Goal: Complete application form: Complete application form

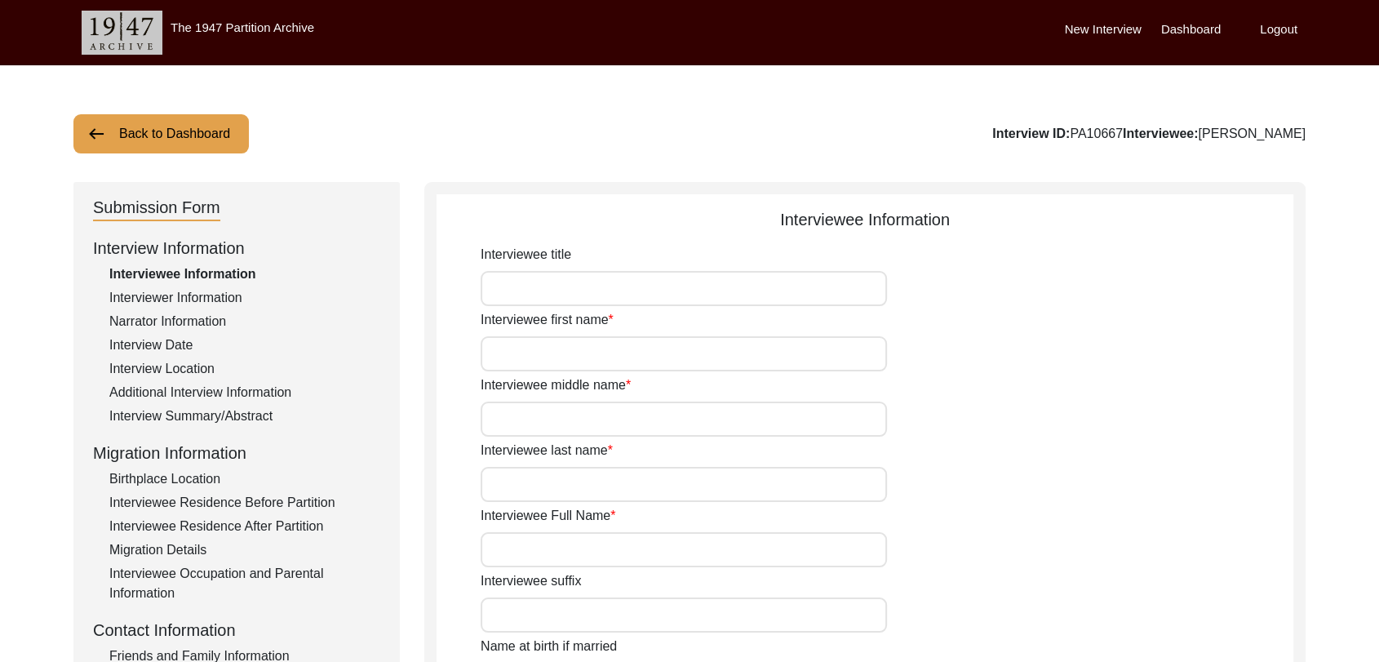
type input "Dara"
type input "[PERSON_NAME]"
type input "N/A"
type input "[PERSON_NAME]"
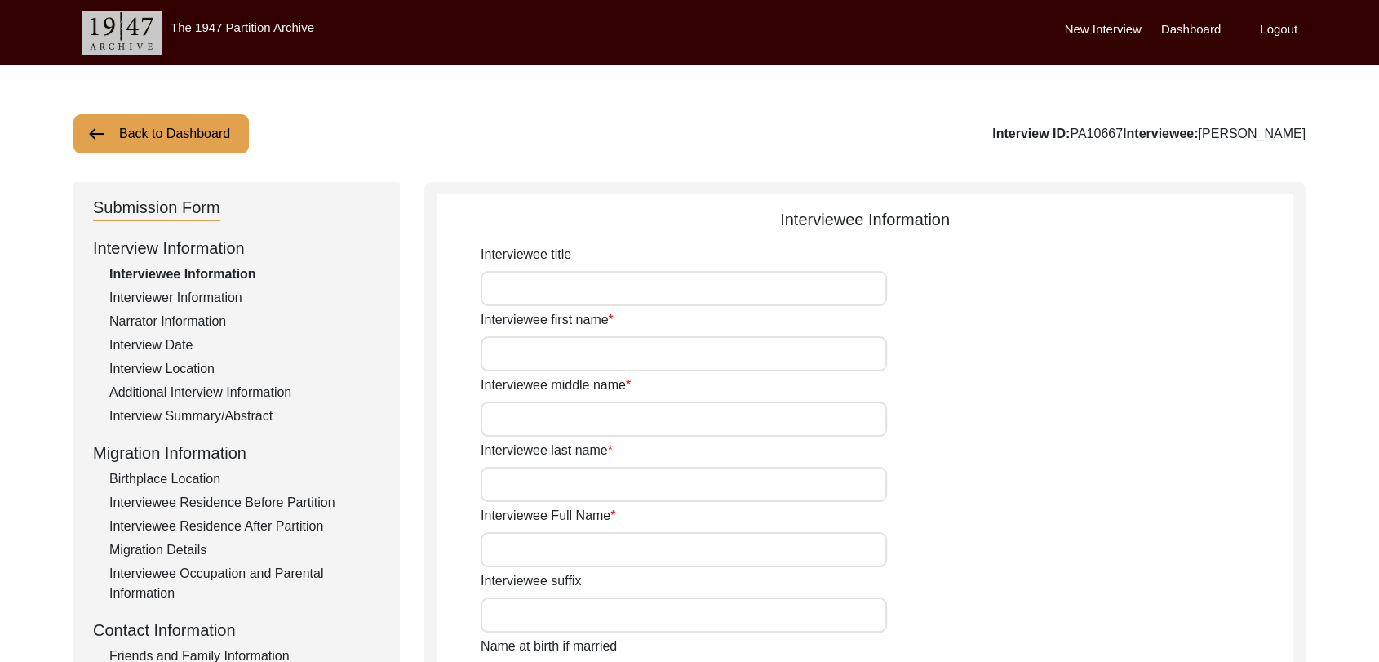
type input "1940"
type input "81"
type input "[DEMOGRAPHIC_DATA]"
type input "Punjabi"
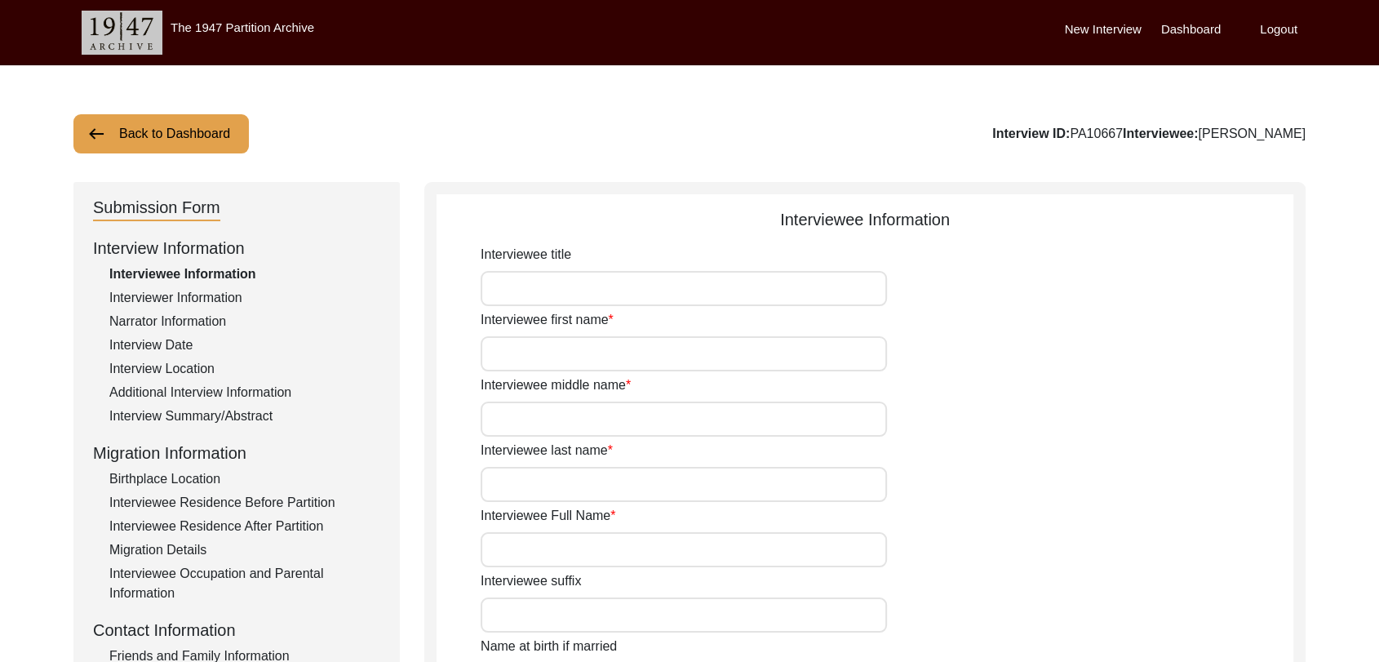
type input "[DEMOGRAPHIC_DATA]"
click at [1186, 23] on label "Dashboard" at bounding box center [1191, 29] width 60 height 19
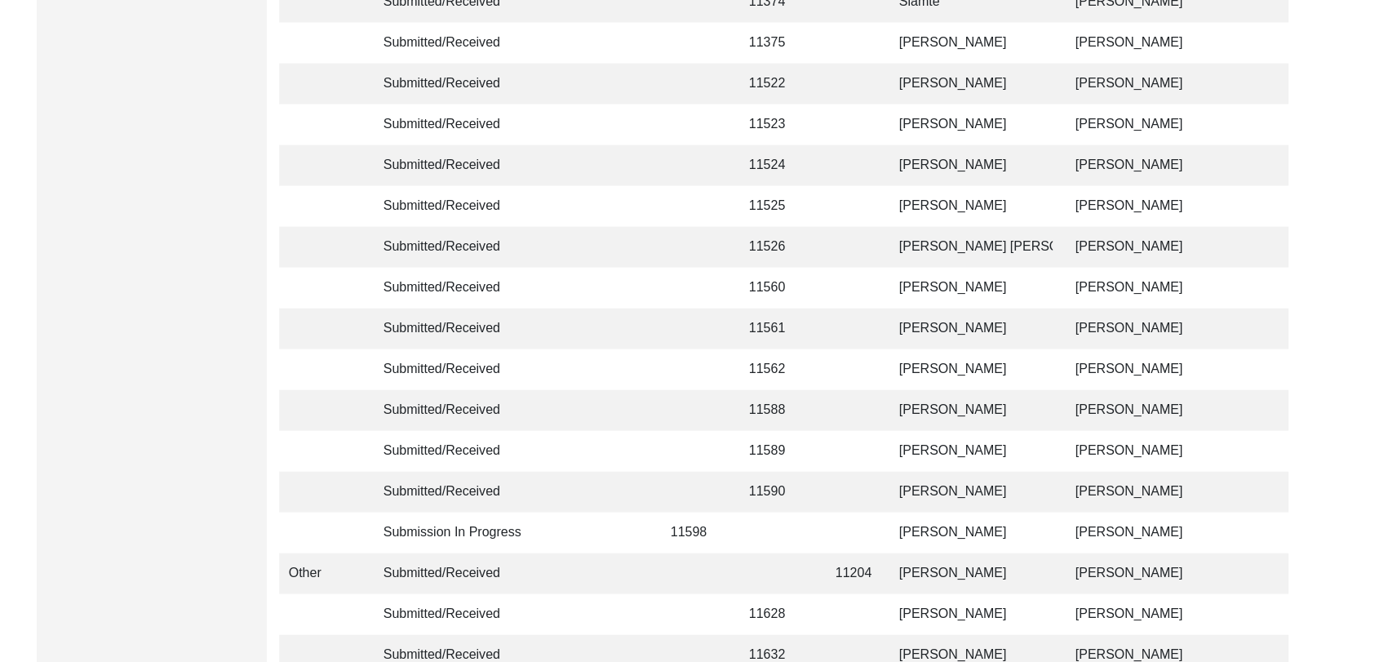
scroll to position [3888, 0]
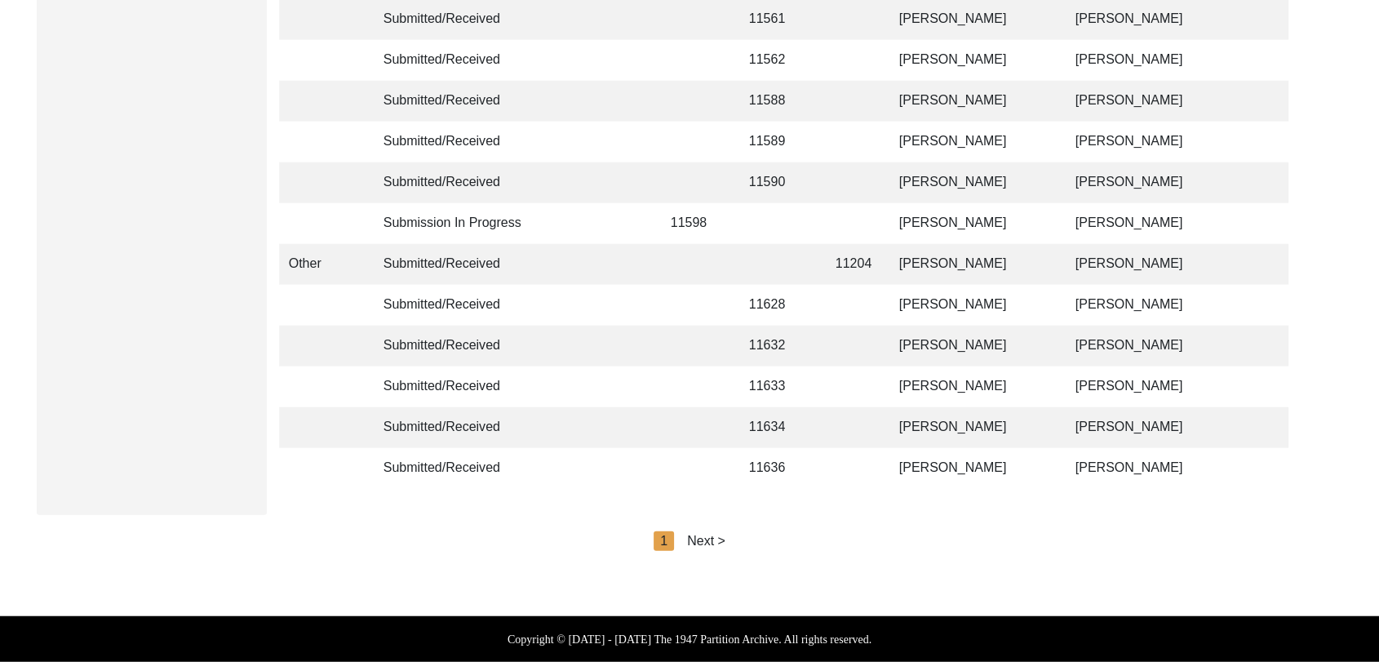
click at [717, 537] on div "Next >" at bounding box center [706, 541] width 38 height 20
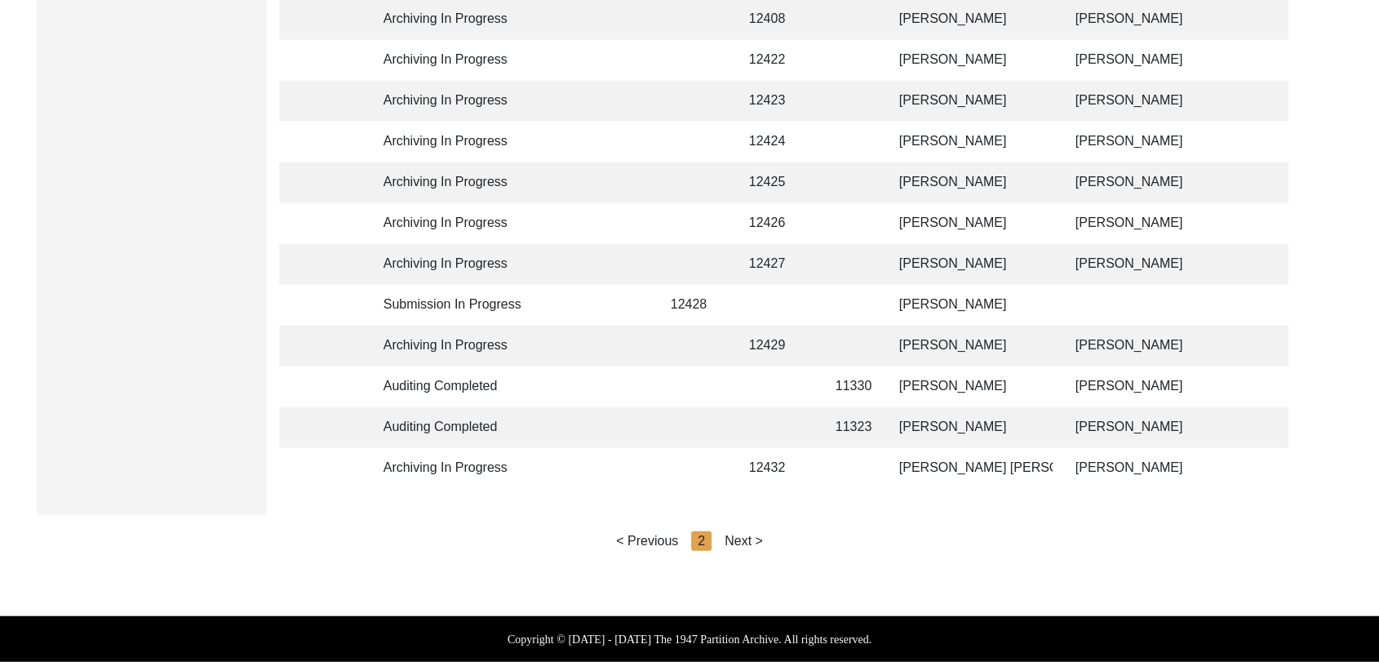
click at [735, 537] on div "Next >" at bounding box center [744, 541] width 38 height 20
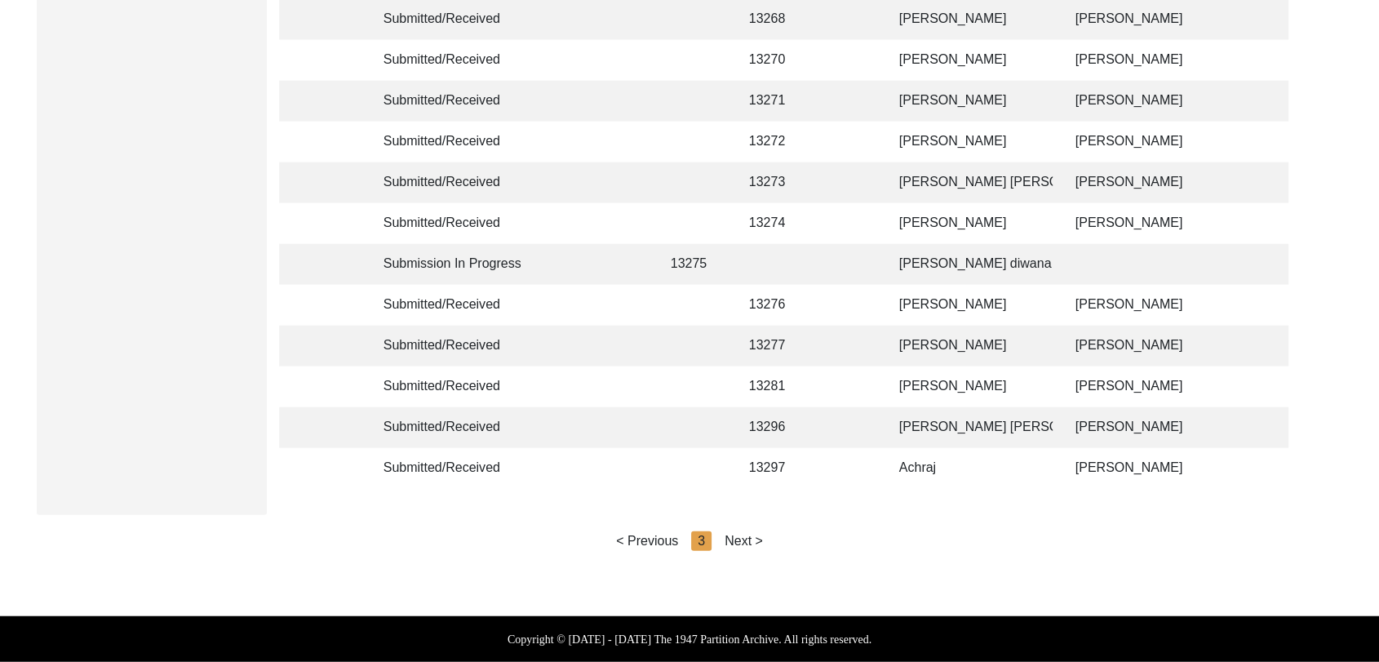
click at [741, 537] on div "Next >" at bounding box center [744, 541] width 38 height 20
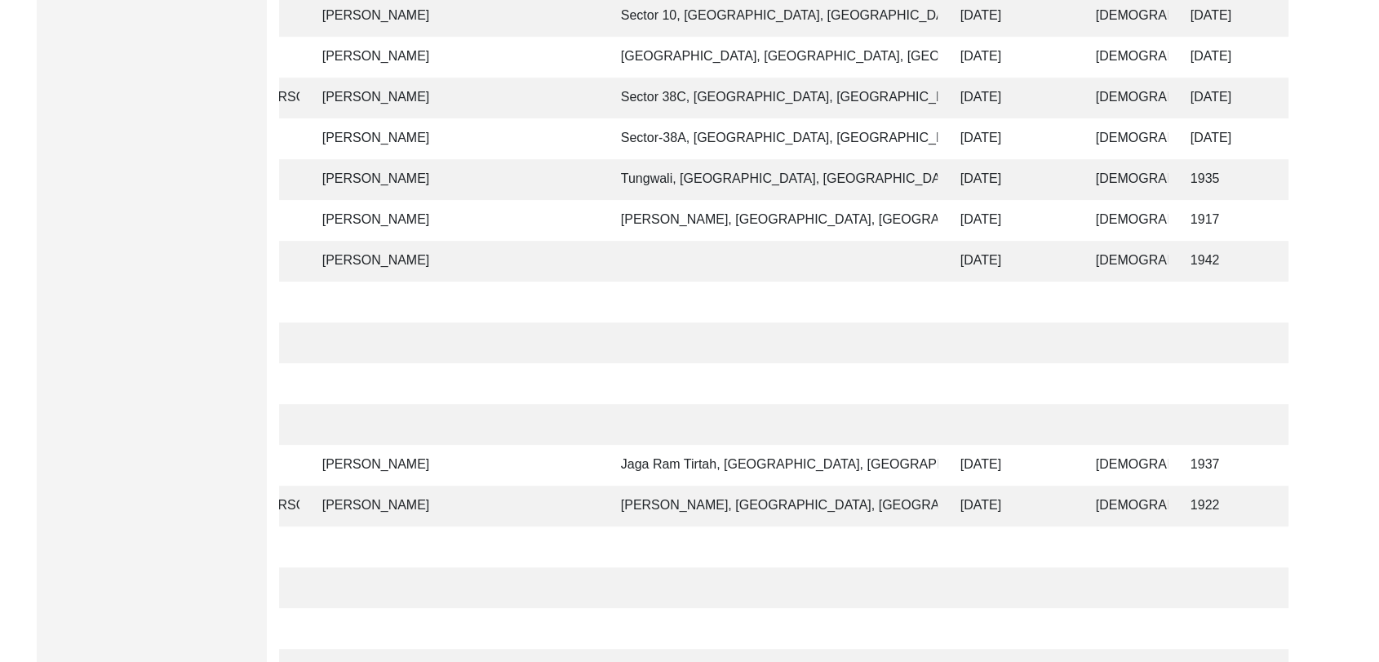
scroll to position [0, 745]
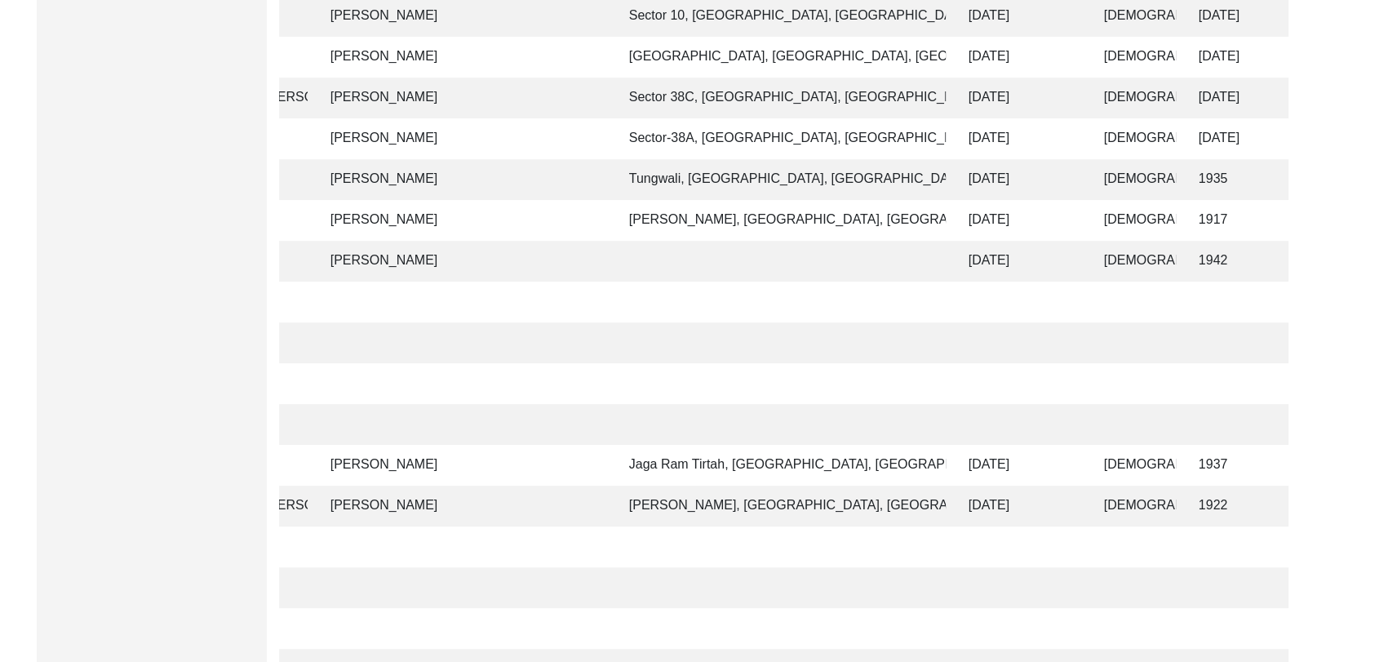
click at [373, 254] on td "[PERSON_NAME]" at bounding box center [464, 261] width 286 height 41
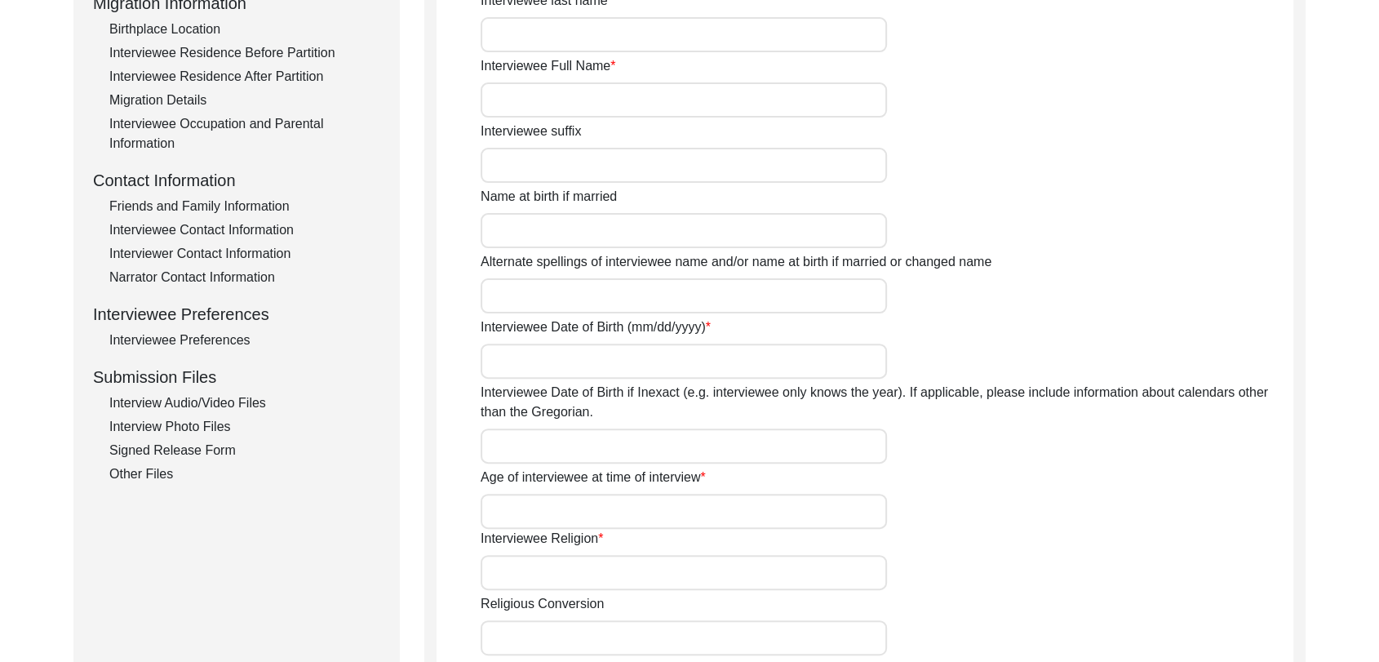
type input "Mohammaed"
type input "Sadique"
type input "NA"
type input "[PERSON_NAME]"
type input "1942"
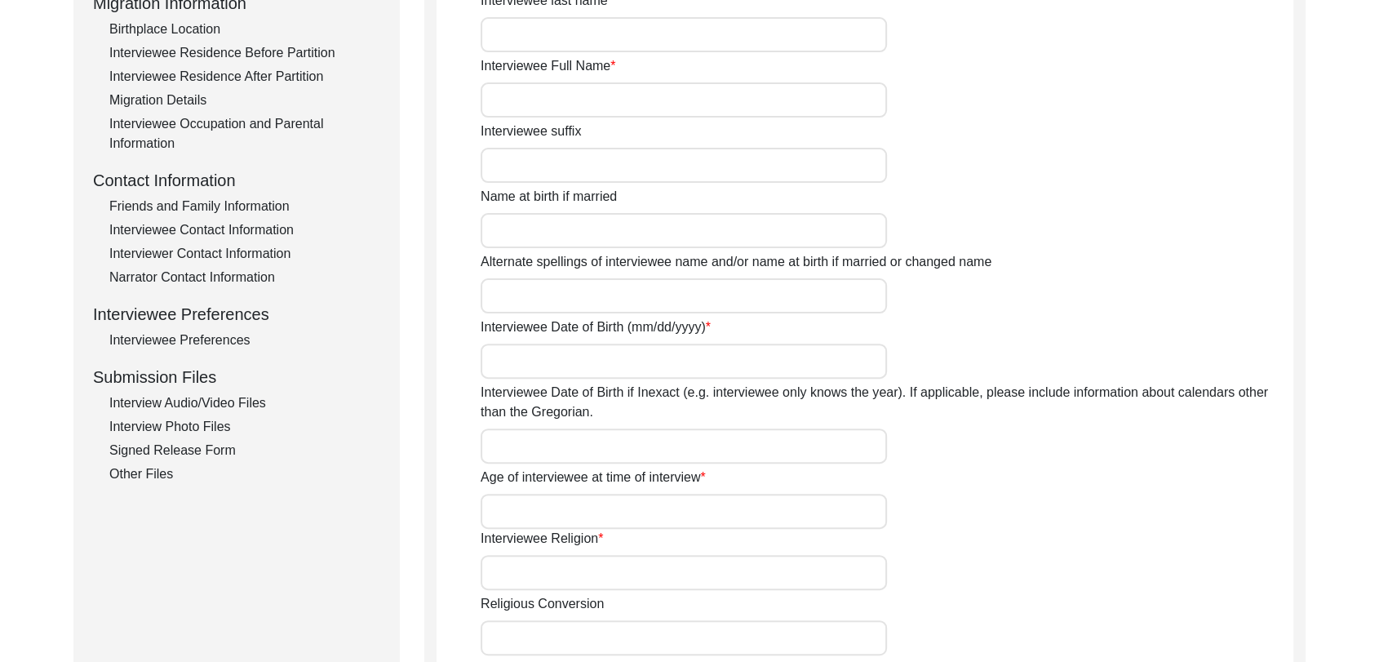
type input "1942"
type input "83 years"
type input "[DEMOGRAPHIC_DATA]"
type input "Panjabi"
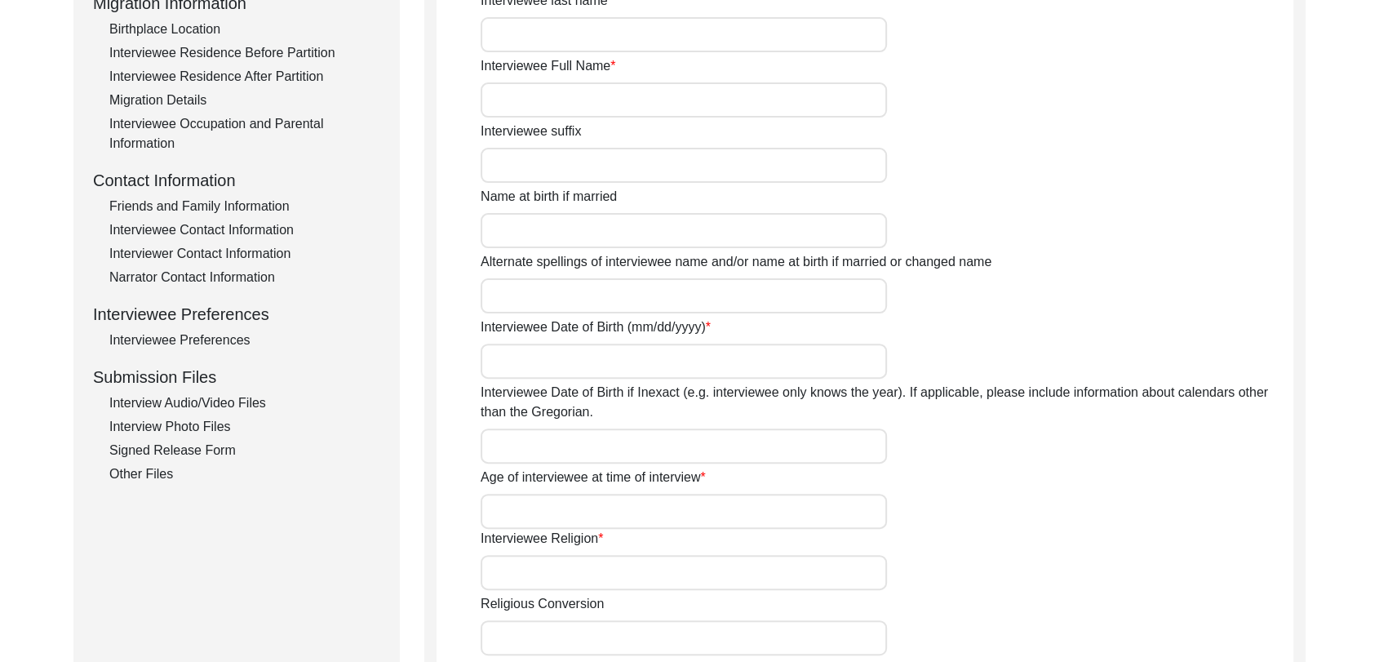
type input "[DEMOGRAPHIC_DATA]"
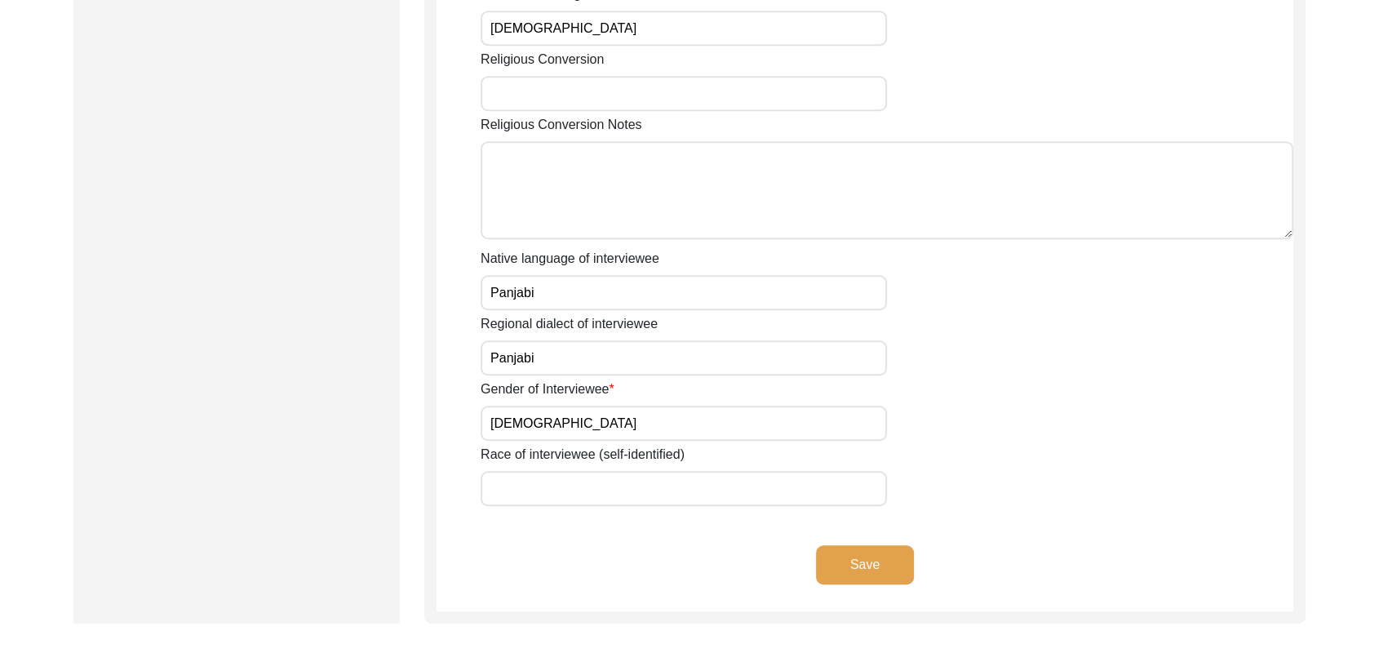
scroll to position [1006, 0]
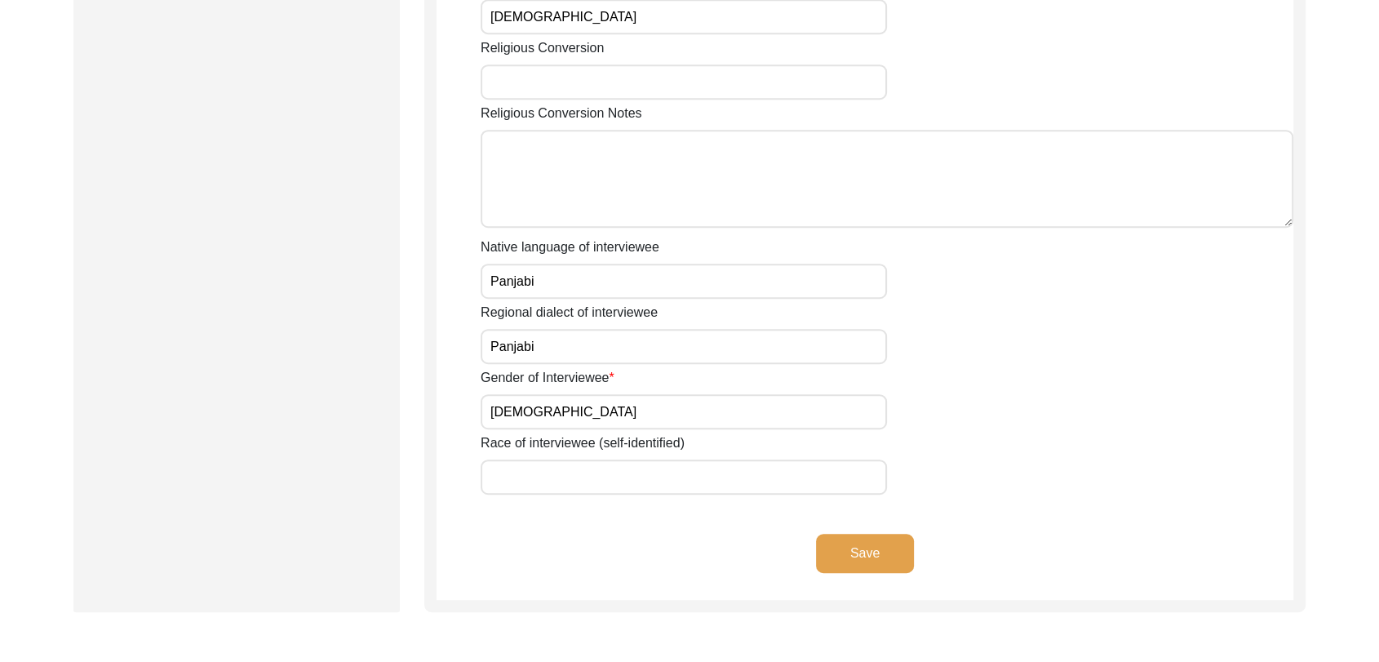
click at [894, 547] on button "Save" at bounding box center [865, 553] width 98 height 39
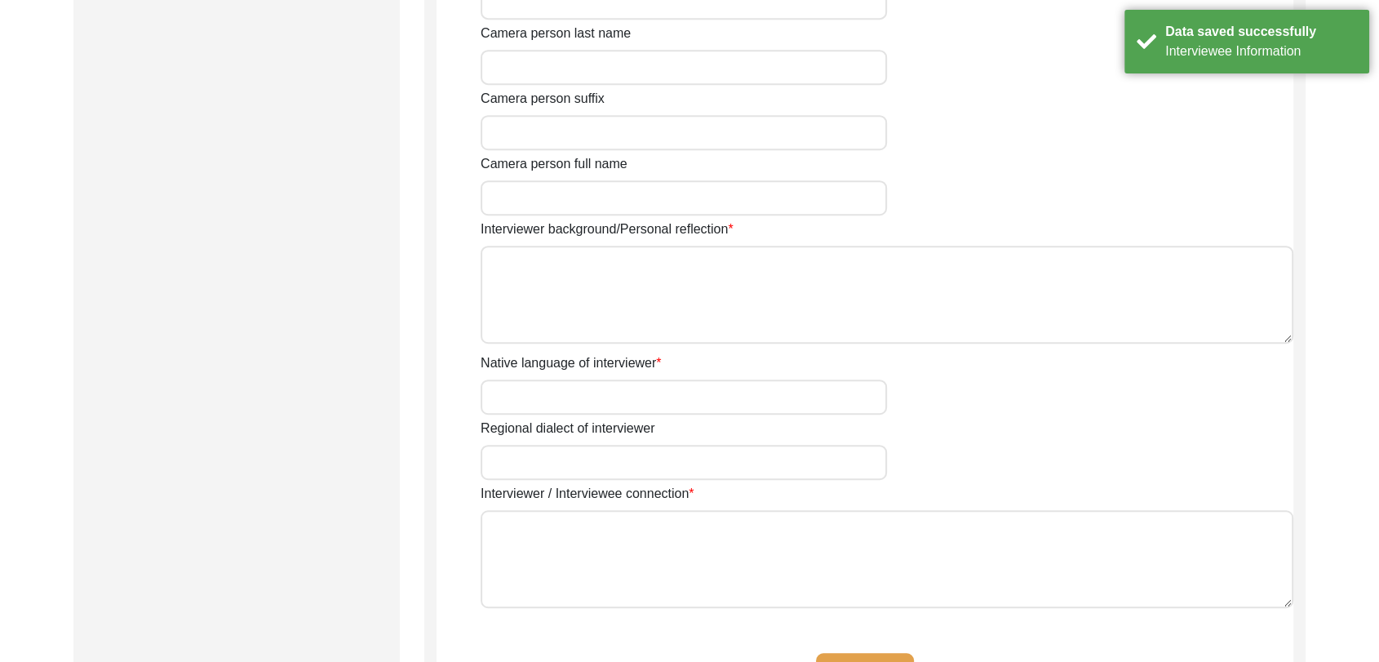
type input "[PERSON_NAME]"
type input "[DEMOGRAPHIC_DATA]"
type input "[DATE]"
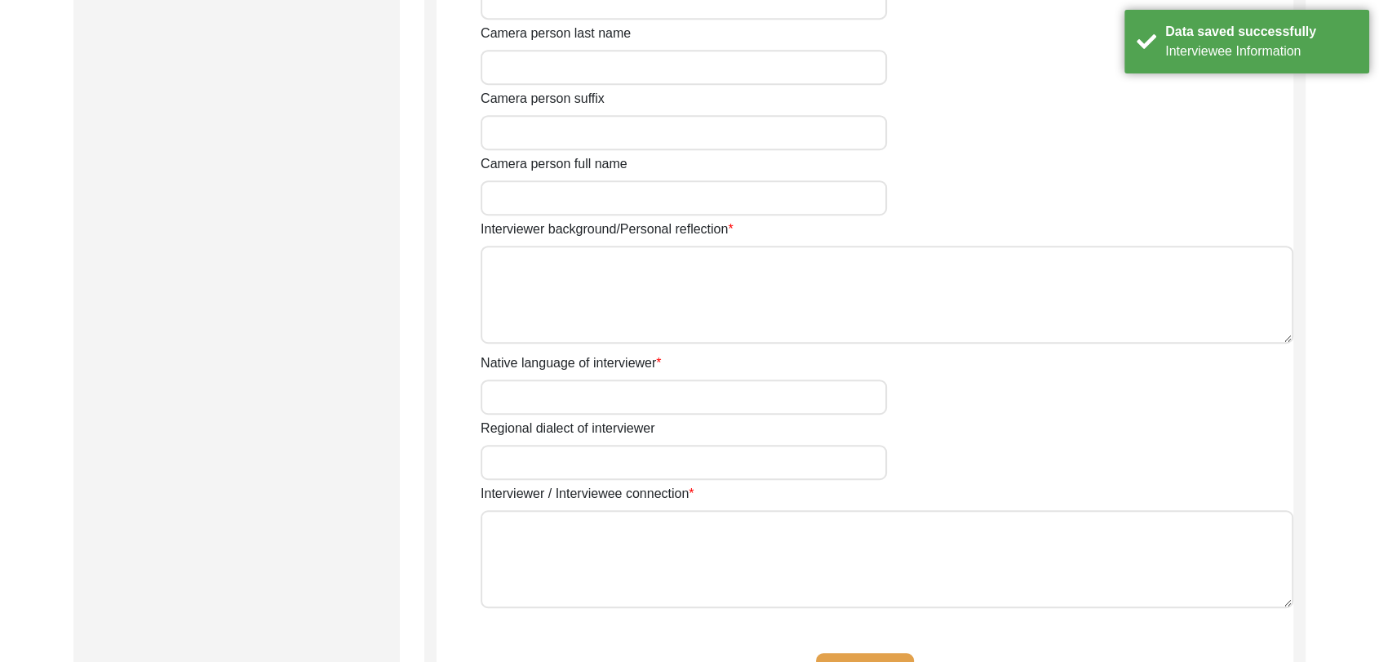
type input "Student"
type input "[PERSON_NAME]"
type textarea "[PERSON_NAME] Son of [PERSON_NAME] living in [GEOGRAPHIC_DATA] village of [GEOG…"
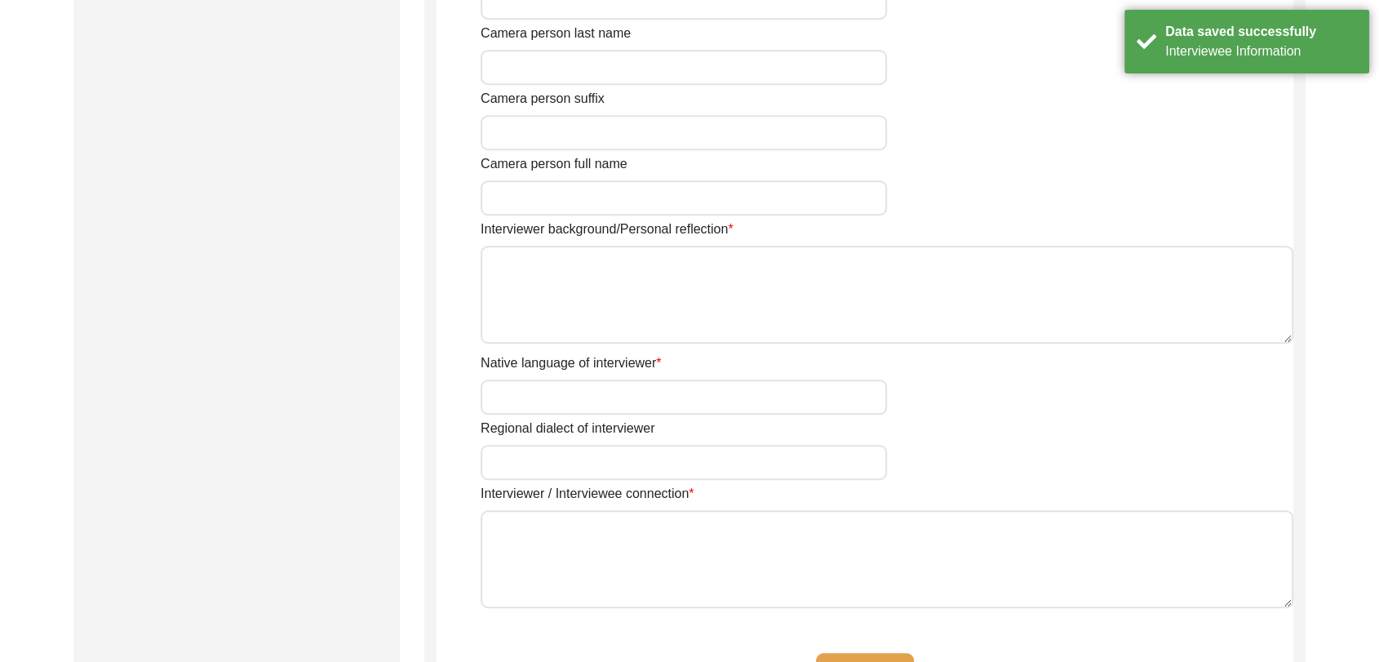
type input "Panjabi"
type textarea "Nothing"
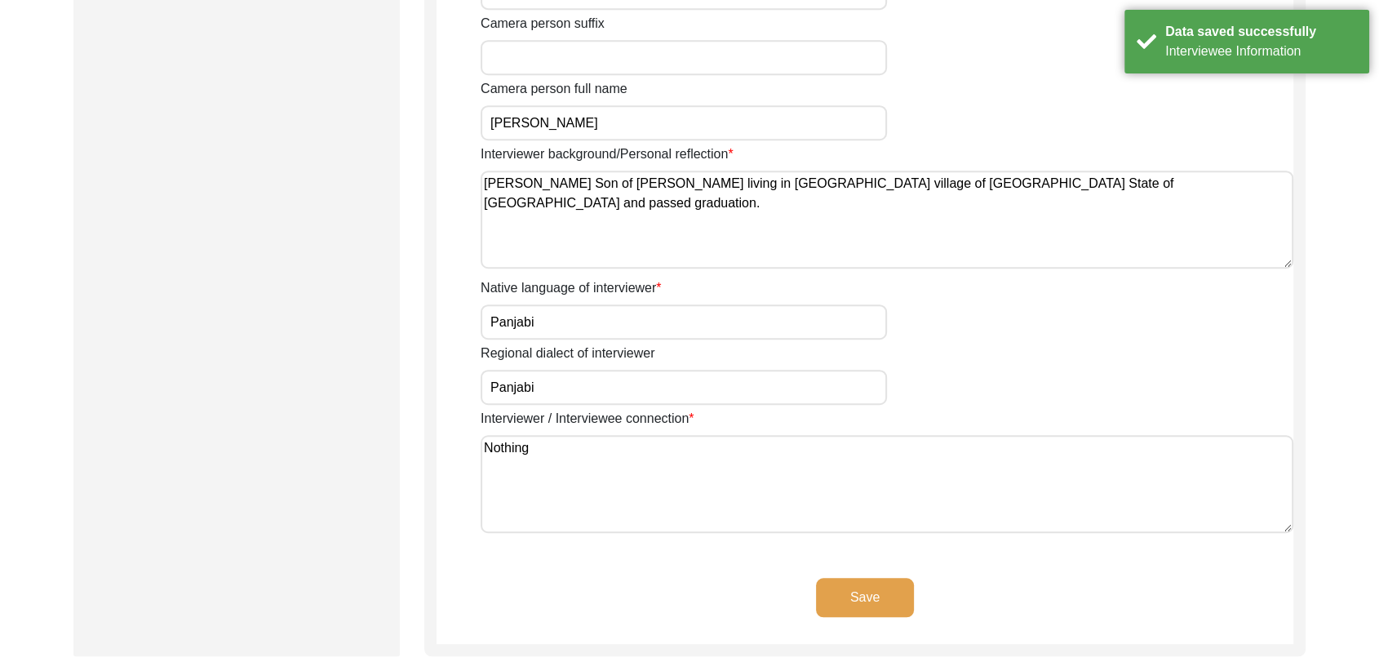
scroll to position [1081, 0]
click at [862, 588] on button "Save" at bounding box center [865, 596] width 98 height 39
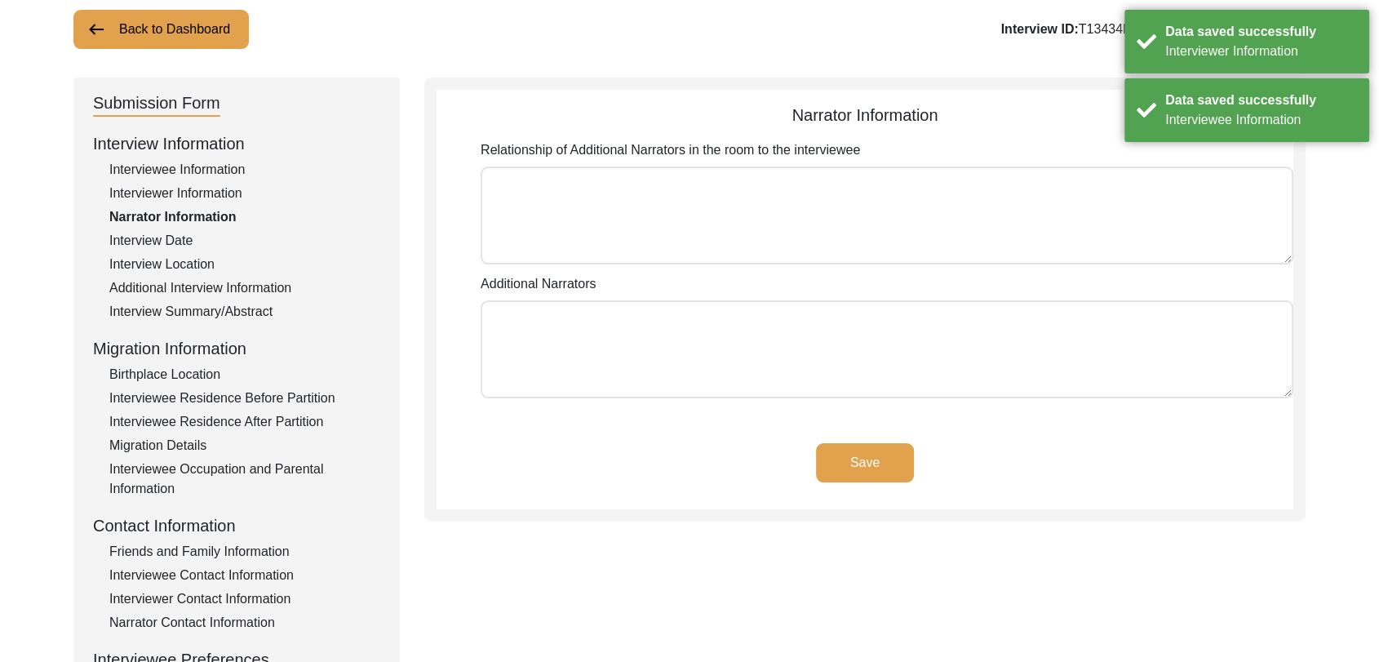
scroll to position [64, 0]
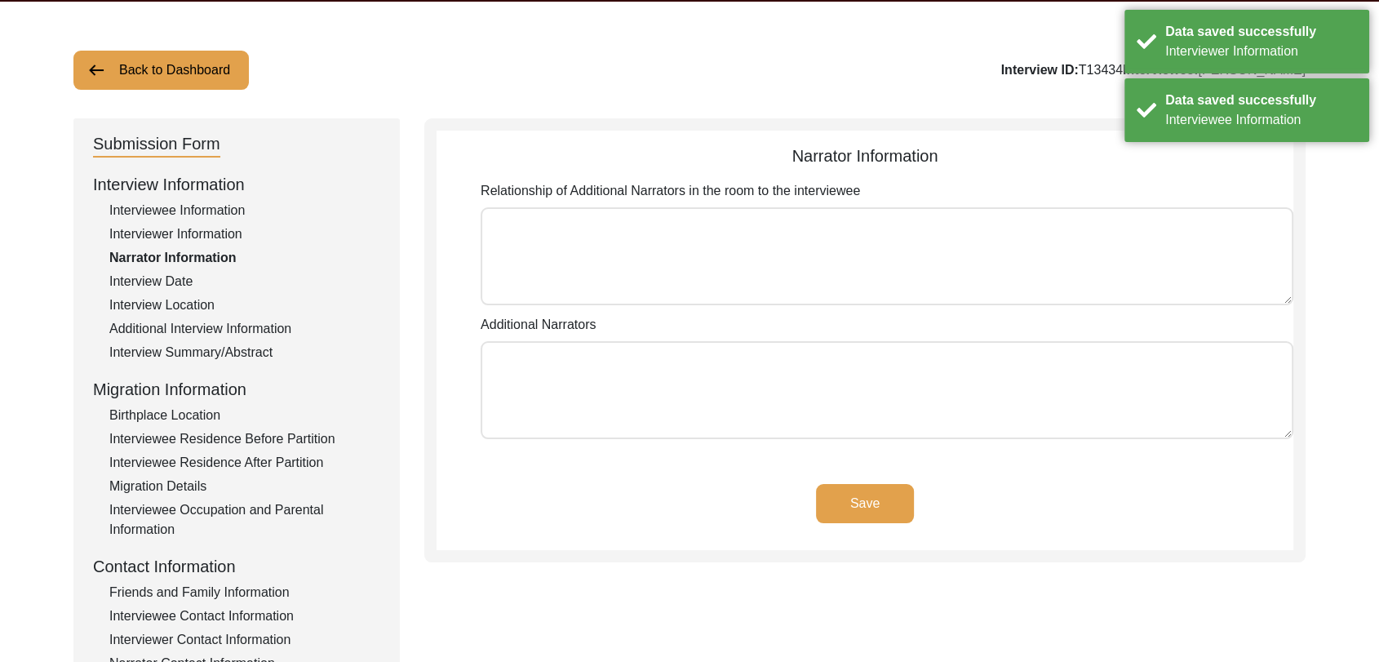
click at [855, 498] on button "Save" at bounding box center [865, 503] width 98 height 39
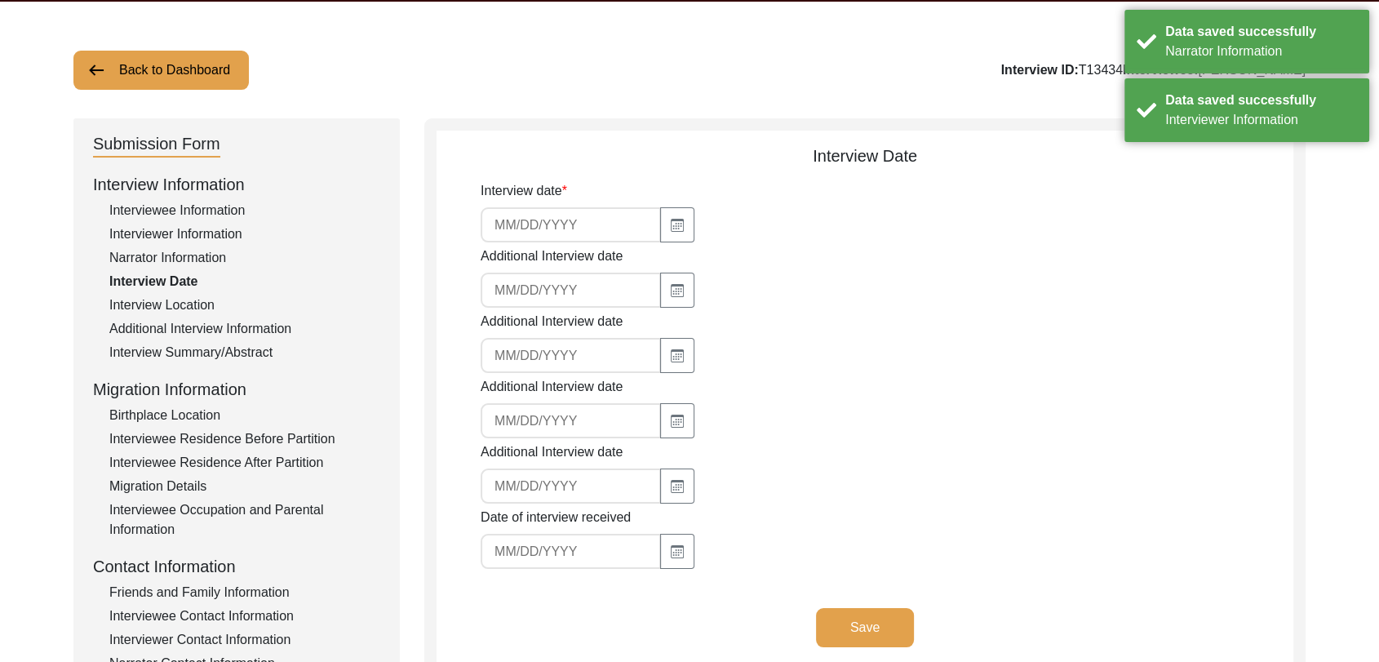
type input "[DATE]"
click at [868, 622] on button "Save" at bounding box center [865, 627] width 98 height 39
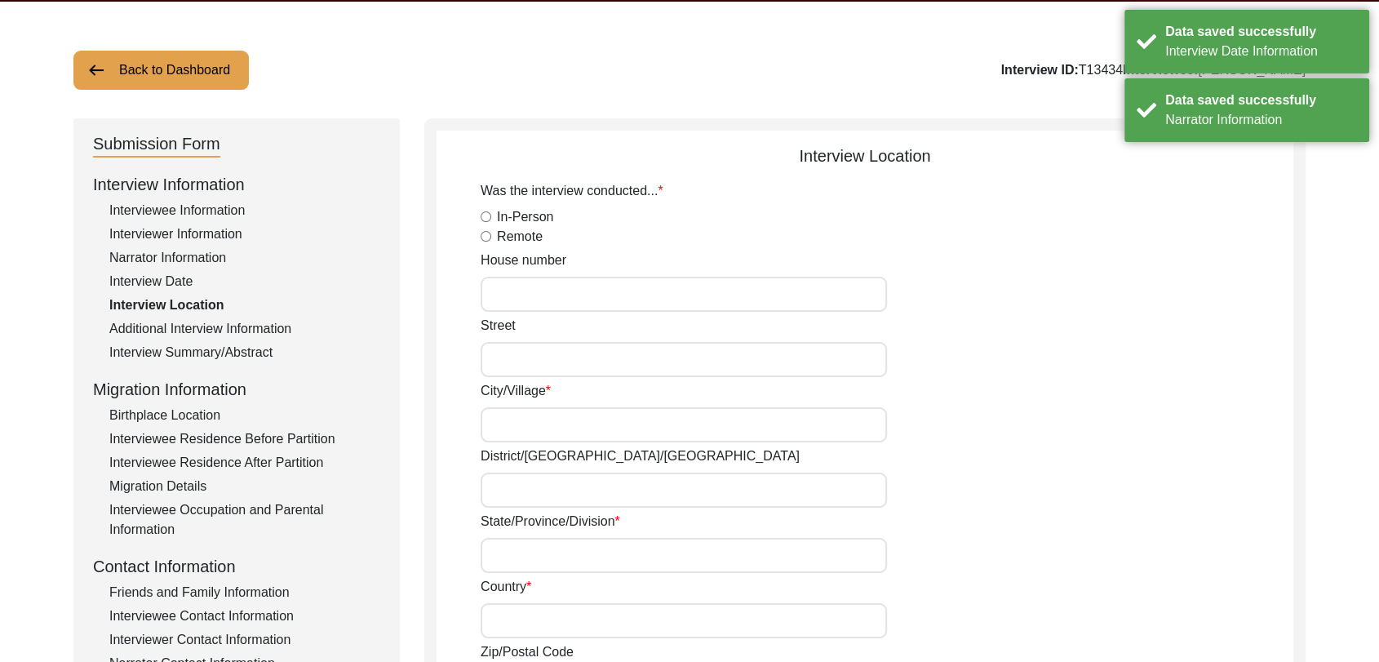
click at [483, 217] on input "In-Person" at bounding box center [486, 216] width 11 height 11
radio input "true"
click at [546, 434] on input "City/Village" at bounding box center [684, 424] width 406 height 35
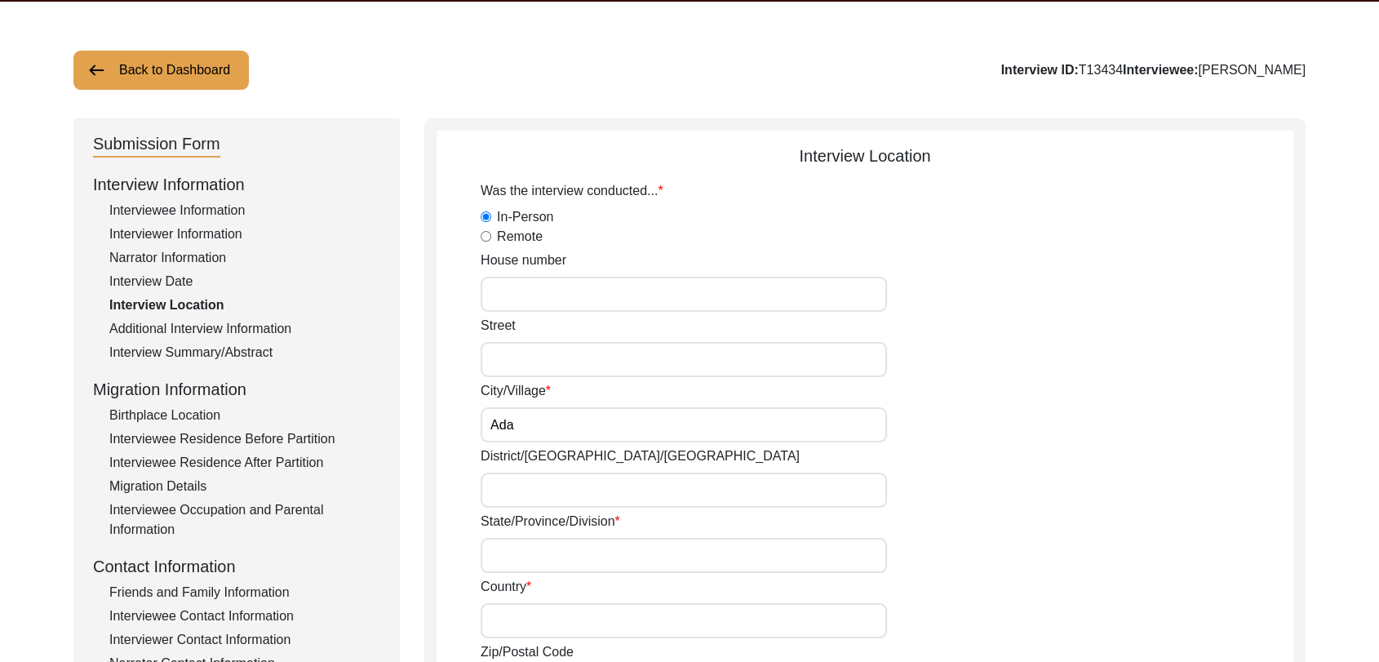
type input "[PERSON_NAME][GEOGRAPHIC_DATA]"
click at [522, 500] on input "District/[GEOGRAPHIC_DATA]/[GEOGRAPHIC_DATA]" at bounding box center [684, 490] width 406 height 35
type input "Ludhiana"
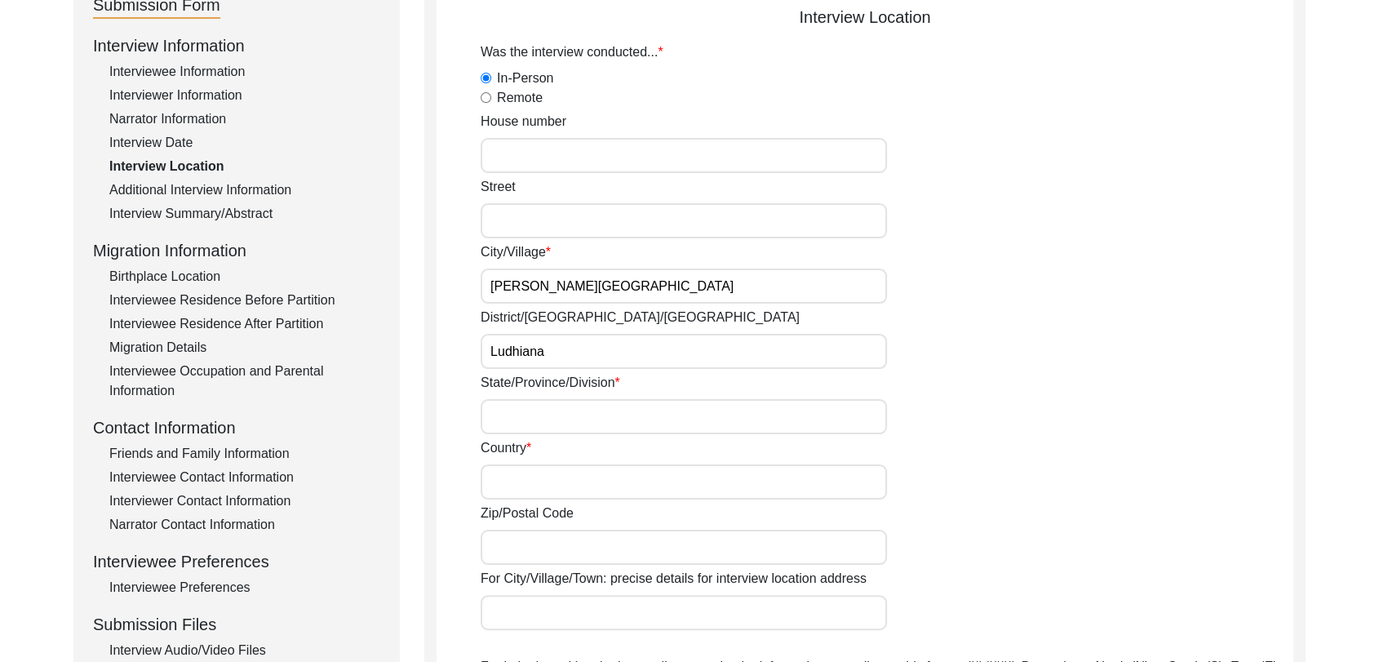
click at [531, 412] on input "State/Province/Division" at bounding box center [684, 416] width 406 height 35
type input "[GEOGRAPHIC_DATA]"
drag, startPoint x: 553, startPoint y: 490, endPoint x: 623, endPoint y: 535, distance: 83.3
click at [623, 535] on div "Was the interview conducted... In-Person Remote House [GEOGRAPHIC_DATA]/Village…" at bounding box center [887, 520] width 813 height 957
type input "[GEOGRAPHIC_DATA]"
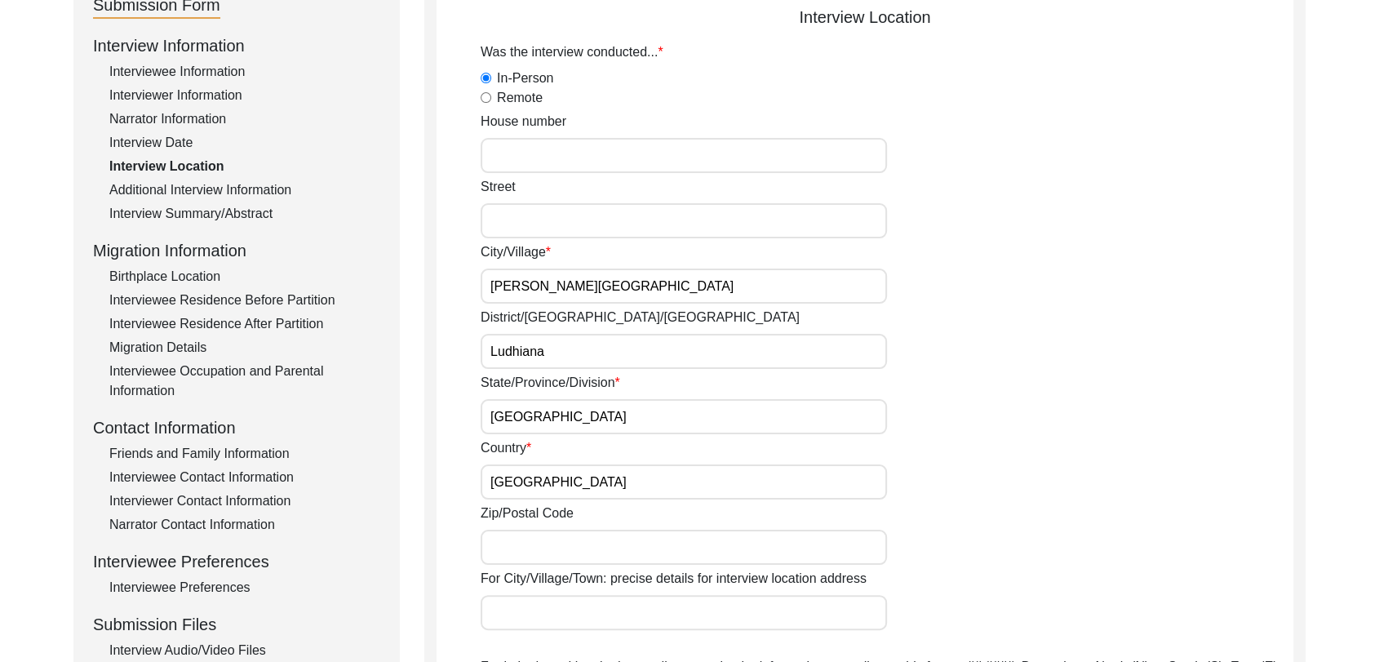
click at [568, 544] on input "Zip/Postal Code" at bounding box center [684, 547] width 406 height 35
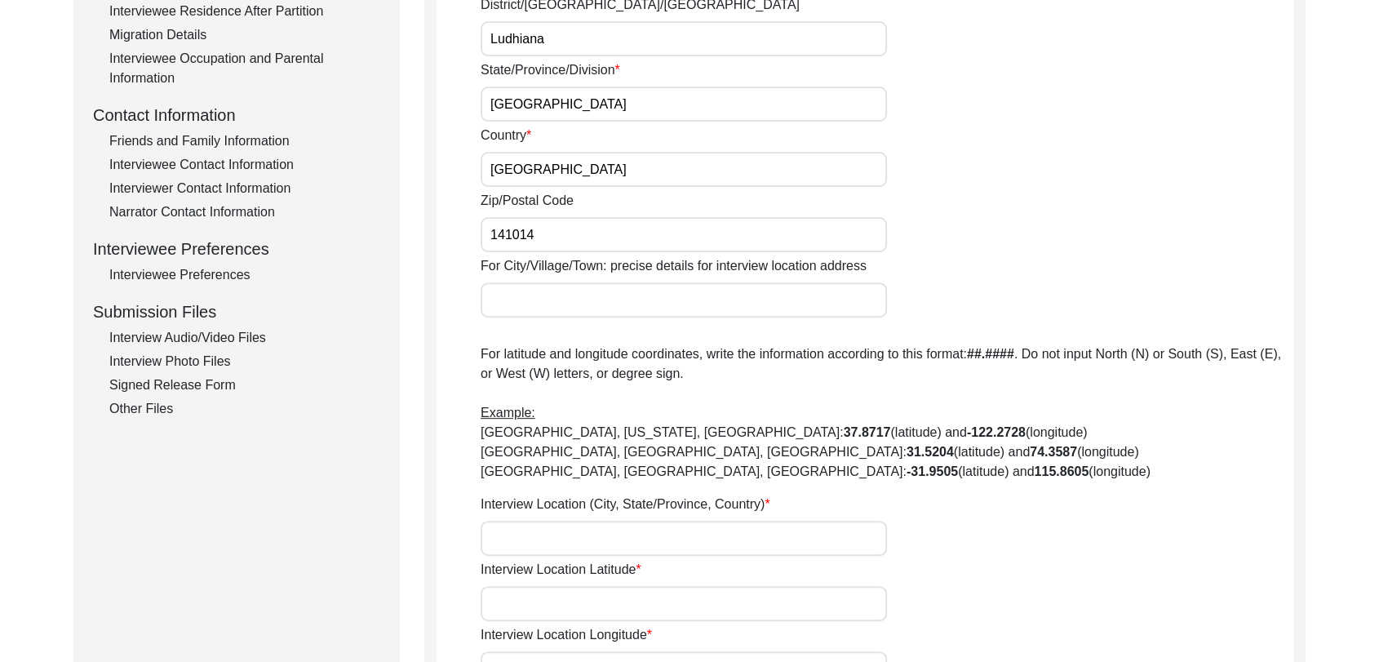
scroll to position [517, 0]
type input "141014"
click at [532, 534] on input "Interview Location (City, State/Province, Country)" at bounding box center [684, 536] width 406 height 35
type input "[PERSON_NAME][GEOGRAPHIC_DATA], [GEOGRAPHIC_DATA], [GEOGRAPHIC_DATA], [GEOGRAPH…"
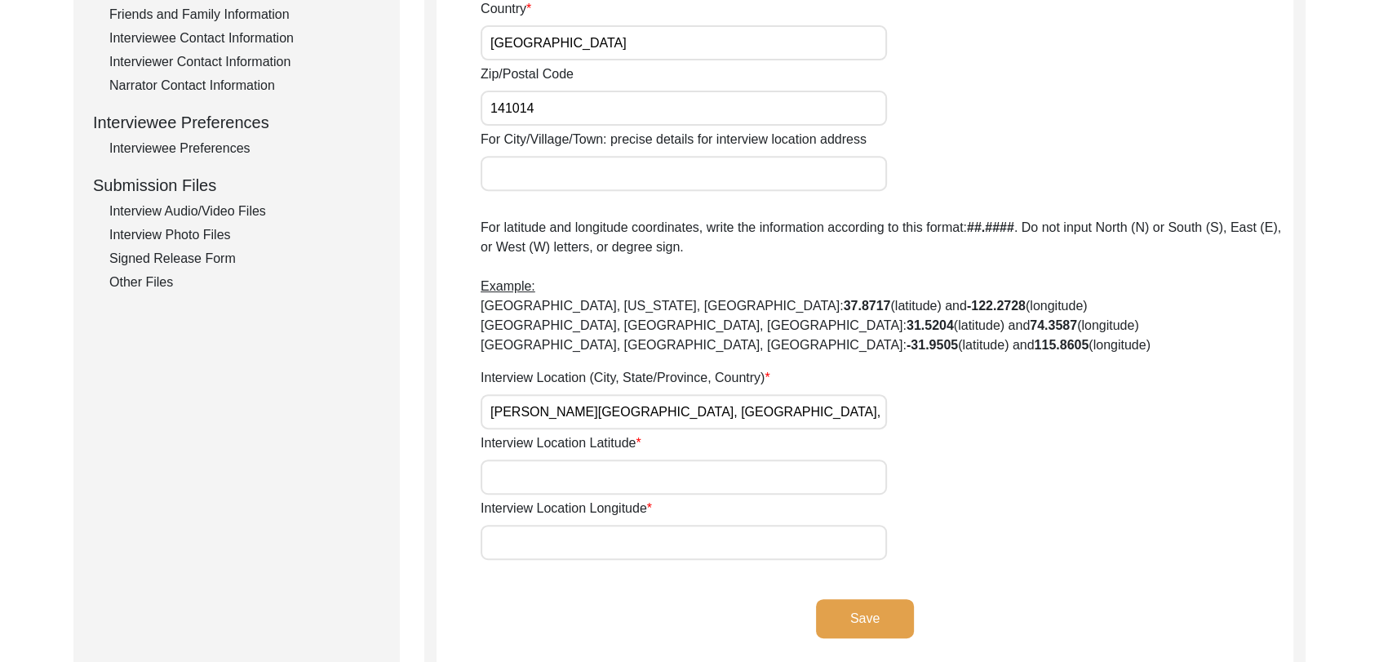
scroll to position [644, 0]
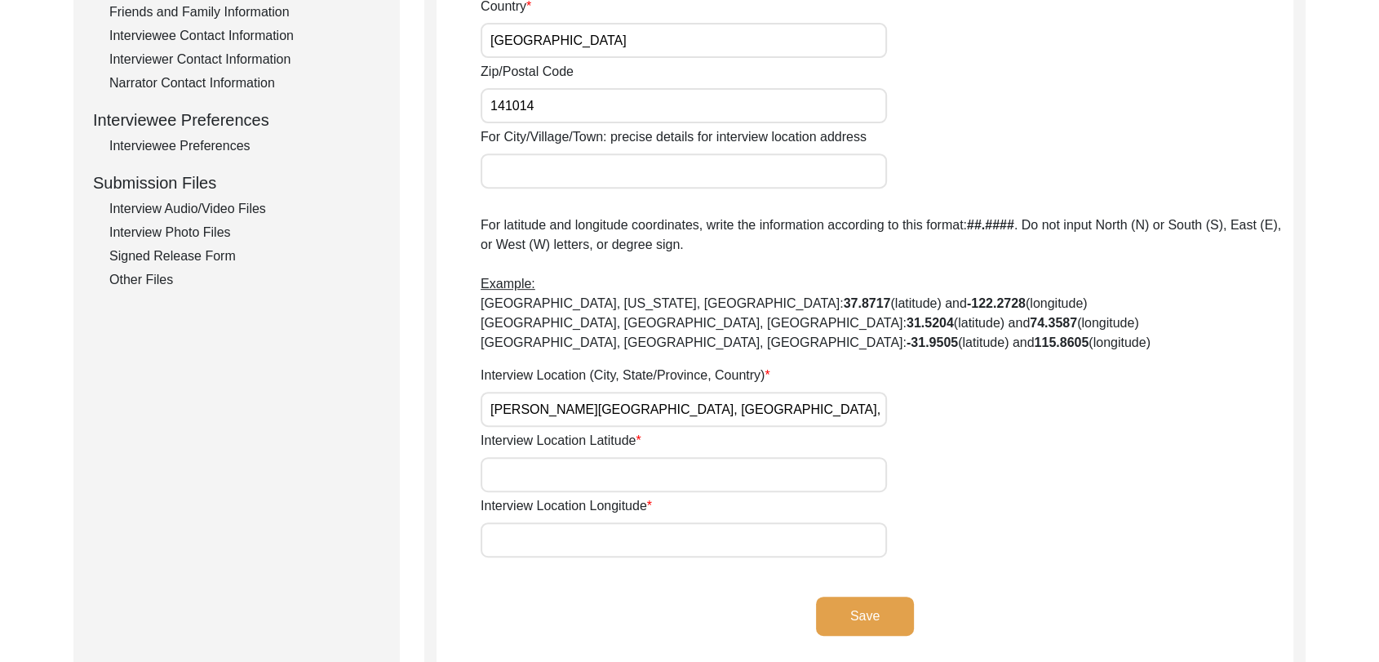
click at [522, 472] on input "Interview Location Latitude" at bounding box center [684, 474] width 406 height 35
type input "000000"
click at [509, 546] on input "Interview Location Longitude" at bounding box center [684, 539] width 406 height 35
type input "000000"
click at [870, 602] on button "Save" at bounding box center [865, 616] width 98 height 39
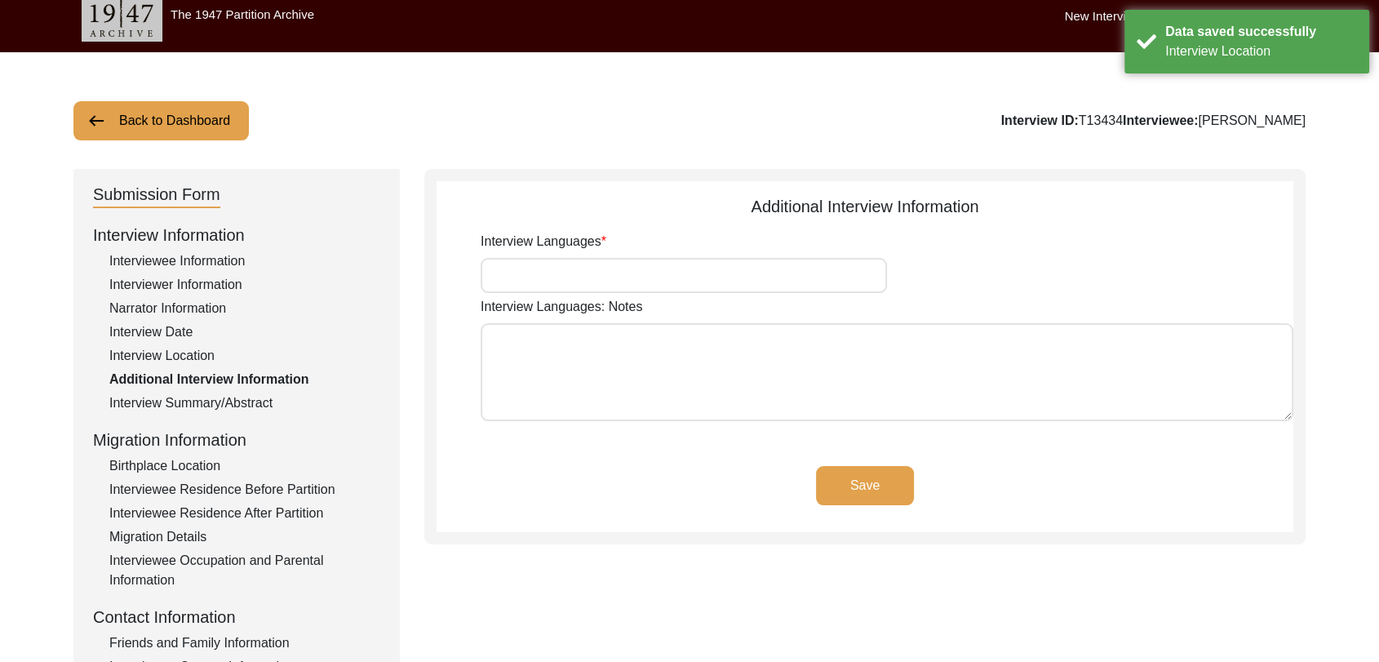
scroll to position [12, 0]
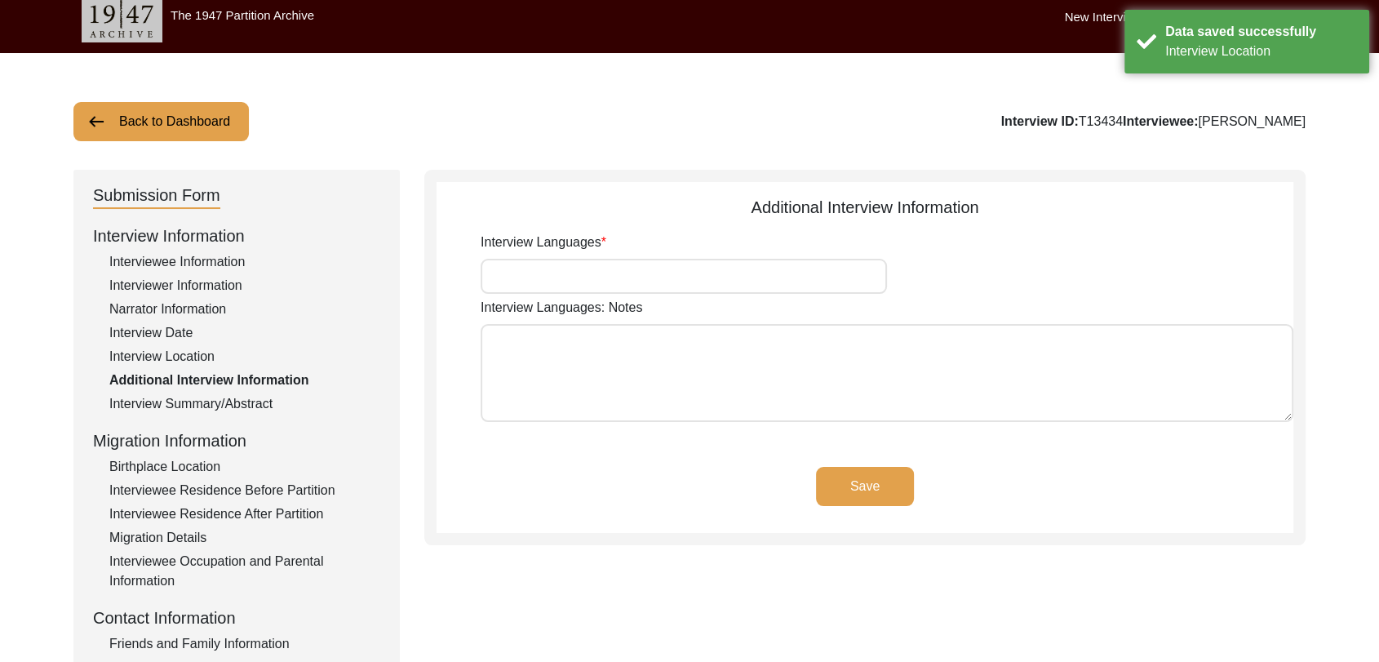
click at [621, 282] on input "Interview Languages" at bounding box center [684, 276] width 406 height 35
type input "Panjabi"
click at [862, 490] on button "Save" at bounding box center [865, 486] width 98 height 39
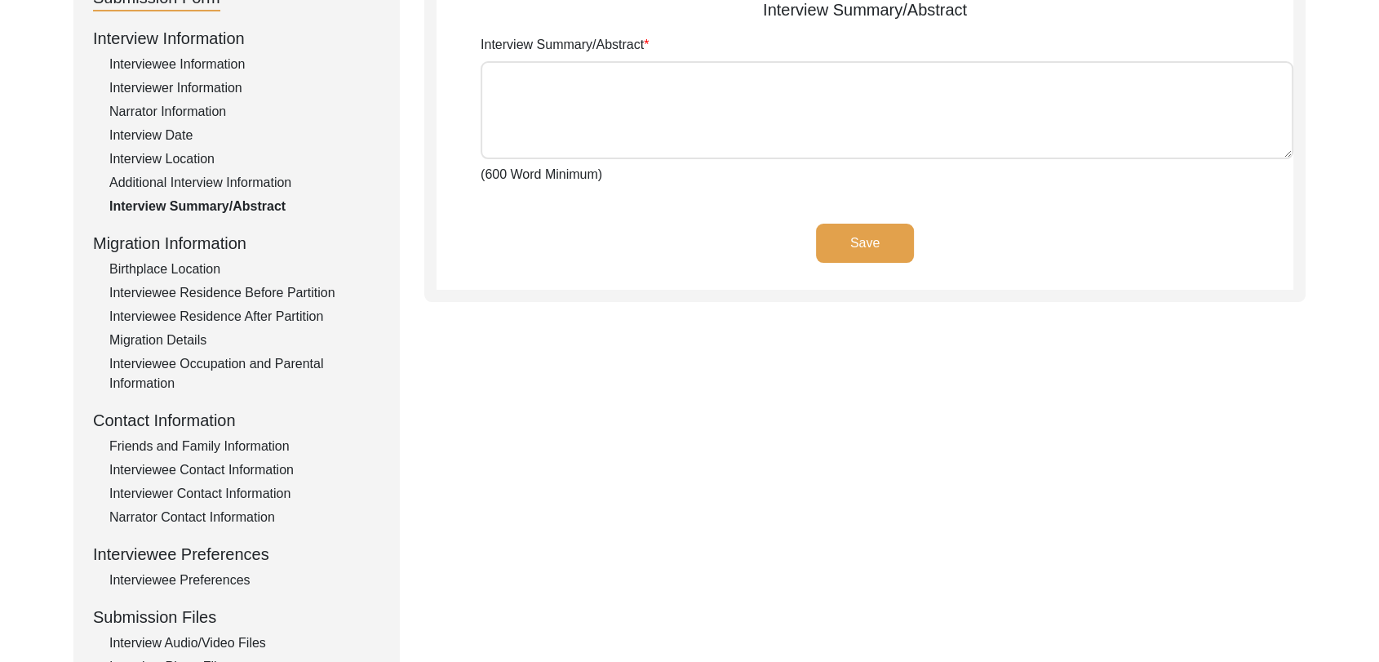
scroll to position [209, 0]
click at [180, 266] on div "Birthplace Location" at bounding box center [244, 270] width 271 height 20
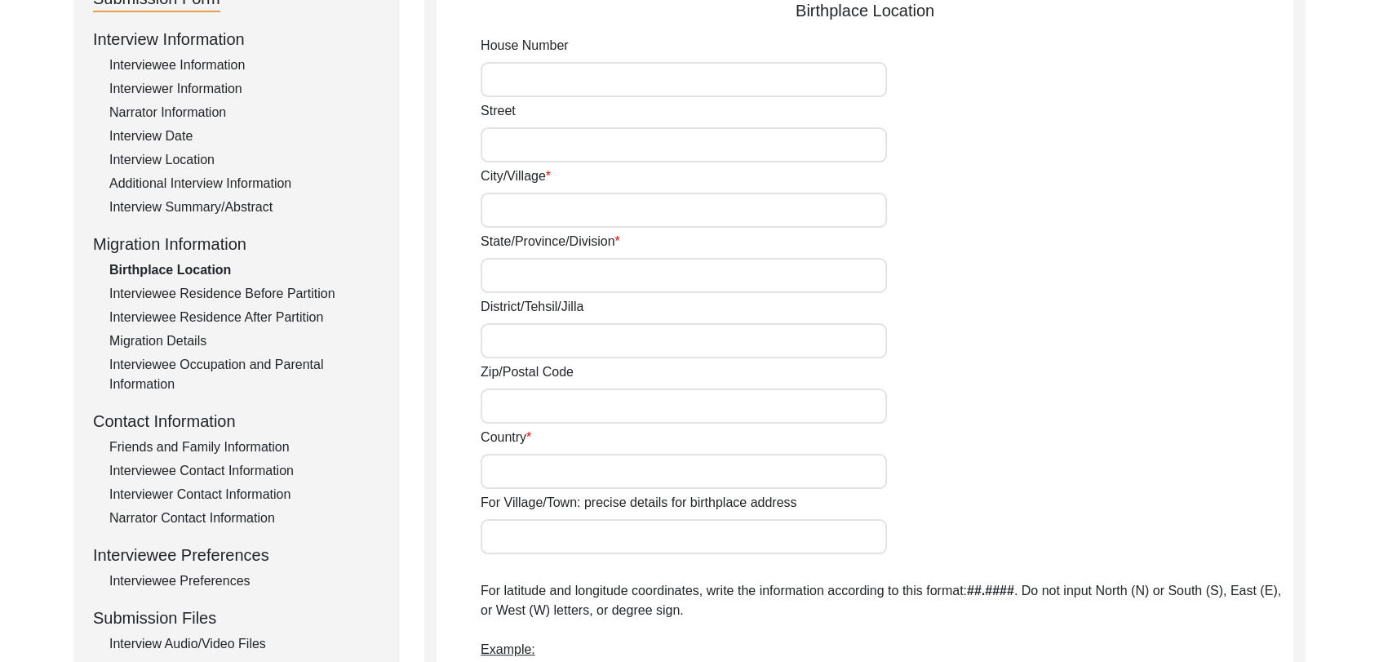
scroll to position [198, 0]
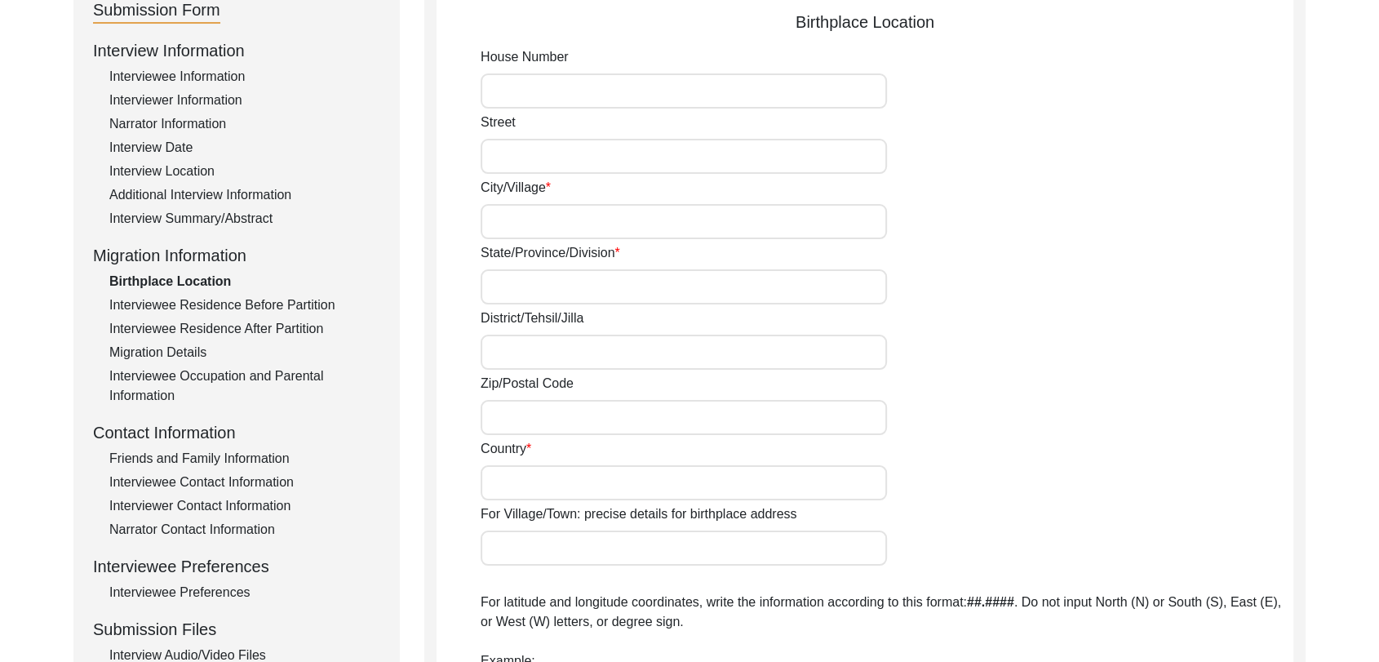
click at [504, 233] on input "City/Village" at bounding box center [684, 221] width 406 height 35
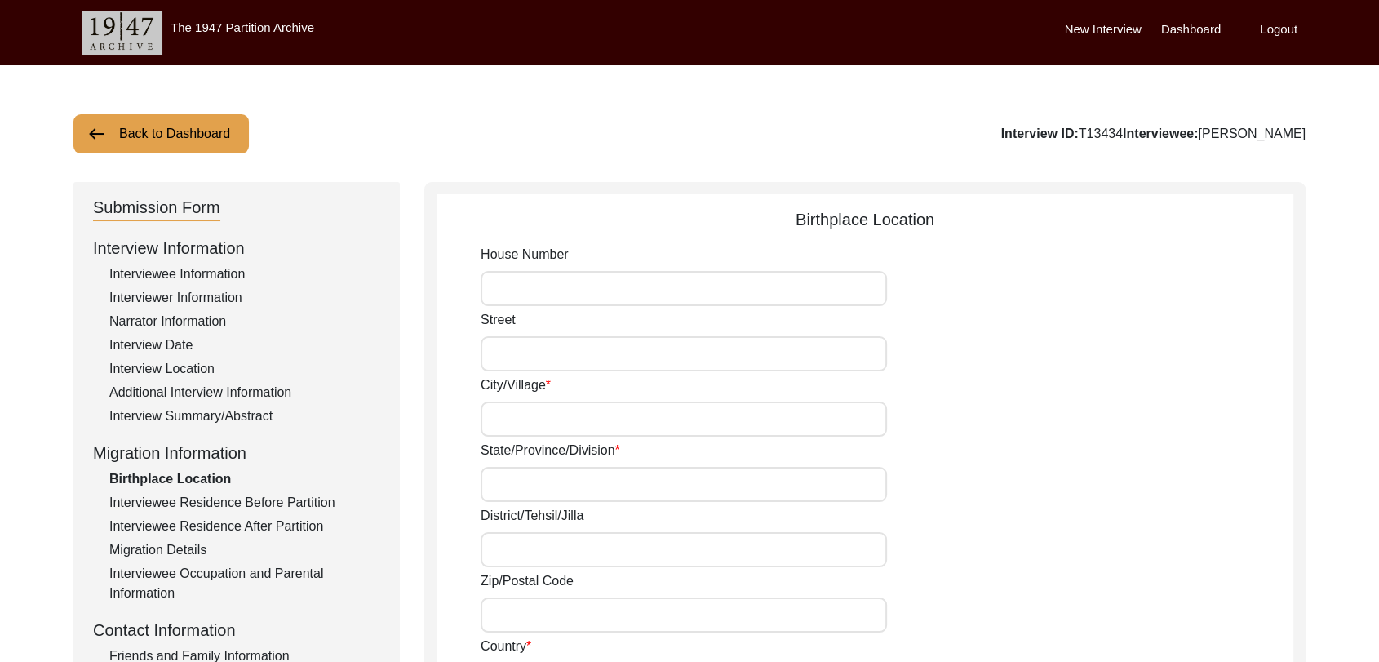
scroll to position [0, 0]
click at [514, 421] on input "City/Village" at bounding box center [684, 419] width 406 height 35
type input "[GEOGRAPHIC_DATA]"
click at [504, 494] on input "State/Province/Division" at bounding box center [684, 484] width 406 height 35
type input "[GEOGRAPHIC_DATA]"
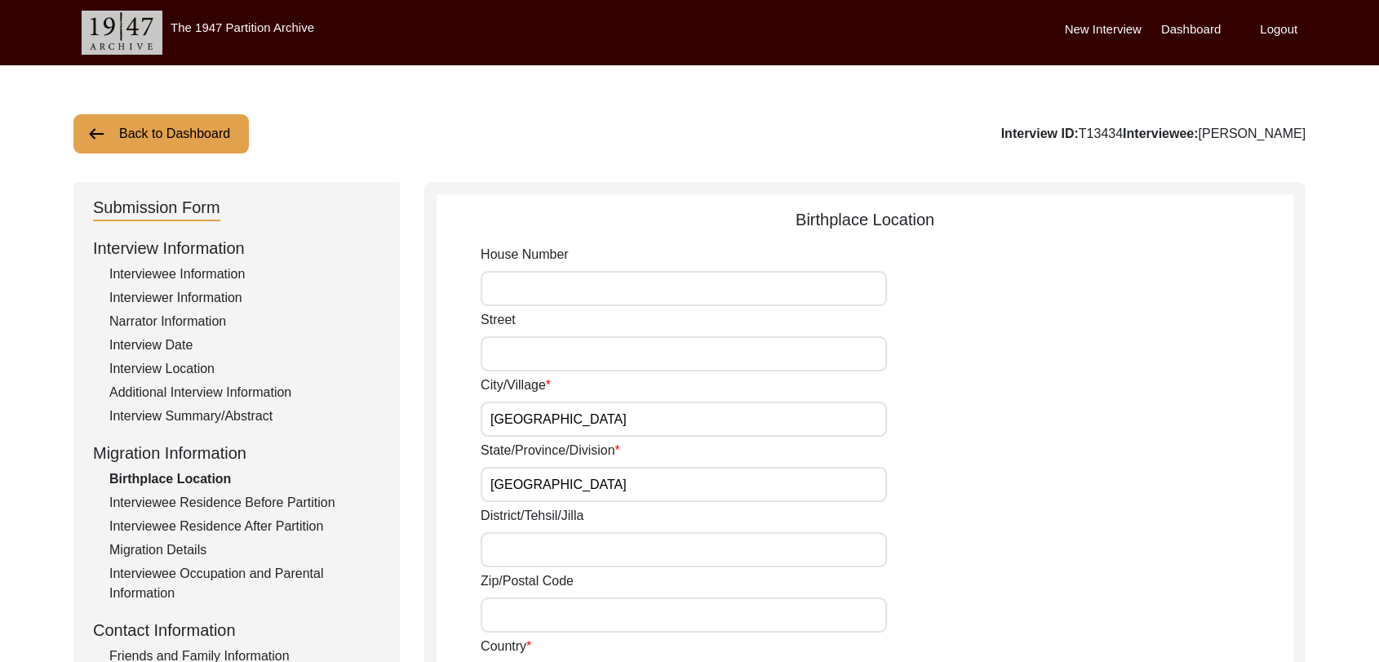
click at [534, 545] on input "District/Tehsil/Jilla" at bounding box center [684, 549] width 406 height 35
type input "Ludhiana"
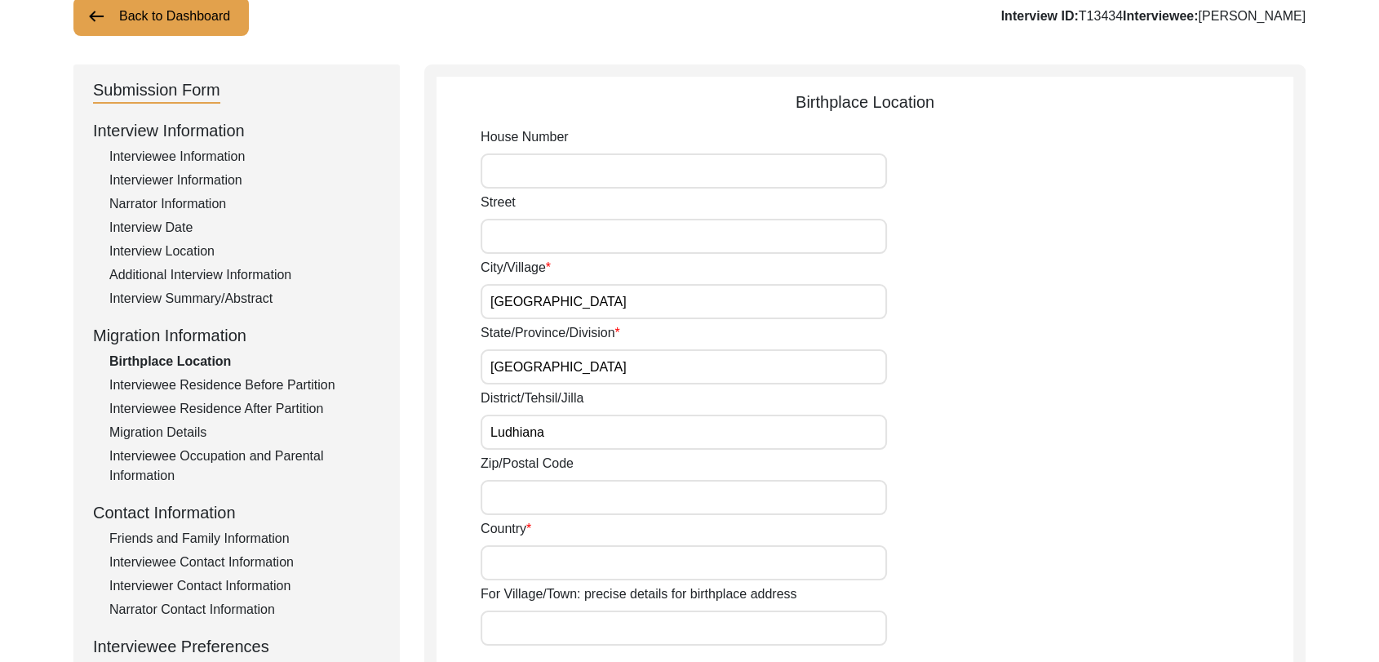
scroll to position [118, 0]
click at [511, 553] on input "Country" at bounding box center [684, 561] width 406 height 35
type input "[GEOGRAPHIC_DATA]"
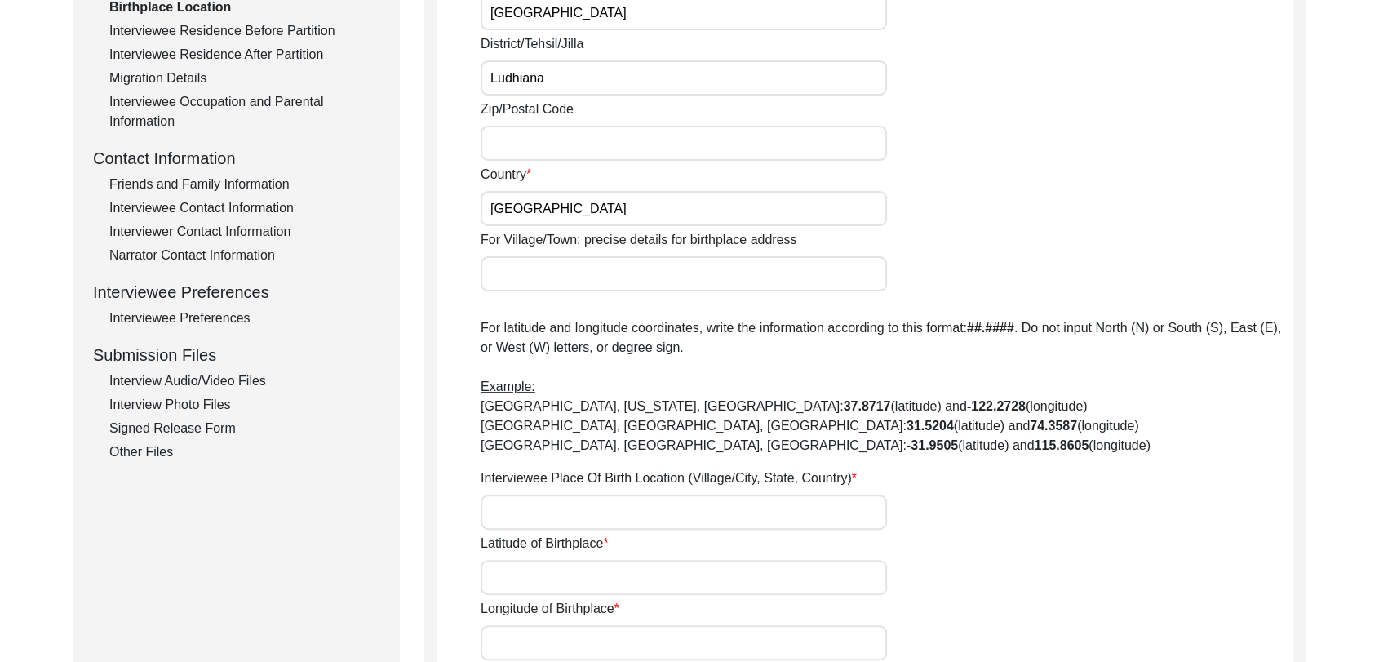
scroll to position [551, 0]
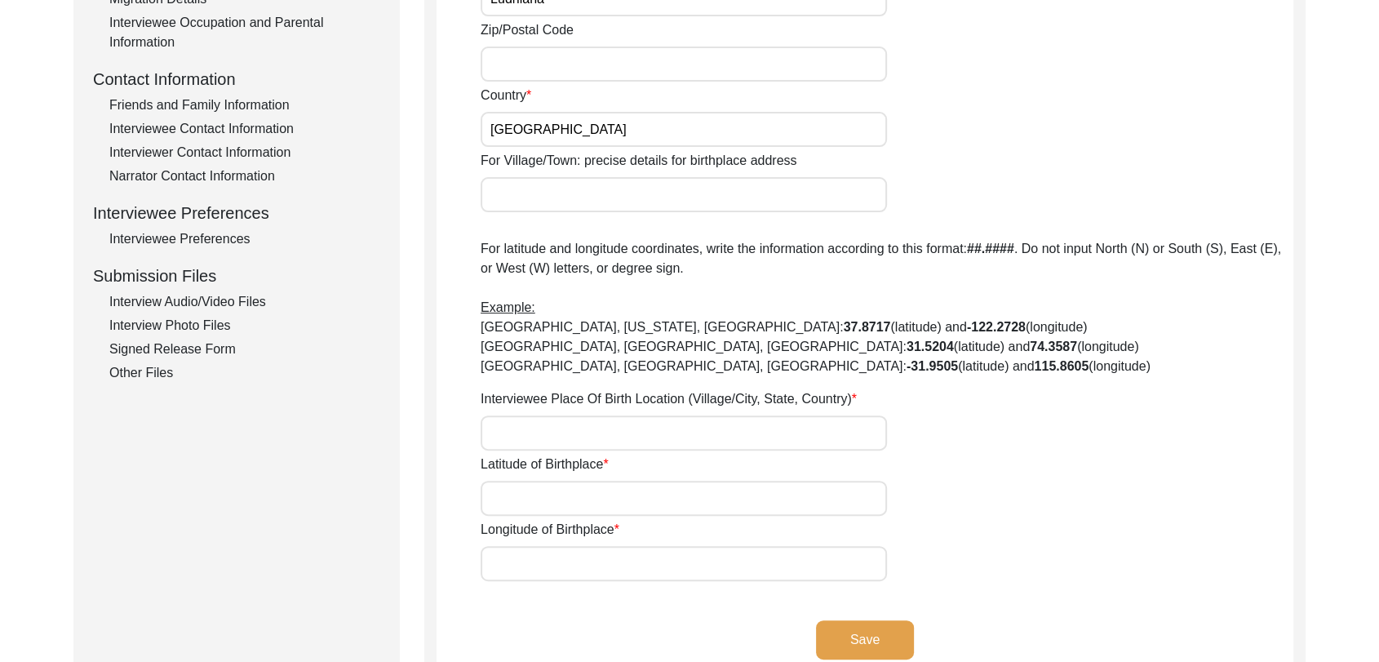
click at [525, 433] on input "Interviewee Place Of Birth Location (Village/City, State, Country)" at bounding box center [684, 432] width 406 height 35
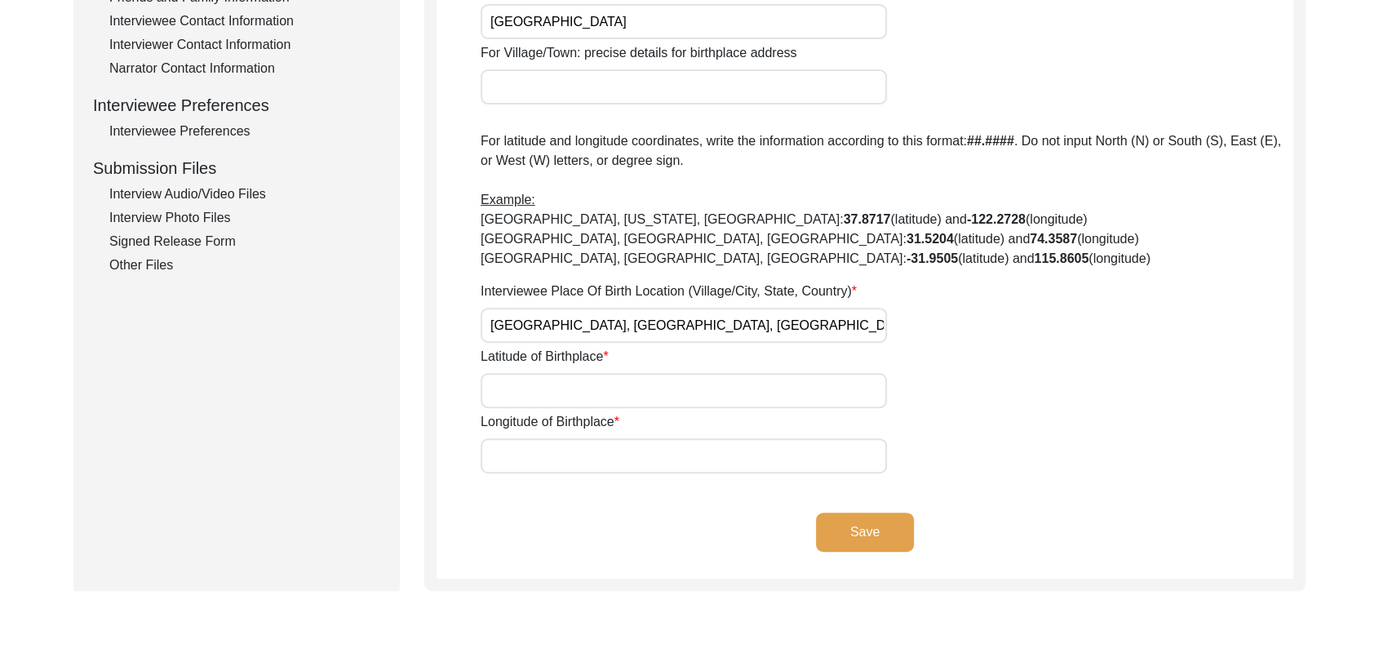
scroll to position [662, 0]
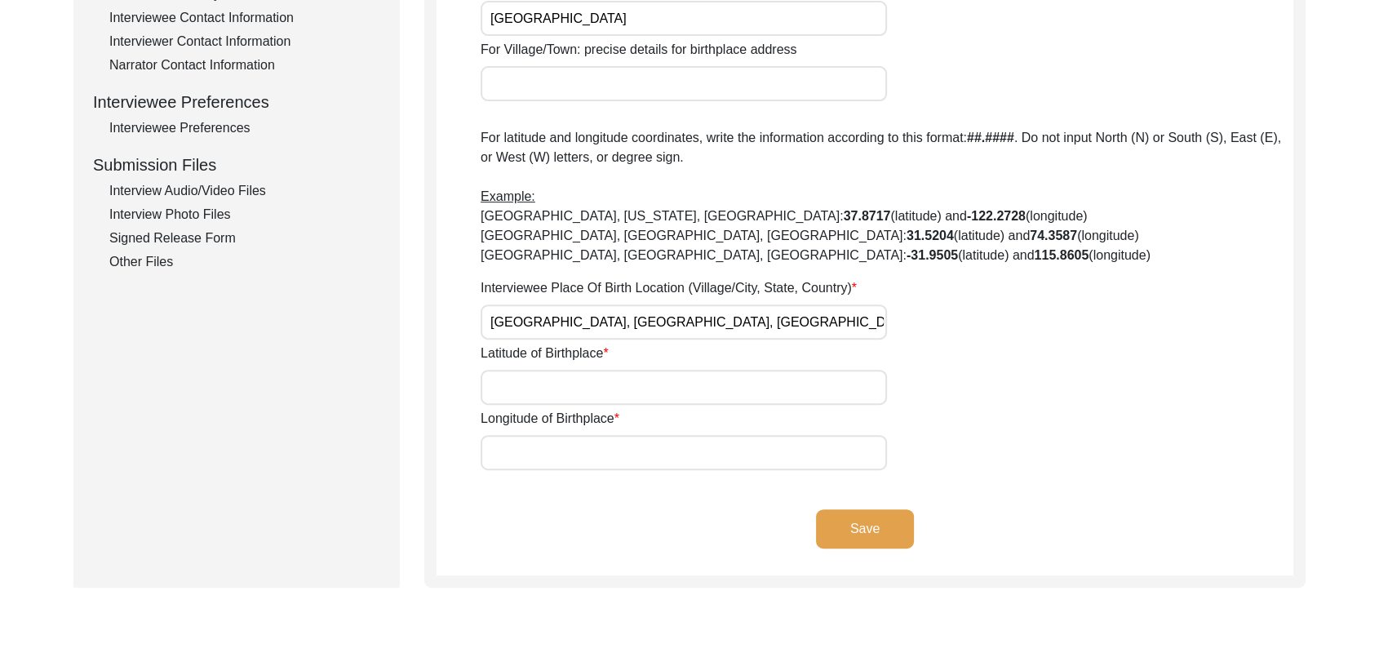
type input "[GEOGRAPHIC_DATA], [GEOGRAPHIC_DATA], [GEOGRAPHIC_DATA], [GEOGRAPHIC_DATA]"
click at [538, 378] on input "Latitude of Birthplace" at bounding box center [684, 387] width 406 height 35
type input "000000"
drag, startPoint x: 569, startPoint y: 452, endPoint x: 633, endPoint y: 318, distance: 148.6
click at [633, 318] on div "House [GEOGRAPHIC_DATA]/[GEOGRAPHIC_DATA]/Province/Division [GEOGRAPHIC_DATA]/[…" at bounding box center [887, 26] width 813 height 887
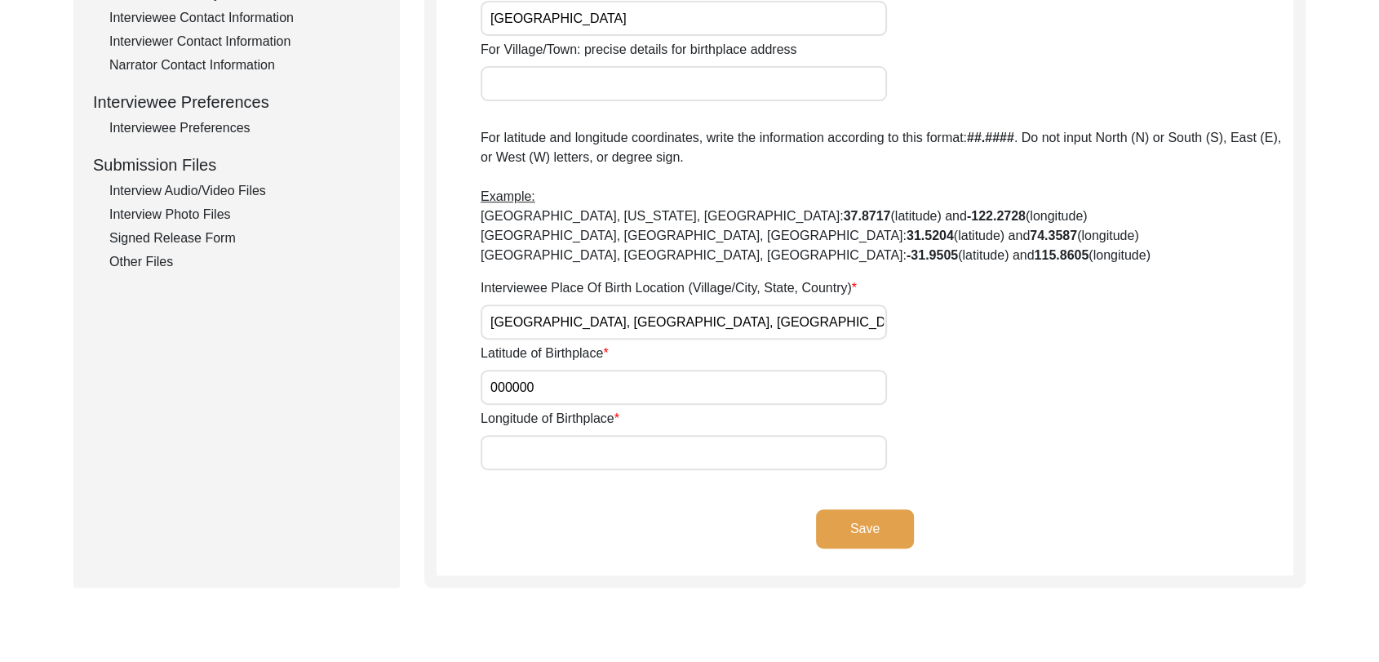
type input "000000"
click at [867, 524] on button "Save" at bounding box center [865, 528] width 98 height 39
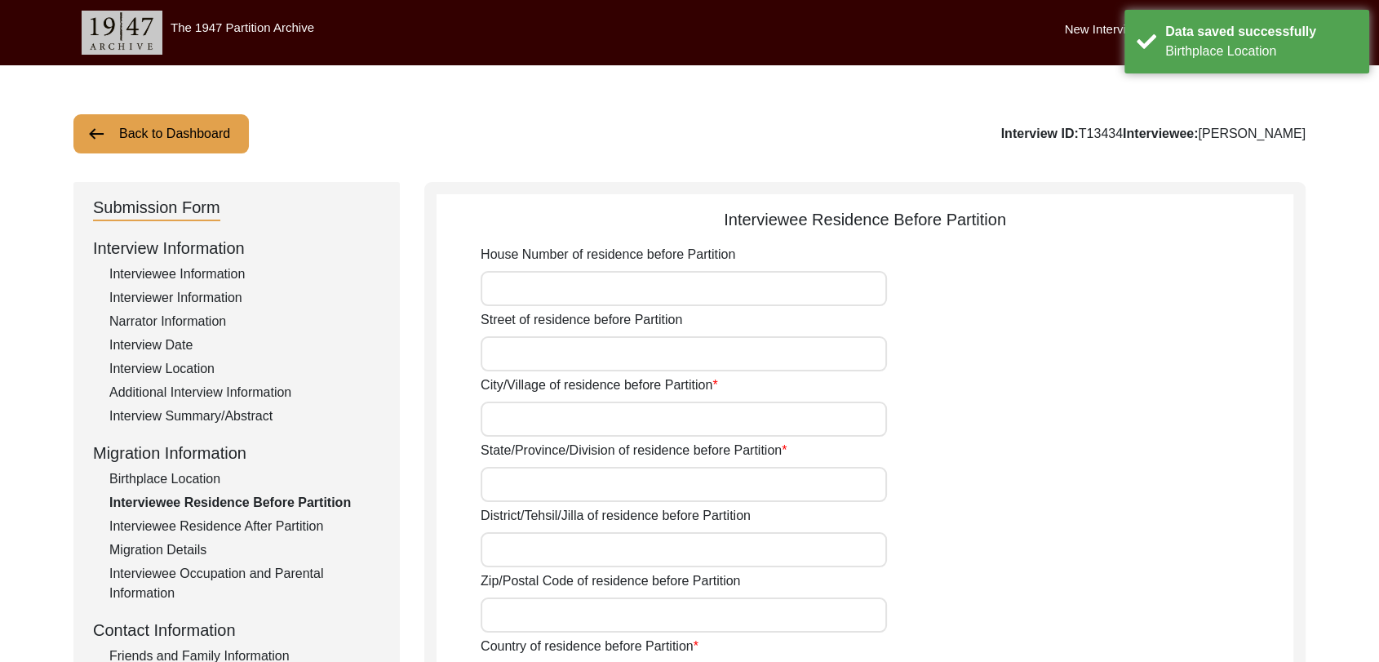
scroll to position [0, 0]
click at [535, 293] on input "House Number of residence before Partition" at bounding box center [684, 288] width 406 height 35
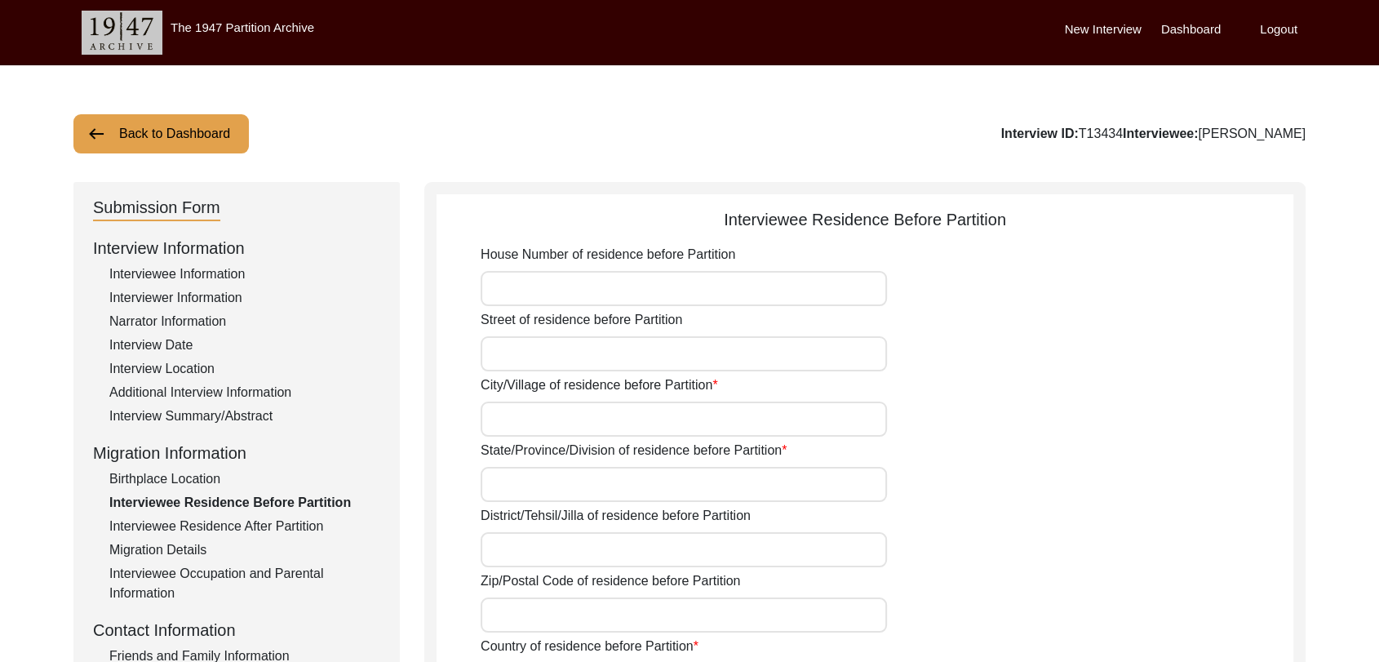
click at [535, 410] on input "City/Village of residence before Partition" at bounding box center [684, 419] width 406 height 35
type input "[GEOGRAPHIC_DATA]"
click at [539, 485] on input "State/Province/Division of residence before Partition" at bounding box center [684, 484] width 406 height 35
type input "L"
type input "[GEOGRAPHIC_DATA]"
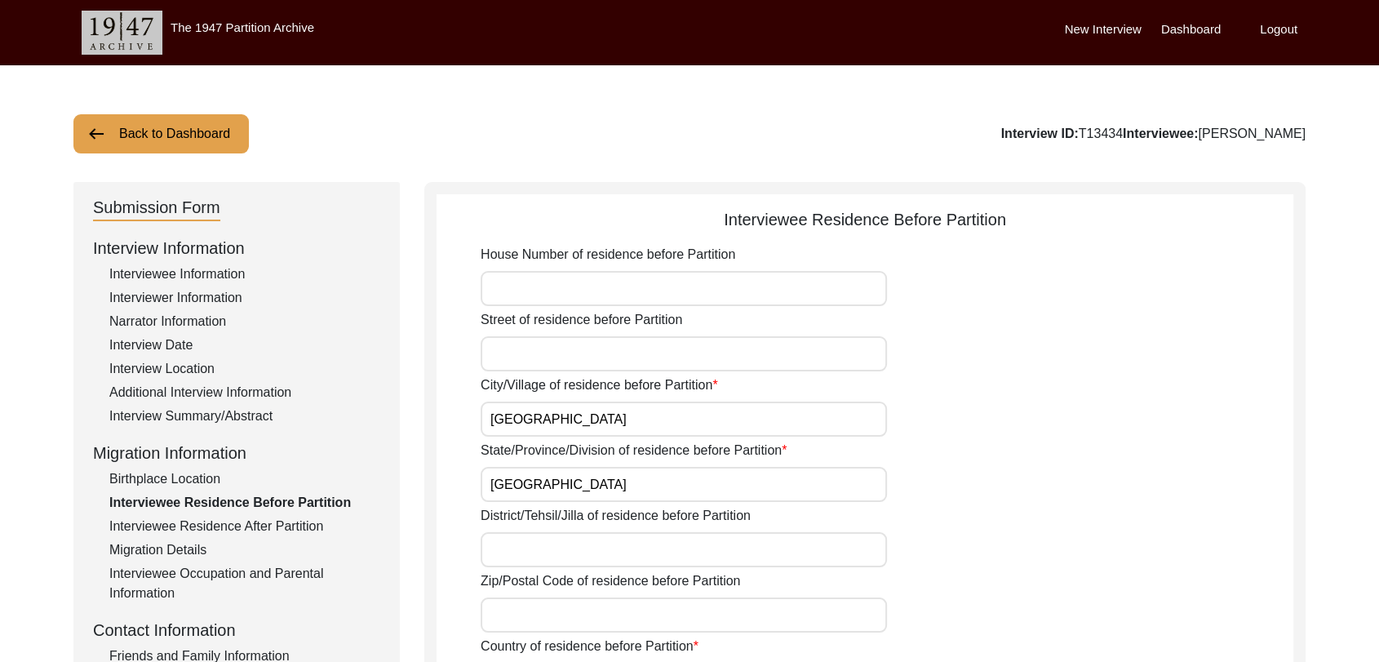
click at [534, 553] on input "District/Tehsil/Jilla of residence before Partition" at bounding box center [684, 549] width 406 height 35
type input "Ludhiana"
click at [528, 608] on input "Zip/Postal Code of residence before Partition" at bounding box center [684, 614] width 406 height 35
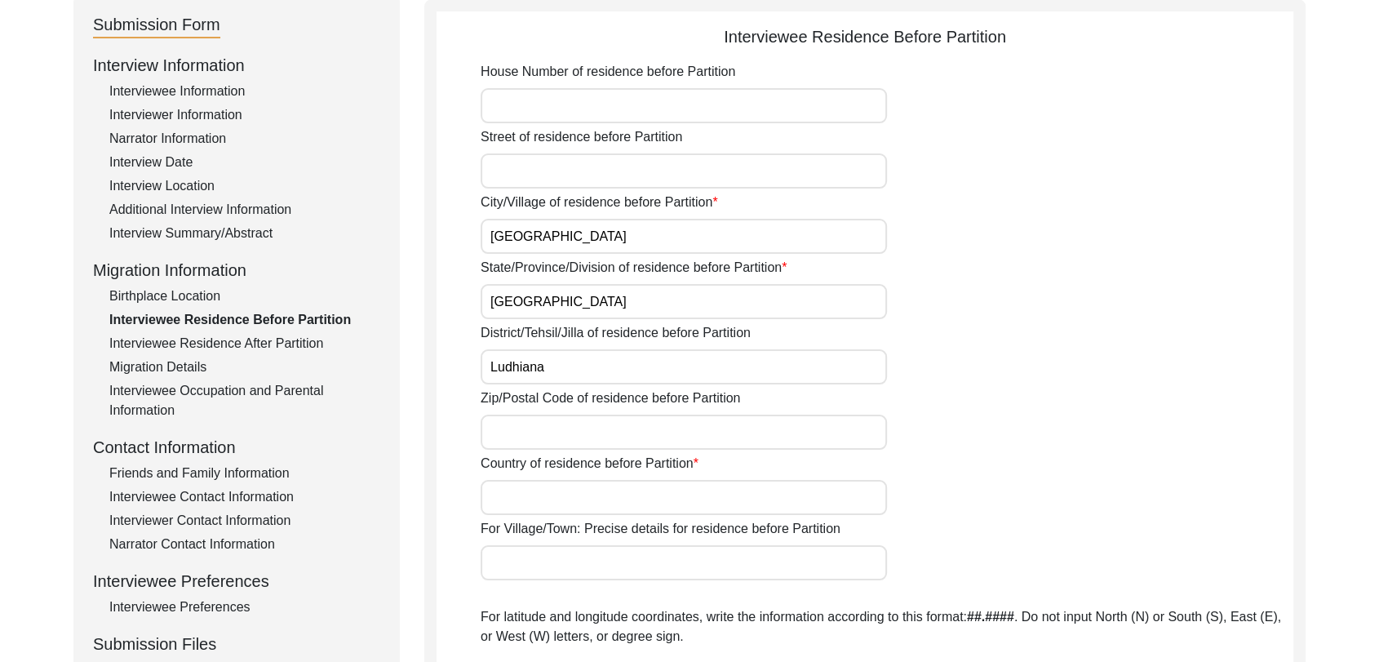
scroll to position [187, 0]
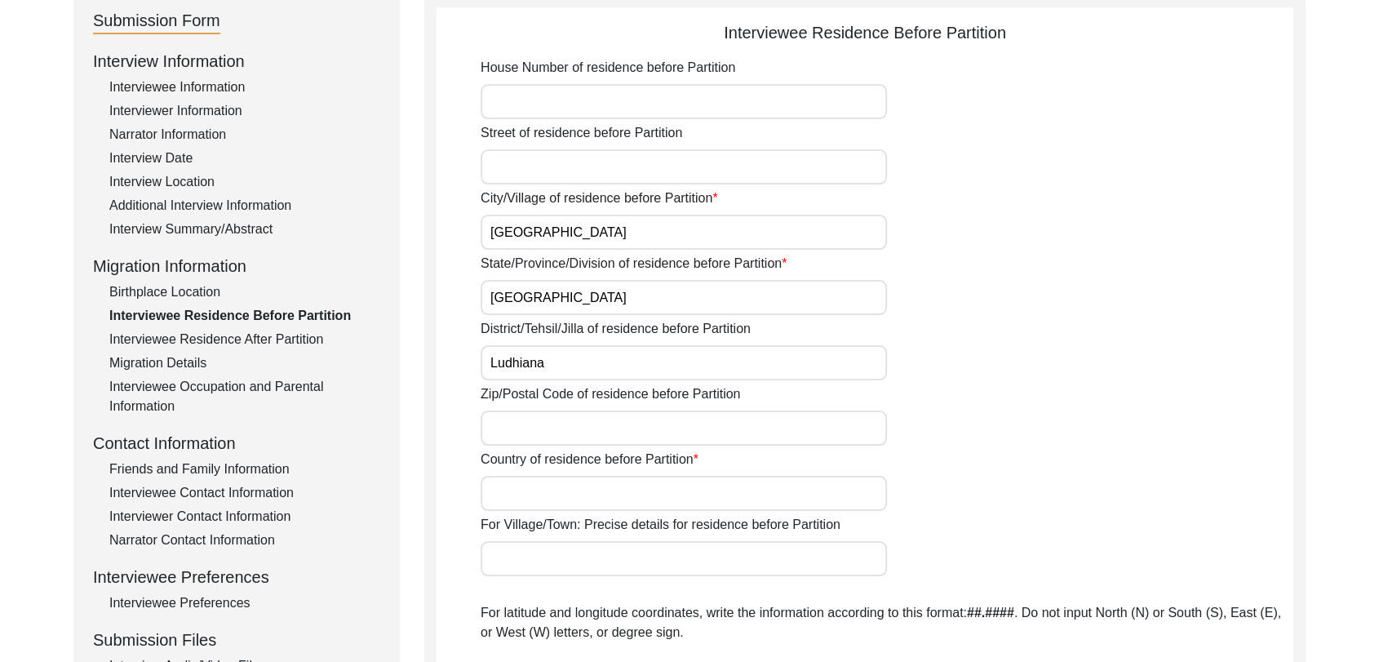
click at [514, 495] on input "Country of residence before Partition" at bounding box center [684, 493] width 406 height 35
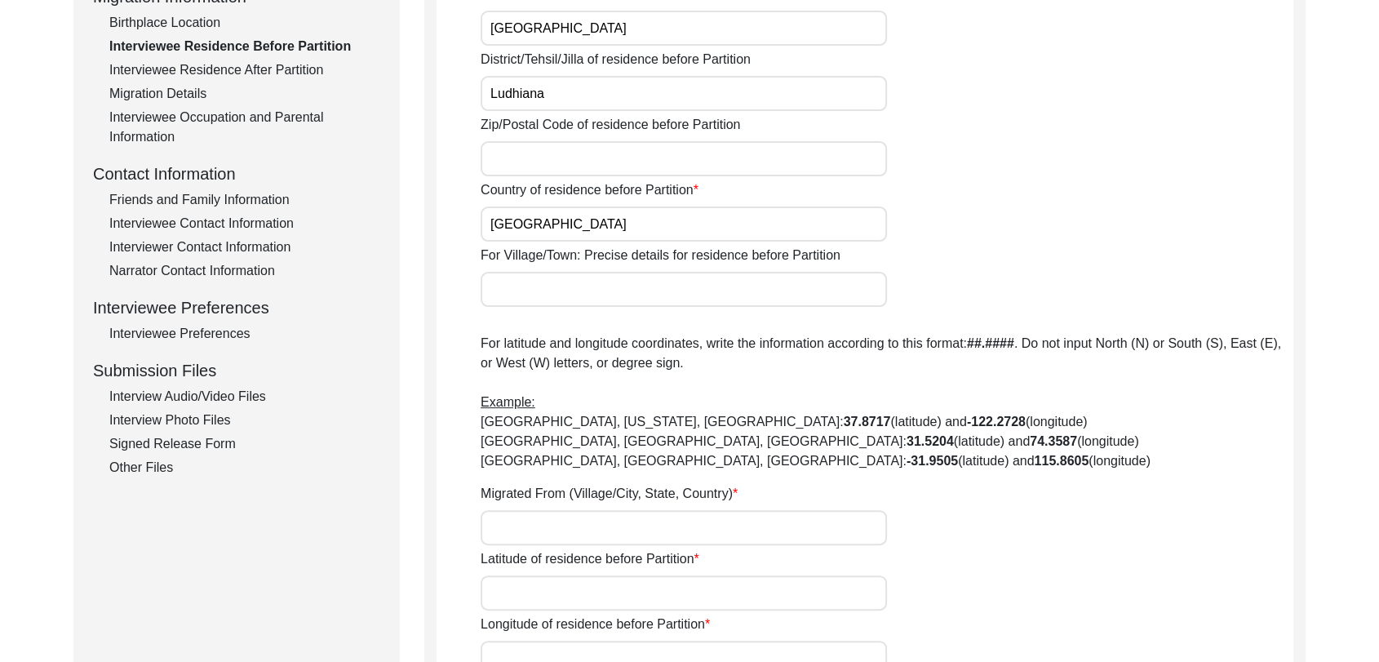
scroll to position [542, 0]
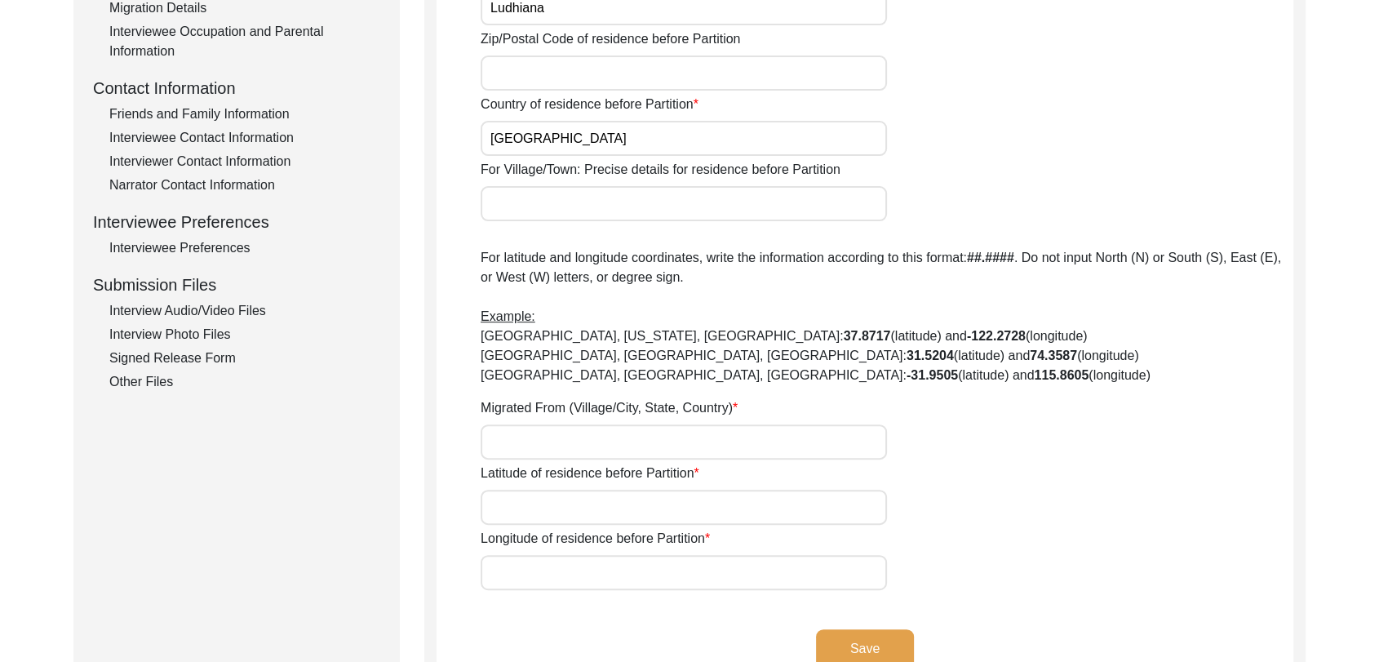
type input "[GEOGRAPHIC_DATA]"
click at [513, 437] on input "Migrated From (Village/City, State, Country)" at bounding box center [684, 441] width 406 height 35
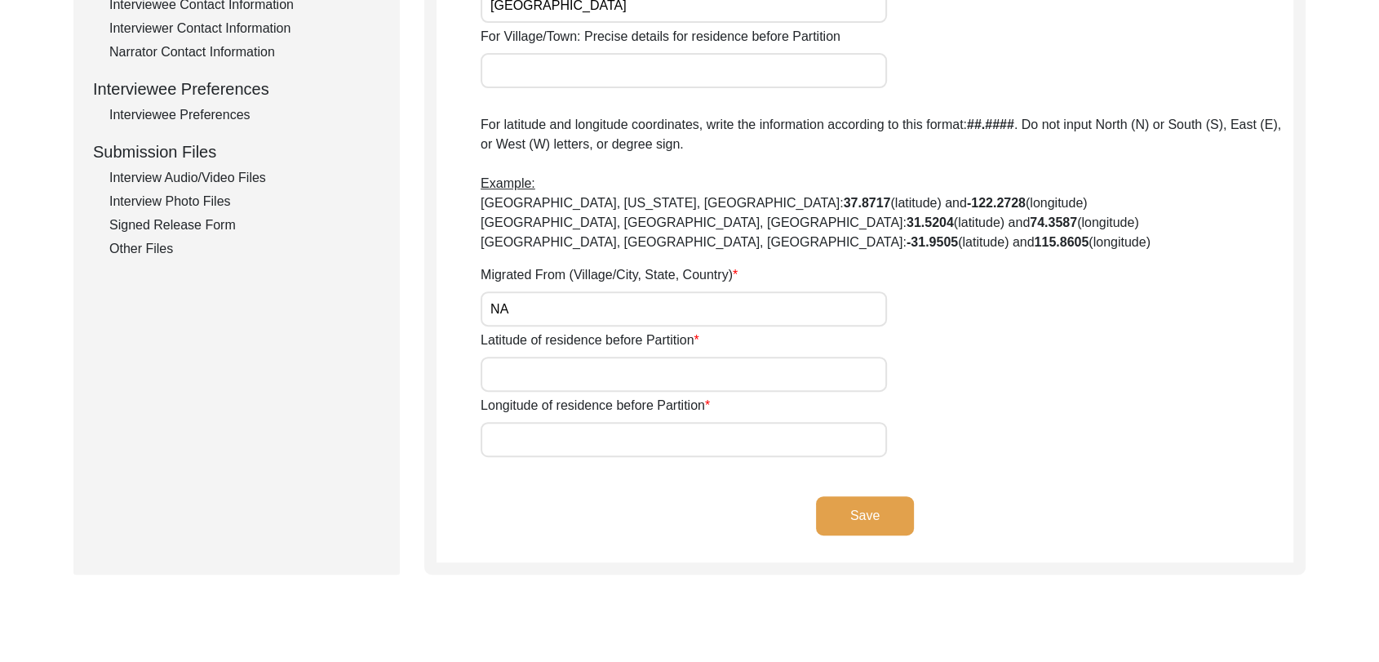
type input "NA"
click at [514, 382] on input "Latitude of residence before Partition" at bounding box center [684, 374] width 406 height 35
type input "000000"
click at [536, 460] on app-residence-before-partition "Interviewee Residence Before Partition House Number of residence before Partiti…" at bounding box center [865, 47] width 857 height 1030
click at [539, 452] on input "Longitude of residence before Partition" at bounding box center [684, 439] width 406 height 35
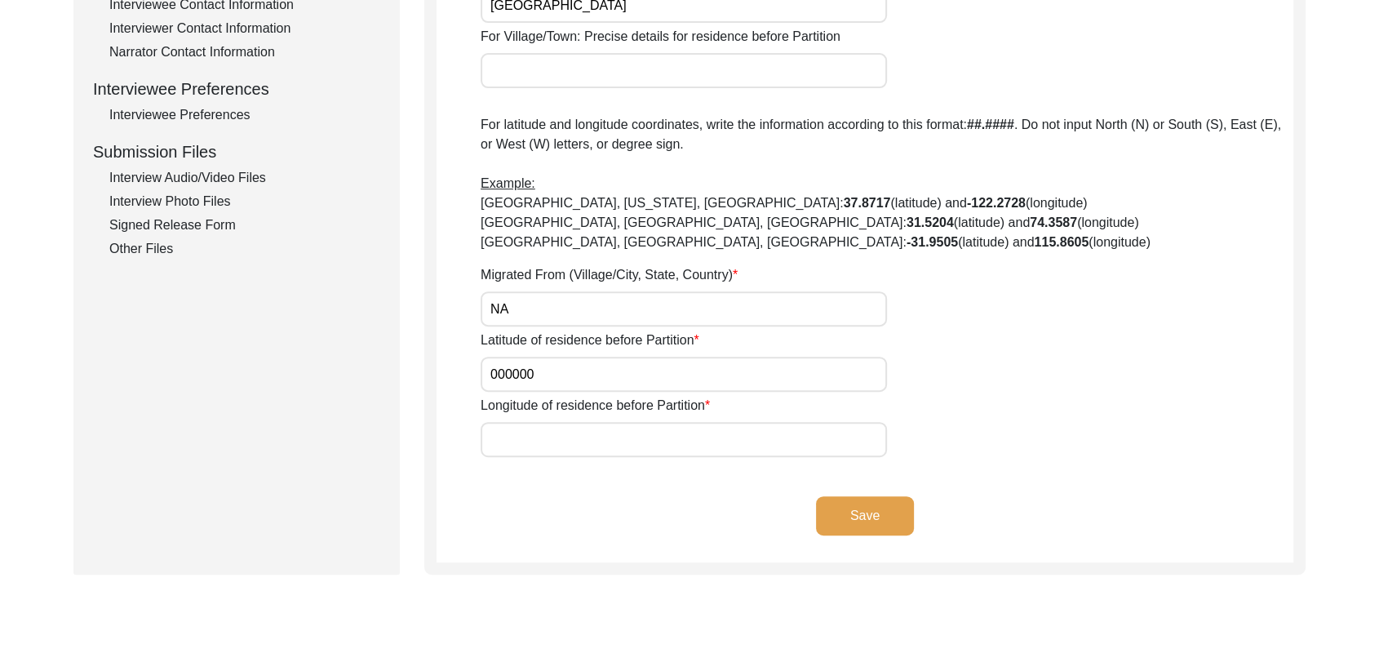
type input "000000"
click at [857, 509] on button "Save" at bounding box center [865, 515] width 98 height 39
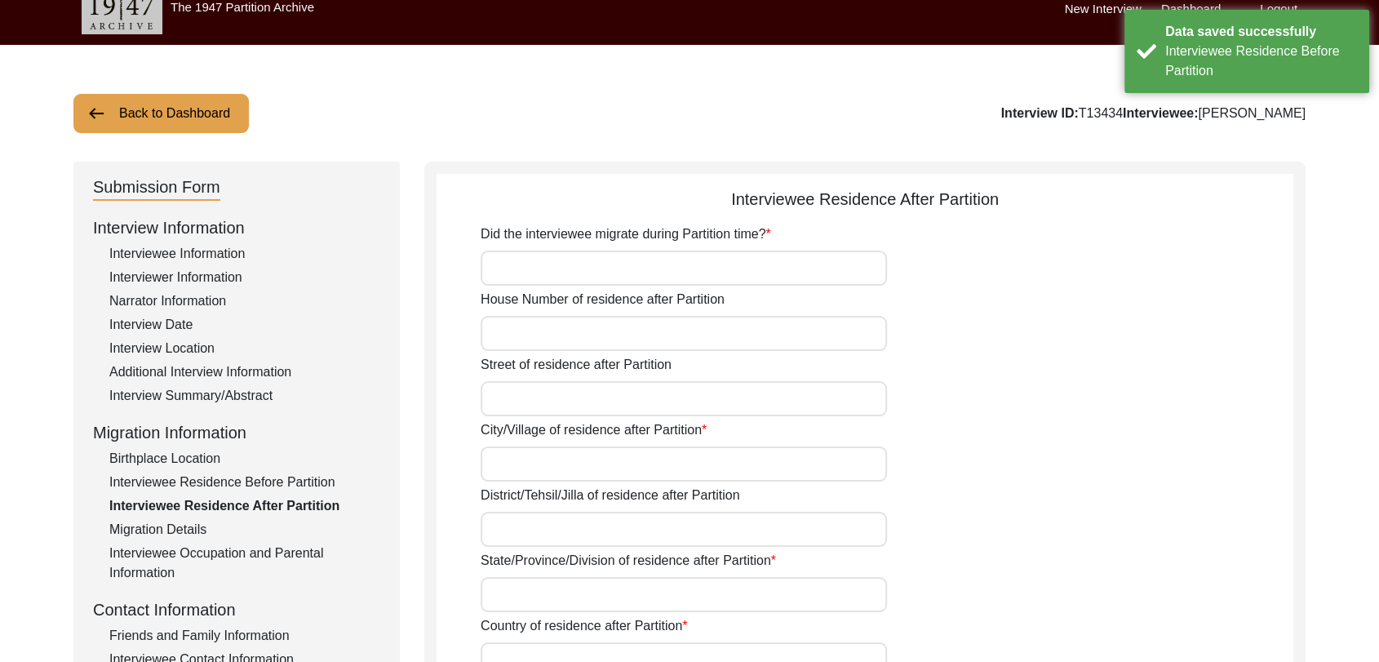
scroll to position [0, 0]
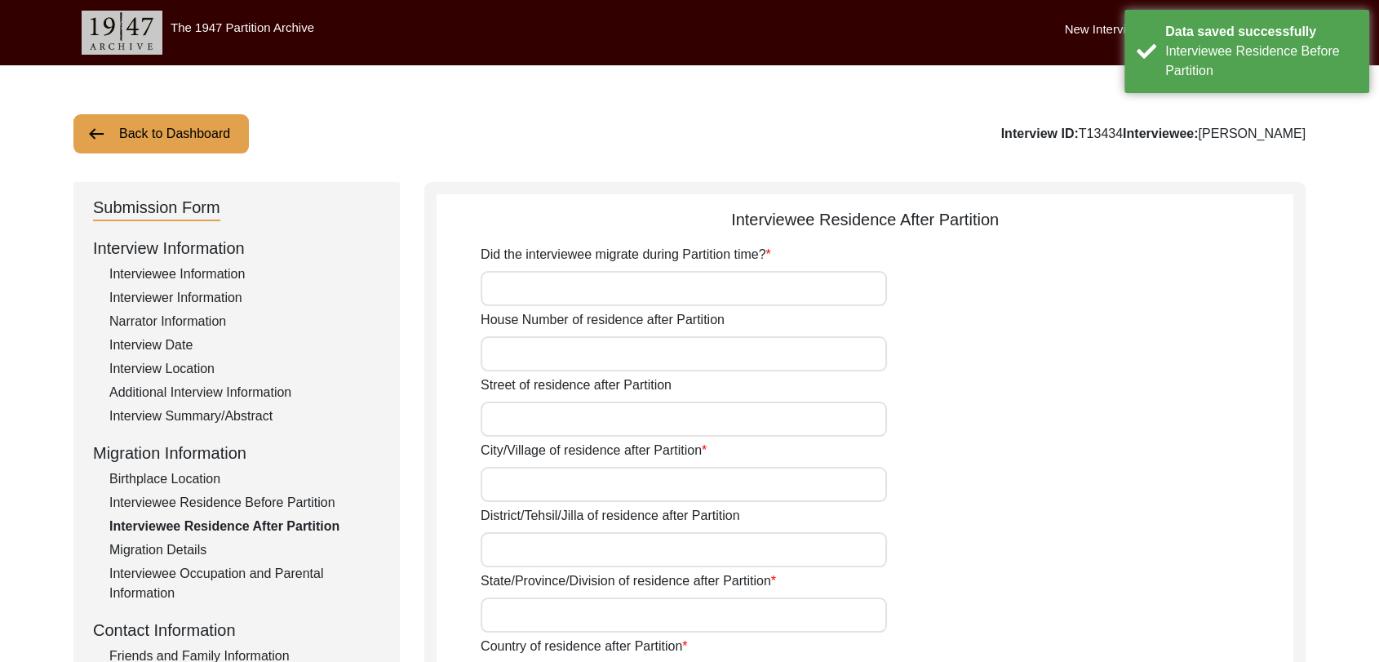
click at [509, 288] on input "Did the interviewee migrate during Partition time?" at bounding box center [684, 288] width 406 height 35
type input "No"
click at [528, 350] on input "House Number of residence after Partition" at bounding box center [684, 353] width 406 height 35
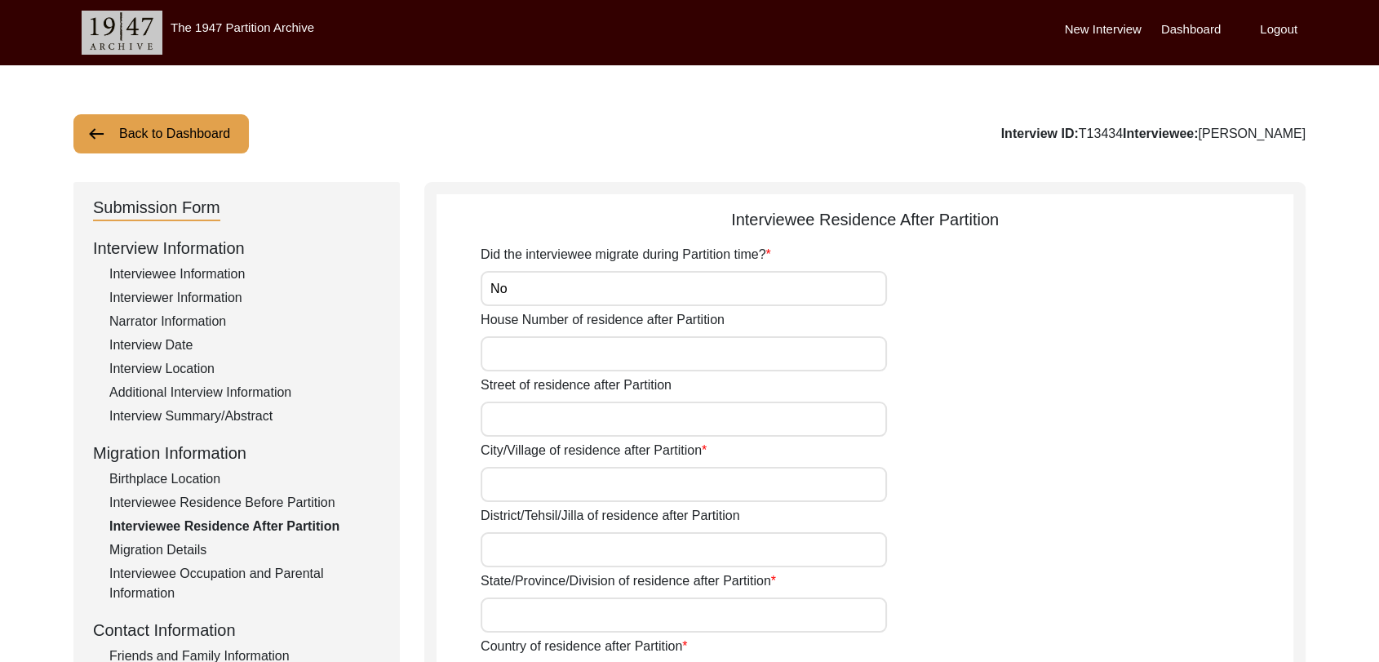
click at [525, 352] on input "House Number of residence after Partition" at bounding box center [684, 353] width 406 height 35
click at [516, 484] on input "City/Village of residence after Partition" at bounding box center [684, 484] width 406 height 35
type input "[GEOGRAPHIC_DATA]"
click at [511, 551] on input "District/Tehsil/Jilla of residence after Partition" at bounding box center [684, 549] width 406 height 35
type input "B"
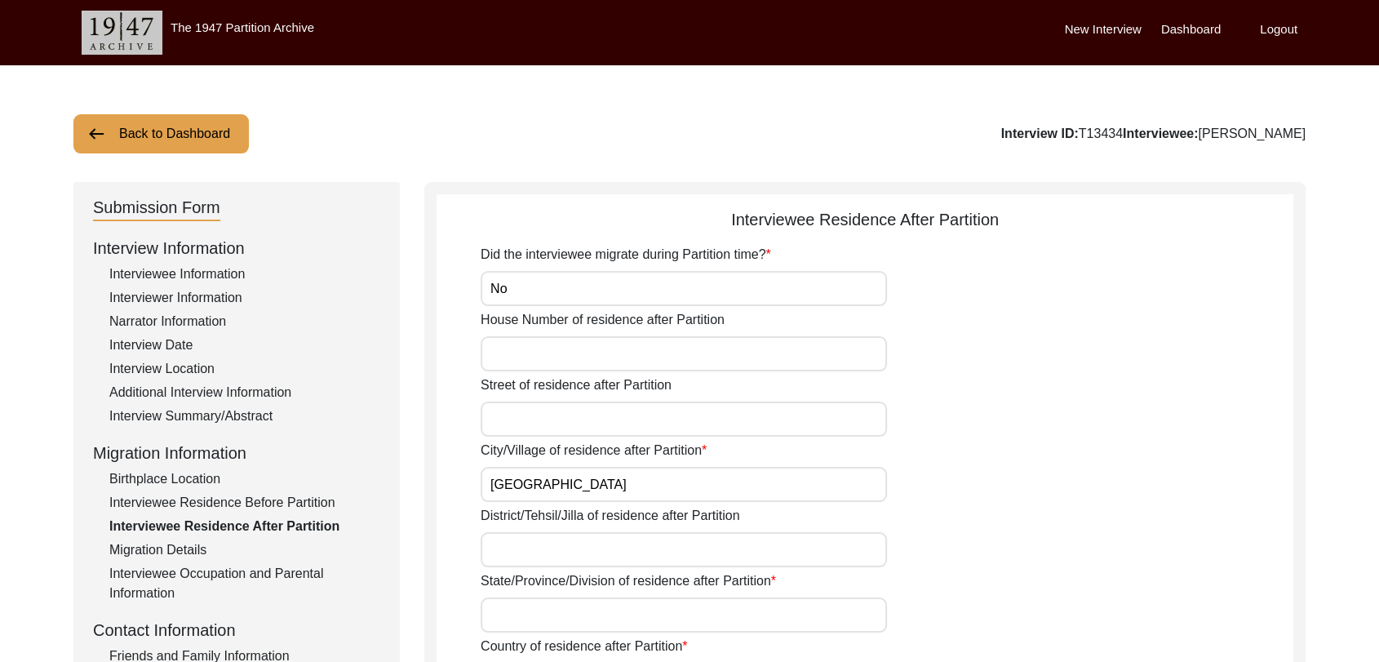
type input "B"
type input "N"
type input "B"
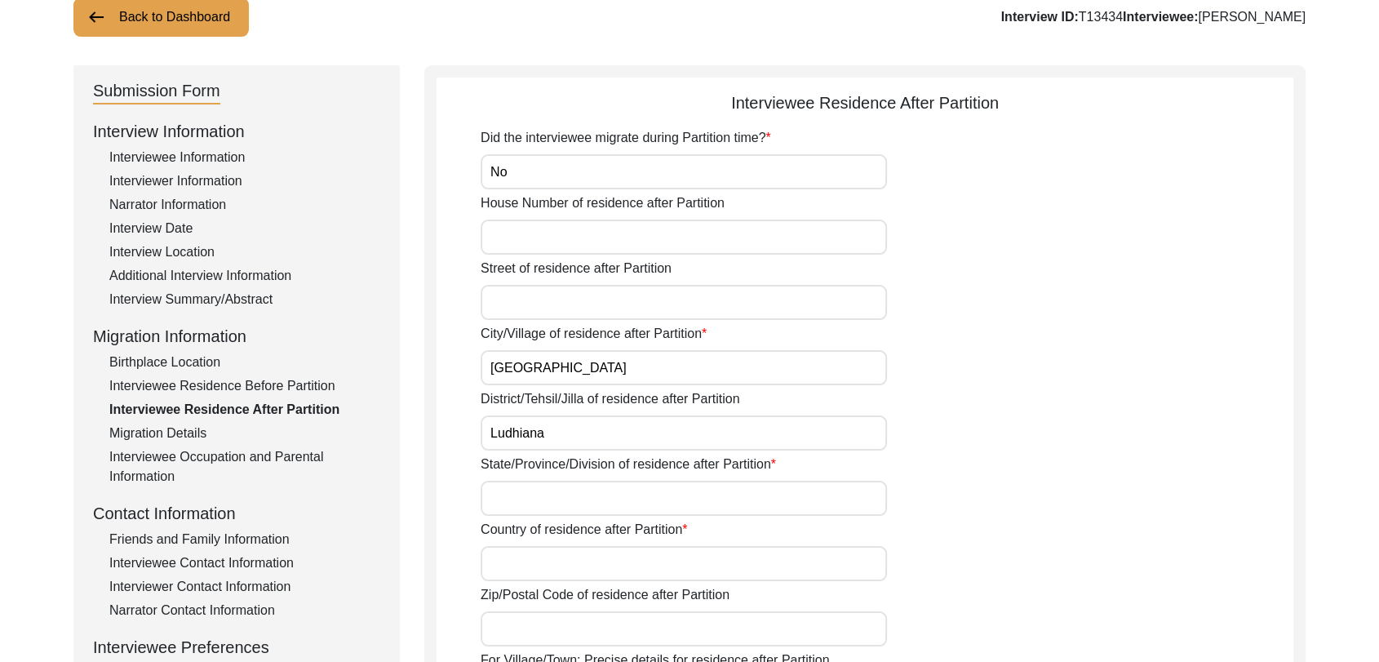
scroll to position [116, 0]
type input "Ludhiana"
click at [529, 492] on input "State/Province/Division of residence after Partition" at bounding box center [684, 499] width 406 height 35
type input "[GEOGRAPHIC_DATA]"
click at [529, 570] on input "Country of residence after Partition" at bounding box center [684, 564] width 406 height 35
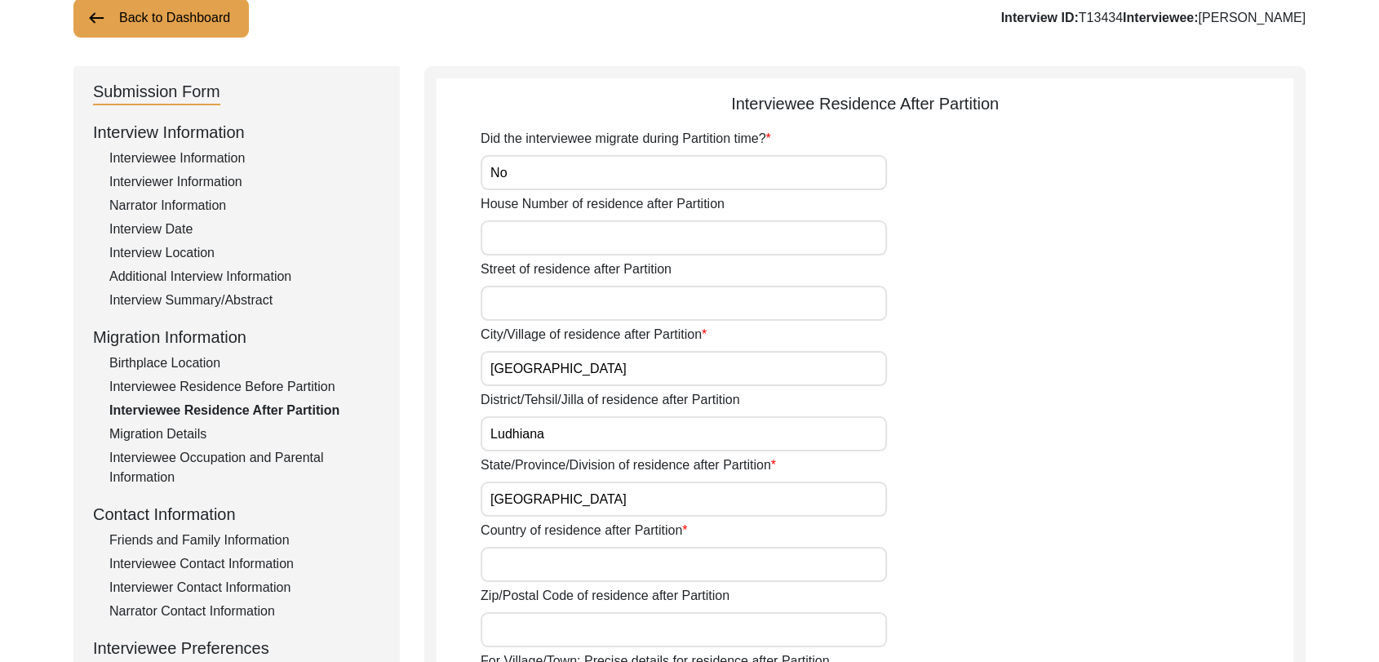
type input "[GEOGRAPHIC_DATA]"
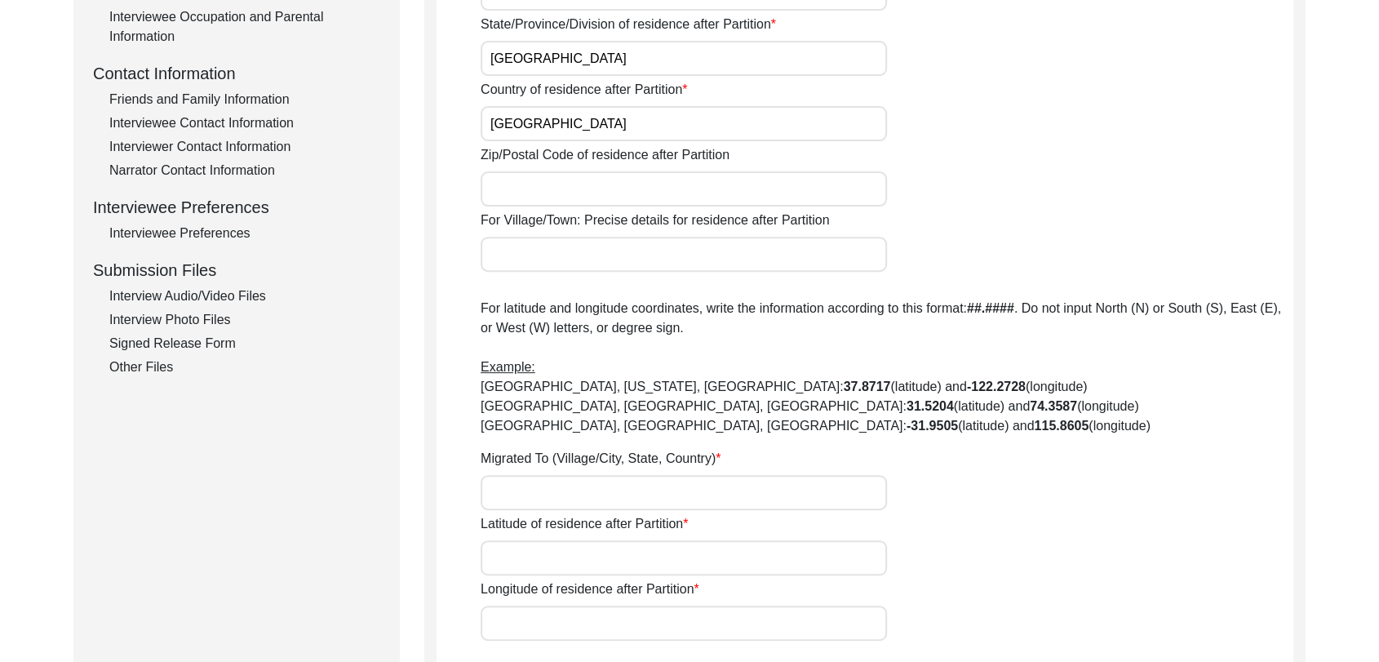
scroll to position [557, 0]
click at [510, 483] on input "Migrated To (Village/City, State, Country)" at bounding box center [684, 491] width 406 height 35
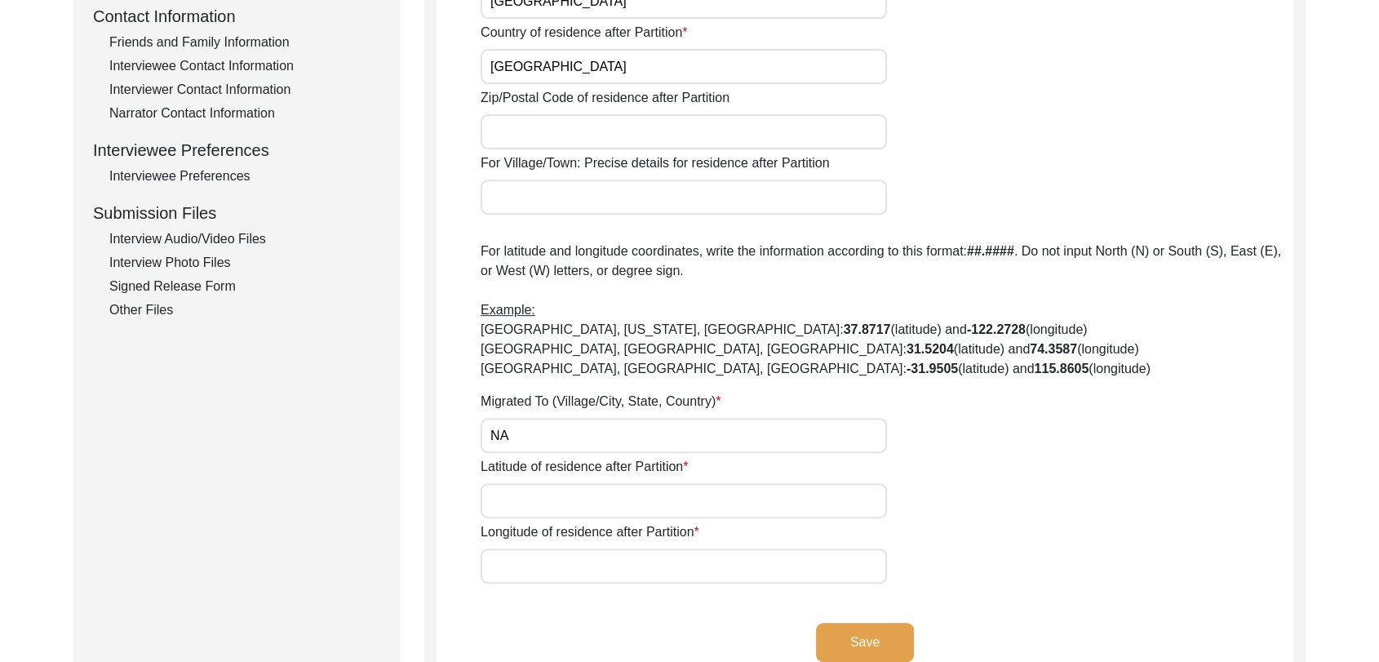
scroll to position [615, 0]
type input "NA"
click at [515, 493] on input "Latitude of residence after Partition" at bounding box center [684, 499] width 406 height 35
type input "0000000"
click at [515, 572] on input "Longitude of residence after Partition" at bounding box center [684, 565] width 406 height 35
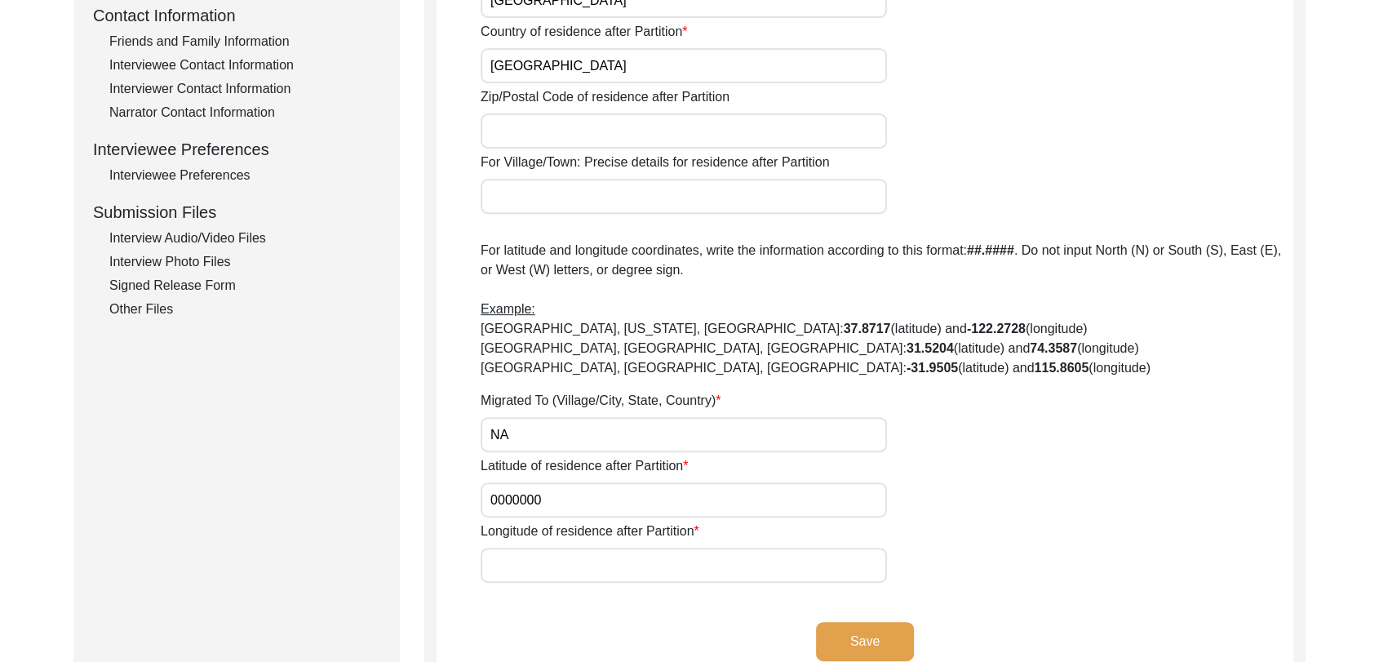
type input "0000000"
click at [858, 626] on button "Save" at bounding box center [865, 641] width 98 height 39
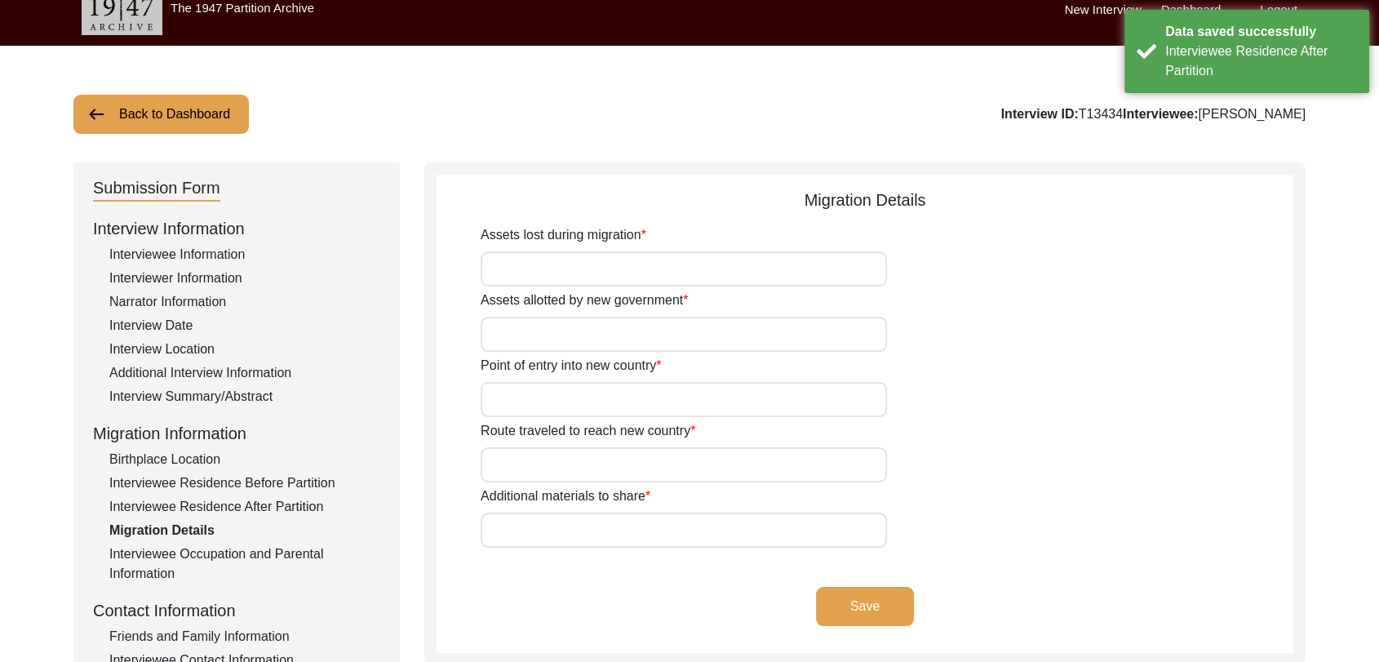
scroll to position [16, 0]
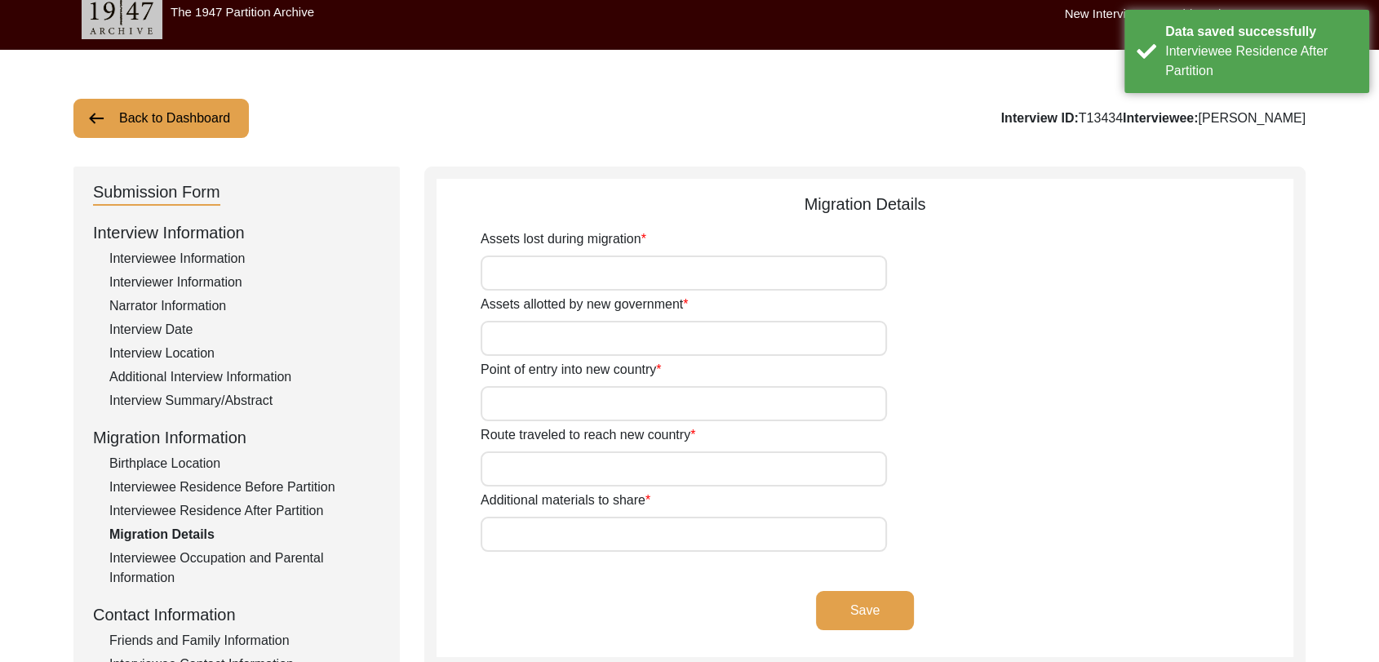
click at [526, 266] on input "Assets lost during migration" at bounding box center [684, 272] width 406 height 35
type input "NA"
drag, startPoint x: 519, startPoint y: 318, endPoint x: 521, endPoint y: 340, distance: 22.9
click at [521, 340] on div "Assets allotted by new government" at bounding box center [887, 325] width 813 height 61
click at [521, 340] on input "Assets allotted by new government" at bounding box center [684, 338] width 406 height 35
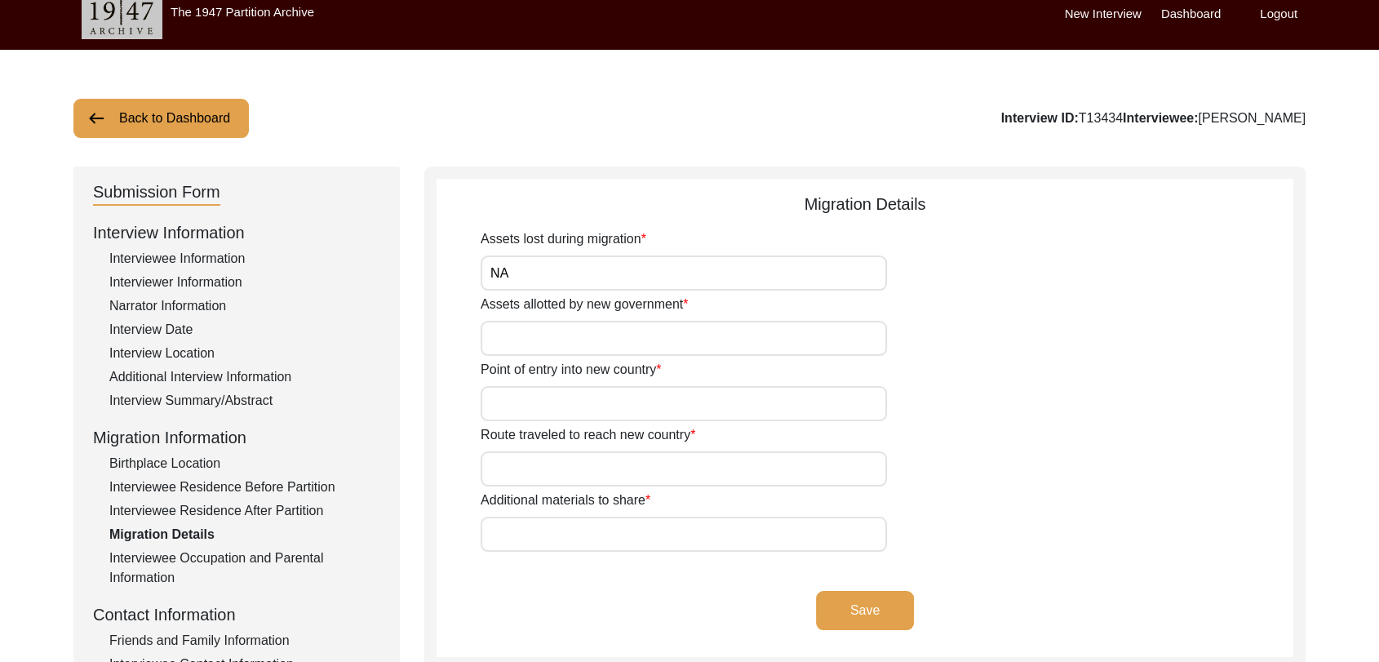
type input "Na"
click at [522, 402] on input "Point of entry into new country" at bounding box center [684, 403] width 406 height 35
type input "Na"
click at [515, 463] on input "Route traveled to reach new country" at bounding box center [684, 468] width 406 height 35
type input "NA"
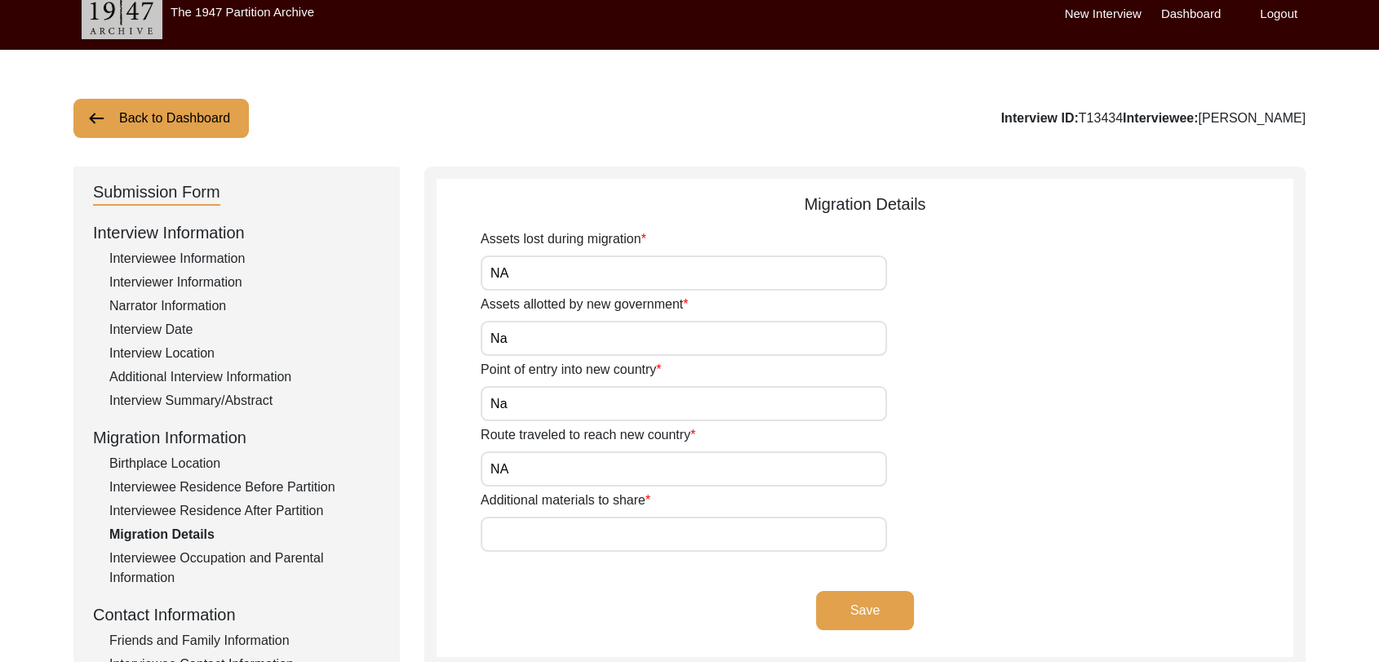
click at [531, 540] on input "Additional materials to share" at bounding box center [684, 534] width 406 height 35
type input "Na"
click at [891, 611] on button "Save" at bounding box center [865, 610] width 98 height 39
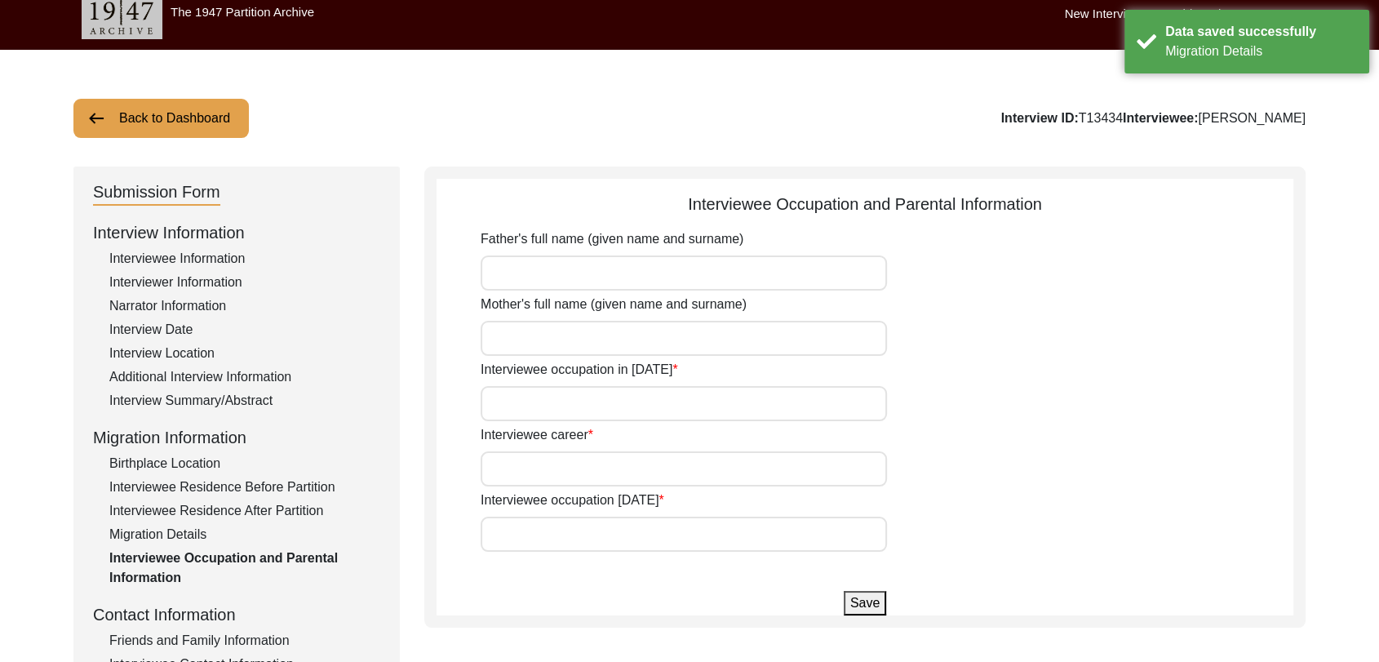
click at [522, 269] on input "Father's full name (given name and surname)" at bounding box center [684, 272] width 406 height 35
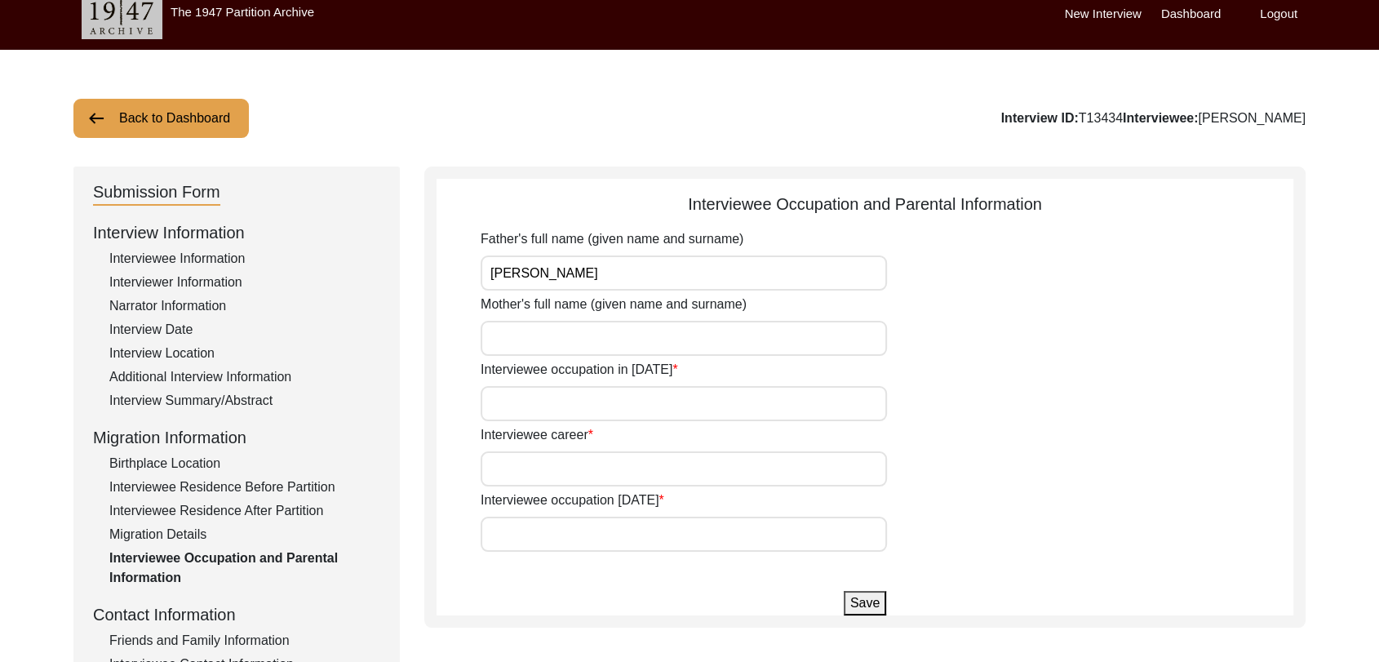
type input "[PERSON_NAME]"
click at [532, 336] on input "Mother's full name (given name and surname)" at bounding box center [684, 338] width 406 height 35
type input "[PERSON_NAME]"
click at [525, 407] on input "Interviewee occupation in [DATE]" at bounding box center [684, 403] width 406 height 35
type input "Singer"
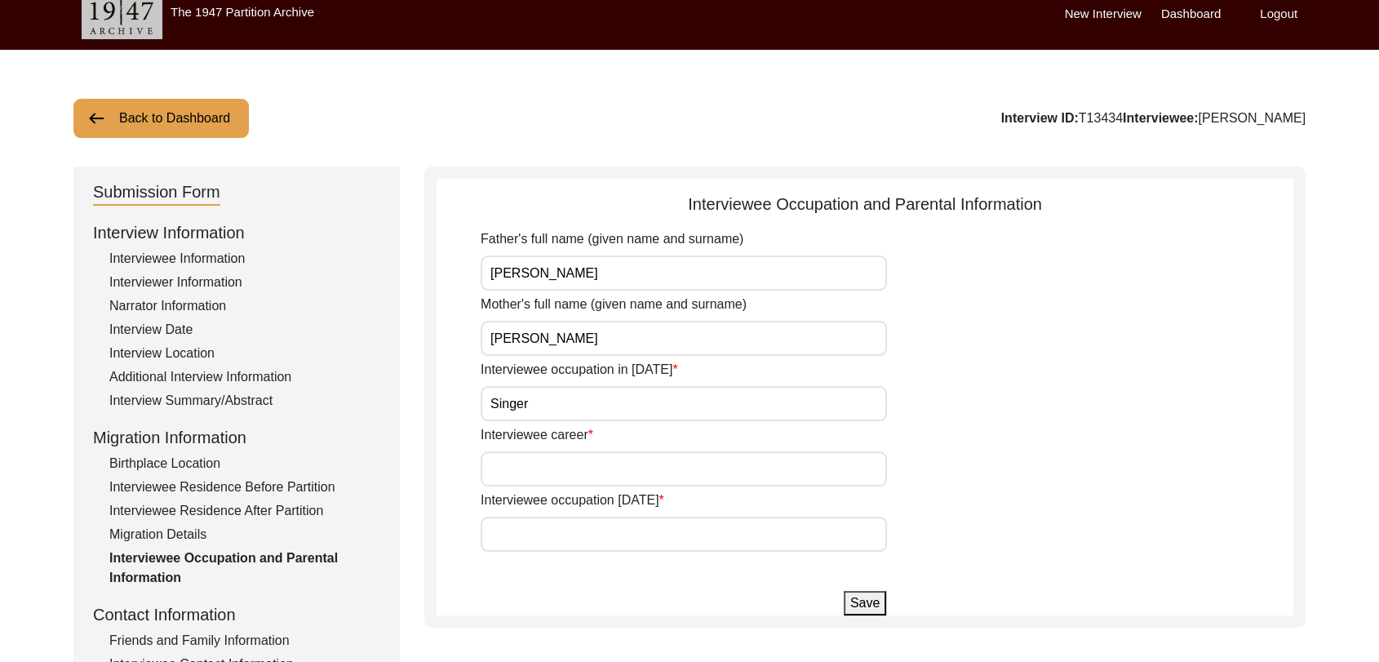
click at [530, 465] on input "Interviewee career" at bounding box center [684, 468] width 406 height 35
type input "Singing and Acting"
click at [526, 545] on input "Interviewee occupation [DATE]" at bounding box center [684, 534] width 406 height 35
type input "Singer"
click at [868, 602] on button "Save" at bounding box center [865, 603] width 42 height 24
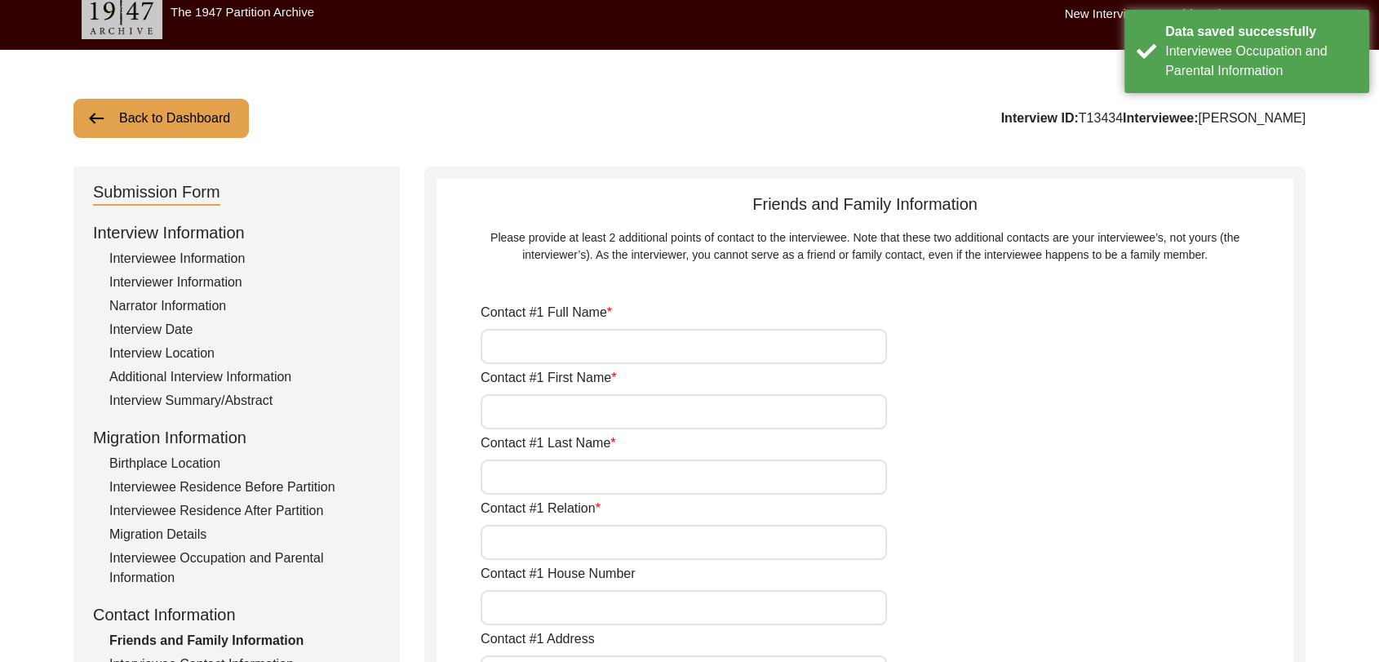
click at [557, 358] on input "Contact #1 Full Name" at bounding box center [684, 346] width 406 height 35
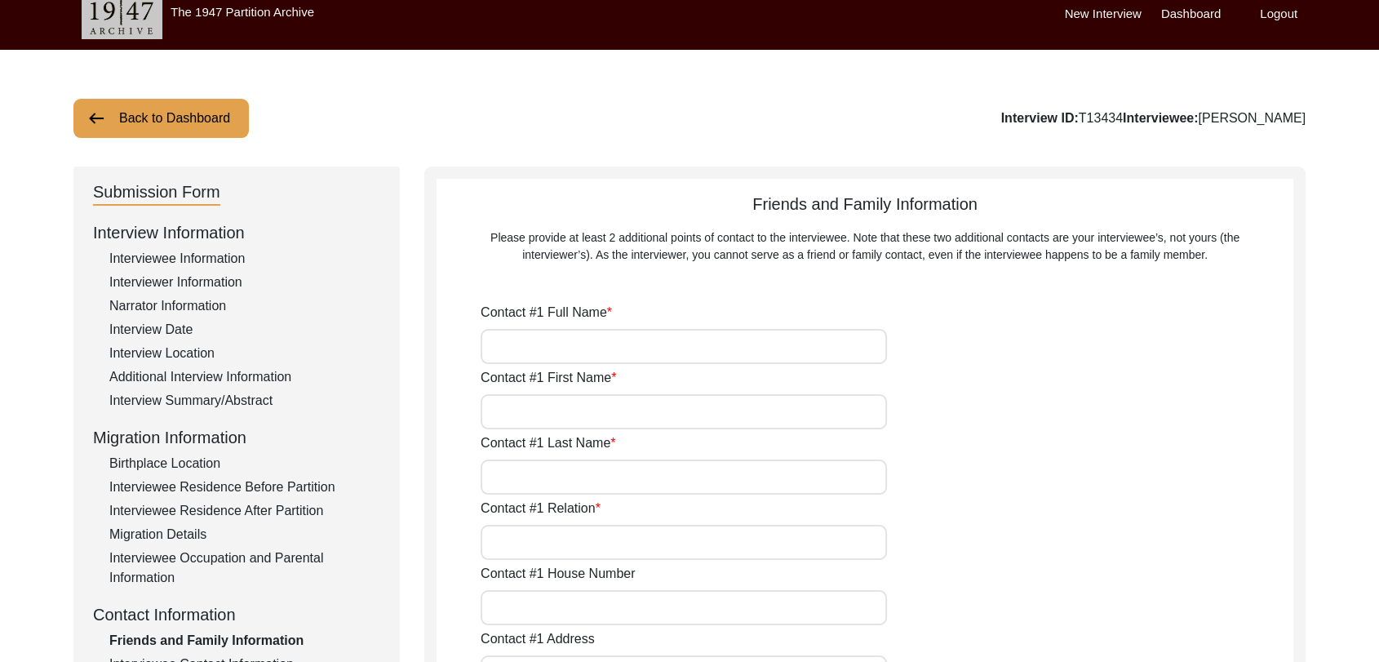
type input "NA"
click at [591, 424] on input "Contact #1 First Name" at bounding box center [684, 411] width 406 height 35
type input "NA"
click at [516, 475] on input "Contact #1 Last Name" at bounding box center [684, 477] width 406 height 35
type input "NA"
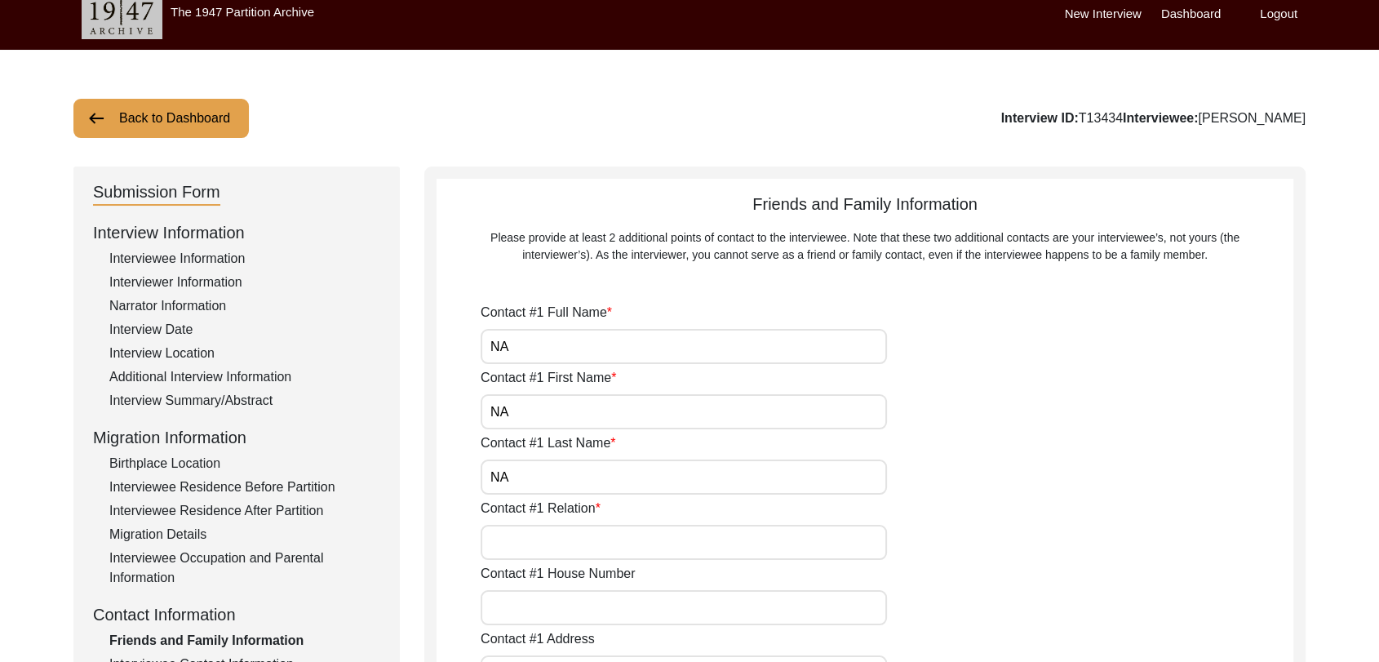
click at [521, 533] on input "Contact #1 Relation" at bounding box center [684, 542] width 406 height 35
type input "Na"
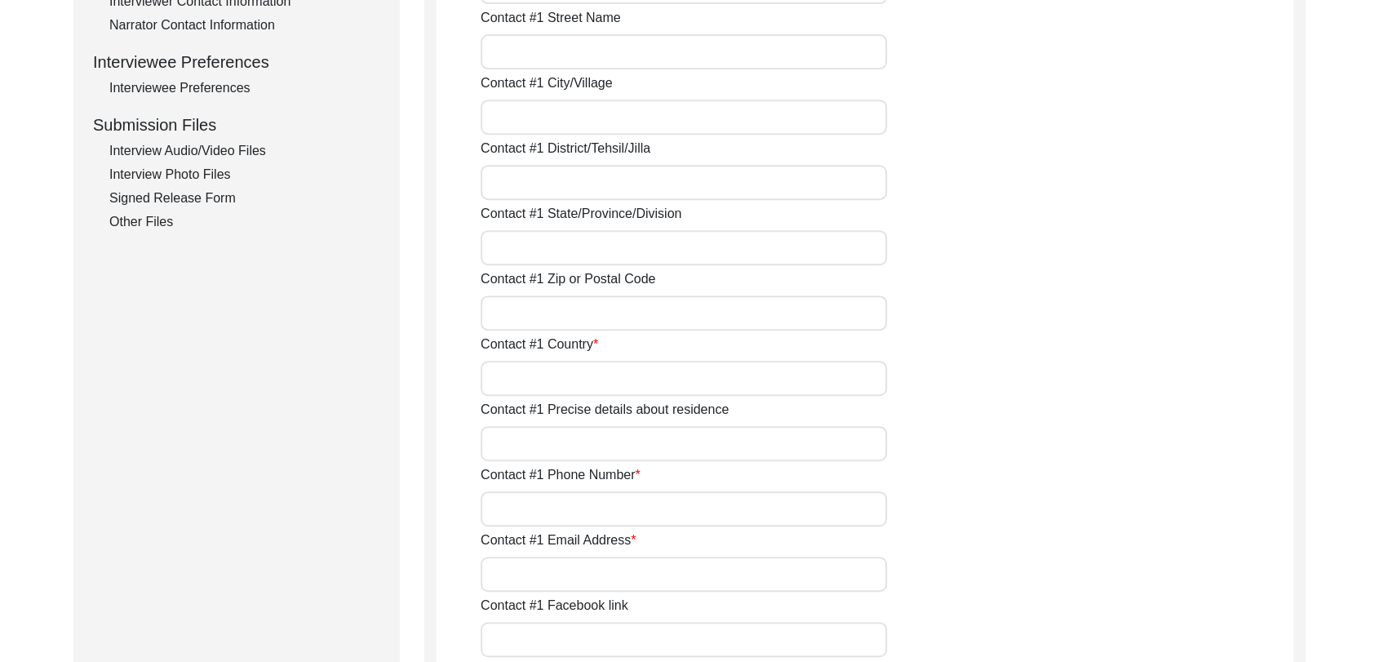
scroll to position [705, 0]
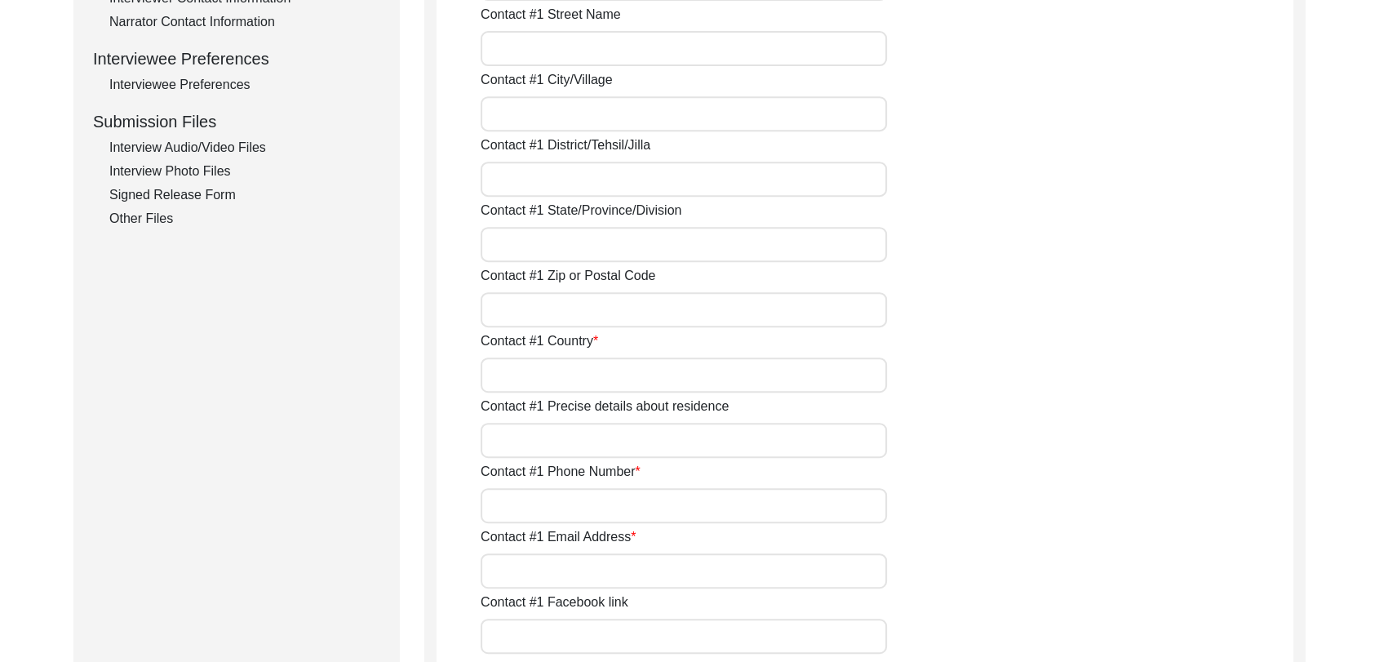
click at [520, 362] on input "Contact #1 Country" at bounding box center [684, 375] width 406 height 35
type input "NA"
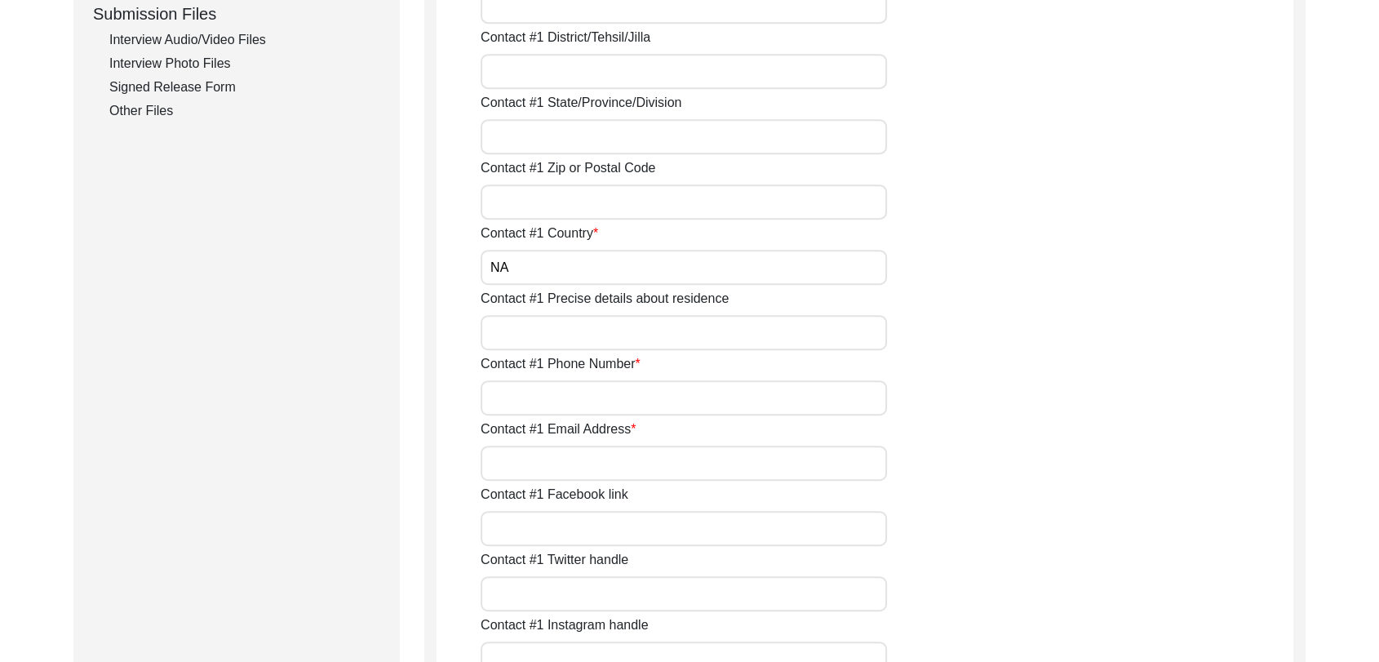
scroll to position [815, 0]
click at [536, 404] on input "Contact #1 Phone Number" at bounding box center [684, 396] width 406 height 35
type input "NA"
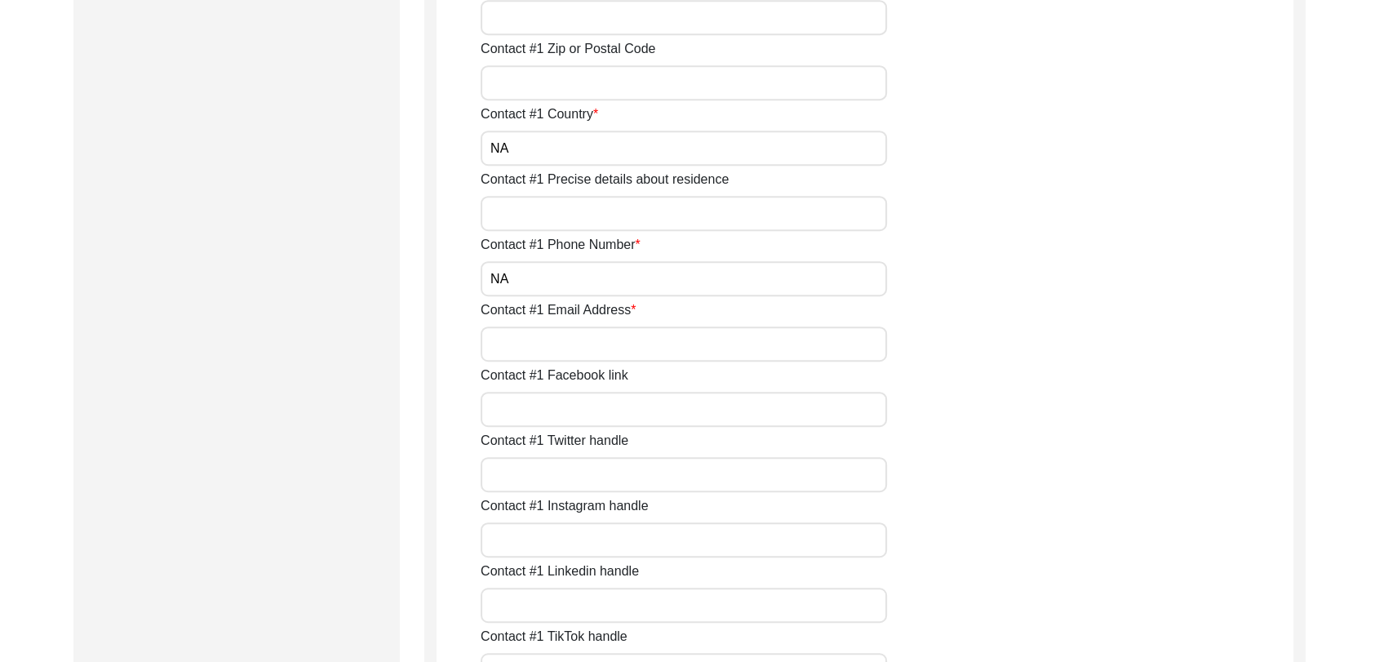
scroll to position [933, 0]
click at [509, 342] on input "Contact #1 Email Address" at bounding box center [684, 343] width 406 height 35
type input "NA"
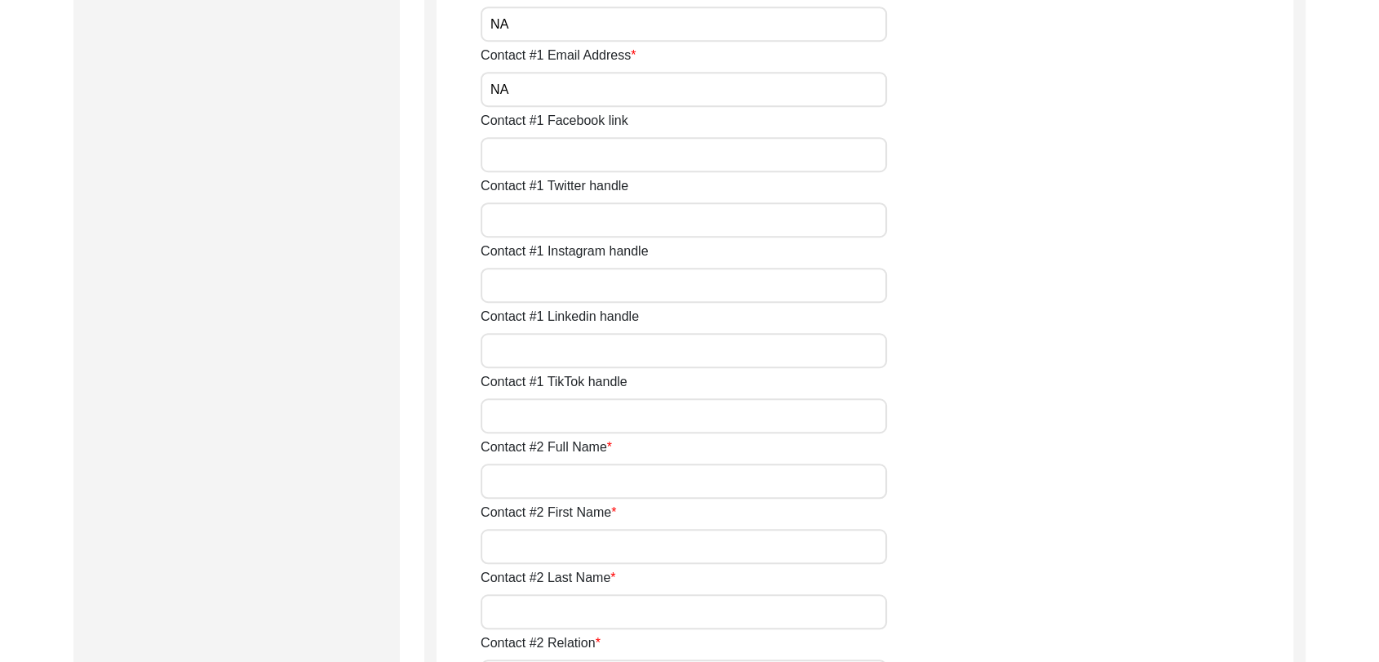
scroll to position [1188, 0]
click at [528, 486] on input "Contact #2 Full Name" at bounding box center [684, 480] width 406 height 35
type input "NA"
click at [495, 542] on input "Contact #2 First Name" at bounding box center [684, 545] width 406 height 35
type input "NA"
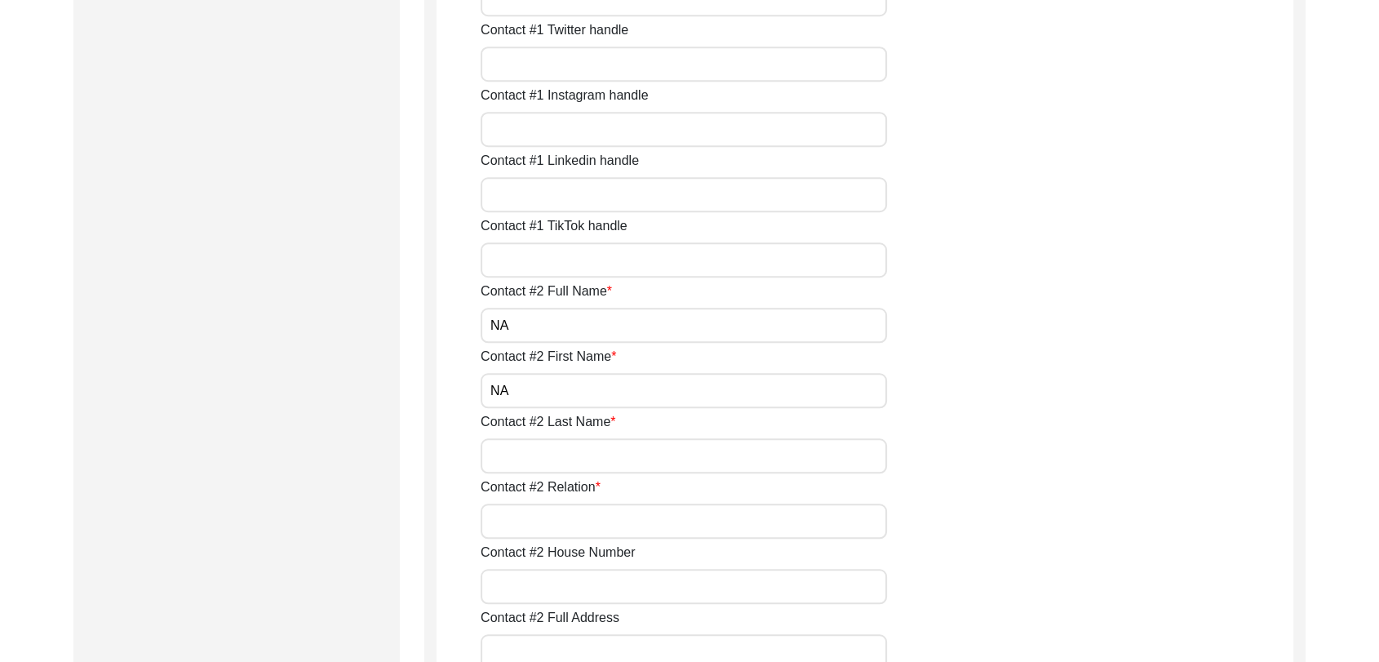
scroll to position [1348, 0]
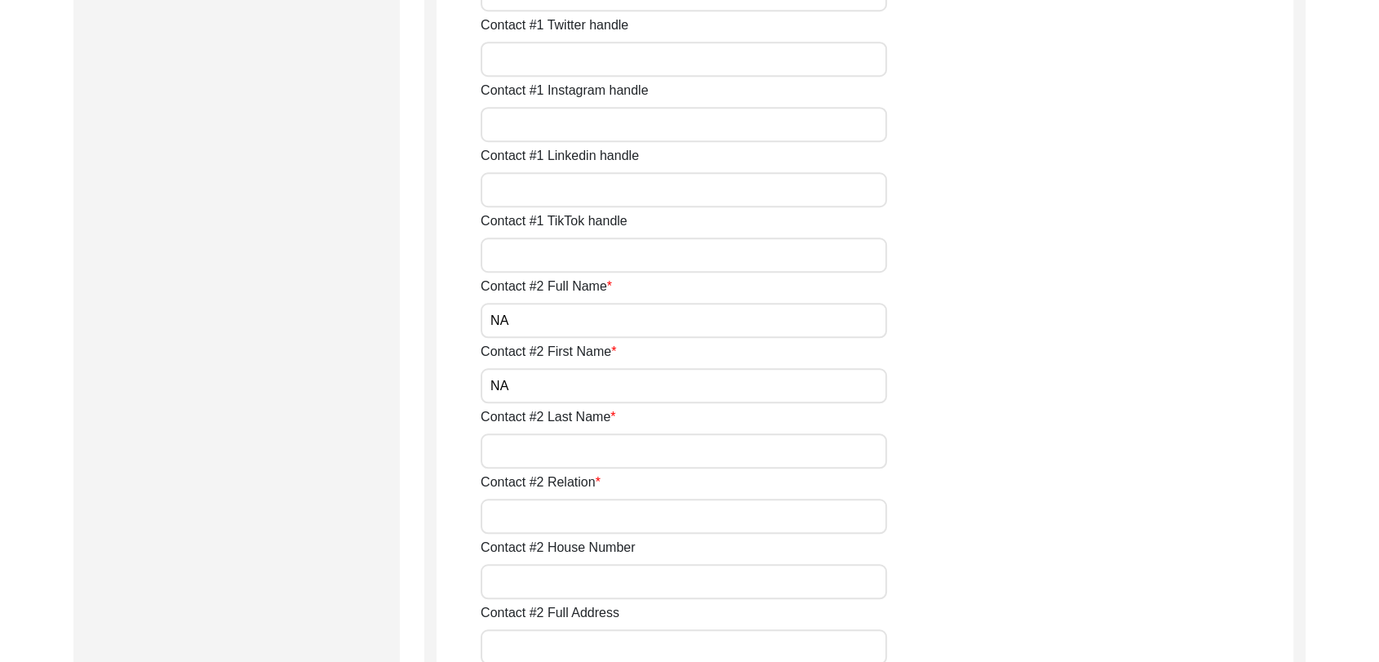
click at [535, 451] on input "Contact #2 Last Name" at bounding box center [684, 450] width 406 height 35
type input "NA"
click at [531, 526] on input "Contact #2 Relation" at bounding box center [684, 516] width 406 height 35
type input "NA"
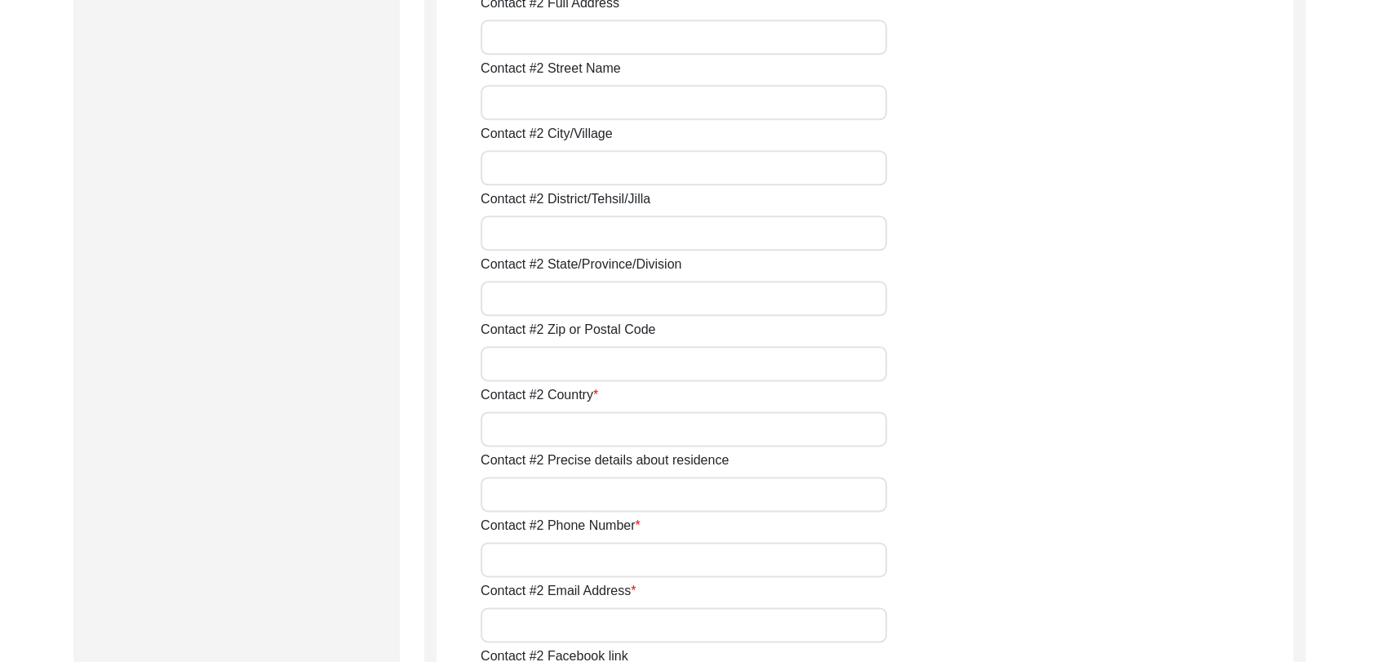
scroll to position [1961, 0]
click at [529, 429] on input "Contact #2 Country" at bounding box center [684, 425] width 406 height 35
type input "NA"
click at [522, 543] on input "Contact #2 Phone Number" at bounding box center [684, 556] width 406 height 35
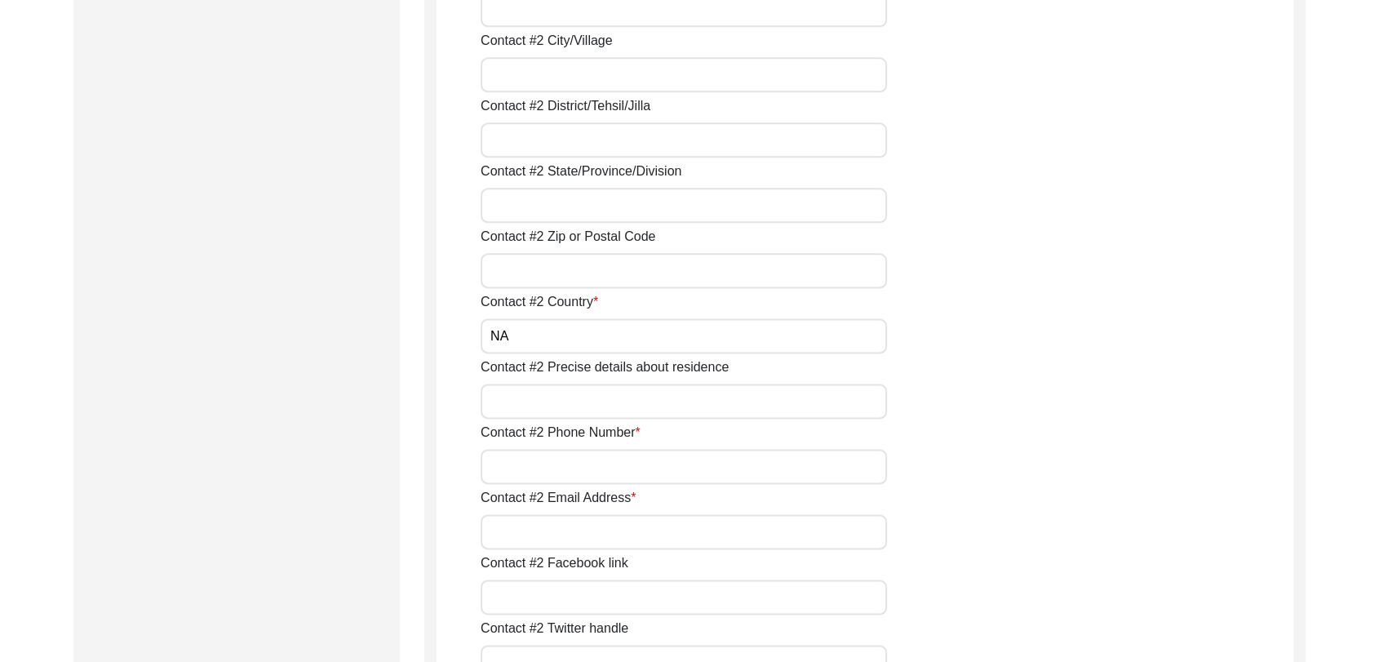
click at [509, 473] on input "Contact #2 Phone Number" at bounding box center [684, 466] width 406 height 35
type input "NA"
click at [511, 529] on input "Contact #2 Email Address" at bounding box center [684, 531] width 406 height 35
type input "NA"
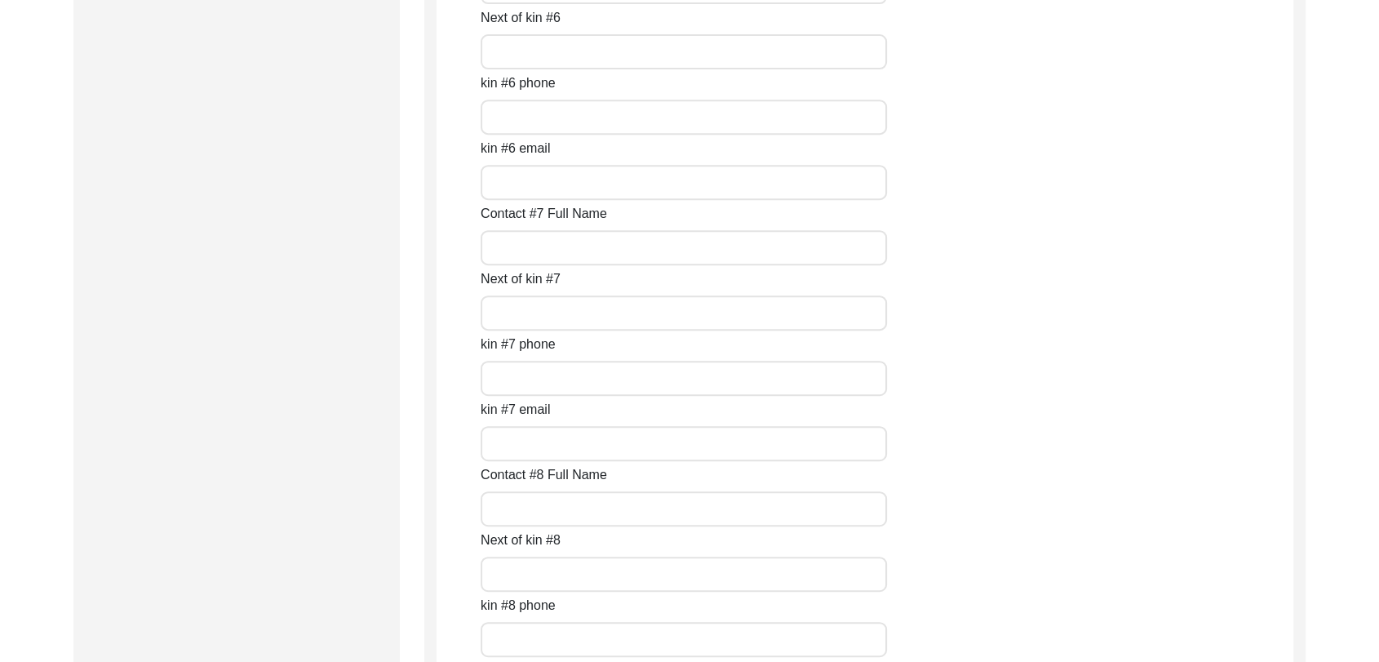
scroll to position [7315, 0]
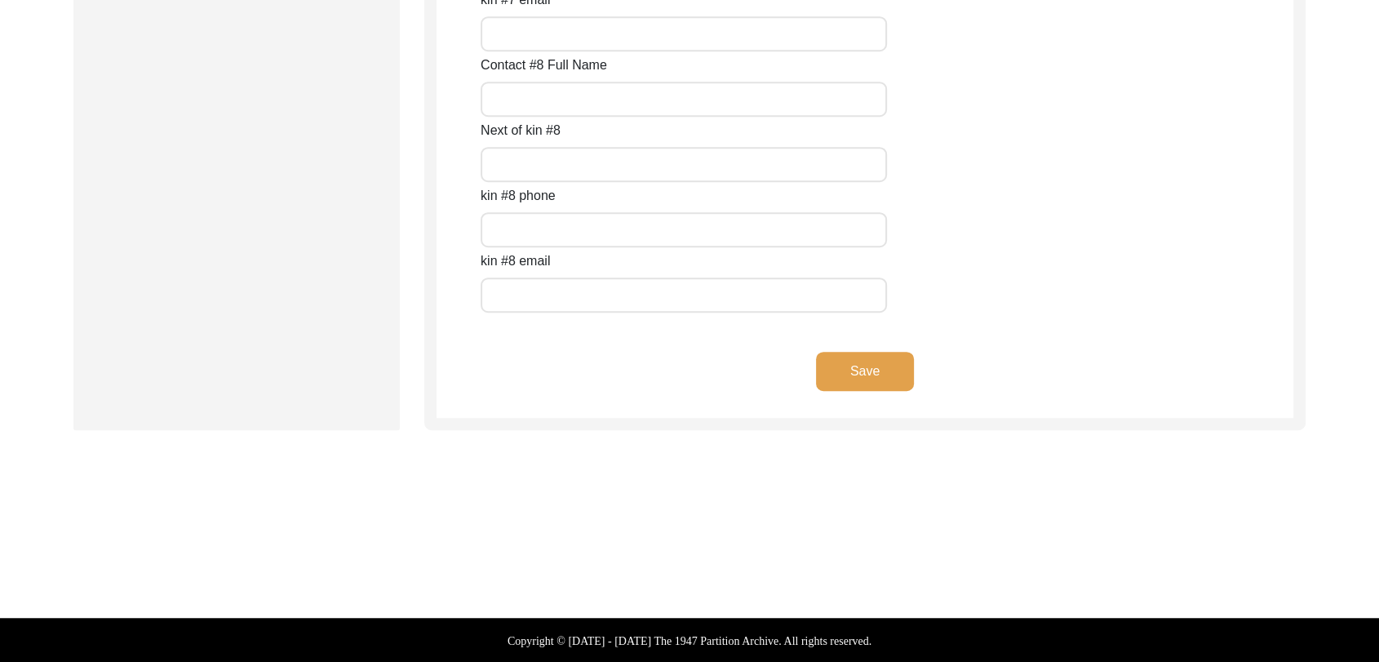
click at [843, 374] on button "Save" at bounding box center [865, 371] width 98 height 39
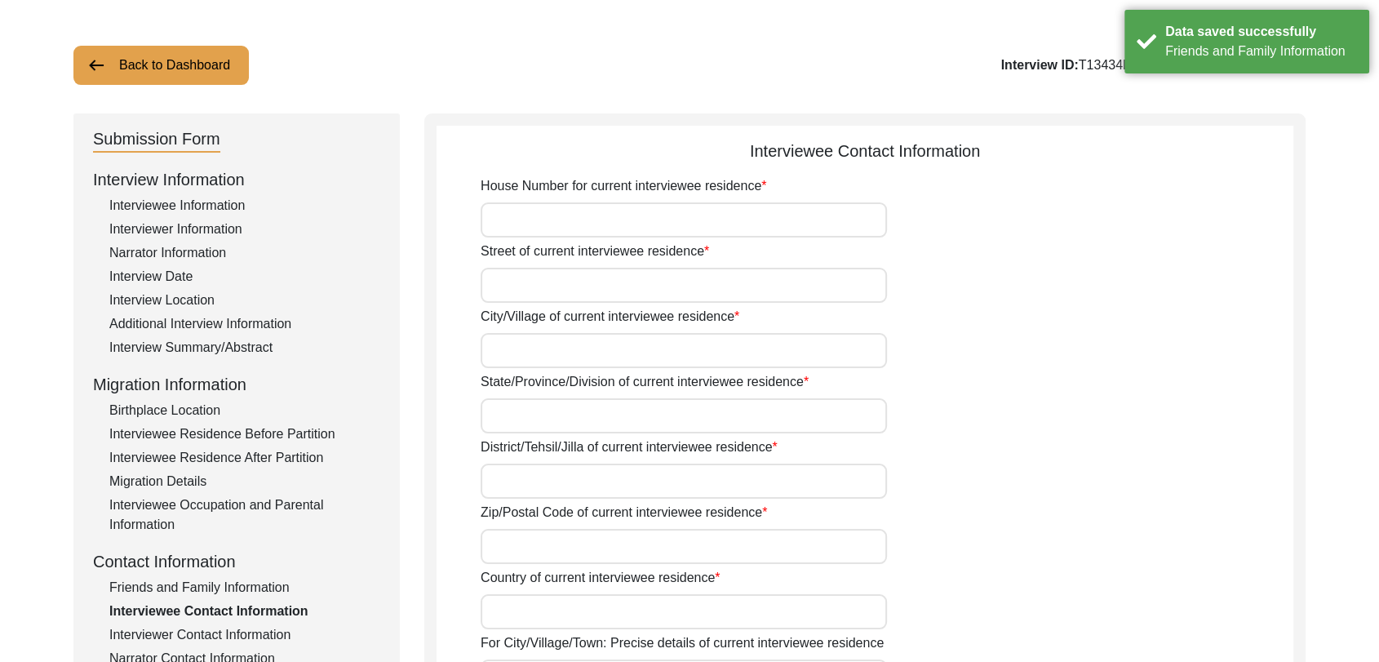
scroll to position [0, 0]
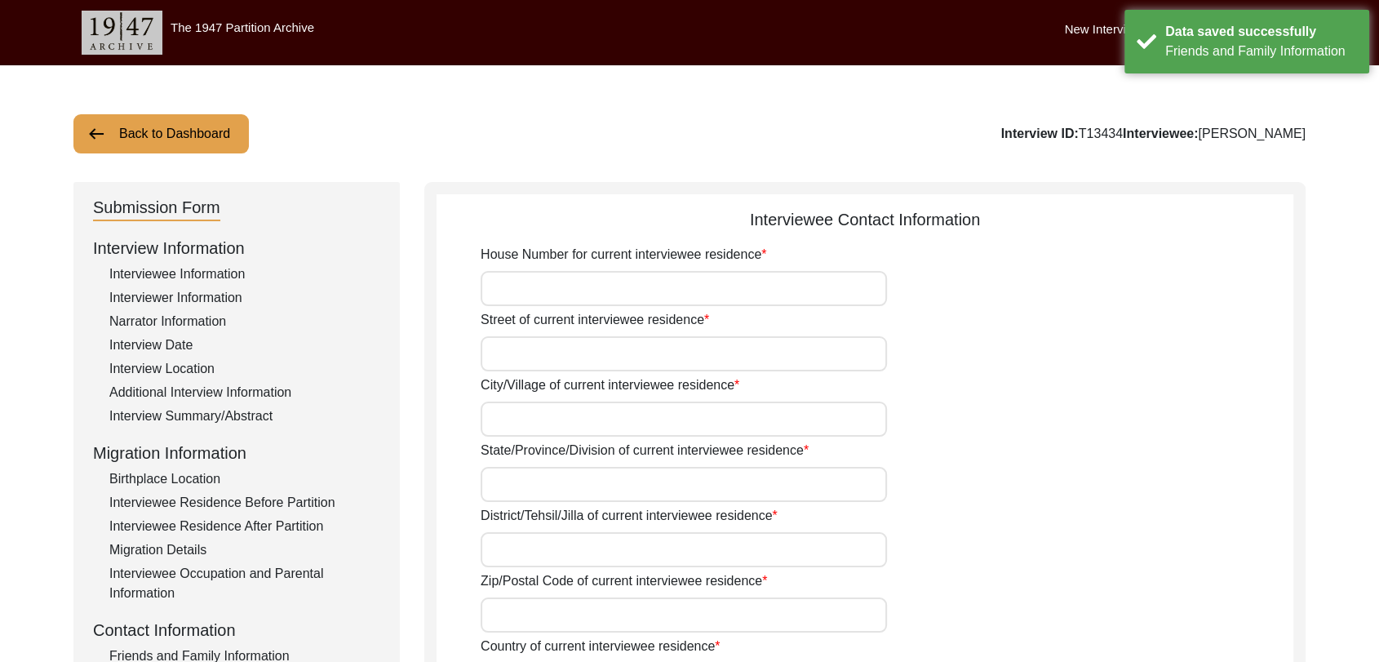
click at [535, 301] on input "House Number for current interviewee residence" at bounding box center [684, 288] width 406 height 35
type input "Na"
click at [546, 344] on input "Street of current interviewee residence" at bounding box center [684, 353] width 406 height 35
type input "Na"
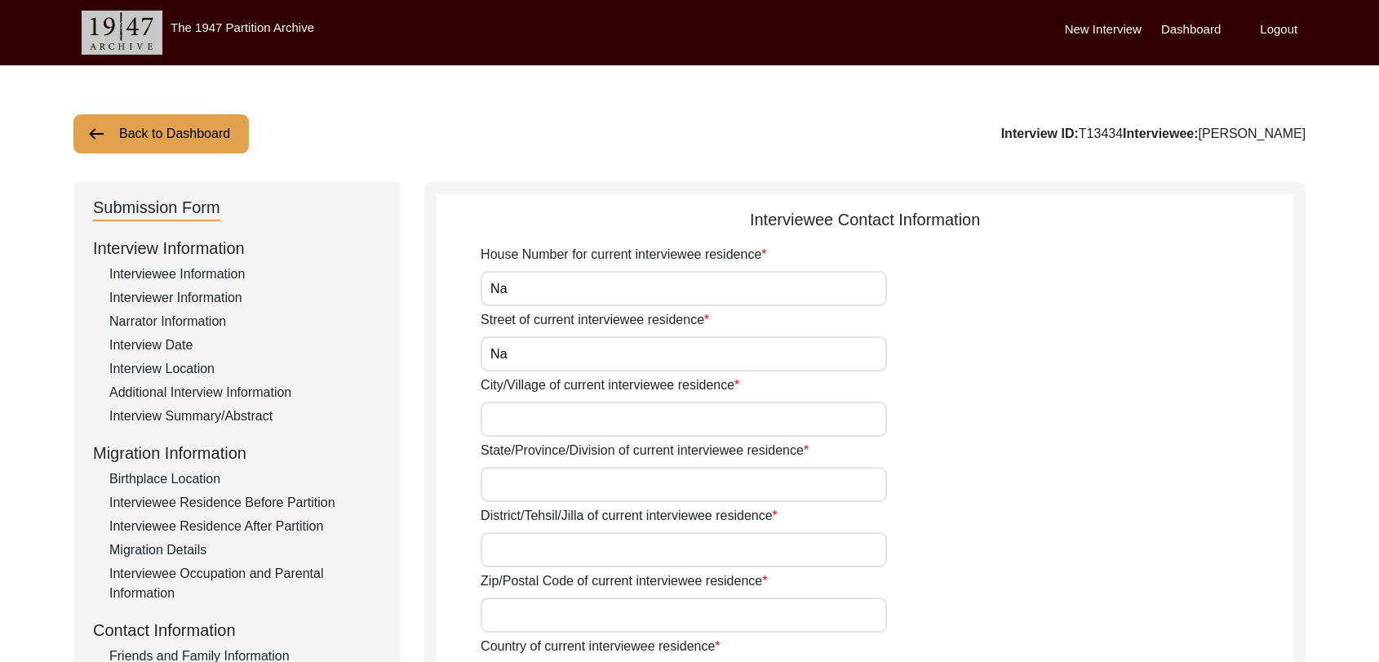
click at [550, 410] on input "City/Village of current interviewee residence" at bounding box center [684, 419] width 406 height 35
type input "[PERSON_NAME][GEOGRAPHIC_DATA]"
click at [544, 487] on input "State/Province/Division of current interviewee residence" at bounding box center [684, 484] width 406 height 35
type input "L"
type input "[GEOGRAPHIC_DATA]"
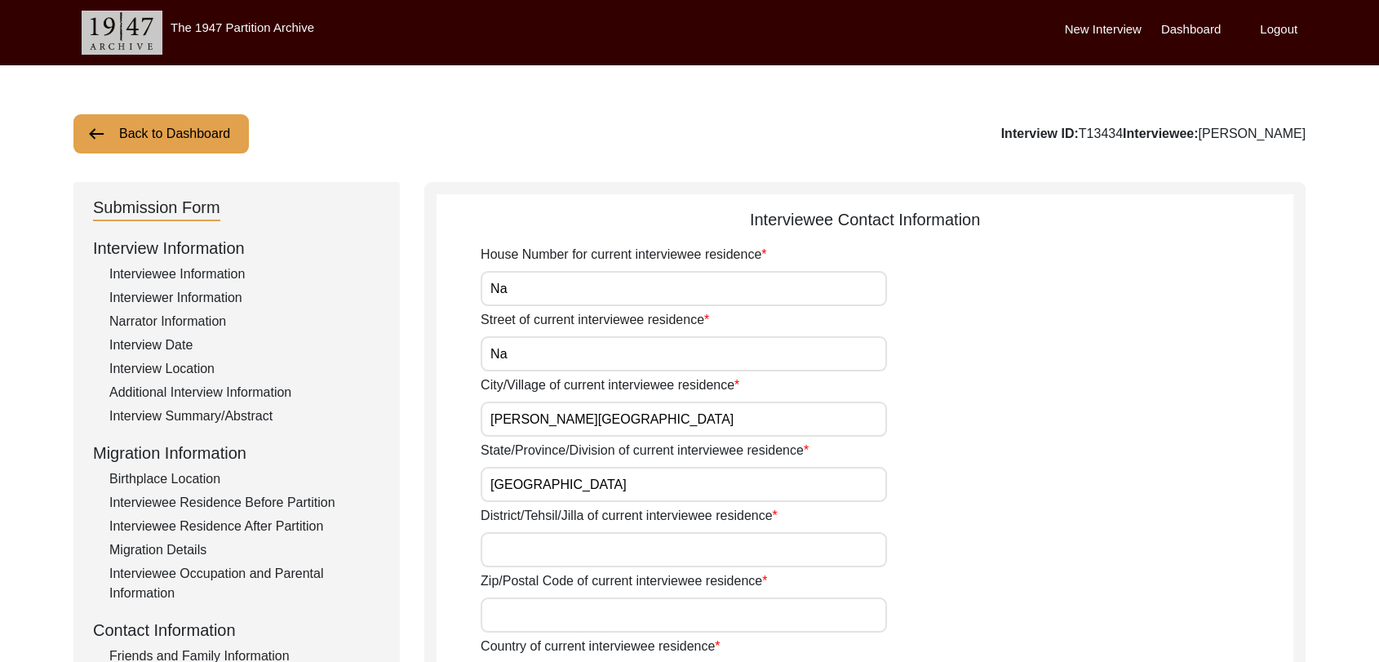
click at [573, 411] on input "[PERSON_NAME][GEOGRAPHIC_DATA]" at bounding box center [684, 419] width 406 height 35
type input "[PERSON_NAME][GEOGRAPHIC_DATA] in [GEOGRAPHIC_DATA]"
click at [551, 554] on input "District/Tehsil/Jilla of current interviewee residence" at bounding box center [684, 549] width 406 height 35
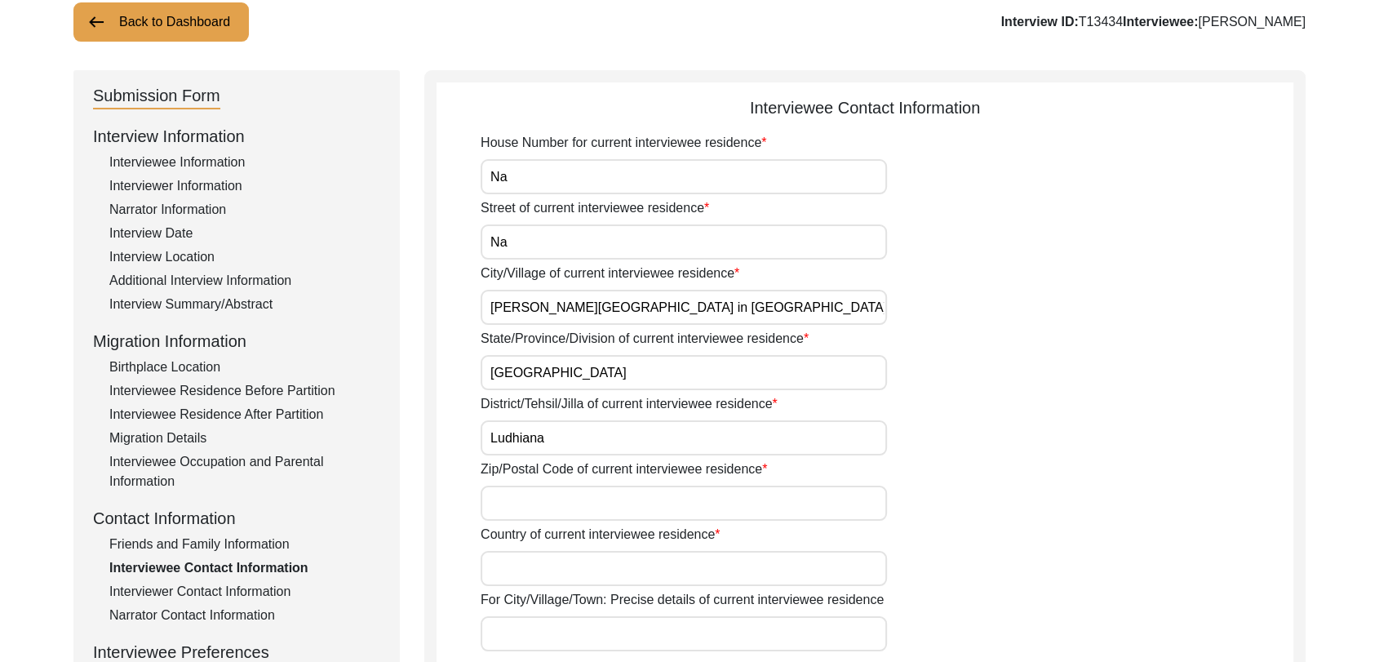
scroll to position [115, 0]
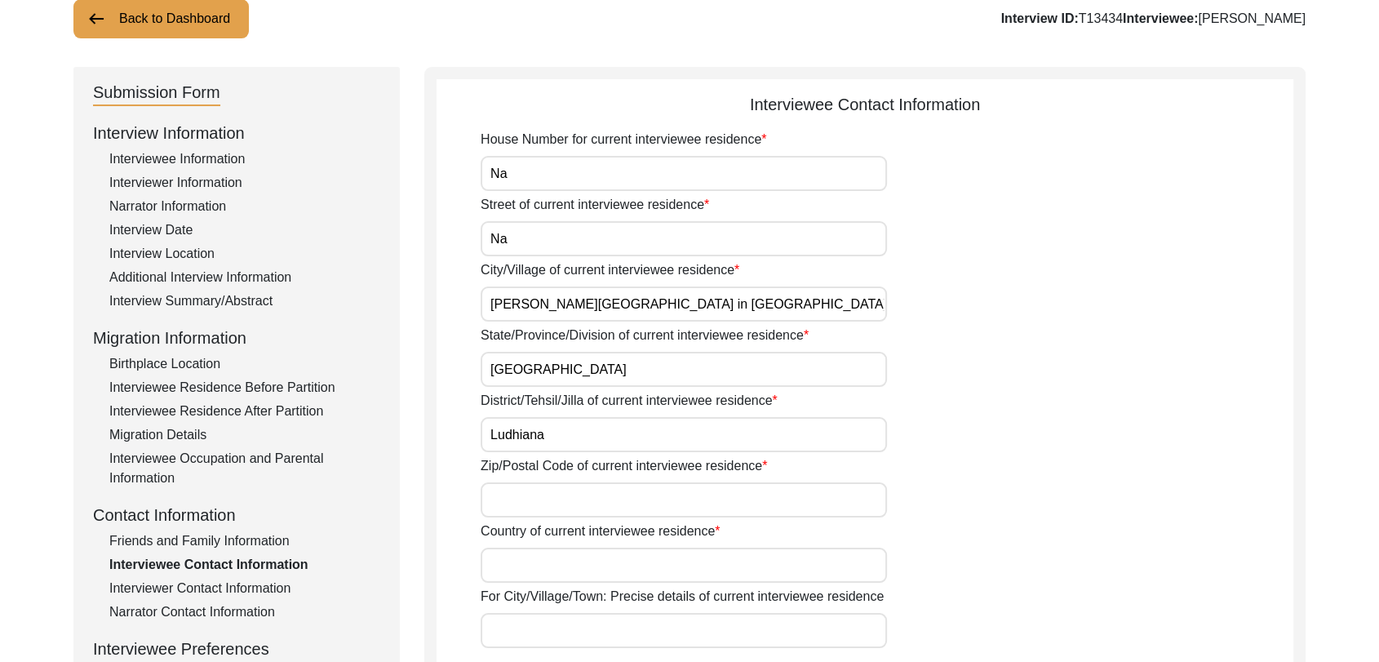
type input "Ludhiana"
click at [522, 494] on input "Zip/Postal Code of current interviewee residence" at bounding box center [684, 499] width 406 height 35
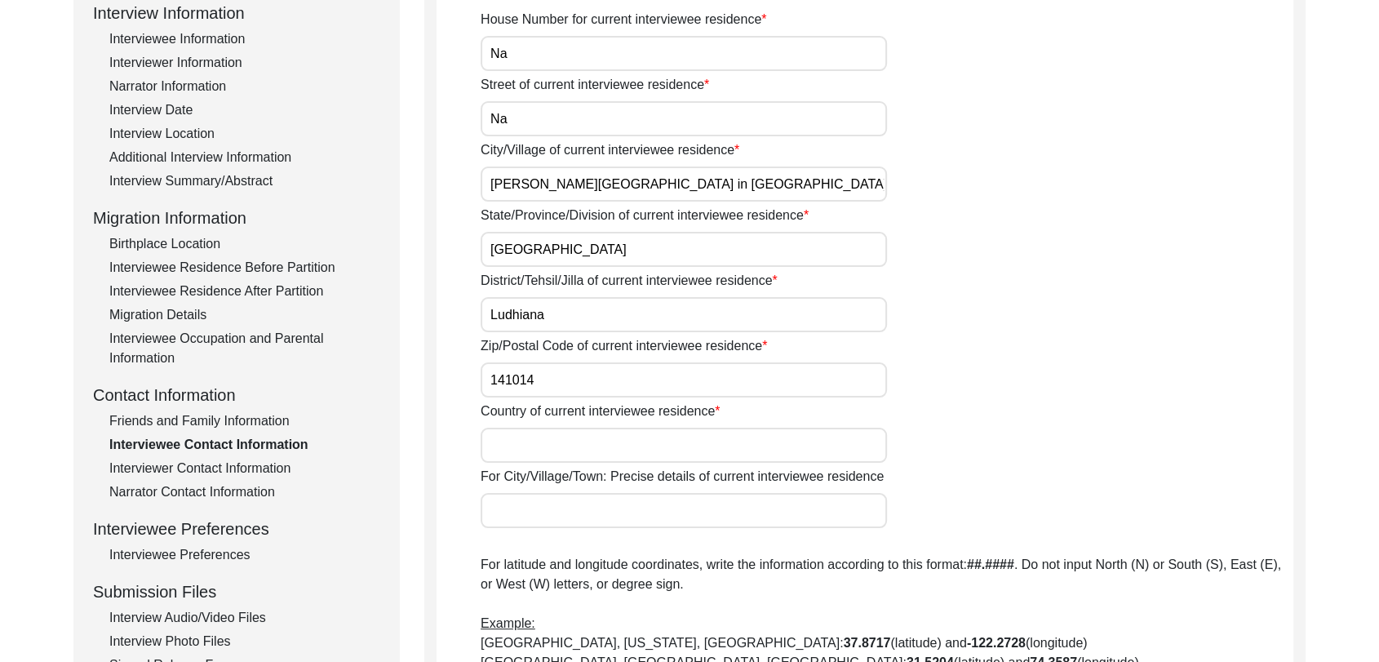
scroll to position [235, 0]
type input "141014"
click at [522, 456] on input "Country of current interviewee residence" at bounding box center [684, 445] width 406 height 35
type input "[GEOGRAPHIC_DATA]"
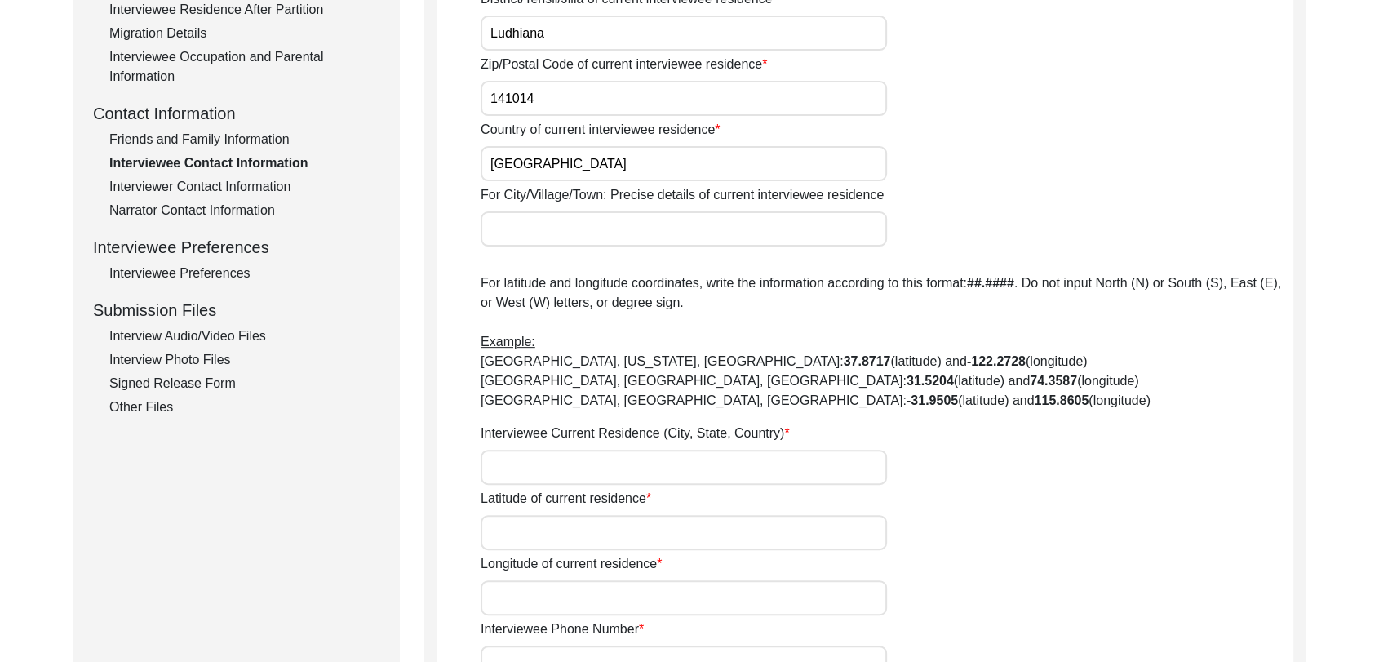
scroll to position [517, 0]
click at [542, 472] on input "Interviewee Current Residence (City, State, Country)" at bounding box center [684, 466] width 406 height 35
type input "[PERSON_NAME][GEOGRAPHIC_DATA], [GEOGRAPHIC_DATA], [GEOGRAPHIC_DATA], [GEOGRAPH…"
click at [529, 537] on input "Latitude of current residence" at bounding box center [684, 531] width 406 height 35
type input "000000"
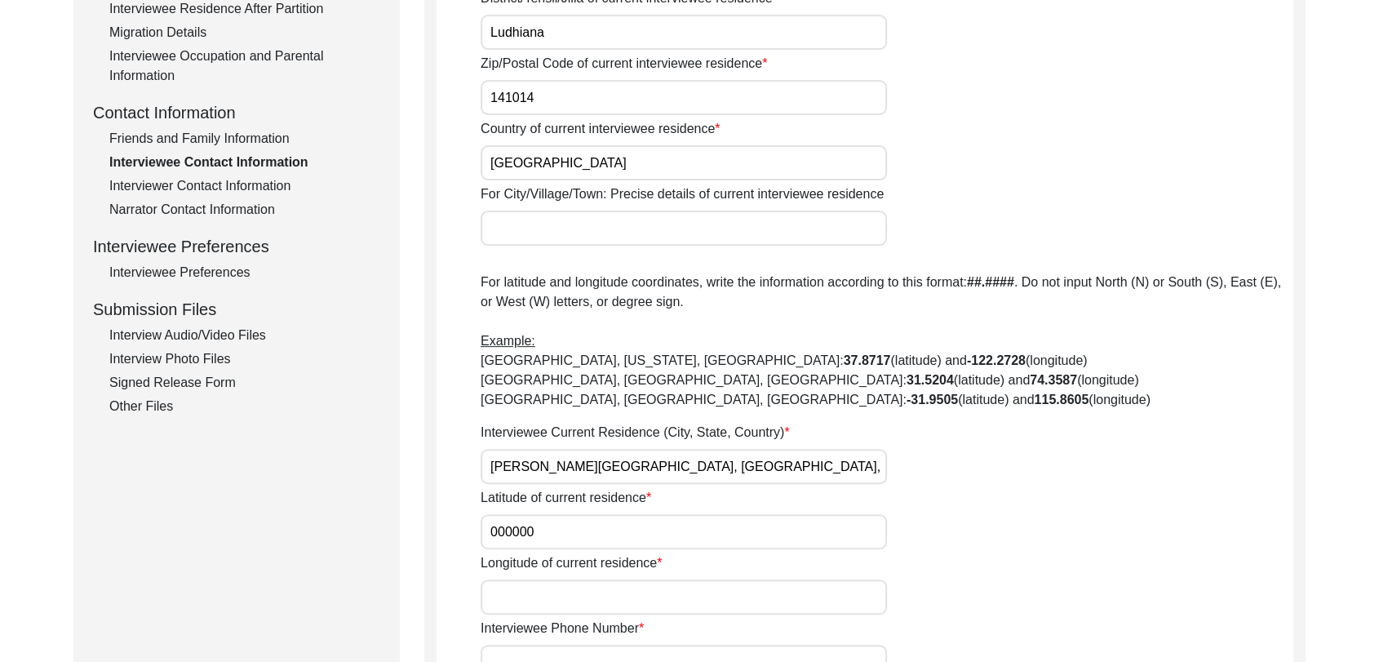
click at [543, 603] on input "Longitude of current residence" at bounding box center [684, 597] width 406 height 35
type input "000000"
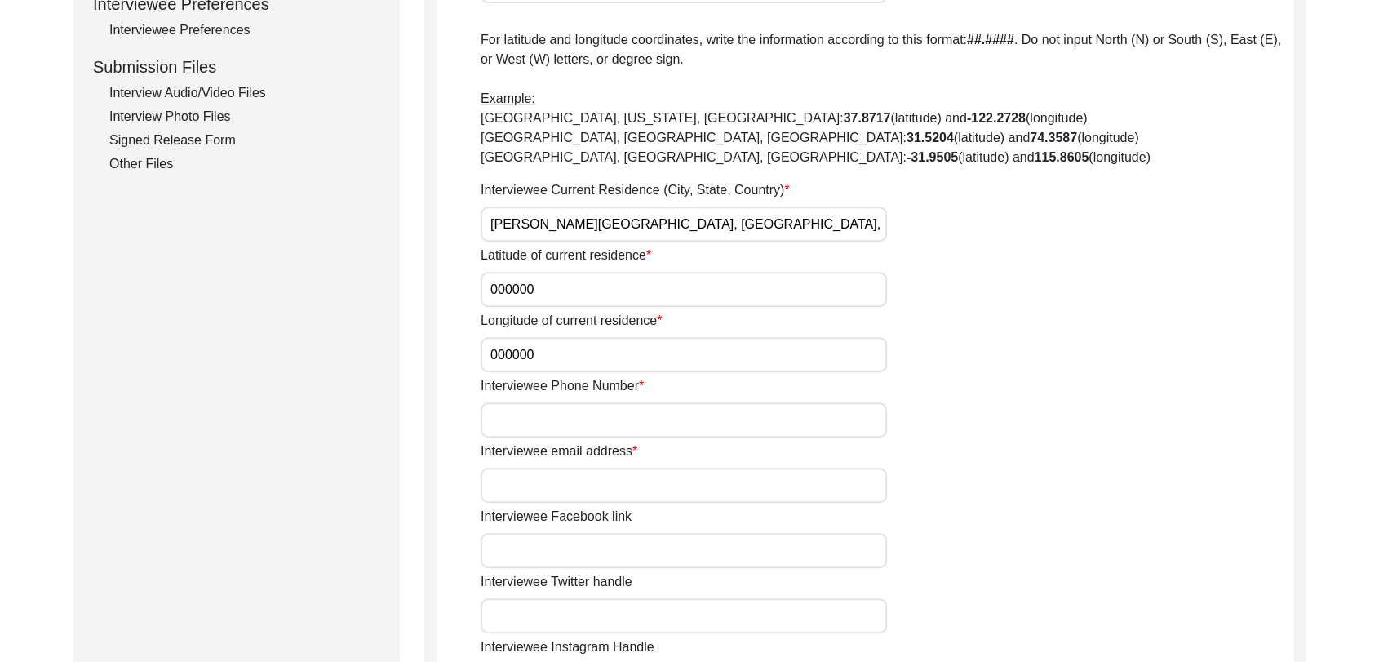
scroll to position [761, 0]
click at [516, 420] on input "Interviewee Phone Number" at bounding box center [684, 419] width 406 height 35
click at [508, 414] on input "Interviewee Phone Number" at bounding box center [684, 419] width 406 height 35
type input "v"
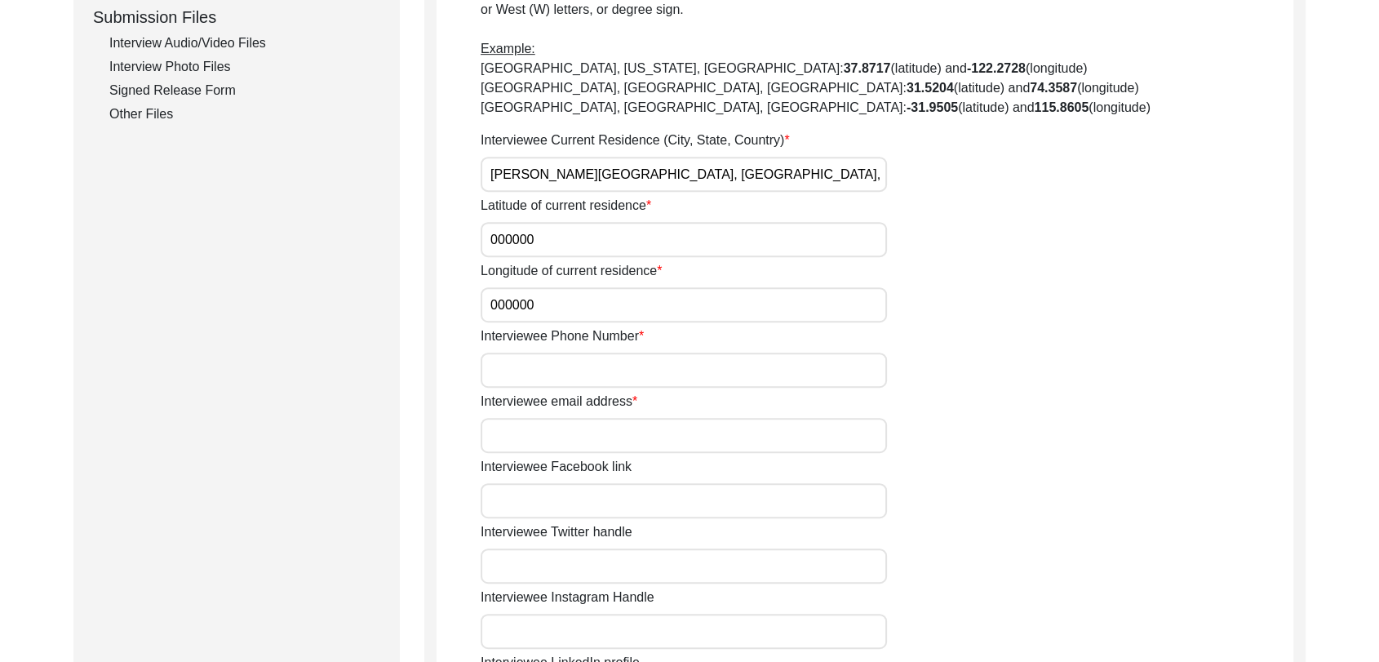
scroll to position [811, 0]
click at [505, 364] on input "Interviewee Phone Number" at bounding box center [684, 369] width 406 height 35
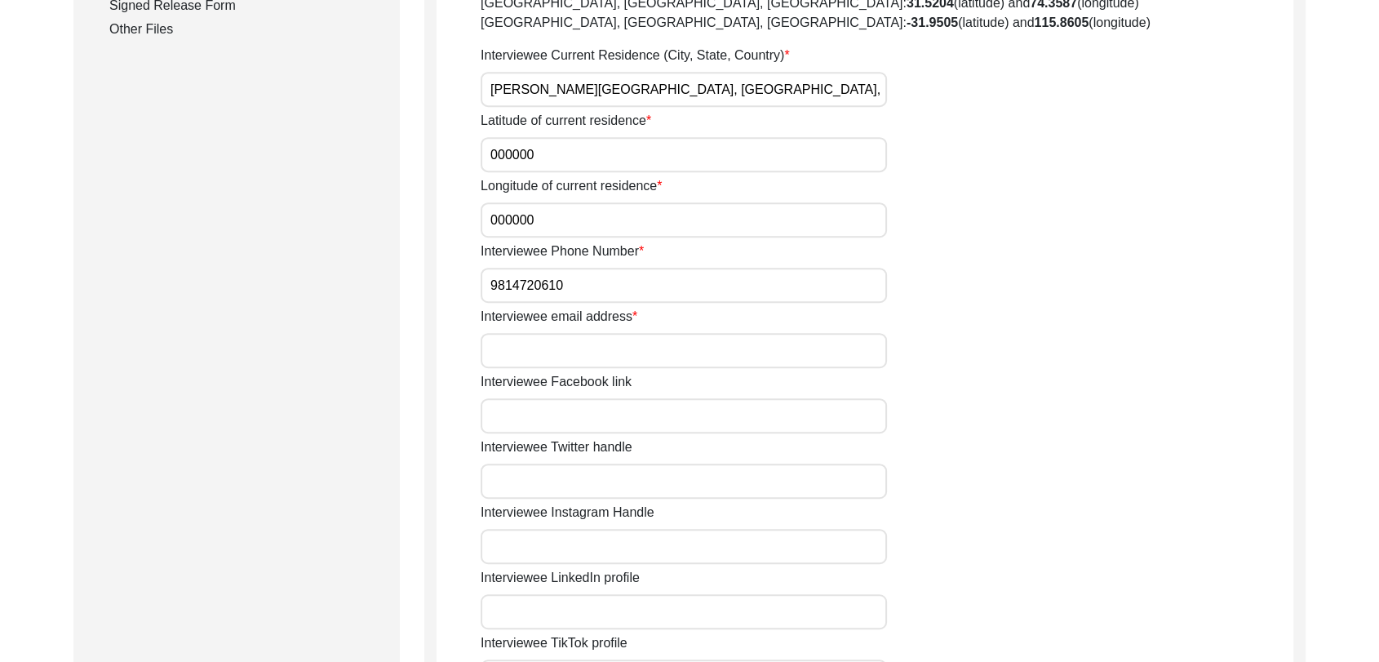
scroll to position [898, 0]
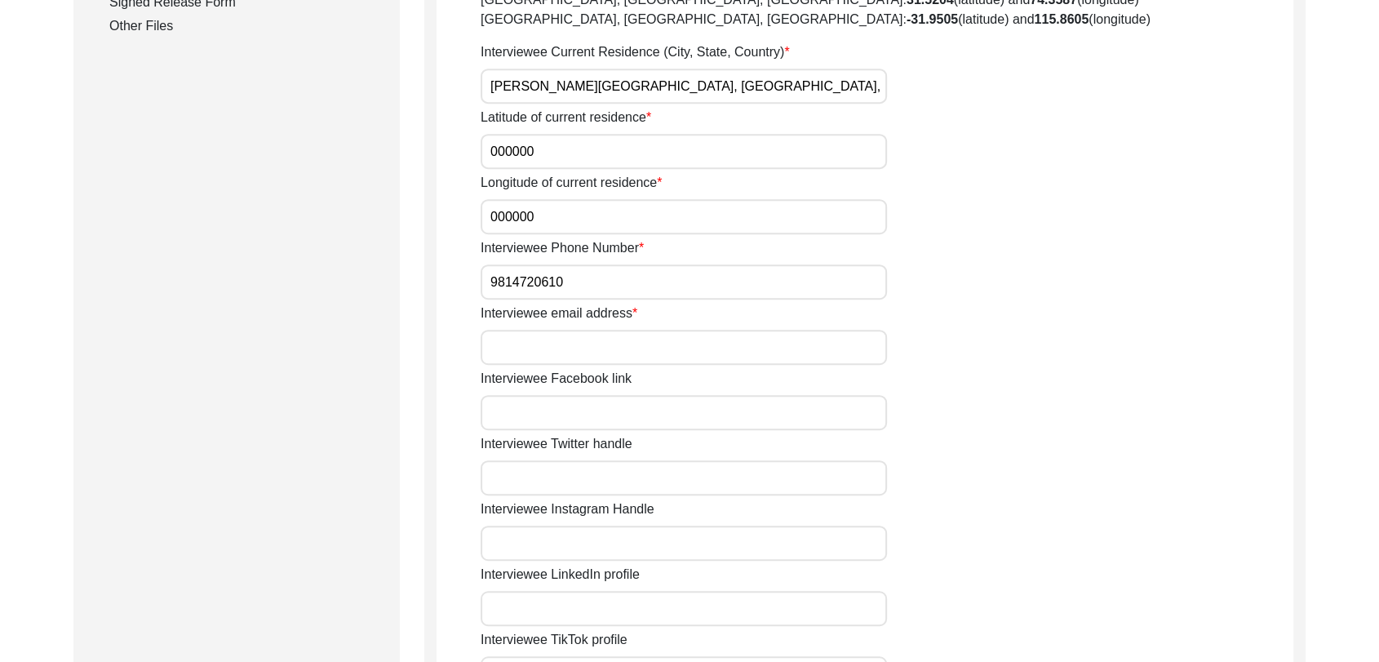
type input "9814720610"
click at [510, 359] on input "Interviewee email address" at bounding box center [684, 347] width 406 height 35
type input "NA"
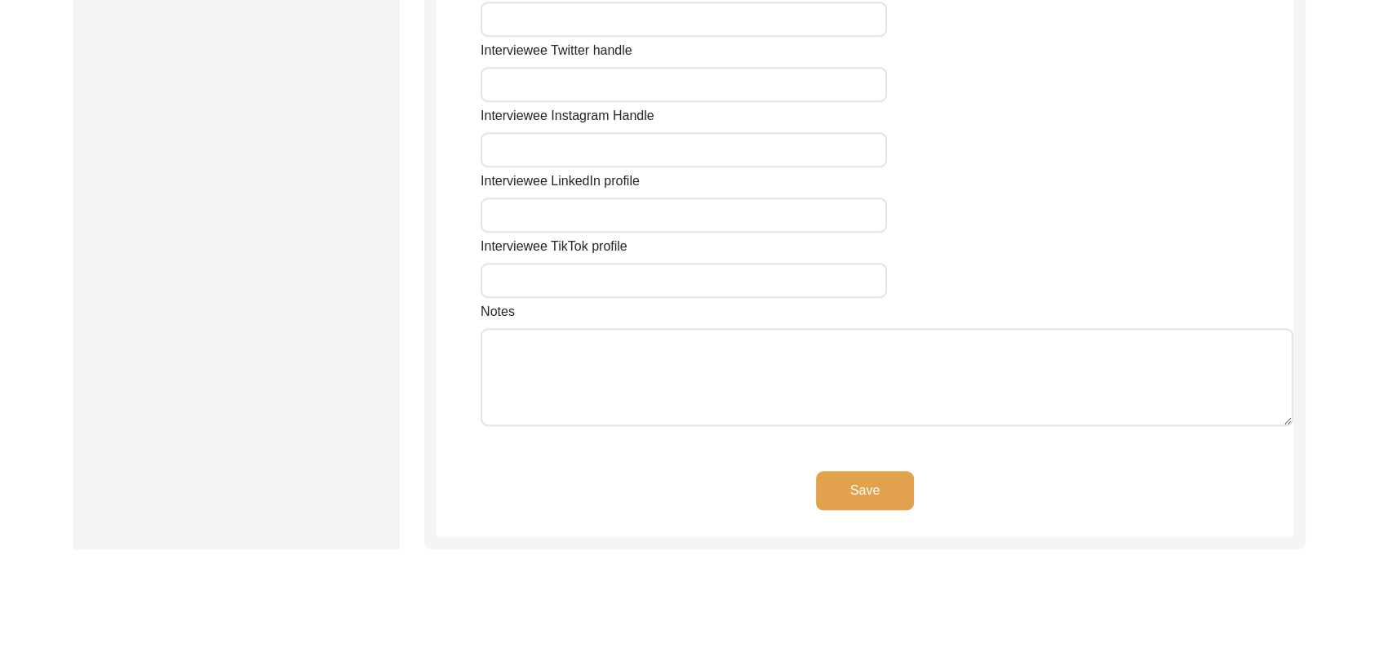
scroll to position [1292, 0]
click at [879, 491] on button "Save" at bounding box center [865, 489] width 98 height 39
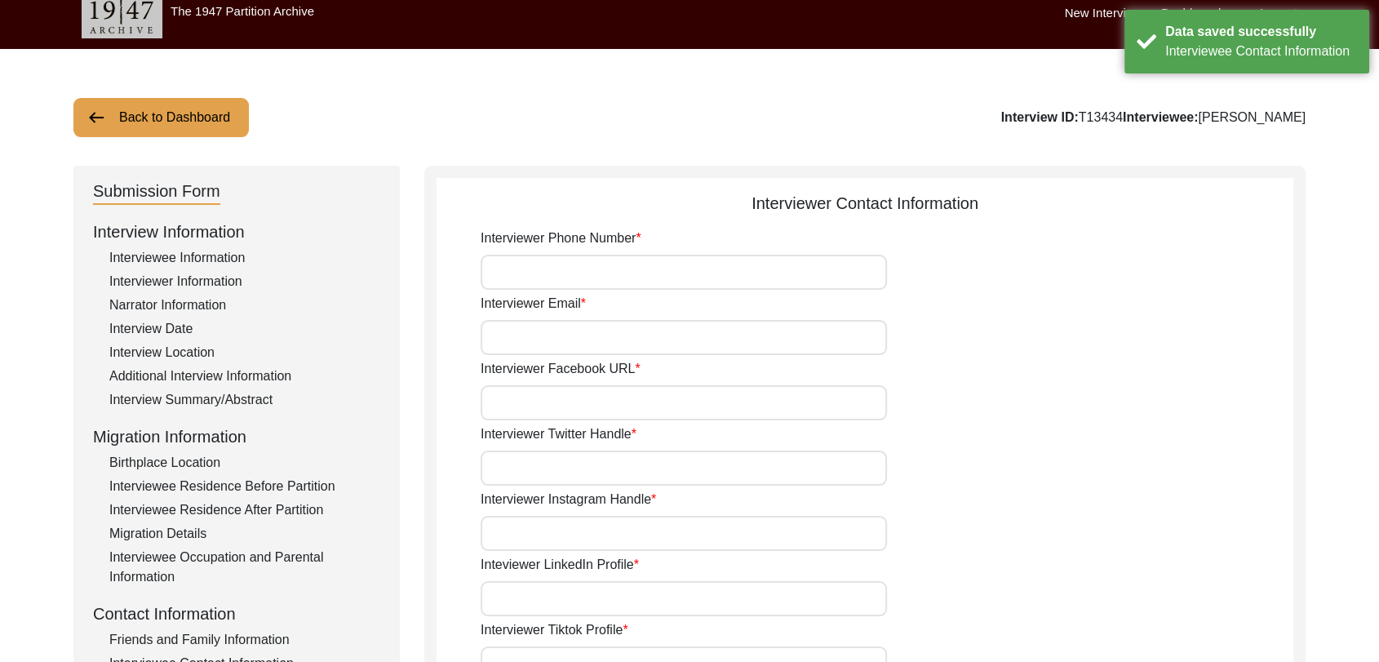
scroll to position [0, 0]
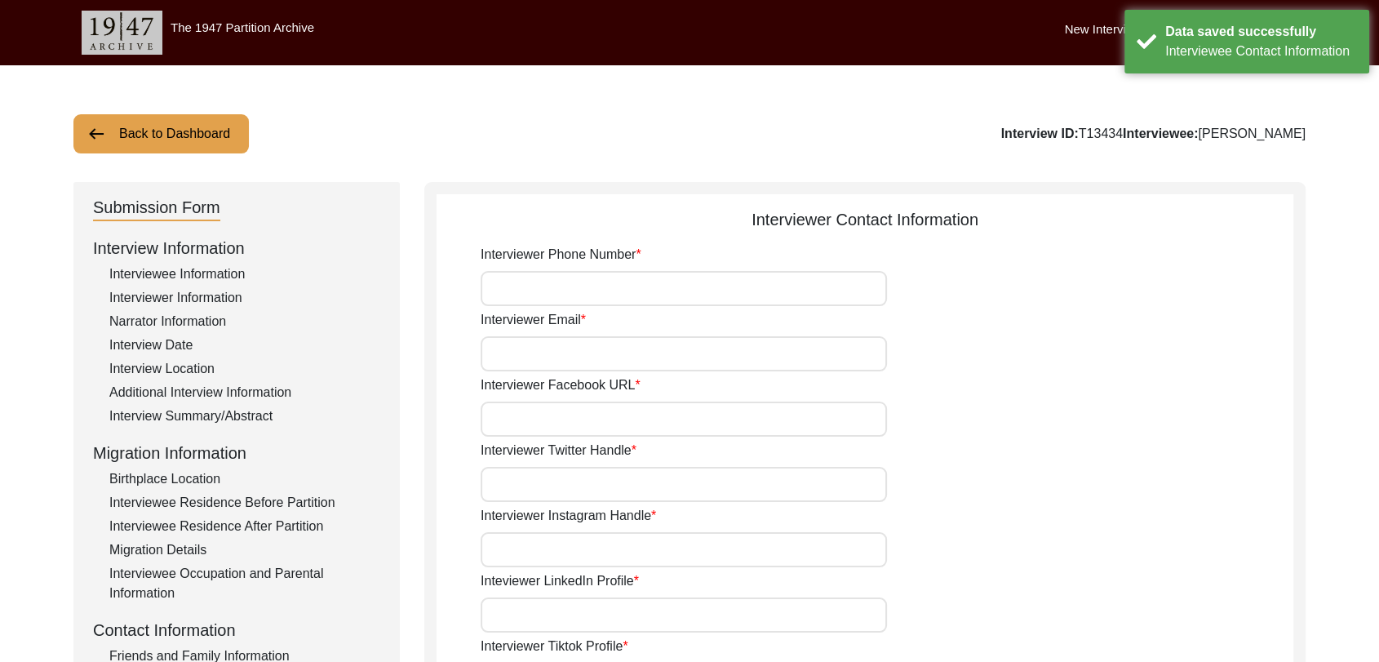
click at [588, 295] on input "Interviewer Phone Number" at bounding box center [684, 288] width 406 height 35
type input "9780788027"
click at [571, 348] on input "Interviewer Email" at bounding box center [684, 353] width 406 height 35
type input "[PERSON_NAME][EMAIL_ADDRESS][PERSON_NAME][DOMAIN_NAME]"
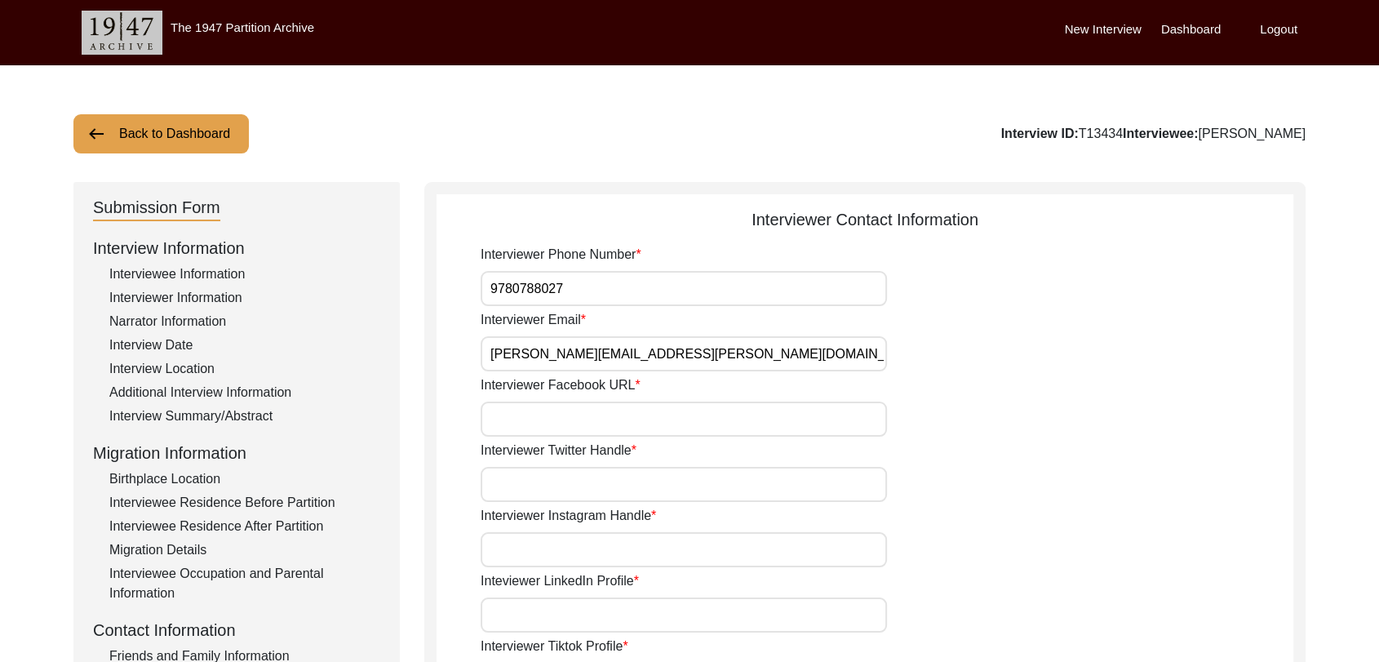
click at [571, 412] on input "Interviewer Facebook URL" at bounding box center [684, 419] width 406 height 35
type input "NA"
click at [563, 485] on input "Interviewer Twitter Handle" at bounding box center [684, 484] width 406 height 35
type input "NA"
click at [558, 557] on input "Interviewer Instagram Handle" at bounding box center [684, 549] width 406 height 35
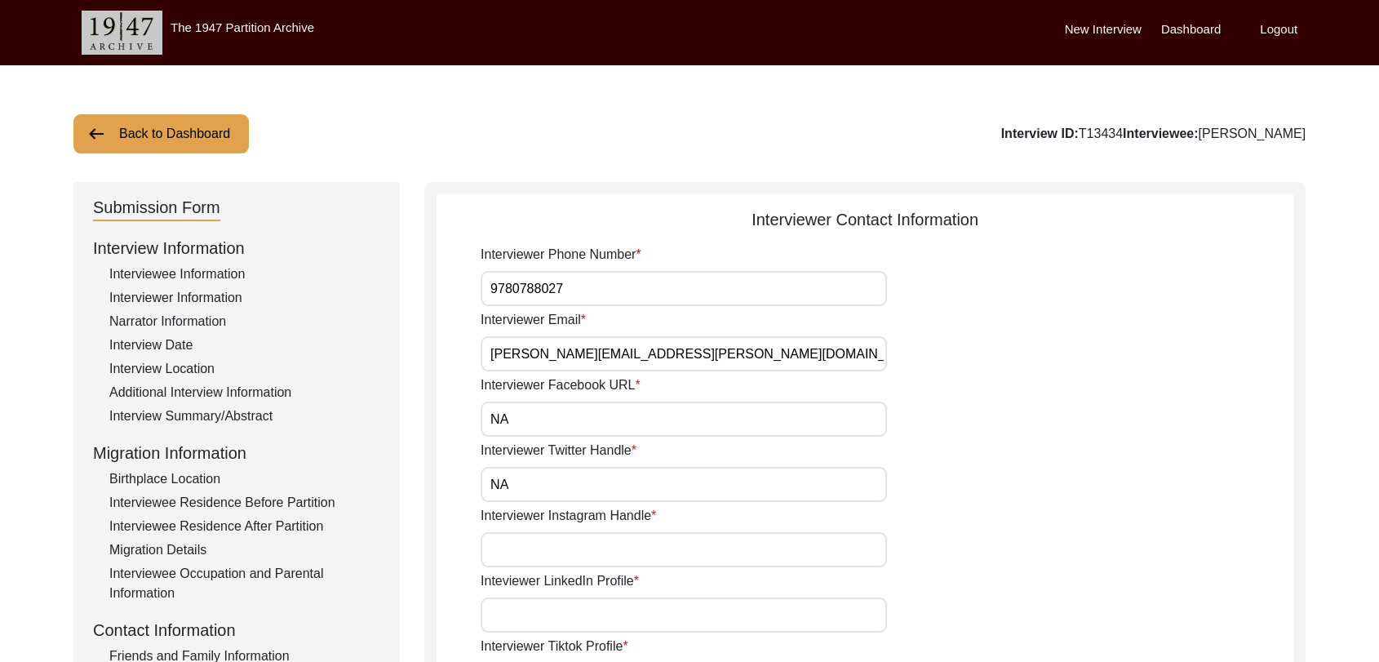
type input "NA"
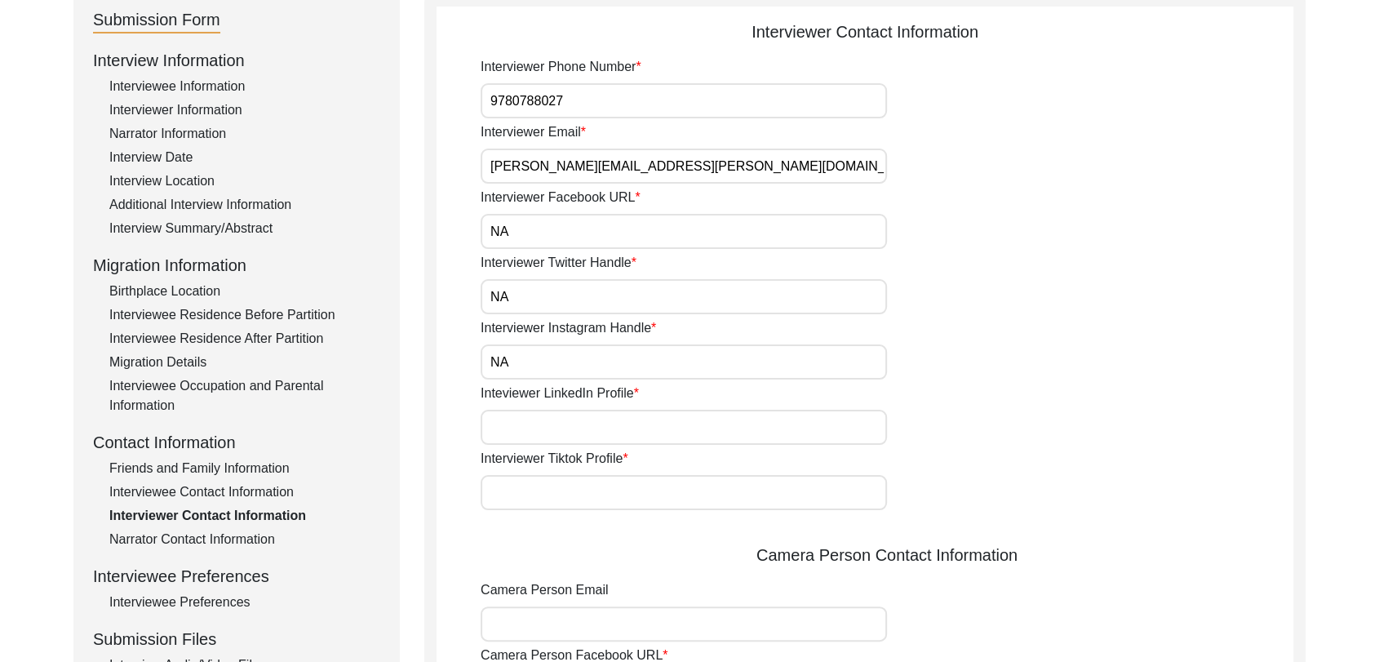
scroll to position [189, 0]
click at [536, 427] on input "Inteviewer LinkedIn Profile" at bounding box center [684, 426] width 406 height 35
type input "NA"
click at [553, 491] on input "Interviewer Tiktok Profile" at bounding box center [684, 491] width 406 height 35
type input "NA"
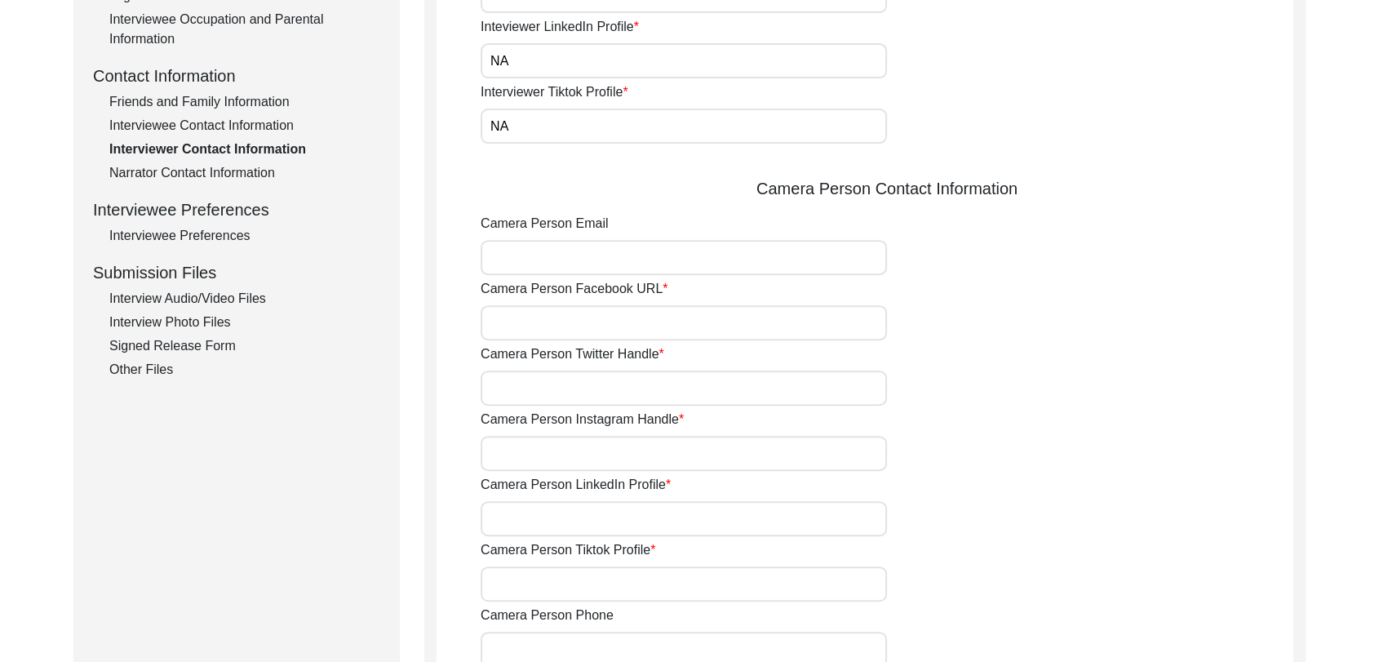
scroll to position [555, 0]
click at [521, 263] on input "Camera Person Email" at bounding box center [684, 256] width 406 height 35
type input "[PERSON_NAME][EMAIL_ADDRESS][PERSON_NAME][DOMAIN_NAME]"
click at [573, 310] on input "Camera Person Facebook URL" at bounding box center [684, 321] width 406 height 35
type input "NA"
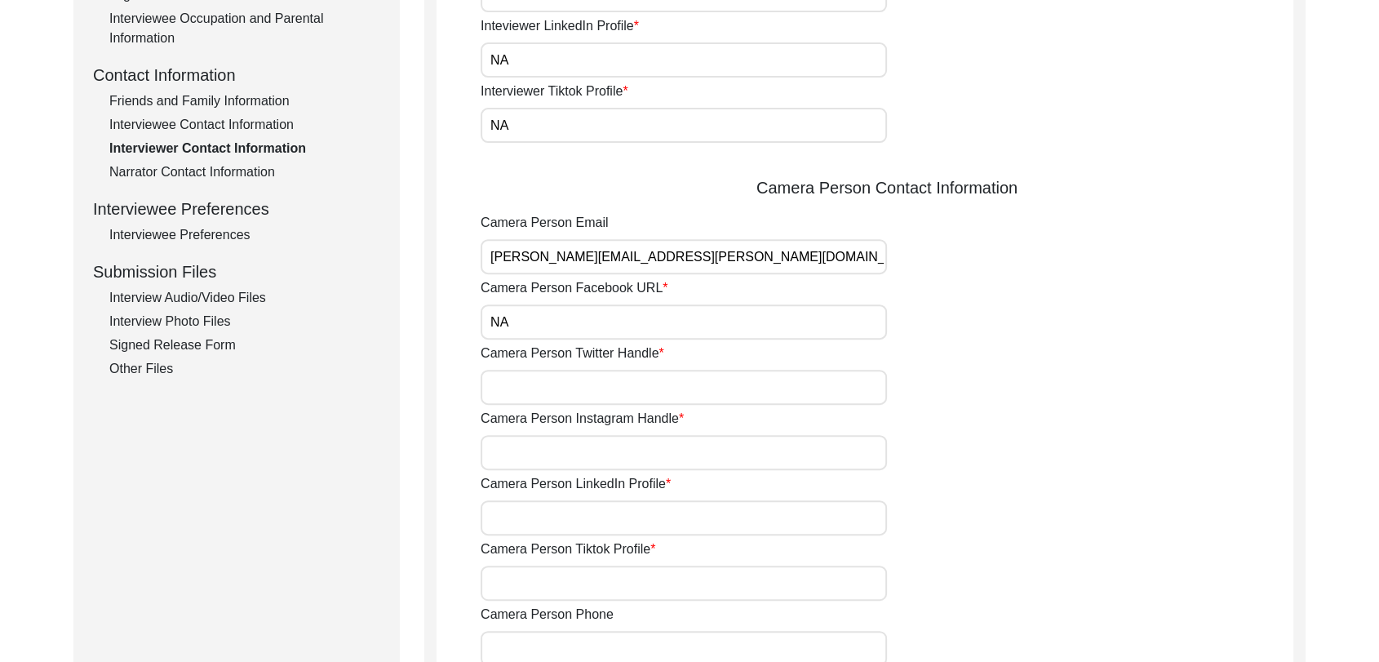
click at [562, 376] on input "Camera Person Twitter Handle" at bounding box center [684, 387] width 406 height 35
type input "NA"
click at [544, 446] on input "Camera Person Instagram Handle" at bounding box center [684, 452] width 406 height 35
type input "NA"
click at [526, 533] on input "Camera Person LinkedIn Profile" at bounding box center [684, 517] width 406 height 35
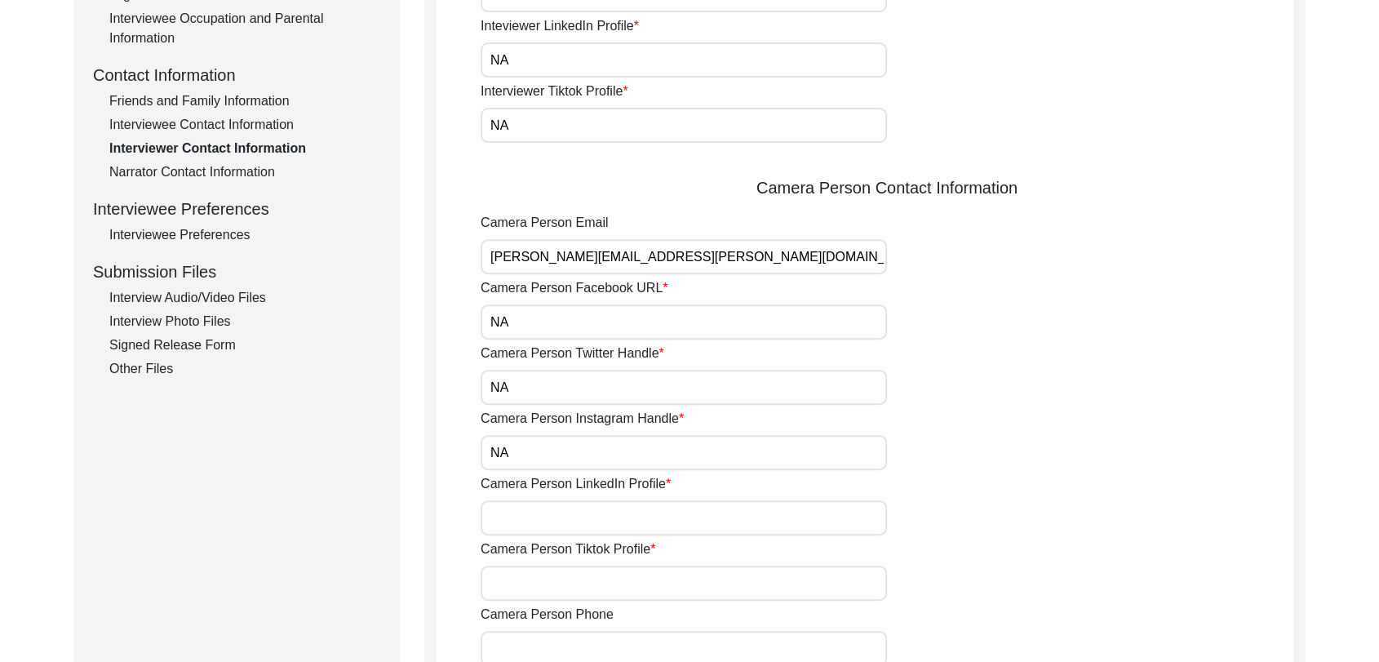
type input "NA"
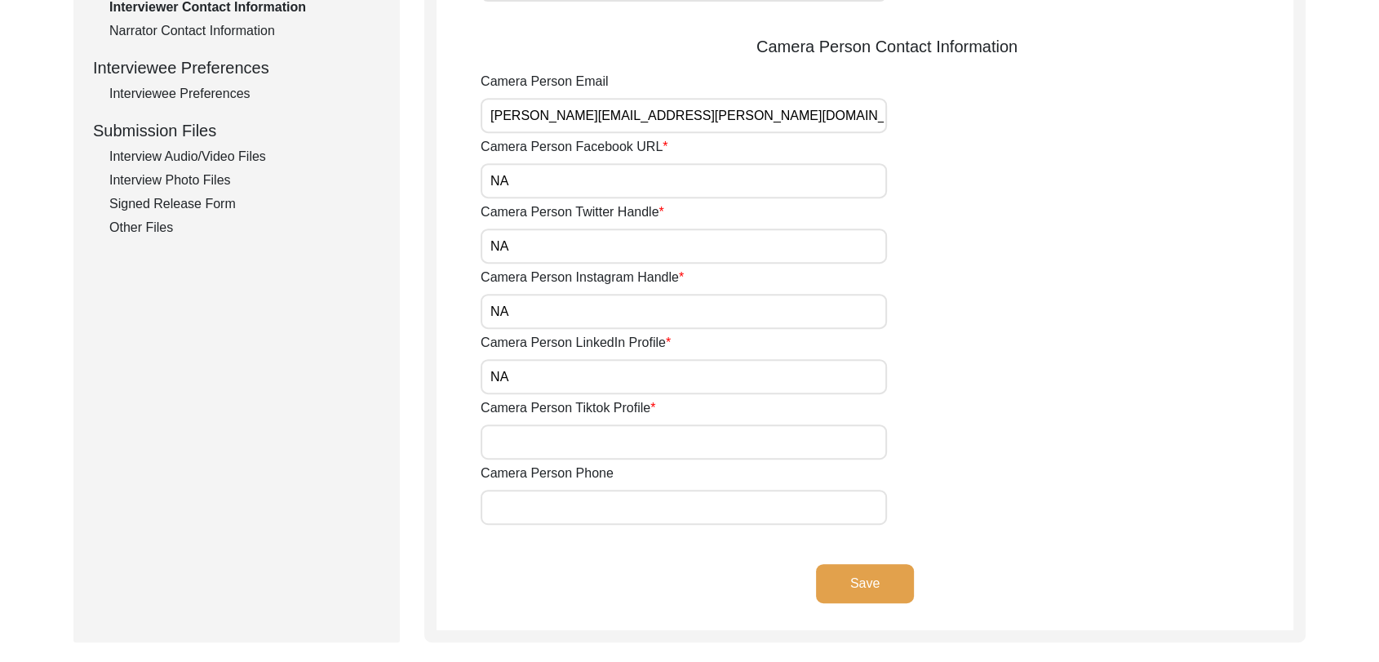
scroll to position [703, 0]
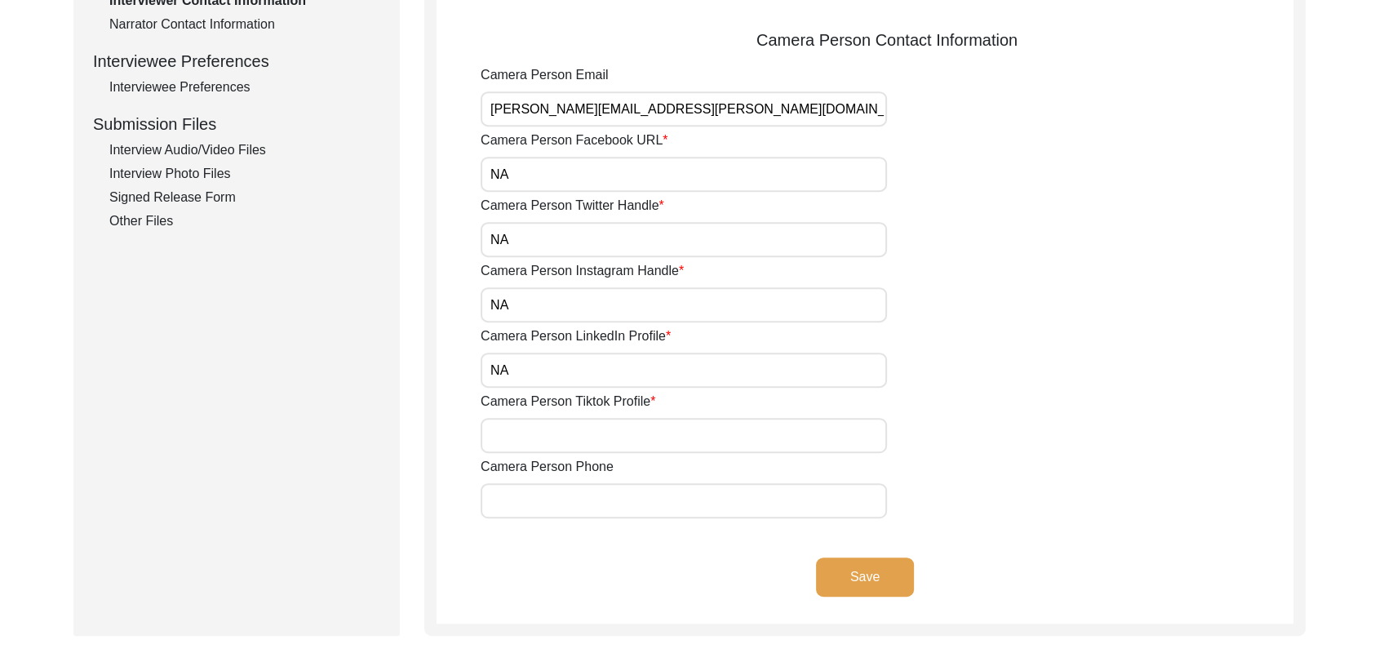
drag, startPoint x: 527, startPoint y: 411, endPoint x: 533, endPoint y: 424, distance: 13.5
click at [533, 424] on div "Camera Person Tiktok Profile" at bounding box center [887, 422] width 813 height 61
click at [533, 424] on input "Camera Person Tiktok Profile" at bounding box center [684, 435] width 406 height 35
type input "NA"
click at [561, 496] on input "Camera Person Phone" at bounding box center [684, 500] width 406 height 35
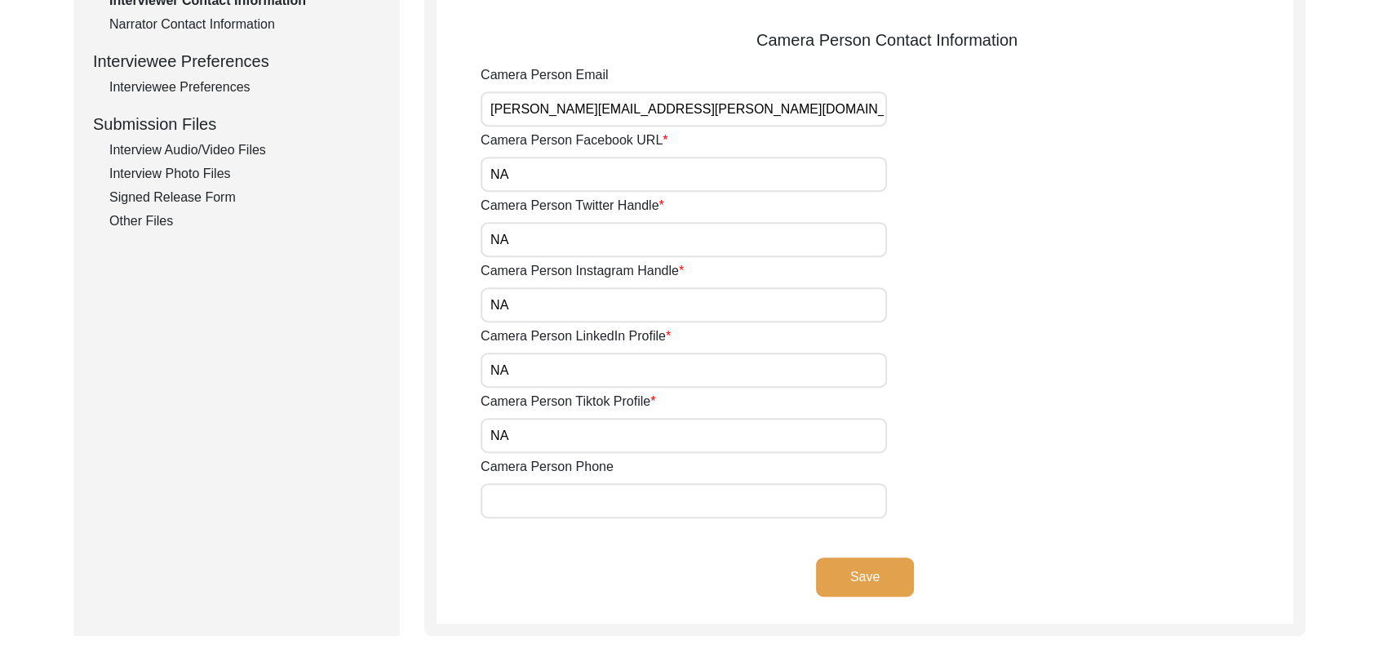
type input "9780788027"
click at [862, 577] on button "Save" at bounding box center [865, 576] width 98 height 39
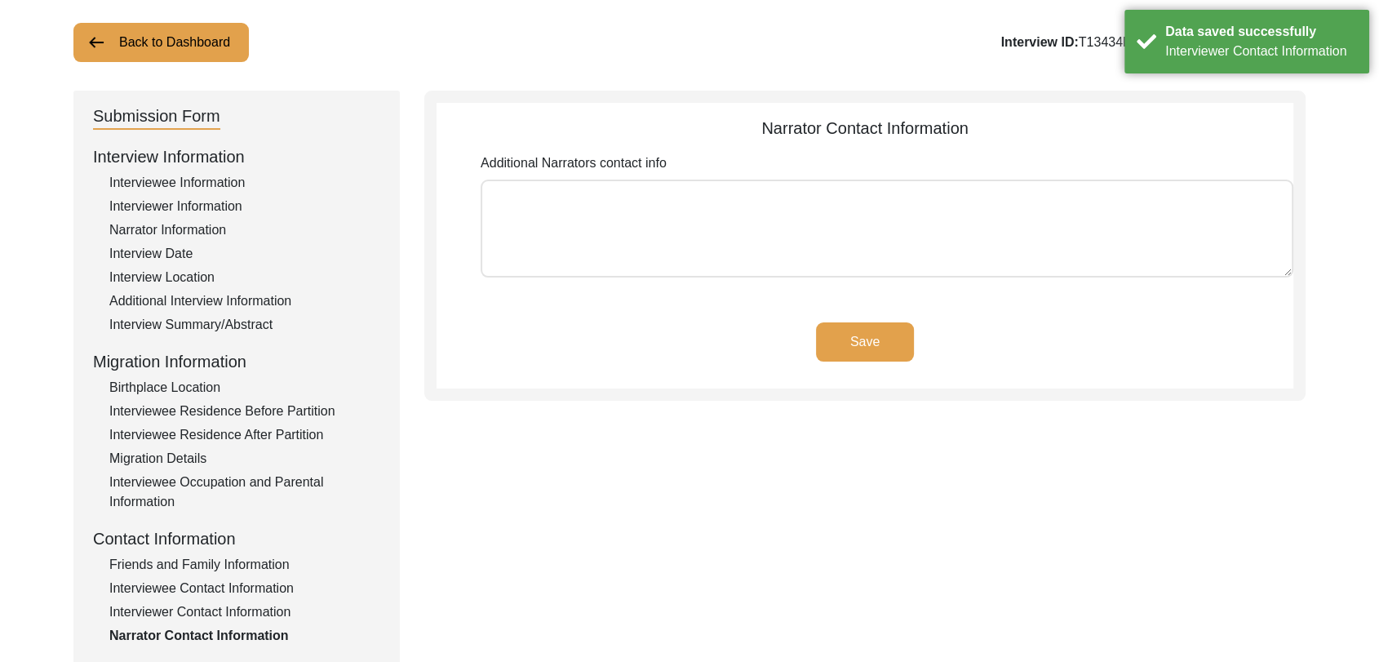
scroll to position [0, 0]
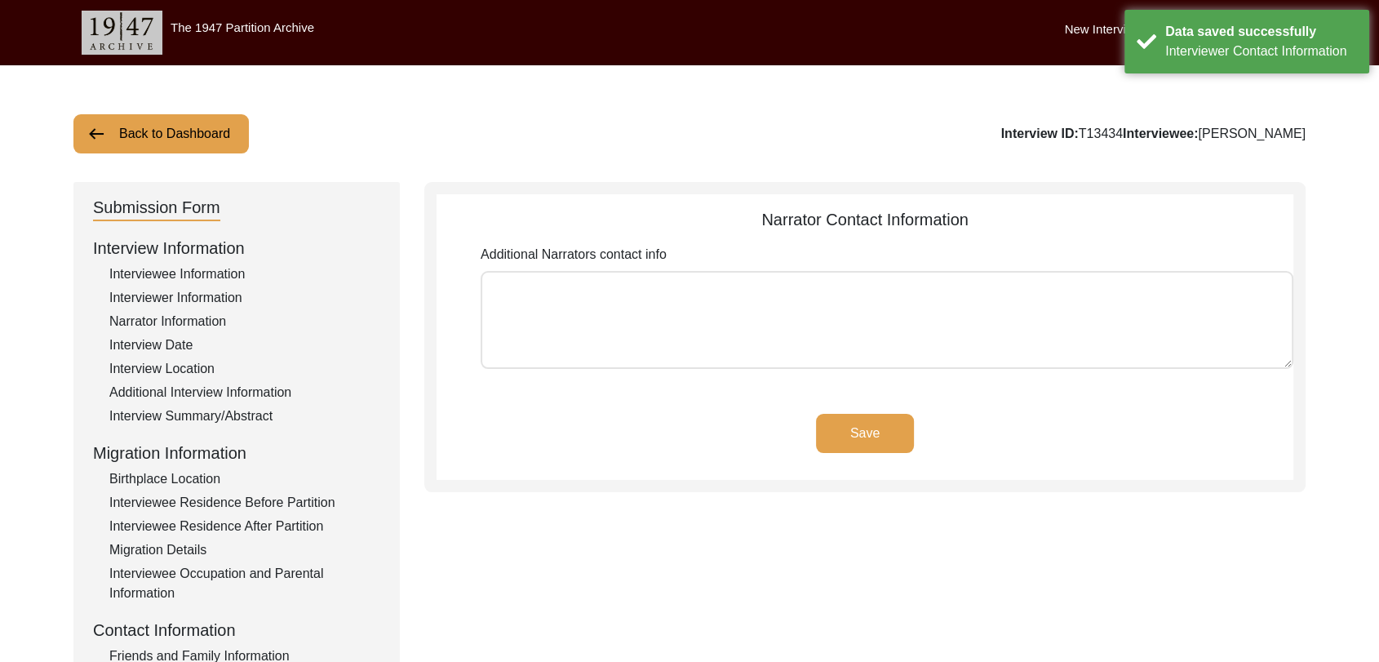
click at [862, 432] on button "Save" at bounding box center [865, 433] width 98 height 39
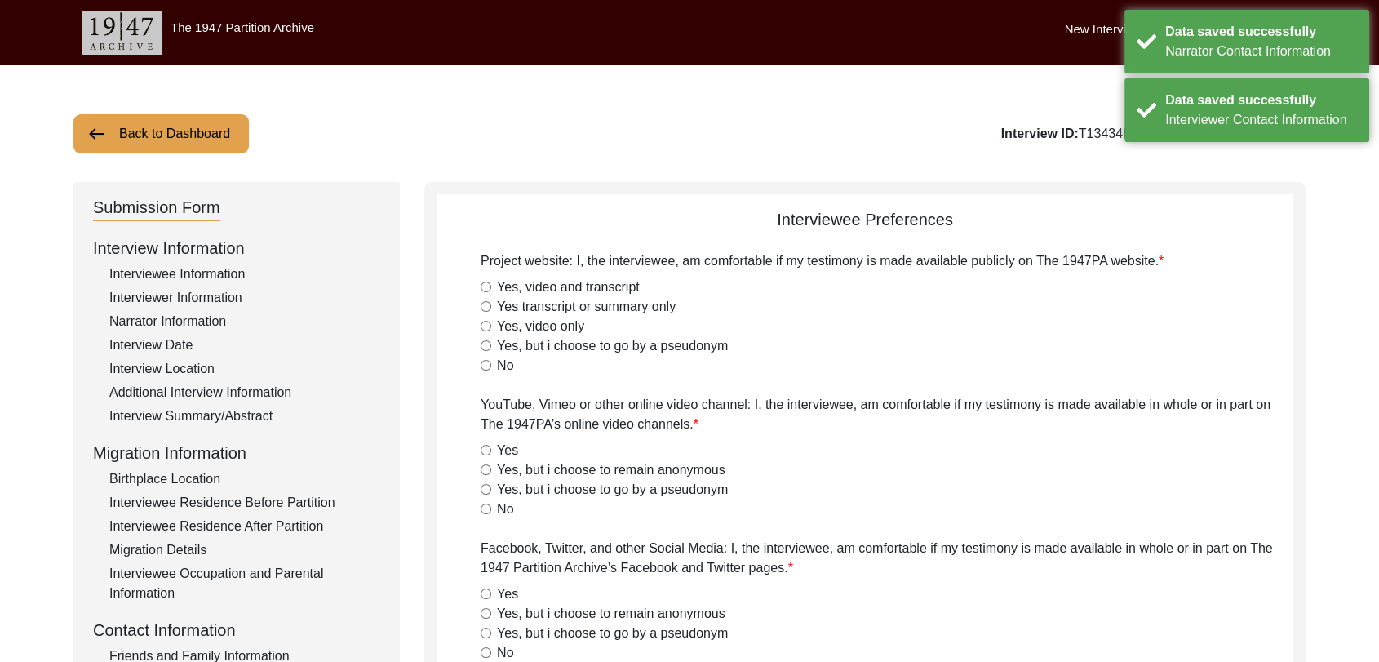
click at [486, 289] on input "Yes, video and transcript" at bounding box center [486, 287] width 11 height 11
radio input "true"
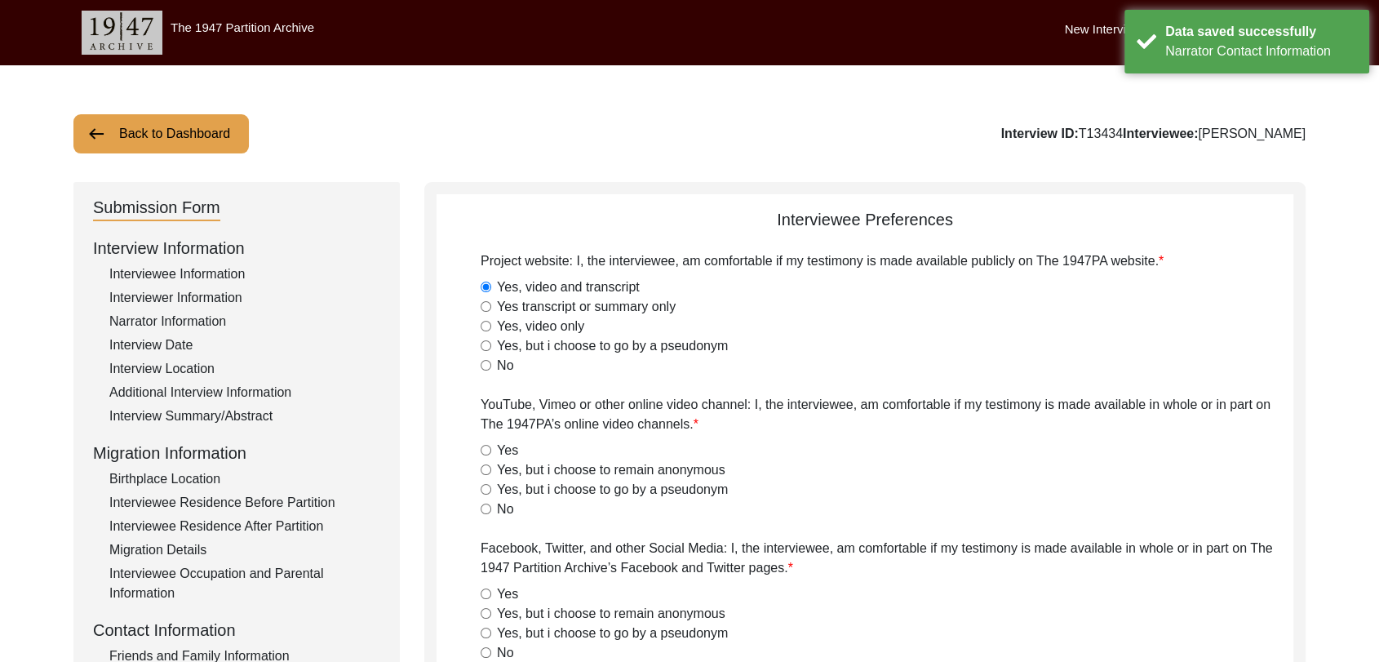
click at [483, 451] on input "Yes" at bounding box center [486, 450] width 11 height 11
radio input "true"
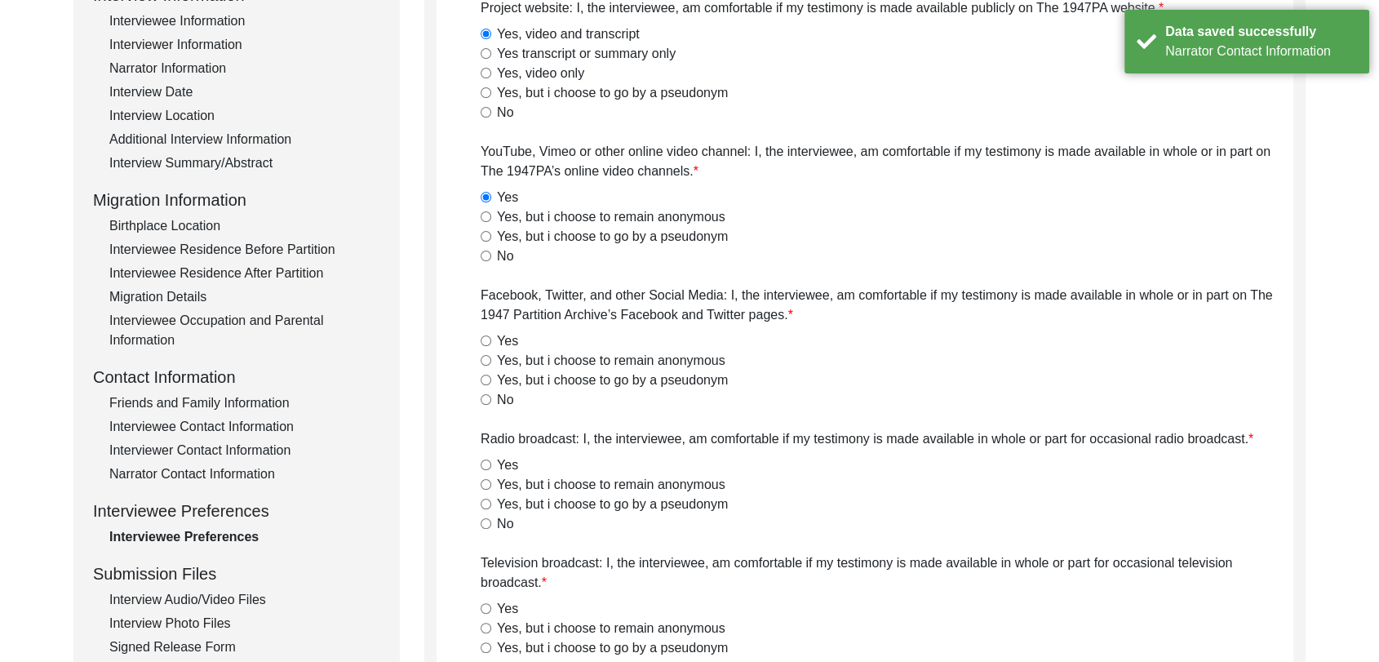
scroll to position [255, 0]
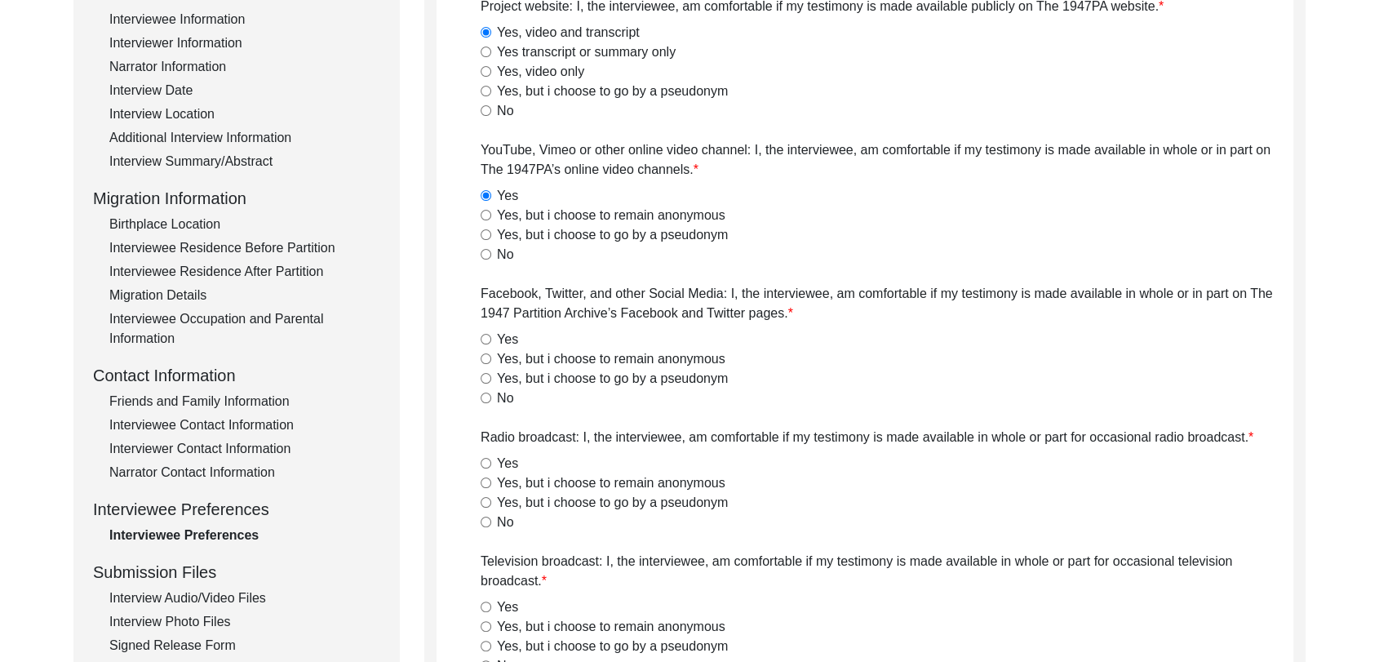
click at [490, 340] on input "Yes" at bounding box center [486, 339] width 11 height 11
radio input "true"
click at [490, 465] on input "Yes" at bounding box center [486, 463] width 11 height 11
radio input "true"
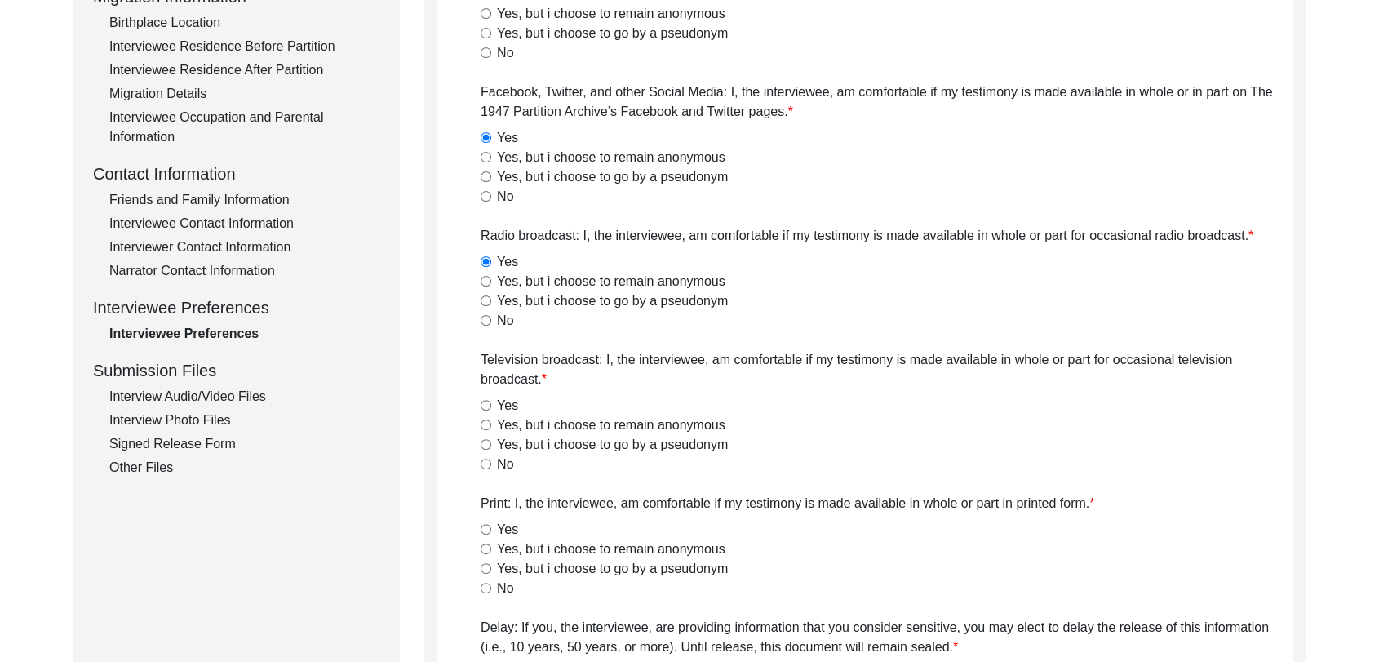
scroll to position [459, 0]
click at [484, 402] on input "Yes" at bounding box center [486, 402] width 11 height 11
radio input "true"
click at [483, 527] on input "Yes" at bounding box center [486, 527] width 11 height 11
radio input "true"
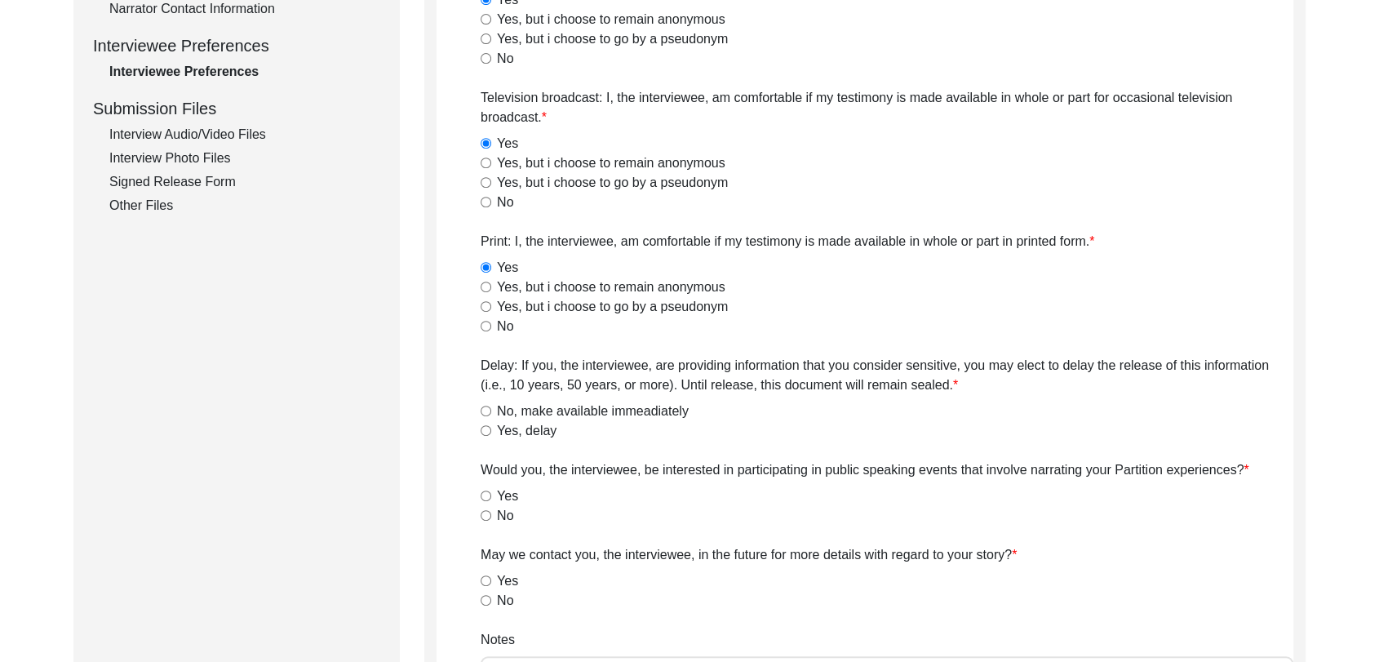
scroll to position [718, 0]
click at [486, 409] on input "No, make available immeadiately" at bounding box center [486, 411] width 11 height 11
radio input "true"
click at [486, 493] on input "Yes" at bounding box center [486, 496] width 11 height 11
radio input "true"
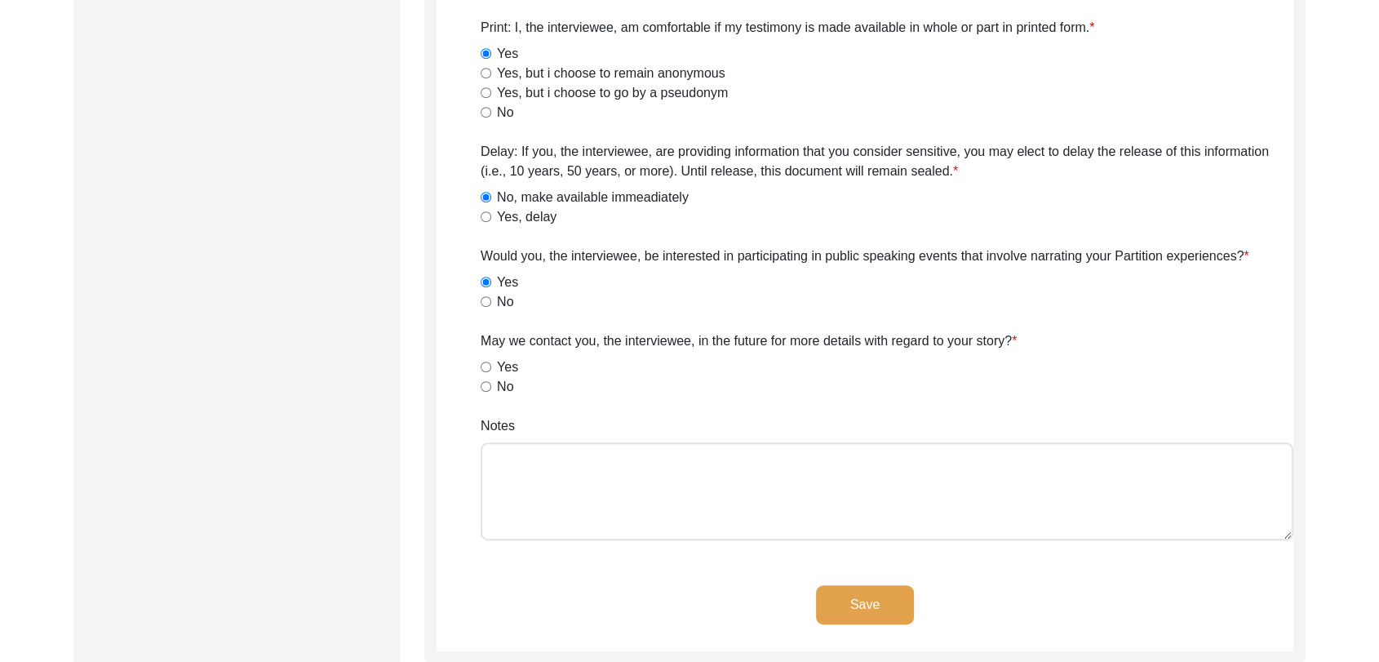
scroll to position [944, 0]
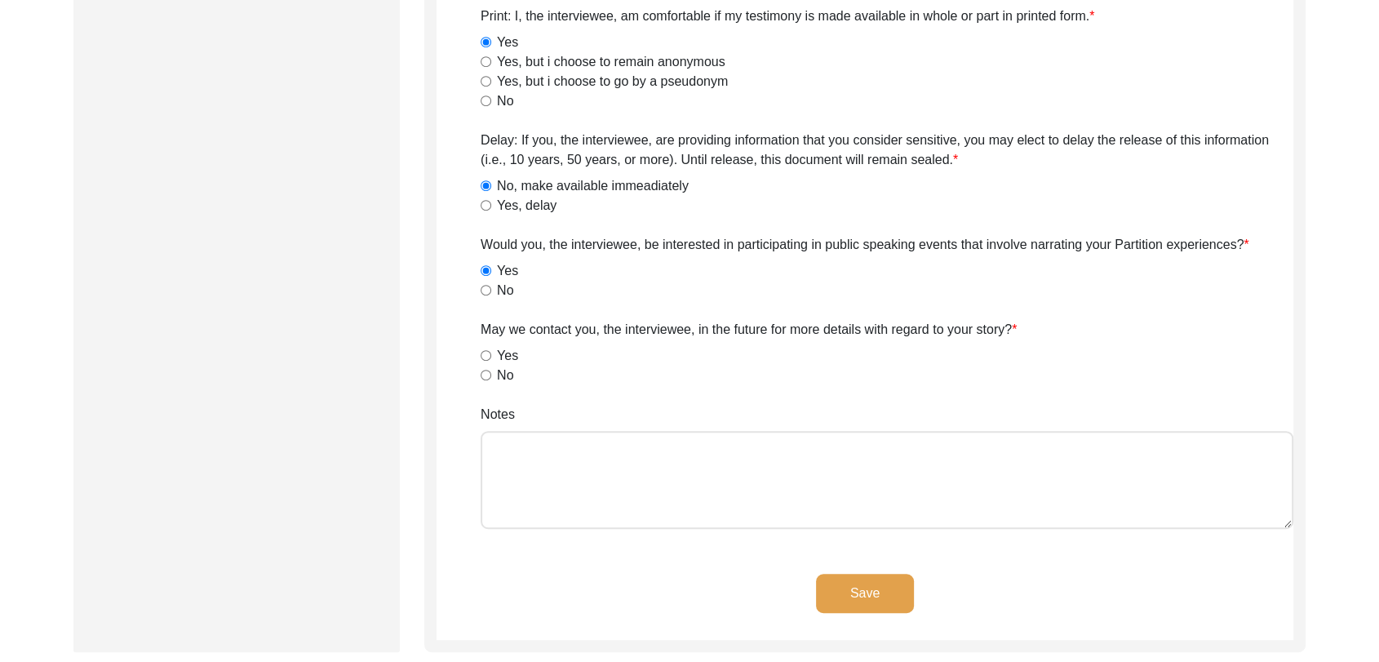
click at [484, 356] on input "Yes" at bounding box center [486, 355] width 11 height 11
radio input "true"
click at [861, 595] on button "Save" at bounding box center [865, 593] width 98 height 39
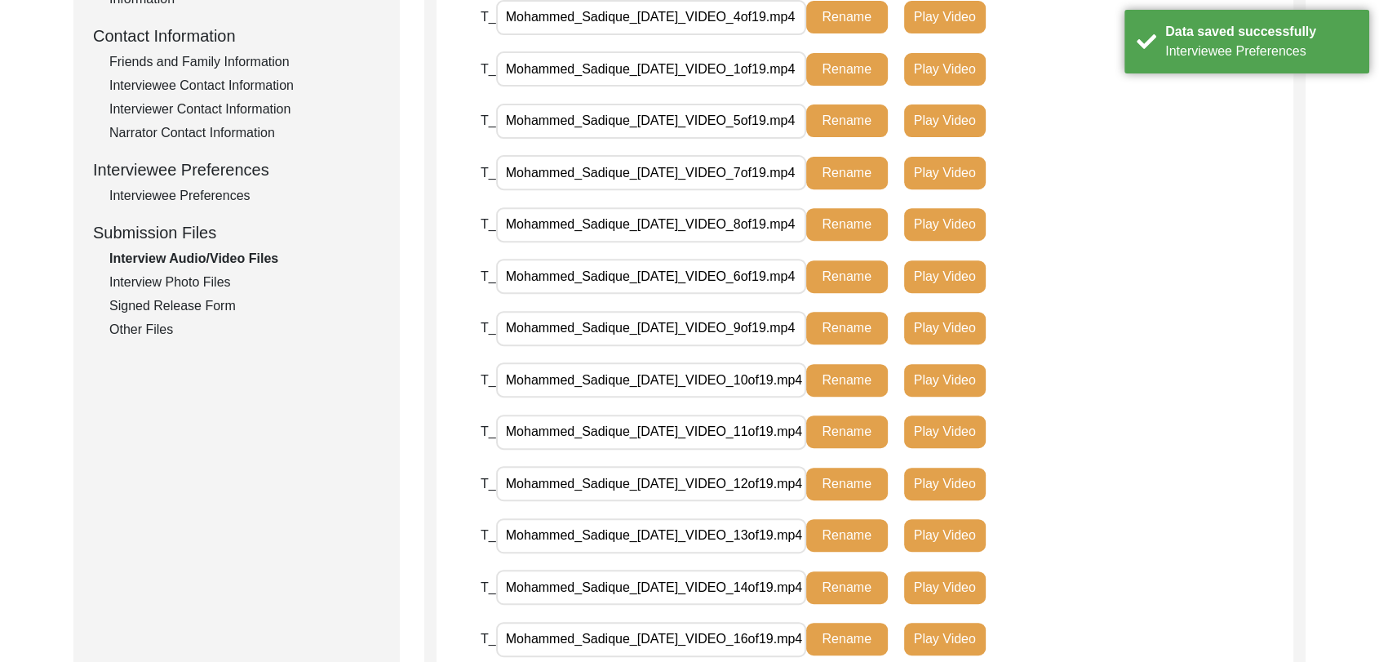
scroll to position [592, 0]
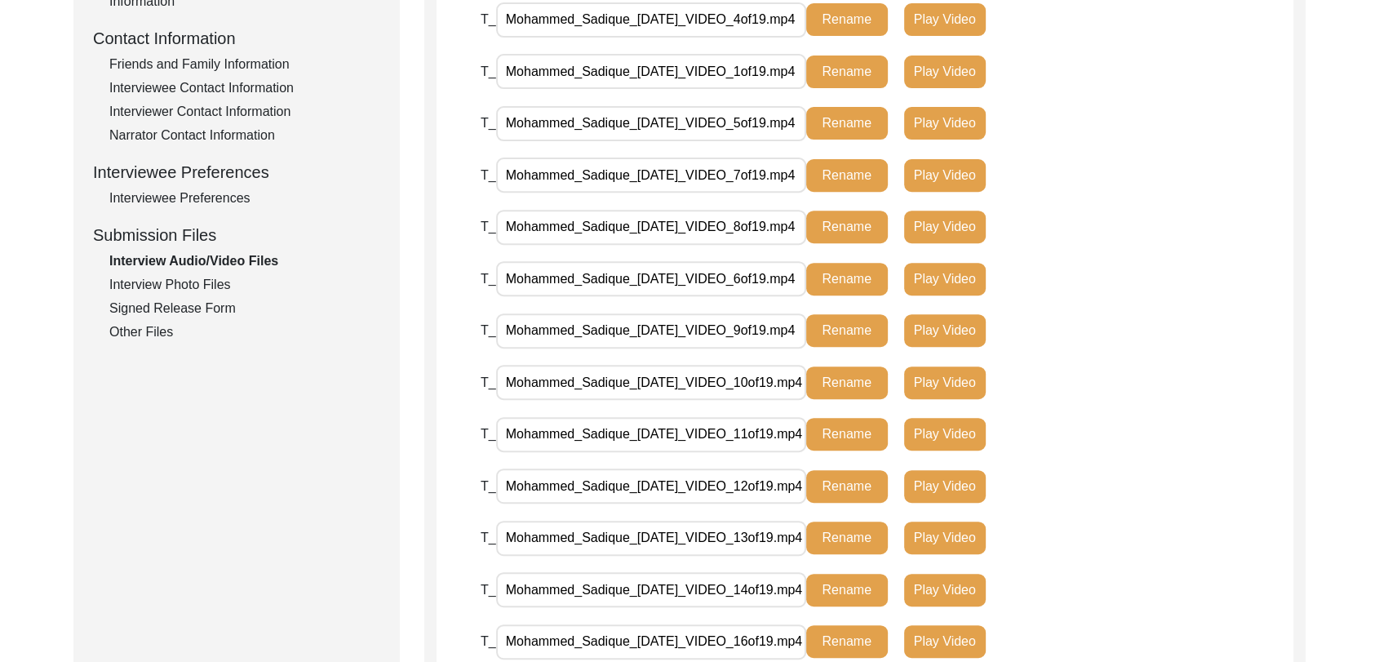
click at [185, 282] on div "Interview Photo Files" at bounding box center [244, 285] width 271 height 20
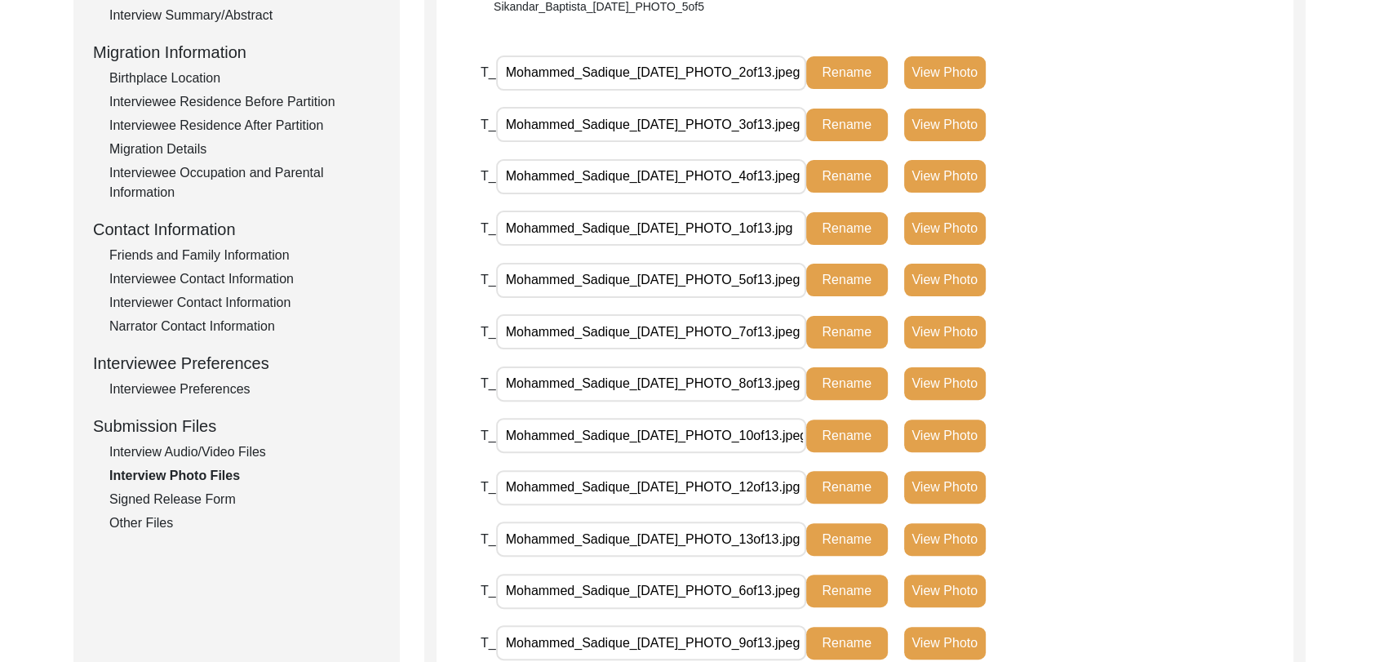
scroll to position [399, 0]
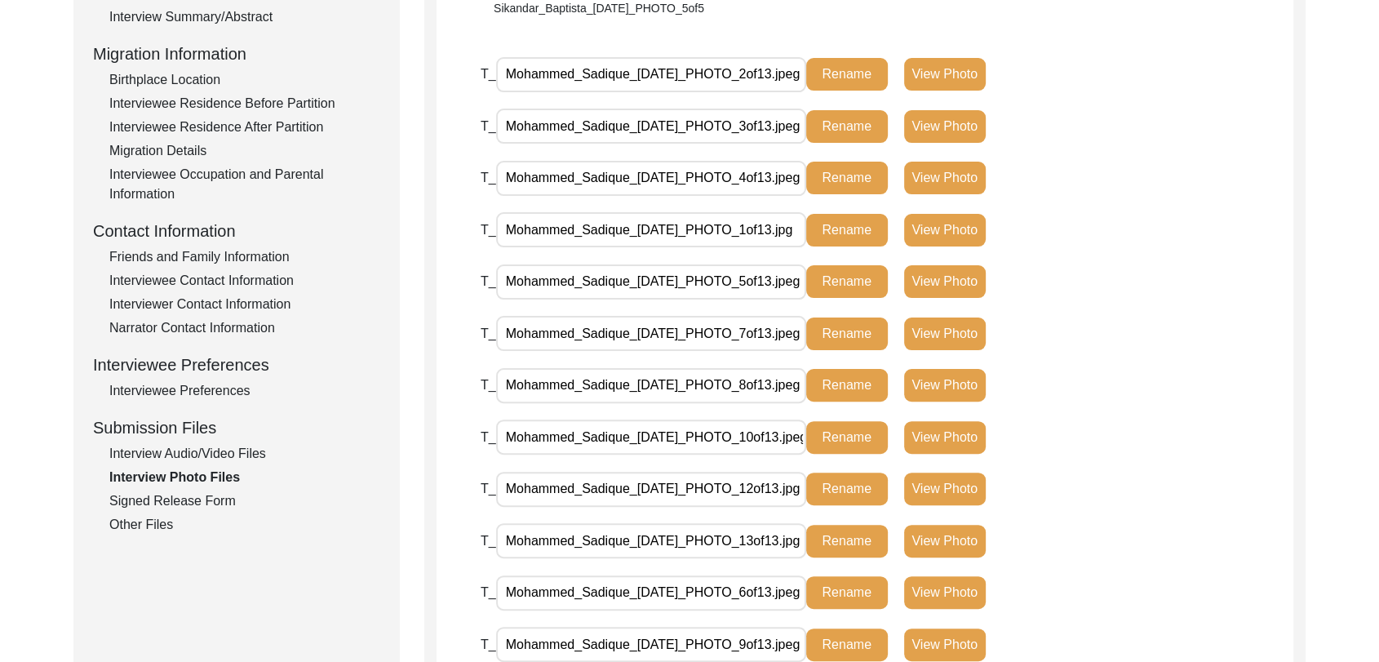
click at [955, 214] on button "View Photo" at bounding box center [945, 230] width 82 height 33
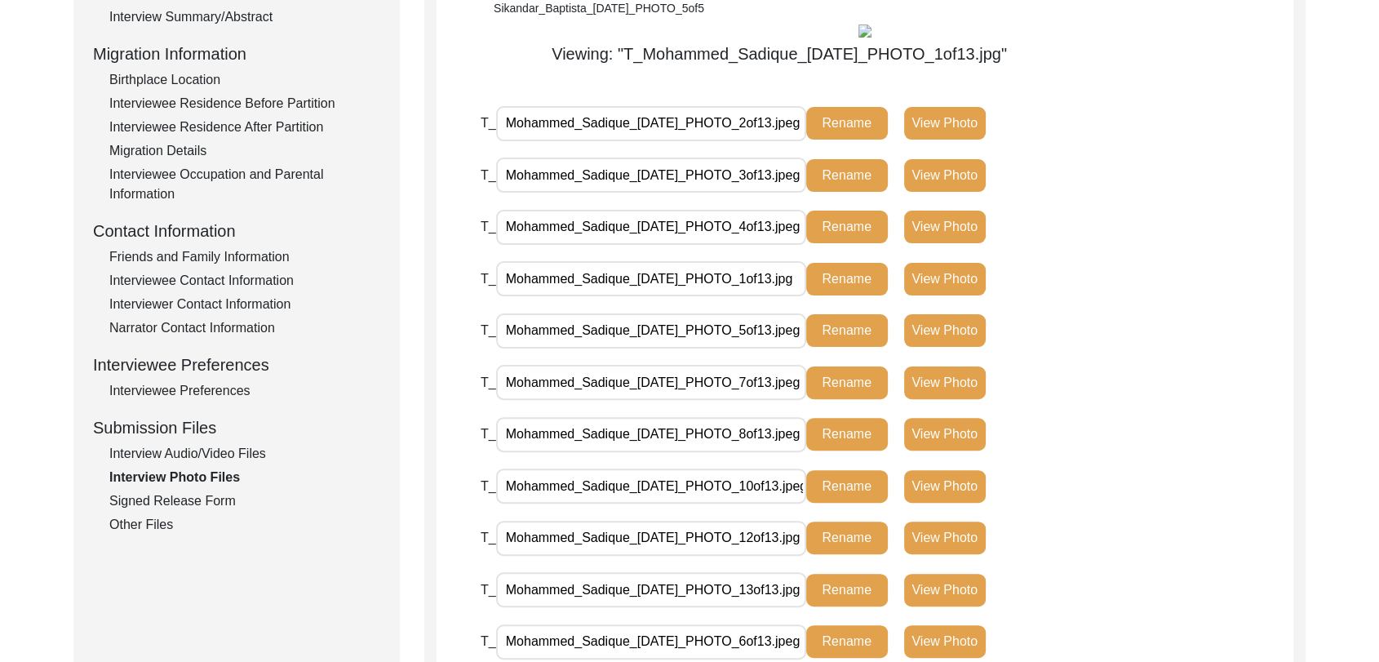
click at [950, 269] on button "View Photo" at bounding box center [945, 279] width 82 height 33
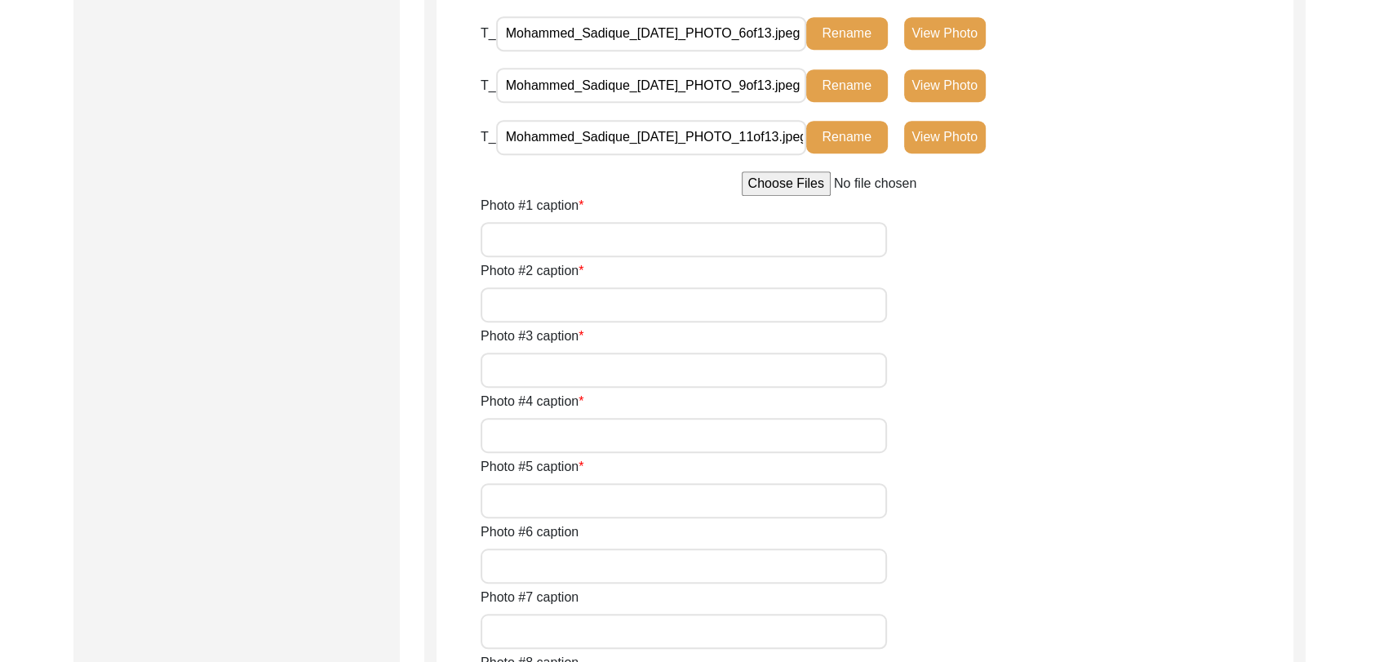
scroll to position [1010, 0]
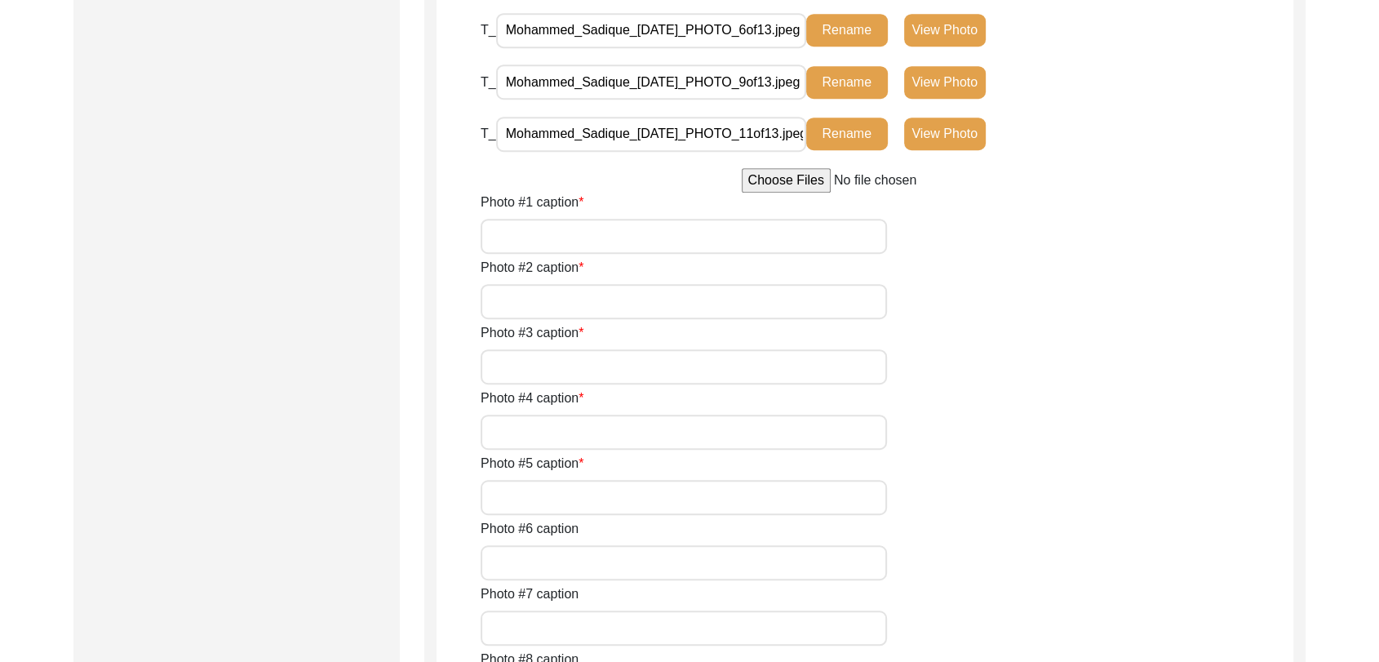
click at [702, 254] on input "Photo #1 caption" at bounding box center [684, 236] width 406 height 35
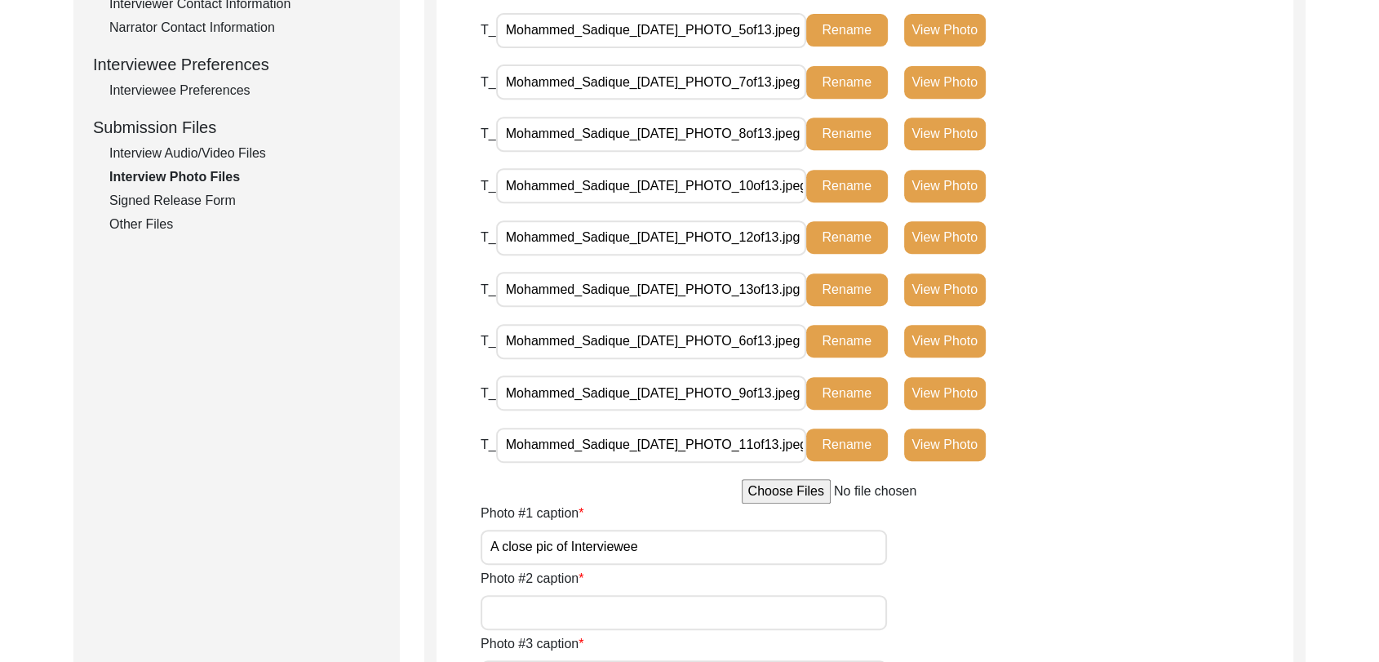
scroll to position [651, 0]
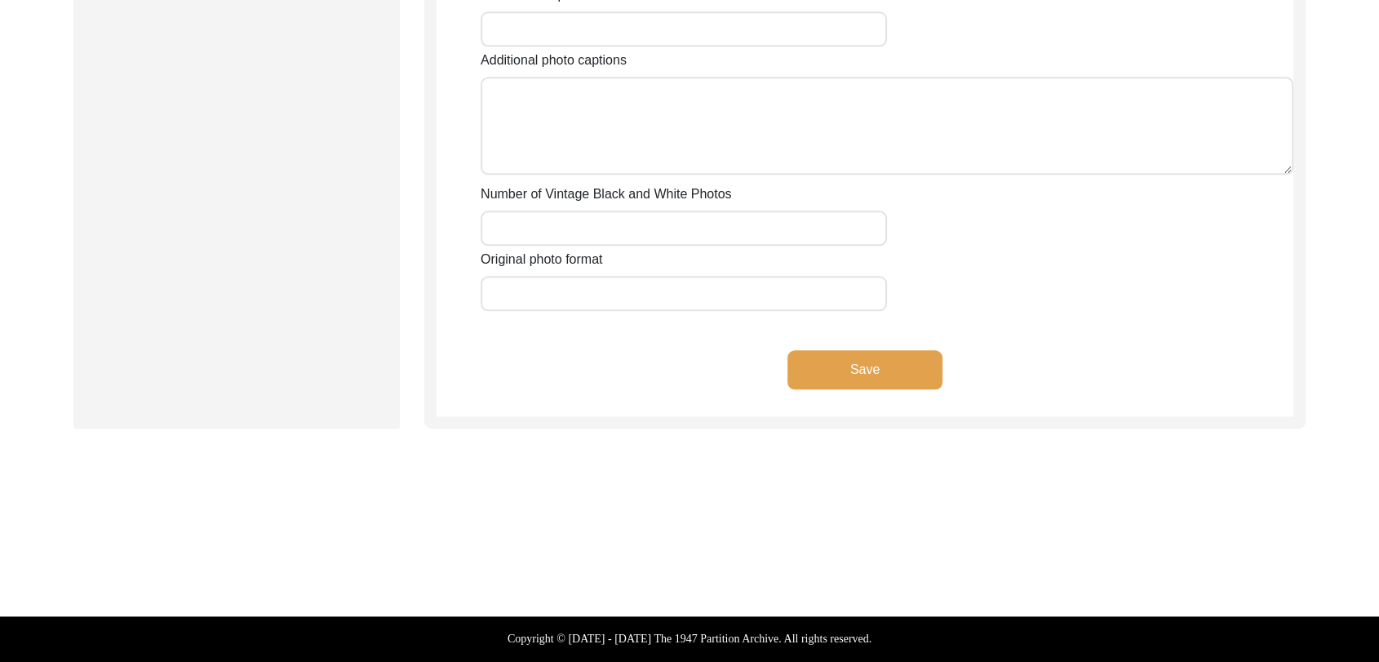
scroll to position [2094, 0]
type input "A pic of Interviewee"
type input "a"
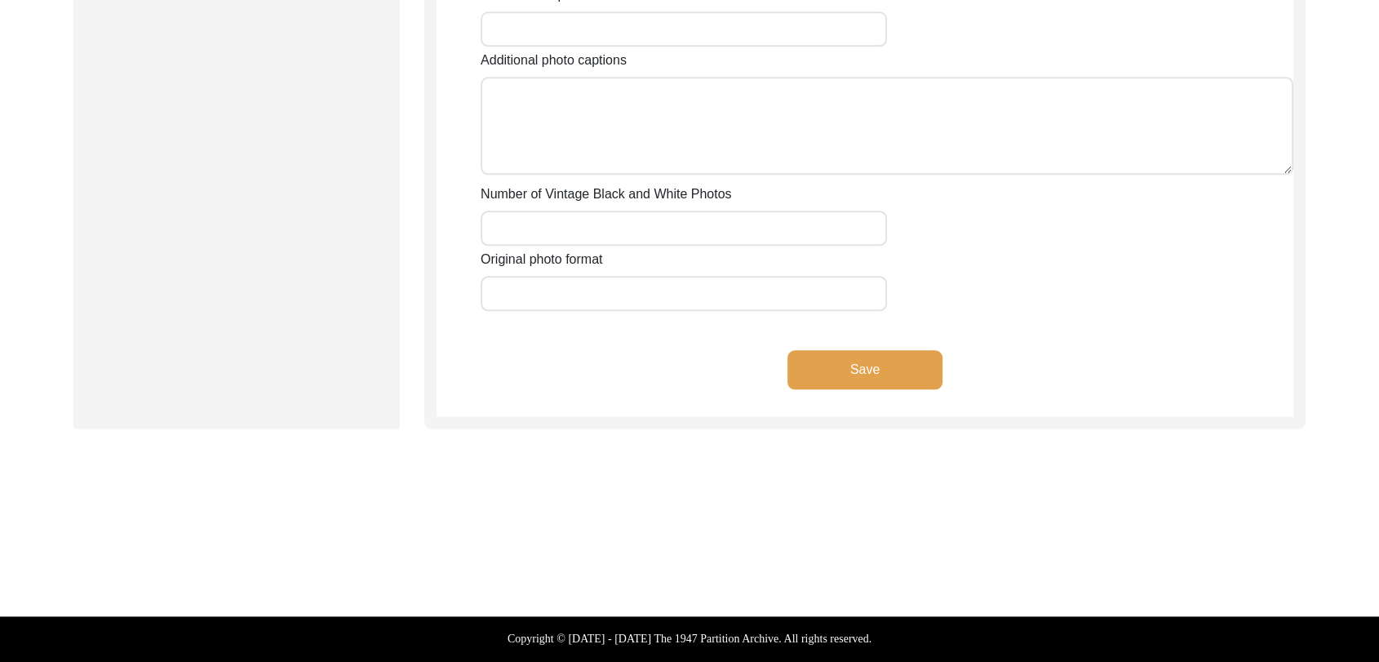
type input "A close pic of Interviewee"
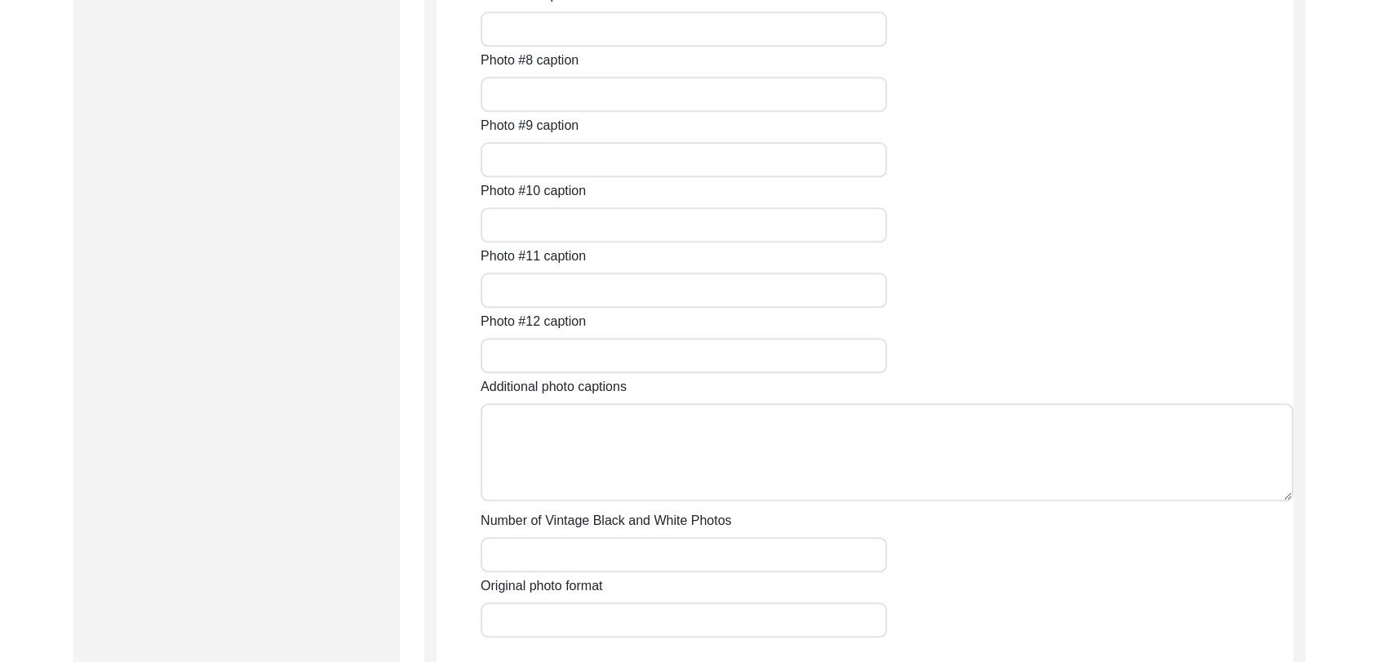
scroll to position [1609, 0]
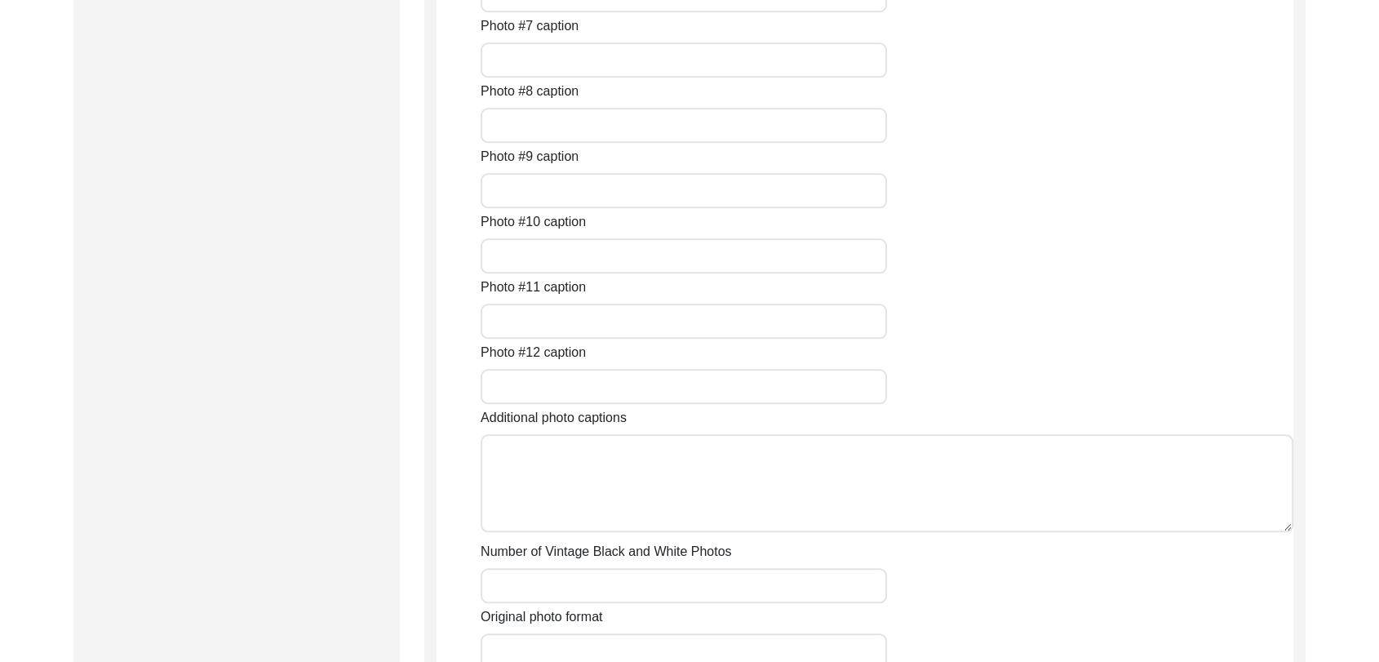
scroll to position [1581, 0]
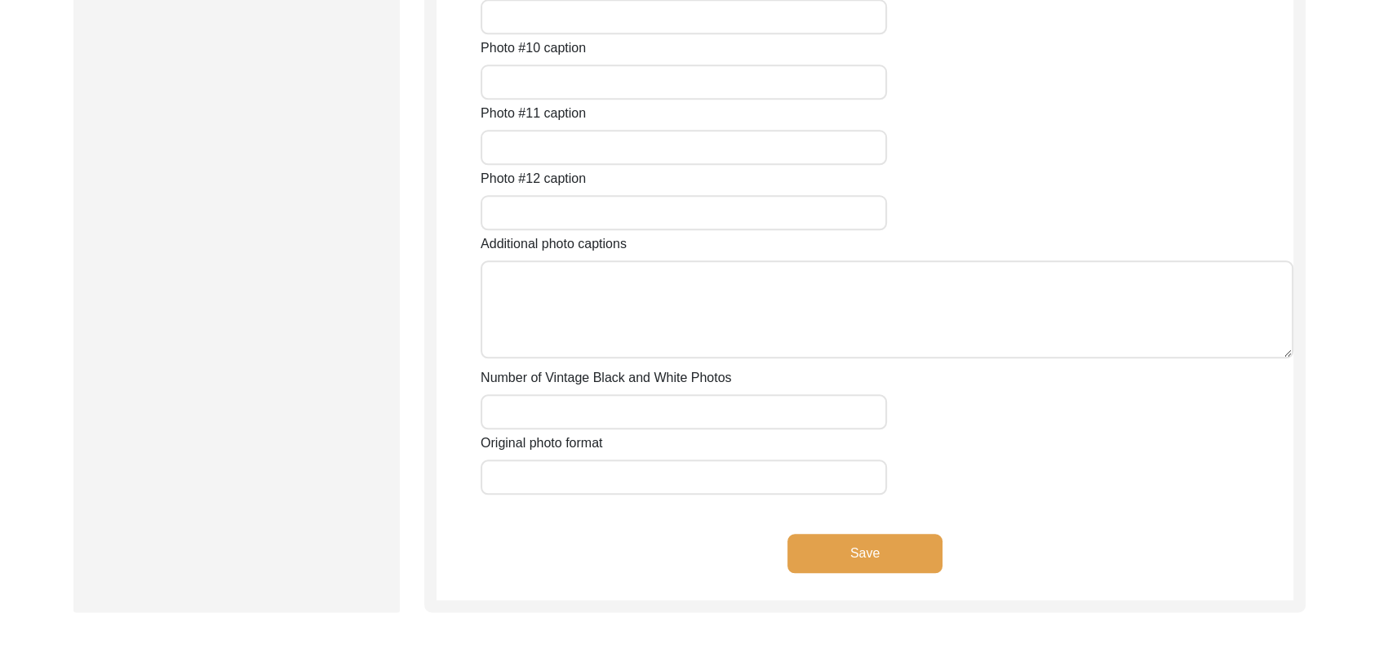
scroll to position [1740, 0]
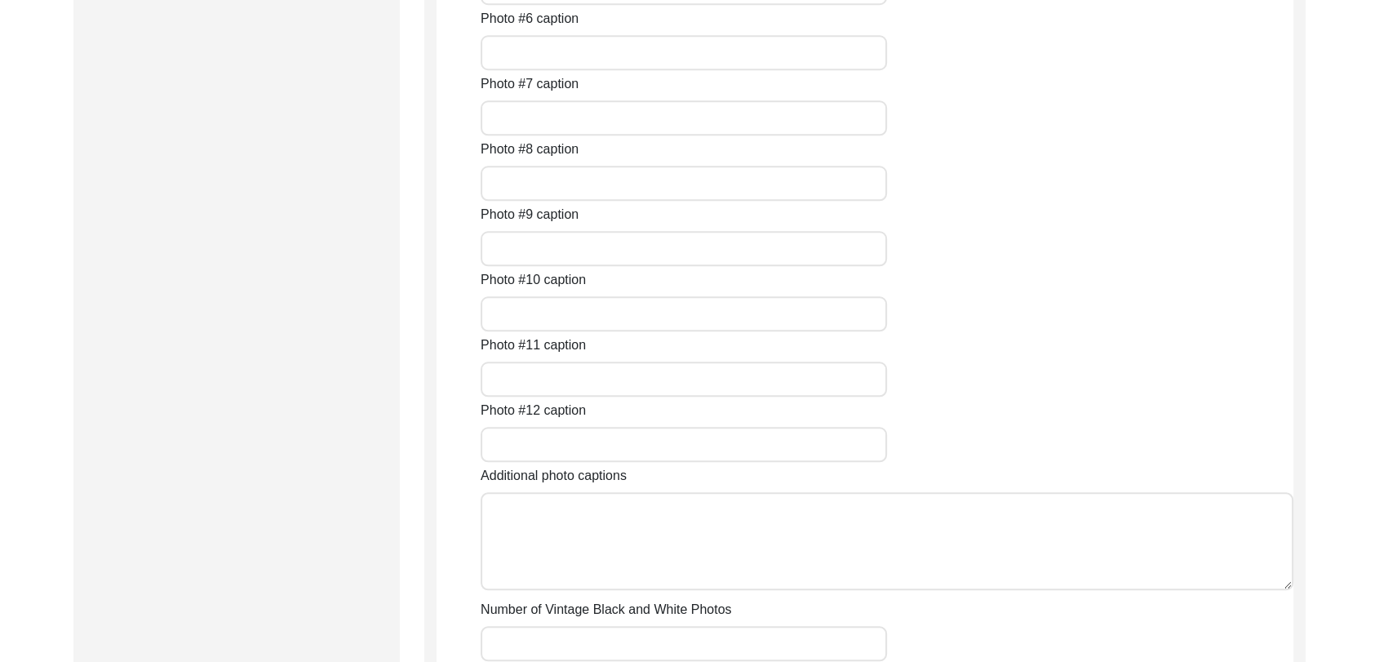
scroll to position [1439, 0]
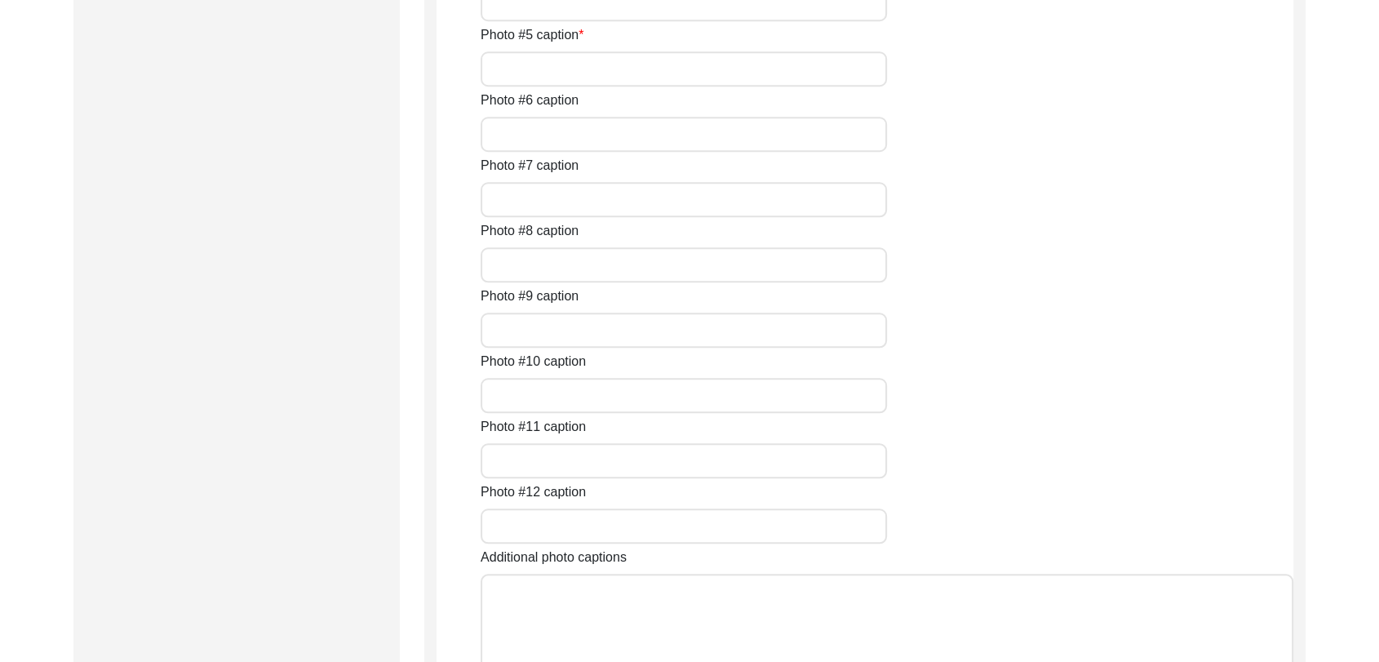
type input "A pic of interviewee"
click at [522, 21] on input "Photo #4 caption" at bounding box center [684, 3] width 406 height 35
click at [503, 21] on input "A pic of interviewee" at bounding box center [684, 3] width 406 height 35
type input "A Standing pic of interviewee"
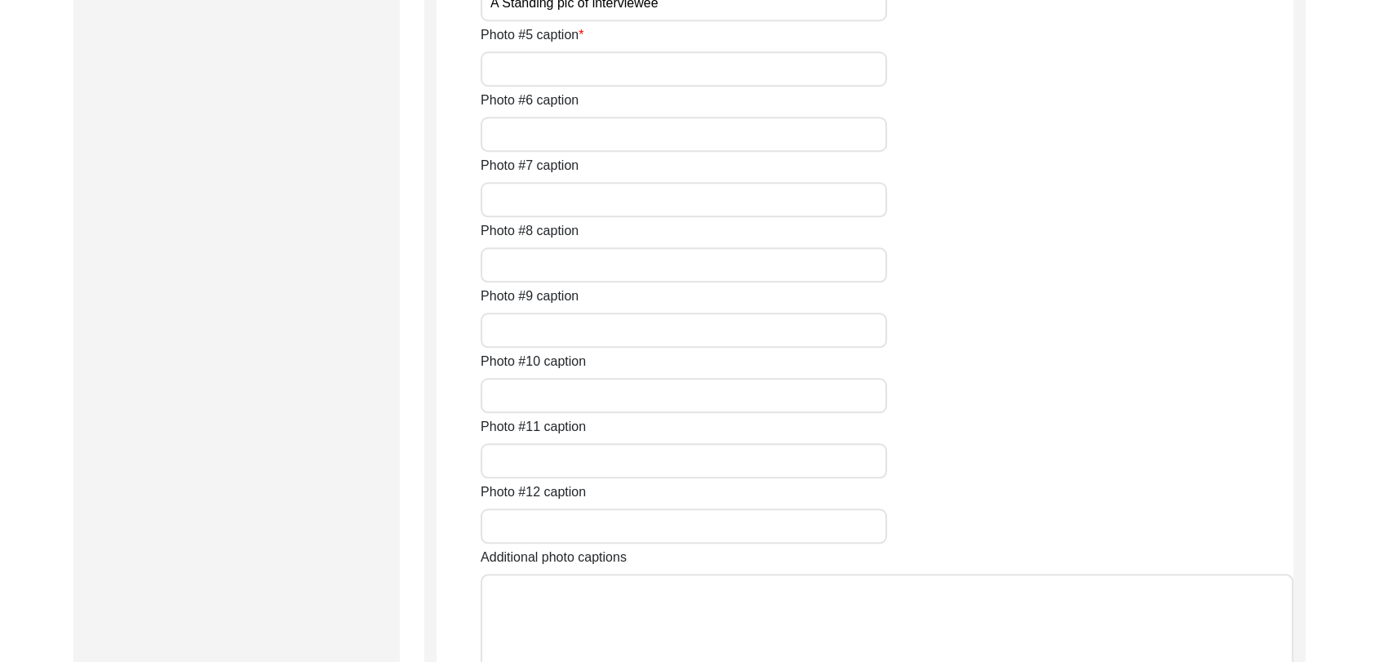
click at [509, 87] on input "Photo #5 caption" at bounding box center [684, 68] width 406 height 35
type input "conversation between interviewer and interviewee"
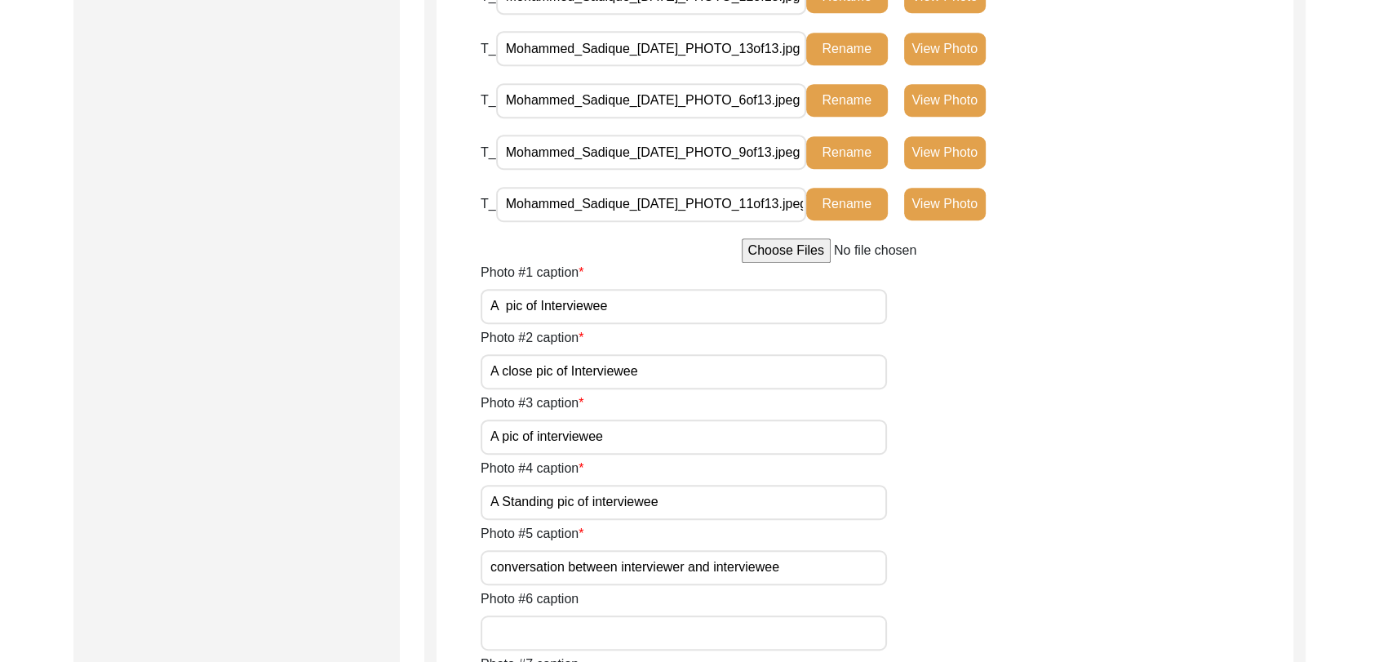
scroll to position [941, 0]
click at [951, 116] on button "View Photo" at bounding box center [945, 99] width 82 height 33
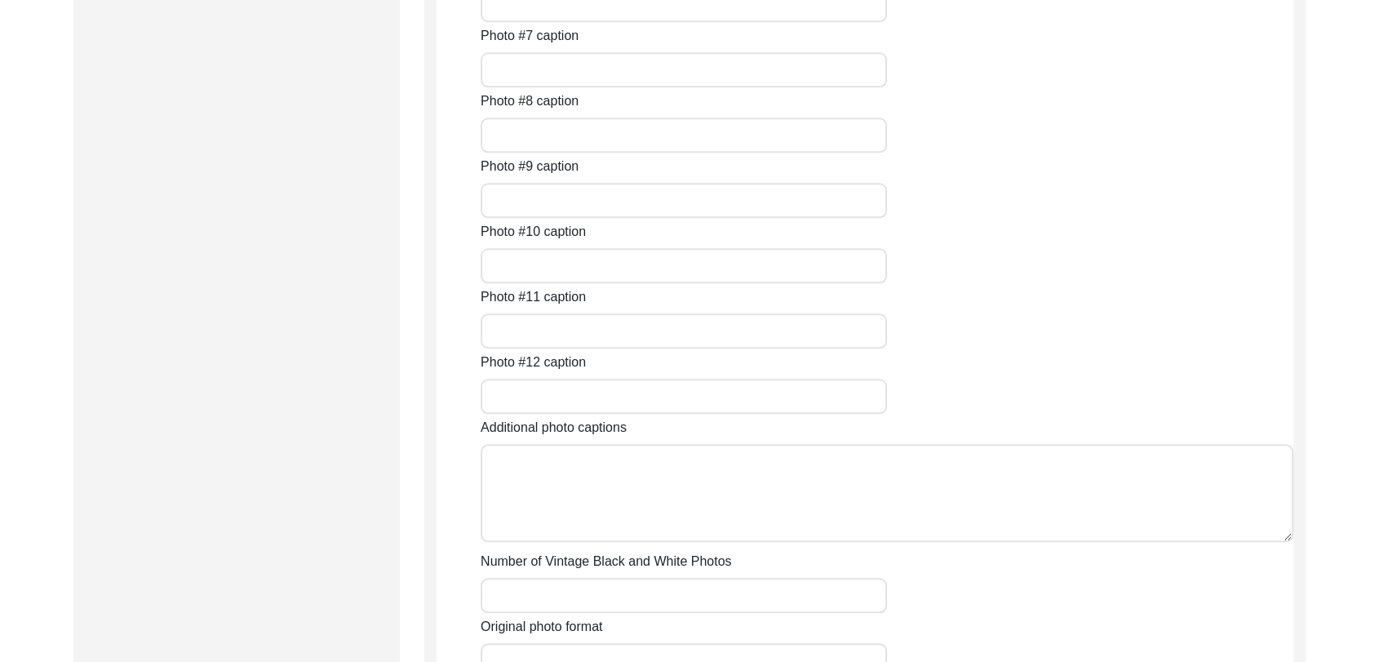
scroll to position [1570, 0]
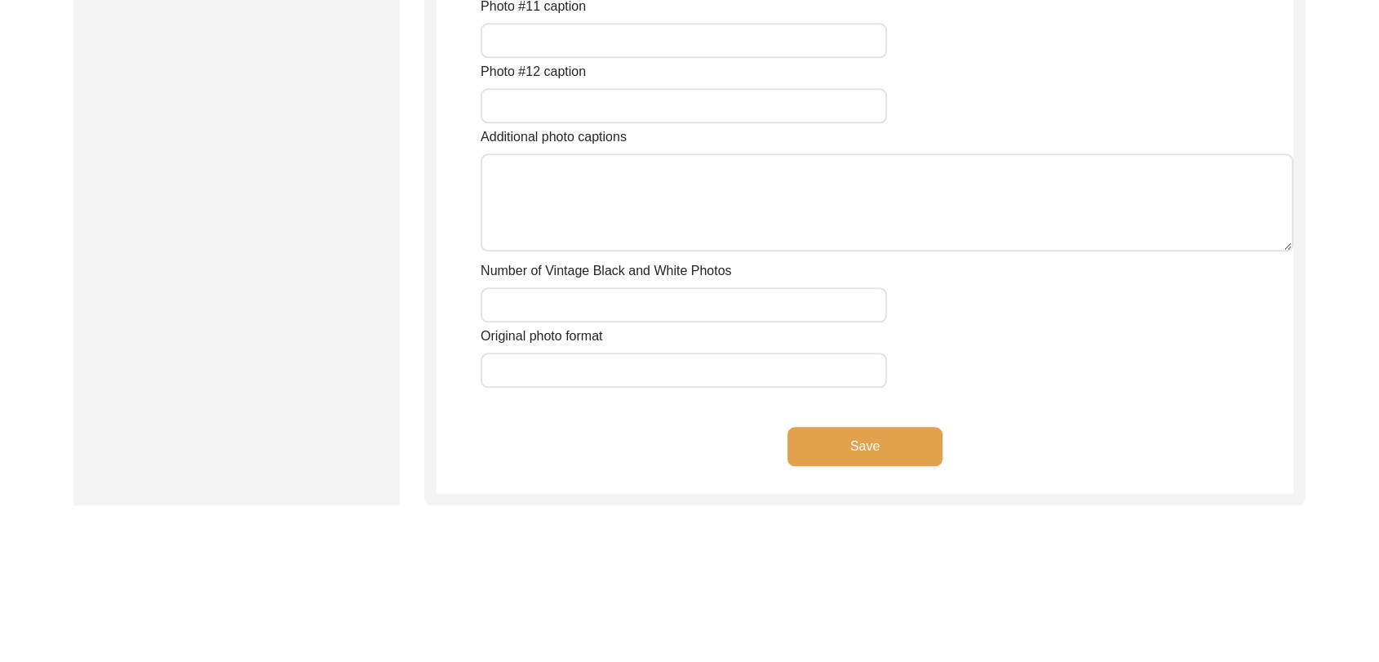
scroll to position [1816, 0]
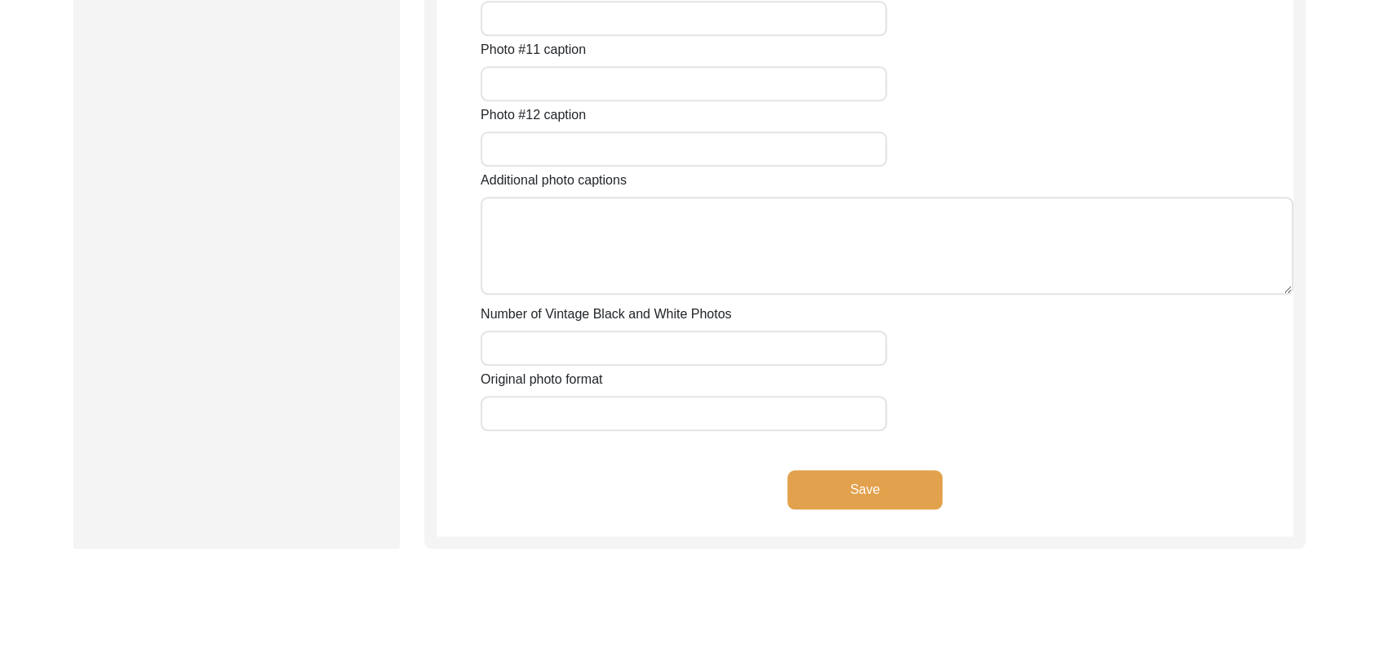
type input "A pic of interviewee"
type input "a pic of interviewee with interviewer"
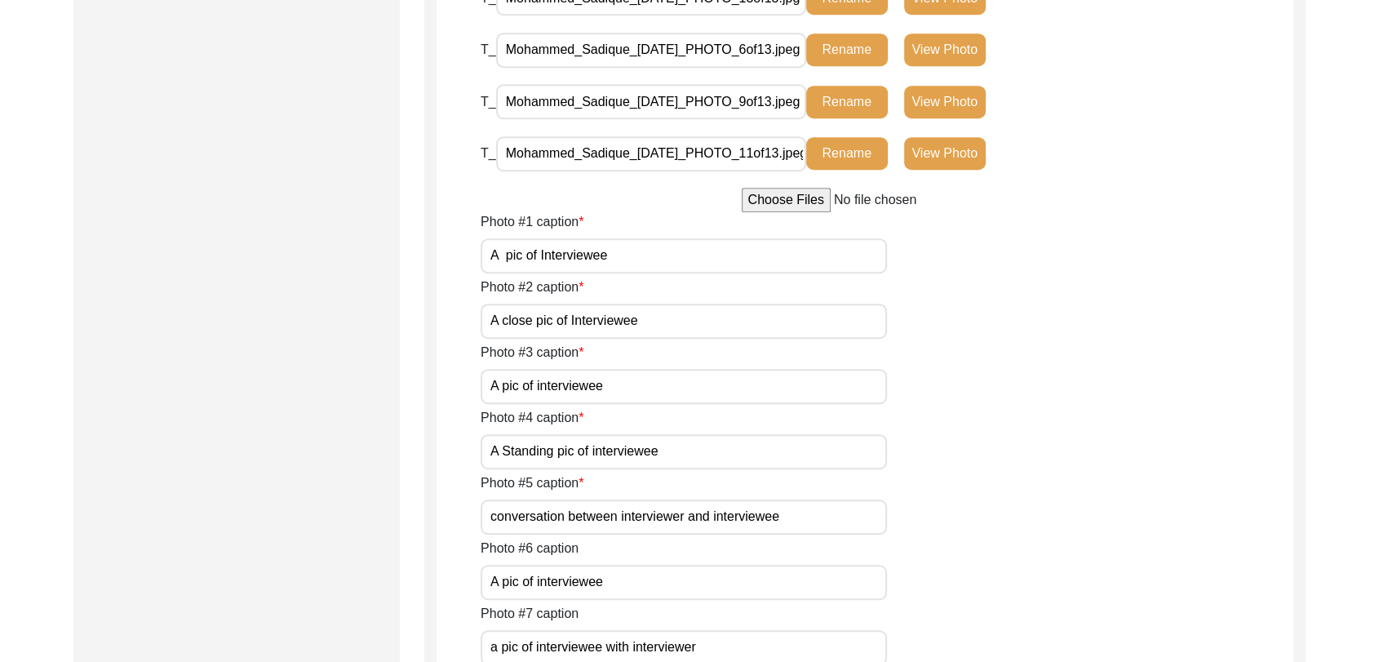
scroll to position [992, 0]
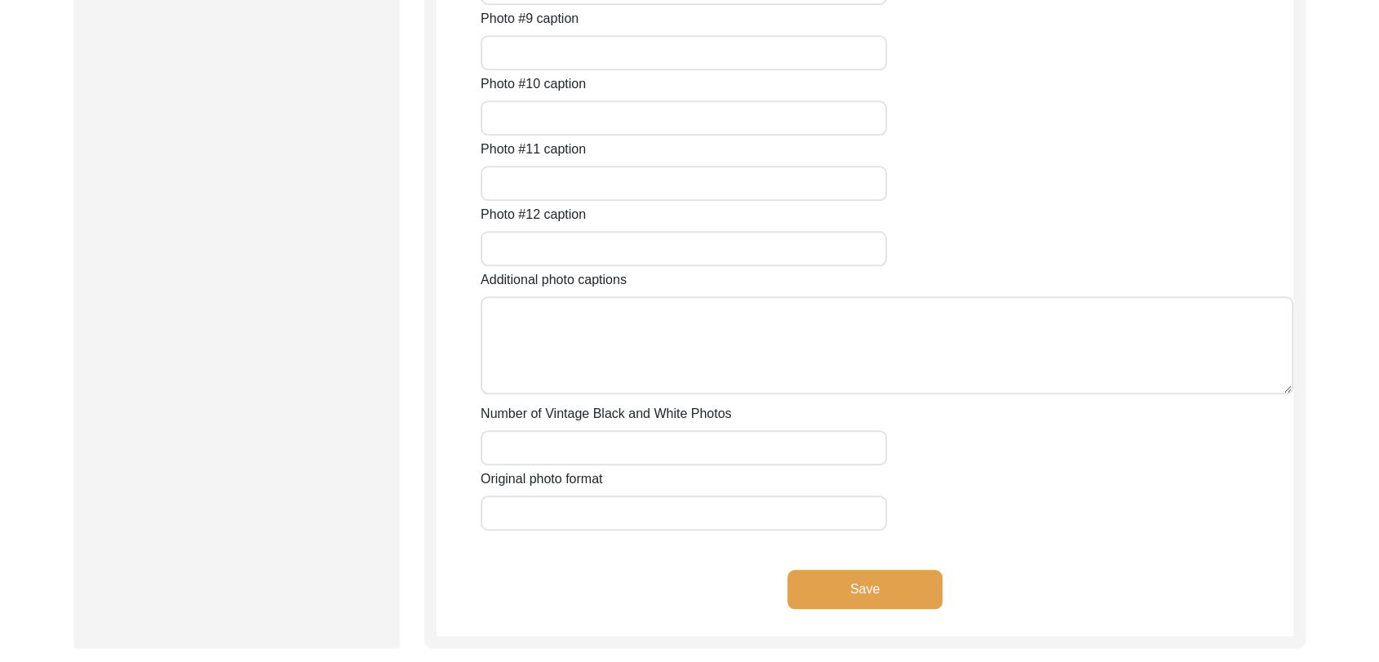
scroll to position [1721, 0]
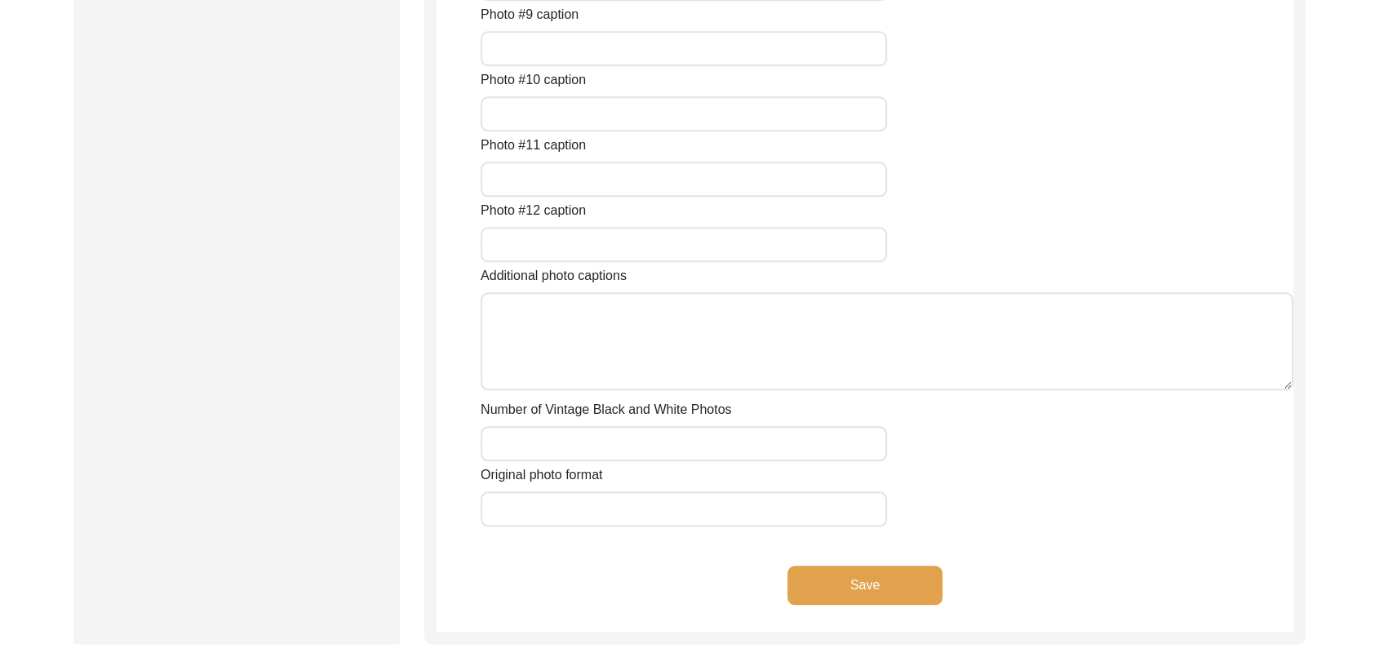
type input "conversation between interviewer and interviewee"
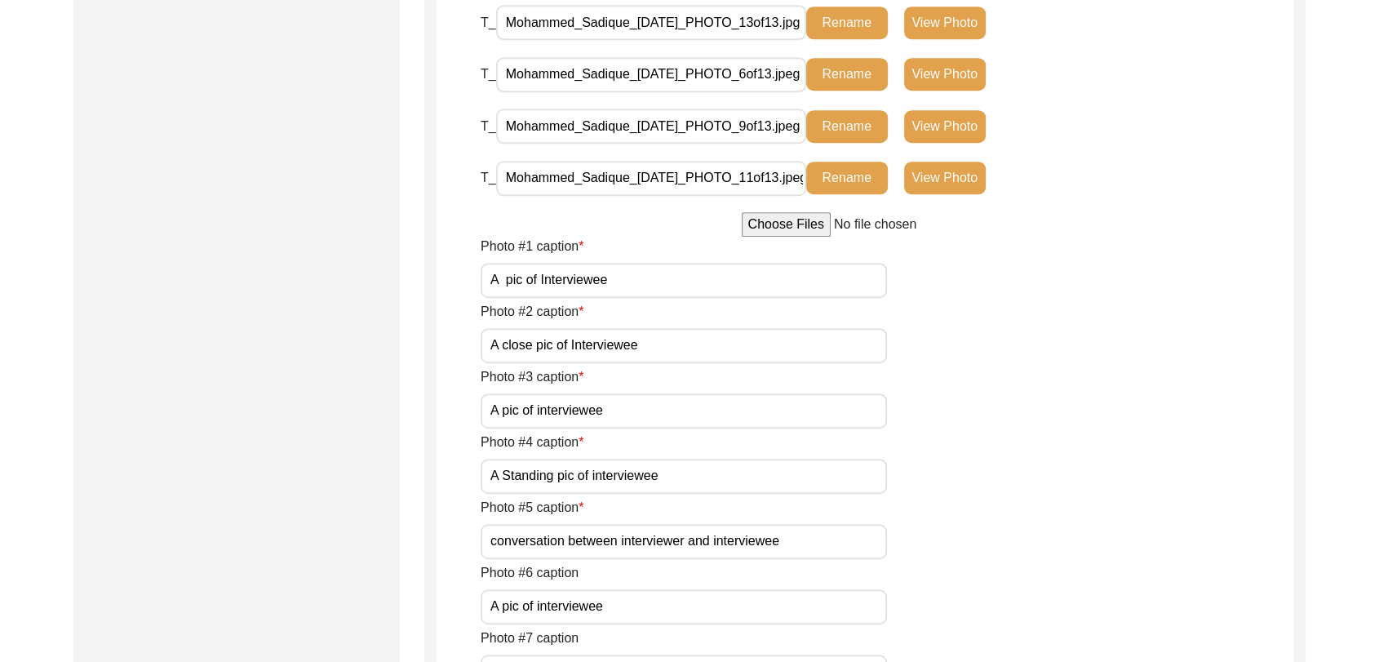
scroll to position [971, 0]
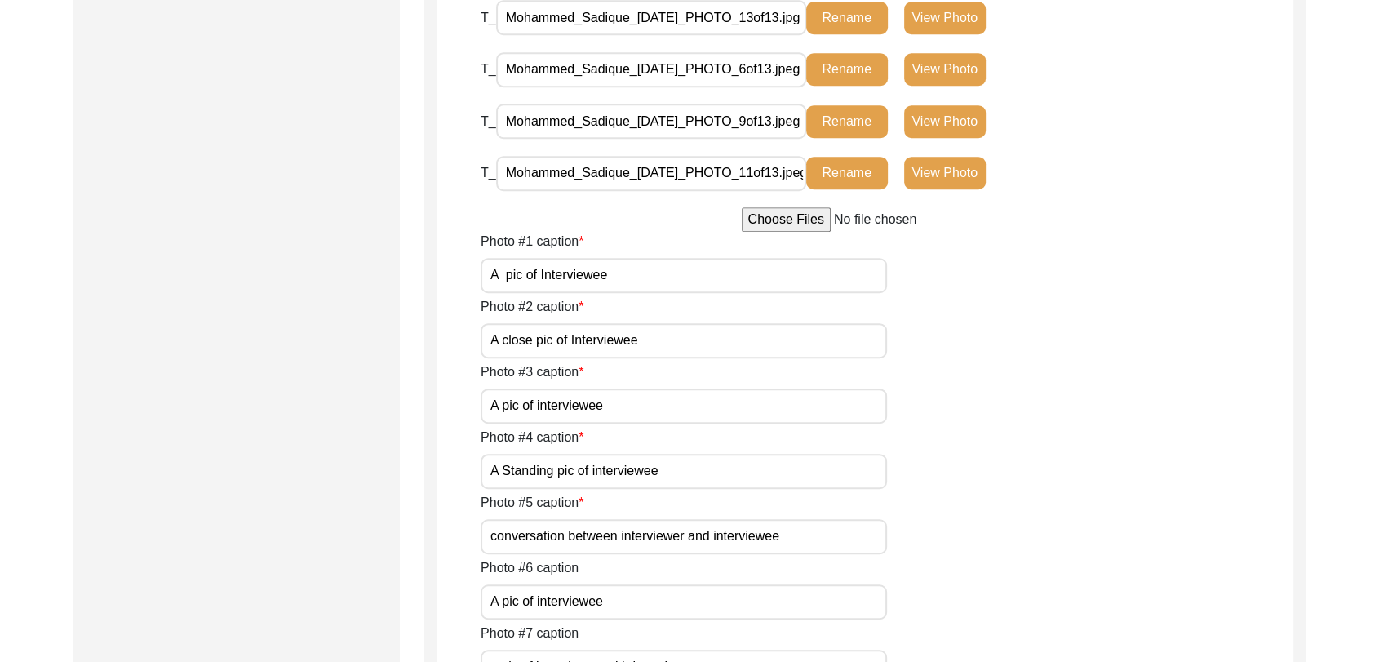
click at [947, 138] on button "View Photo" at bounding box center [945, 121] width 82 height 33
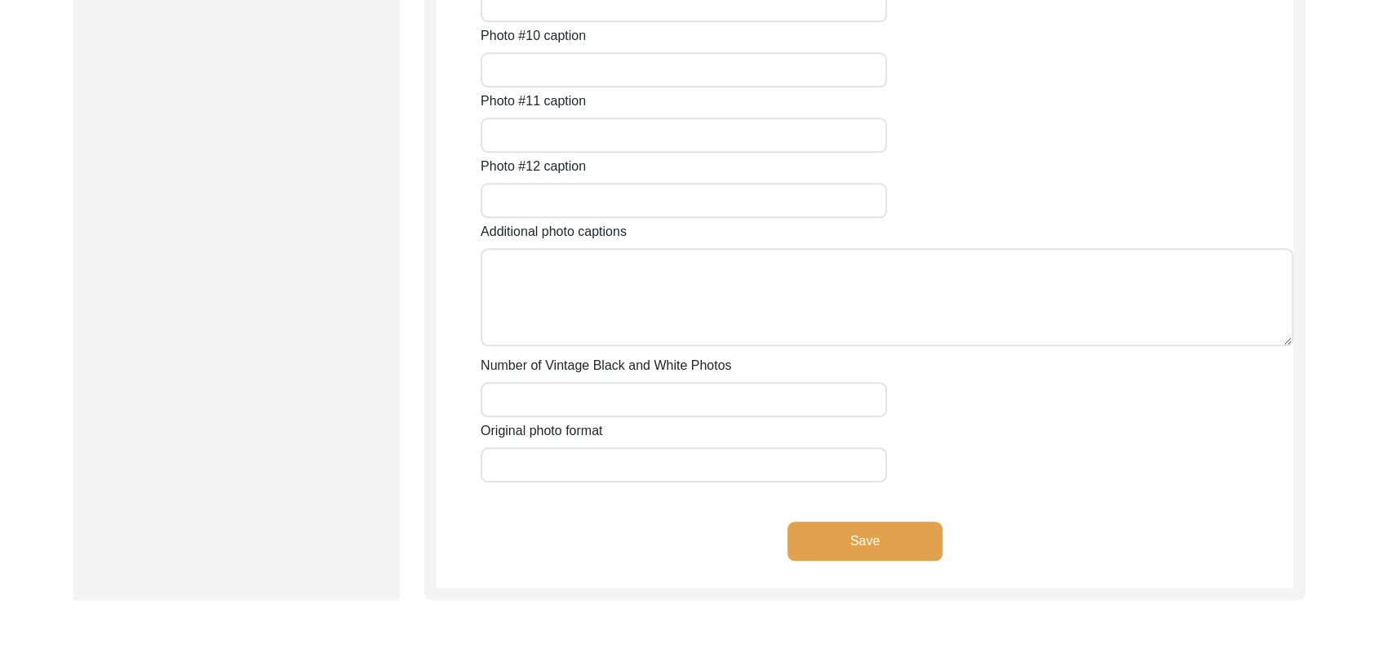
scroll to position [1790, 0]
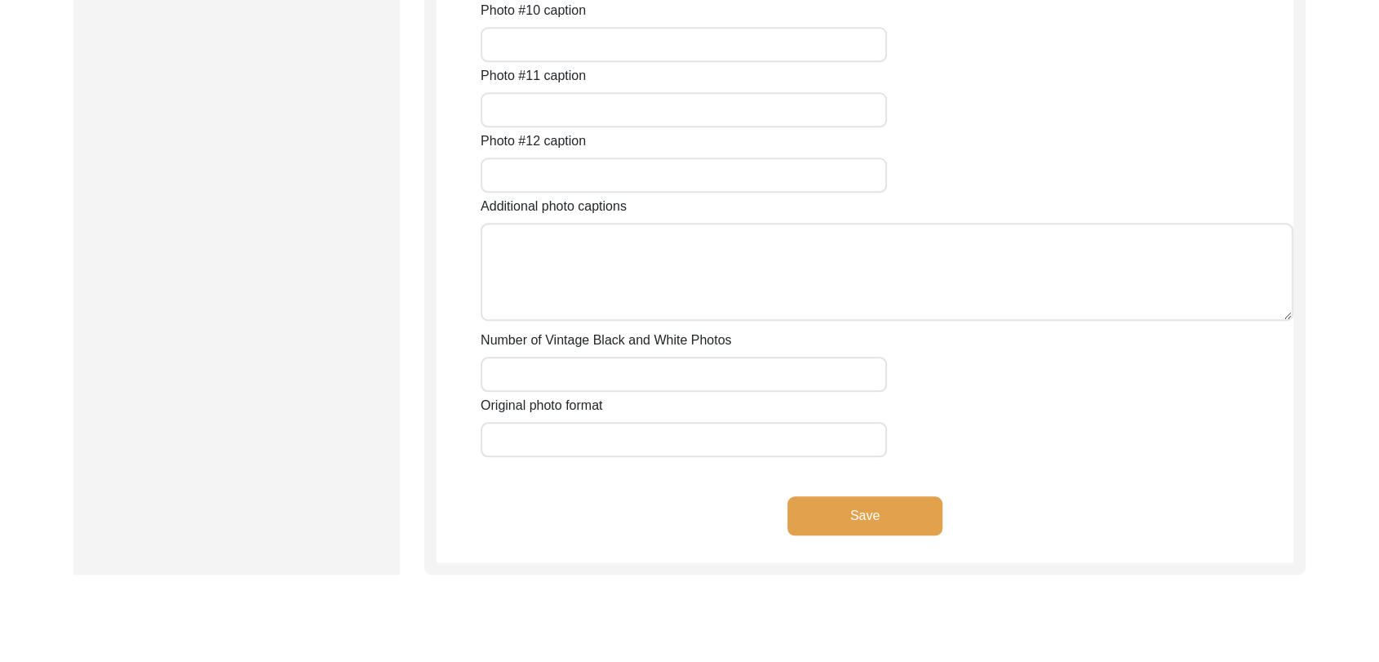
type input "pic of interviewee with interviewer"
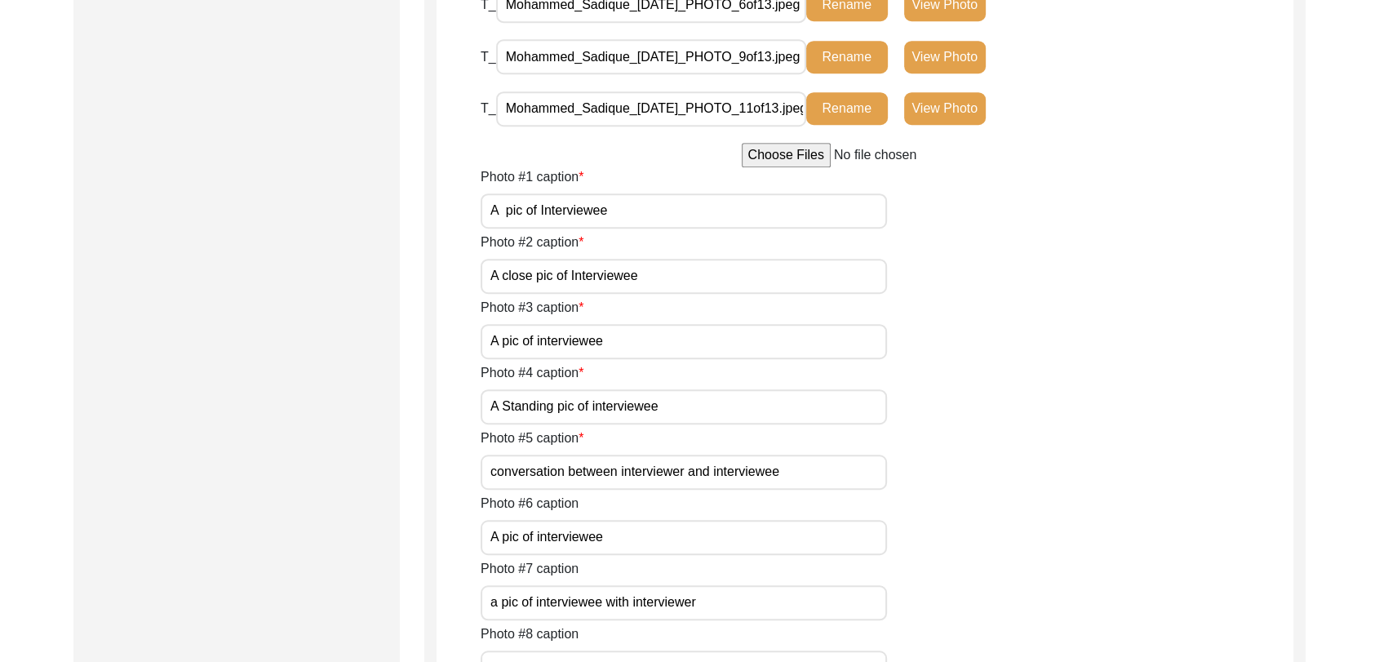
scroll to position [923, 0]
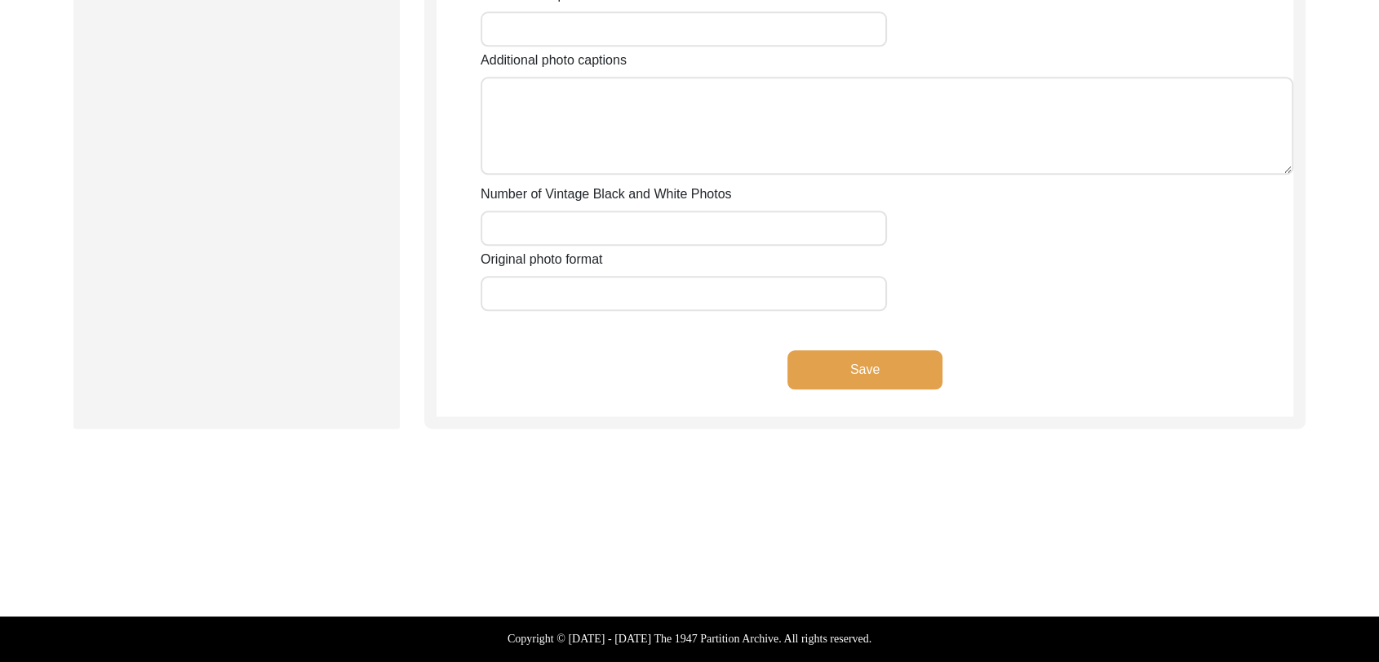
scroll to position [2420, 0]
type input "An old pic of interviewee doing singing"
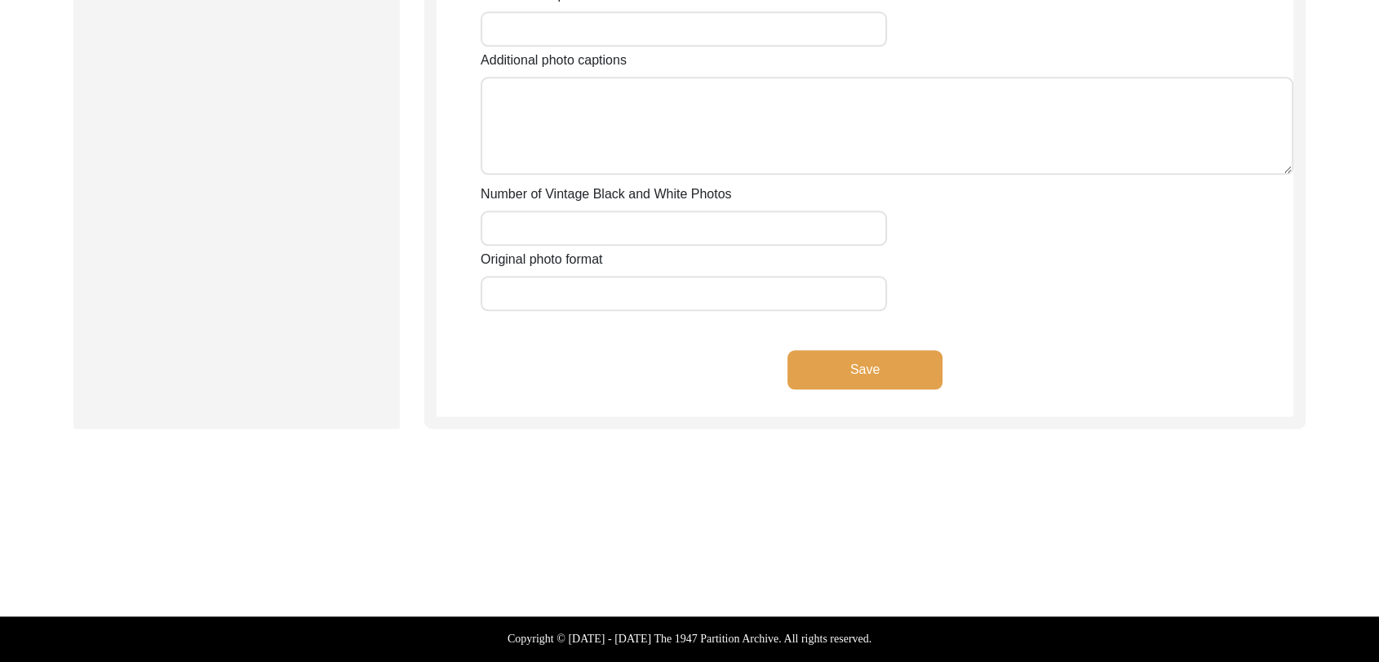
click at [847, 389] on button "Save" at bounding box center [865, 369] width 155 height 39
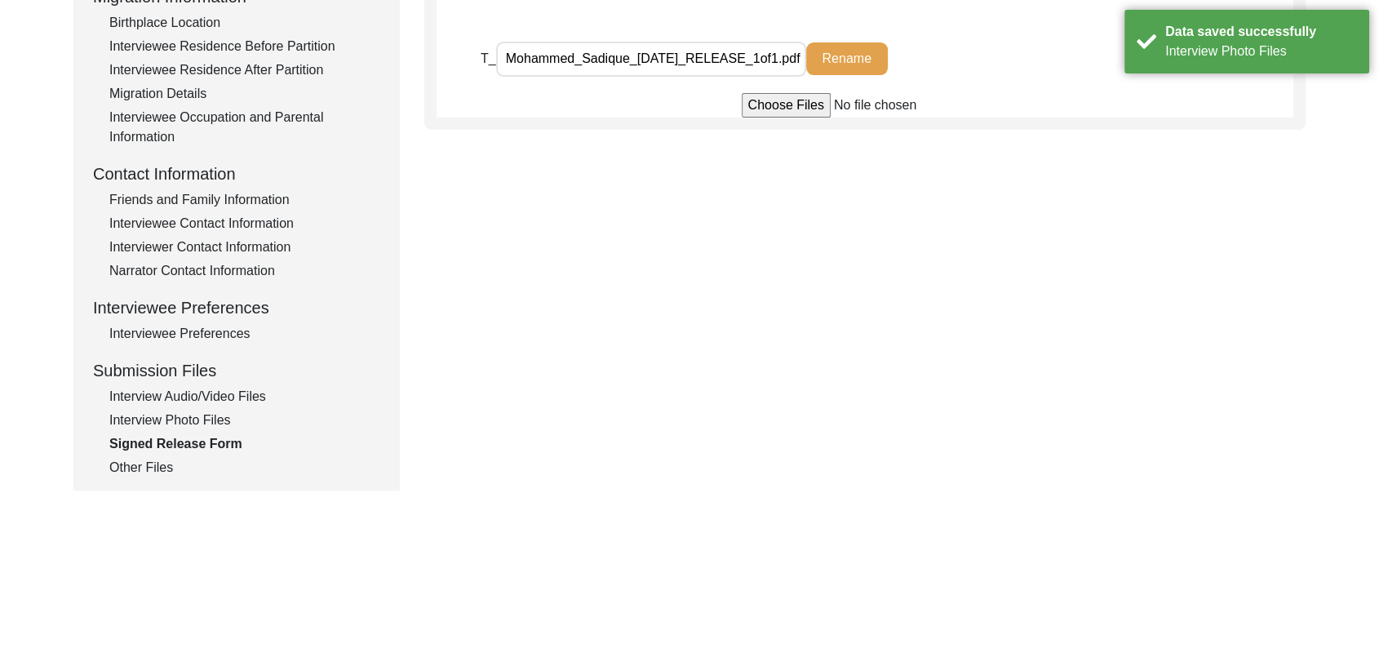
scroll to position [460, 0]
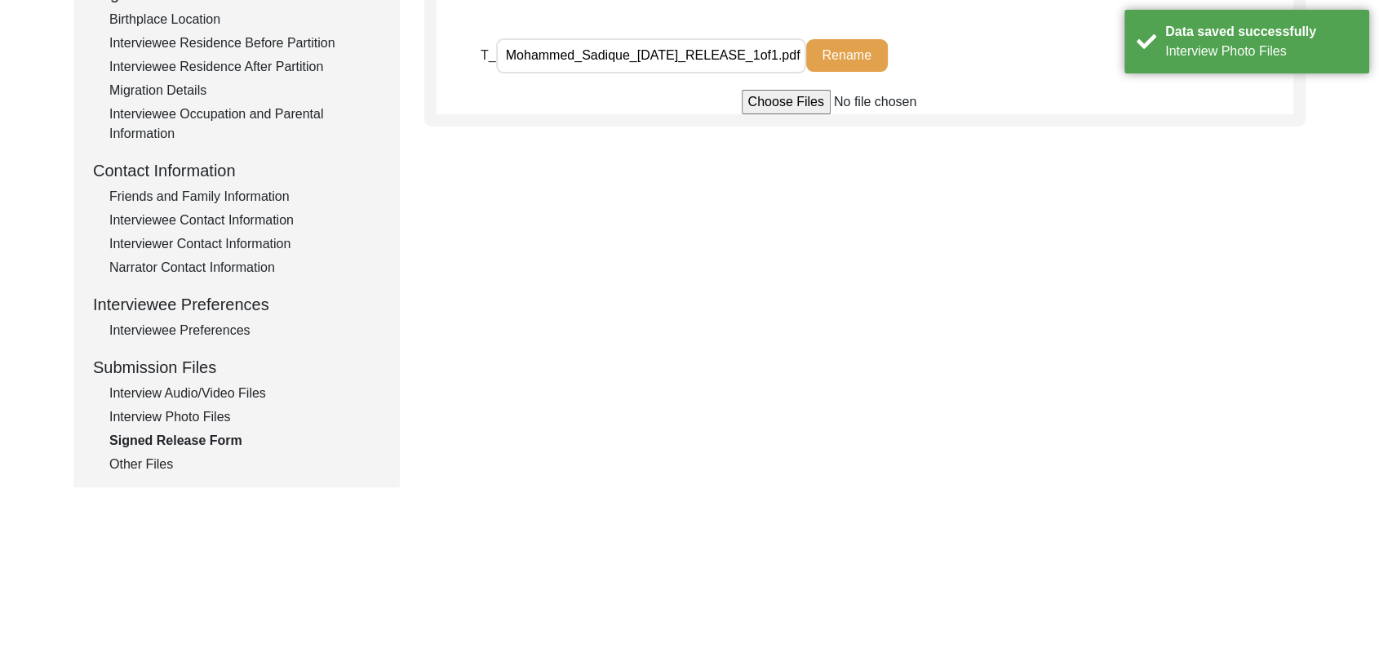
click at [145, 464] on div "Other Files" at bounding box center [244, 465] width 271 height 20
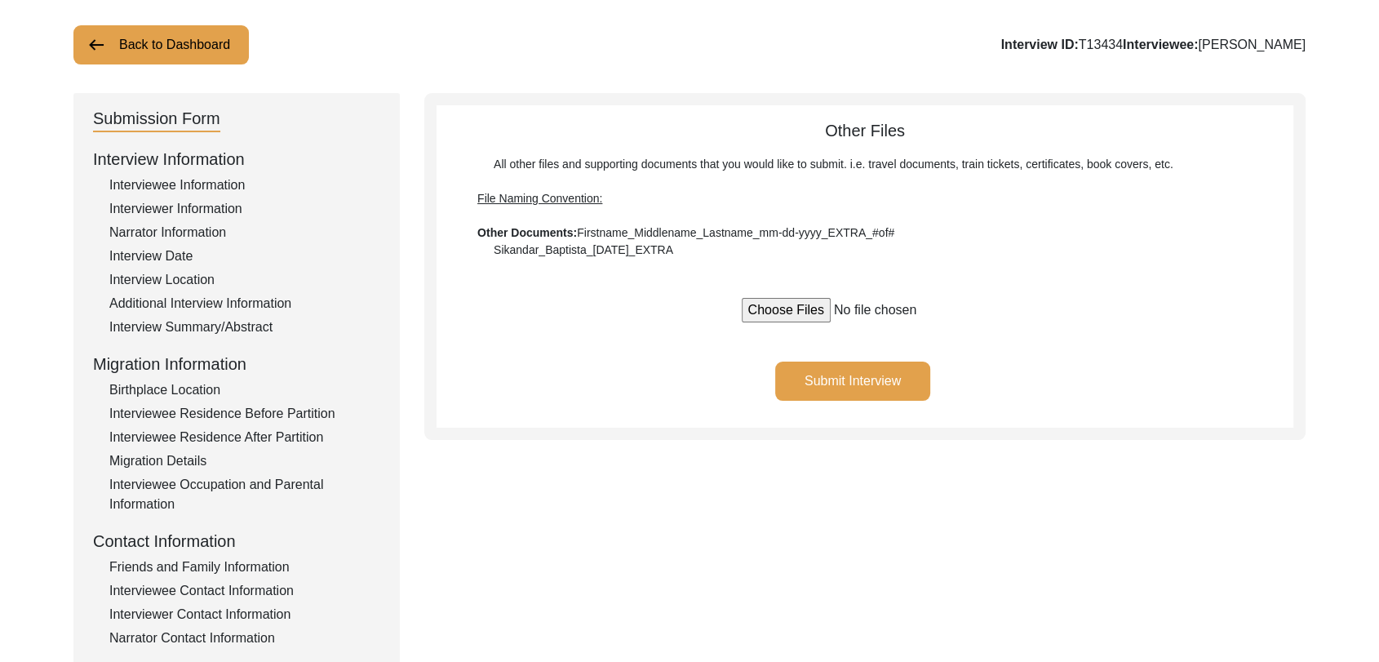
scroll to position [87, 0]
click at [849, 394] on button "Submit Interview" at bounding box center [852, 382] width 155 height 39
click at [824, 472] on div "Submission Form Interview Information Interviewee Information Interviewer Infor…" at bounding box center [689, 477] width 1232 height 765
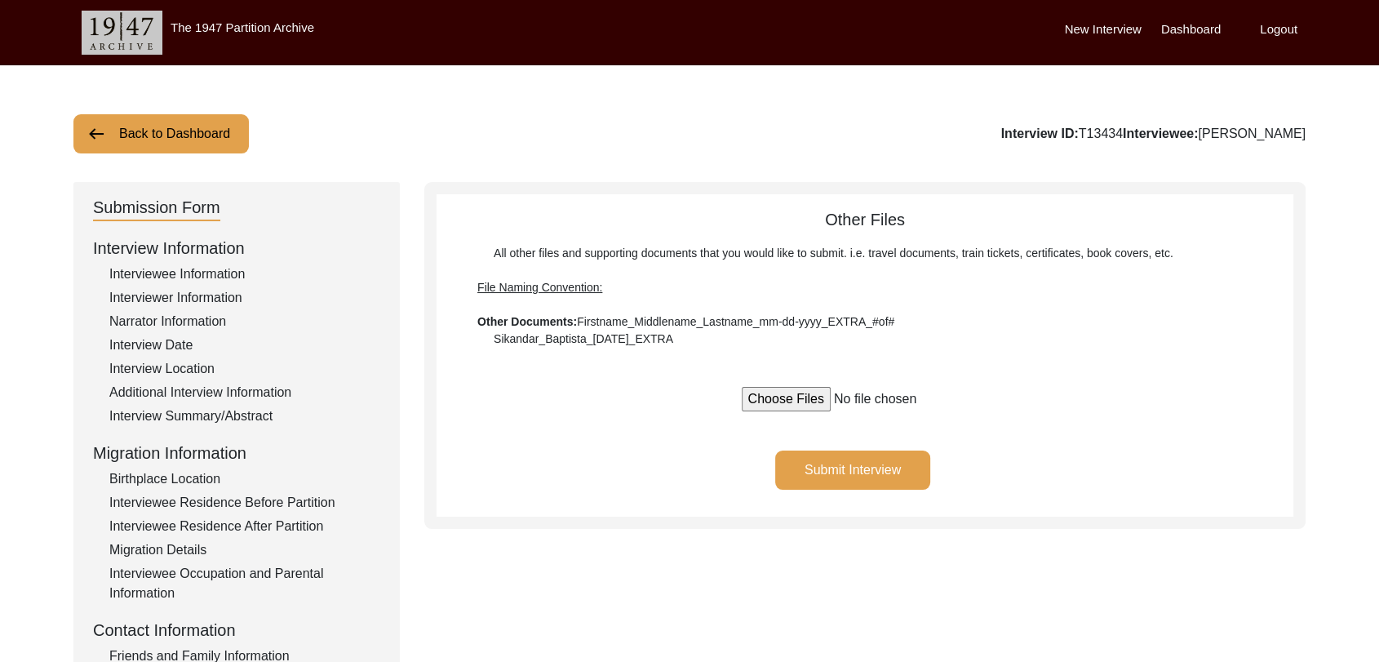
click at [1189, 29] on label "Dashboard" at bounding box center [1191, 29] width 60 height 19
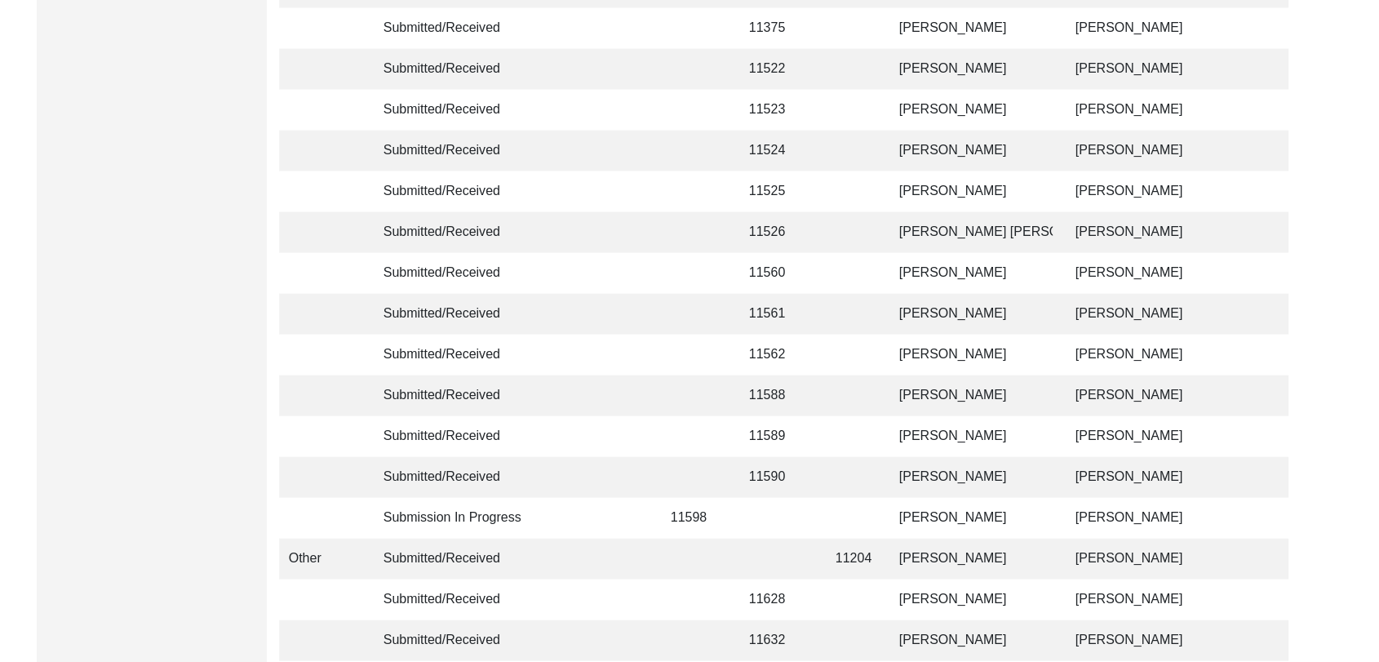
scroll to position [3888, 0]
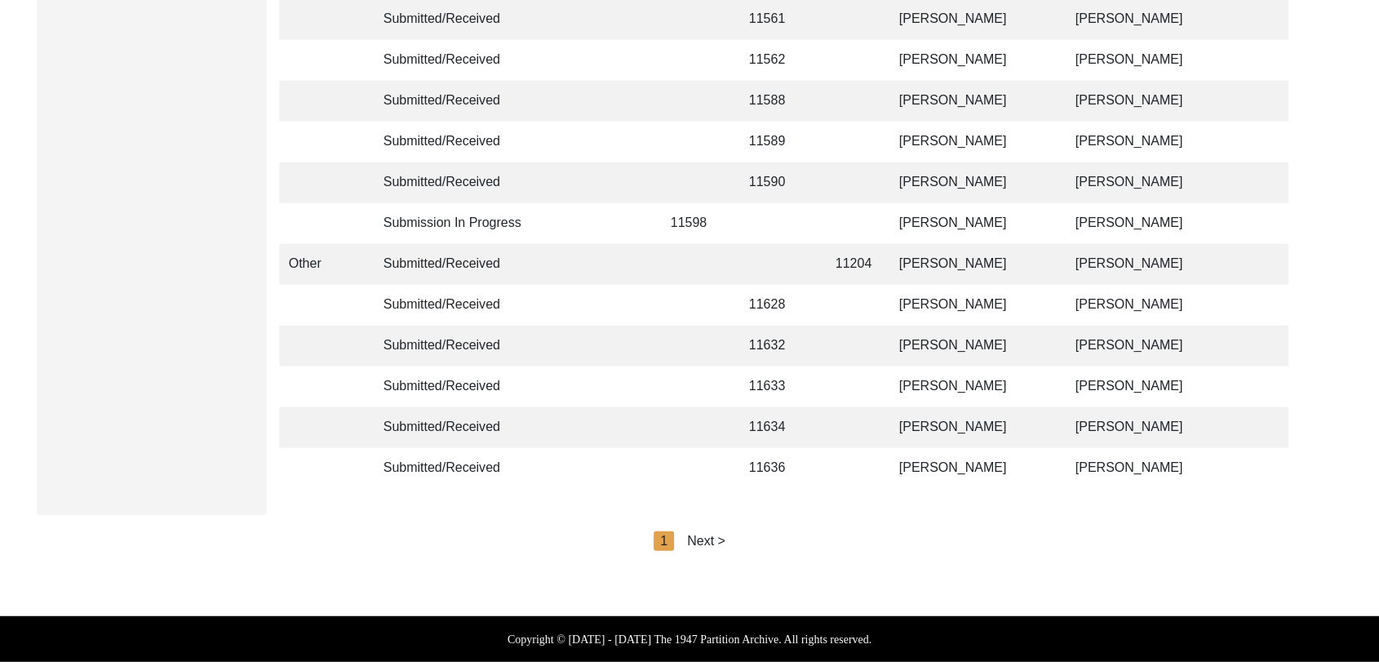
click at [708, 538] on div "Next >" at bounding box center [706, 541] width 38 height 20
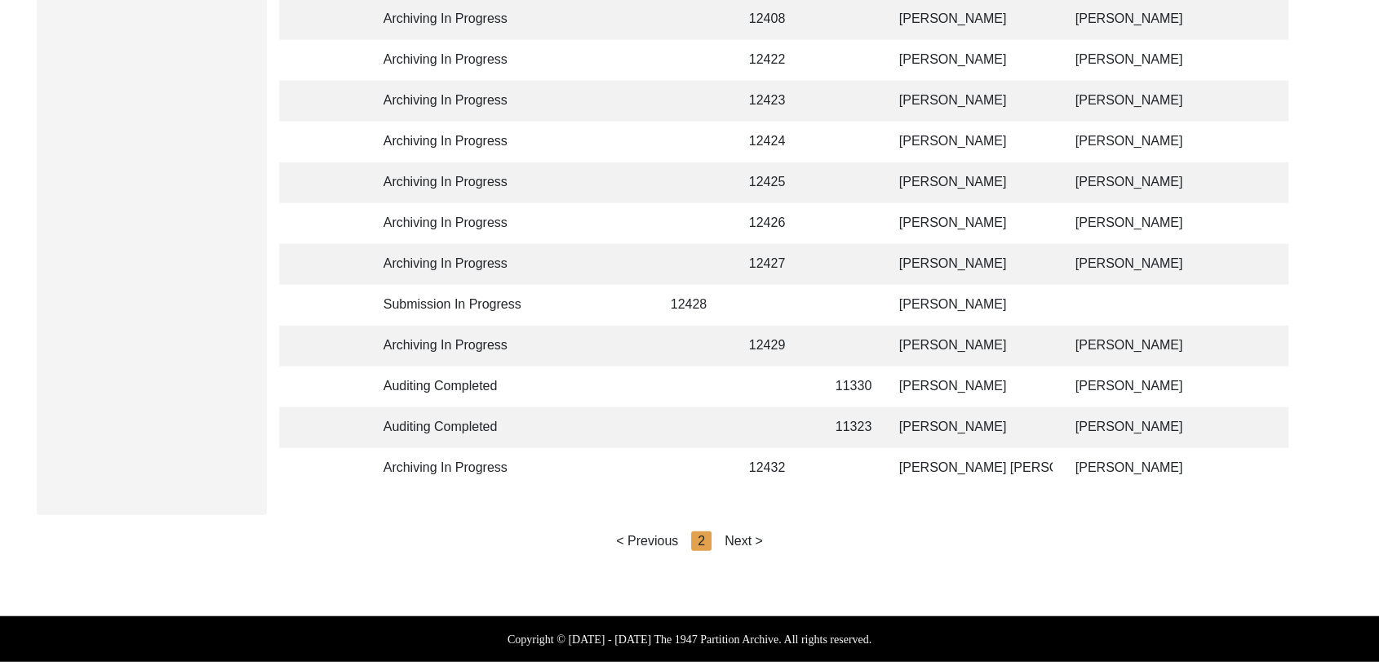
click at [748, 540] on div "Next >" at bounding box center [744, 541] width 38 height 20
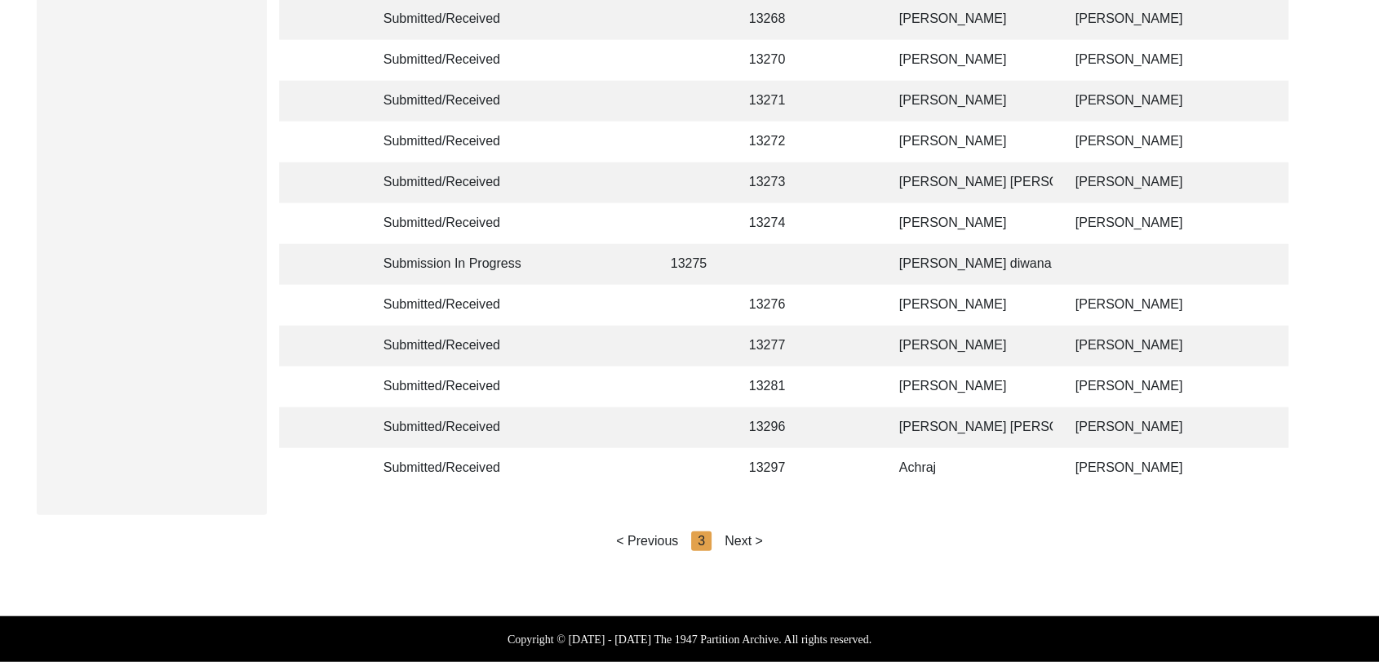
click at [744, 544] on div "Next >" at bounding box center [744, 541] width 38 height 20
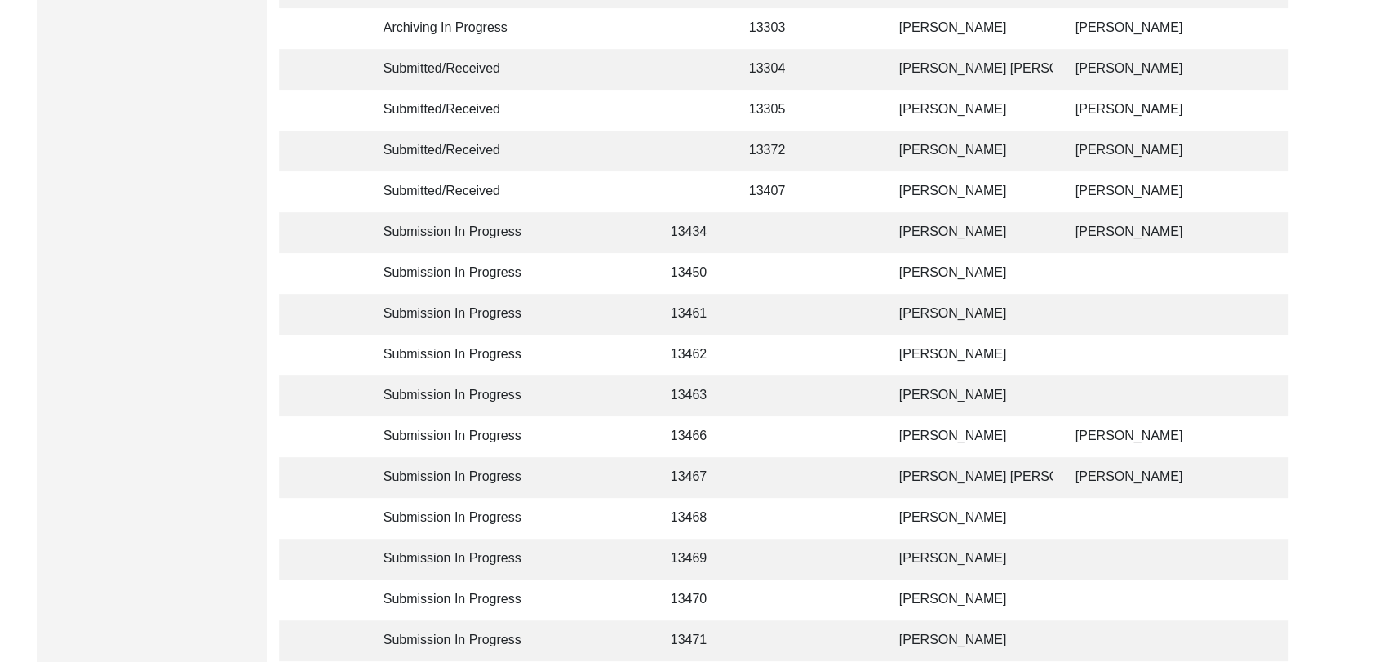
scroll to position [477, 0]
click at [943, 271] on td "[PERSON_NAME]" at bounding box center [971, 275] width 163 height 41
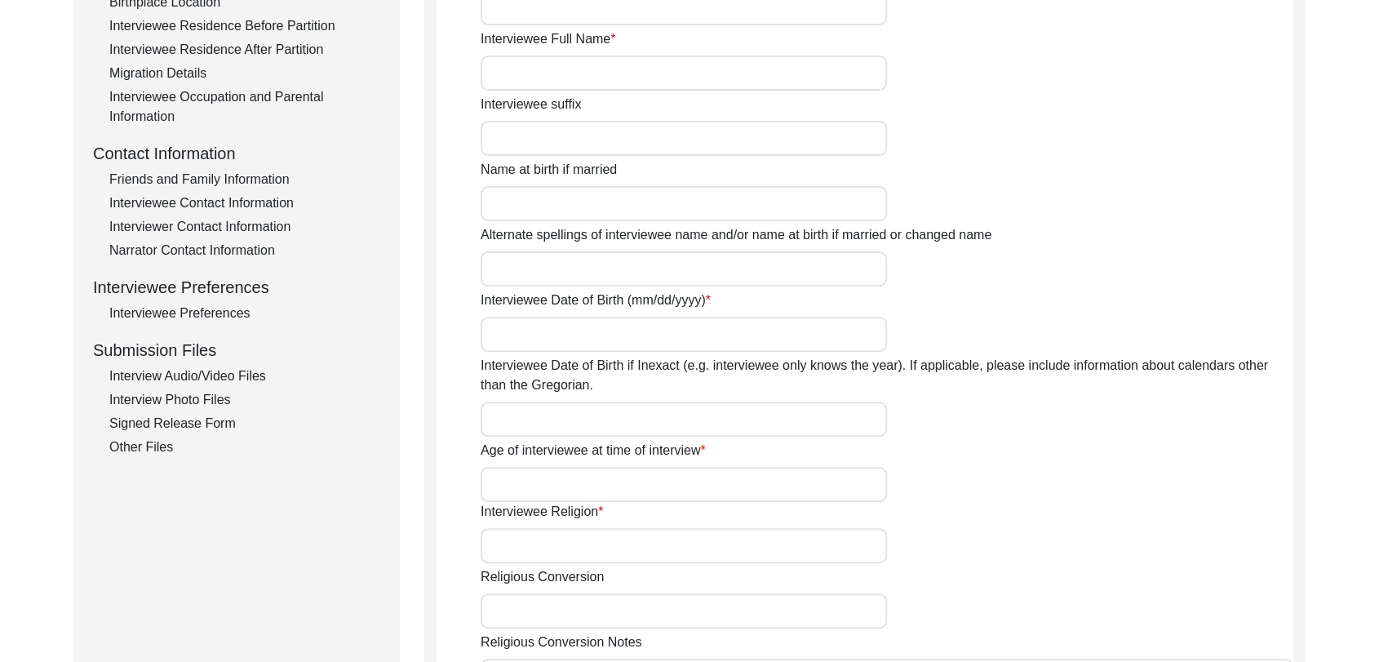
type input "[PERSON_NAME]"
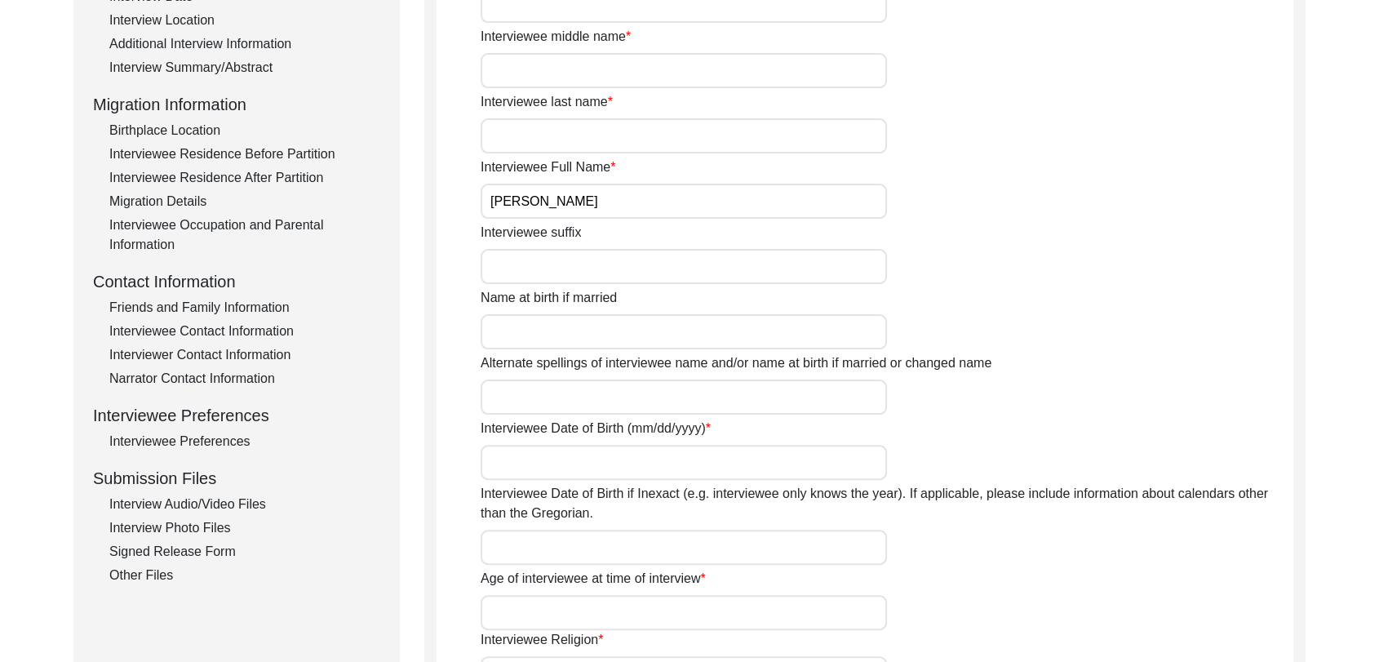
scroll to position [349, 0]
click at [190, 524] on div "Interview Photo Files" at bounding box center [244, 527] width 271 height 20
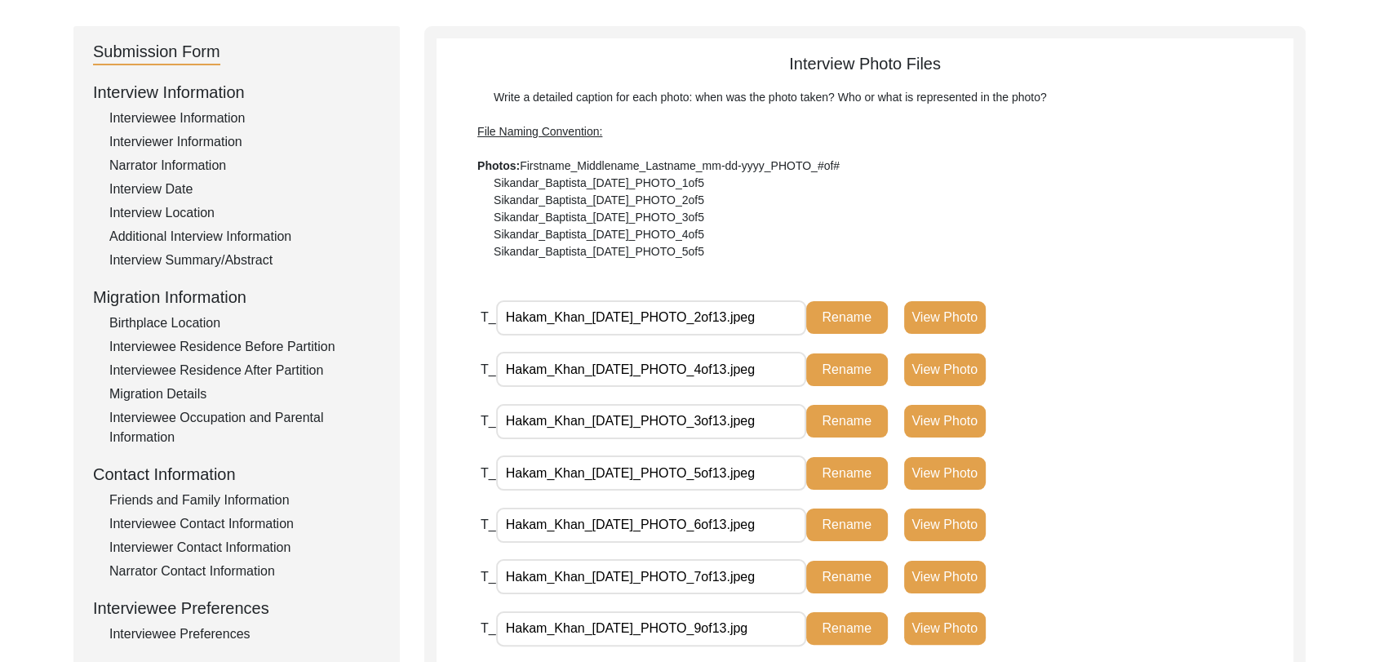
scroll to position [149, 0]
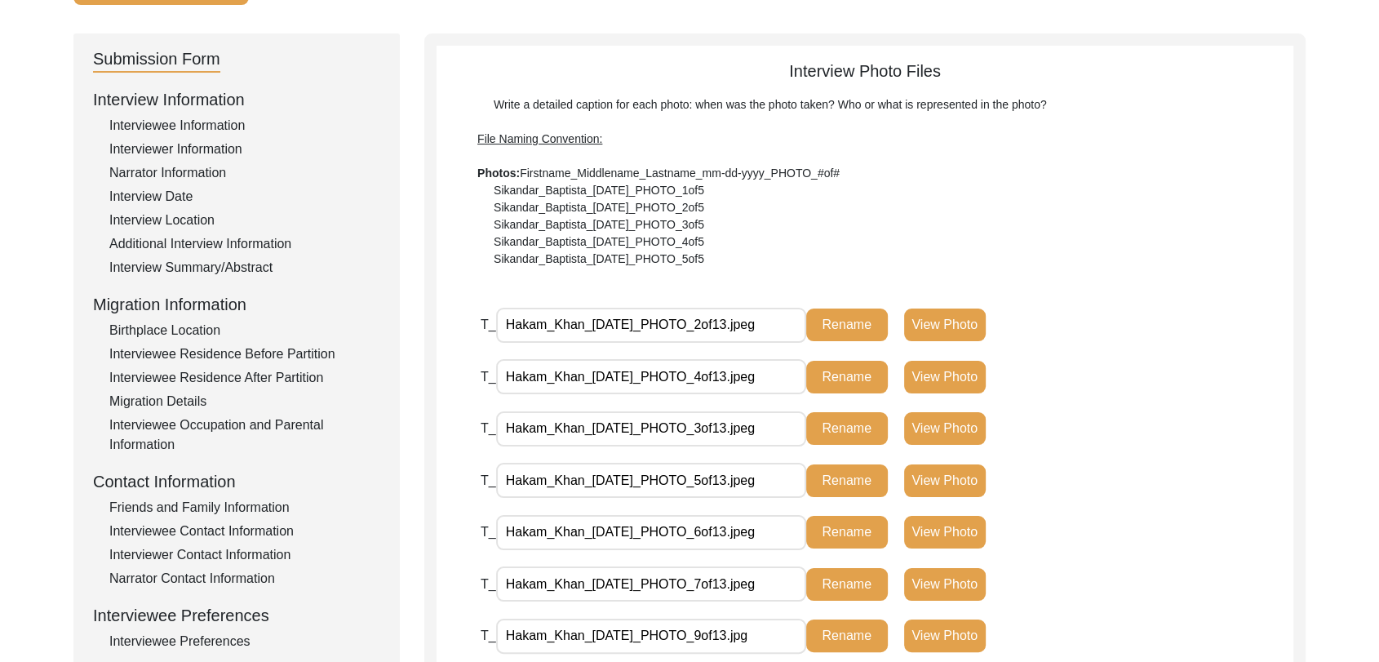
click at [175, 149] on div "Interviewer Information" at bounding box center [244, 150] width 271 height 20
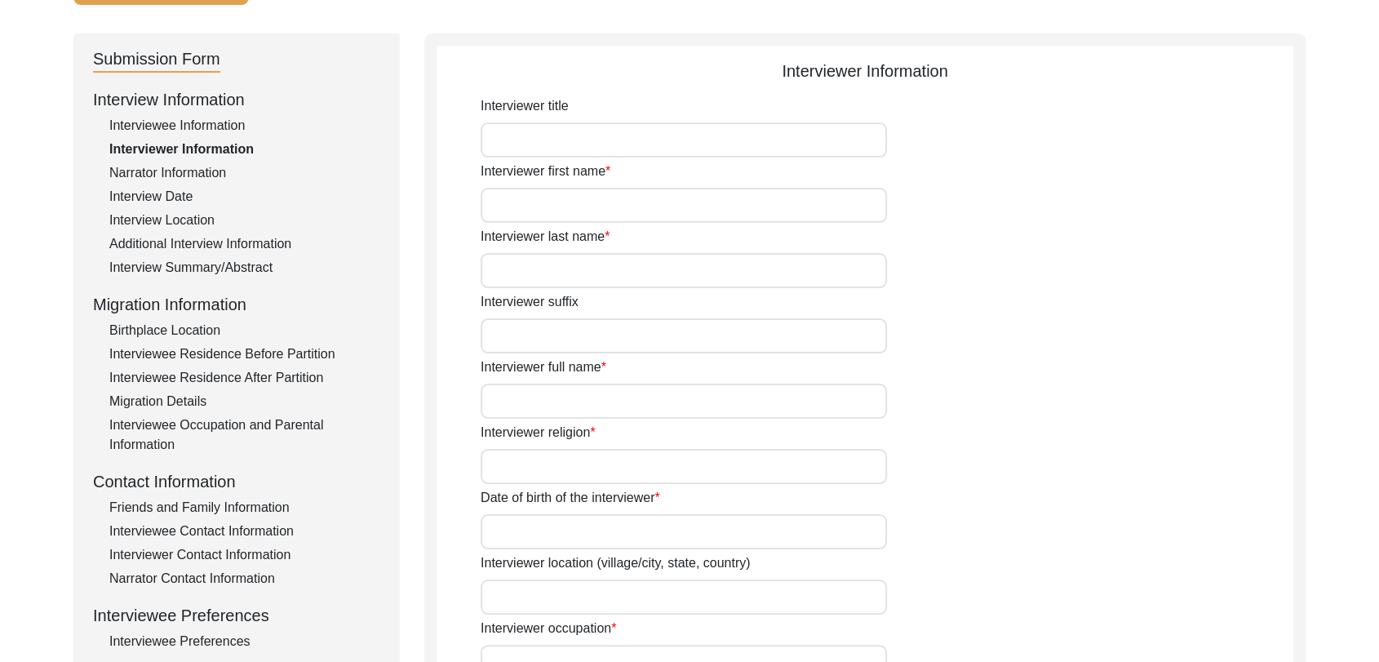
scroll to position [110, 0]
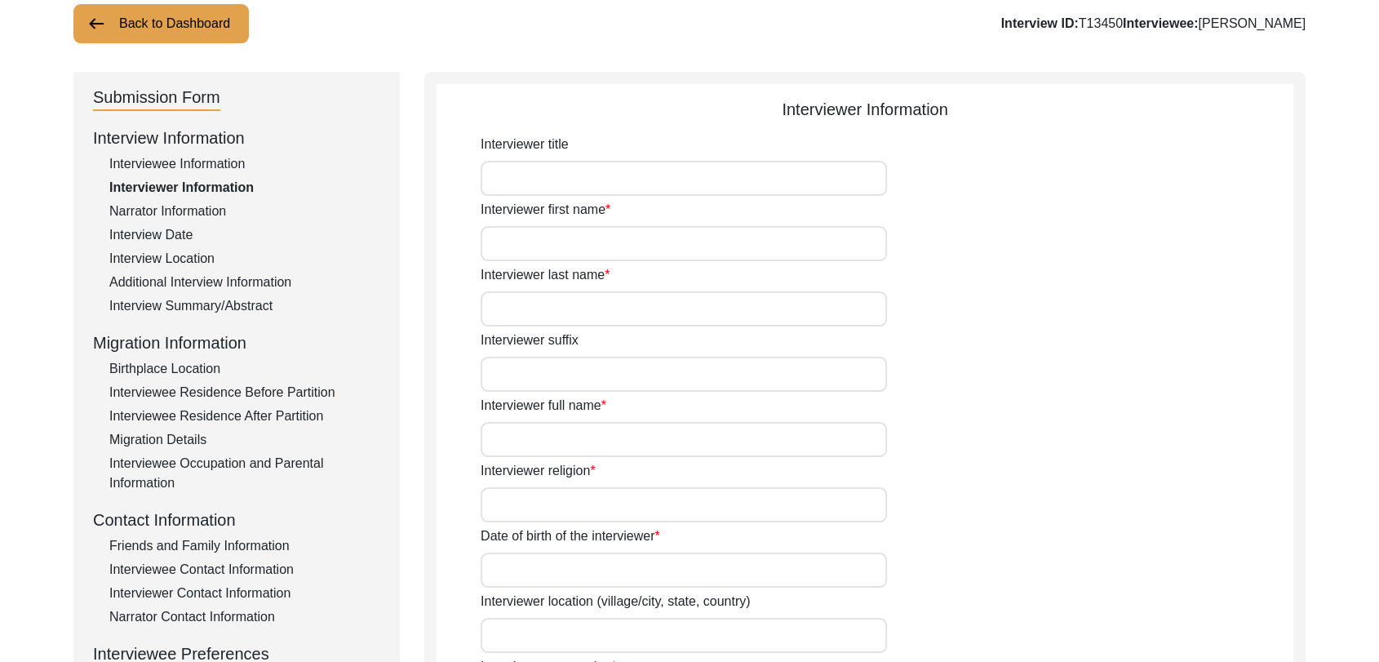
click at [547, 243] on input "Interviewer first name" at bounding box center [684, 243] width 406 height 35
type input "[PERSON_NAME]"
click at [564, 303] on input "Interviewer last name" at bounding box center [684, 308] width 406 height 35
type input "[PERSON_NAME]"
click at [559, 437] on input "Interviewer full name" at bounding box center [684, 439] width 406 height 35
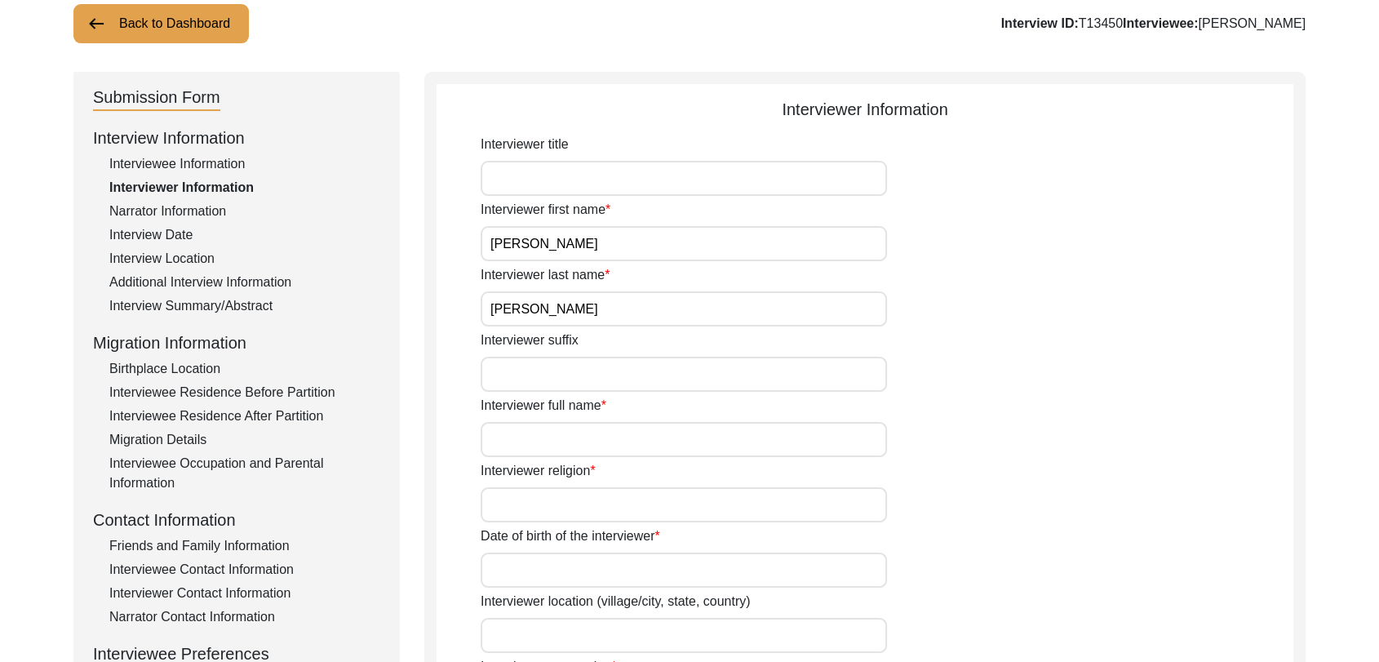
type input "[PERSON_NAME]"
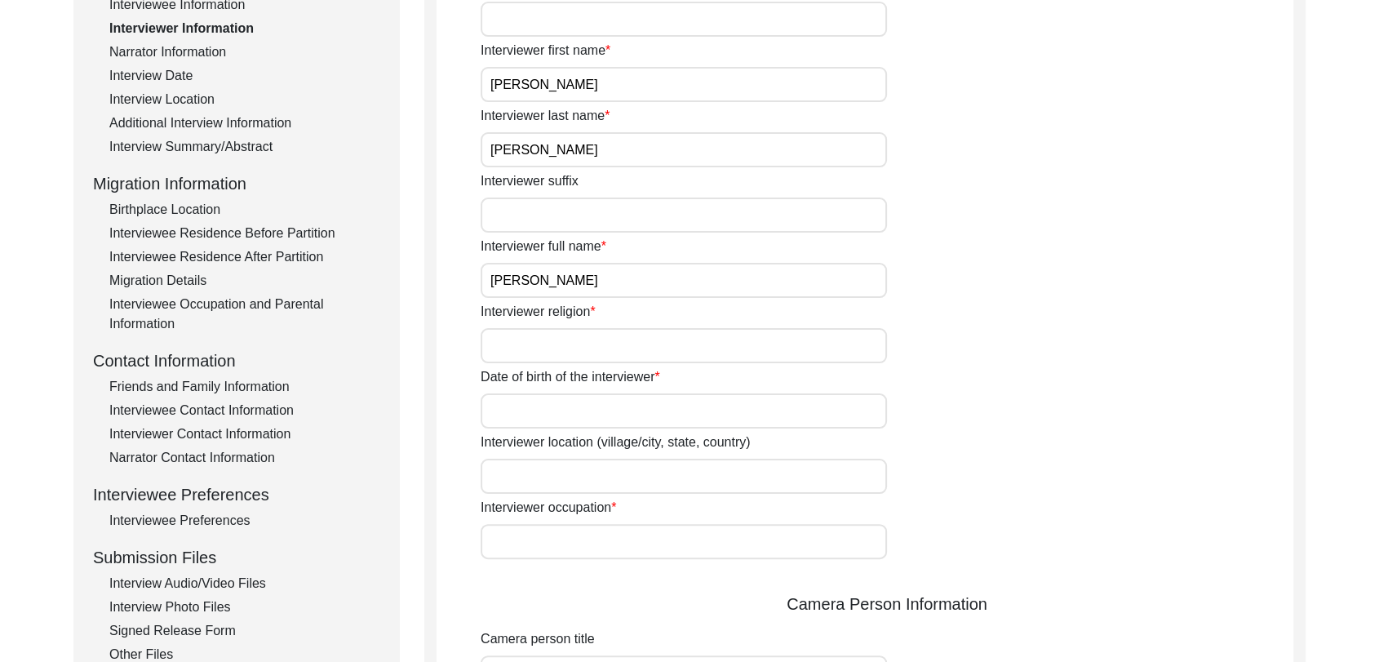
scroll to position [272, 0]
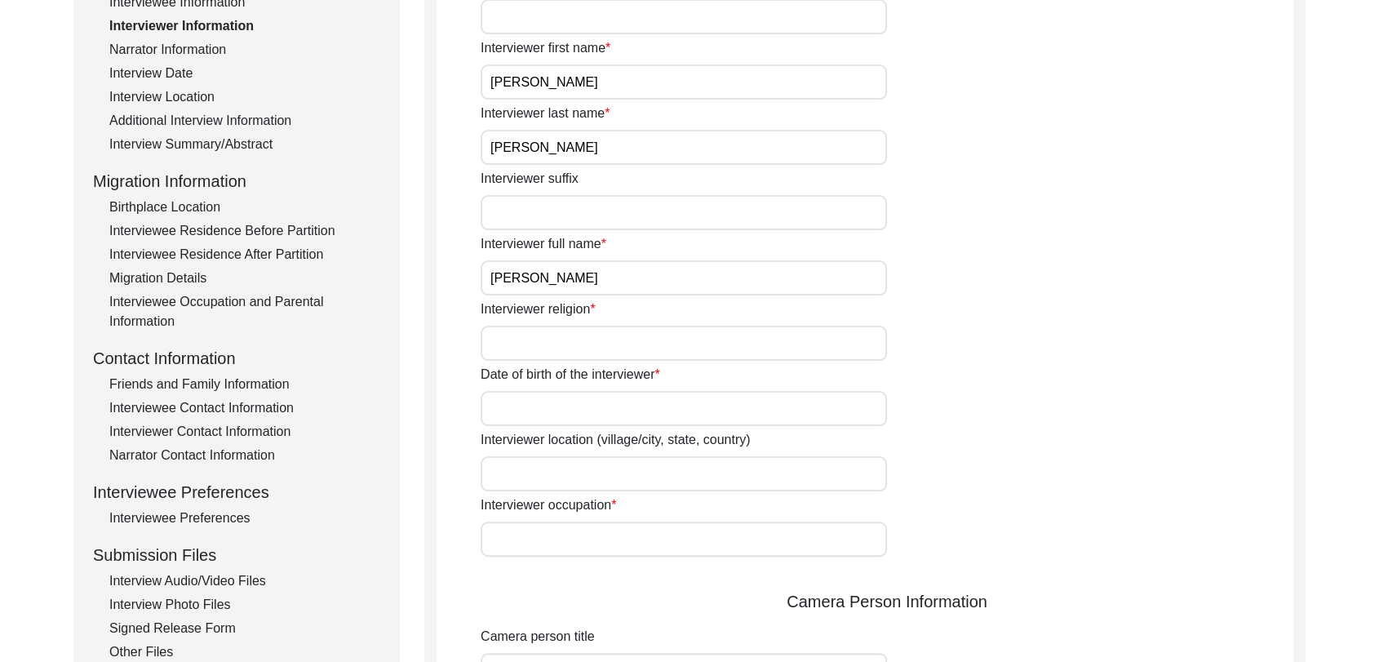
click at [517, 331] on input "Interviewer religion" at bounding box center [684, 343] width 406 height 35
type input "[DEMOGRAPHIC_DATA]"
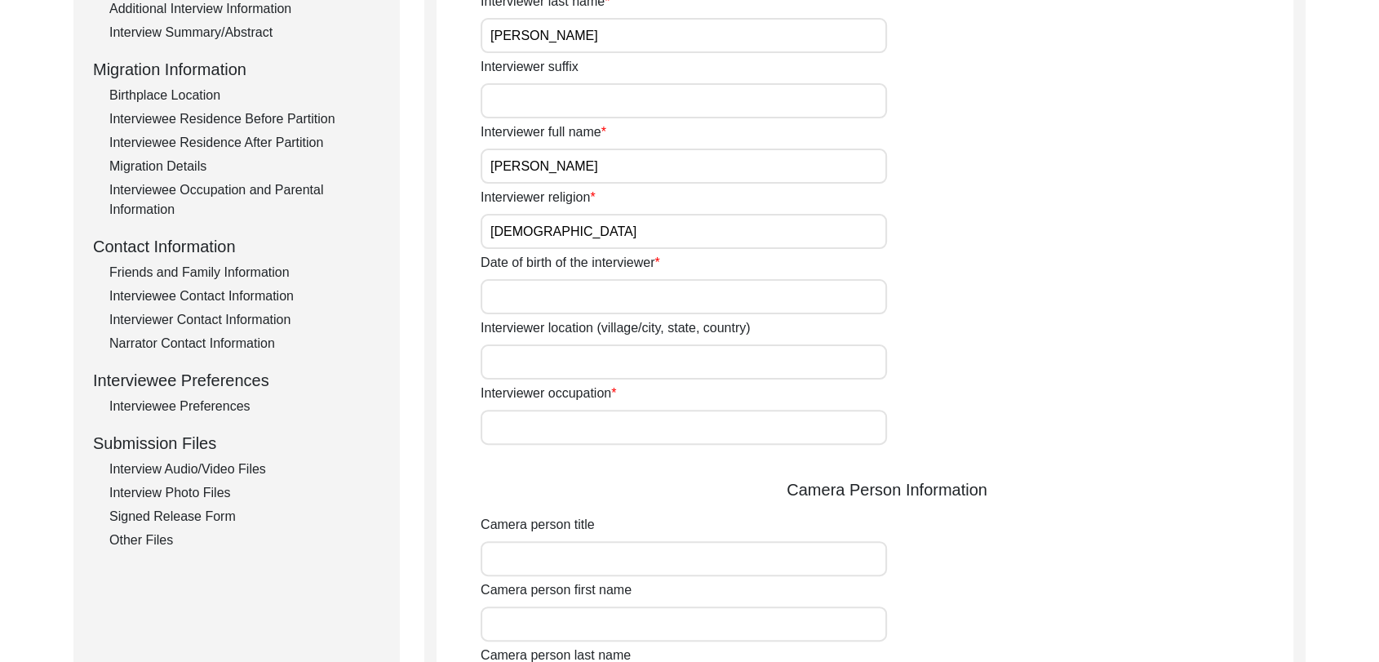
scroll to position [384, 0]
click at [544, 445] on div "Interviewer title Interviewer first name [PERSON_NAME] Interviewer last name [P…" at bounding box center [887, 547] width 813 height 1375
click at [533, 429] on input "Interviewer occupation" at bounding box center [684, 426] width 406 height 35
type input "Student"
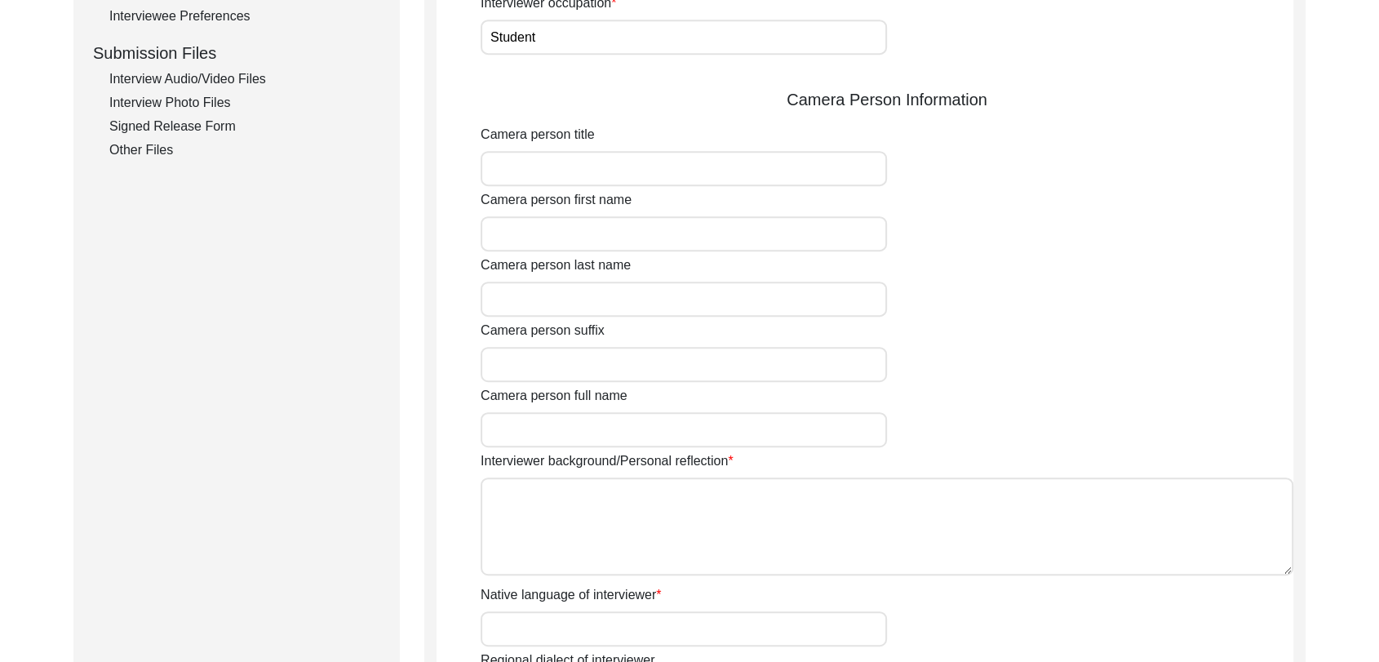
scroll to position [775, 0]
click at [575, 500] on textarea "Interviewer background/Personal reflection" at bounding box center [887, 525] width 813 height 98
click at [653, 501] on textarea "Interviewer background/Personal reflection" at bounding box center [887, 525] width 813 height 98
paste textarea "[PERSON_NAME] Son of [PERSON_NAME] living in [GEOGRAPHIC_DATA] village of [GEOG…"
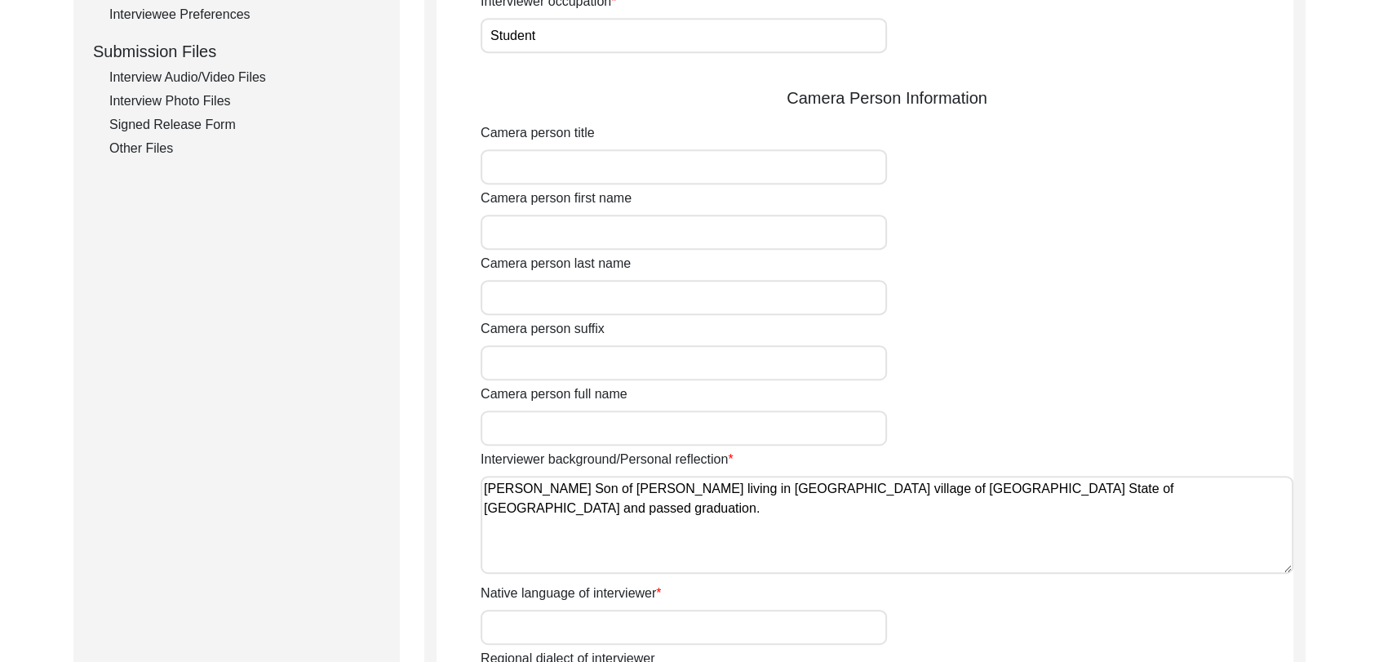
scroll to position [20, 0]
paste textarea "[PERSON_NAME] Son of [PERSON_NAME] living in [GEOGRAPHIC_DATA] village of [GEOG…"
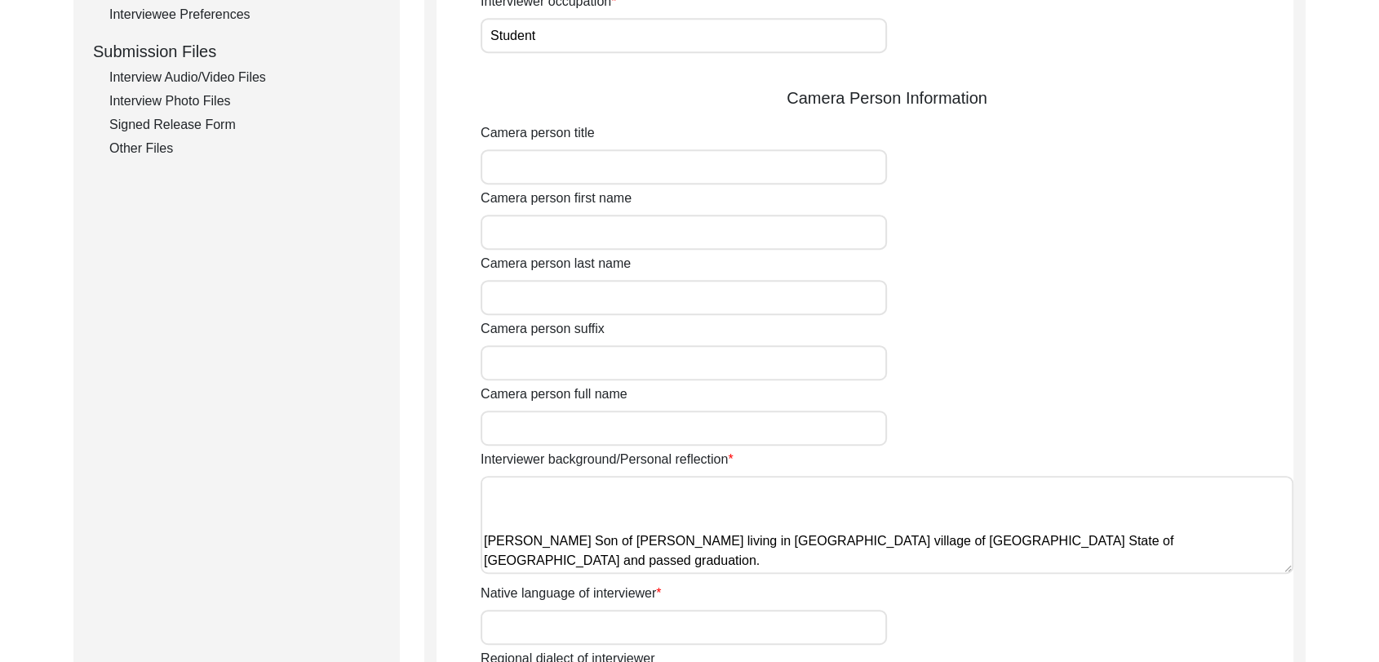
scroll to position [72, 0]
click at [1182, 509] on textarea "[PERSON_NAME] Son of [PERSON_NAME] living in [GEOGRAPHIC_DATA] village of [GEOG…" at bounding box center [887, 525] width 813 height 98
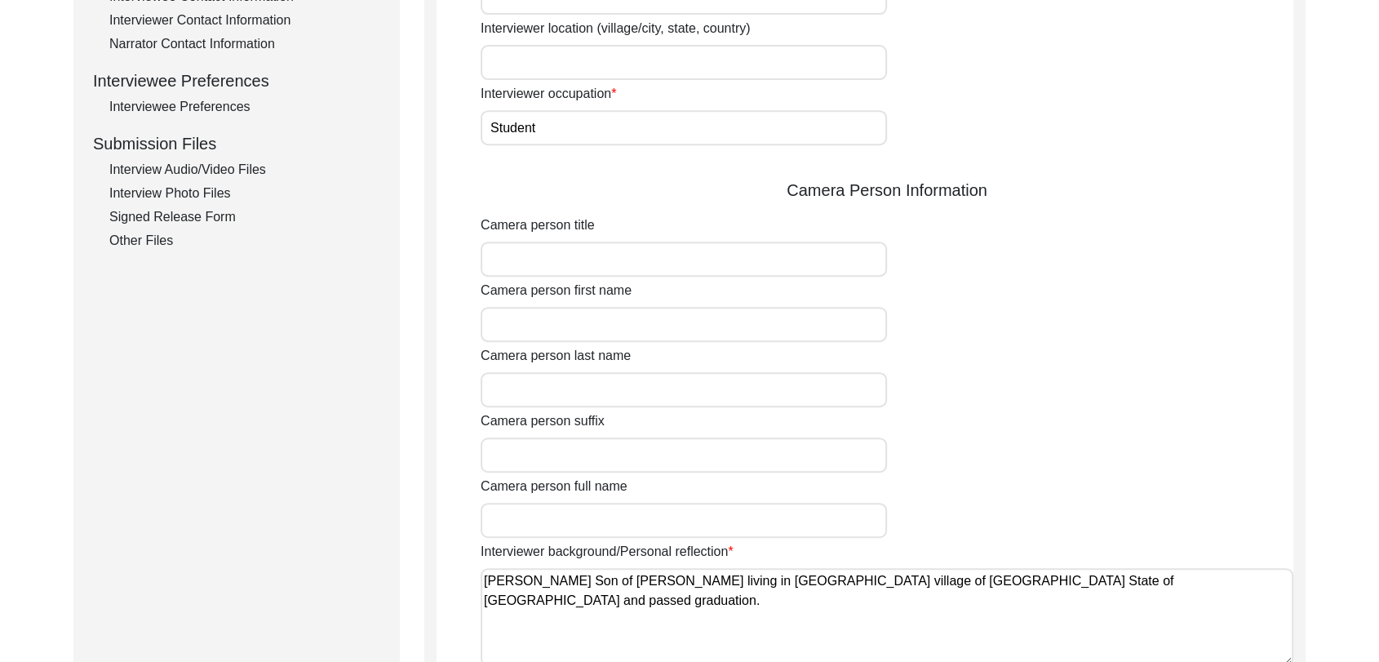
scroll to position [682, 0]
type textarea "[PERSON_NAME] Son of [PERSON_NAME] living in [GEOGRAPHIC_DATA] village of [GEOG…"
drag, startPoint x: 686, startPoint y: 345, endPoint x: 668, endPoint y: 326, distance: 26.0
click at [668, 326] on div "Interviewer title Interviewer first name [PERSON_NAME] Interviewer last name [P…" at bounding box center [887, 250] width 813 height 1375
click at [668, 326] on input "Camera person first name" at bounding box center [684, 325] width 406 height 35
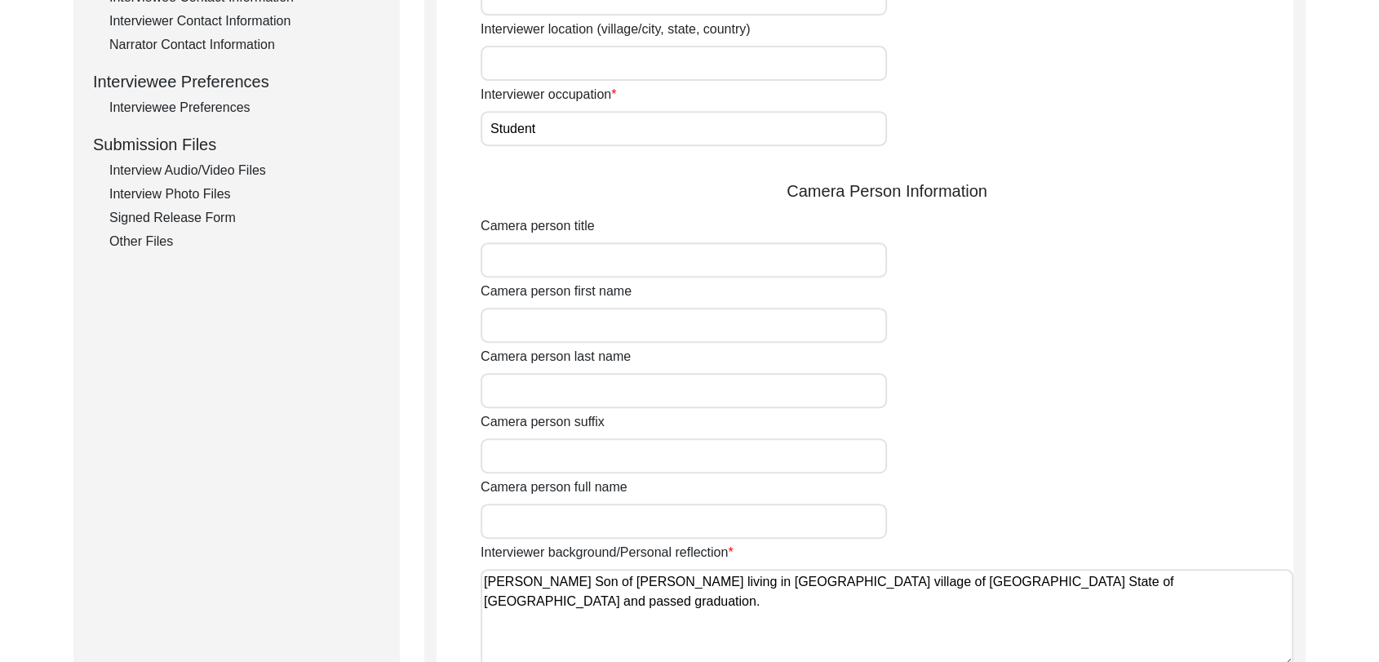
type input "[PERSON_NAME]"
click at [562, 387] on input "Camera person last name" at bounding box center [684, 390] width 406 height 35
type input "[PERSON_NAME]"
click at [559, 517] on input "Camera person full name" at bounding box center [684, 521] width 406 height 35
type input "[PERSON_NAME]"
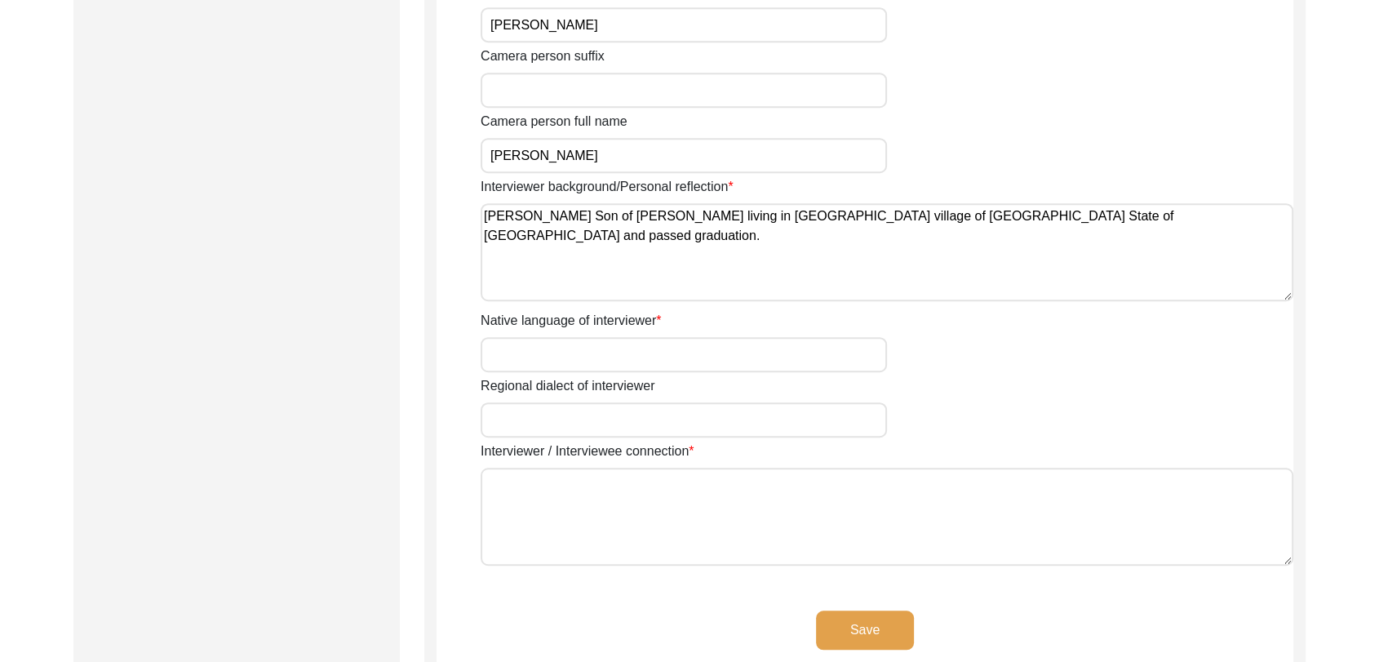
scroll to position [1096, 0]
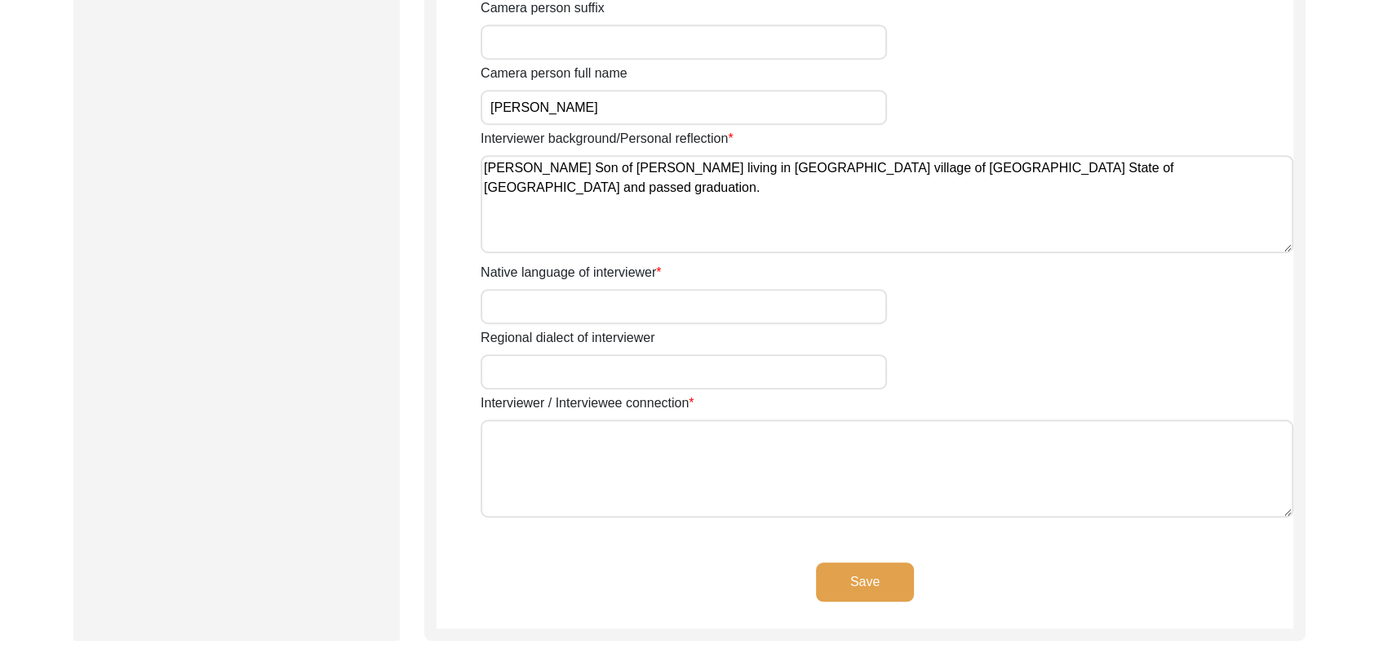
click at [541, 309] on input "Native language of interviewer" at bounding box center [684, 306] width 406 height 35
type input "Panjabi"
click at [542, 361] on input "Regional dialect of interviewer" at bounding box center [684, 371] width 406 height 35
type input "Panjabi"
click at [584, 447] on textarea "Interviewer / Interviewee connection" at bounding box center [887, 469] width 813 height 98
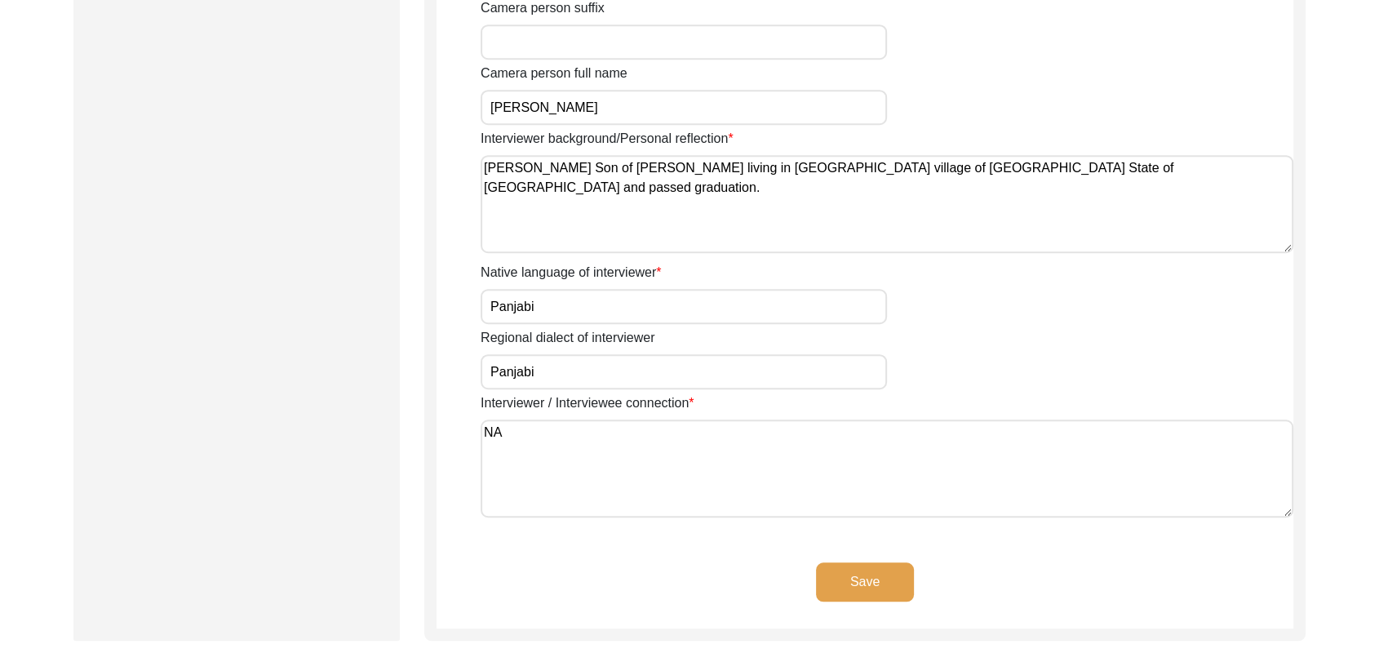
type textarea "NA"
click at [868, 579] on button "Save" at bounding box center [865, 581] width 98 height 39
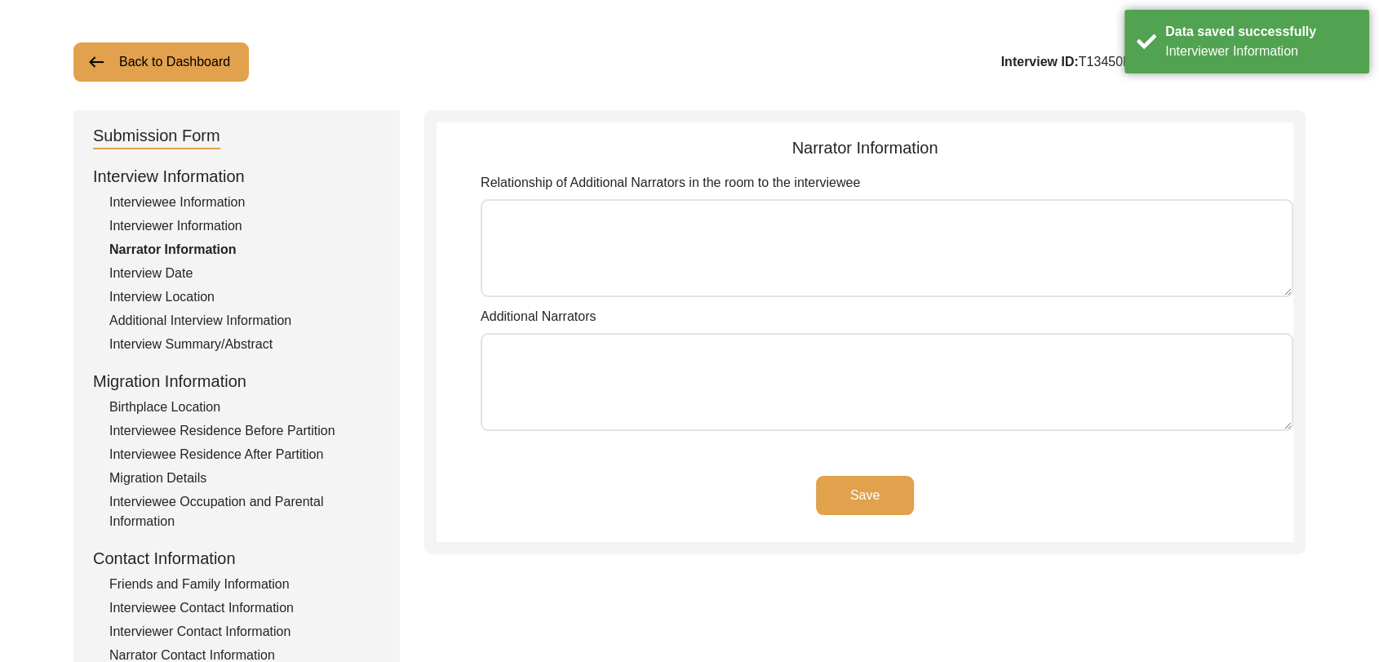
scroll to position [0, 0]
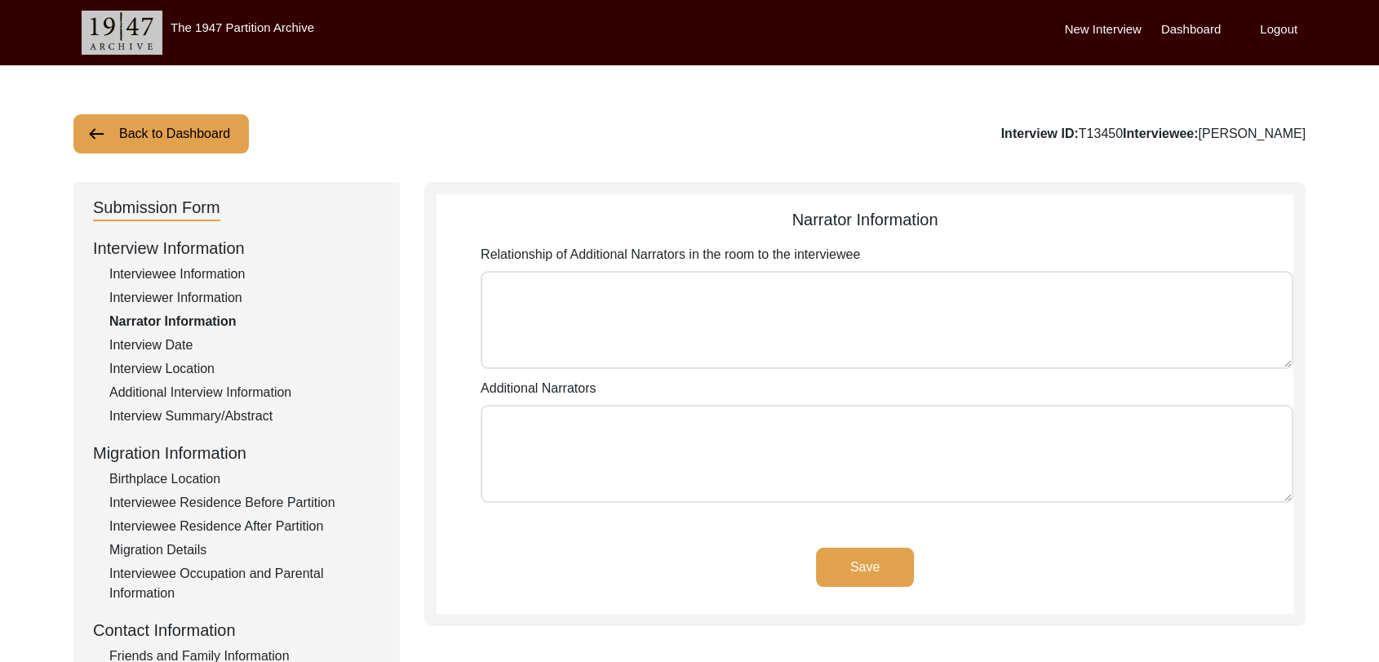
click at [1199, 28] on label "Dashboard" at bounding box center [1191, 29] width 60 height 19
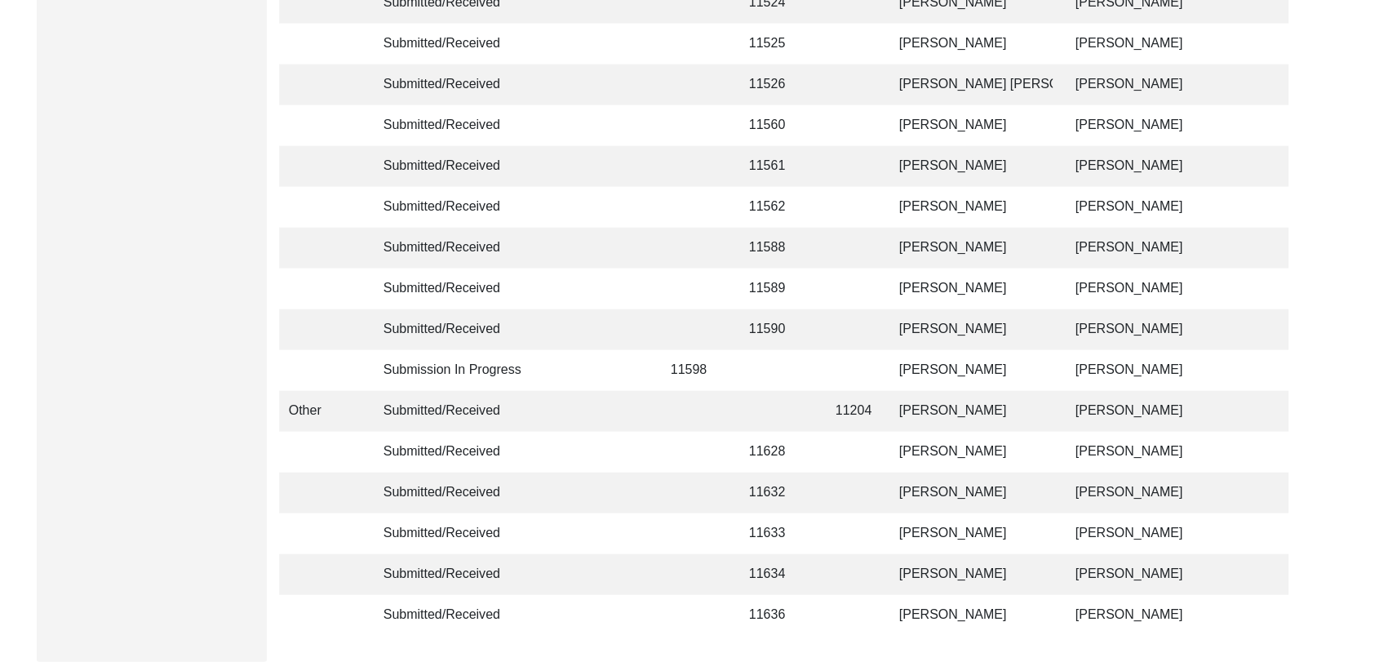
scroll to position [3888, 0]
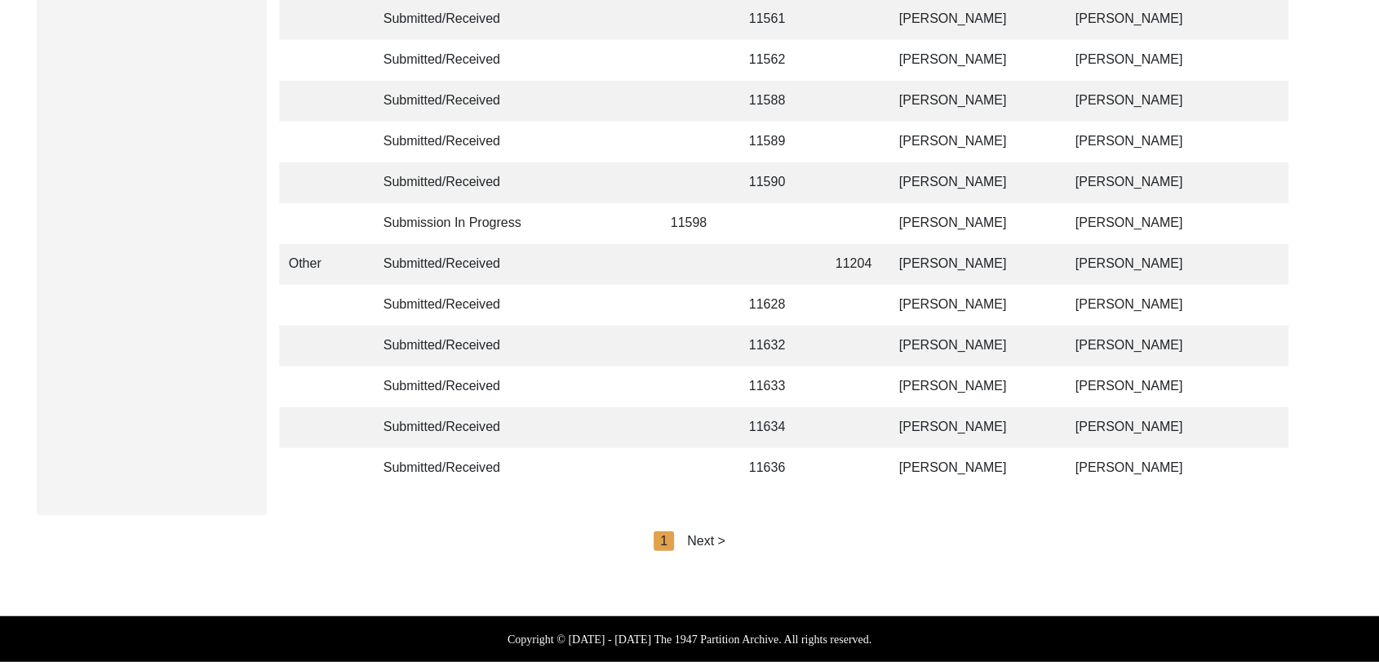
click at [695, 537] on div "Next >" at bounding box center [706, 541] width 38 height 20
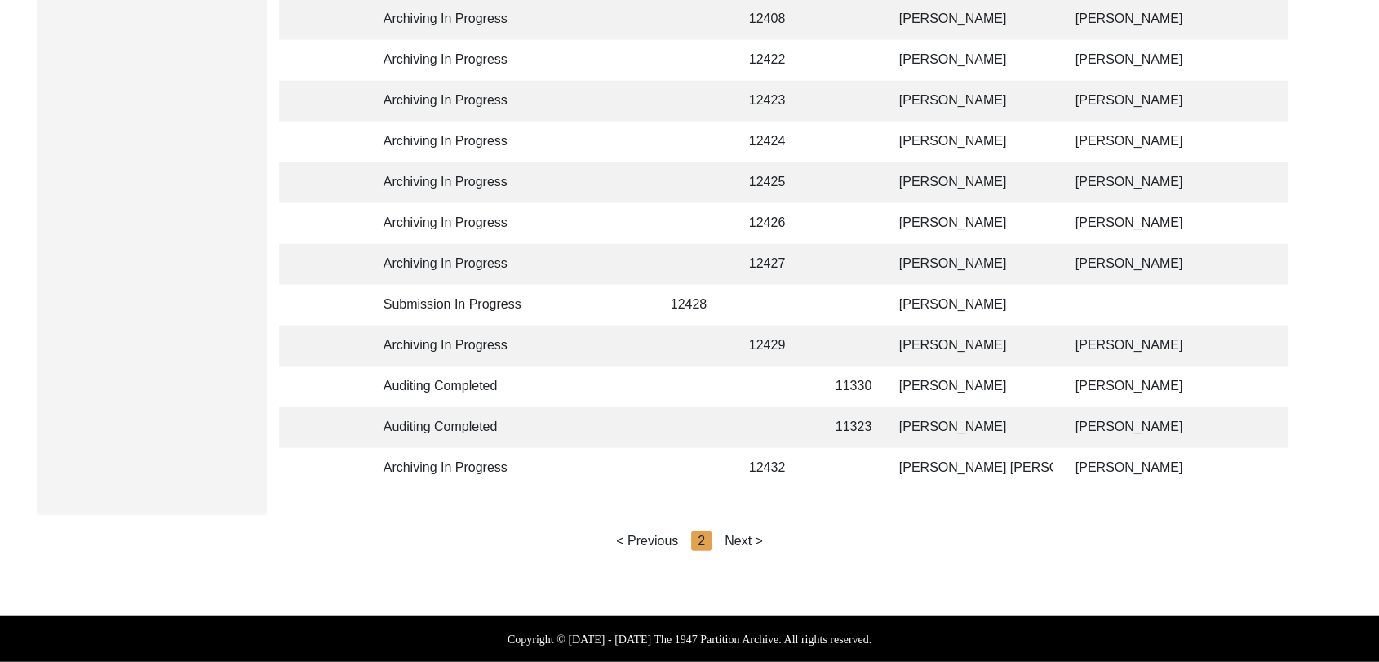
click at [739, 539] on div "Next >" at bounding box center [744, 541] width 38 height 20
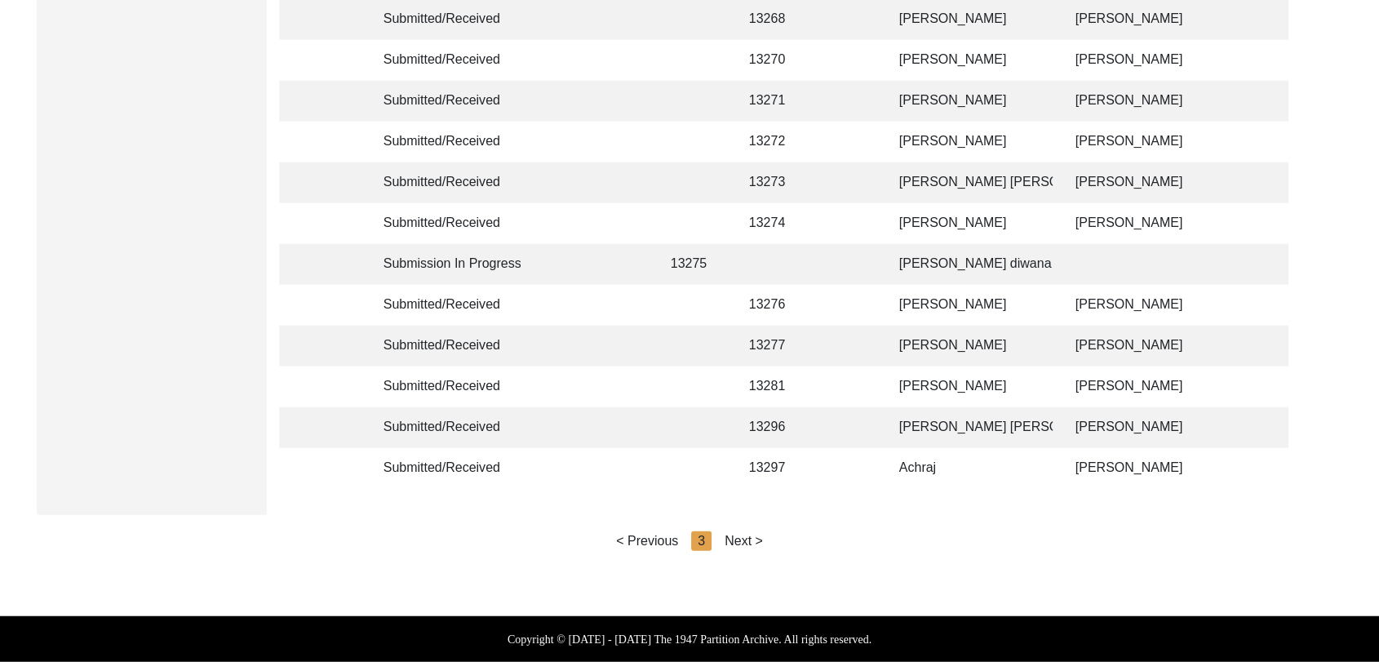
click at [742, 539] on div "Next >" at bounding box center [744, 541] width 38 height 20
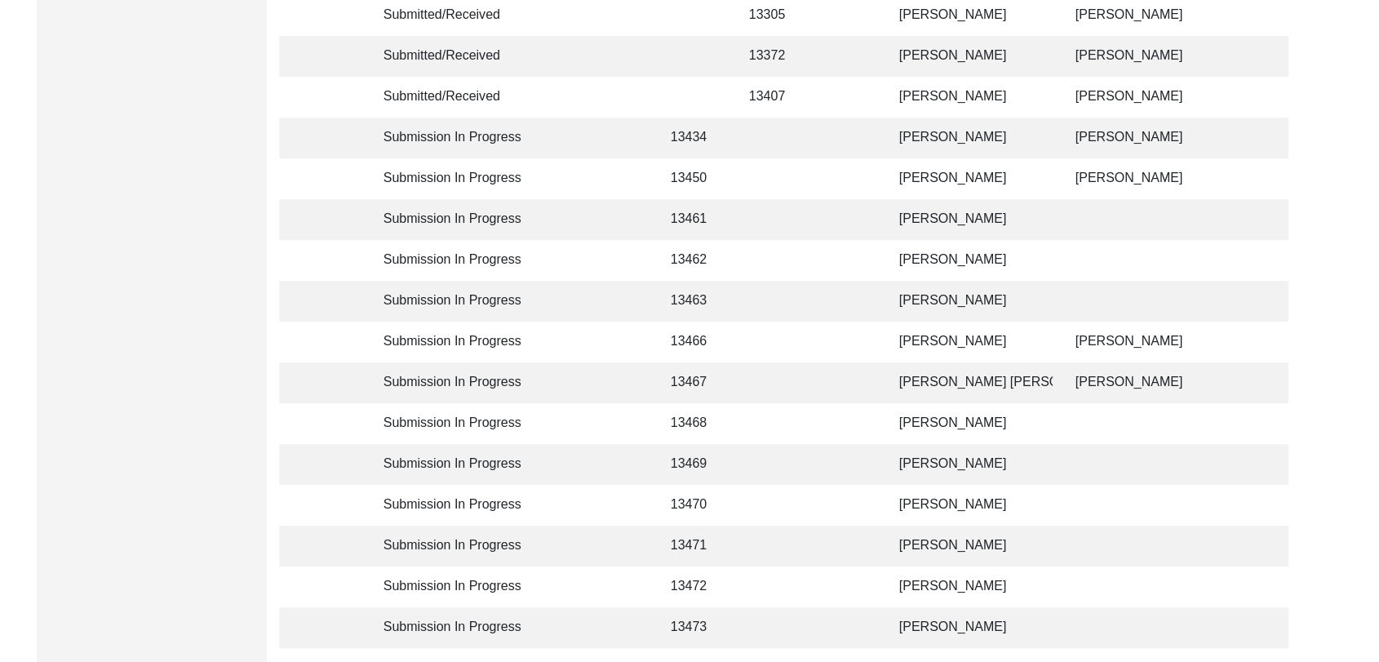
scroll to position [567, 0]
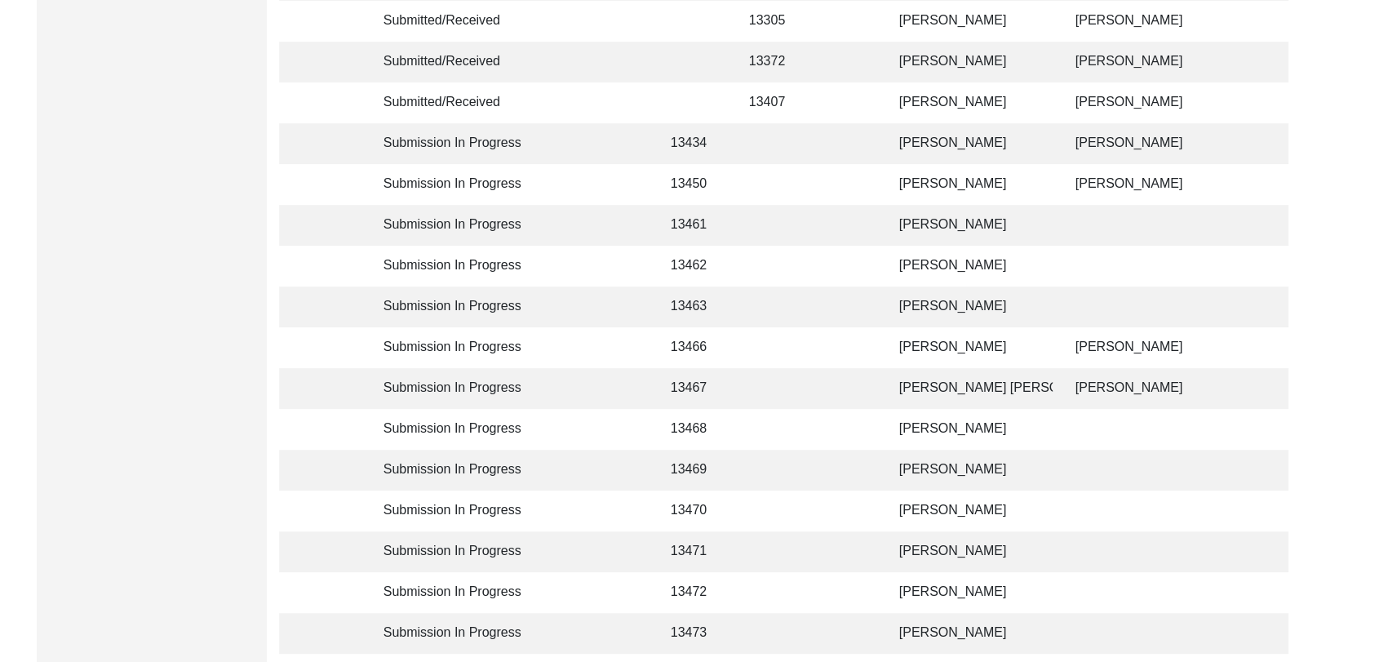
click at [937, 223] on td "[PERSON_NAME]" at bounding box center [971, 225] width 163 height 41
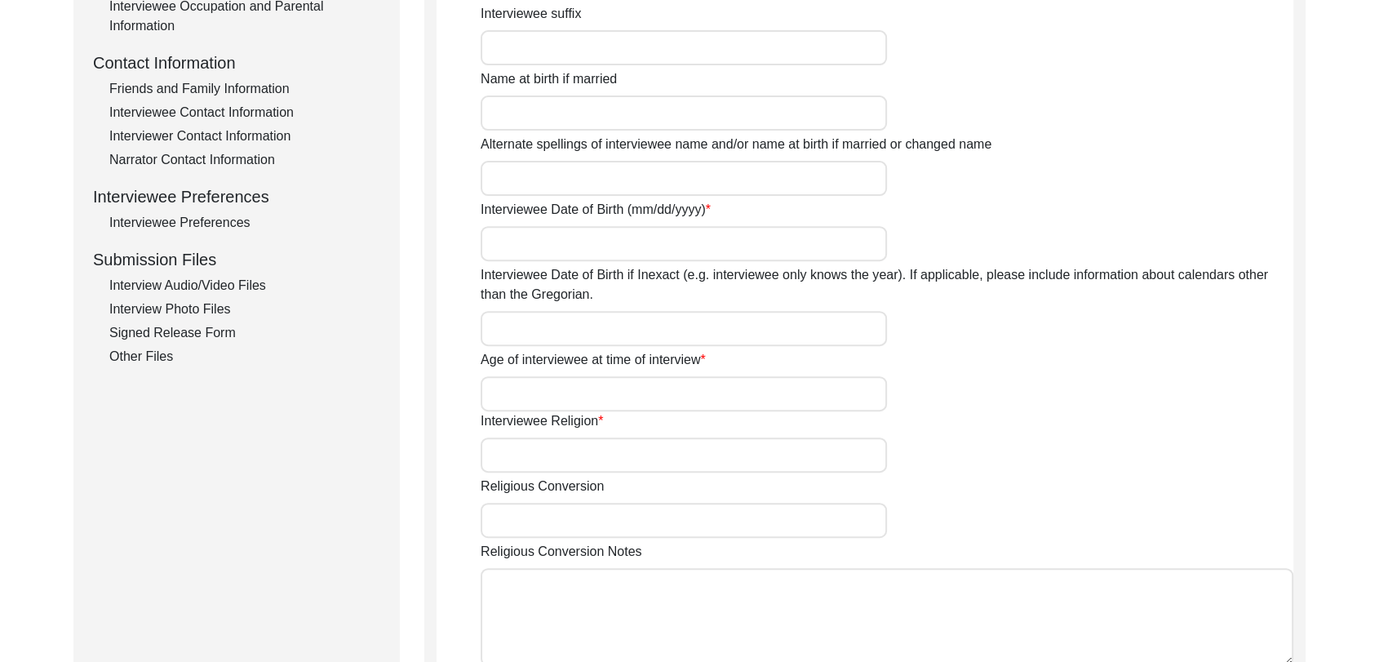
type input "[PERSON_NAME]"
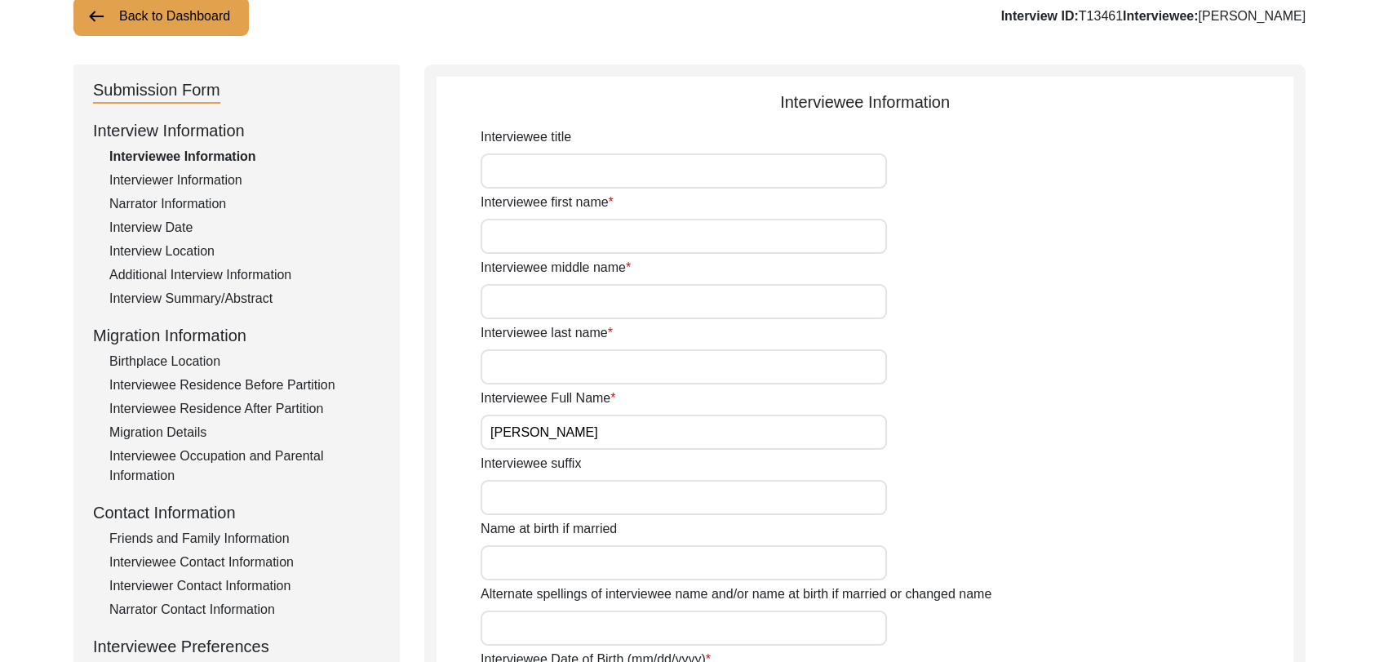
scroll to position [117, 0]
click at [175, 181] on div "Interviewer Information" at bounding box center [244, 181] width 271 height 20
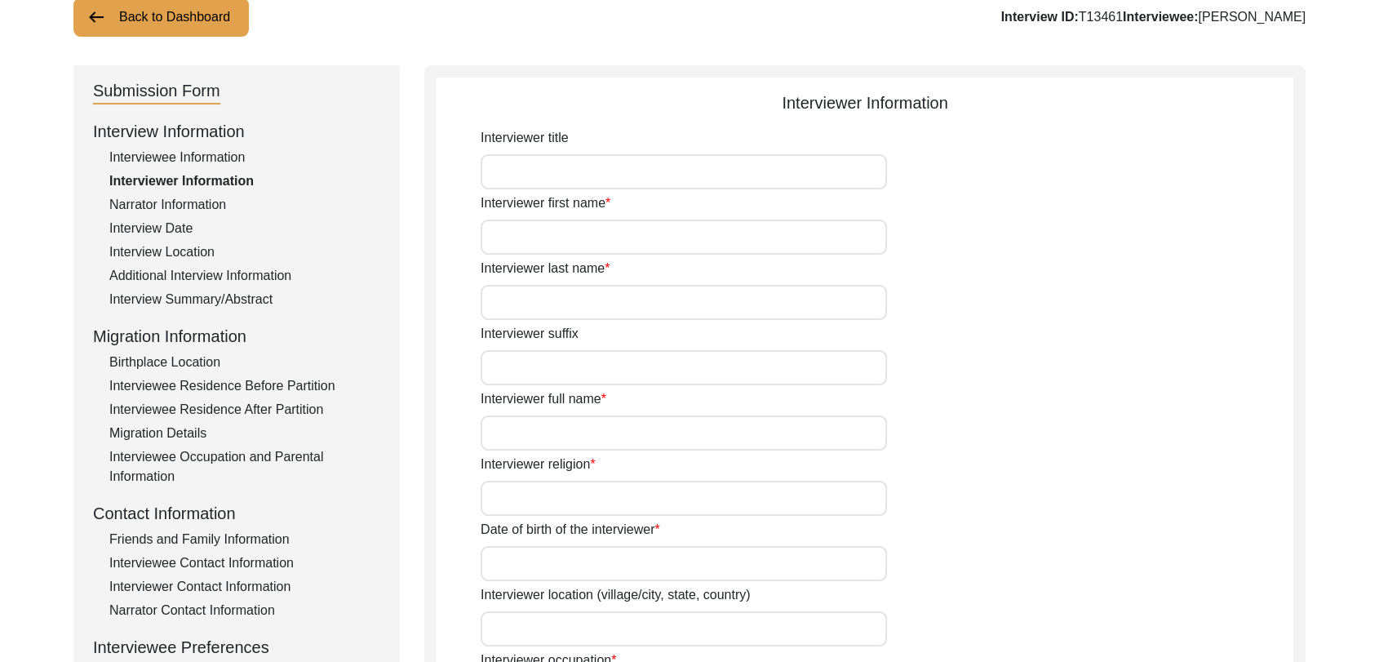
click at [519, 239] on input "Interviewer first name" at bounding box center [684, 237] width 406 height 35
type input "[PERSON_NAME]"
click at [564, 312] on input "Interviewer last name" at bounding box center [684, 302] width 406 height 35
type input "[PERSON_NAME]"
drag, startPoint x: 548, startPoint y: 455, endPoint x: 546, endPoint y: 429, distance: 25.4
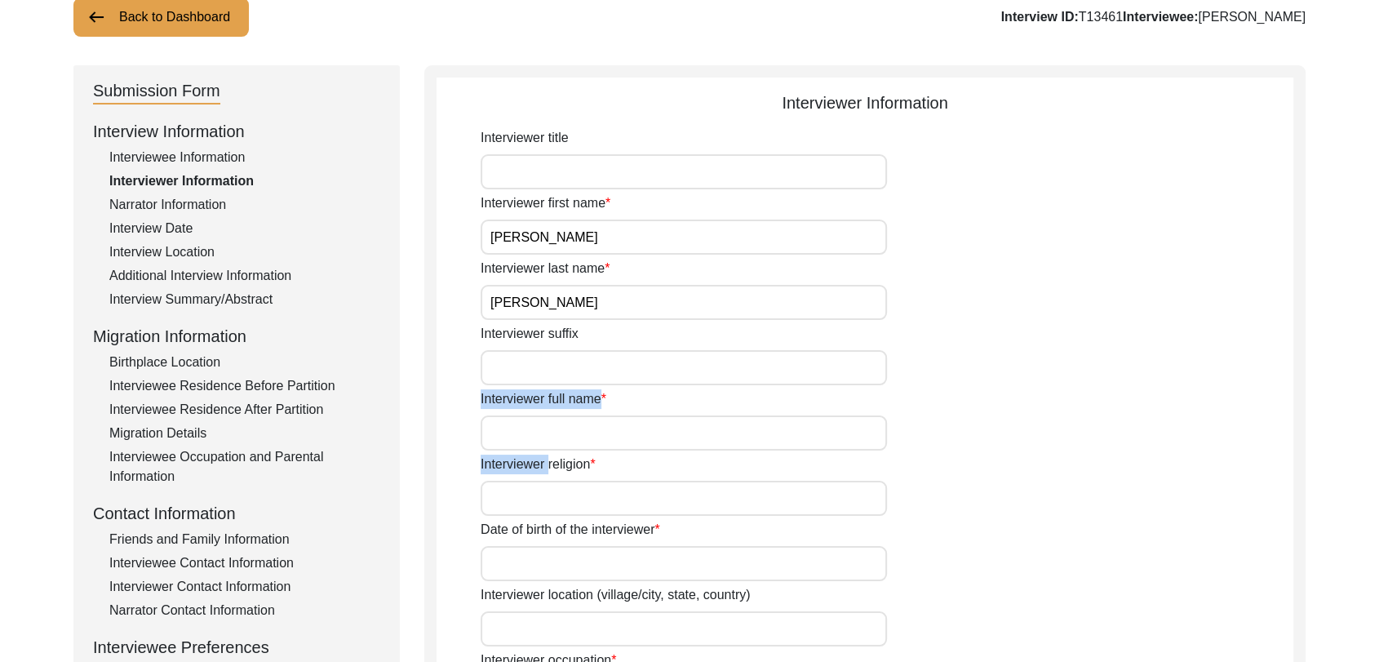
click at [546, 429] on input "Interviewer full name" at bounding box center [684, 432] width 406 height 35
type input "[PERSON_NAME]"
drag, startPoint x: 534, startPoint y: 494, endPoint x: 604, endPoint y: 544, distance: 86.1
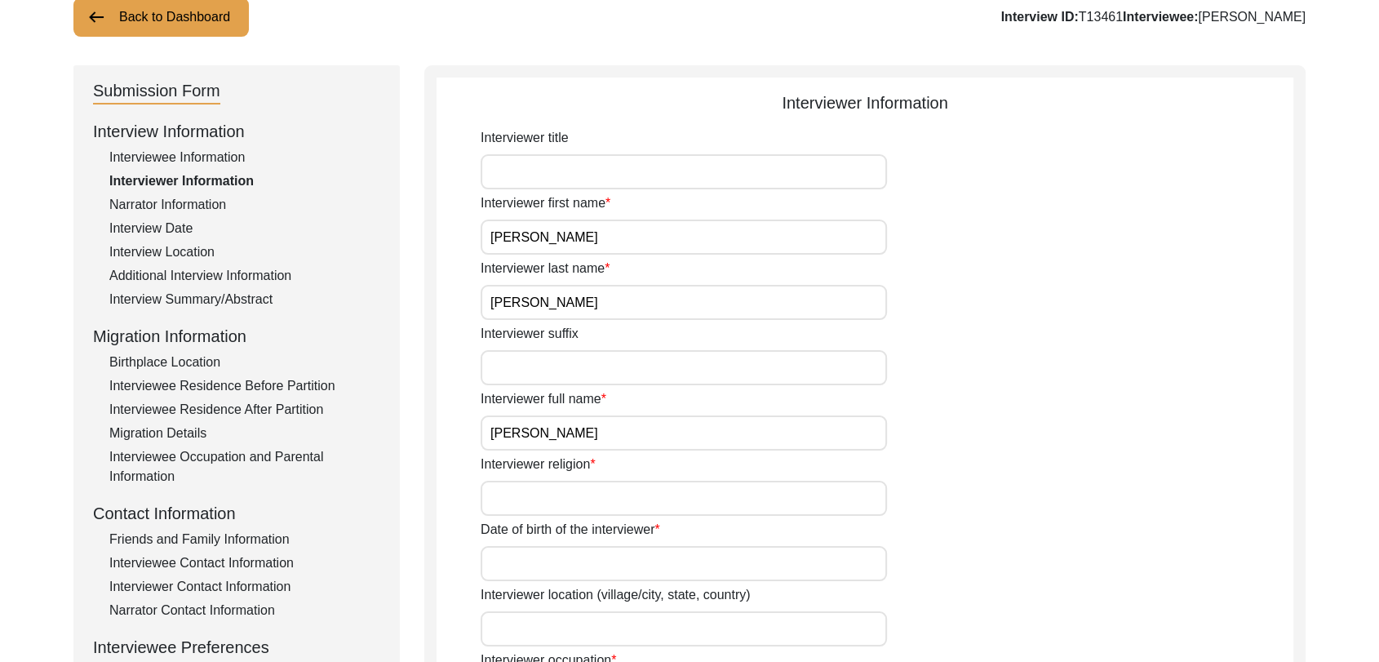
type input "[DEMOGRAPHIC_DATA]"
click at [572, 557] on input "Date of birth of the interviewer" at bounding box center [684, 563] width 406 height 35
type input "[DATE]"
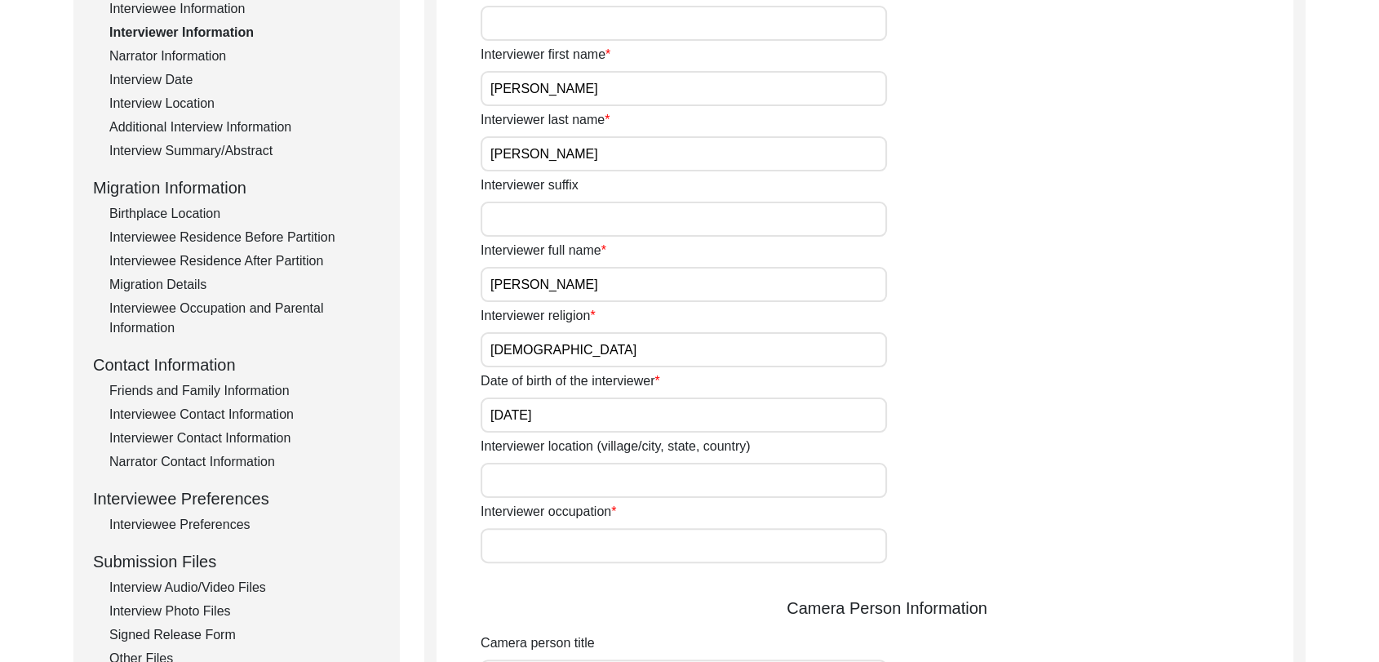
click at [557, 546] on input "Interviewer occupation" at bounding box center [684, 545] width 406 height 35
type input "Student"
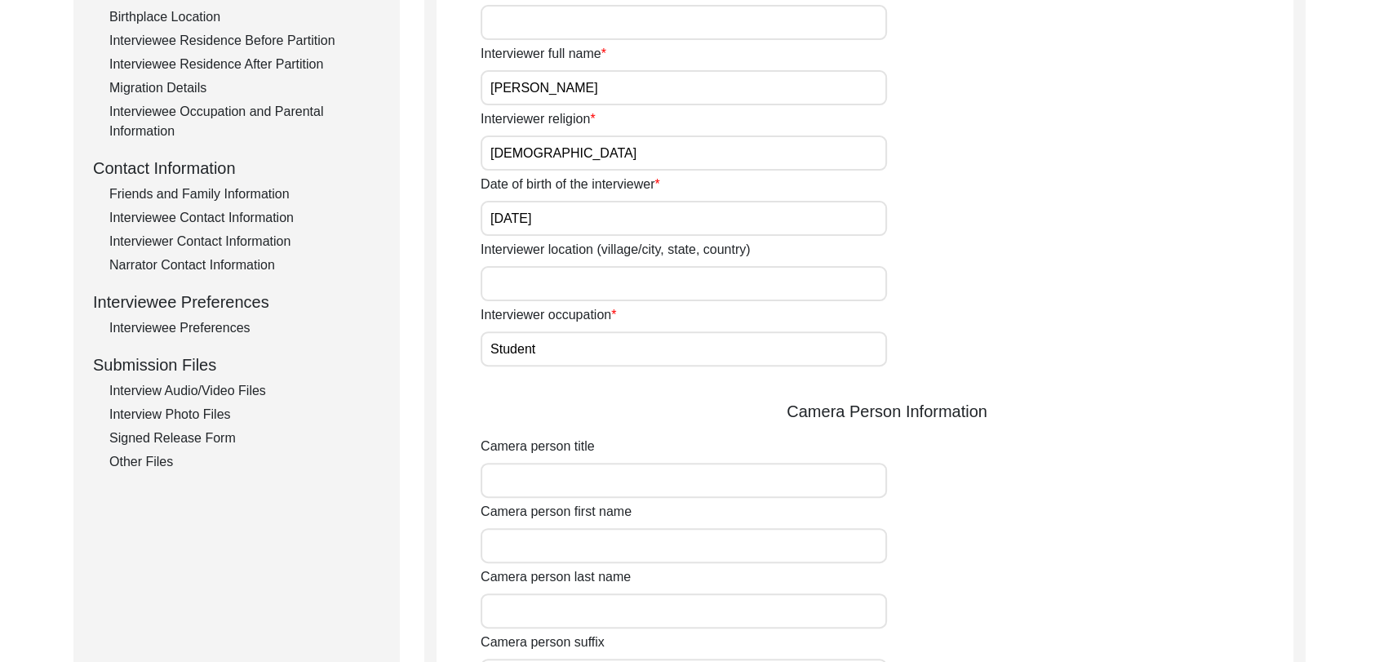
scroll to position [476, 0]
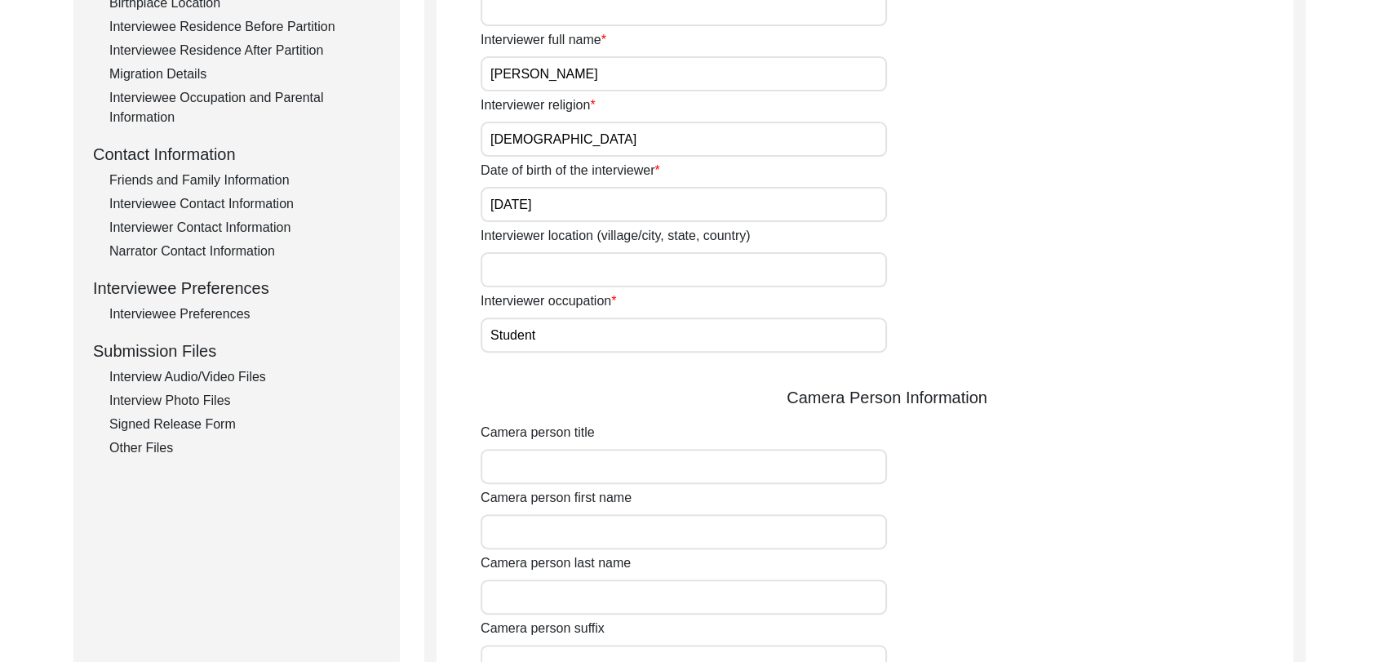
click at [536, 535] on input "Camera person first name" at bounding box center [684, 531] width 406 height 35
type input "[PERSON_NAME]"
click at [547, 587] on input "Camera person last name" at bounding box center [684, 597] width 406 height 35
type input "[PERSON_NAME]"
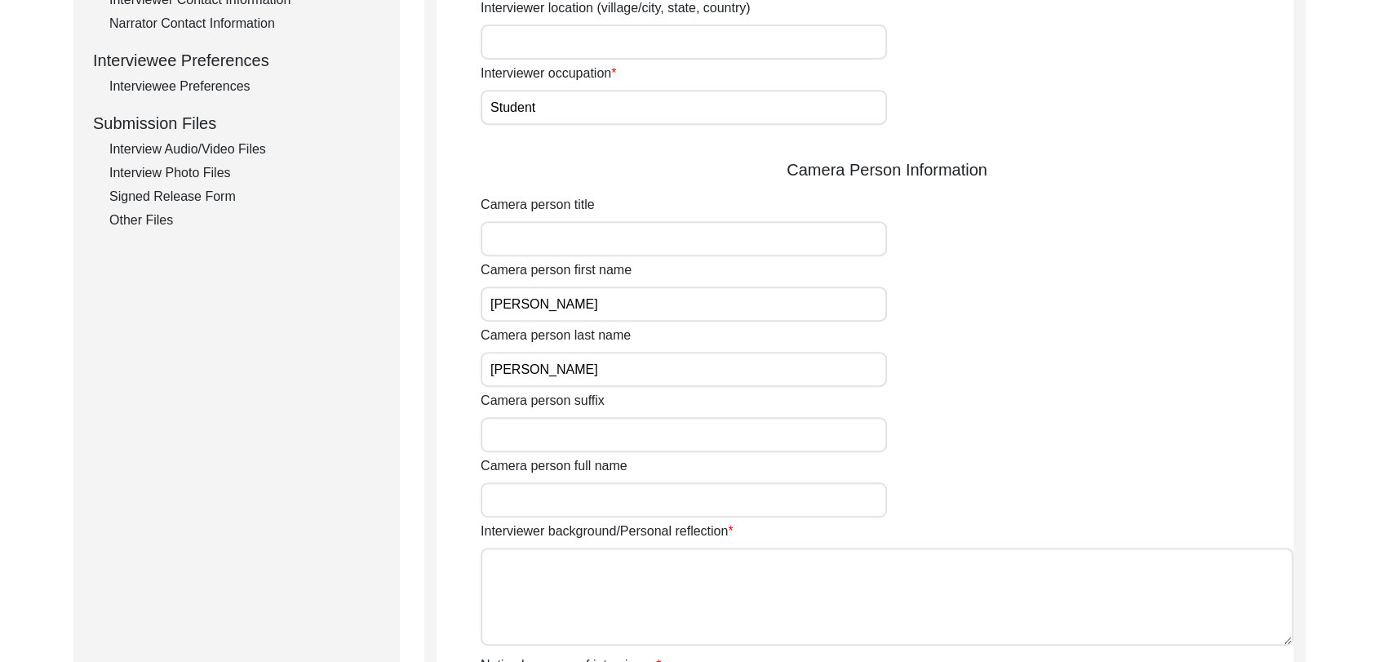
scroll to position [704, 0]
click at [536, 504] on input "Camera person full name" at bounding box center [684, 499] width 406 height 35
type input "[PERSON_NAME]"
click at [576, 575] on textarea "Interviewer background/Personal reflection" at bounding box center [887, 596] width 813 height 98
paste textarea "[PERSON_NAME] Son of [PERSON_NAME] living in [GEOGRAPHIC_DATA] village of [GEOG…"
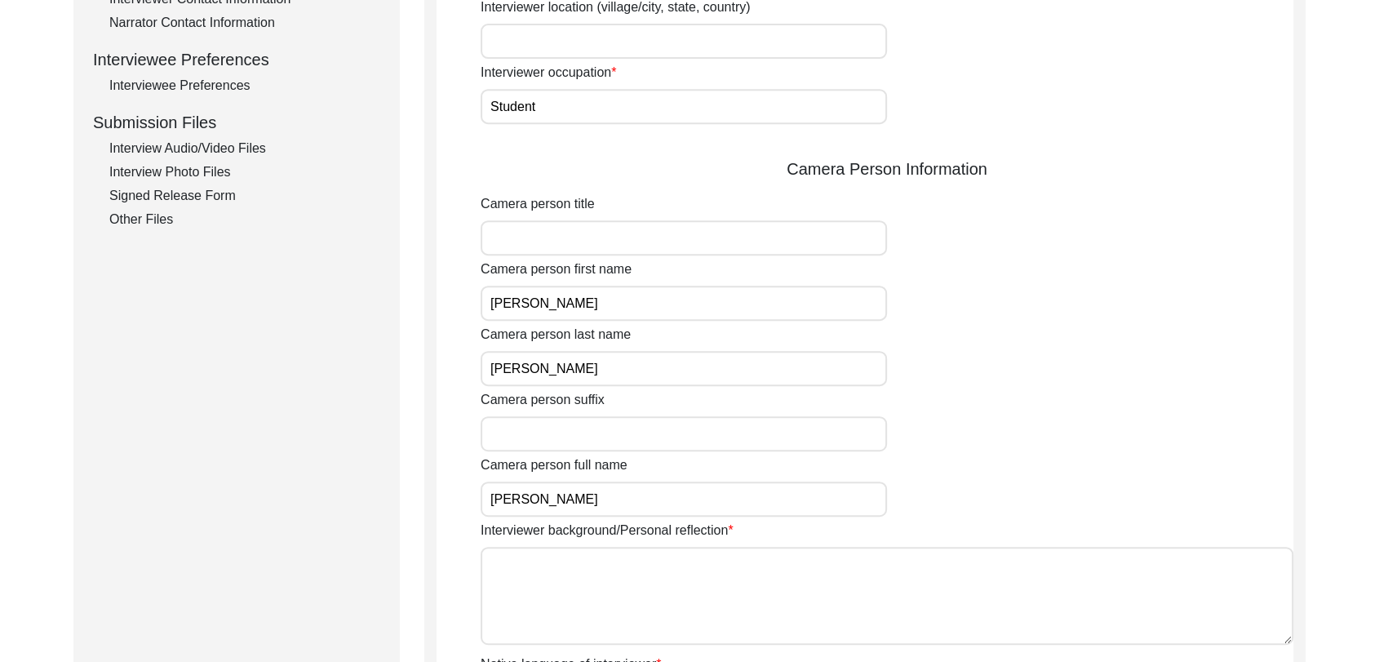
type textarea "[PERSON_NAME] Son of [PERSON_NAME] living in [GEOGRAPHIC_DATA] village of [GEOG…"
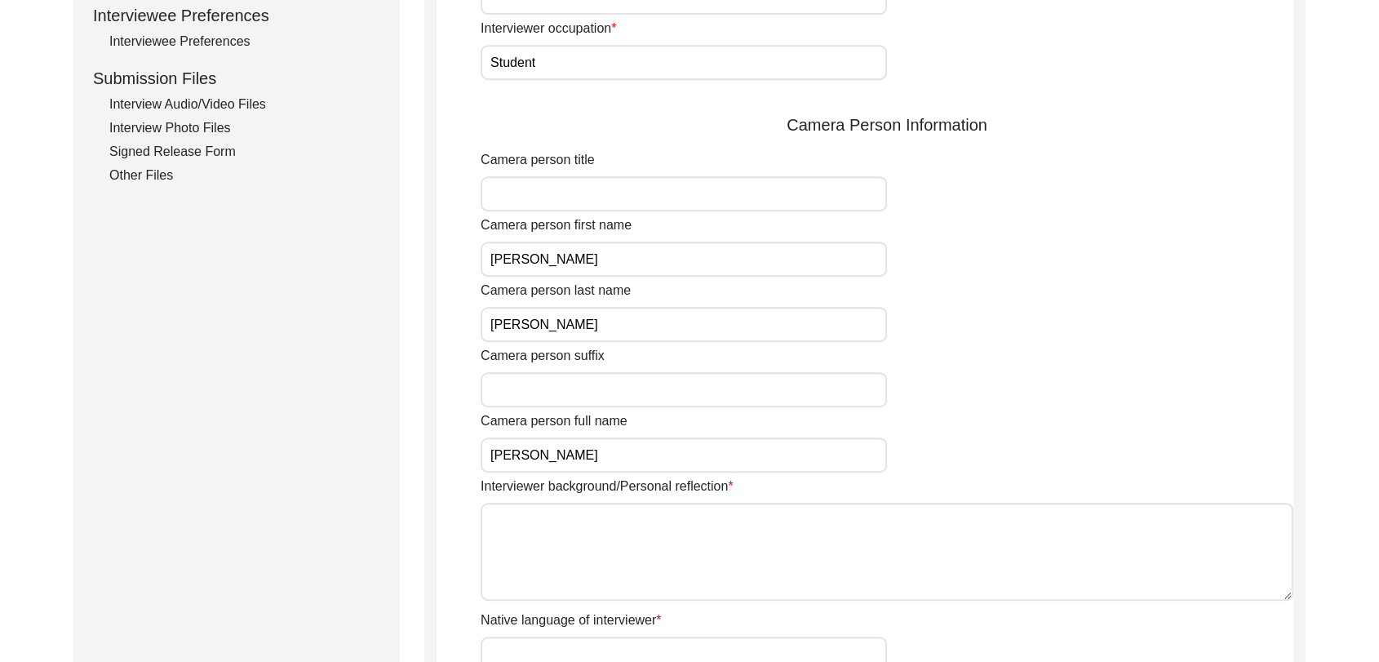
scroll to position [0, 0]
click at [542, 524] on textarea "Interviewer background/Personal reflection" at bounding box center [887, 552] width 813 height 98
paste textarea "[PERSON_NAME] Son of [PERSON_NAME] living in [GEOGRAPHIC_DATA] village of [GEOG…"
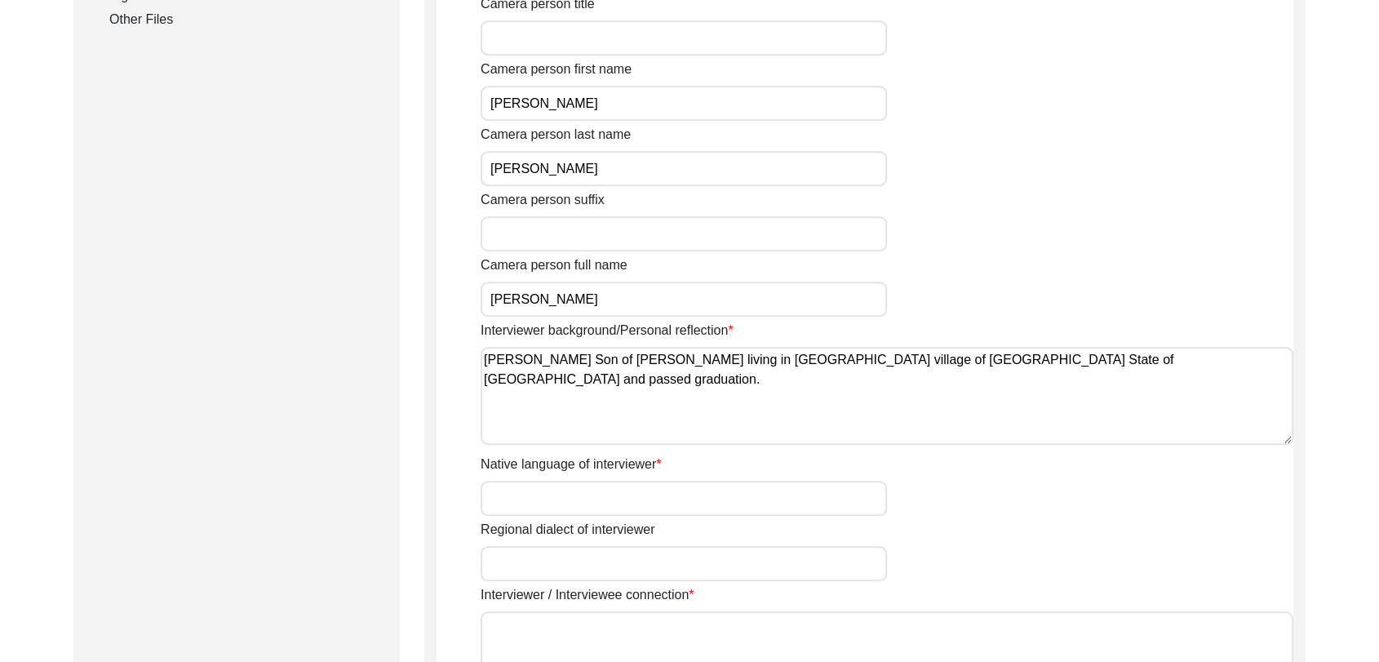
scroll to position [917, 0]
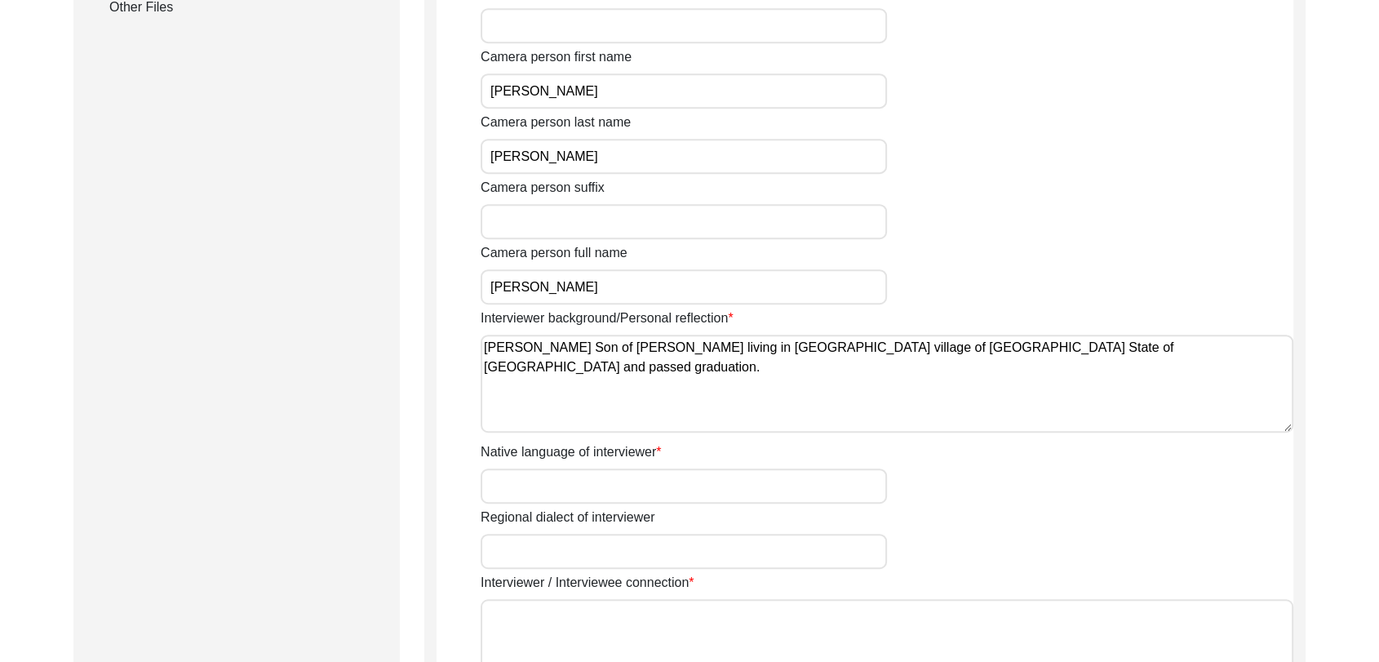
type textarea "[PERSON_NAME] Son of [PERSON_NAME] living in [GEOGRAPHIC_DATA] village of [GEOG…"
click at [536, 472] on input "Native language of interviewer" at bounding box center [684, 486] width 406 height 35
type input "Panjabi"
click at [565, 560] on input "Regional dialect of interviewer" at bounding box center [684, 551] width 406 height 35
type input "Panjabi"
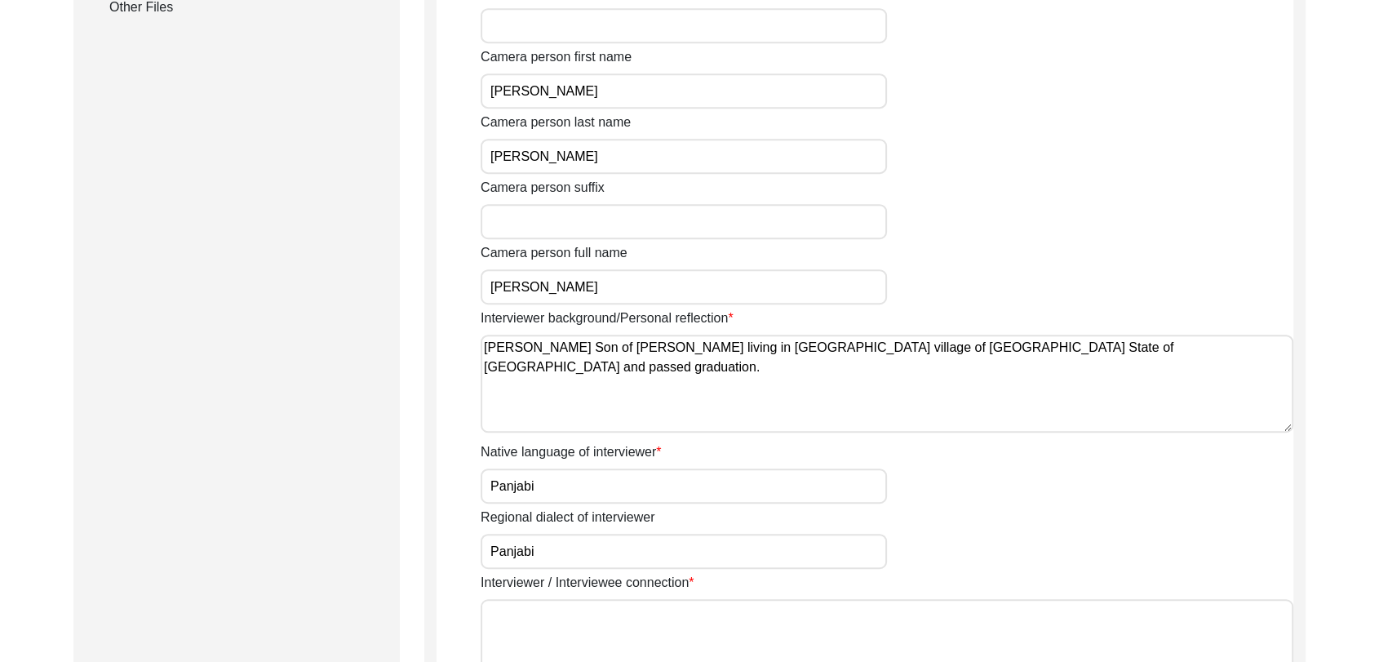
click at [588, 633] on textarea "Interviewer / Interviewee connection" at bounding box center [887, 648] width 813 height 98
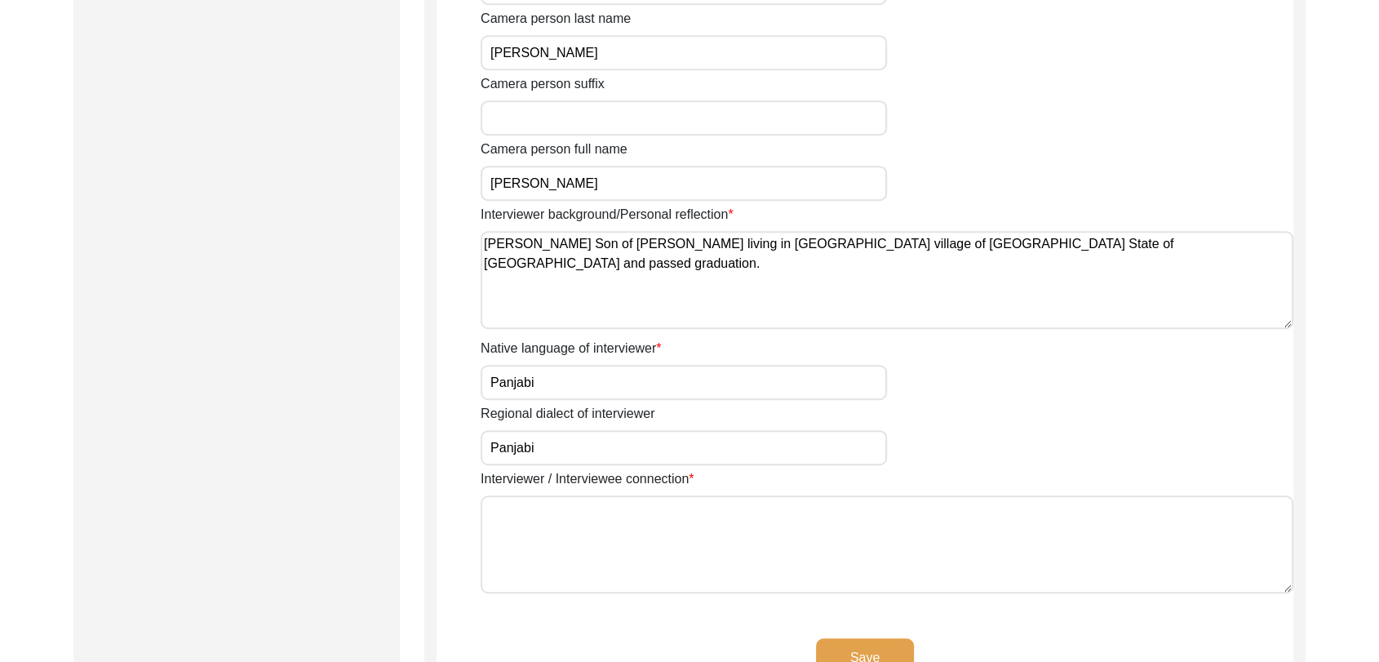
scroll to position [1023, 0]
type textarea "NA"
click at [832, 641] on button "Save" at bounding box center [865, 655] width 98 height 39
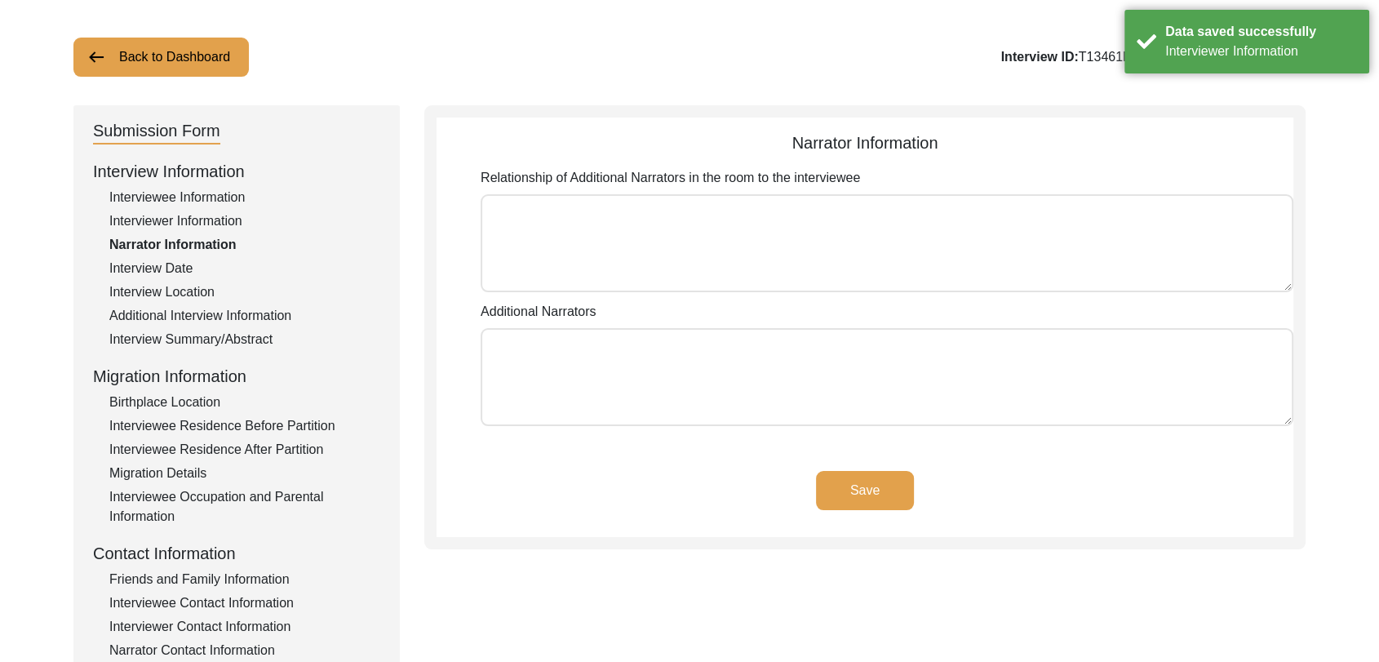
scroll to position [0, 0]
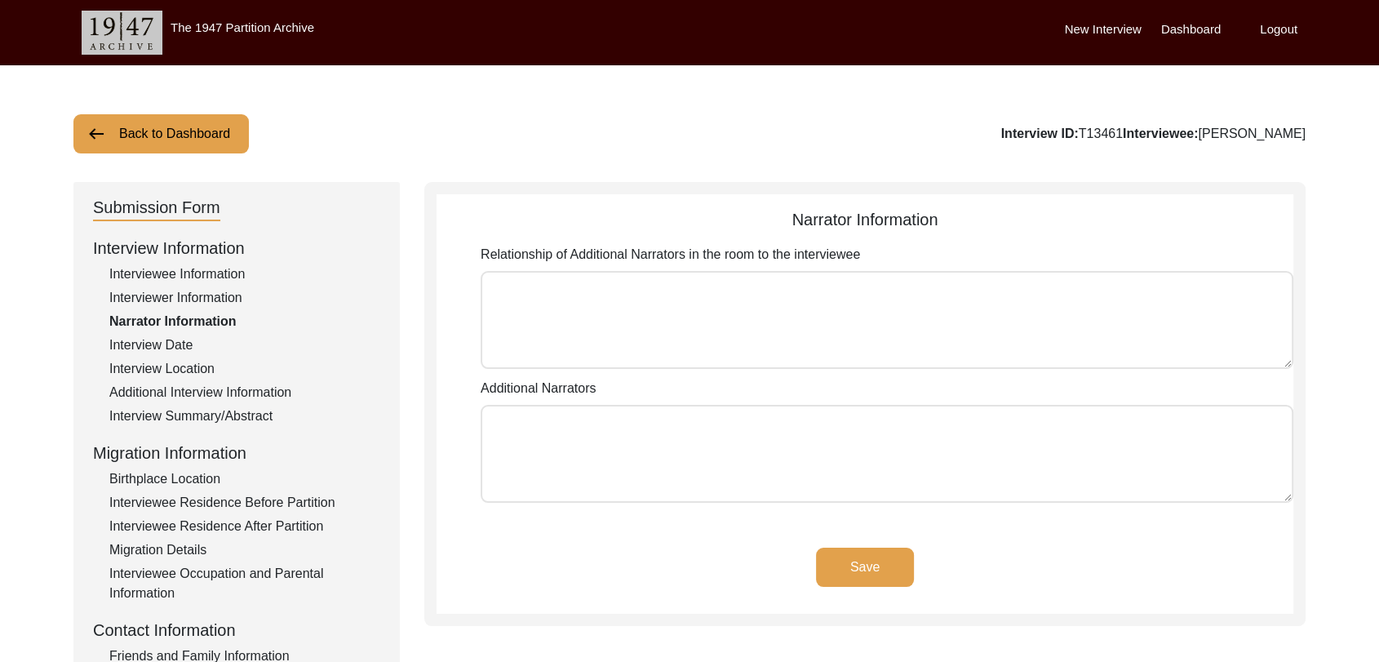
click at [1176, 28] on label "Dashboard" at bounding box center [1191, 29] width 60 height 19
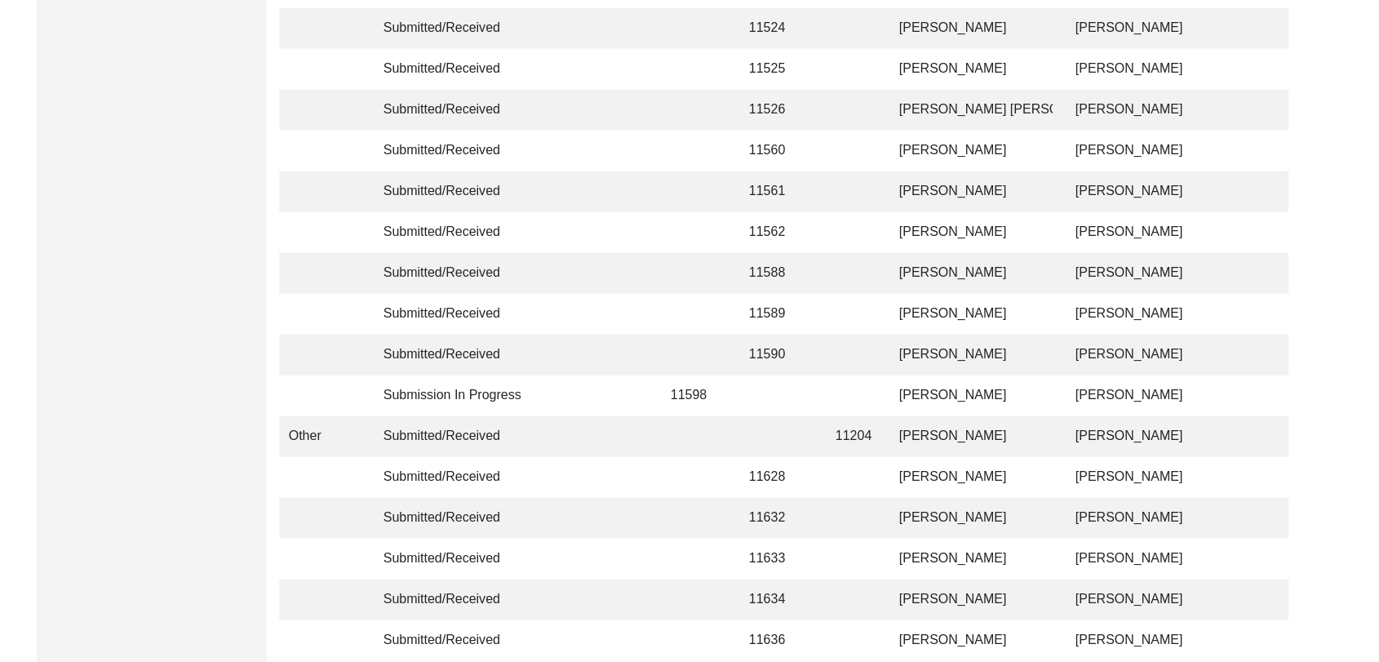
scroll to position [3888, 0]
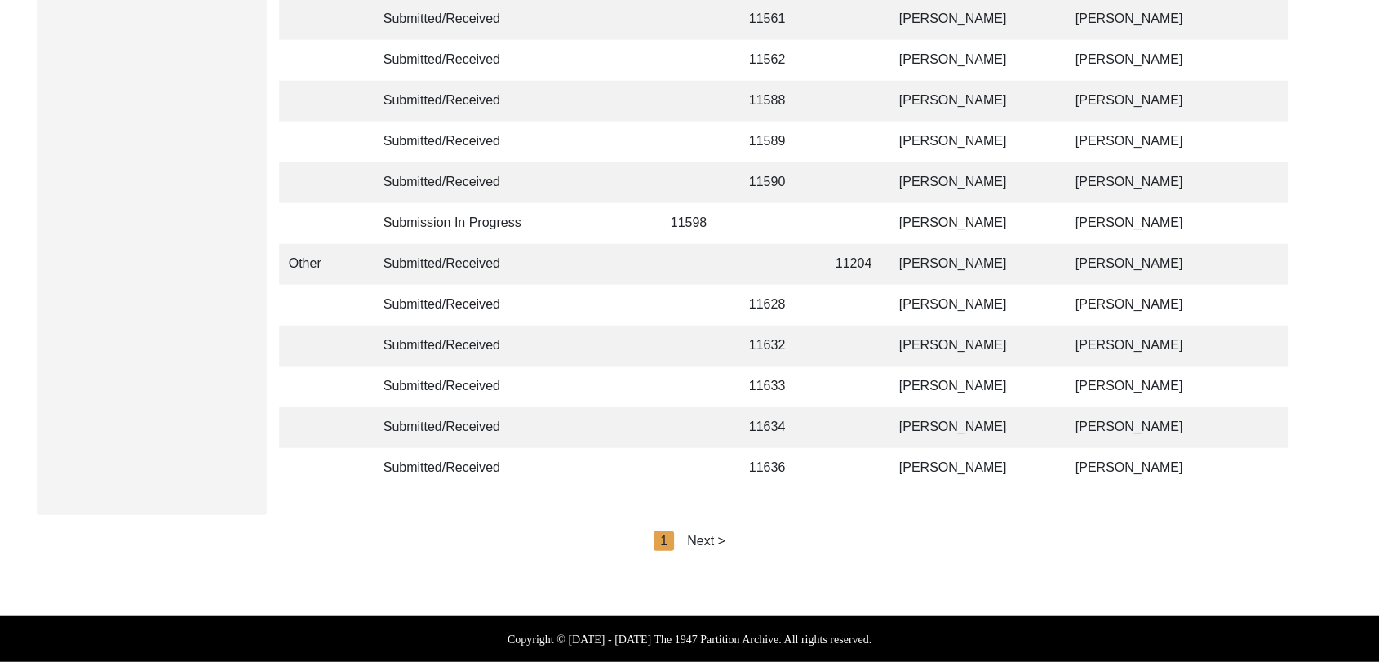
click at [704, 537] on div "Next >" at bounding box center [706, 541] width 38 height 20
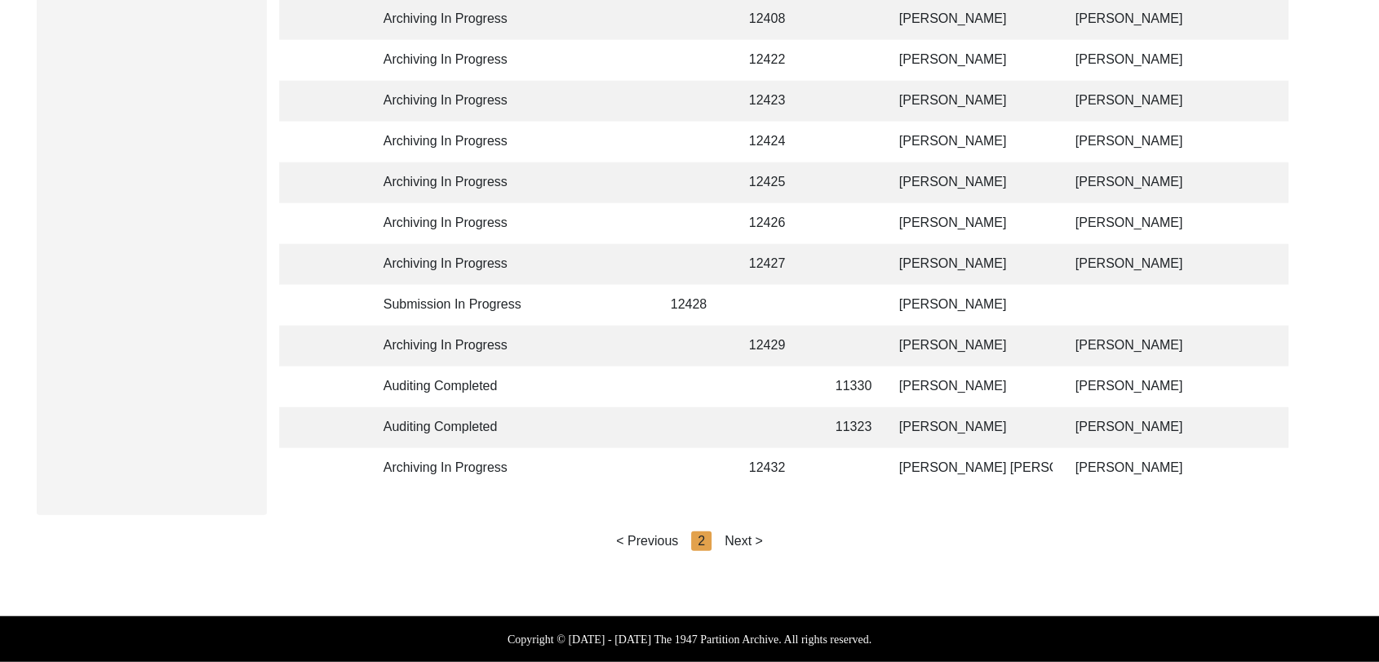
click at [739, 541] on div "Next >" at bounding box center [744, 541] width 38 height 20
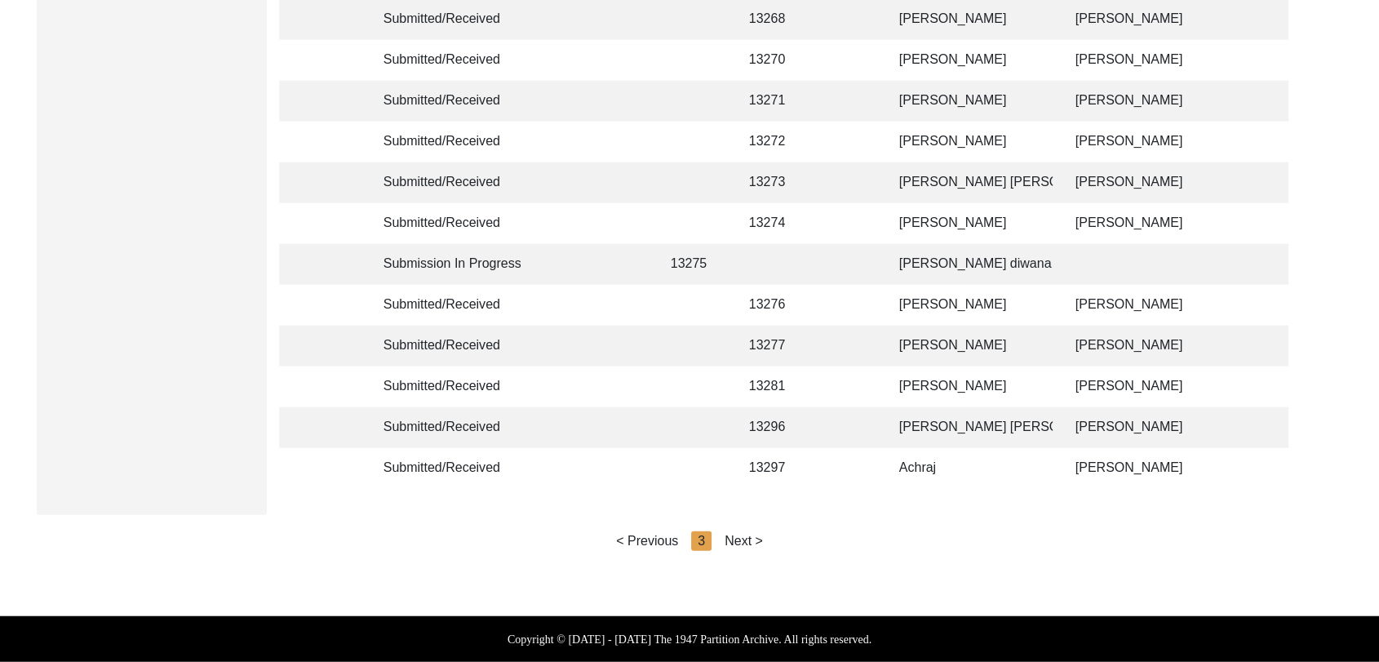
click at [748, 541] on div "Next >" at bounding box center [744, 541] width 38 height 20
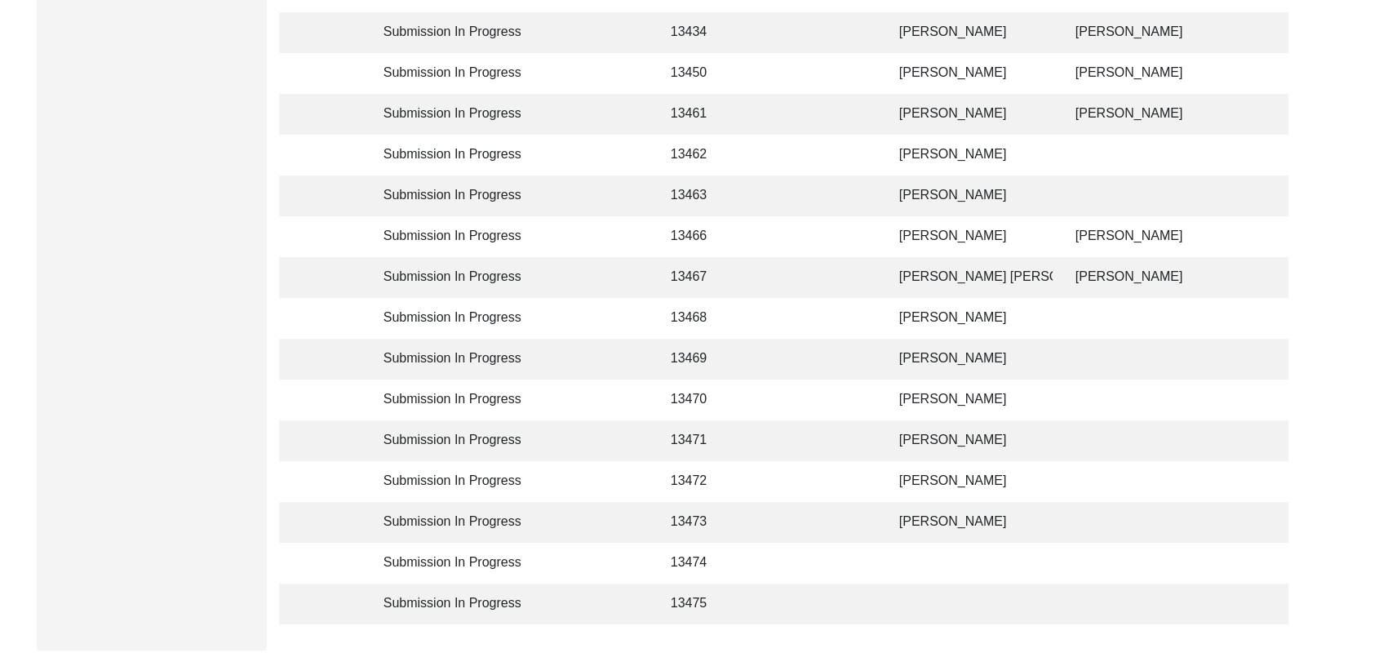
scroll to position [634, 0]
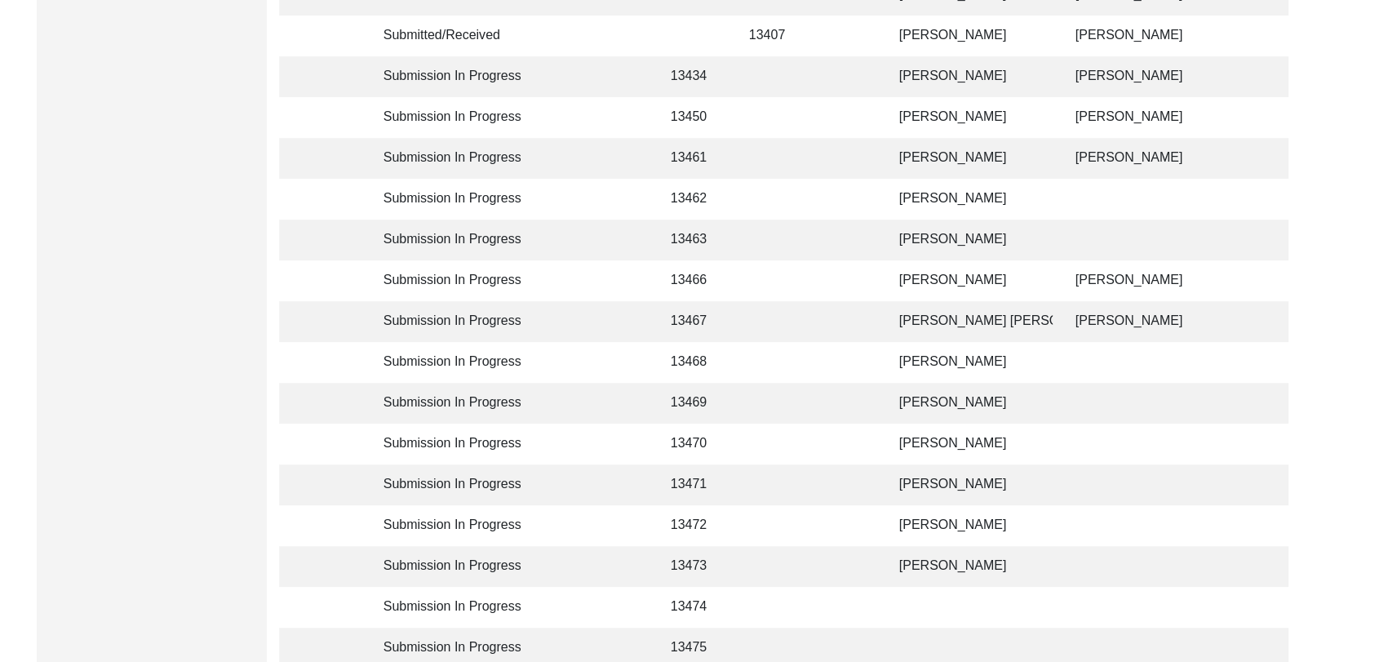
click at [930, 198] on td "[PERSON_NAME]" at bounding box center [971, 199] width 163 height 41
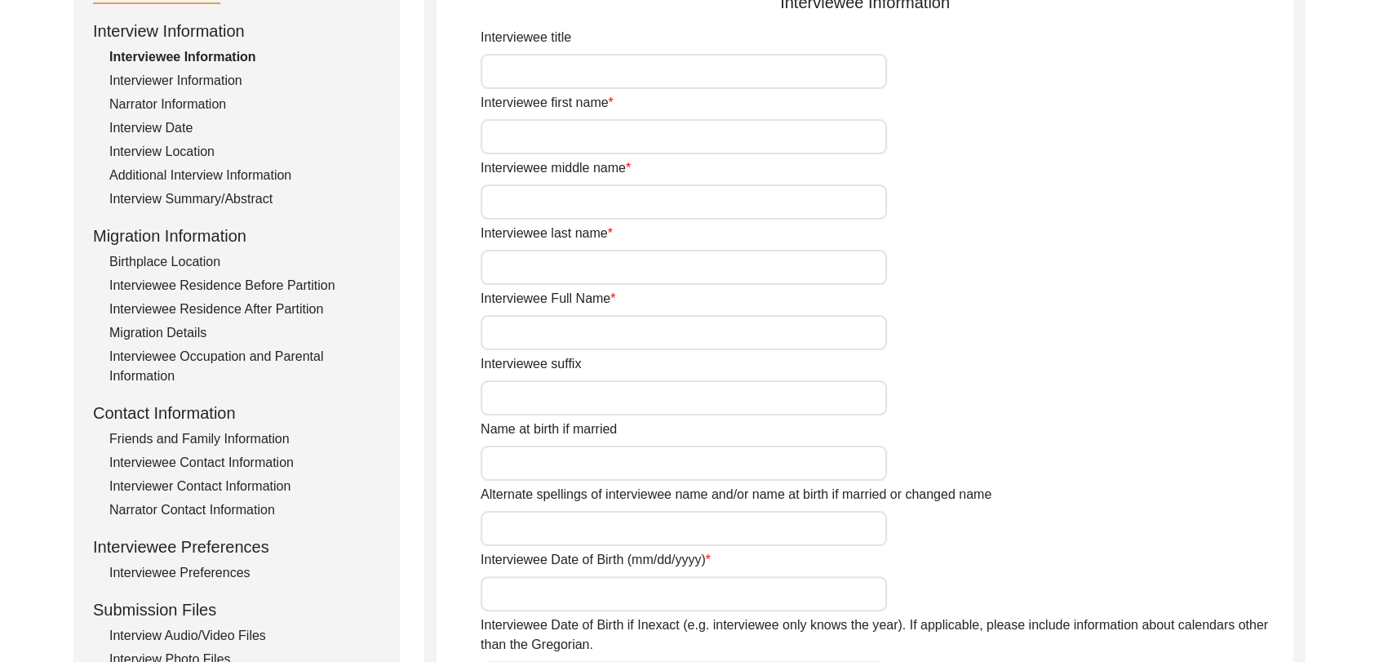
type input "[PERSON_NAME]"
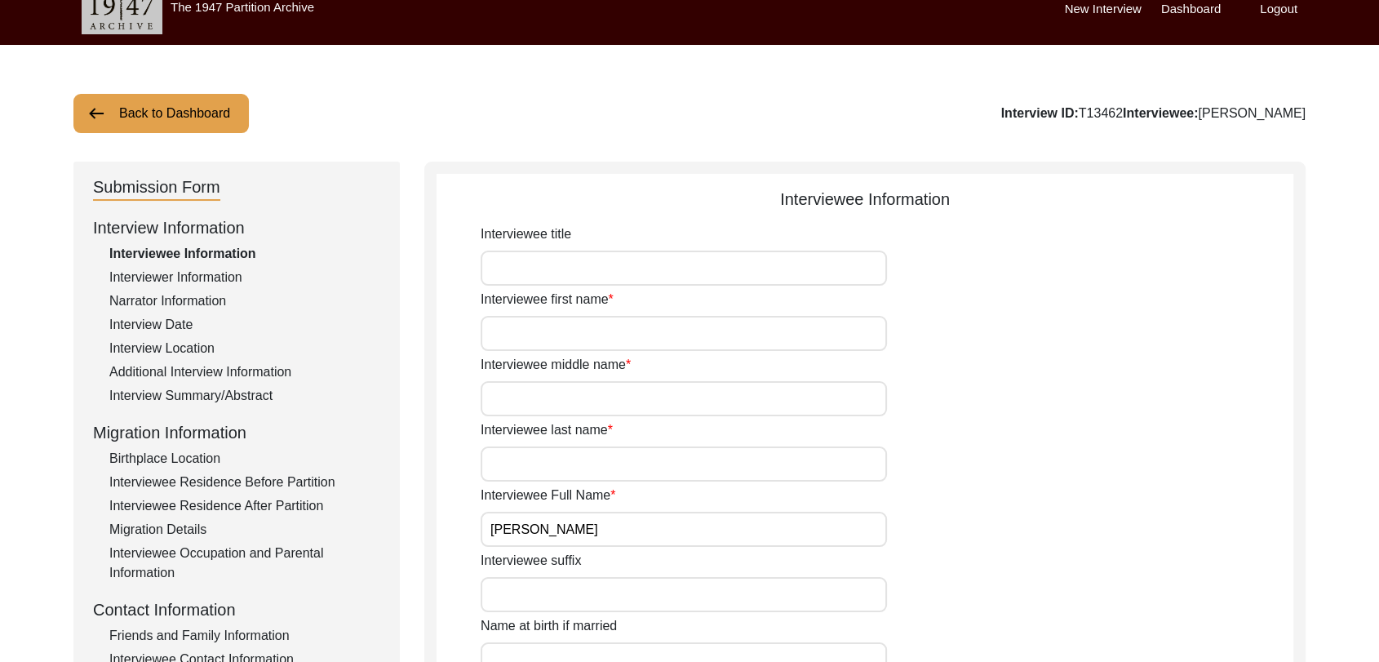
scroll to position [19, 0]
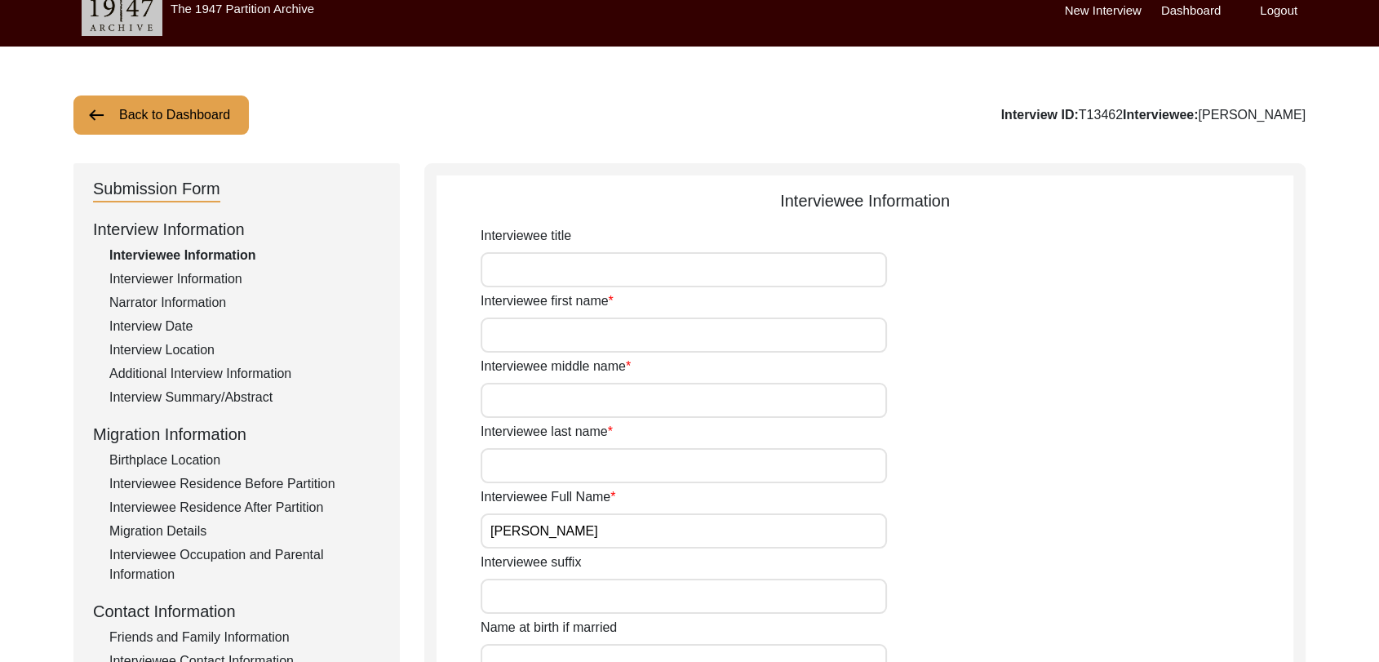
click at [201, 283] on div "Interviewer Information" at bounding box center [244, 279] width 271 height 20
click at [557, 326] on input "Interviewer first name" at bounding box center [684, 335] width 406 height 35
type input "[PERSON_NAME]"
drag, startPoint x: 559, startPoint y: 419, endPoint x: 552, endPoint y: 406, distance: 14.3
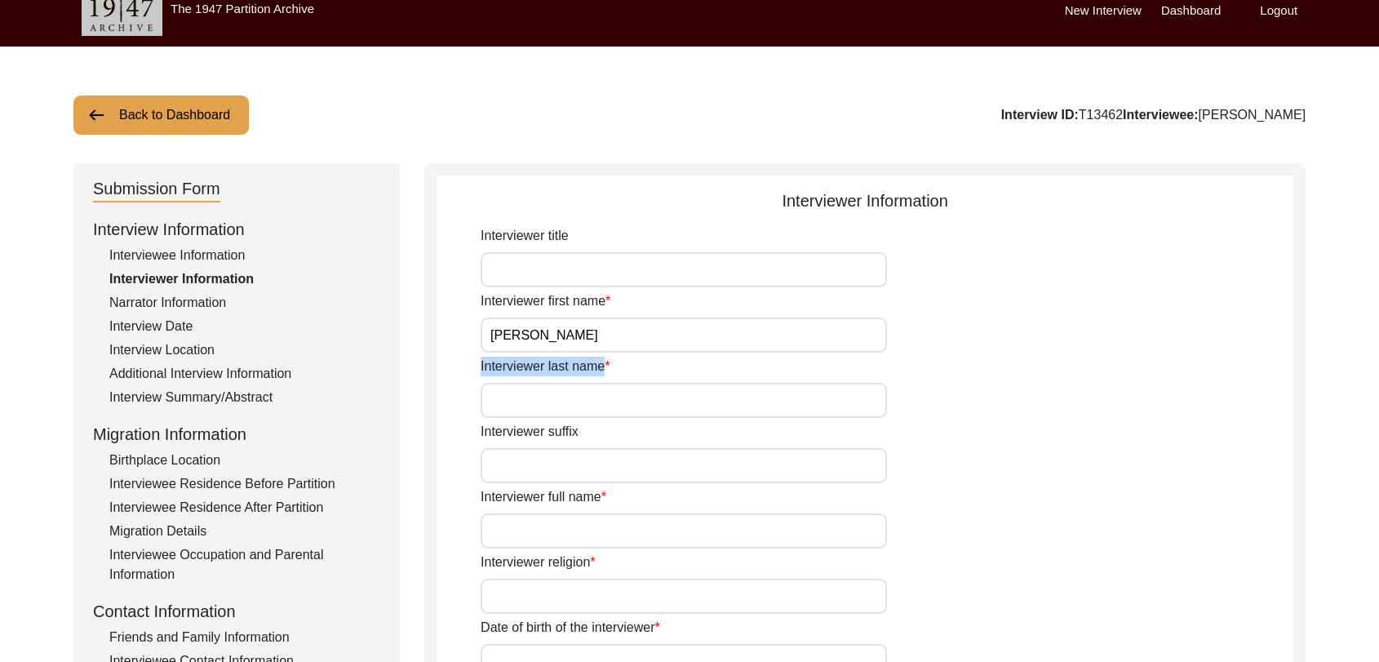
click at [552, 406] on input "Interviewer last name" at bounding box center [684, 400] width 406 height 35
type input "[PERSON_NAME]"
click at [546, 536] on input "Interviewer full name" at bounding box center [684, 530] width 406 height 35
type input "[PERSON_NAME]"
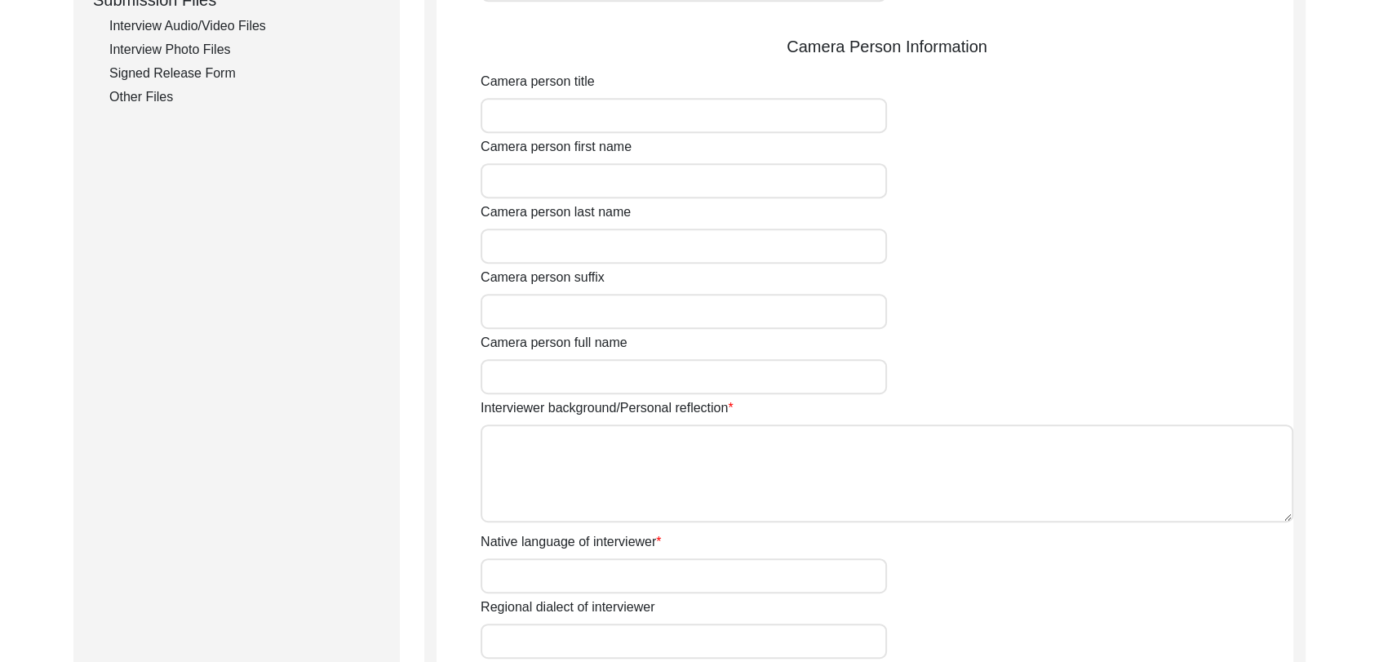
scroll to position [828, 0]
click at [553, 472] on textarea "Interviewer background/Personal reflection" at bounding box center [887, 473] width 813 height 98
paste textarea "[PERSON_NAME] Son of [PERSON_NAME] living in [GEOGRAPHIC_DATA] village of [GEOG…"
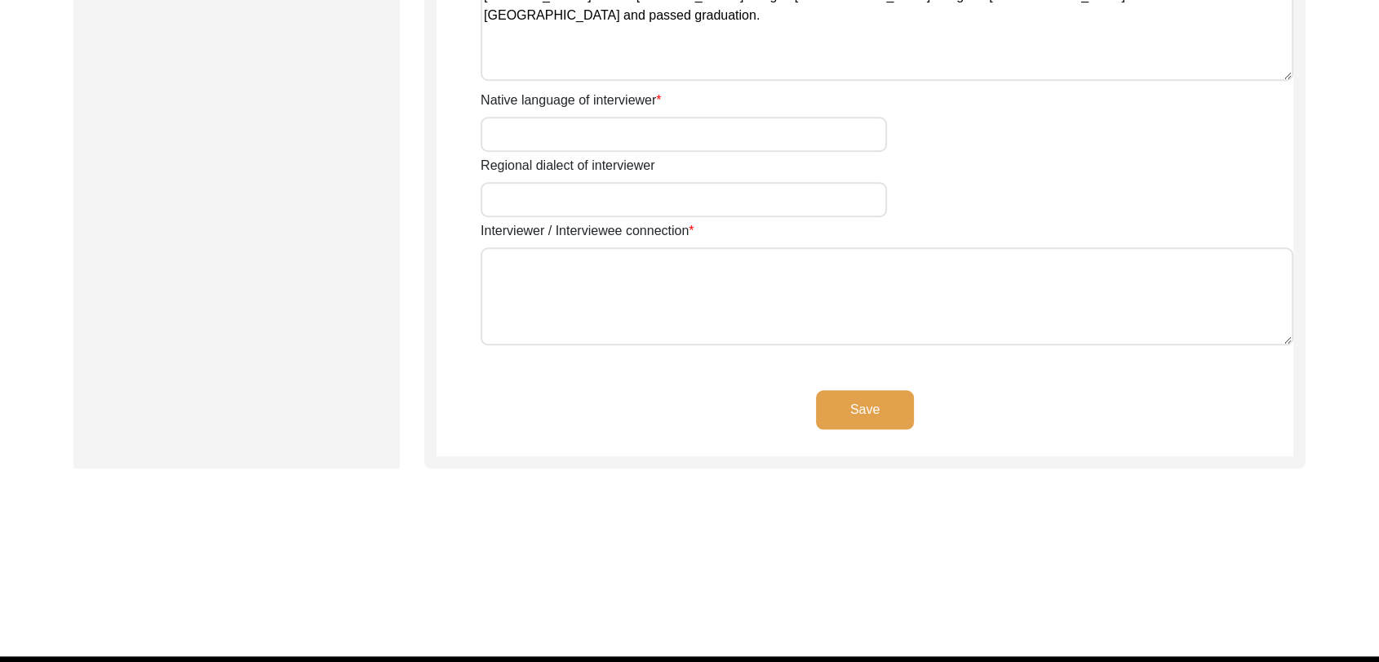
scroll to position [1269, 0]
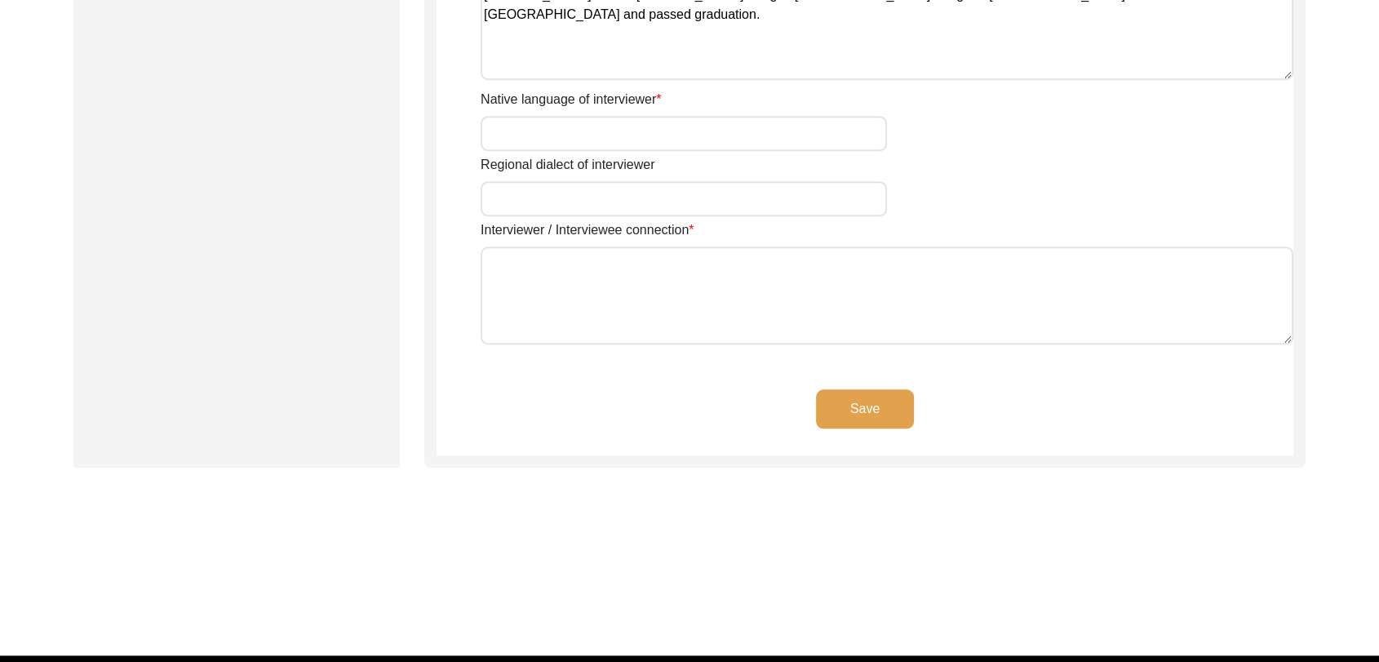
type textarea "[PERSON_NAME] Son of [PERSON_NAME] living in [GEOGRAPHIC_DATA] village of [GEOG…"
click at [853, 406] on button "Save" at bounding box center [865, 408] width 98 height 39
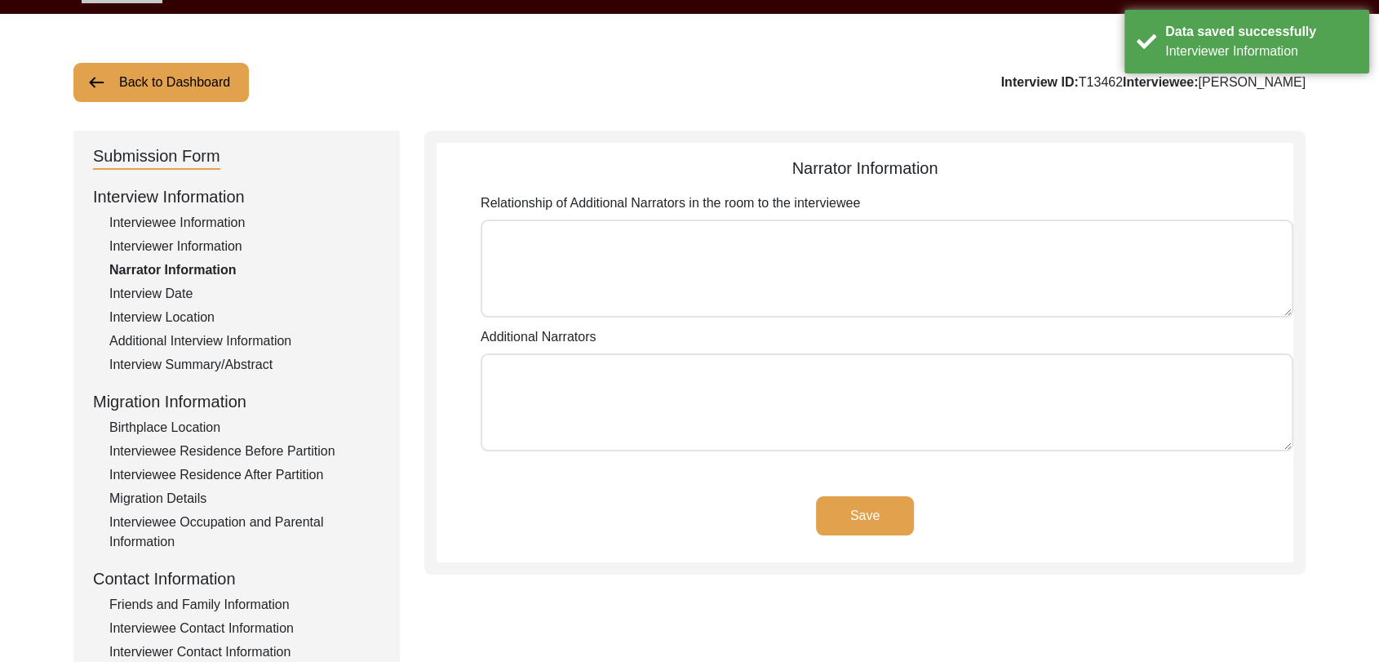
scroll to position [0, 0]
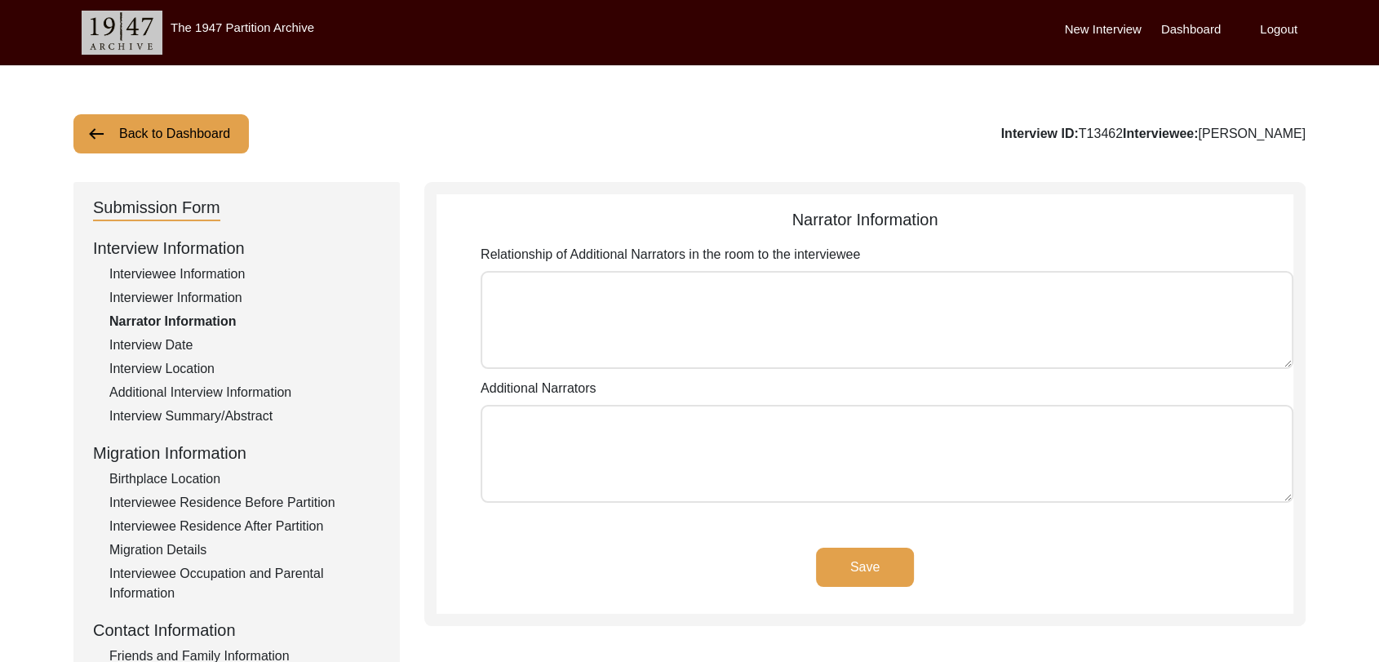
click at [1198, 29] on label "Dashboard" at bounding box center [1191, 29] width 60 height 19
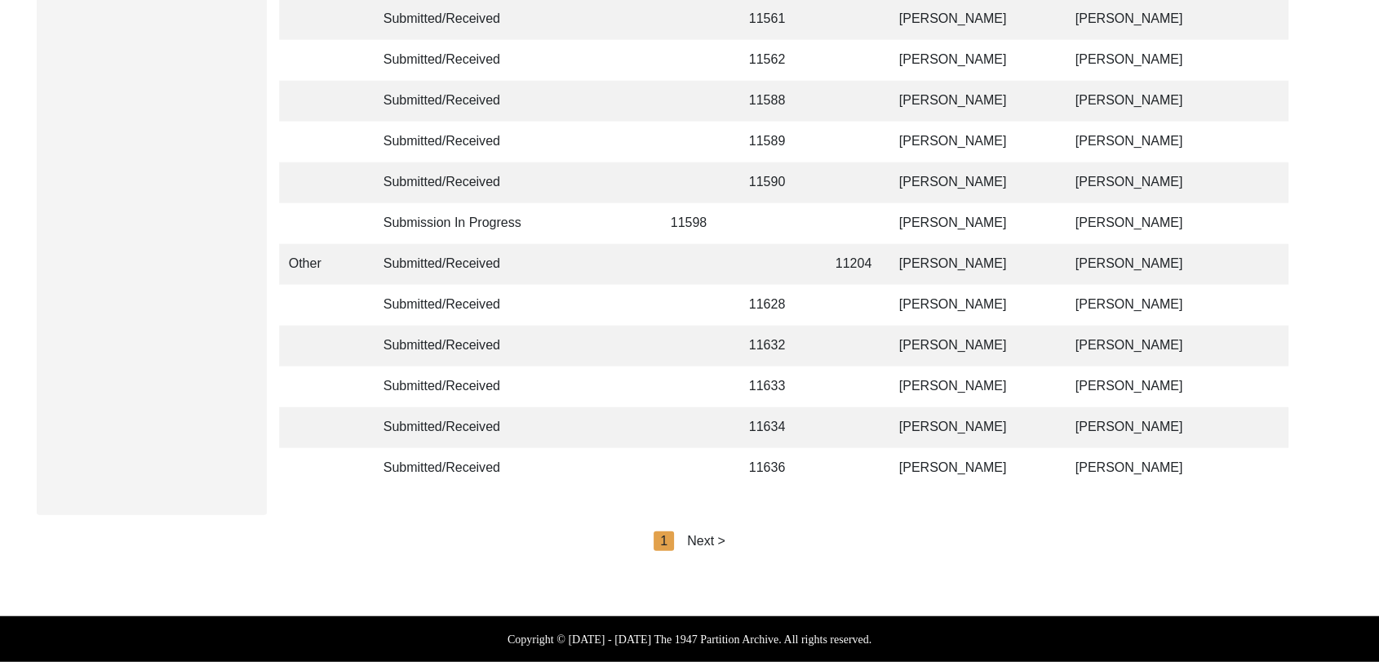
scroll to position [3888, 0]
click at [707, 543] on div "Next >" at bounding box center [706, 541] width 38 height 20
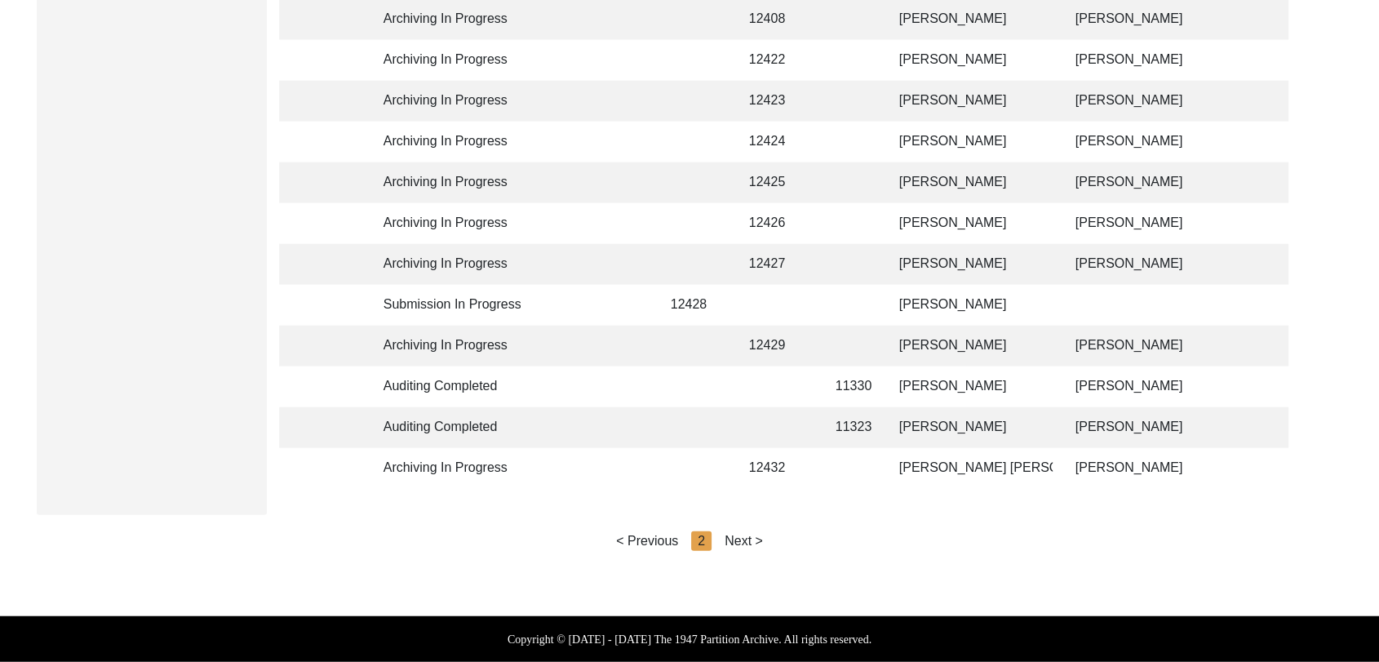
click at [751, 541] on div "Next >" at bounding box center [744, 541] width 38 height 20
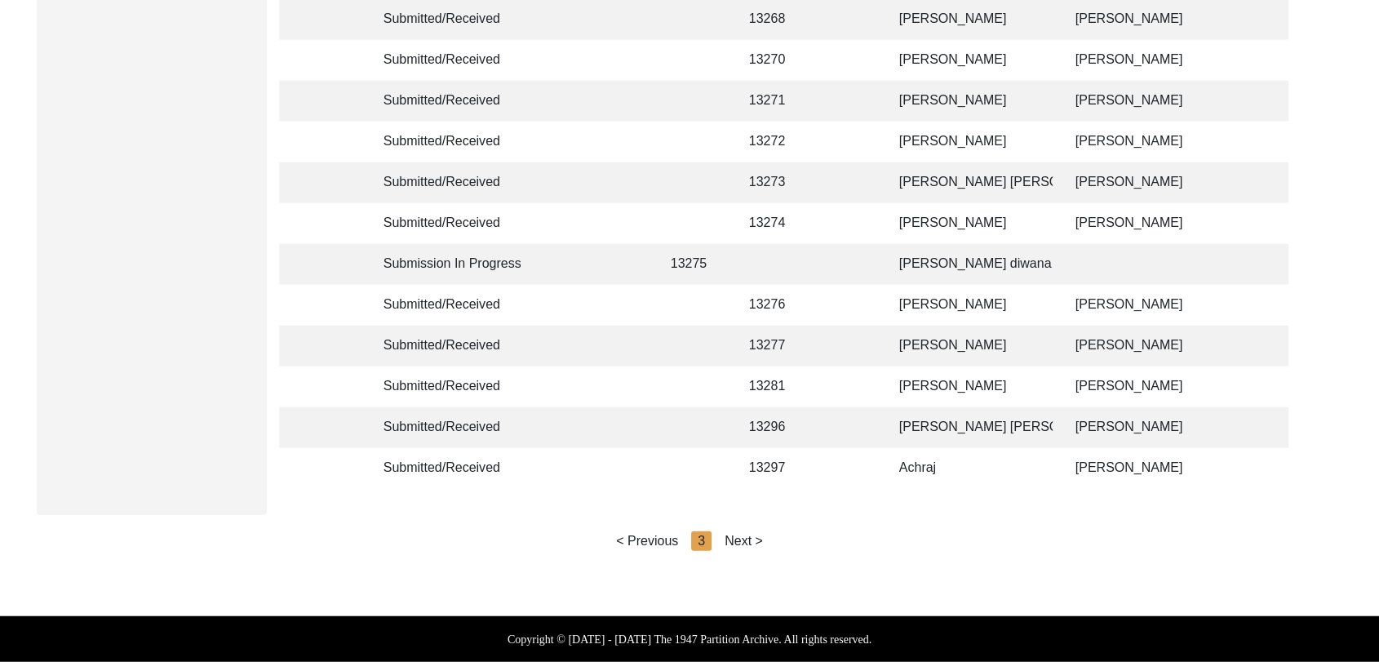
click at [757, 541] on div "Next >" at bounding box center [744, 541] width 38 height 20
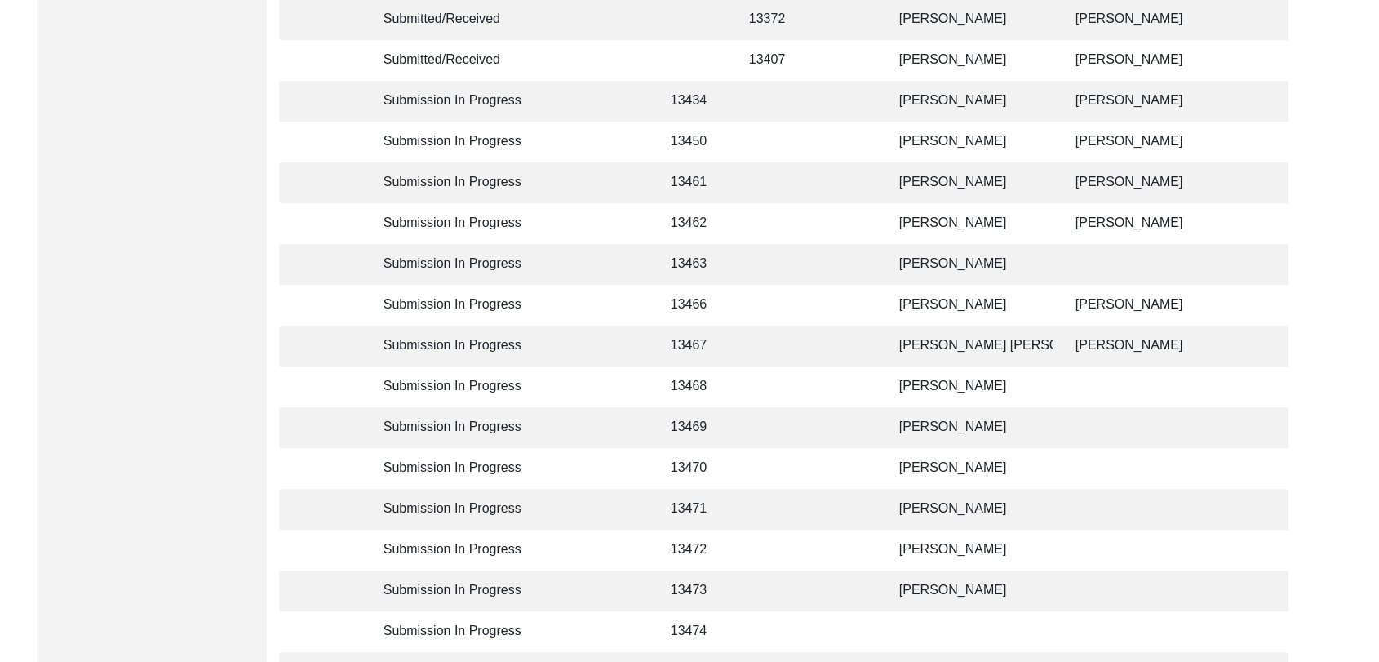
scroll to position [608, 0]
click at [938, 269] on td "[PERSON_NAME]" at bounding box center [971, 266] width 163 height 41
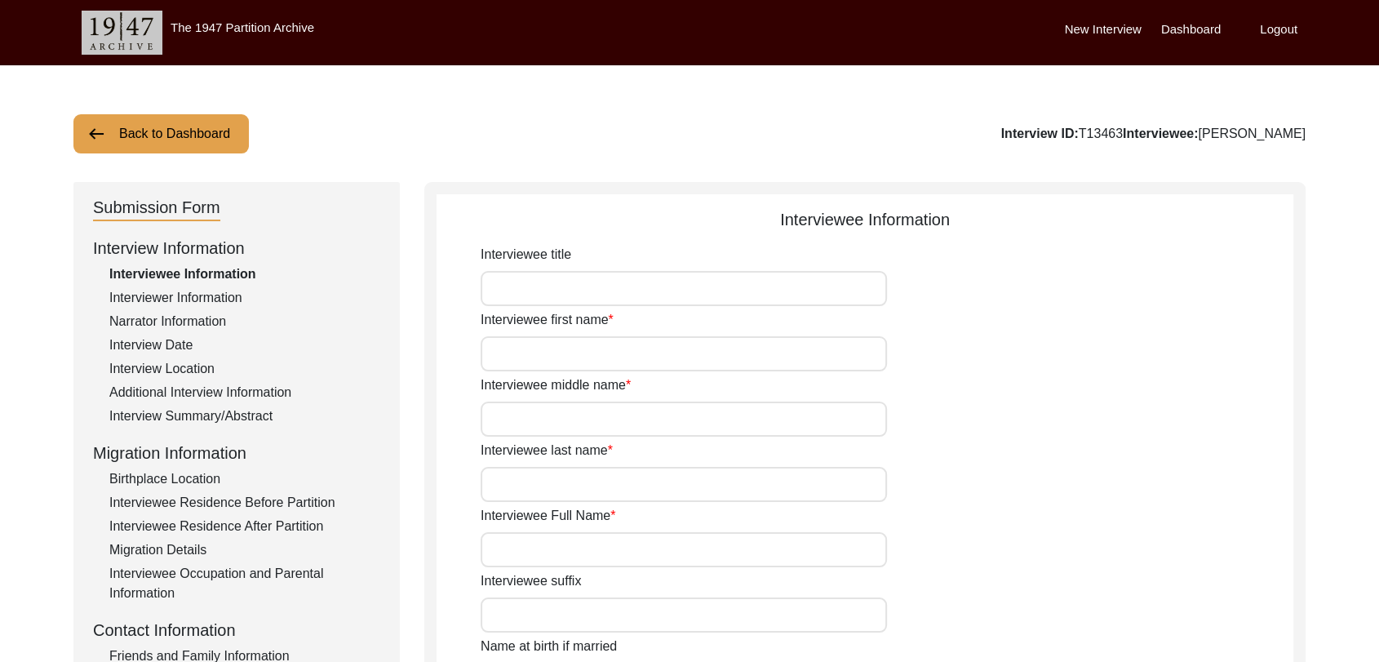
type input "[PERSON_NAME]"
click at [198, 298] on div "Interviewer Information" at bounding box center [244, 298] width 271 height 20
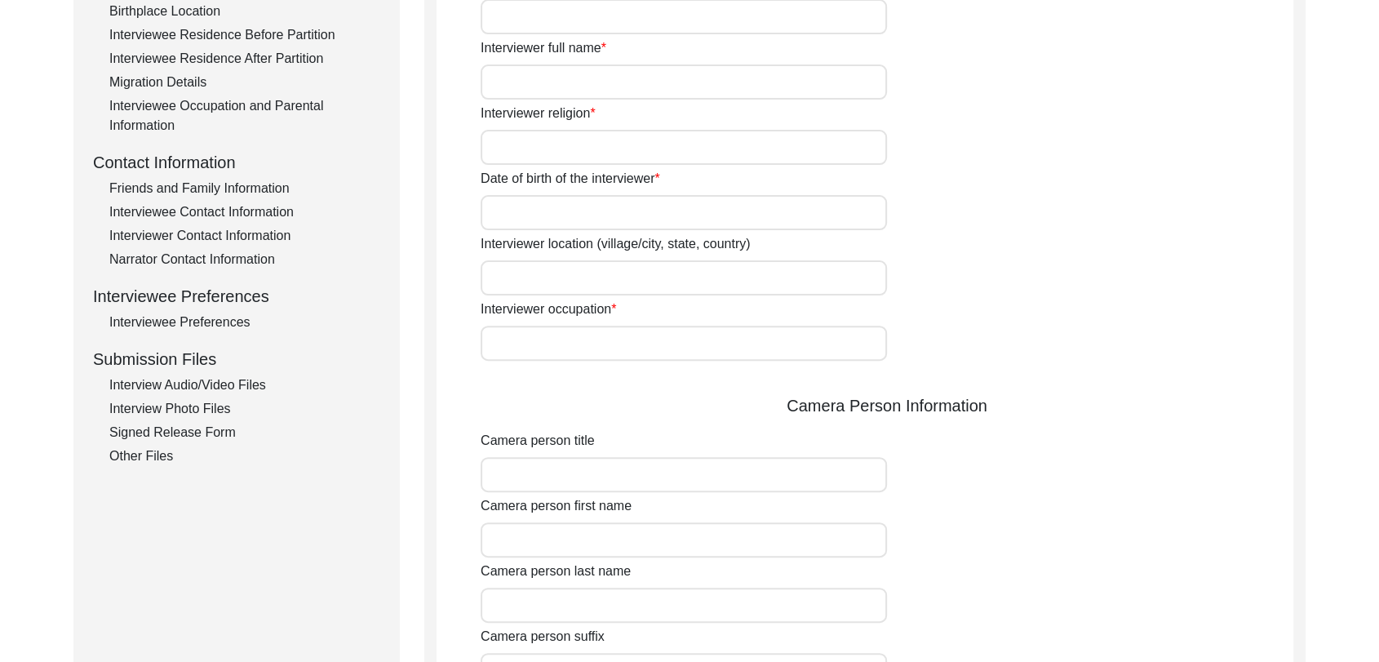
click at [599, 396] on div "Camera Person Information" at bounding box center [887, 405] width 813 height 24
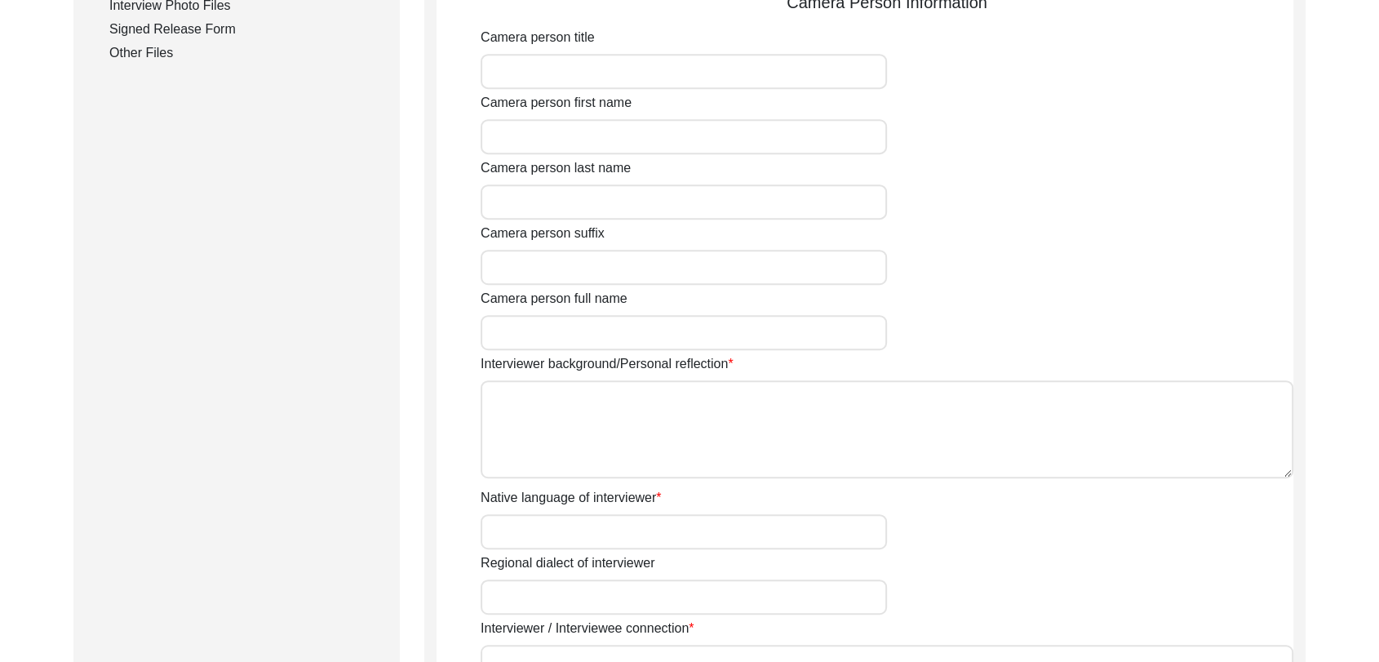
scroll to position [873, 0]
click at [578, 426] on textarea "Interviewer background/Personal reflection" at bounding box center [887, 428] width 813 height 98
paste textarea "[PERSON_NAME] Son of [PERSON_NAME] living in [GEOGRAPHIC_DATA] village of [GEOG…"
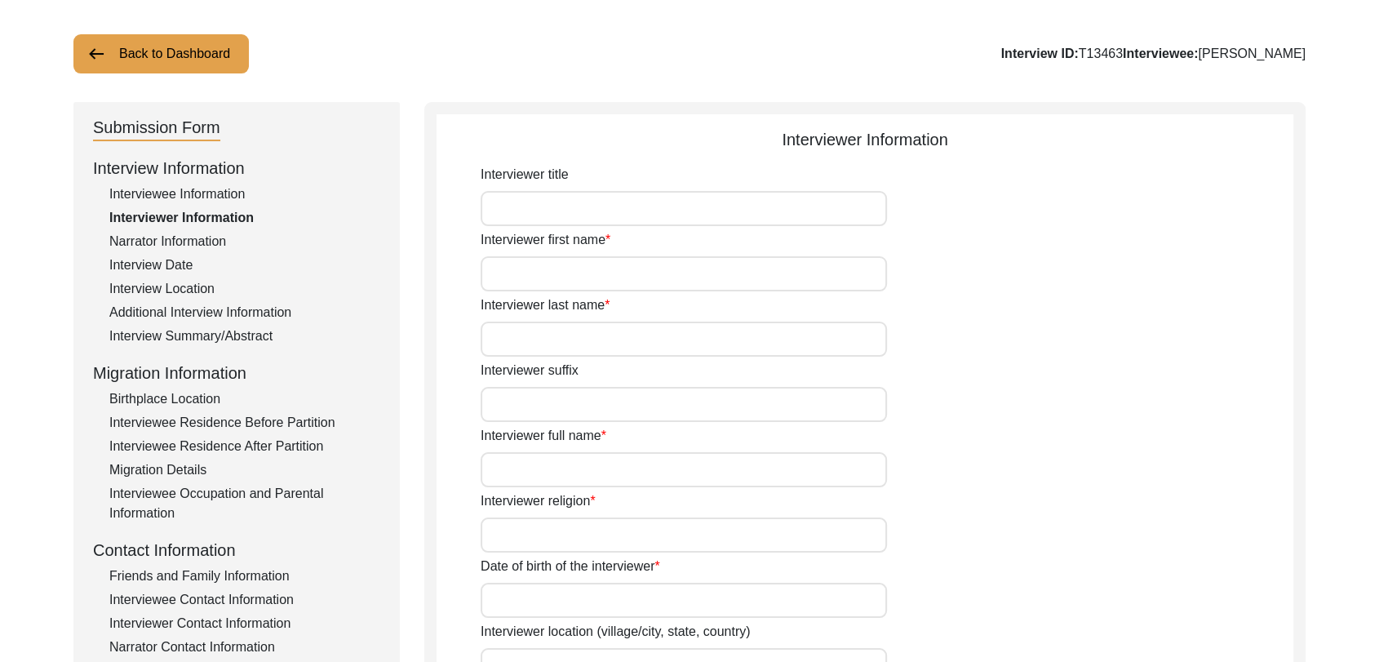
scroll to position [79, 0]
type textarea "[PERSON_NAME] Son of [PERSON_NAME] living in [GEOGRAPHIC_DATA] village of [GEOG…"
click at [526, 263] on input "Interviewer first name" at bounding box center [684, 274] width 406 height 35
type input "[PERSON_NAME]"
click at [554, 332] on input "Interviewer last name" at bounding box center [684, 339] width 406 height 35
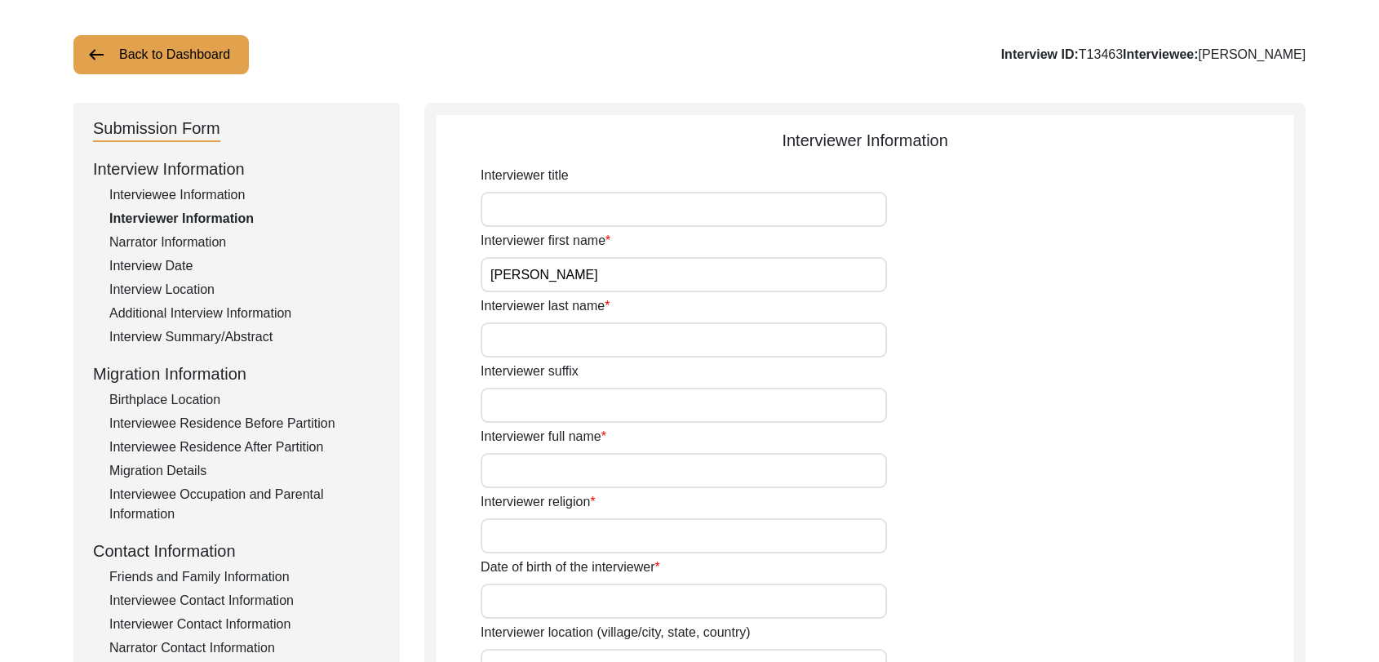
type input "[PERSON_NAME]"
click at [548, 480] on input "Interviewer full name" at bounding box center [684, 470] width 406 height 35
type input "[PERSON_NAME]"
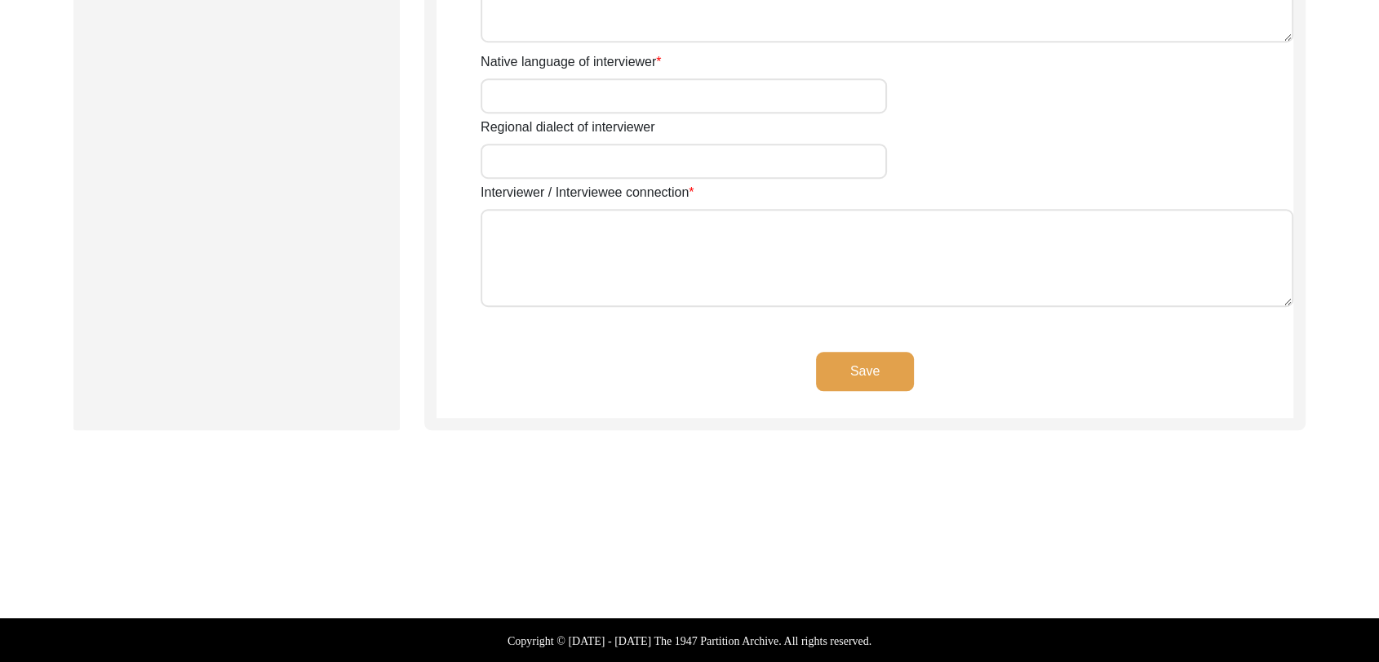
scroll to position [1306, 0]
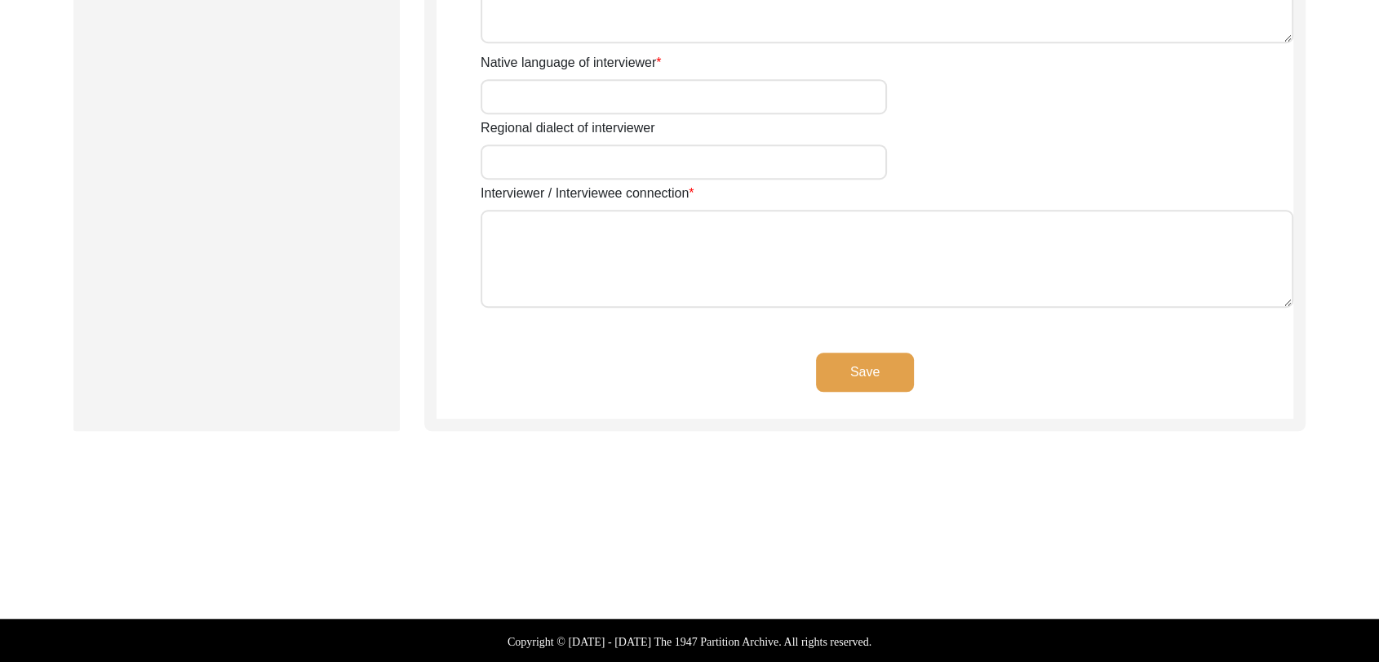
click at [833, 386] on button "Save" at bounding box center [865, 372] width 98 height 39
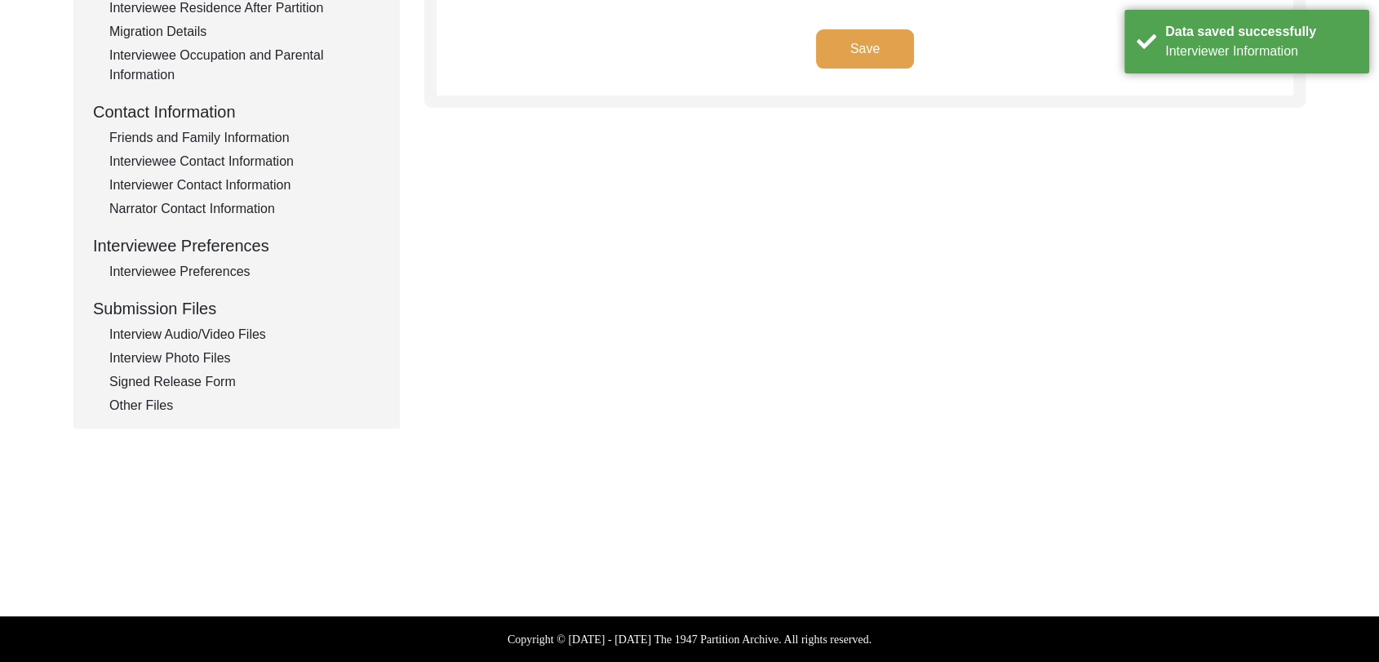
scroll to position [0, 0]
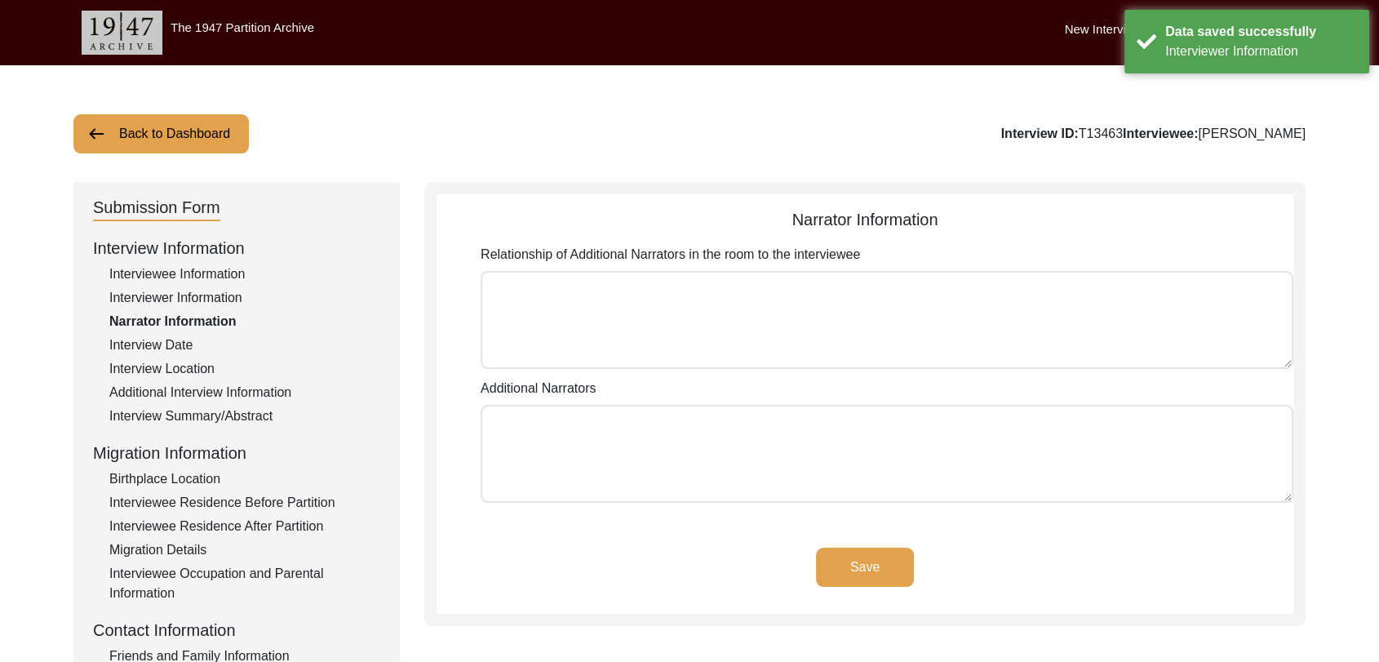
click at [196, 136] on button "Back to Dashboard" at bounding box center [160, 133] width 175 height 39
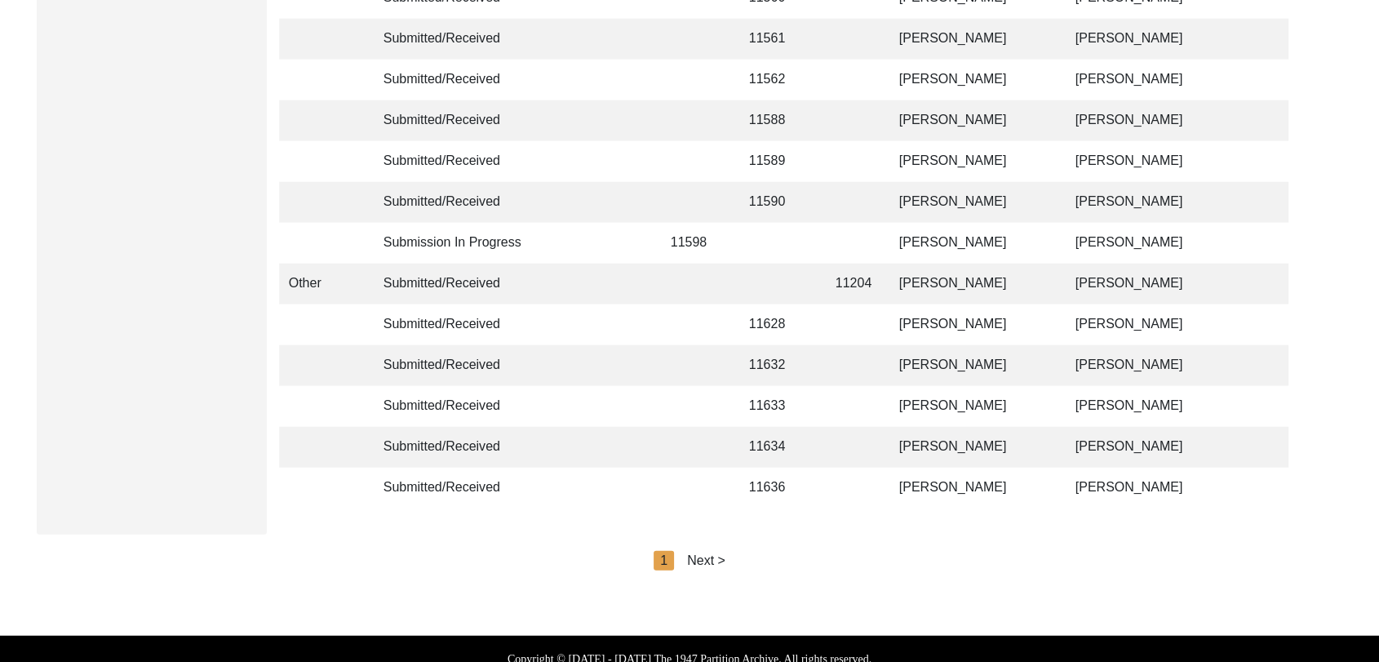
scroll to position [3888, 0]
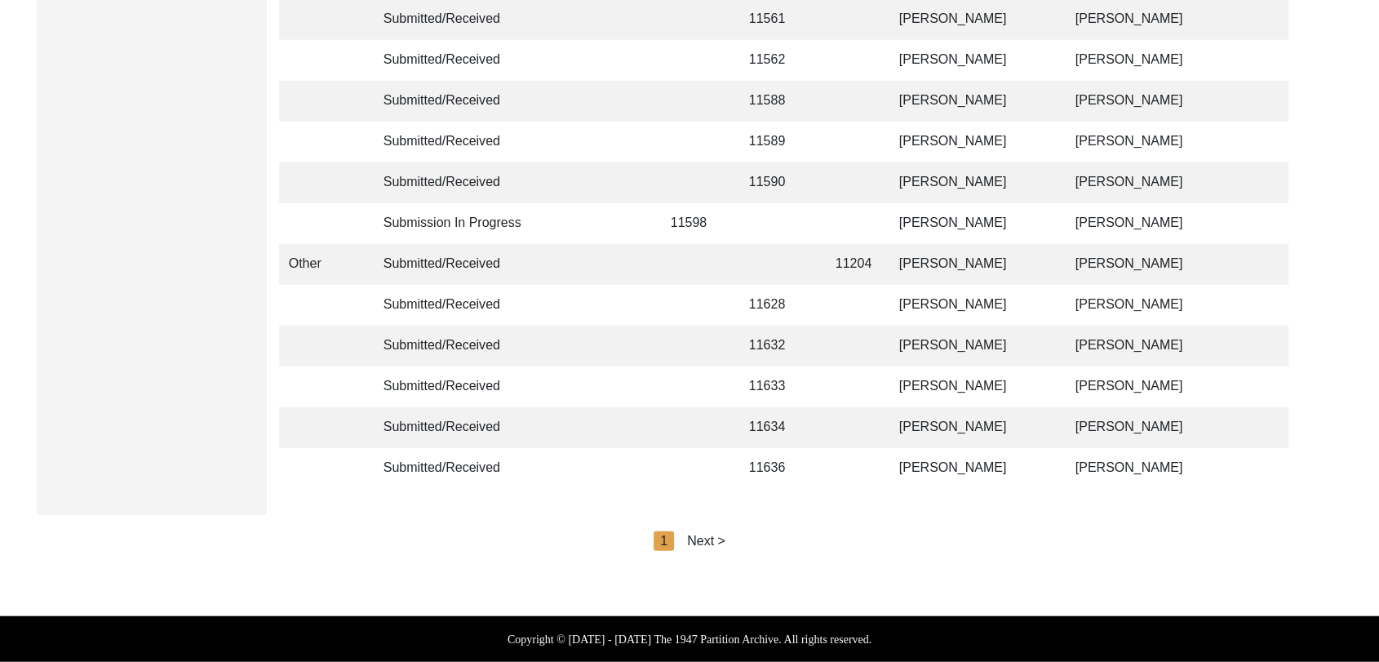
click at [708, 534] on div "Next >" at bounding box center [706, 541] width 38 height 20
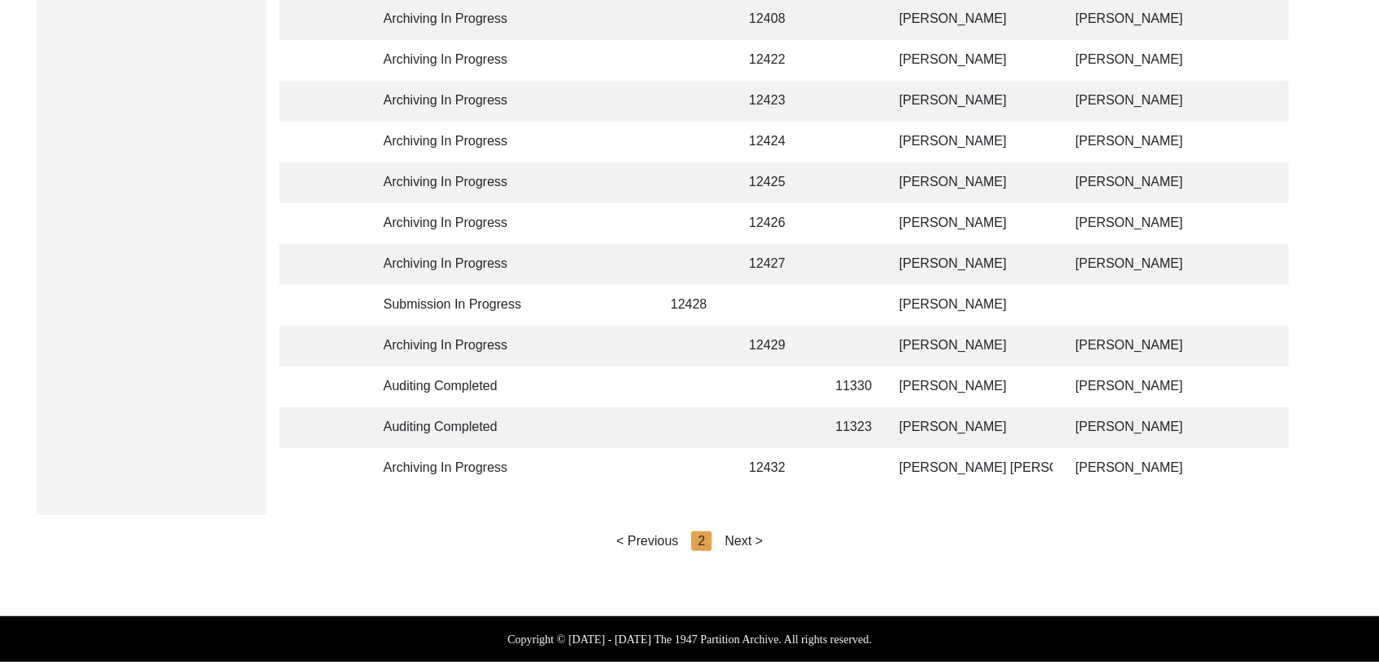
click at [753, 539] on div "Next >" at bounding box center [744, 541] width 38 height 20
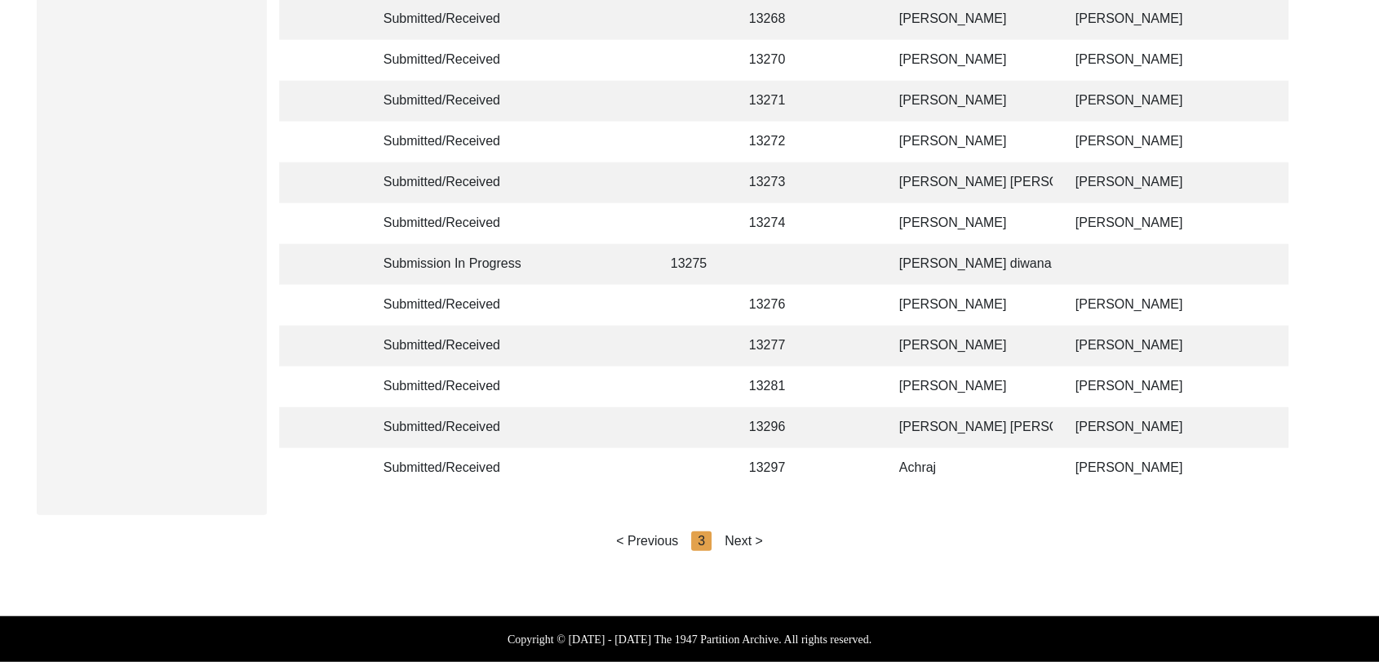
click at [760, 540] on div "Next >" at bounding box center [744, 541] width 38 height 20
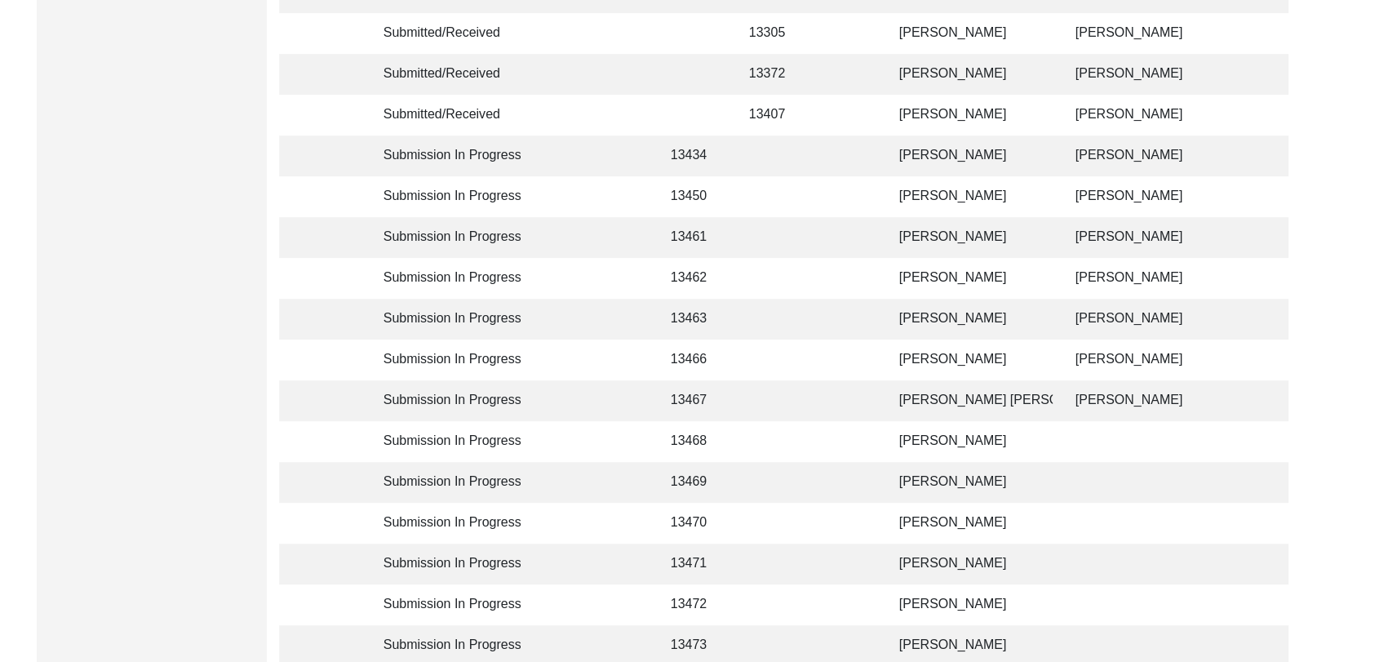
scroll to position [665, 0]
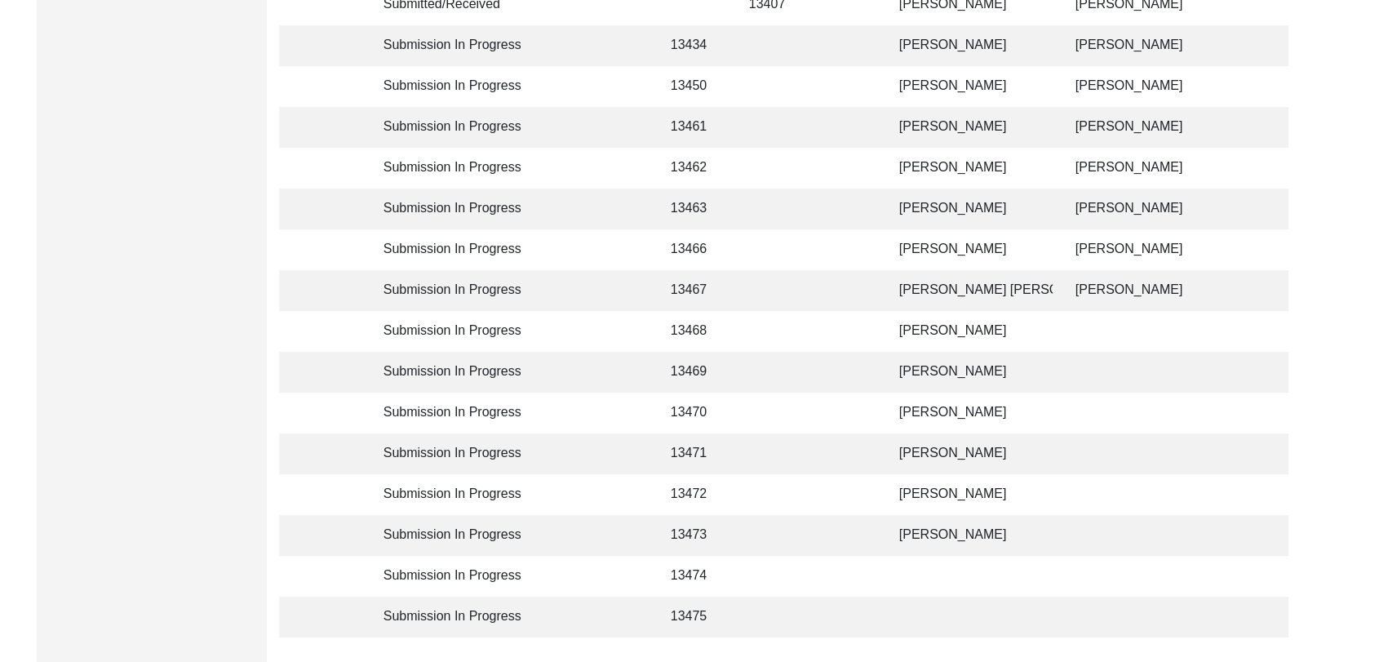
click at [935, 329] on td "[PERSON_NAME]" at bounding box center [971, 331] width 163 height 41
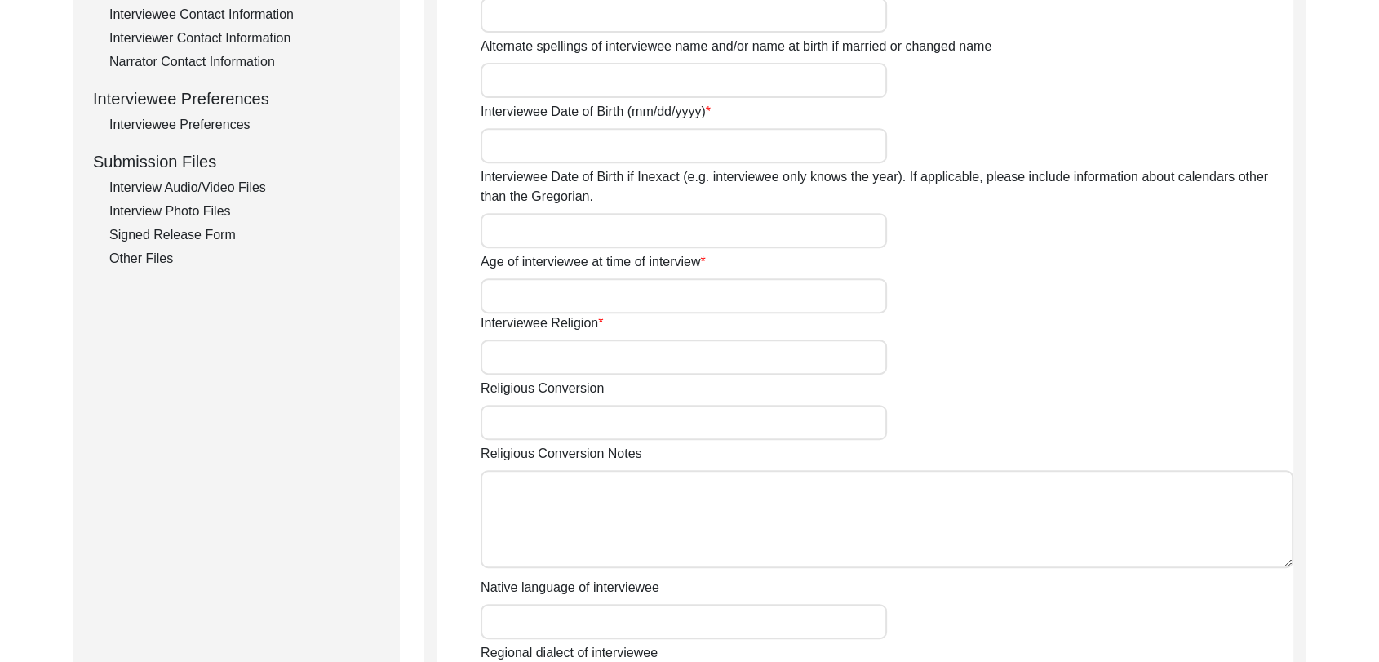
type input "[PERSON_NAME]"
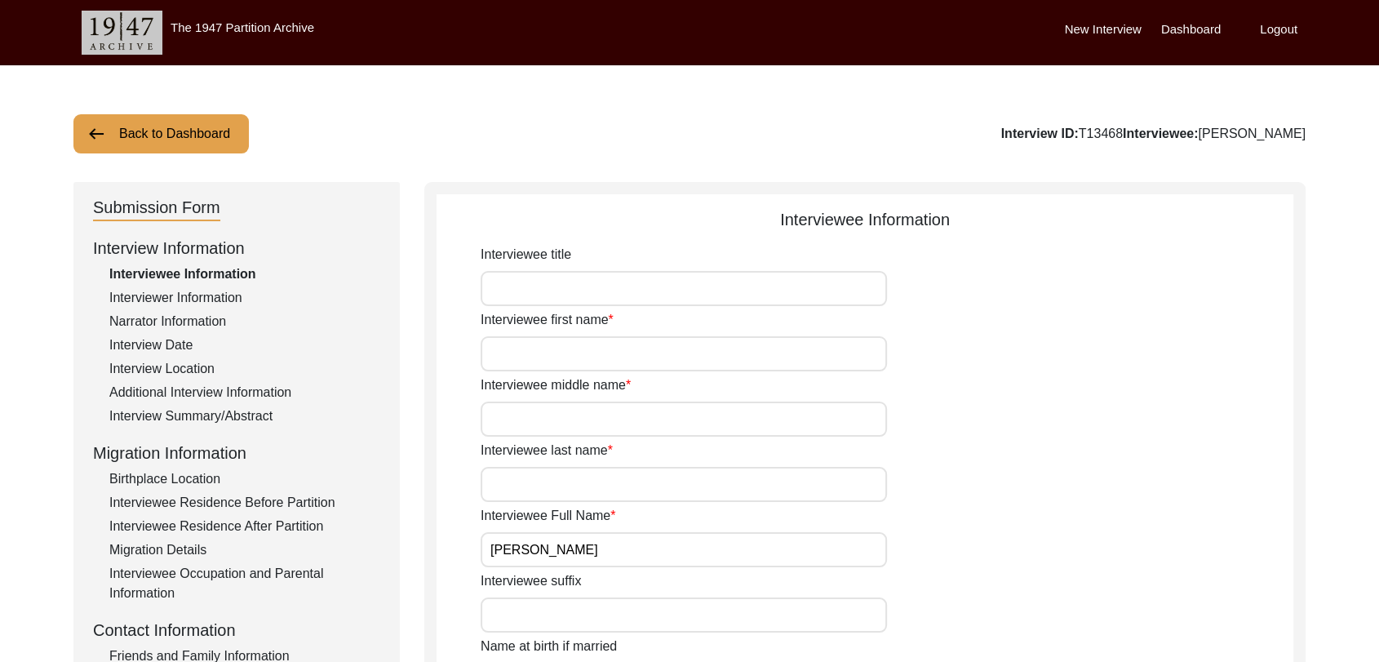
click at [140, 295] on div "Interviewer Information" at bounding box center [244, 298] width 271 height 20
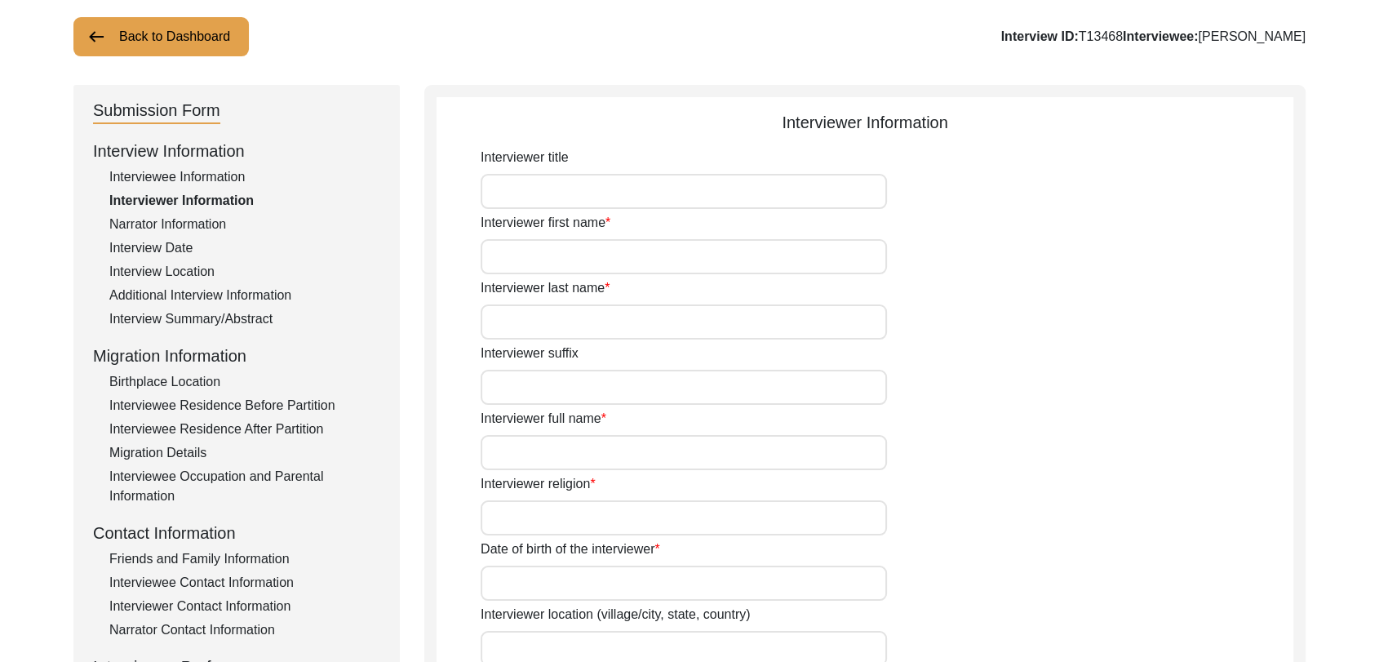
scroll to position [98, 0]
click at [513, 438] on input "Interviewer full name" at bounding box center [684, 451] width 406 height 35
type input "[PERSON_NAME]"
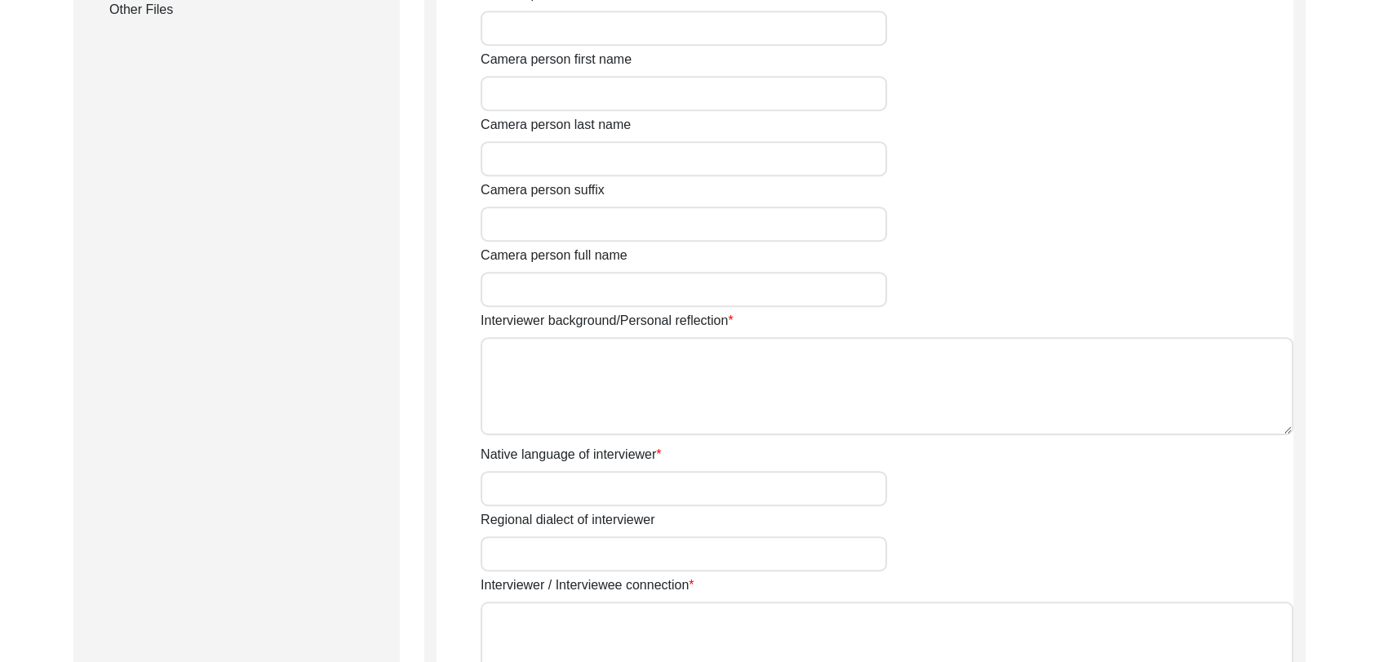
scroll to position [918, 0]
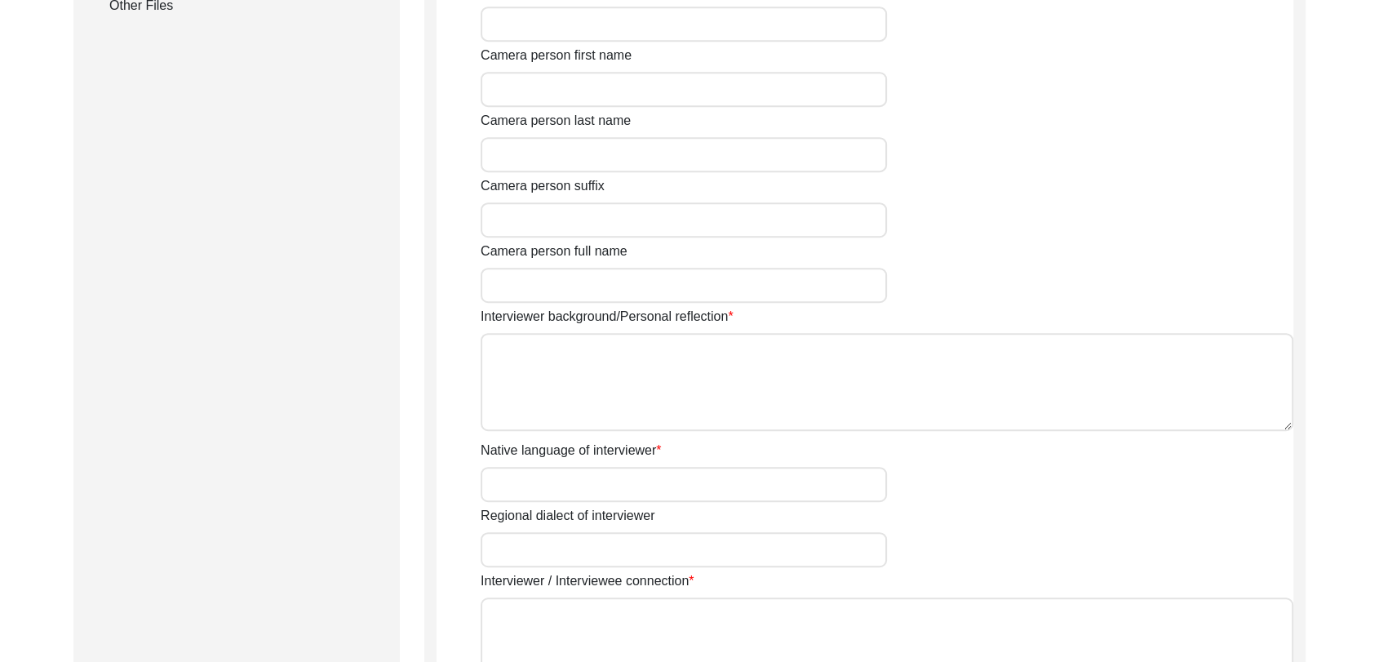
click at [580, 380] on textarea "Interviewer background/Personal reflection" at bounding box center [887, 382] width 813 height 98
paste textarea "[PERSON_NAME] Son of [PERSON_NAME] living in [GEOGRAPHIC_DATA] village of [GEOG…"
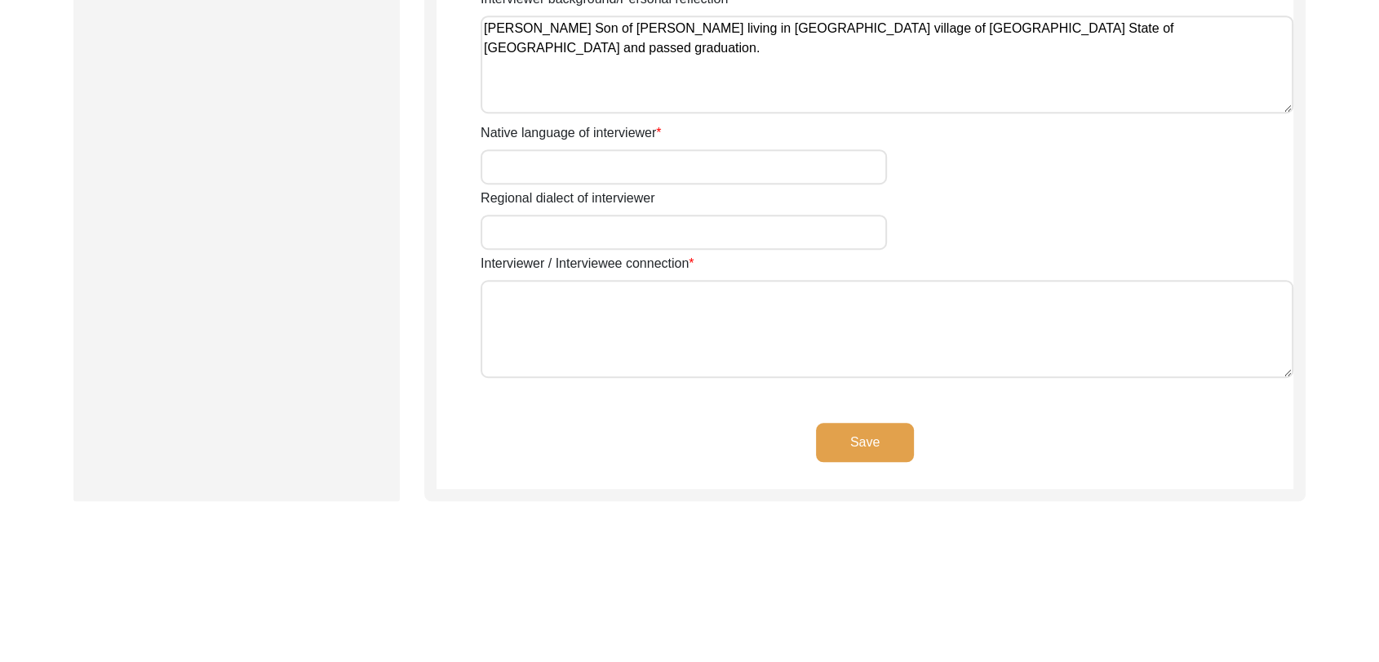
scroll to position [1307, 0]
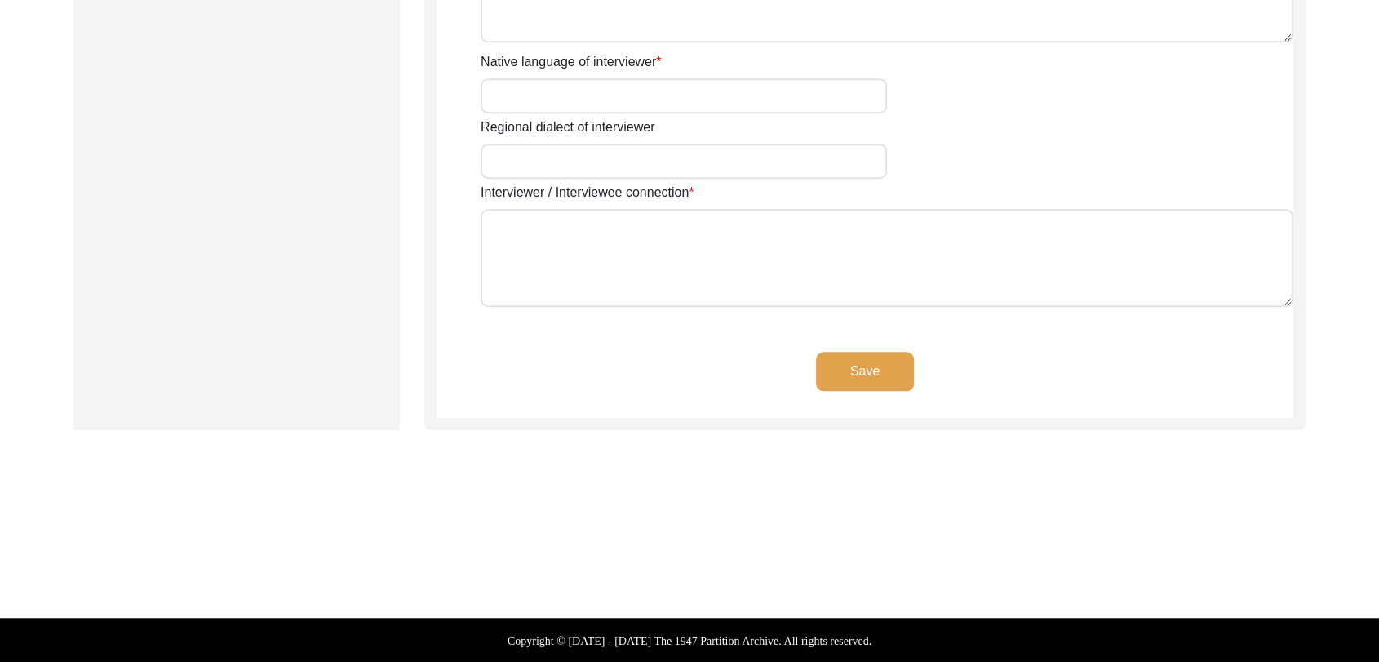
type textarea "[PERSON_NAME] Son of [PERSON_NAME] living in [GEOGRAPHIC_DATA] village of [GEOG…"
click at [874, 379] on button "Save" at bounding box center [865, 371] width 98 height 39
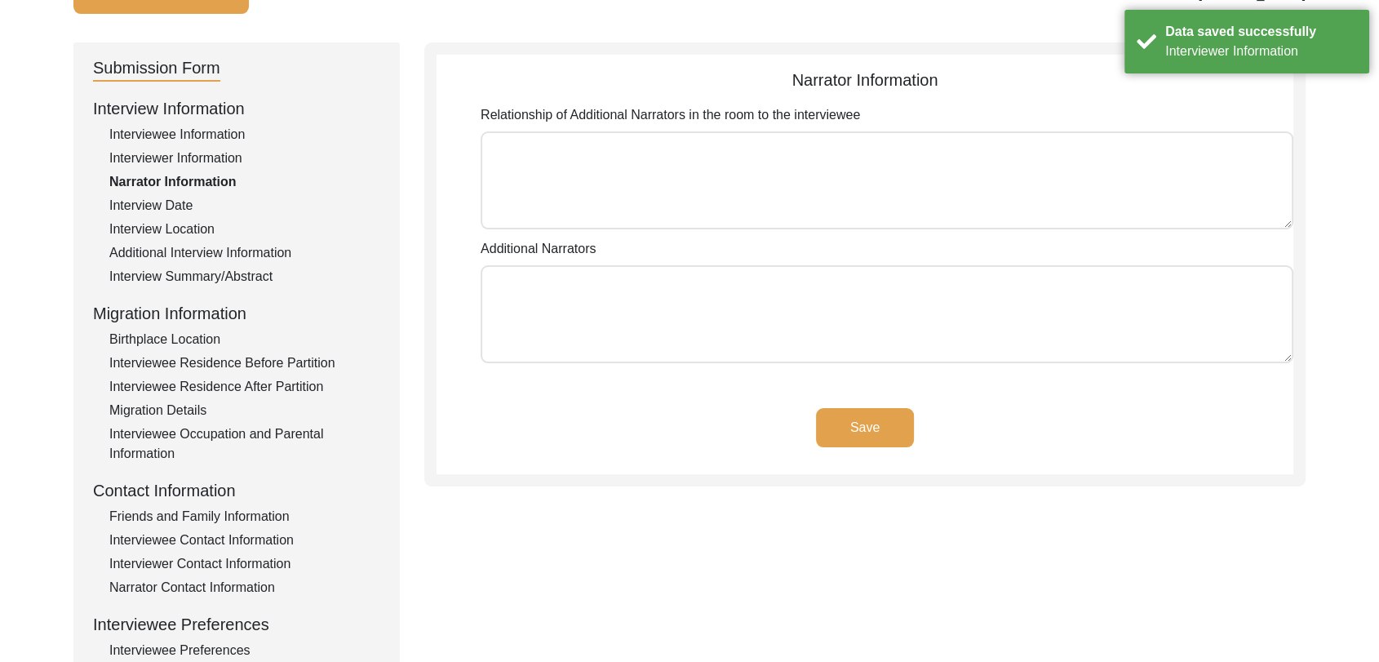
scroll to position [109, 0]
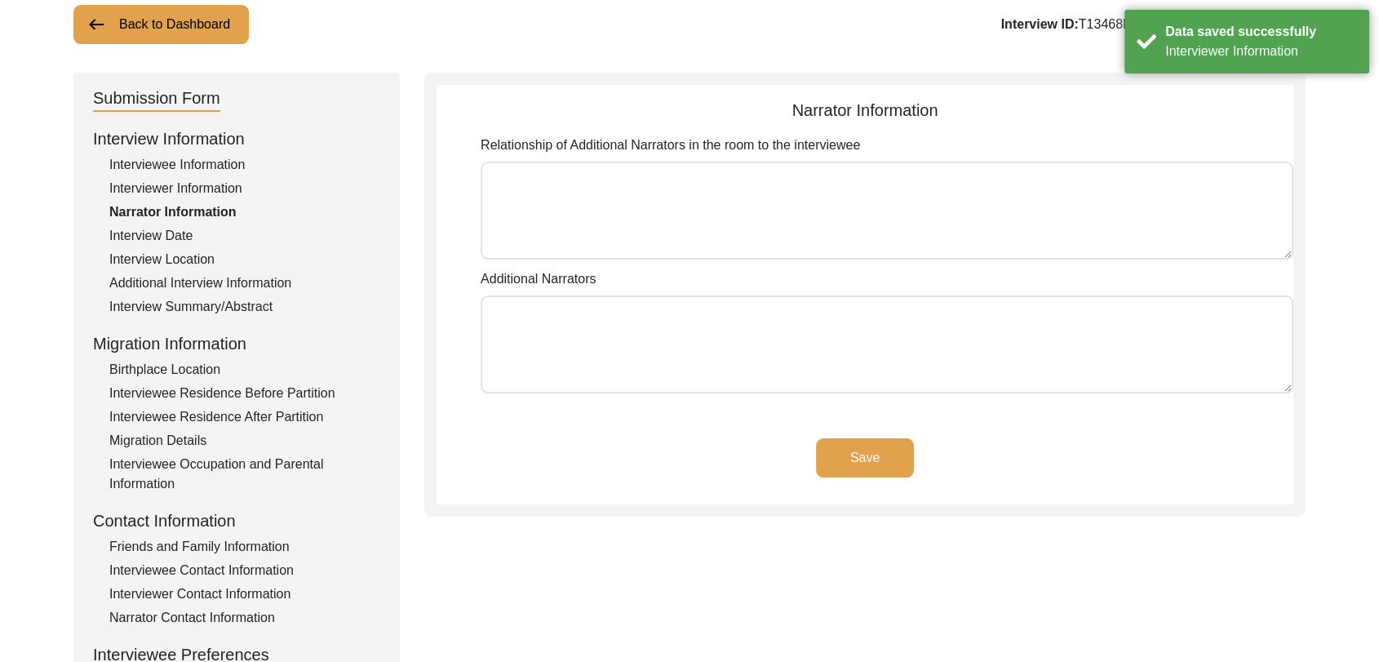
click at [211, 24] on button "Back to Dashboard" at bounding box center [160, 24] width 175 height 39
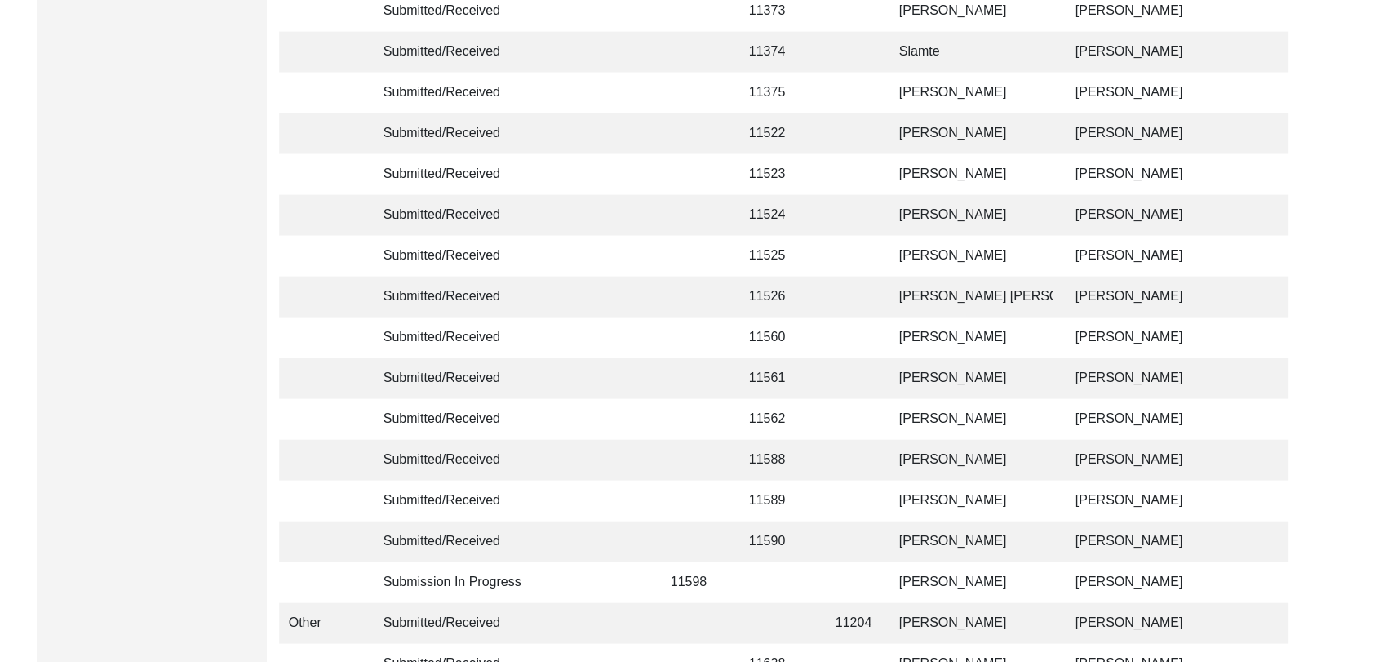
scroll to position [3888, 0]
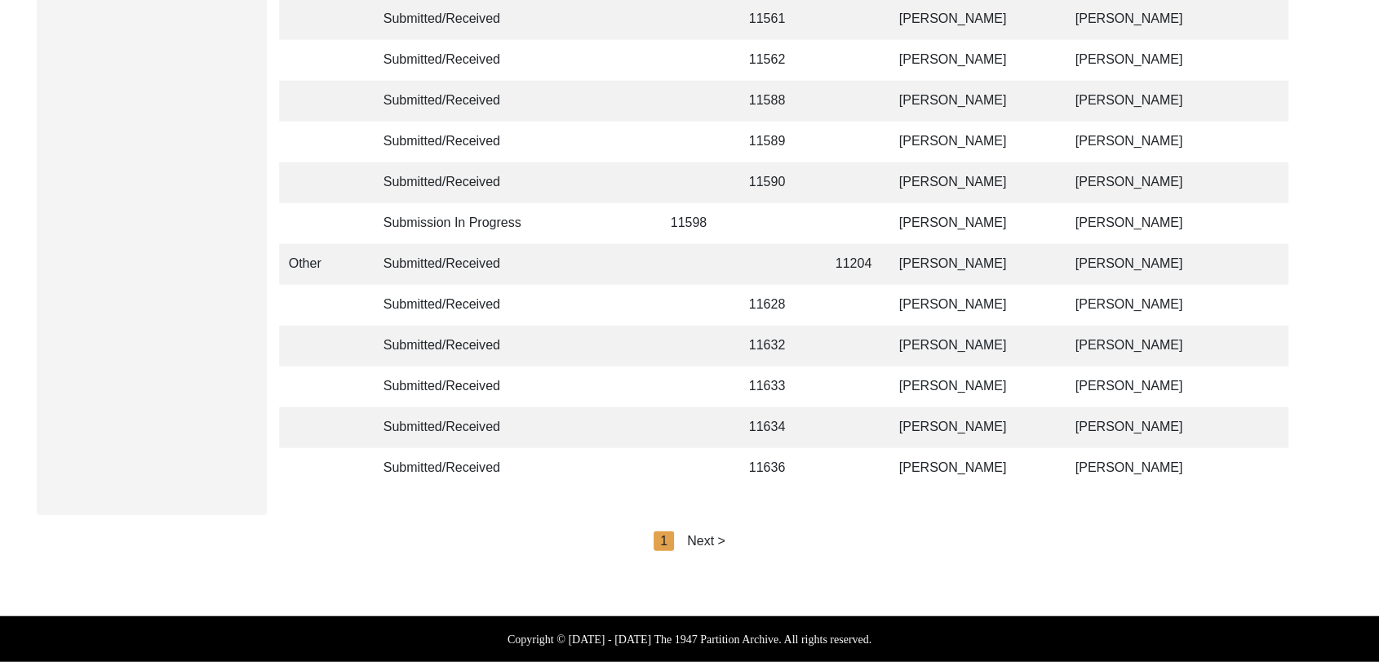
click at [714, 542] on div "Next >" at bounding box center [706, 541] width 38 height 20
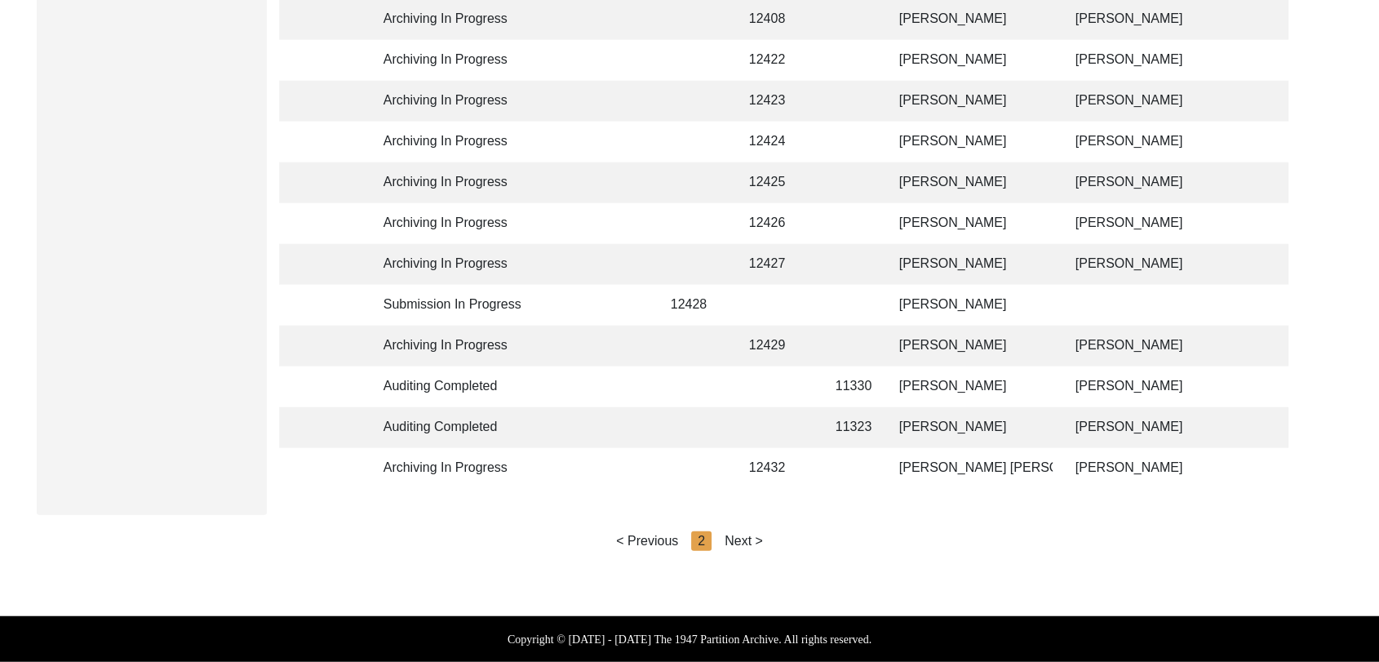
click at [744, 543] on div "Next >" at bounding box center [744, 541] width 38 height 20
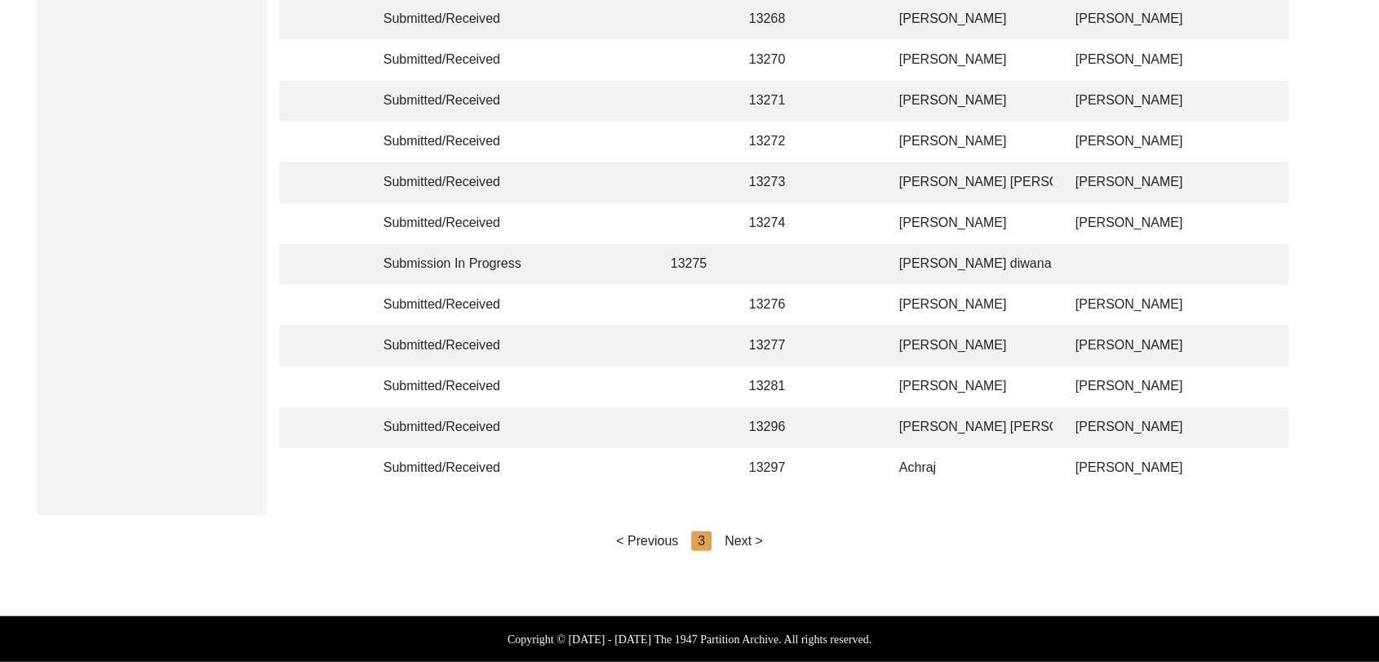
click at [760, 539] on div "Next >" at bounding box center [744, 541] width 38 height 20
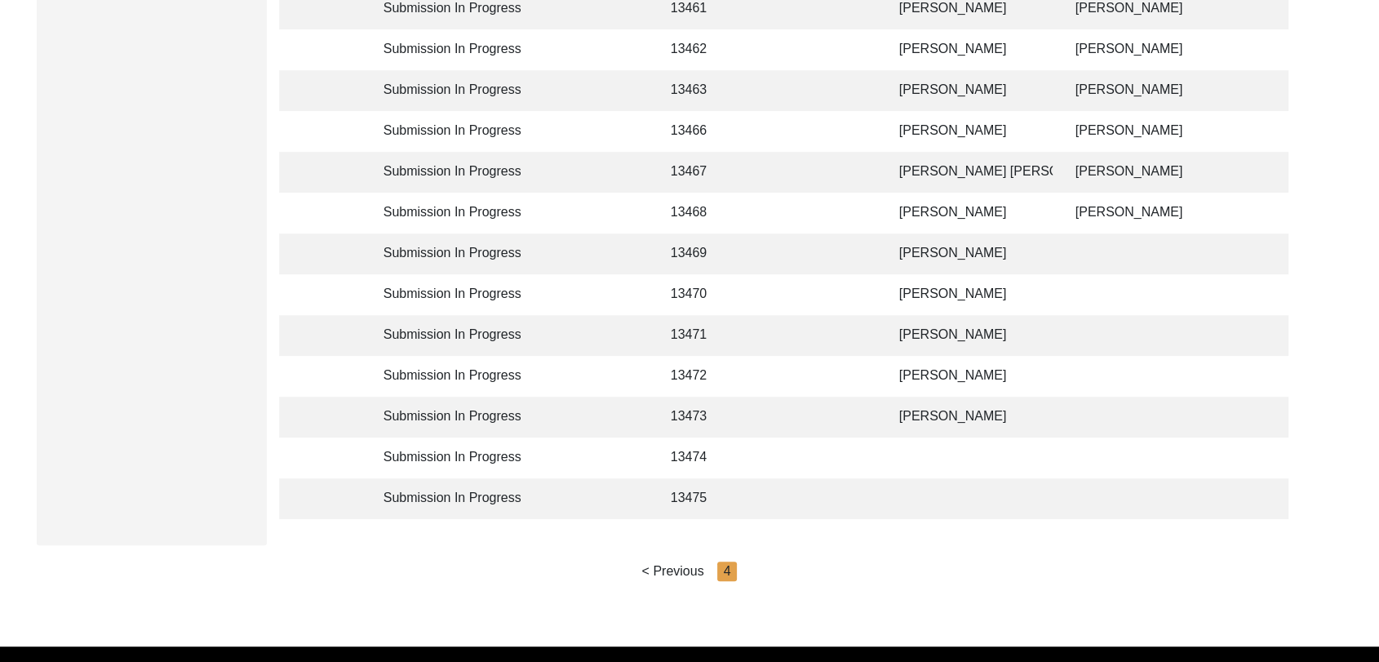
scroll to position [780, 0]
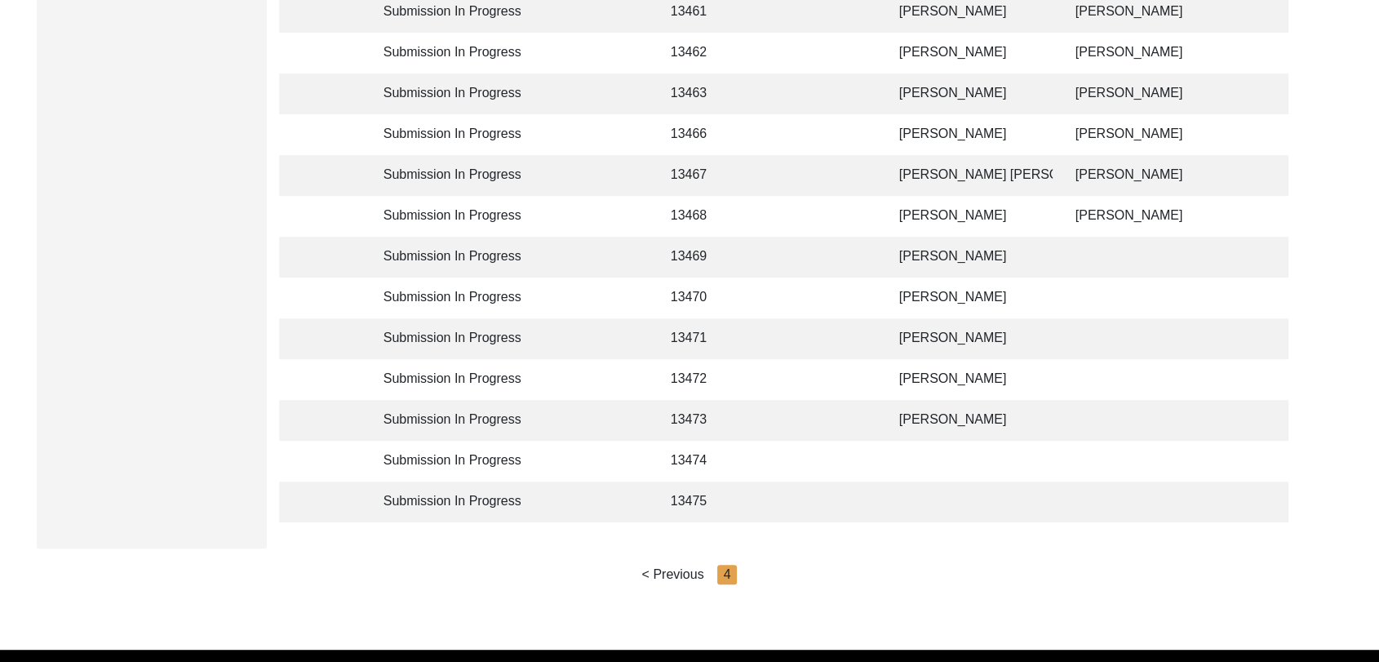
click at [936, 249] on td "[PERSON_NAME]" at bounding box center [971, 257] width 163 height 41
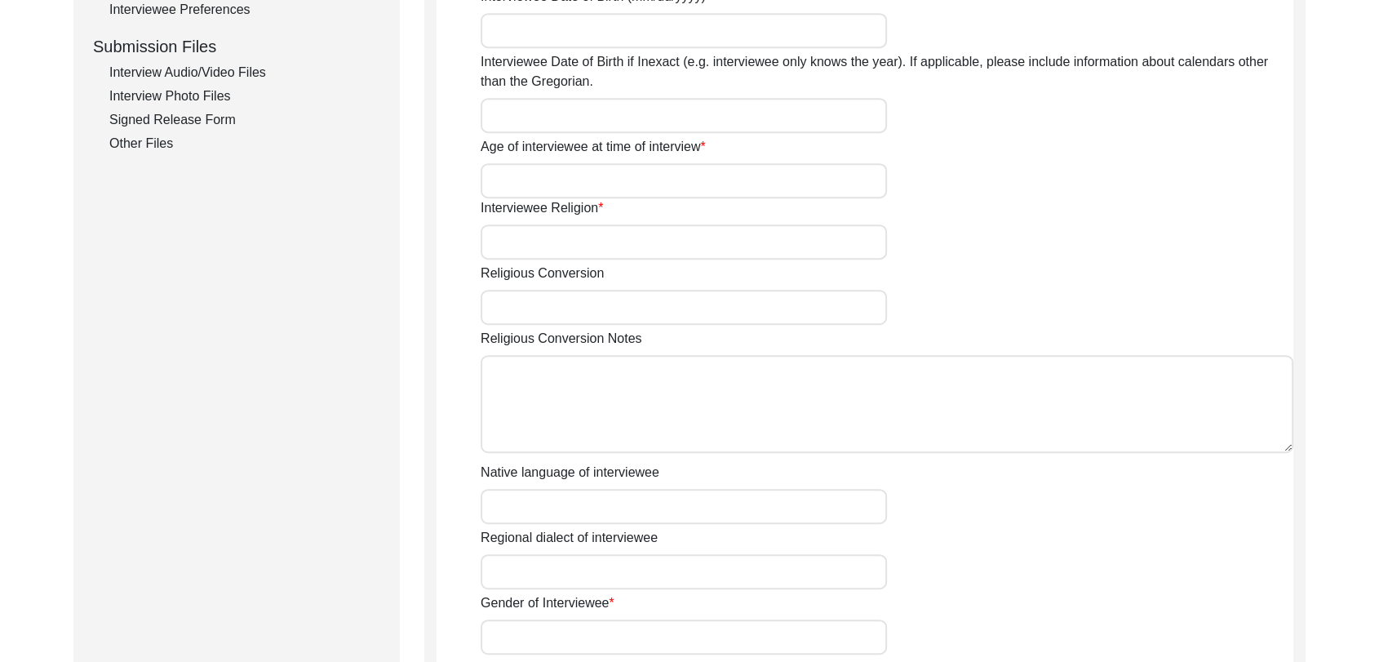
type input "[PERSON_NAME]"
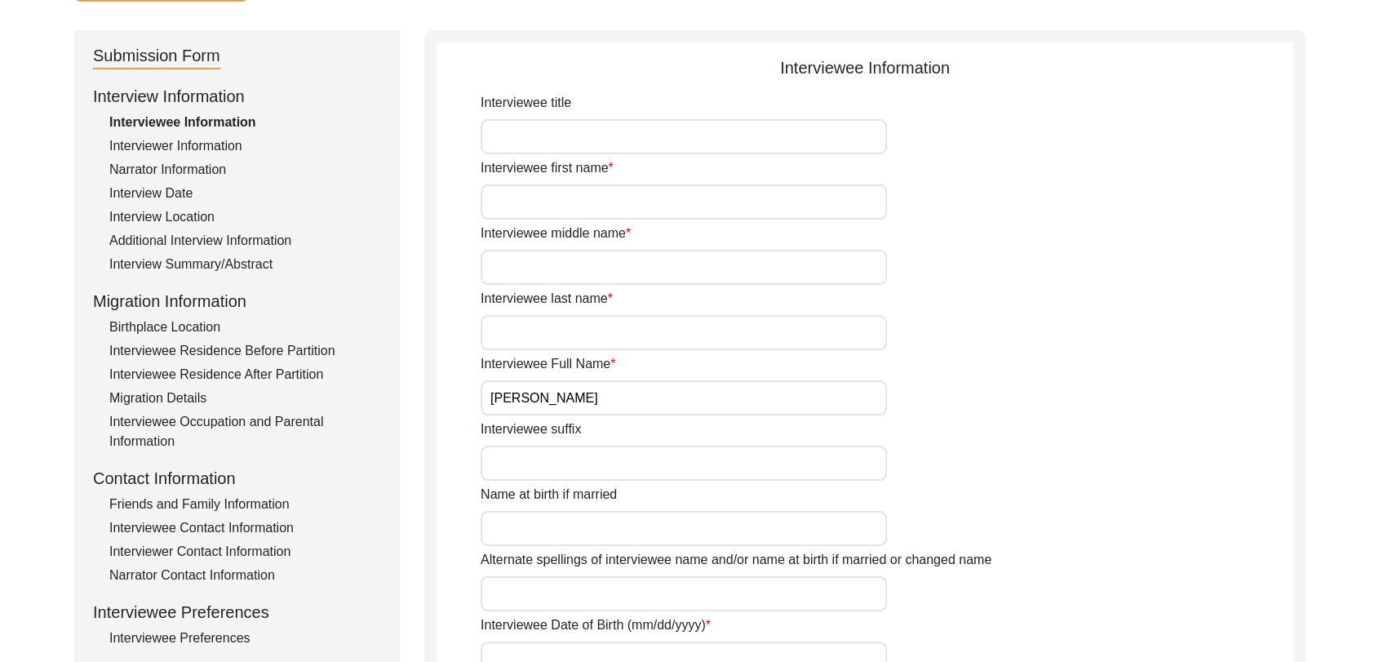
scroll to position [149, 0]
click at [183, 139] on div "Interviewer Information" at bounding box center [244, 149] width 271 height 20
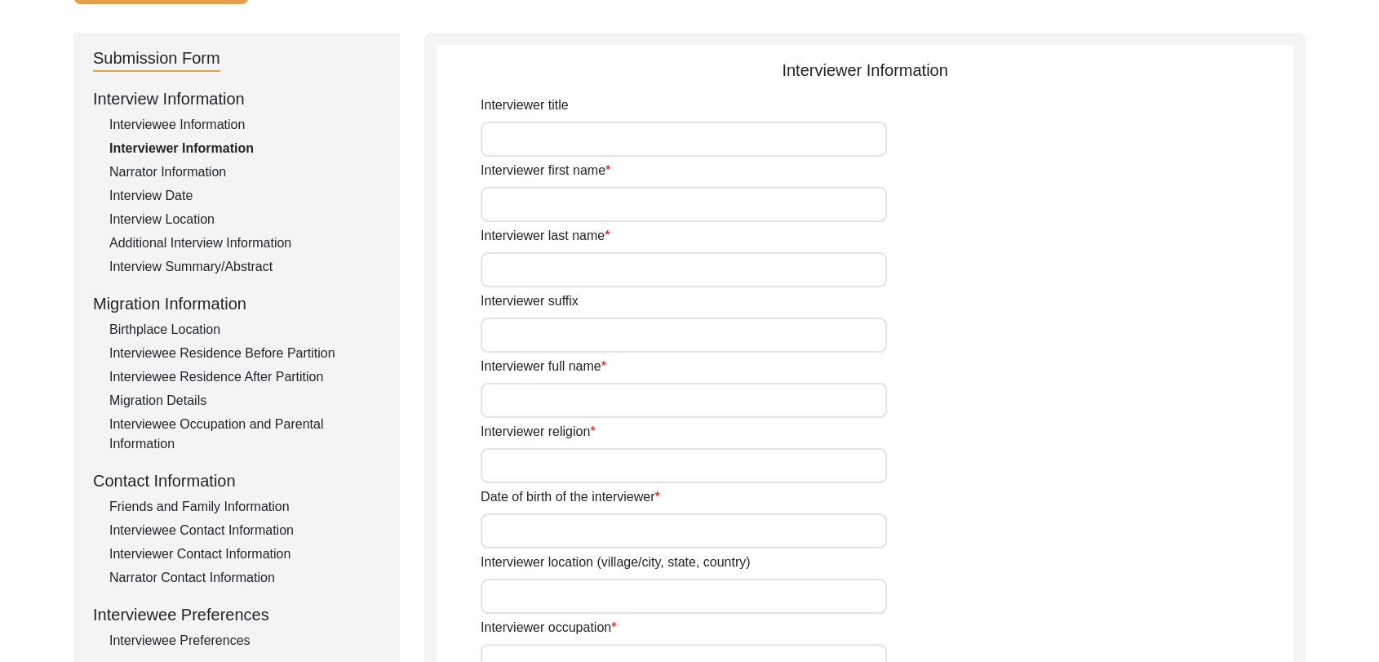
click at [555, 399] on input "Interviewer full name" at bounding box center [684, 400] width 406 height 35
type input "[PERSON_NAME]"
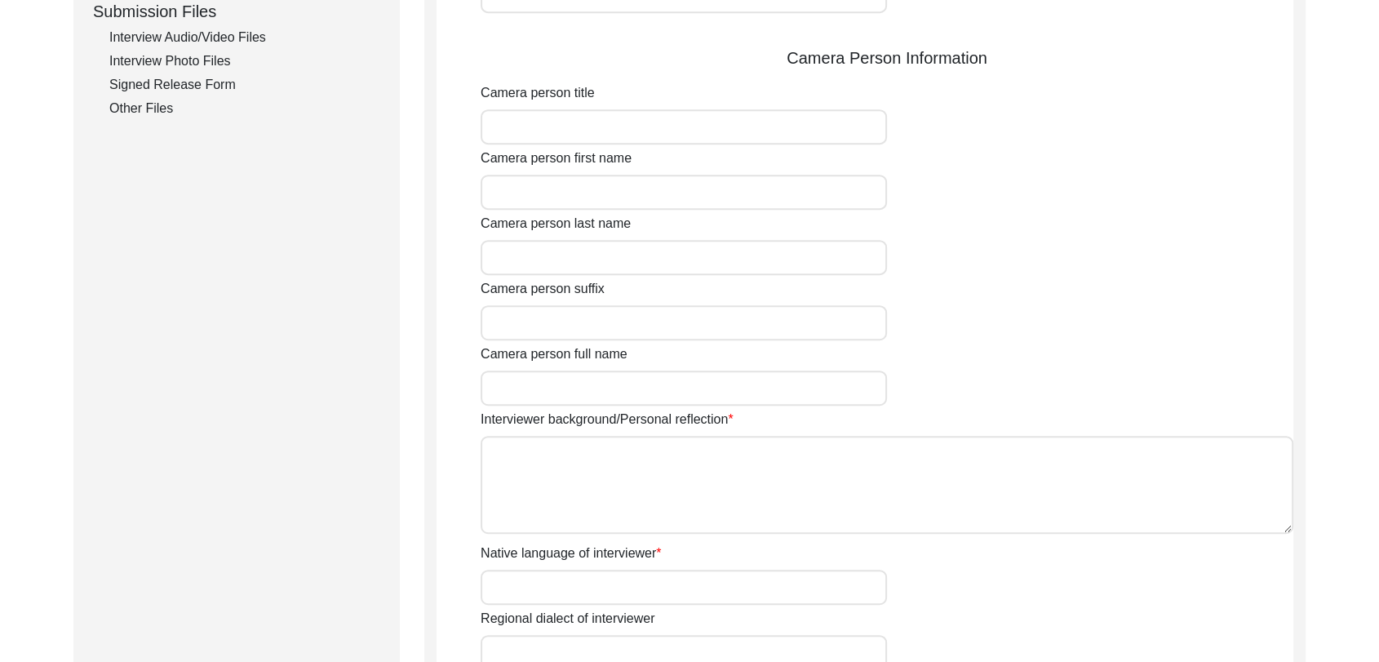
scroll to position [842, 0]
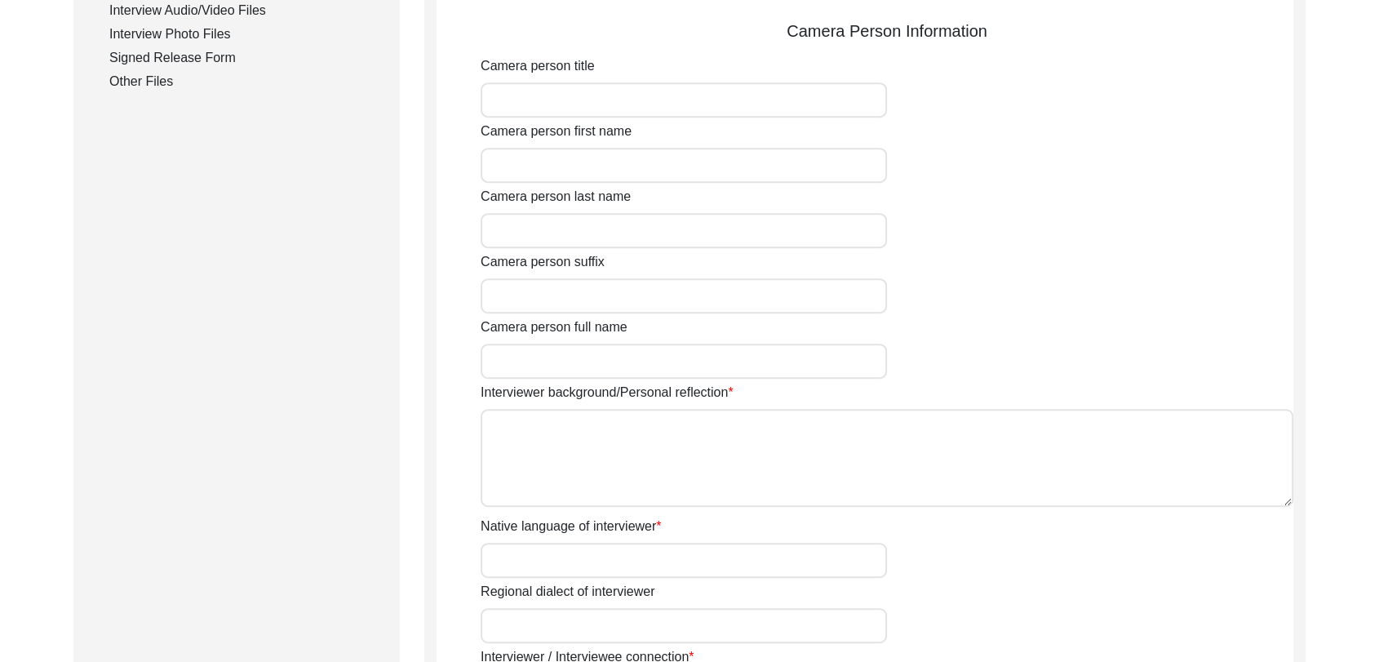
click at [588, 439] on textarea "Interviewer background/Personal reflection" at bounding box center [887, 458] width 813 height 98
paste textarea "[PERSON_NAME] Son of [PERSON_NAME] living in [GEOGRAPHIC_DATA] village of [GEOG…"
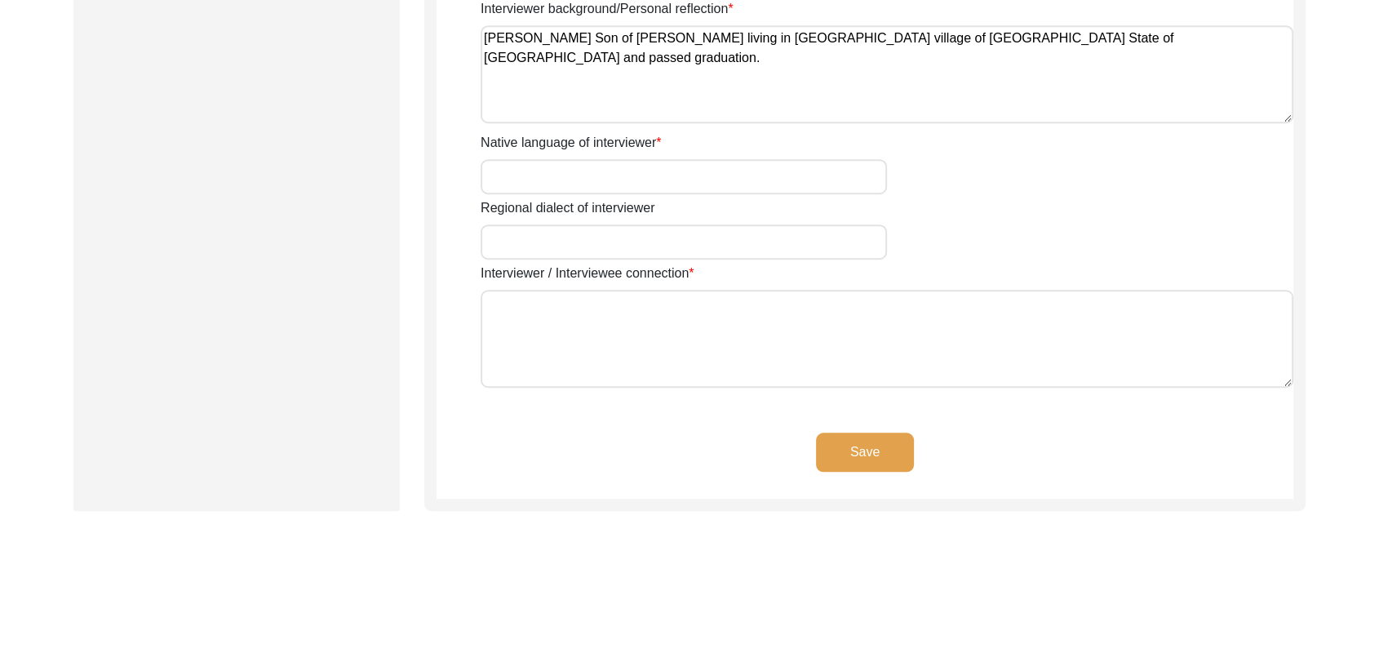
scroll to position [1307, 0]
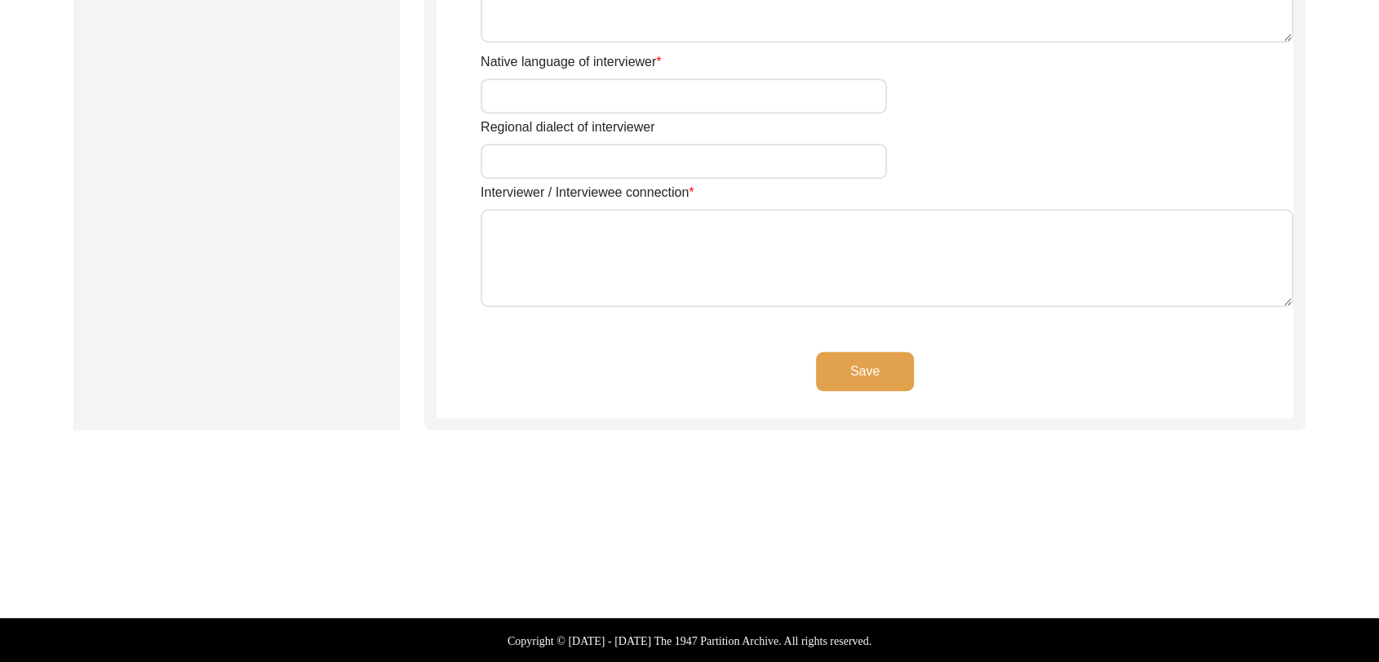
type textarea "[PERSON_NAME] Son of [PERSON_NAME] living in [GEOGRAPHIC_DATA] village of [GEOG…"
click at [844, 386] on button "Save" at bounding box center [865, 371] width 98 height 39
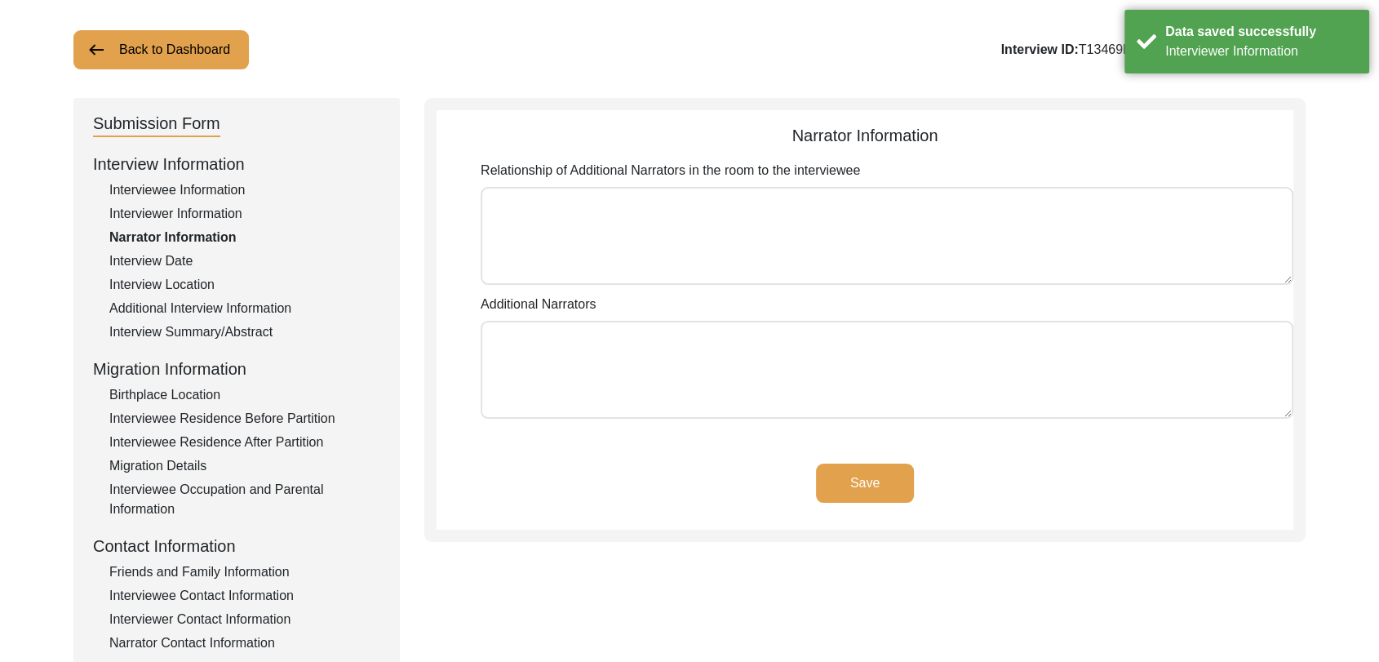
scroll to position [0, 0]
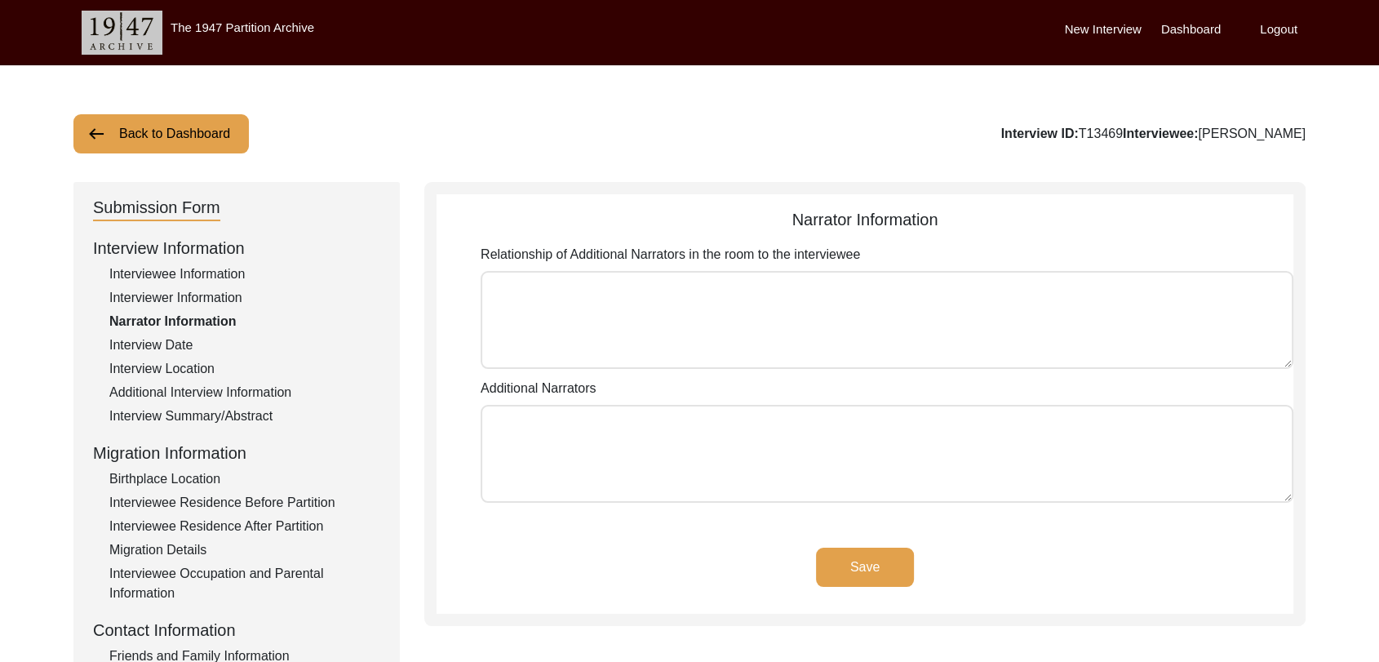
click at [1182, 30] on label "Dashboard" at bounding box center [1191, 29] width 60 height 19
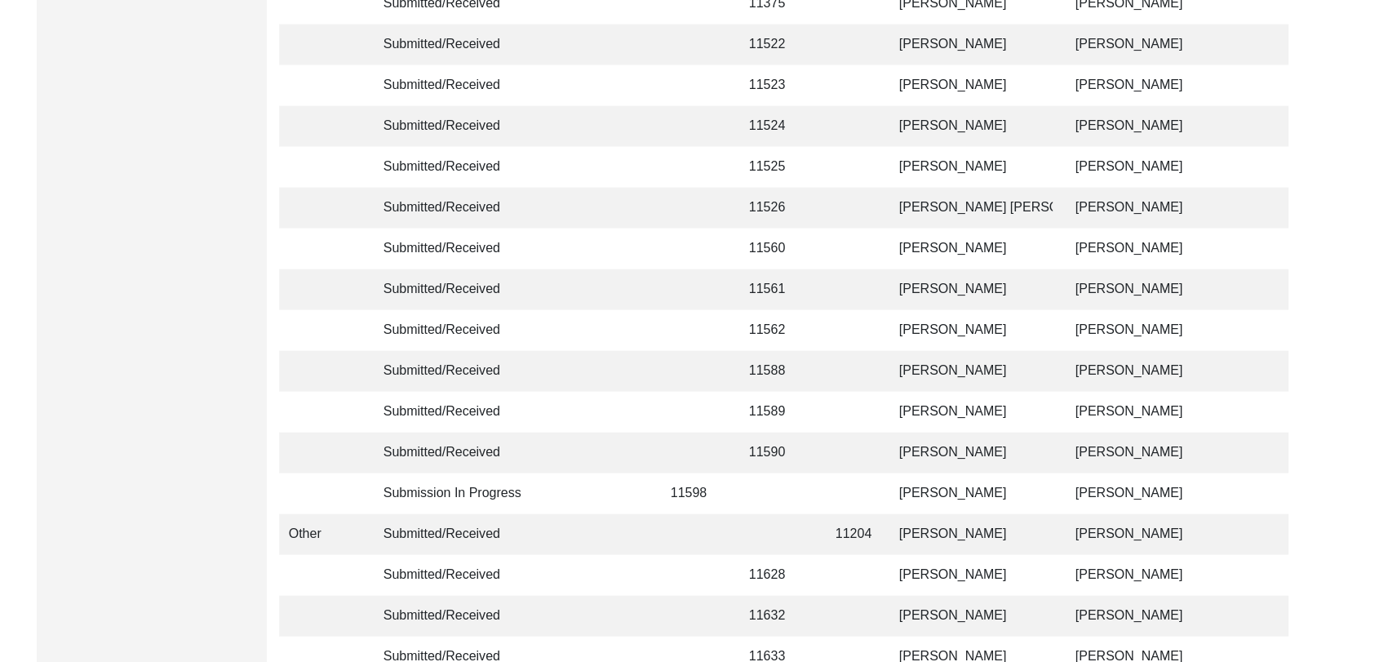
scroll to position [3888, 0]
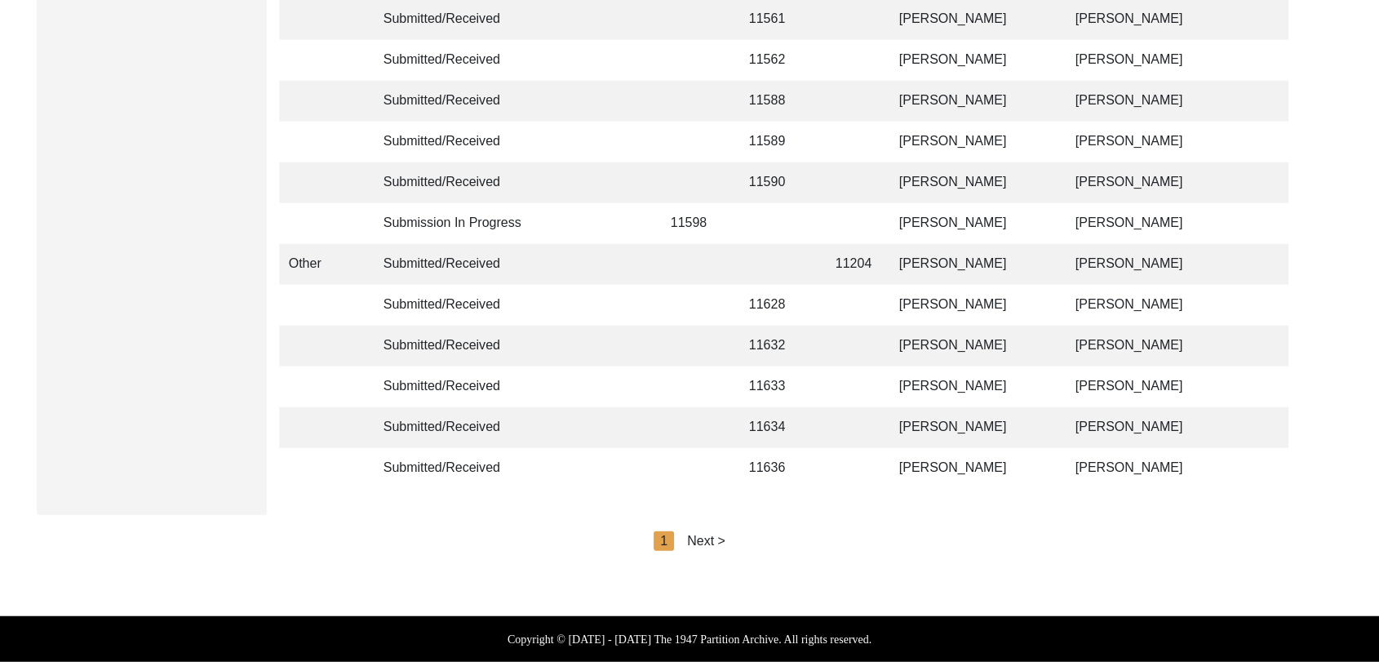
click at [705, 547] on div "Next >" at bounding box center [706, 541] width 38 height 20
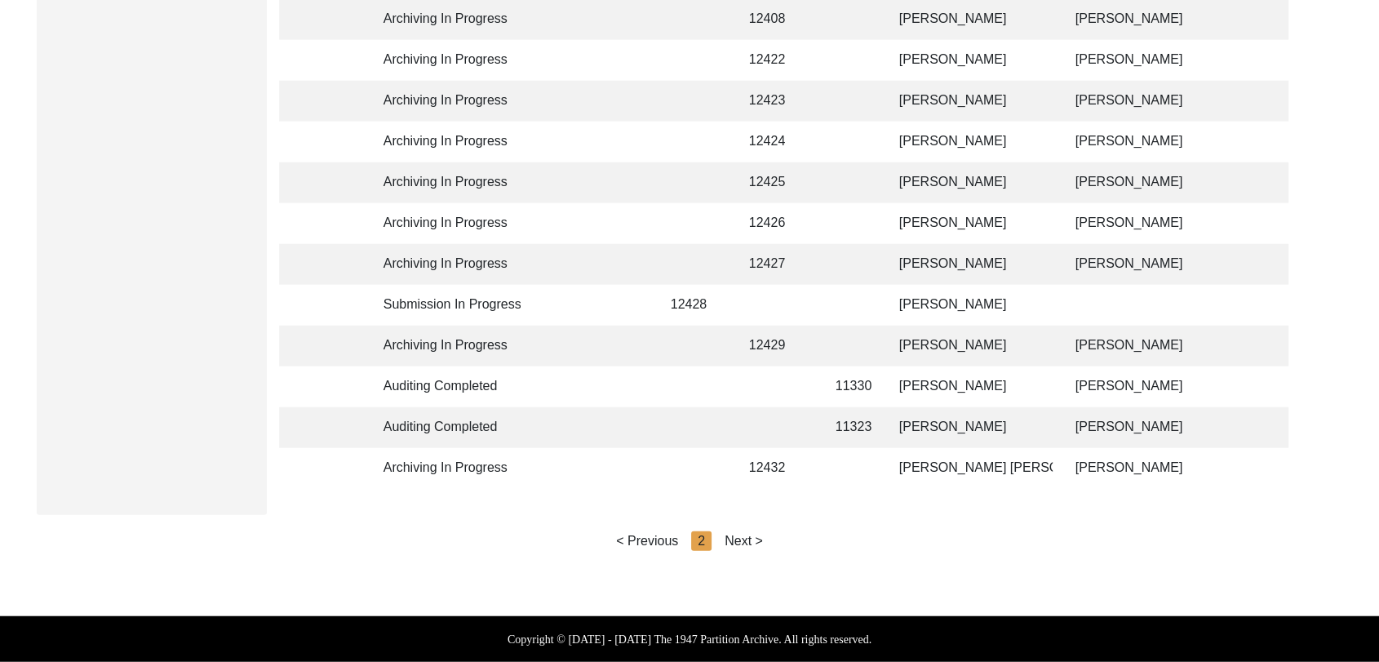
click at [746, 537] on div "Next >" at bounding box center [744, 541] width 38 height 20
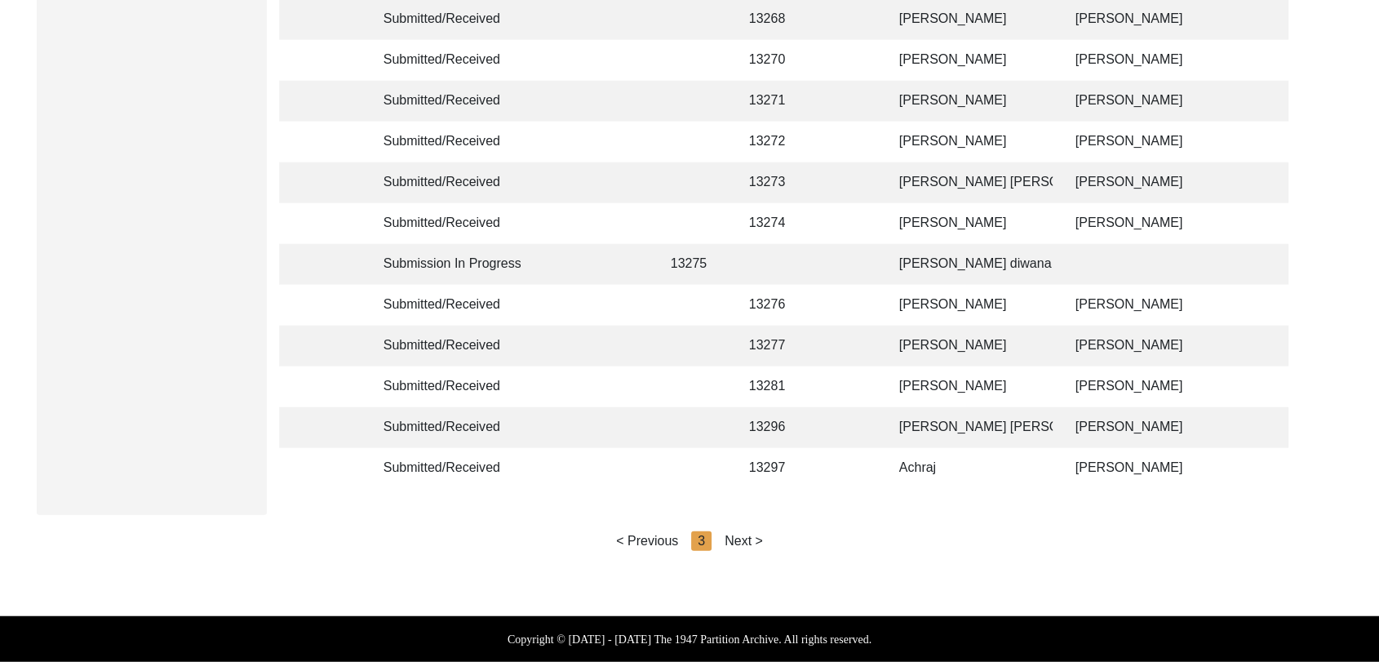
click at [747, 540] on div "Next >" at bounding box center [744, 541] width 38 height 20
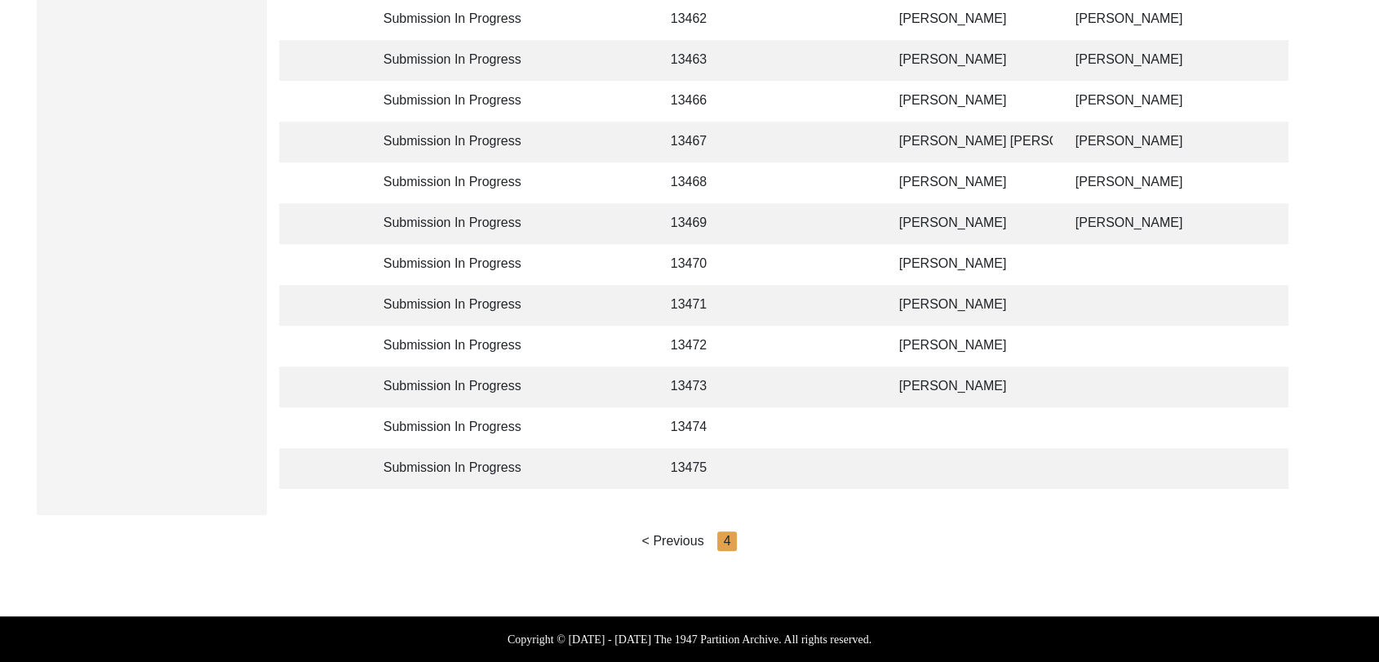
scroll to position [828, 0]
click at [935, 248] on td "[PERSON_NAME]" at bounding box center [971, 264] width 163 height 41
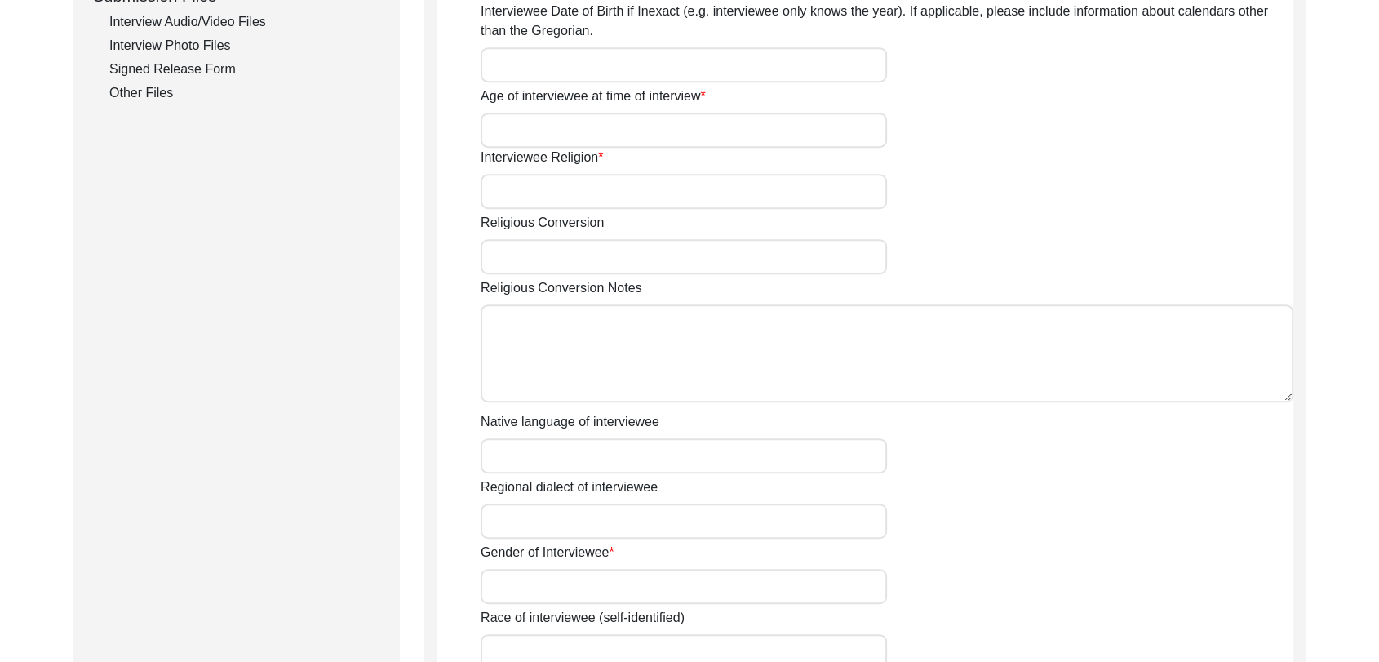
type input "[PERSON_NAME]"
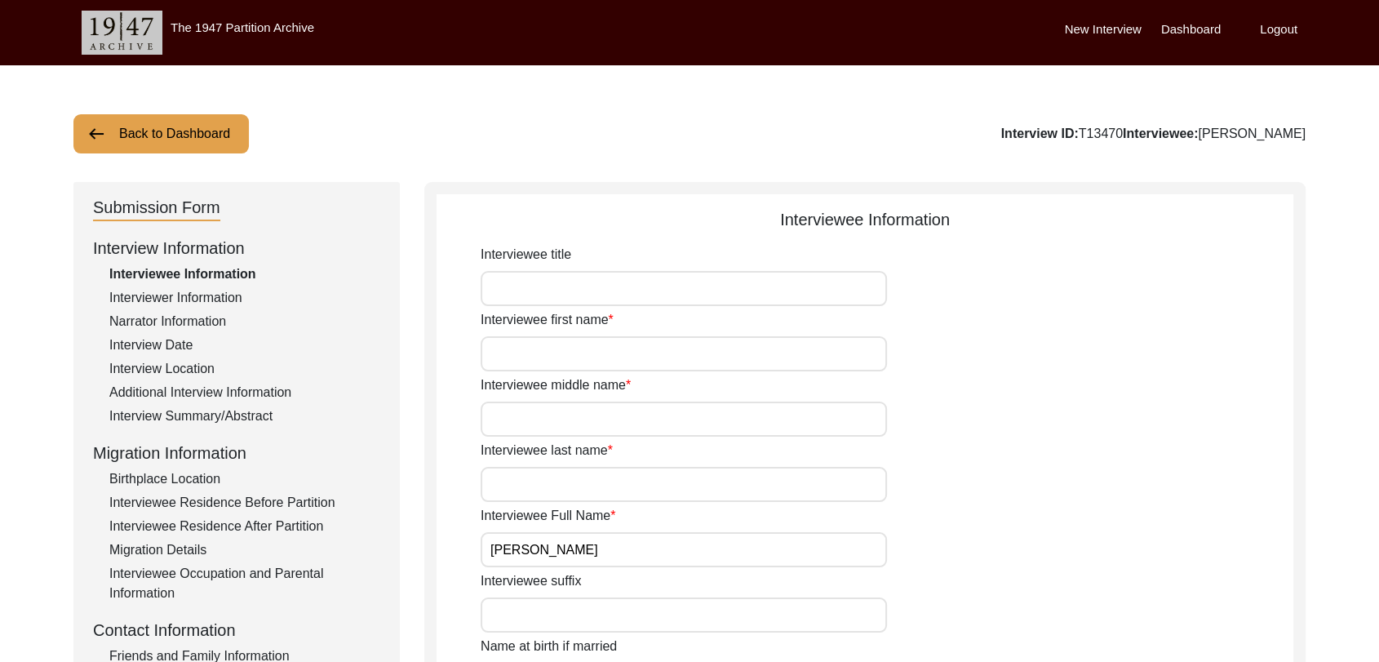
click at [1196, 30] on label "Dashboard" at bounding box center [1191, 29] width 60 height 19
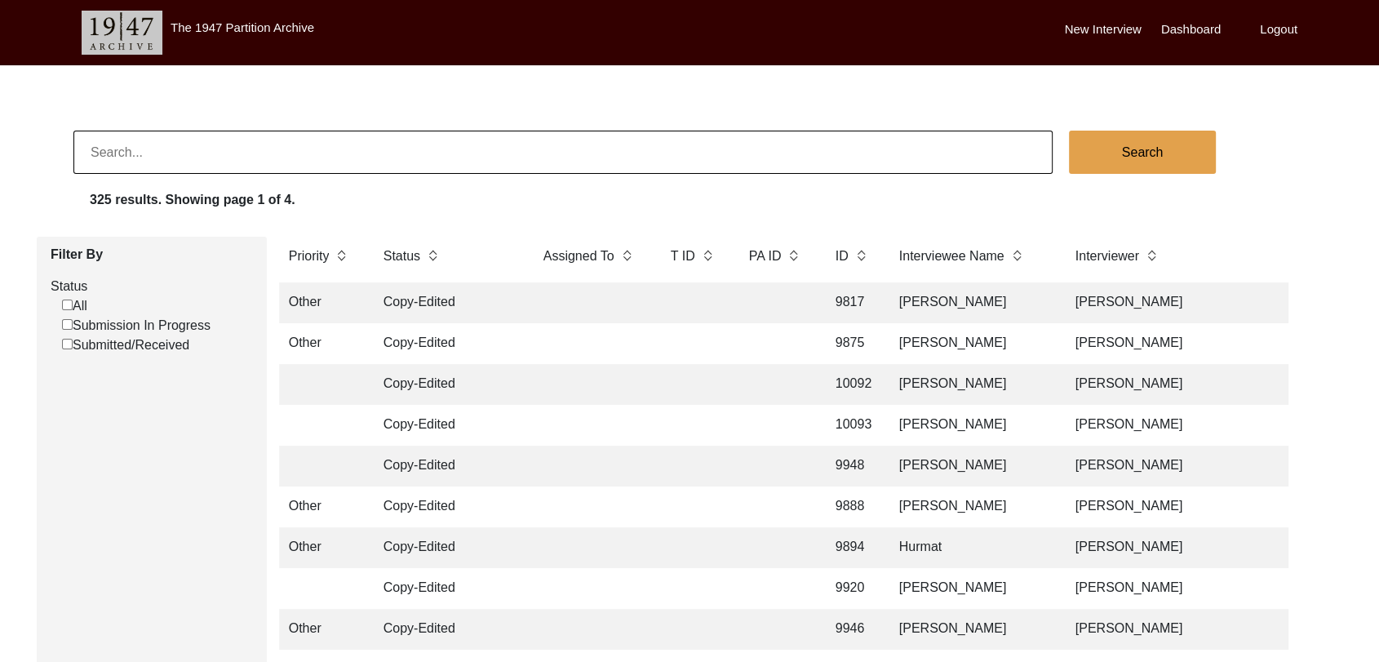
click at [1196, 30] on label "Dashboard" at bounding box center [1191, 29] width 60 height 19
click at [1176, 29] on label "Dashboard" at bounding box center [1191, 29] width 60 height 19
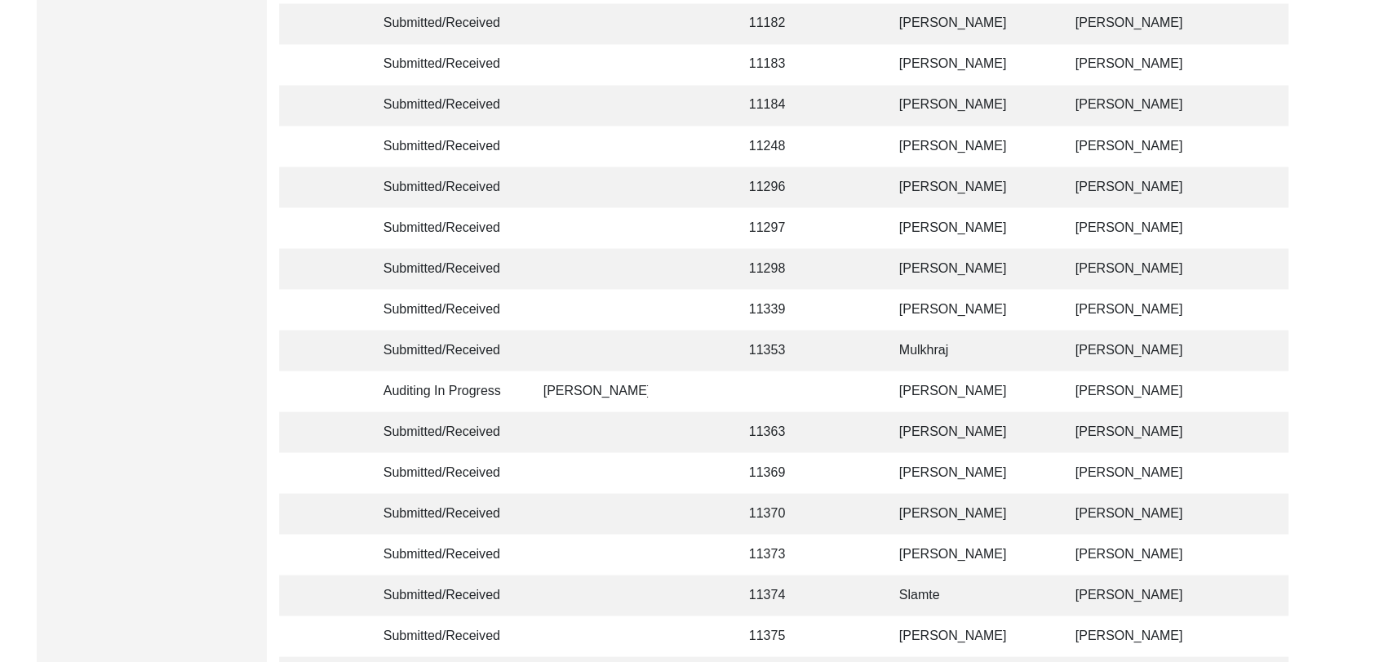
scroll to position [3888, 0]
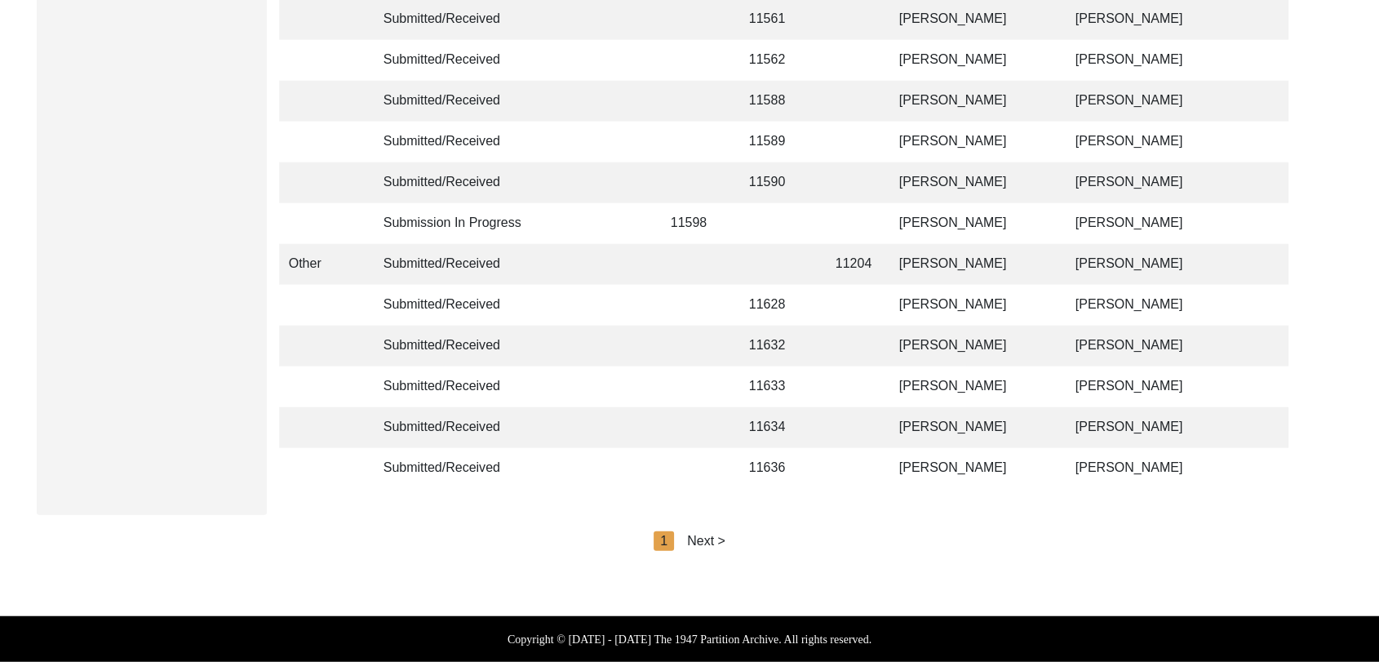
click at [708, 542] on div "Next >" at bounding box center [706, 541] width 38 height 20
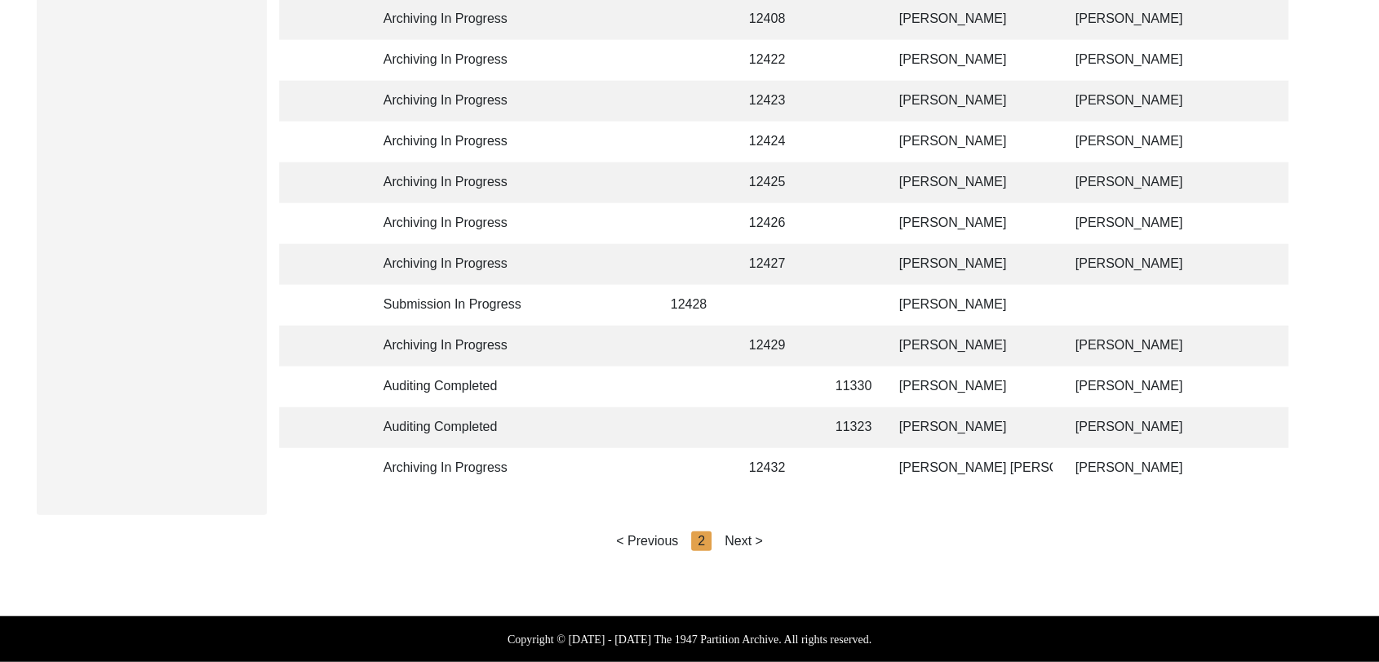
click at [735, 541] on div "Next >" at bounding box center [744, 541] width 38 height 20
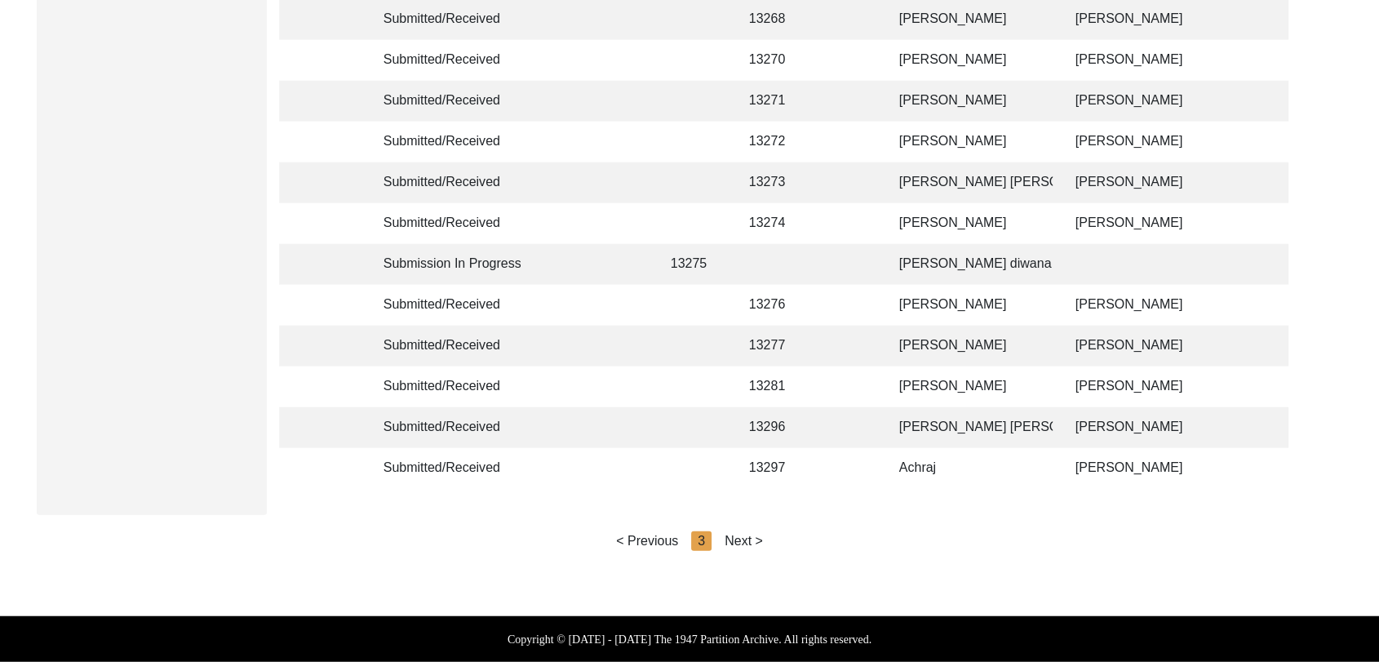
click at [747, 540] on div "Next >" at bounding box center [744, 541] width 38 height 20
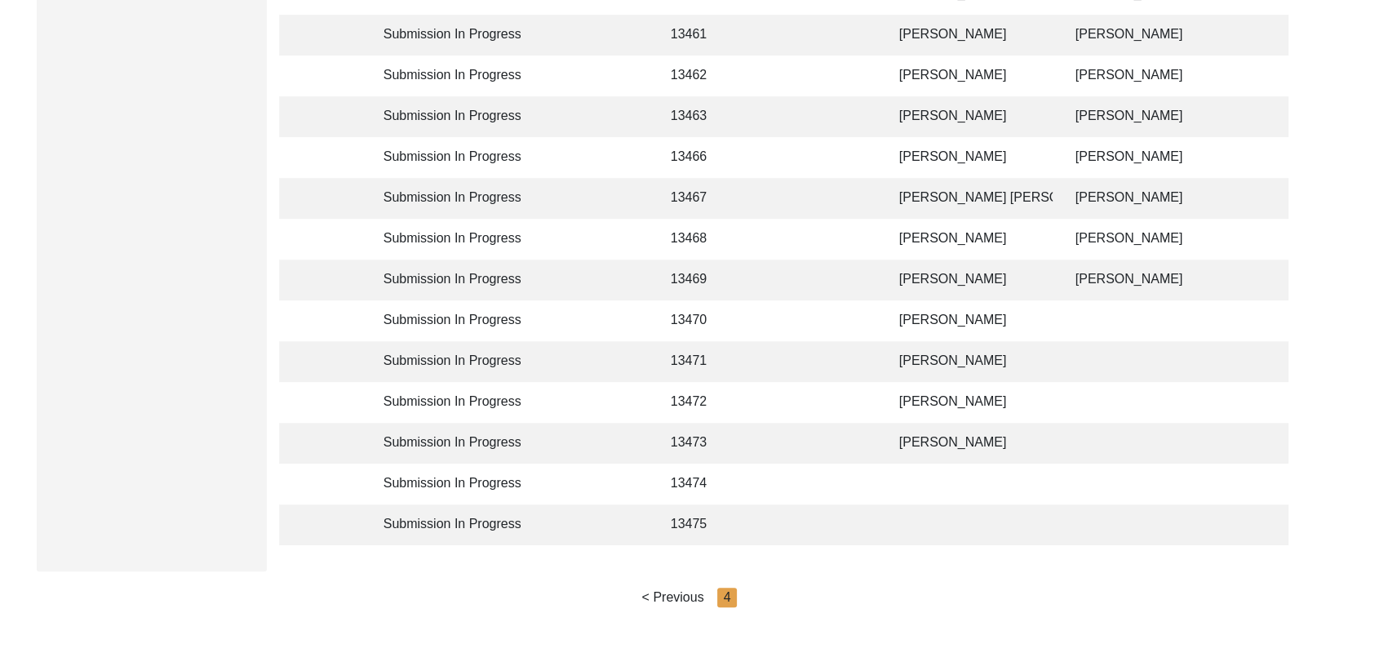
scroll to position [757, 0]
click at [923, 322] on td "[PERSON_NAME]" at bounding box center [971, 320] width 163 height 41
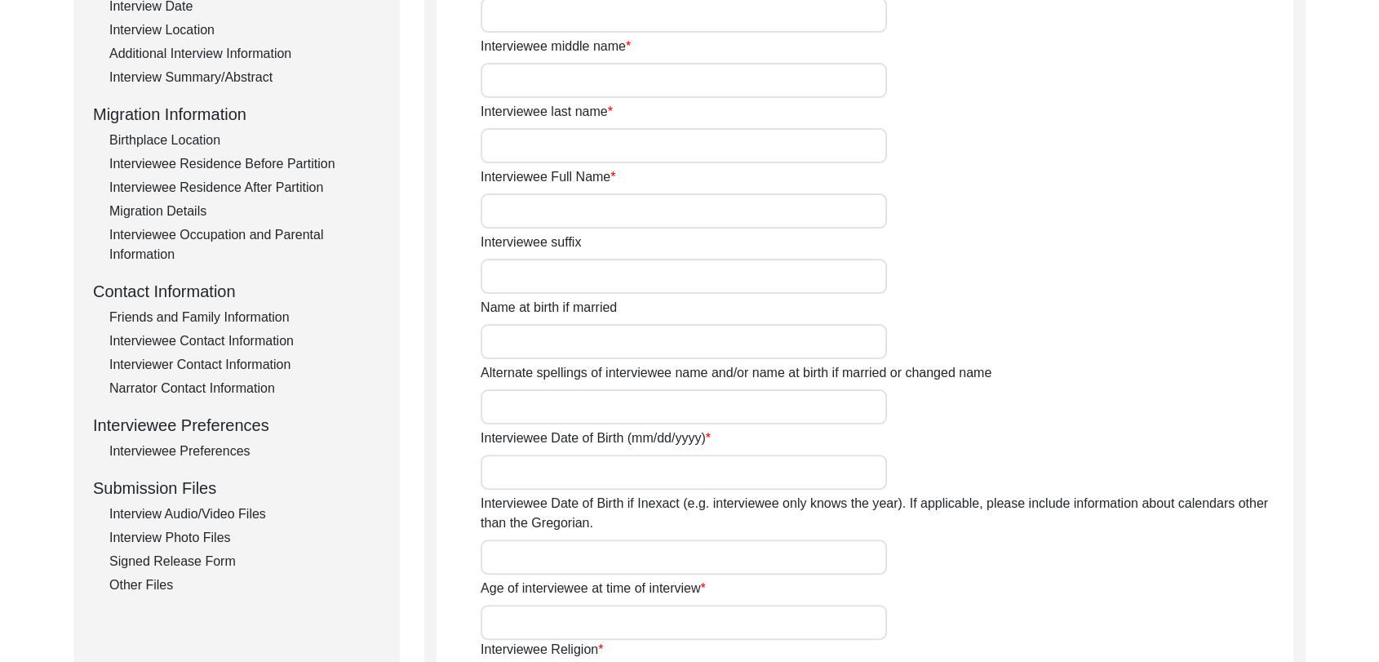
type input "[PERSON_NAME]"
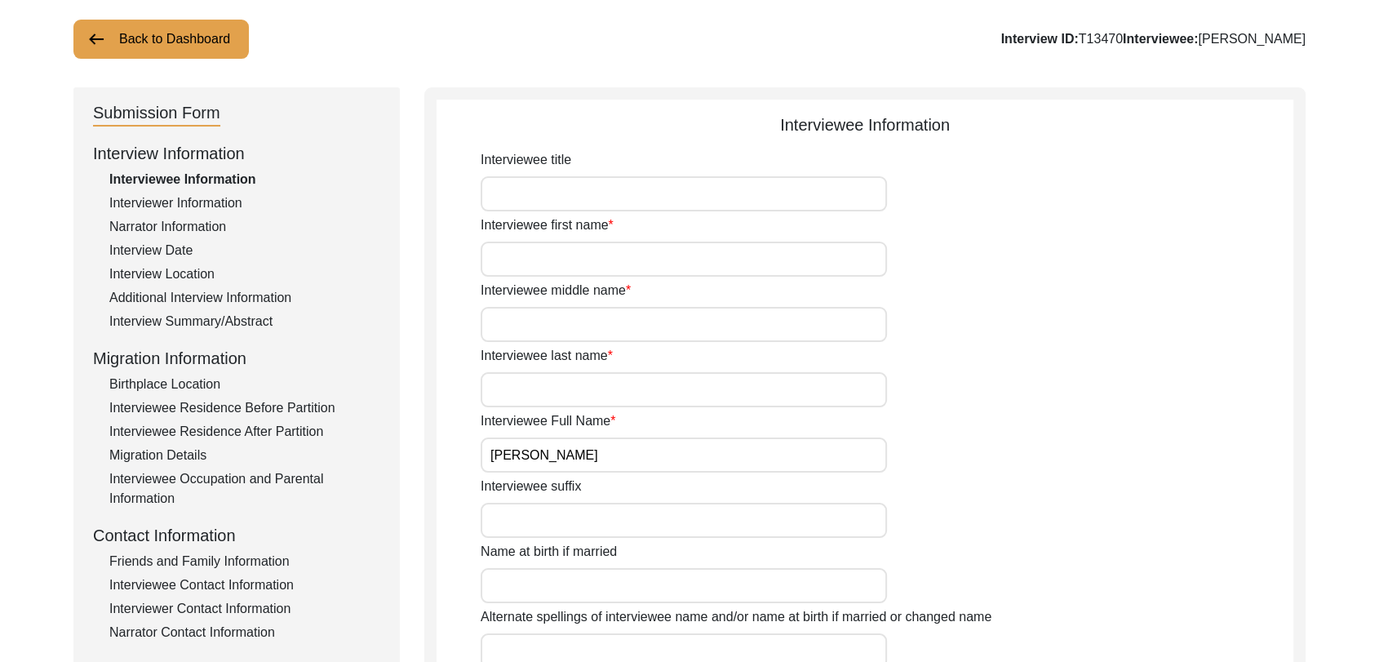
scroll to position [94, 0]
click at [193, 203] on div "Interviewer Information" at bounding box center [244, 204] width 271 height 20
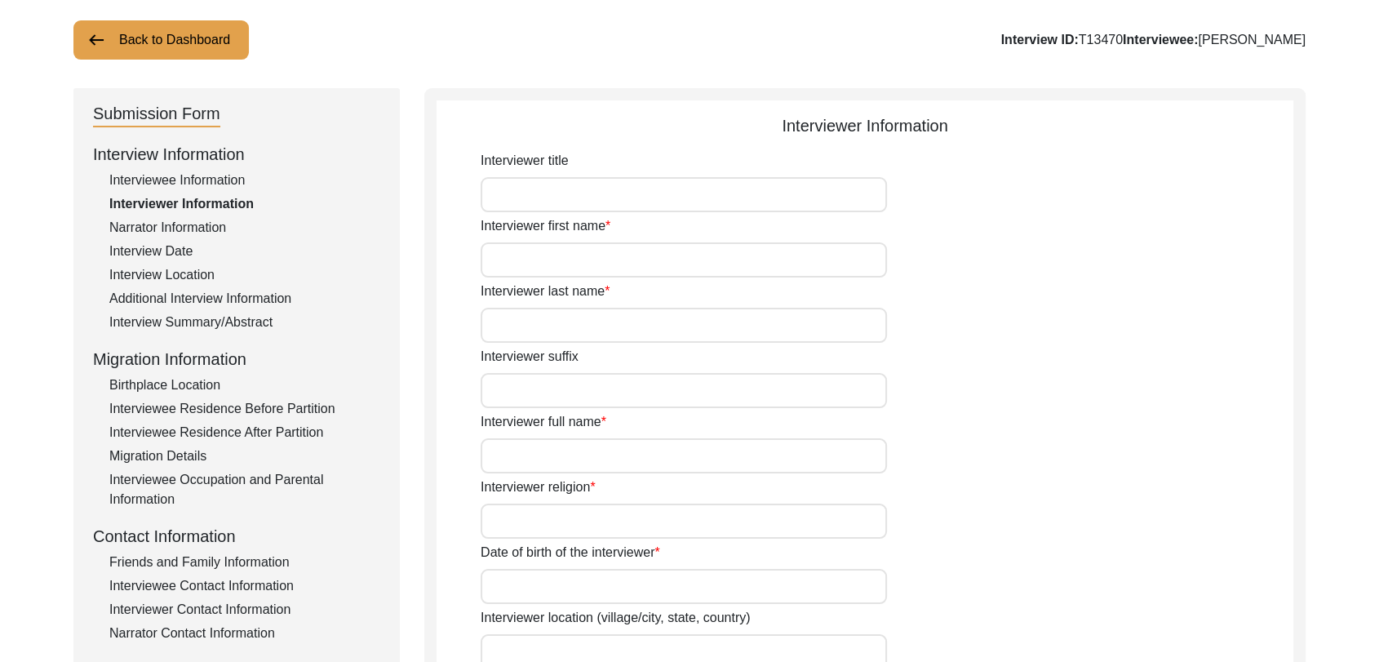
click at [524, 255] on input "Interviewer first name" at bounding box center [684, 259] width 406 height 35
paste input "[PERSON_NAME] Son of [PERSON_NAME] living in [GEOGRAPHIC_DATA] village of [GEOG…"
type input "[PERSON_NAME] Son of [PERSON_NAME] living in [GEOGRAPHIC_DATA] village of [GEOG…"
click at [557, 438] on input "Interviewer full name" at bounding box center [684, 455] width 406 height 35
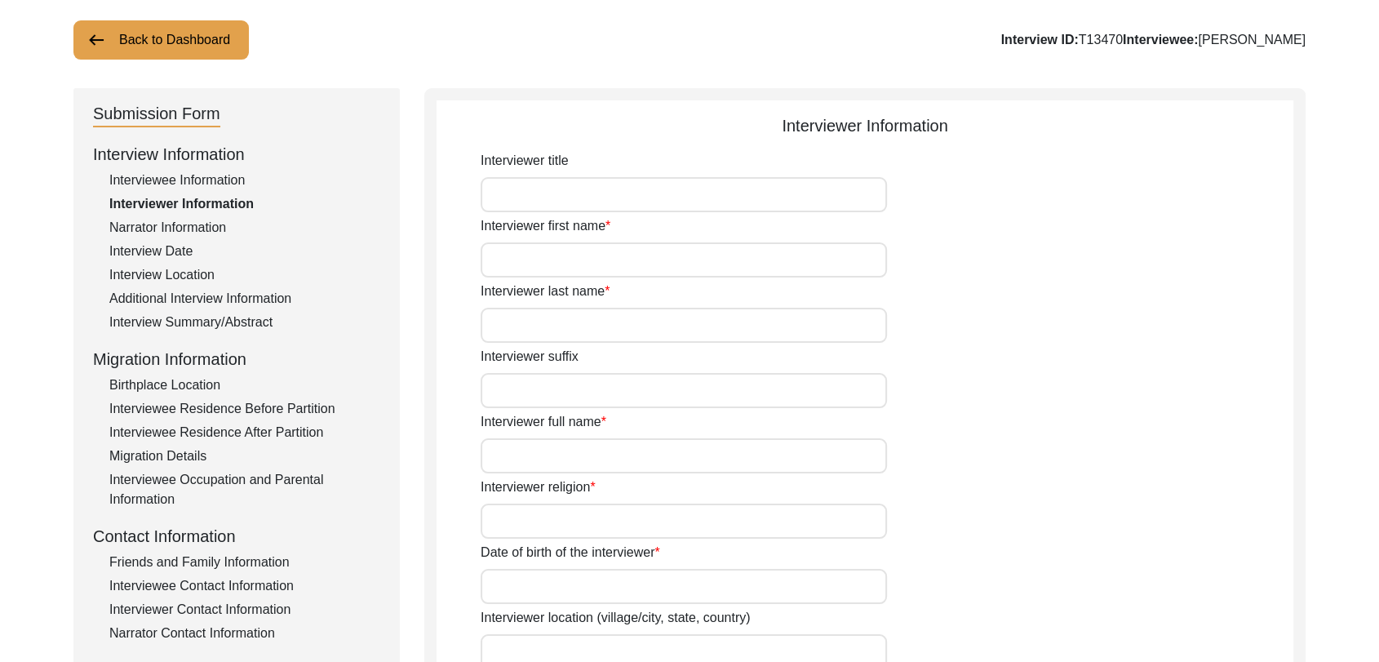
type input "[PERSON_NAME]"
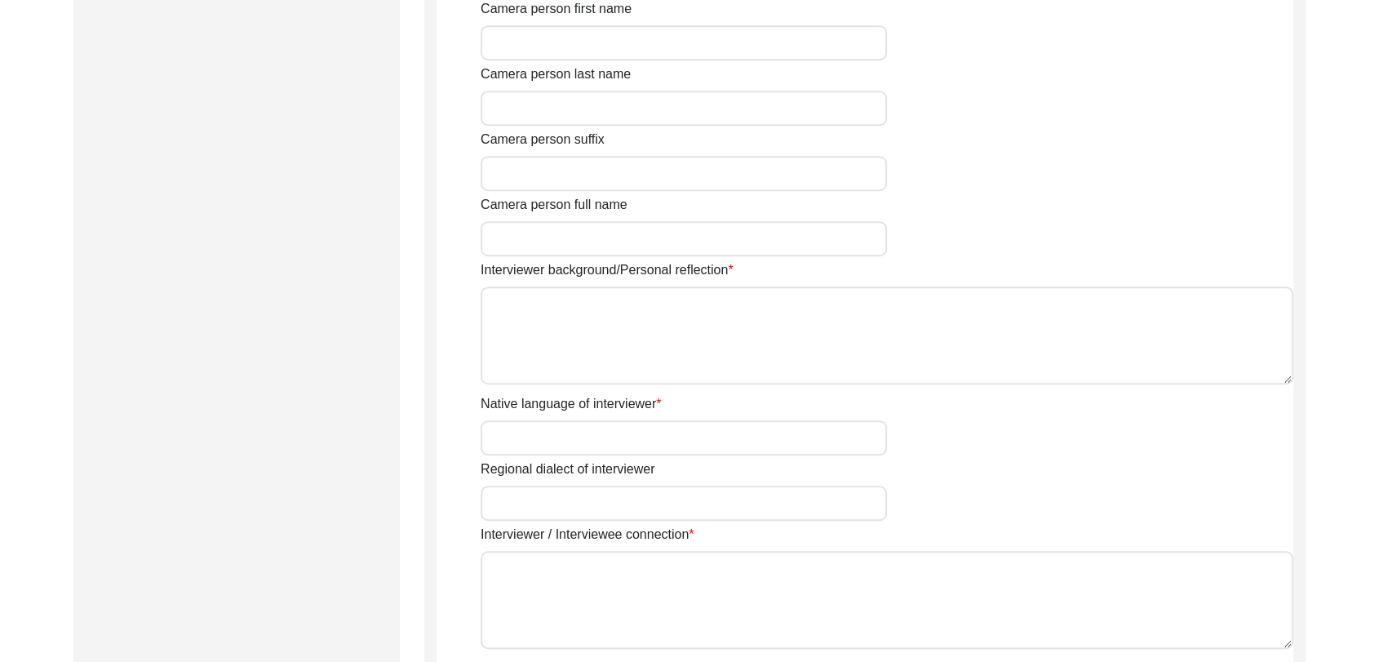
scroll to position [962, 0]
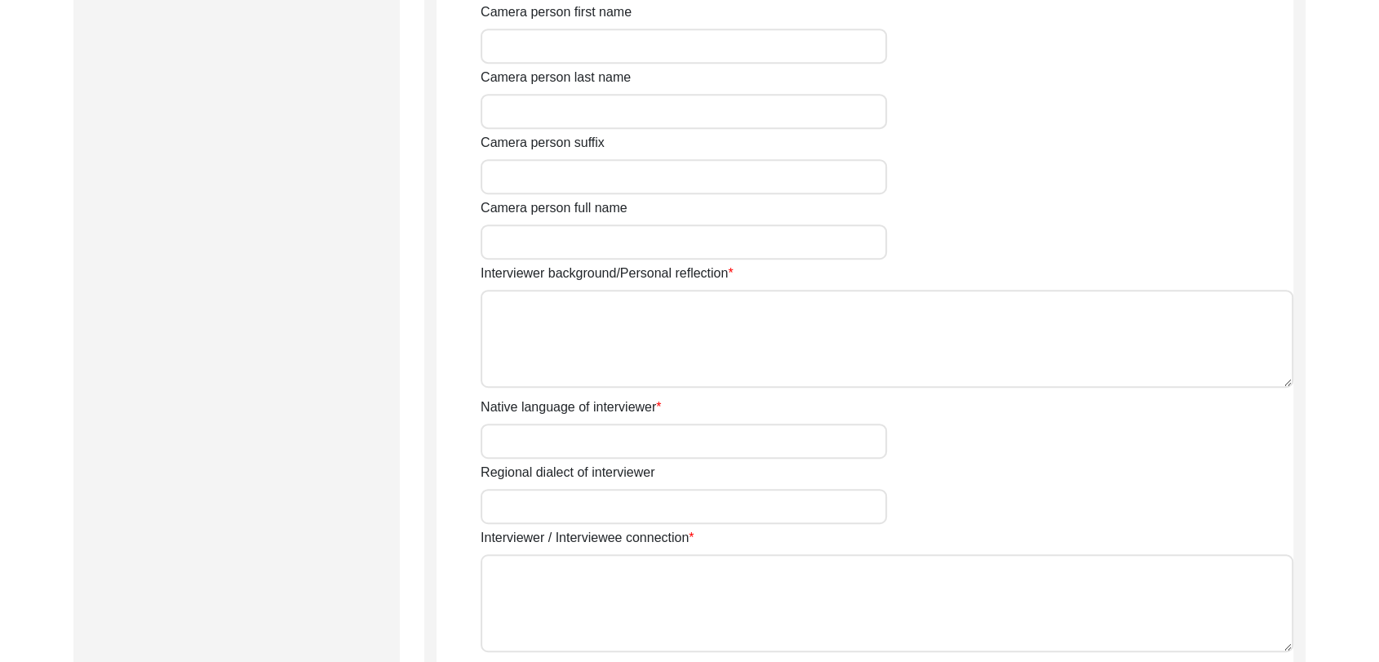
click at [568, 326] on textarea "Interviewer background/Personal reflection" at bounding box center [887, 339] width 813 height 98
paste textarea "[PERSON_NAME] Son of [PERSON_NAME] living in [GEOGRAPHIC_DATA] village of [GEOG…"
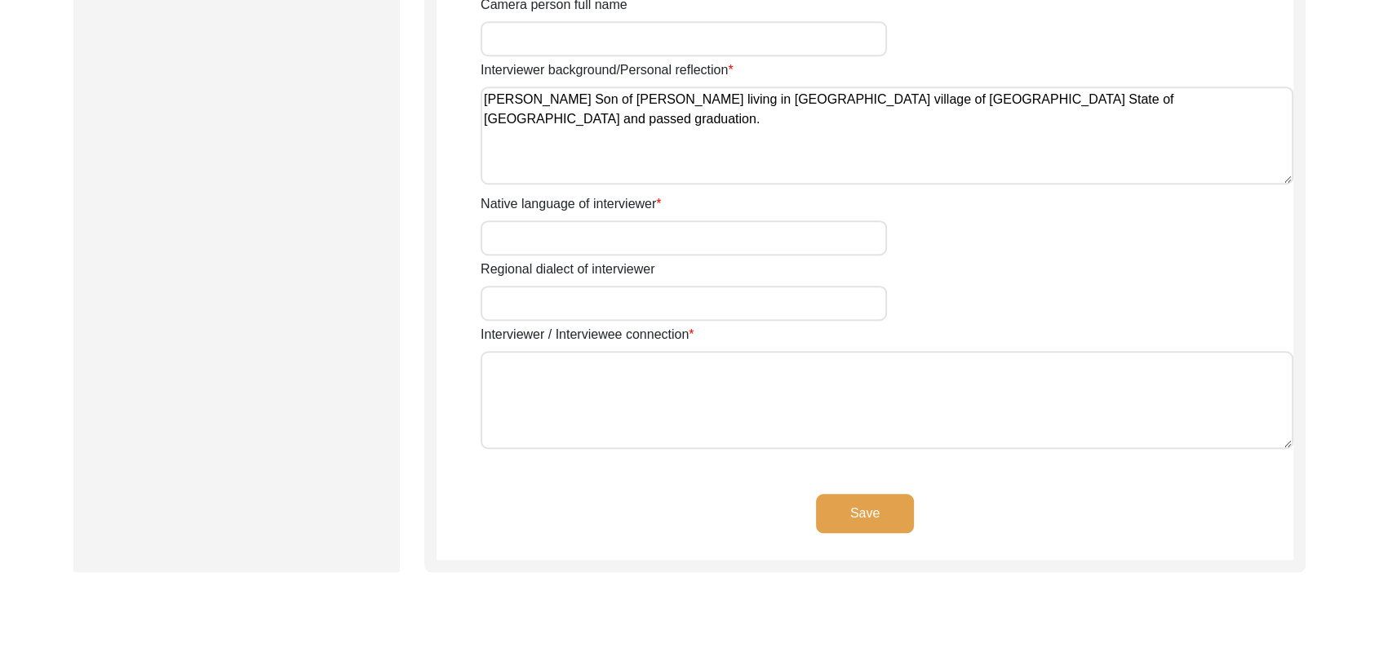
scroll to position [1201, 0]
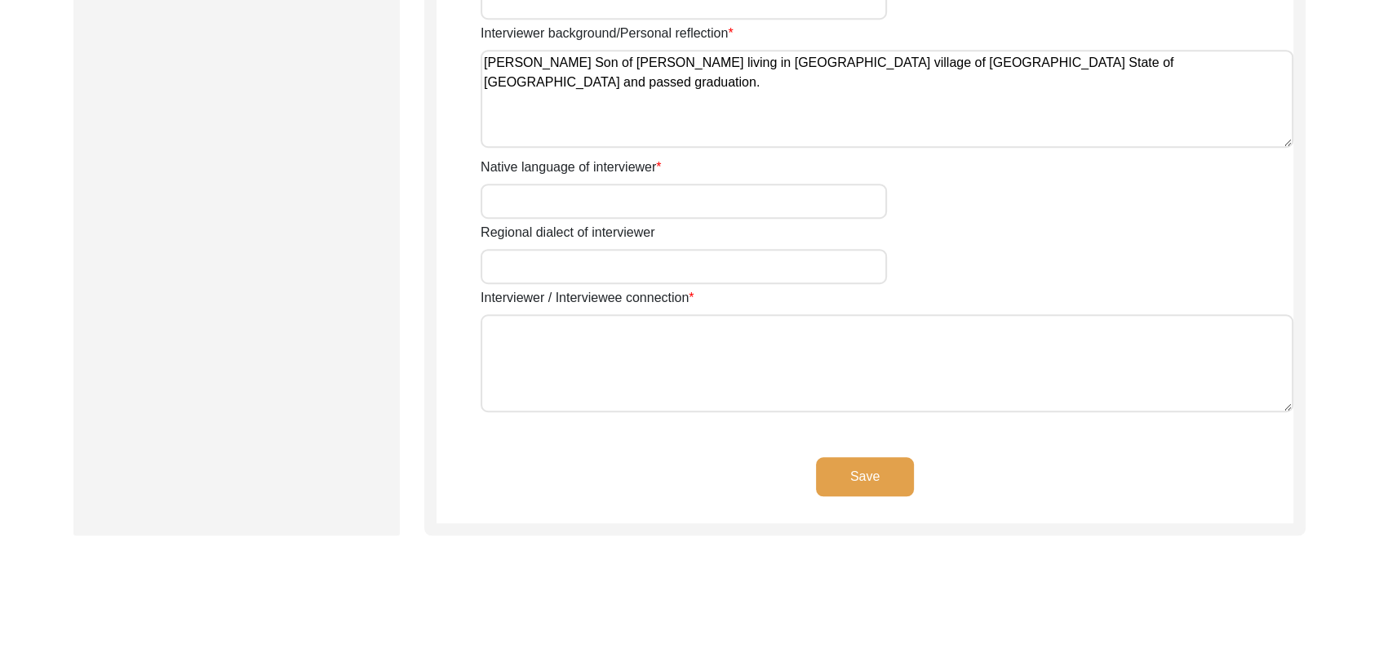
type textarea "[PERSON_NAME] Son of [PERSON_NAME] living in [GEOGRAPHIC_DATA] village of [GEOG…"
click at [833, 472] on button "Save" at bounding box center [865, 476] width 98 height 39
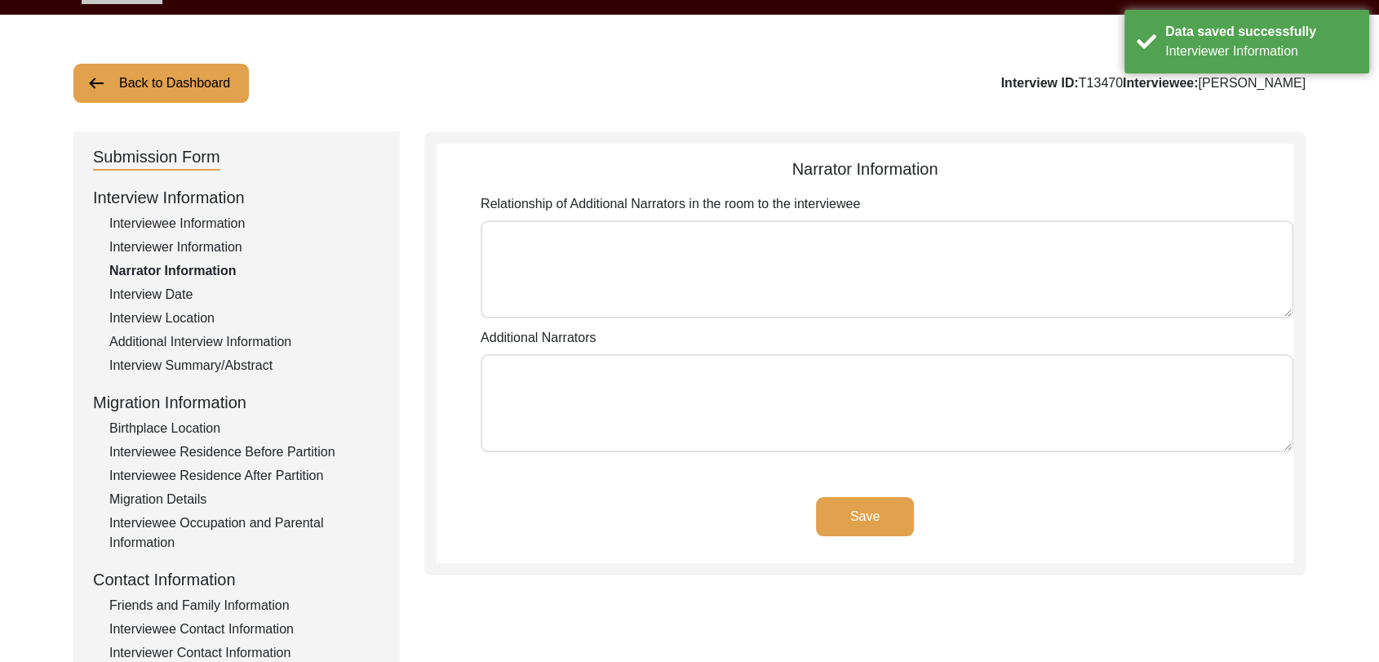
scroll to position [0, 0]
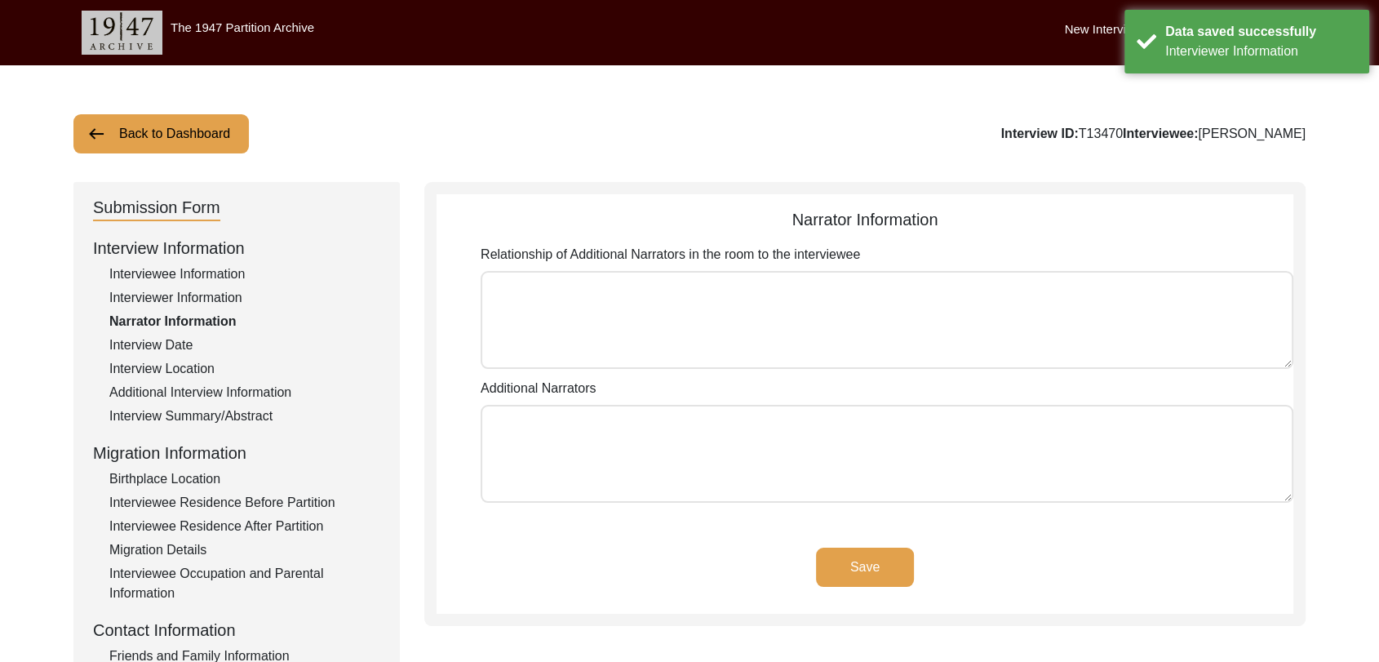
click at [174, 146] on button "Back to Dashboard" at bounding box center [160, 133] width 175 height 39
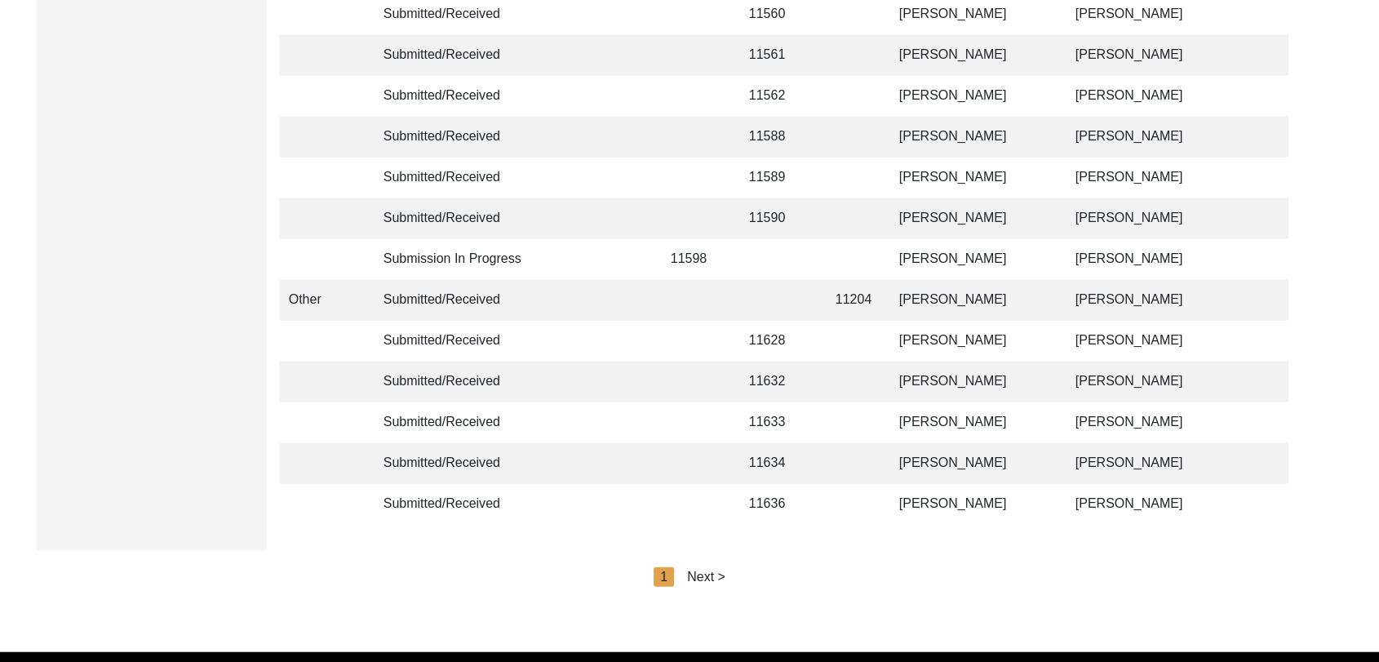
scroll to position [3888, 0]
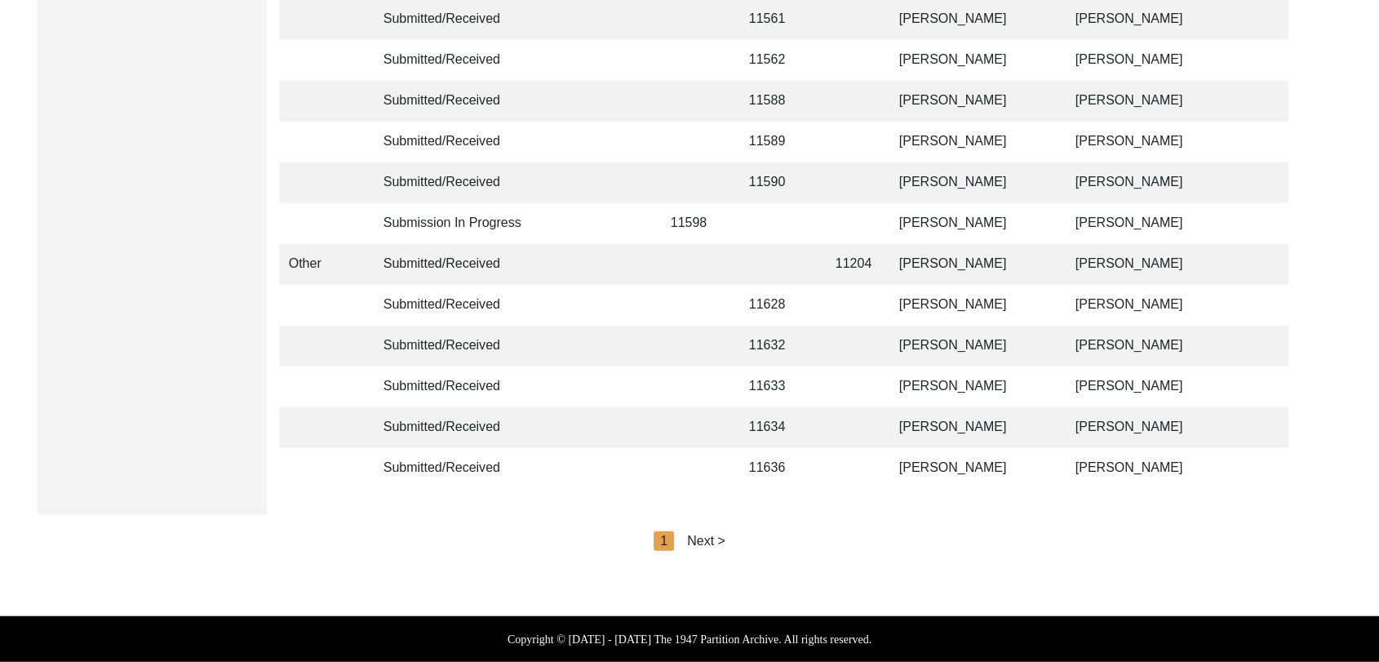
click at [708, 534] on div "Next >" at bounding box center [706, 541] width 38 height 20
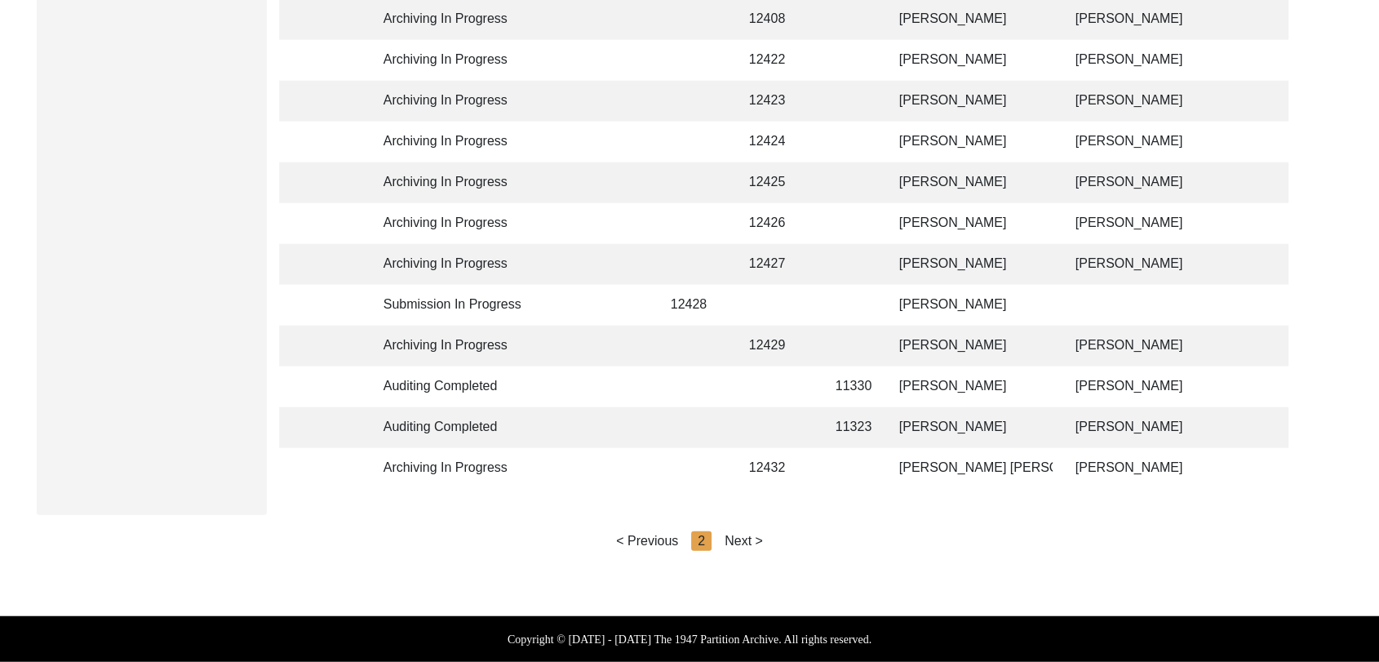
click at [754, 542] on div "Next >" at bounding box center [744, 541] width 38 height 20
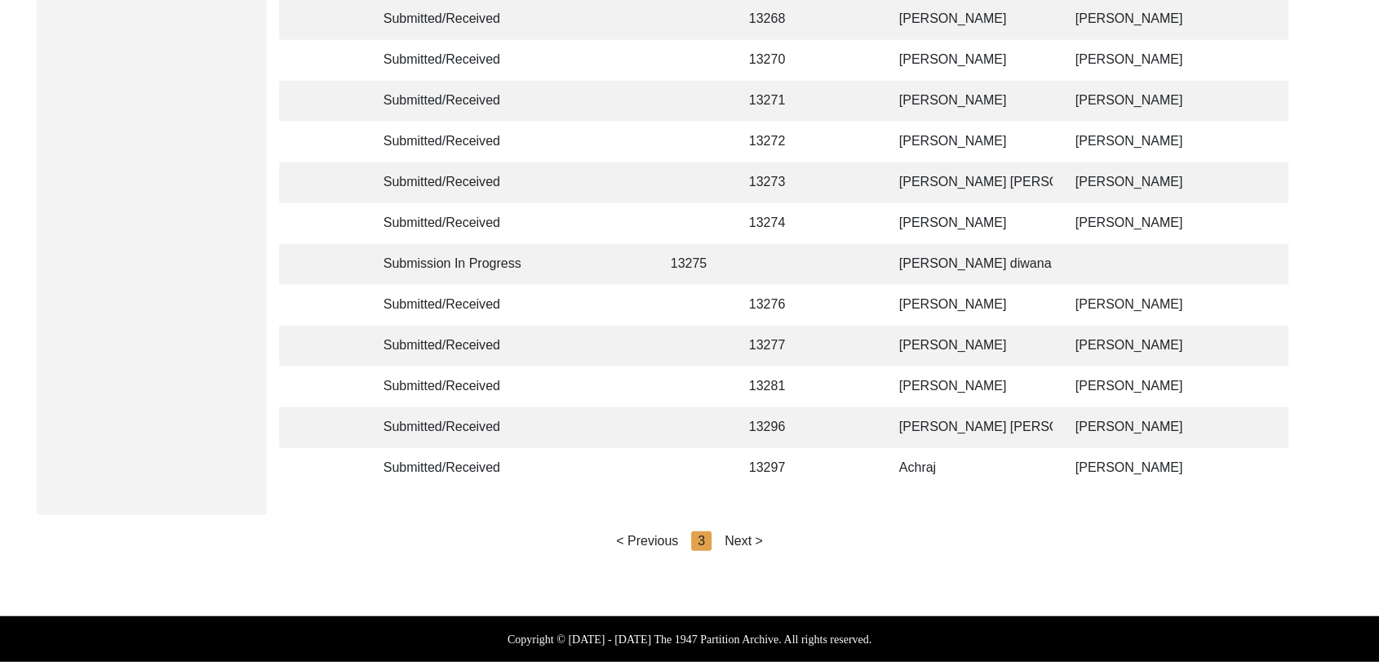
click at [740, 537] on div "Next >" at bounding box center [744, 541] width 38 height 20
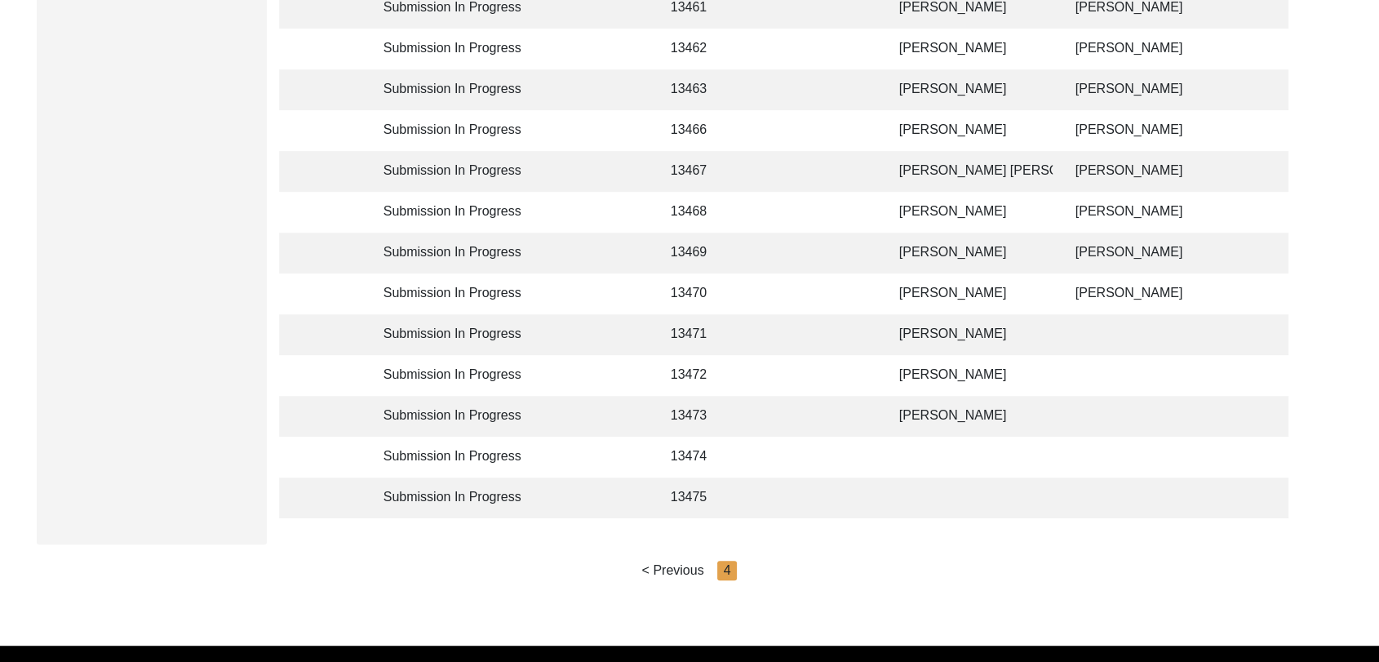
scroll to position [780, 0]
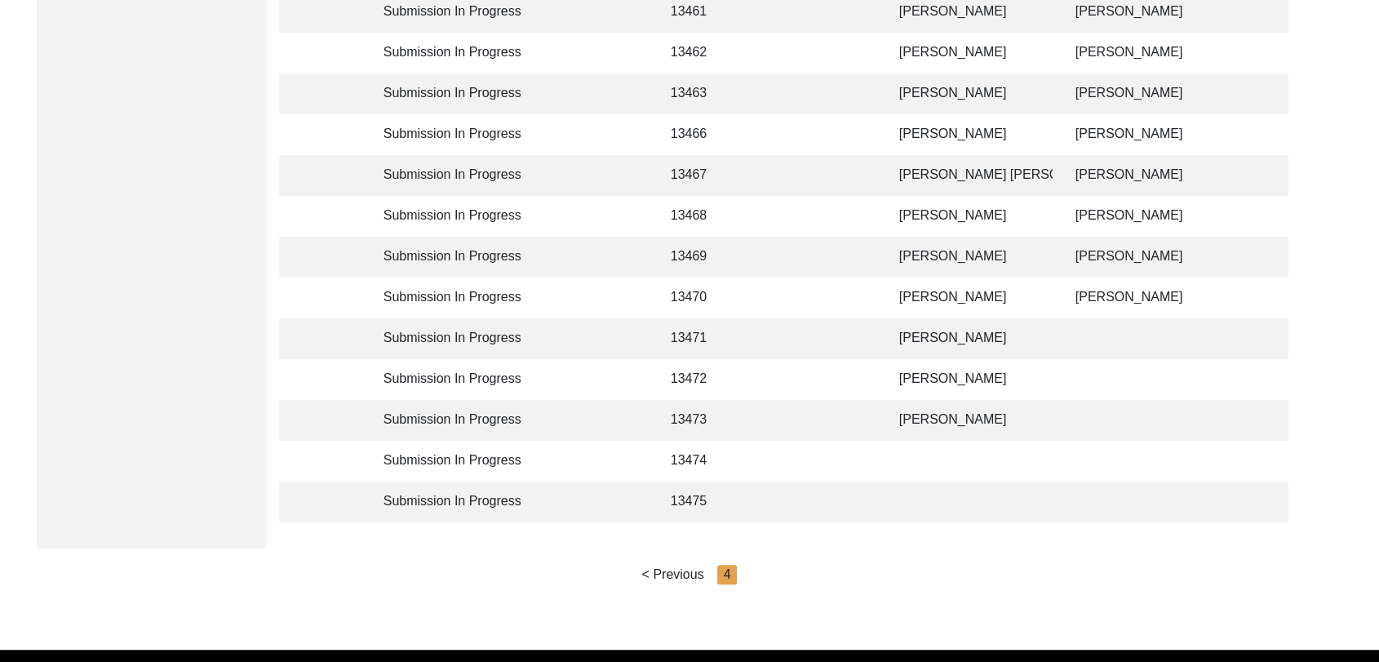
click at [939, 335] on td "[PERSON_NAME]" at bounding box center [971, 338] width 163 height 41
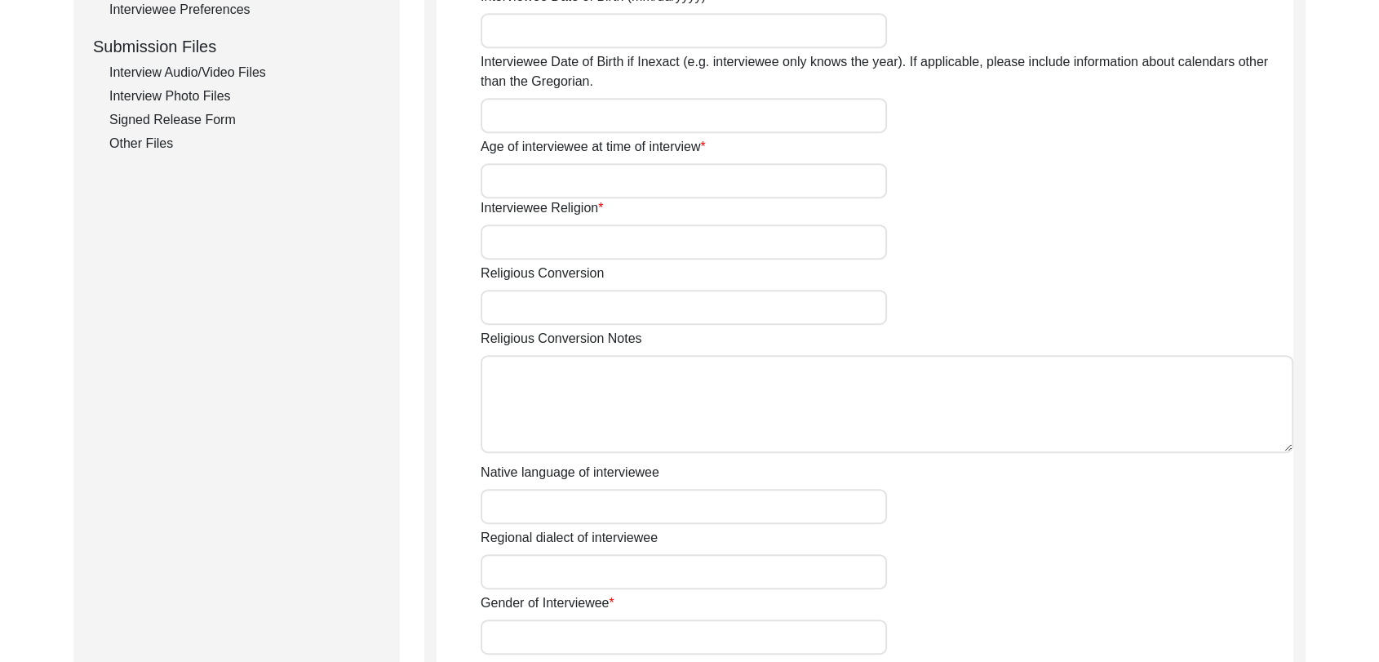
type input "[PERSON_NAME]"
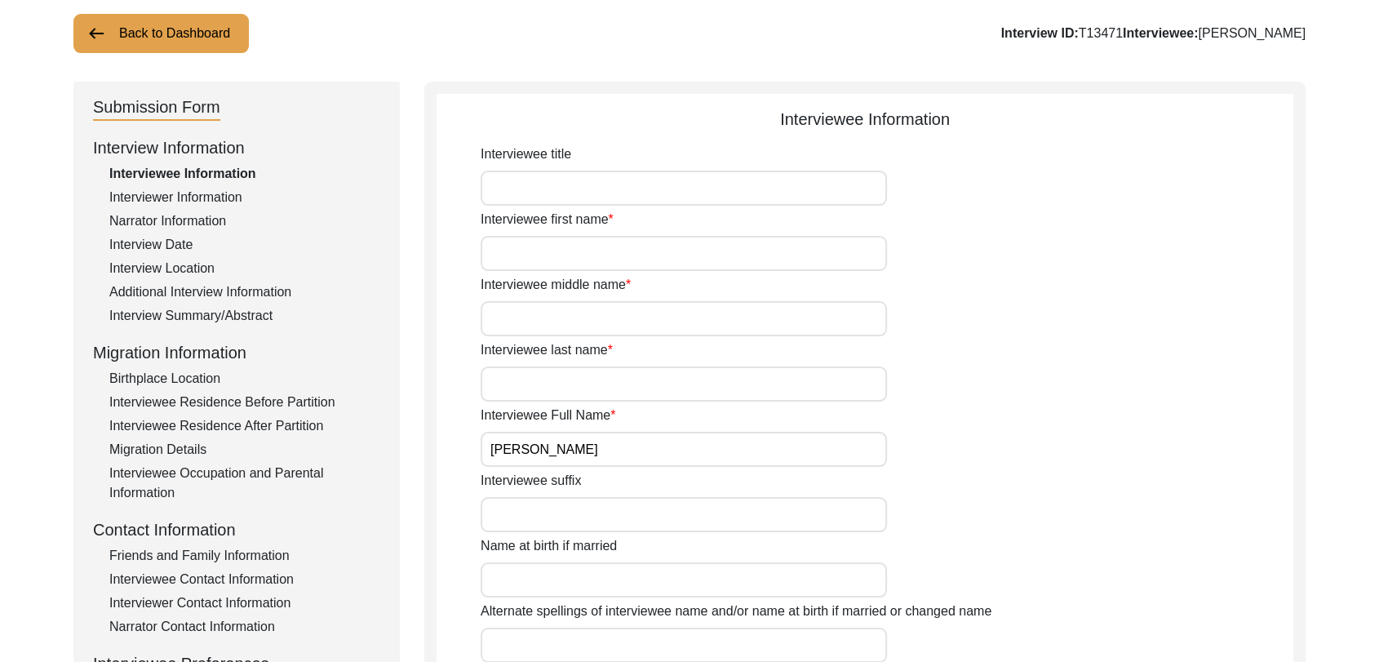
scroll to position [51, 0]
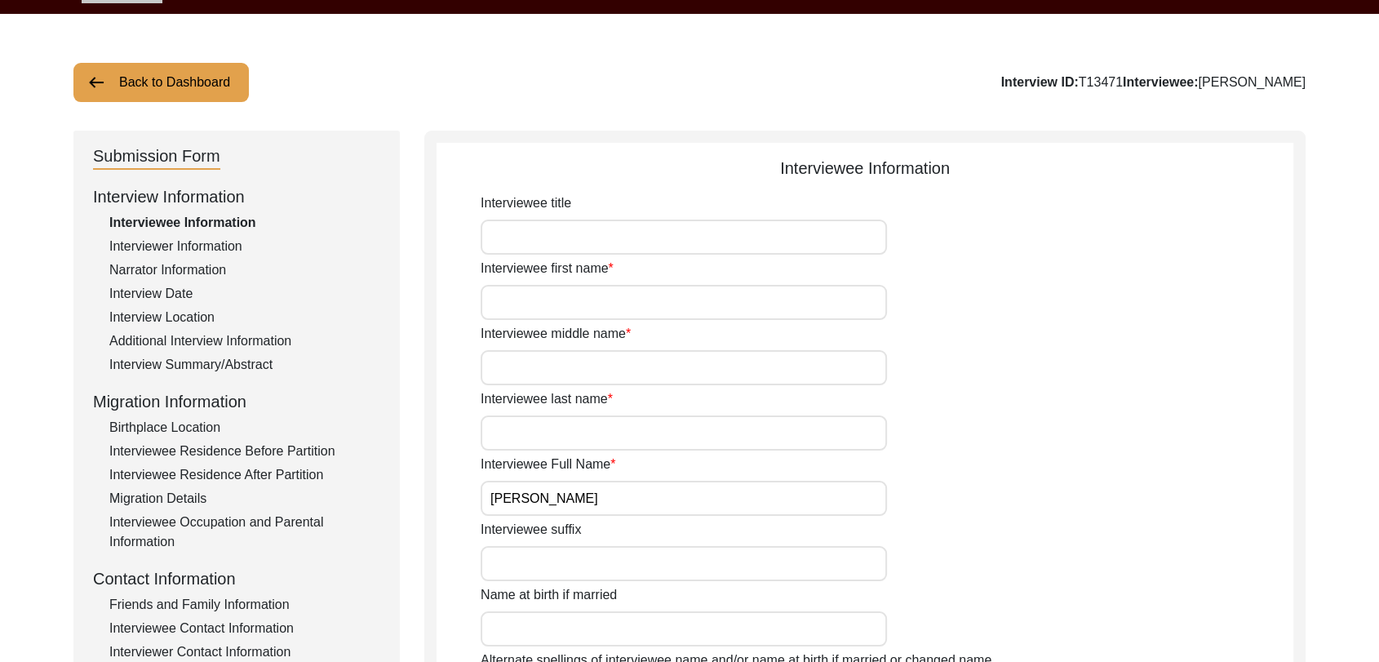
click at [157, 246] on div "Interviewer Information" at bounding box center [244, 247] width 271 height 20
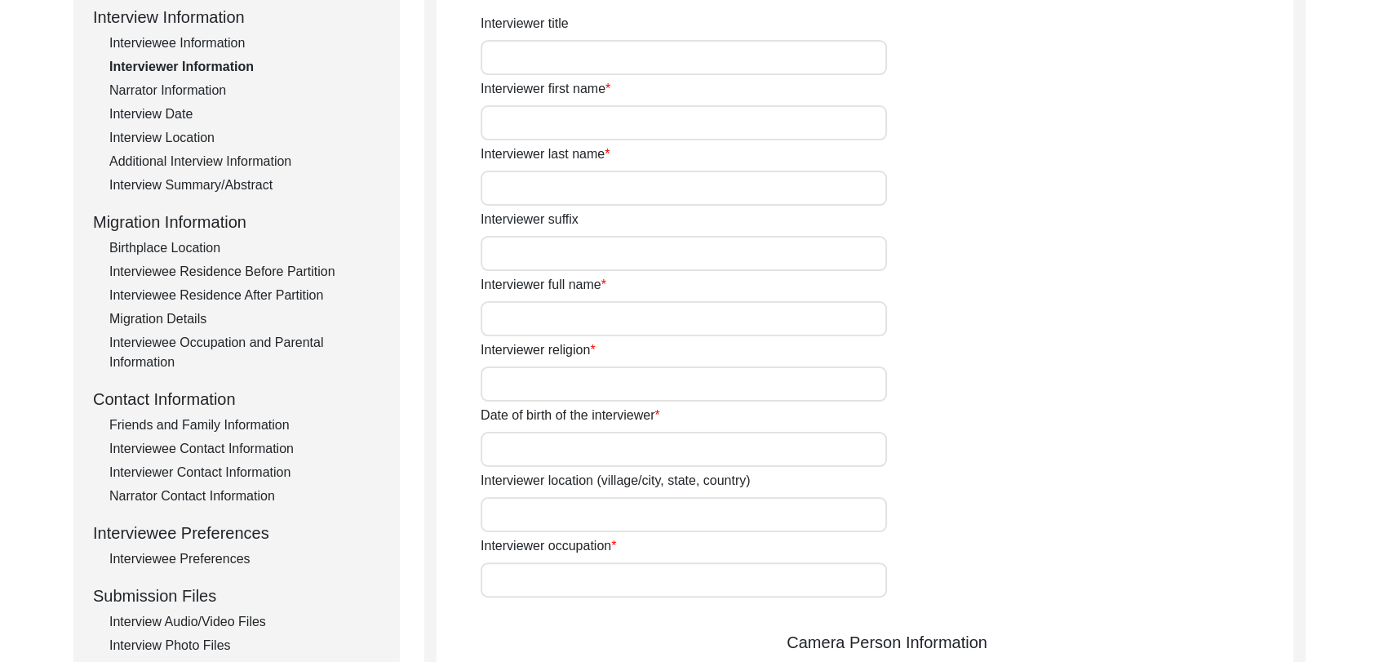
scroll to position [229, 0]
click at [533, 330] on input "Interviewer full name" at bounding box center [684, 320] width 406 height 35
type input "[PERSON_NAME]"
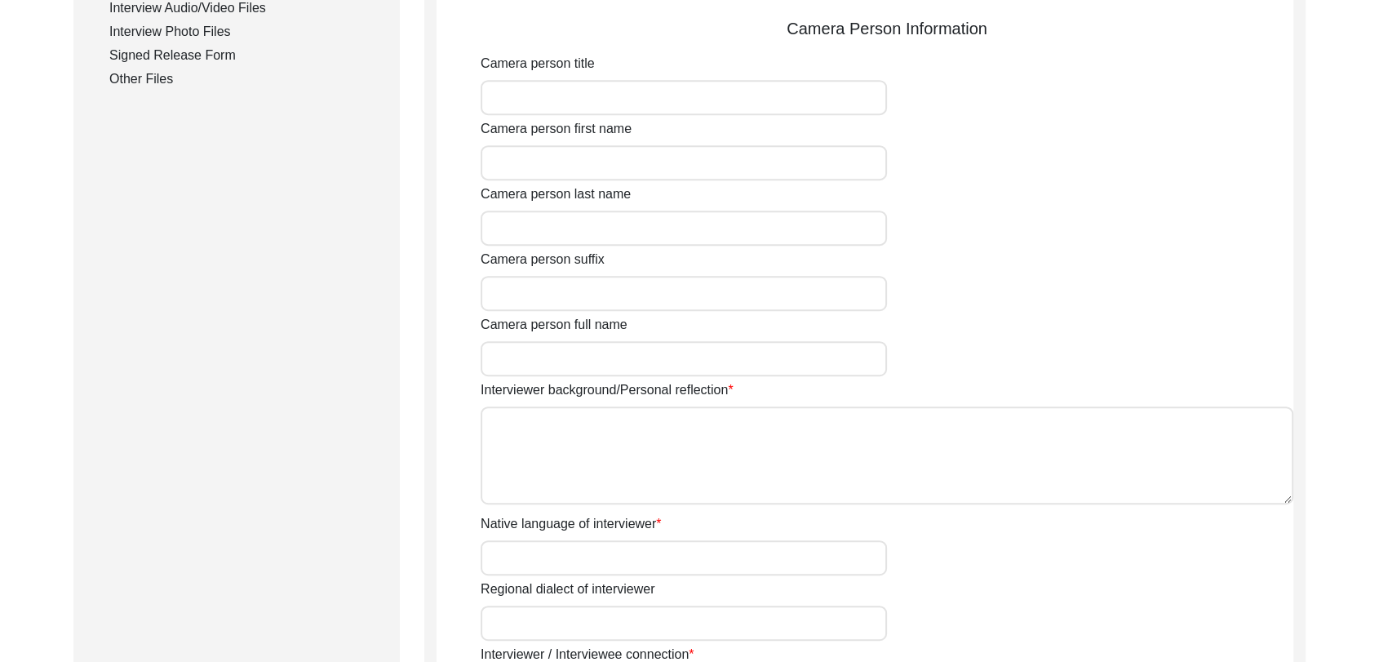
scroll to position [926, 0]
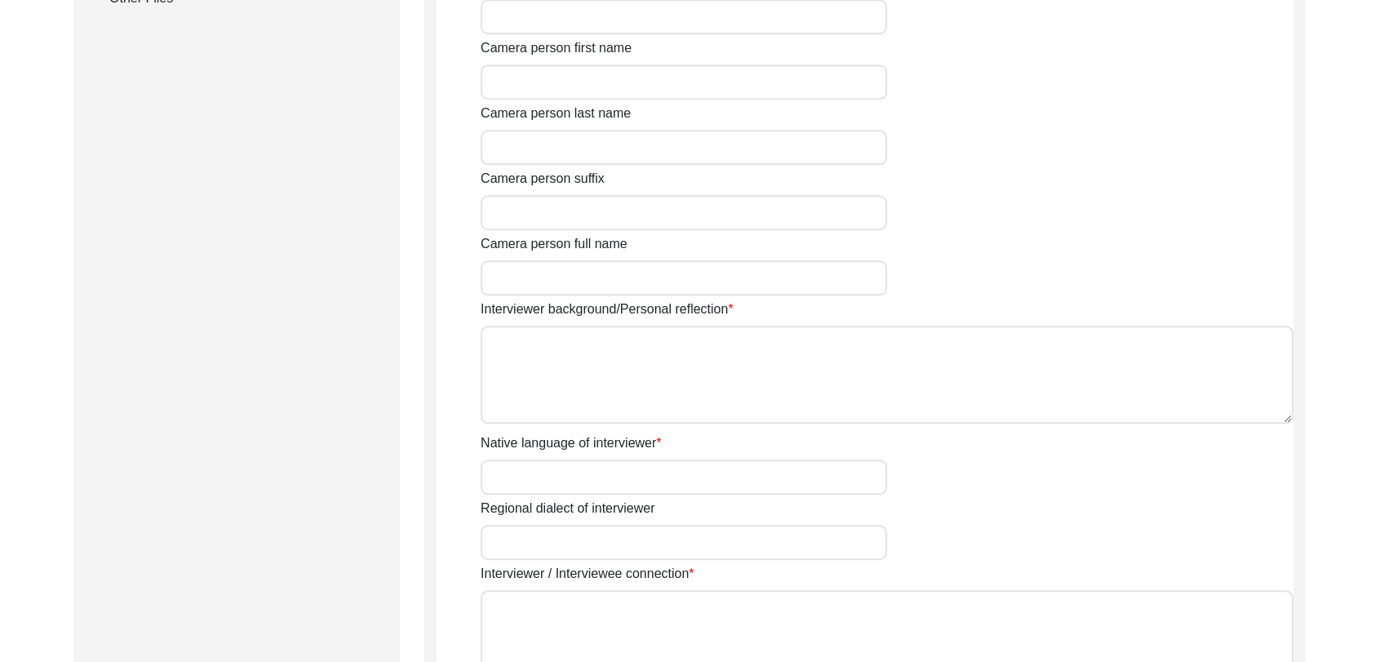
click at [576, 361] on textarea "Interviewer background/Personal reflection" at bounding box center [887, 375] width 813 height 98
paste textarea "[PERSON_NAME] Son of [PERSON_NAME] living in [GEOGRAPHIC_DATA] village of [GEOG…"
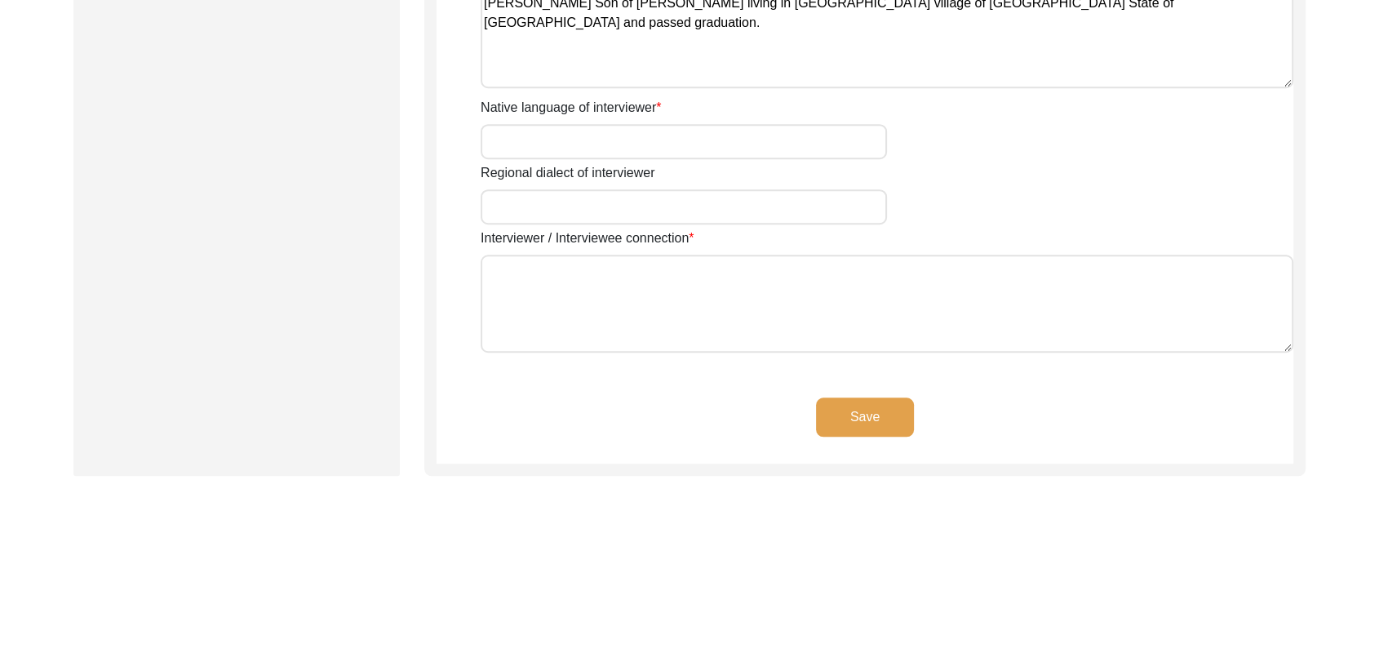
scroll to position [1295, 0]
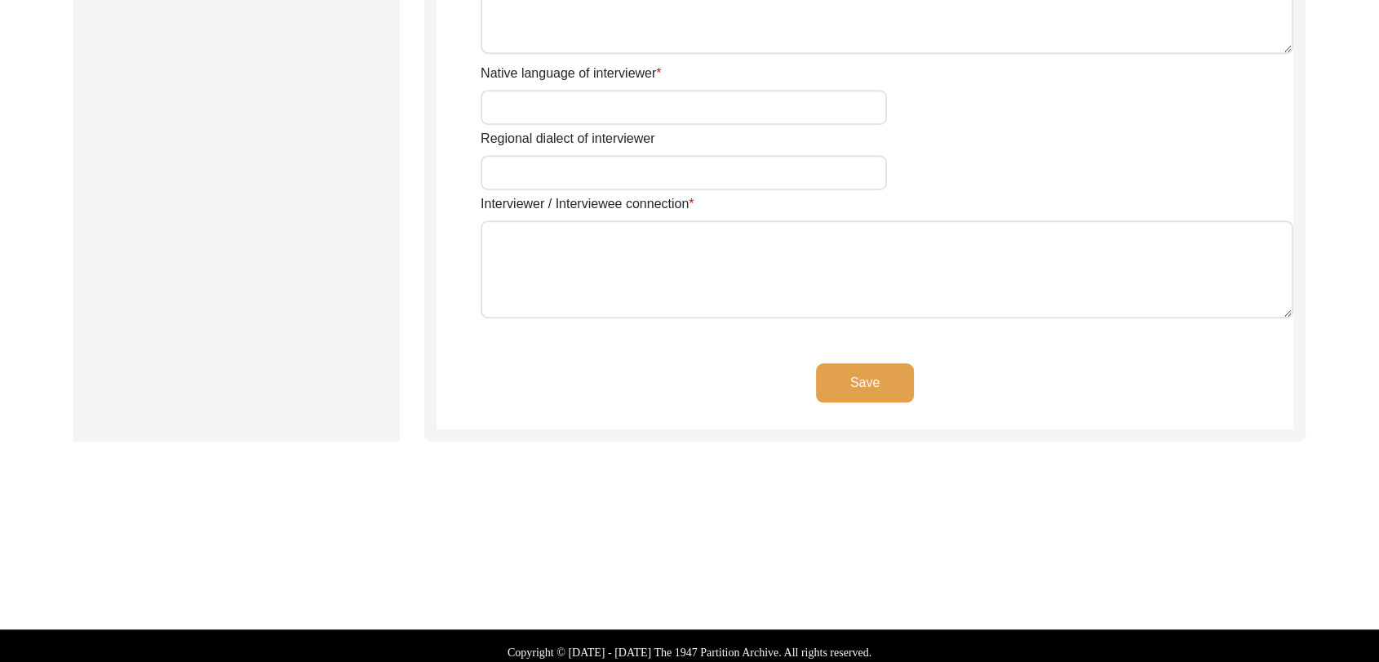
type textarea "[PERSON_NAME] Son of [PERSON_NAME] living in [GEOGRAPHIC_DATA] village of [GEOG…"
click at [836, 374] on button "Save" at bounding box center [865, 382] width 98 height 39
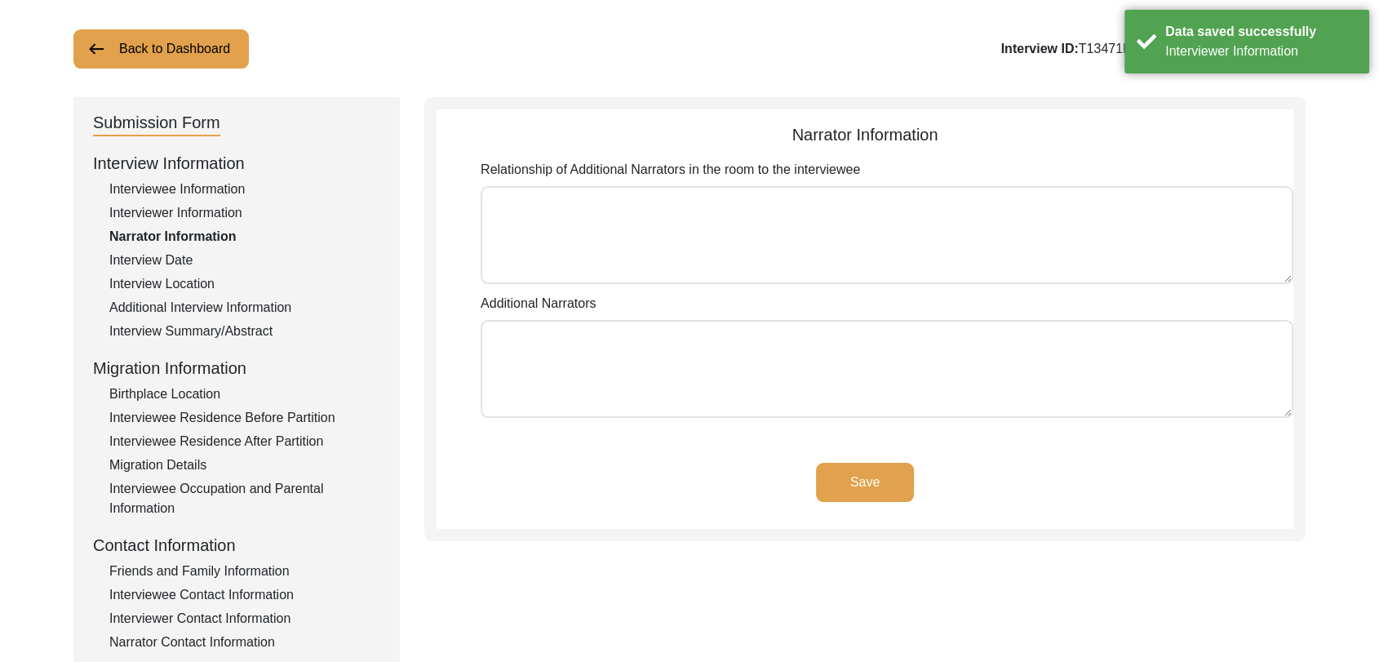
scroll to position [0, 0]
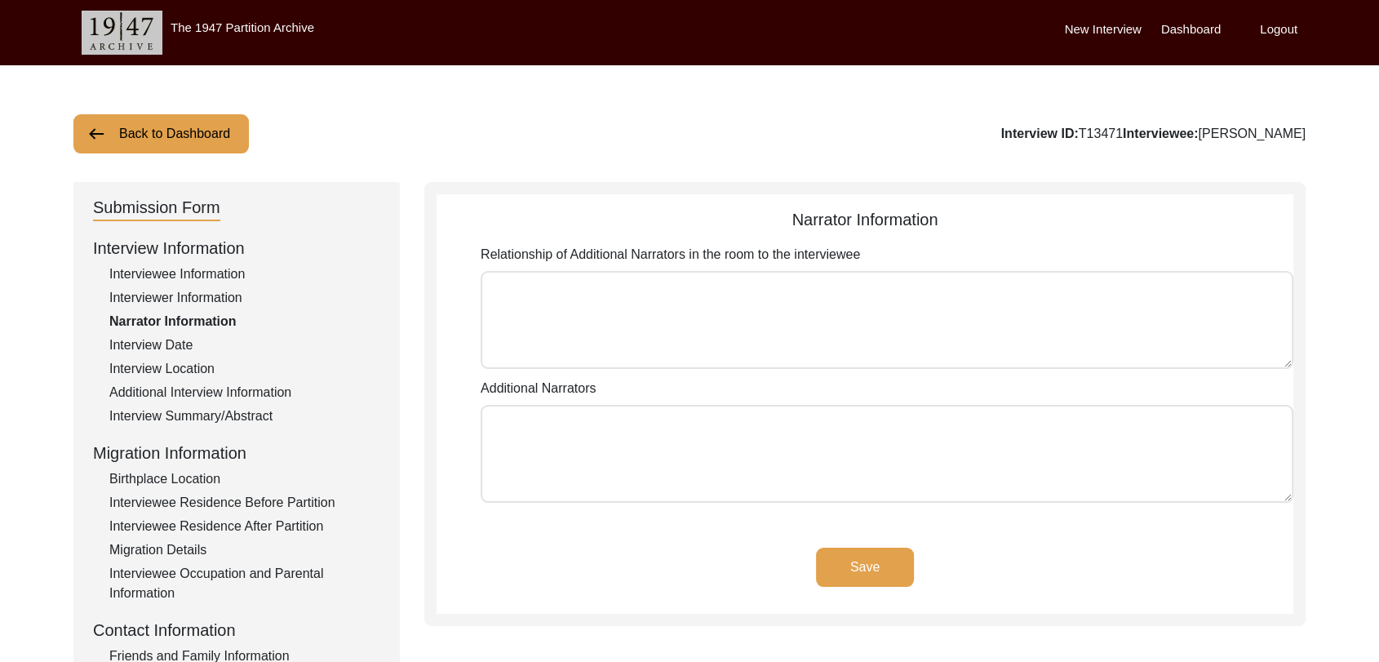
click at [1185, 25] on label "Dashboard" at bounding box center [1191, 29] width 60 height 19
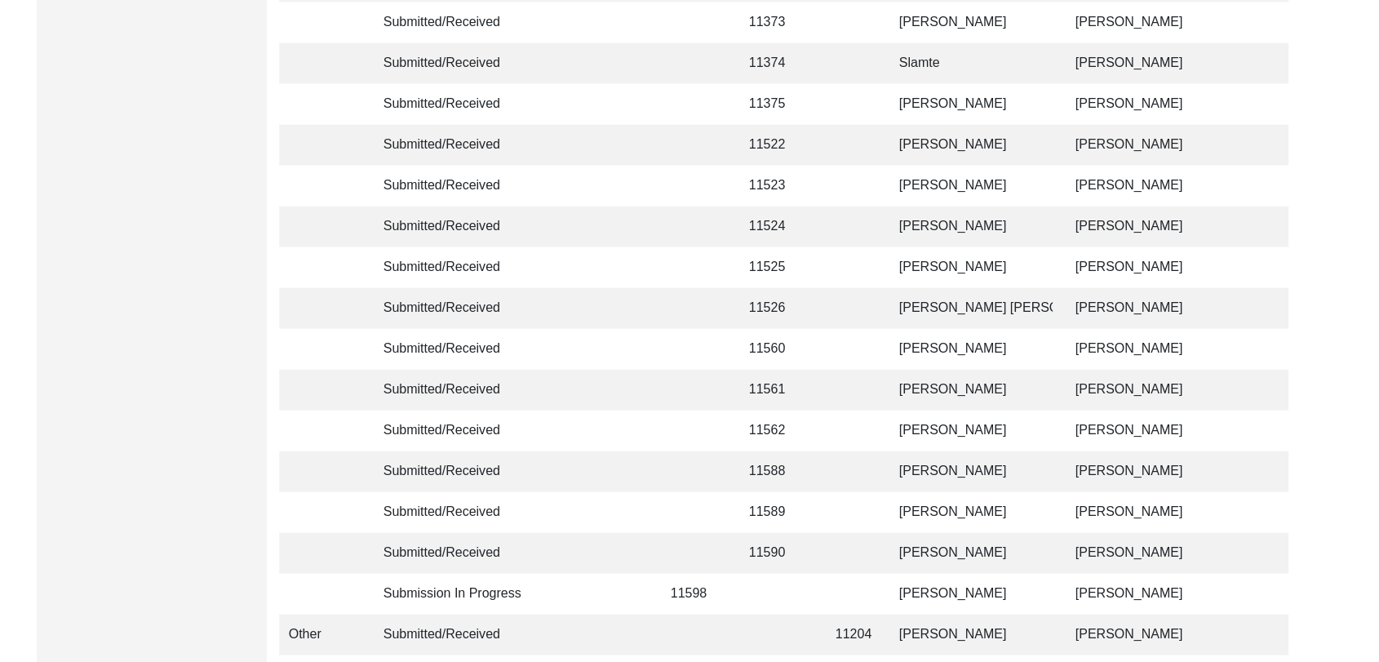
scroll to position [3888, 0]
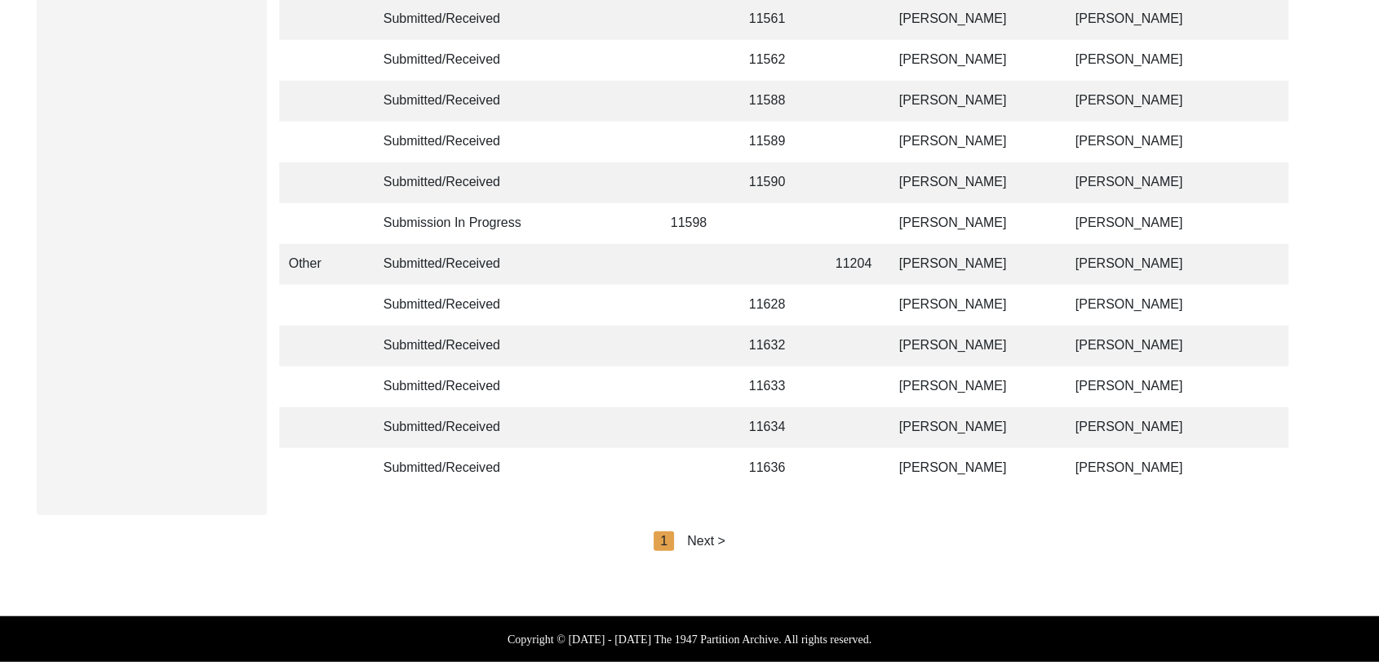
click at [705, 540] on div "Next >" at bounding box center [706, 541] width 38 height 20
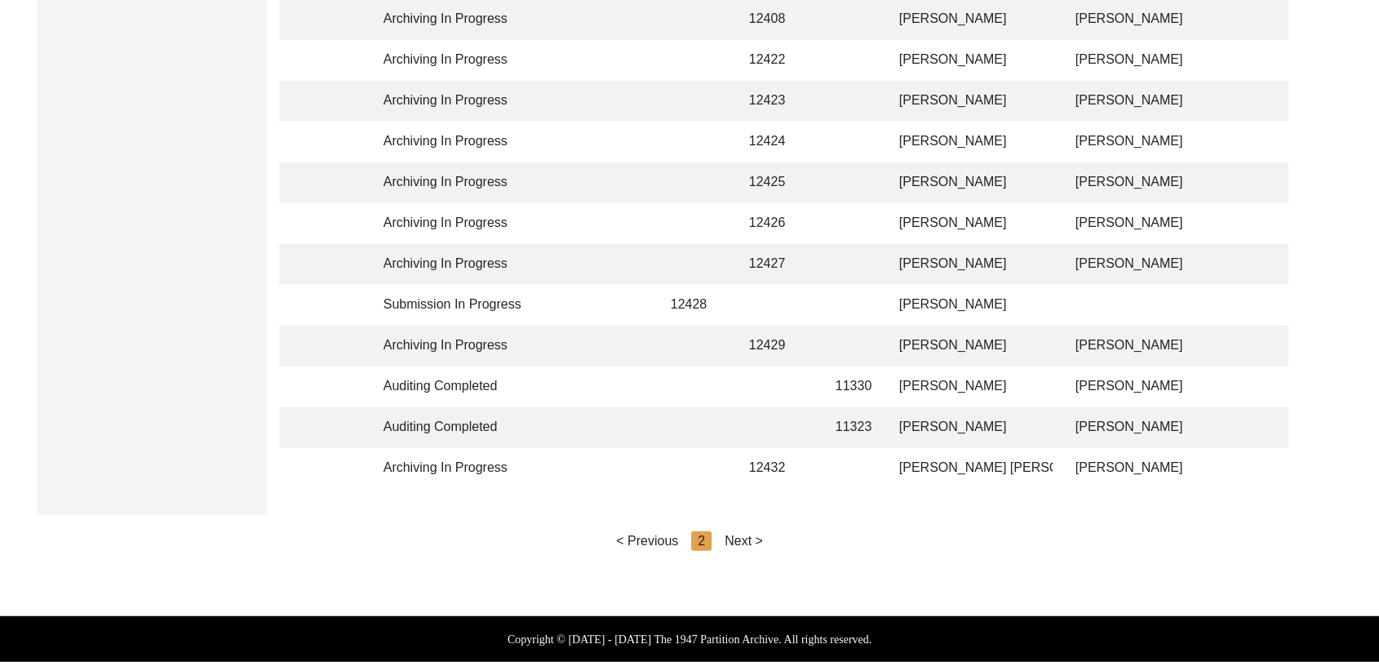
click at [738, 537] on div "Next >" at bounding box center [744, 541] width 38 height 20
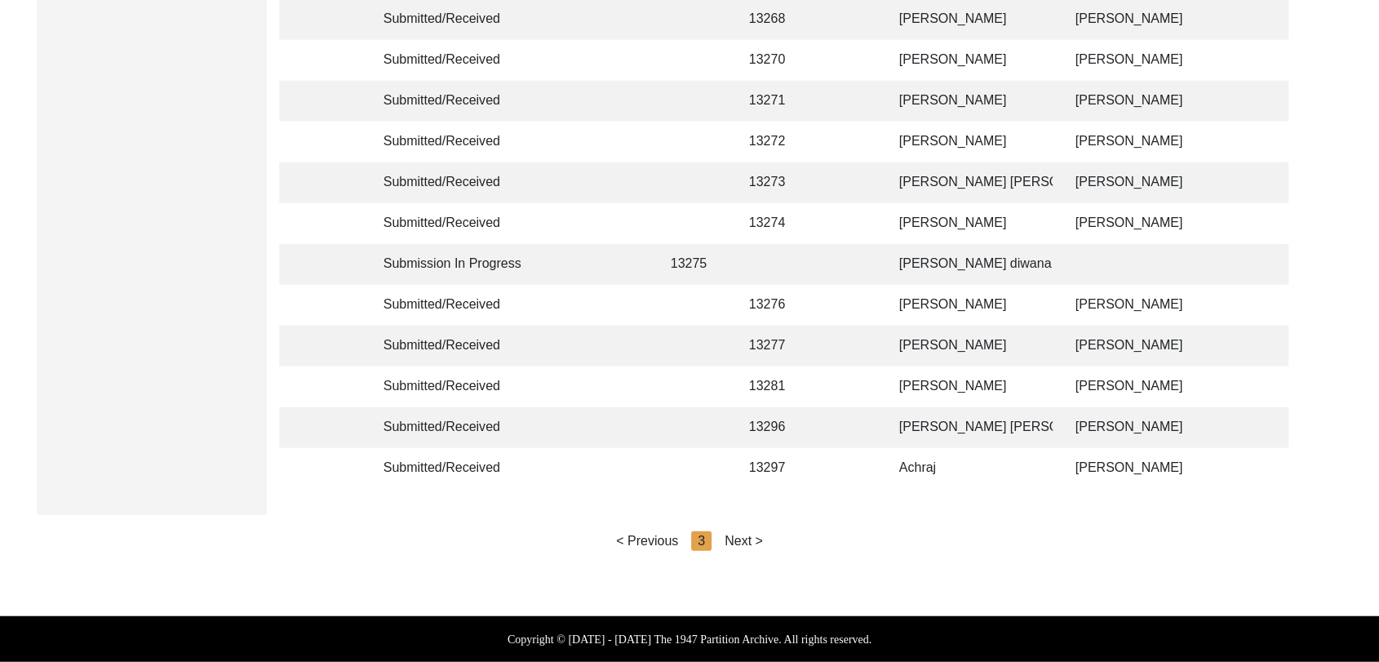
click at [748, 538] on div "Next >" at bounding box center [744, 541] width 38 height 20
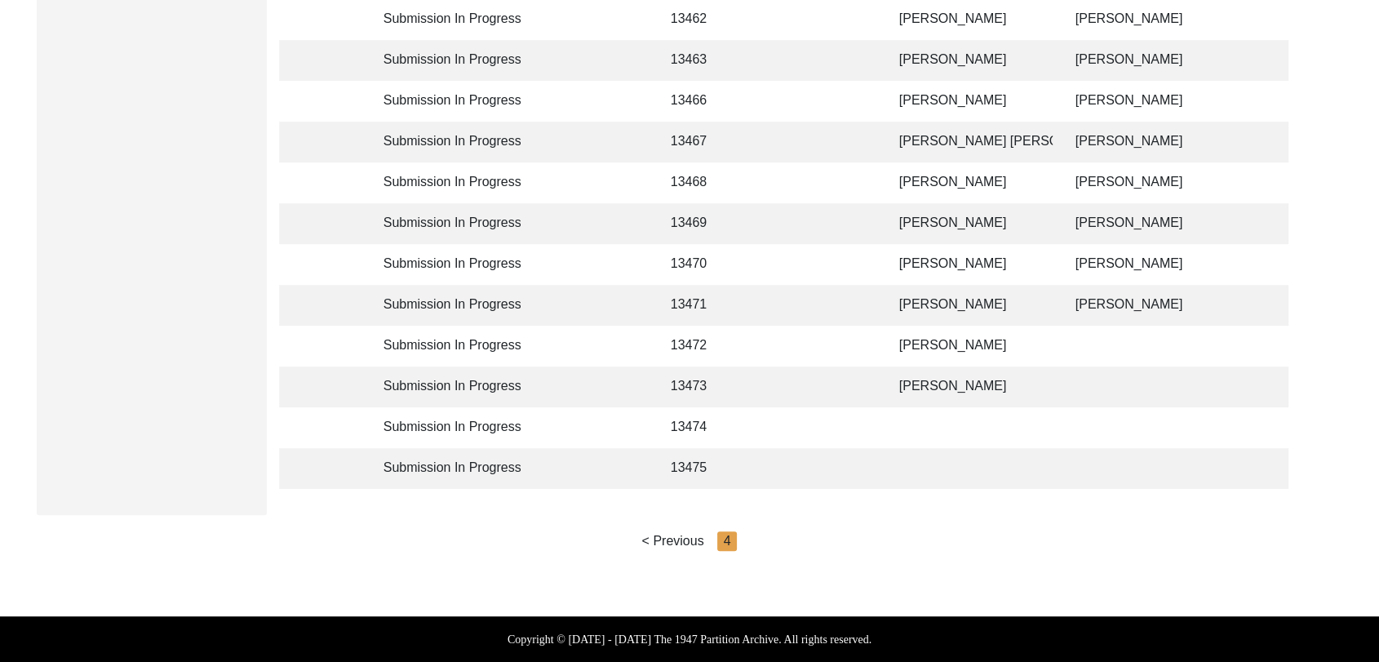
scroll to position [828, 0]
click at [930, 326] on td "[PERSON_NAME]" at bounding box center [971, 346] width 163 height 41
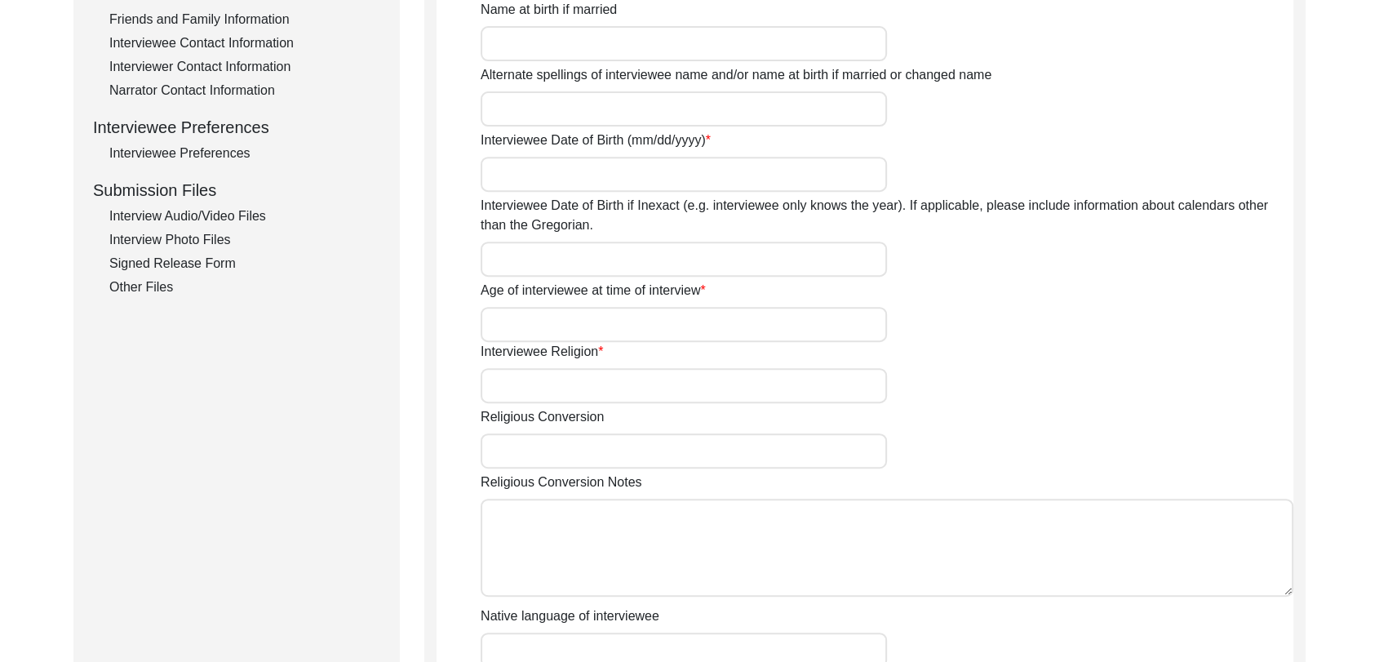
type input "[PERSON_NAME]"
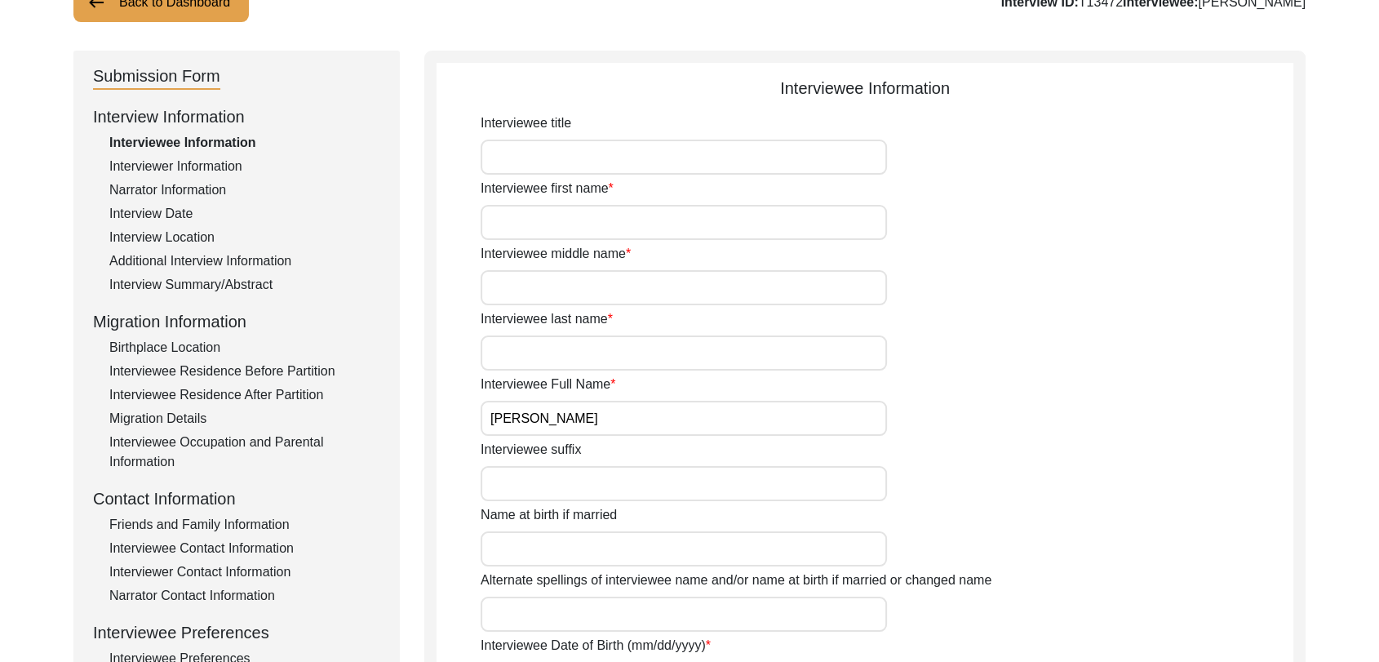
scroll to position [131, 0]
click at [156, 167] on div "Interviewer Information" at bounding box center [244, 168] width 271 height 20
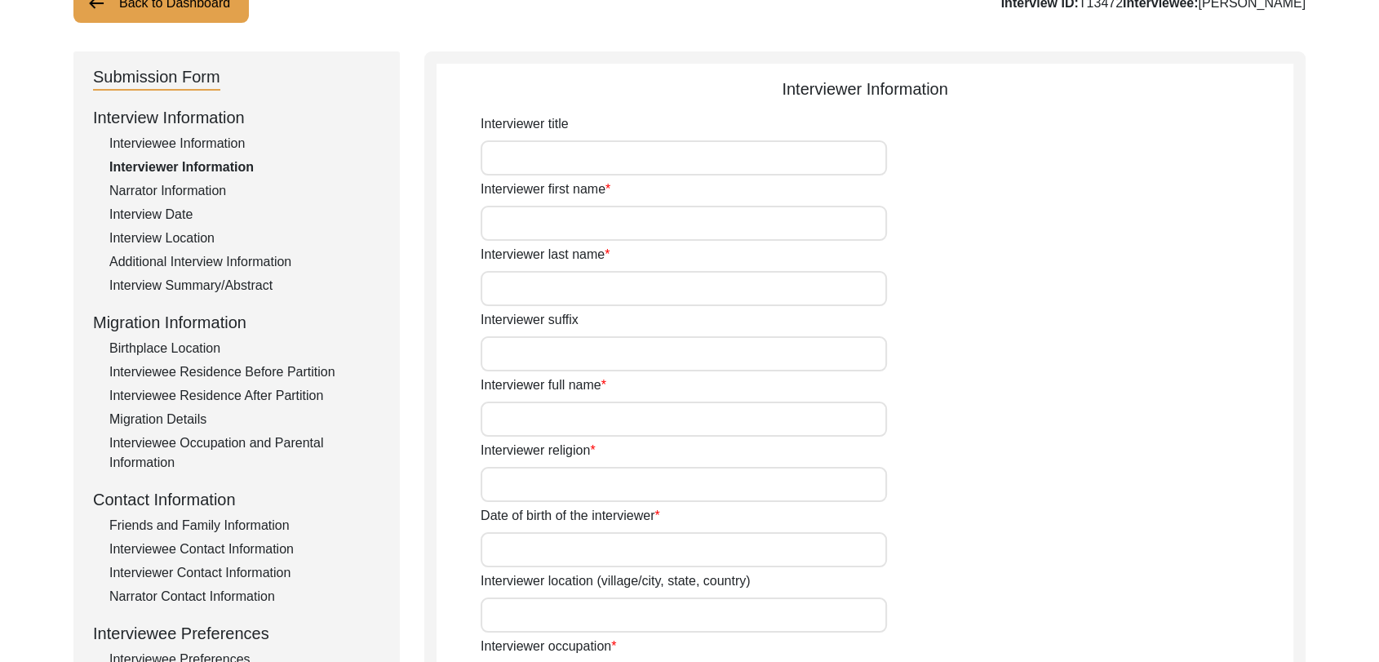
click at [539, 417] on input "Interviewer full name" at bounding box center [684, 419] width 406 height 35
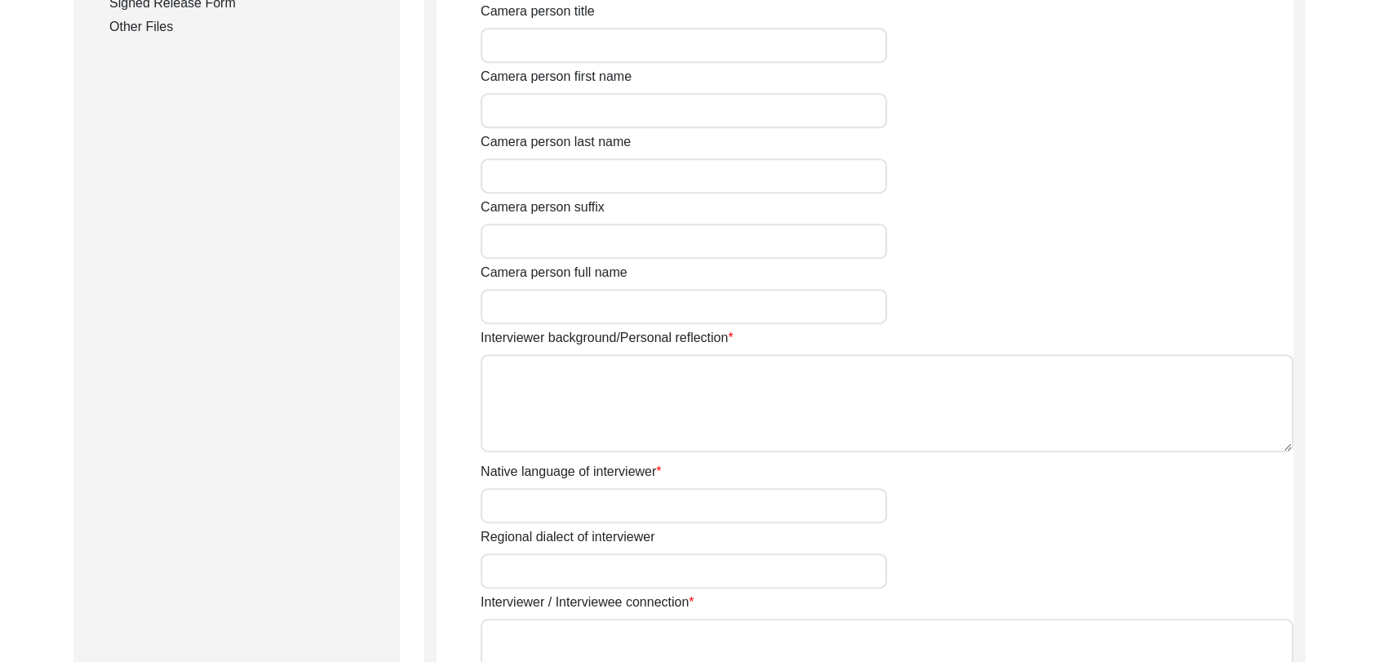
scroll to position [902, 0]
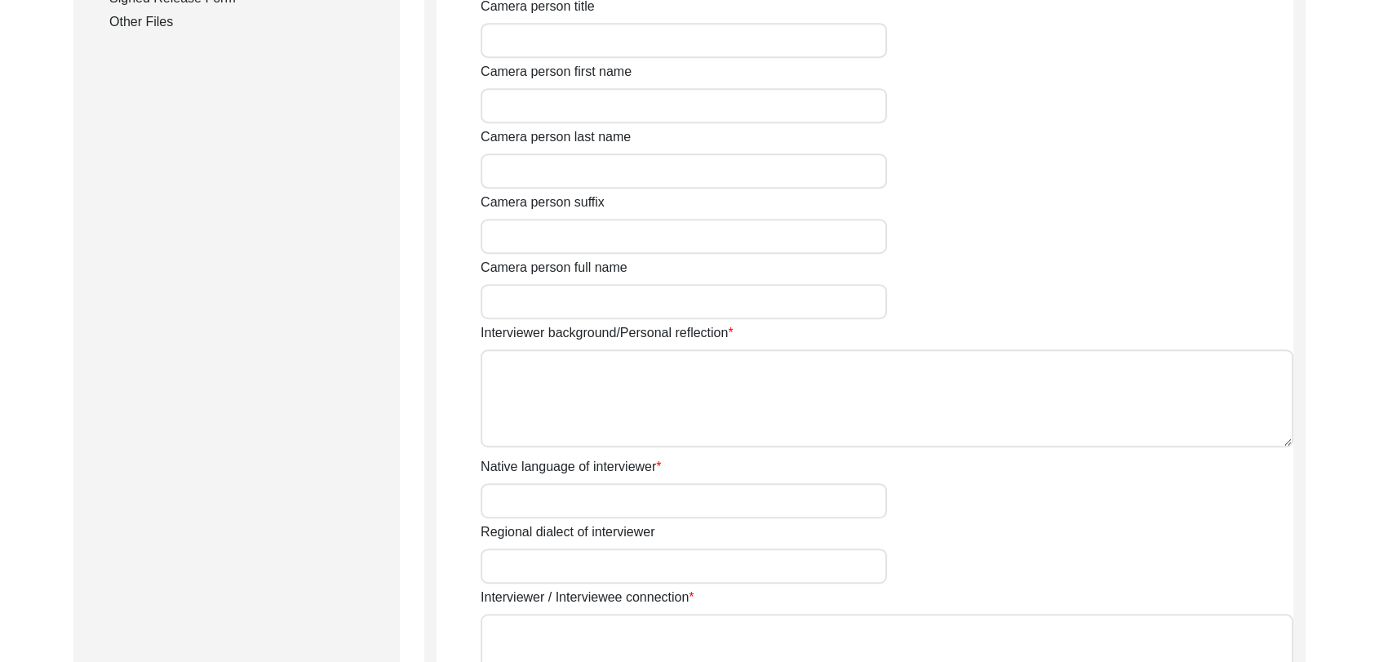
click at [592, 412] on textarea "Interviewer background/Personal reflection" at bounding box center [887, 398] width 813 height 98
paste textarea "[PERSON_NAME] Son of [PERSON_NAME] living in [GEOGRAPHIC_DATA] village of [GEOG…"
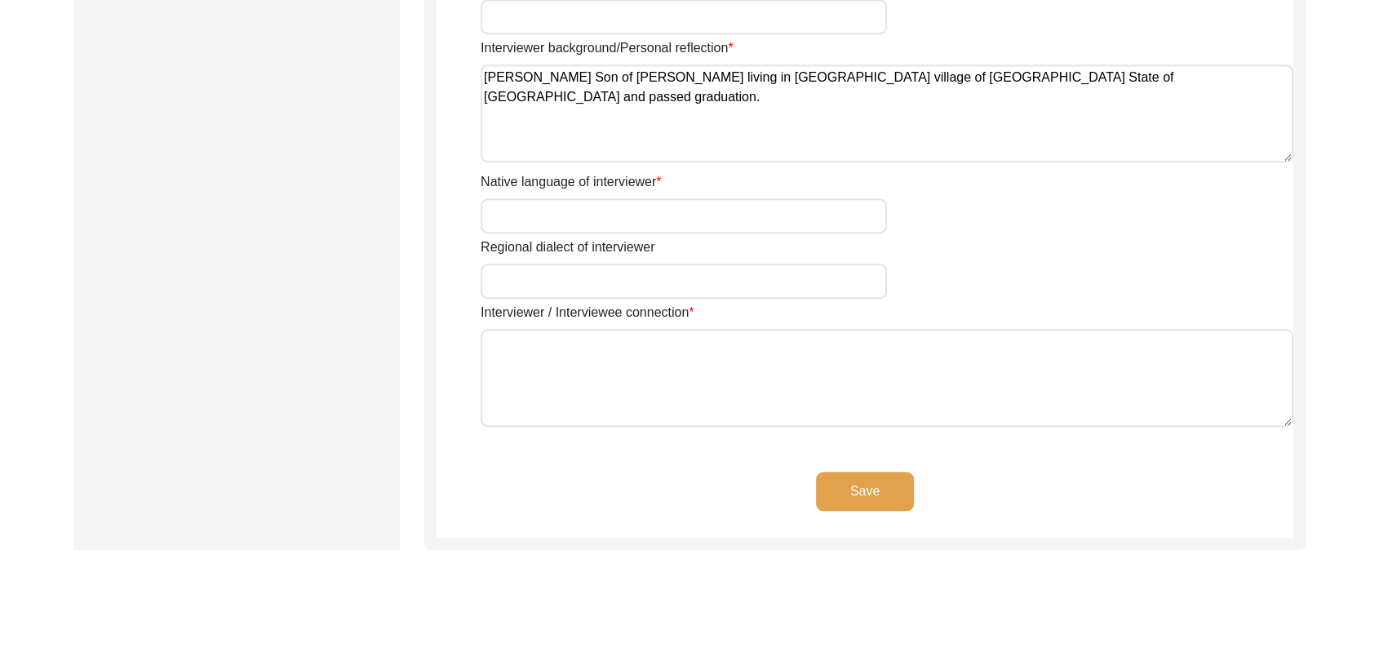
scroll to position [1307, 0]
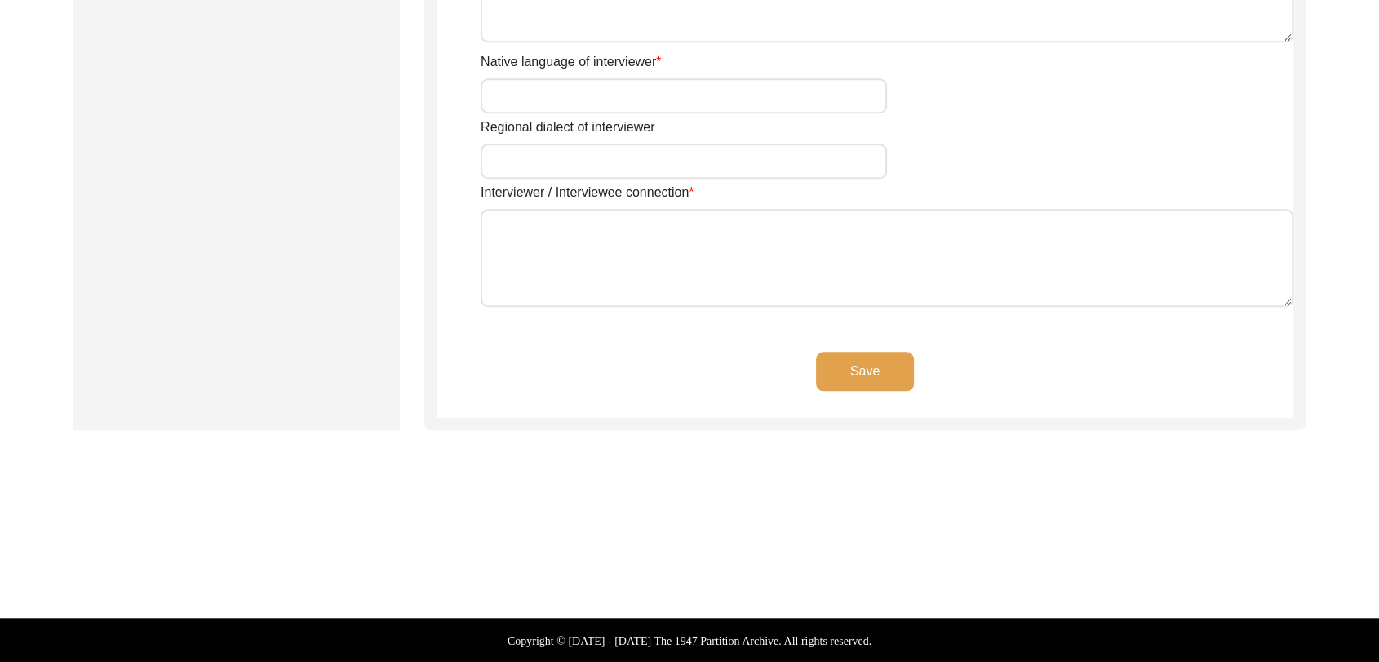
click at [843, 365] on button "Save" at bounding box center [865, 371] width 98 height 39
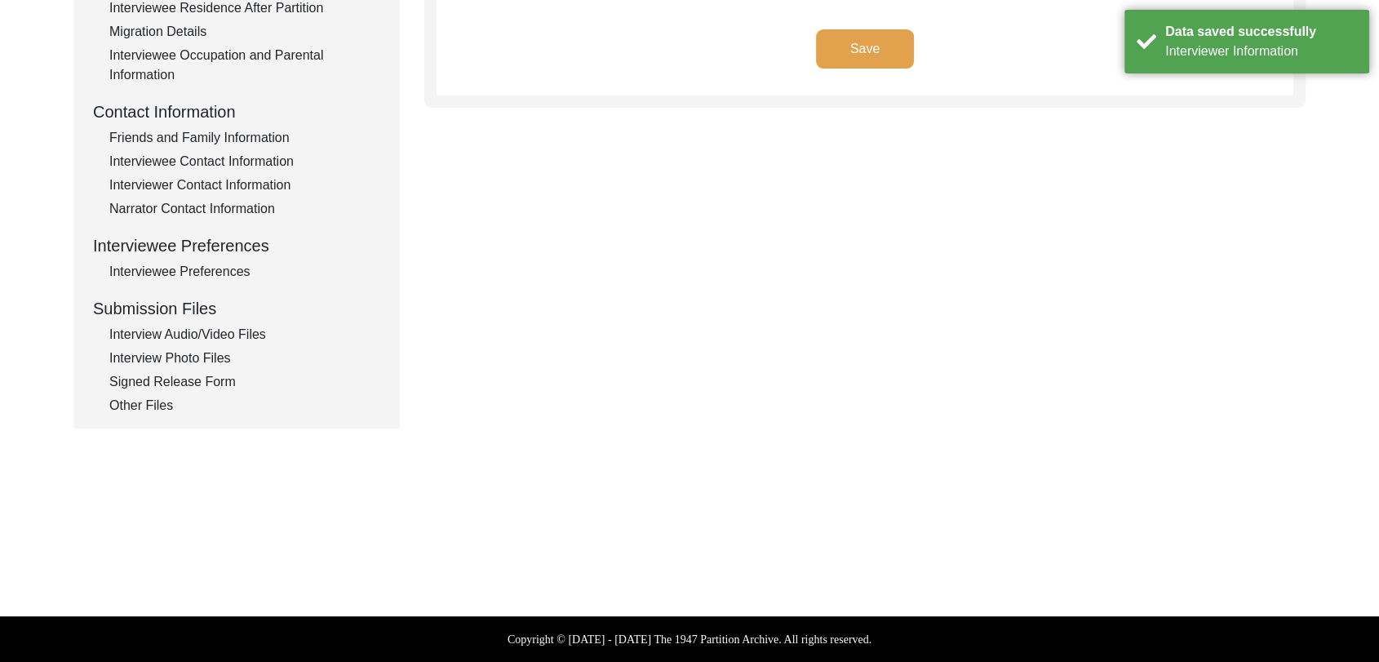
scroll to position [0, 0]
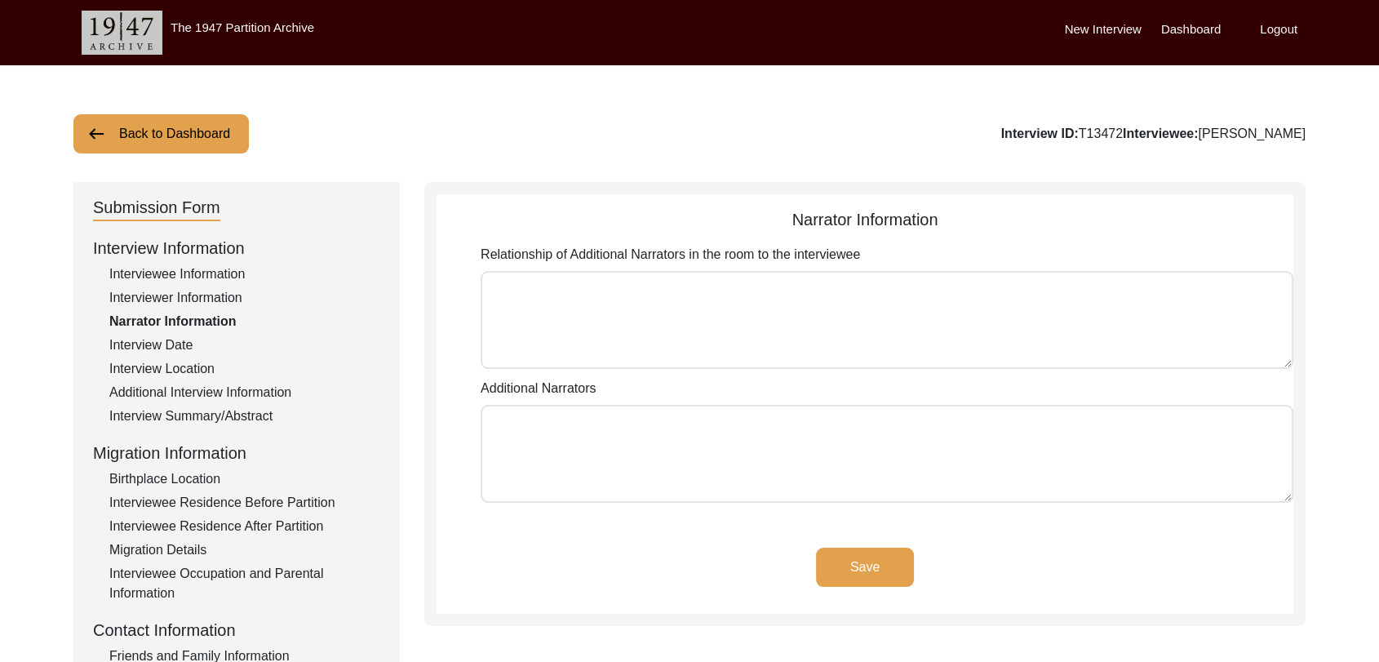
click at [1179, 28] on label "Dashboard" at bounding box center [1191, 29] width 60 height 19
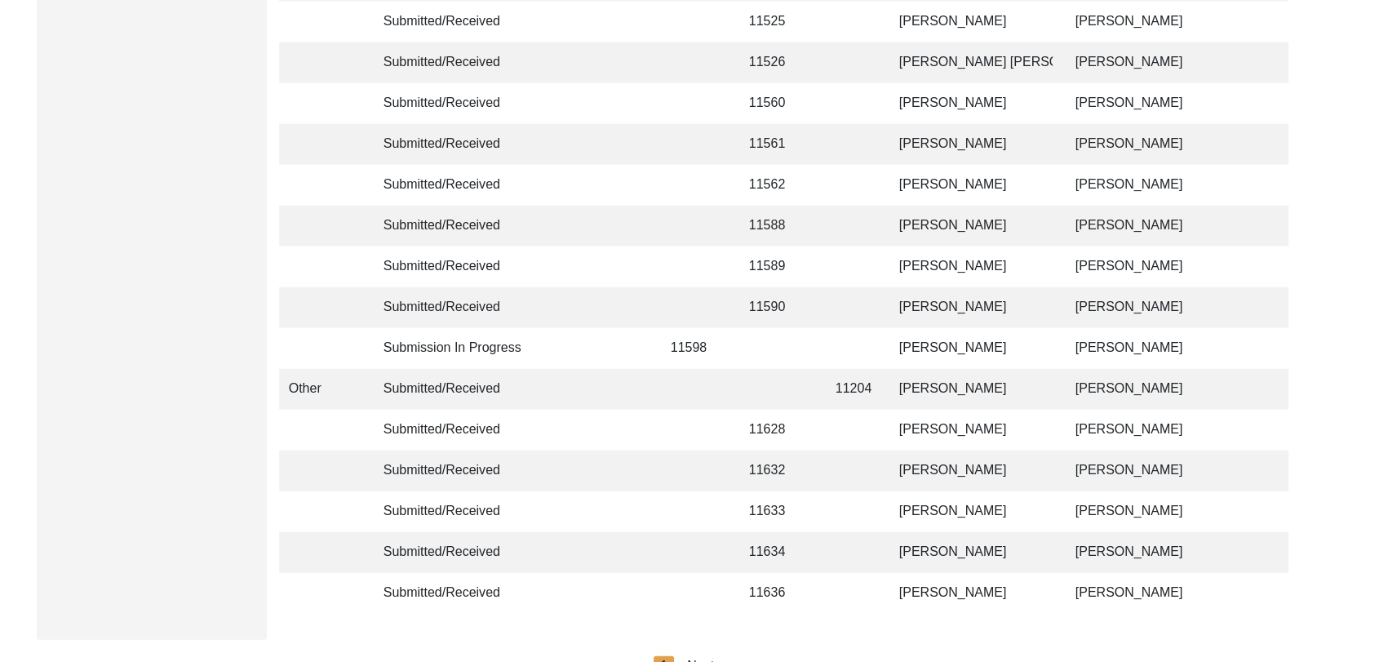
scroll to position [3888, 0]
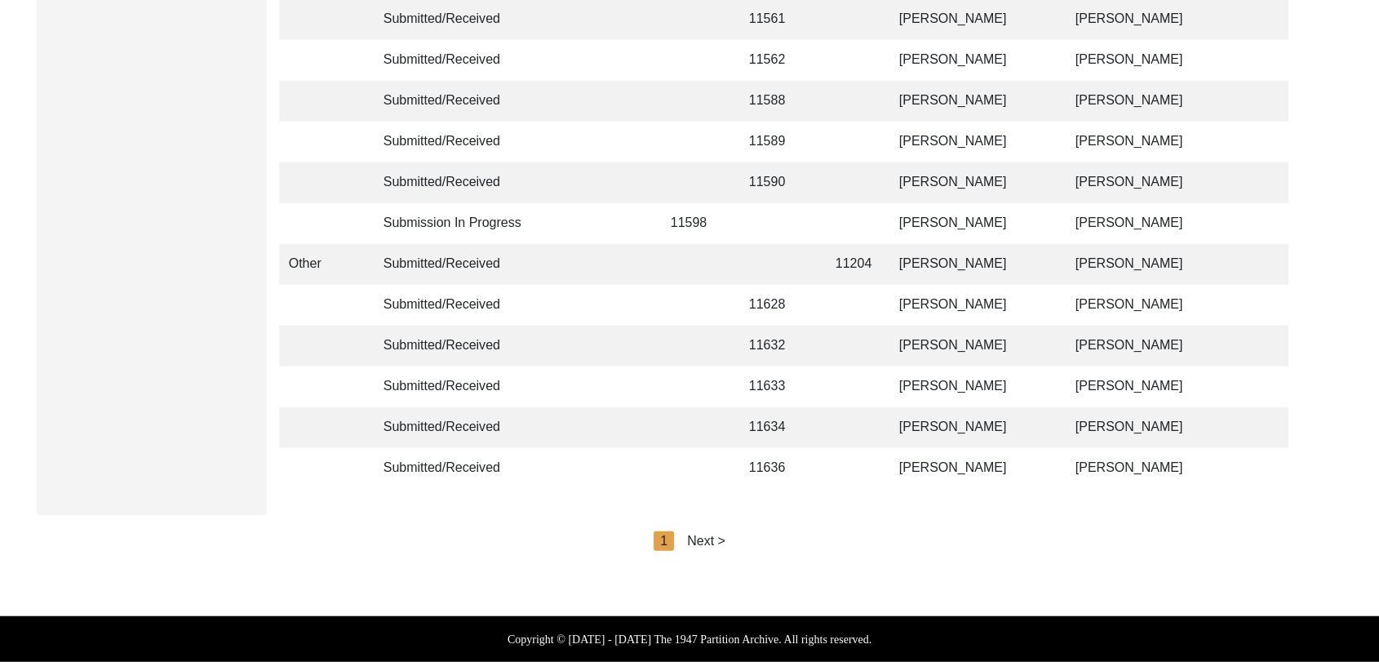
click at [708, 542] on div "Next >" at bounding box center [706, 541] width 38 height 20
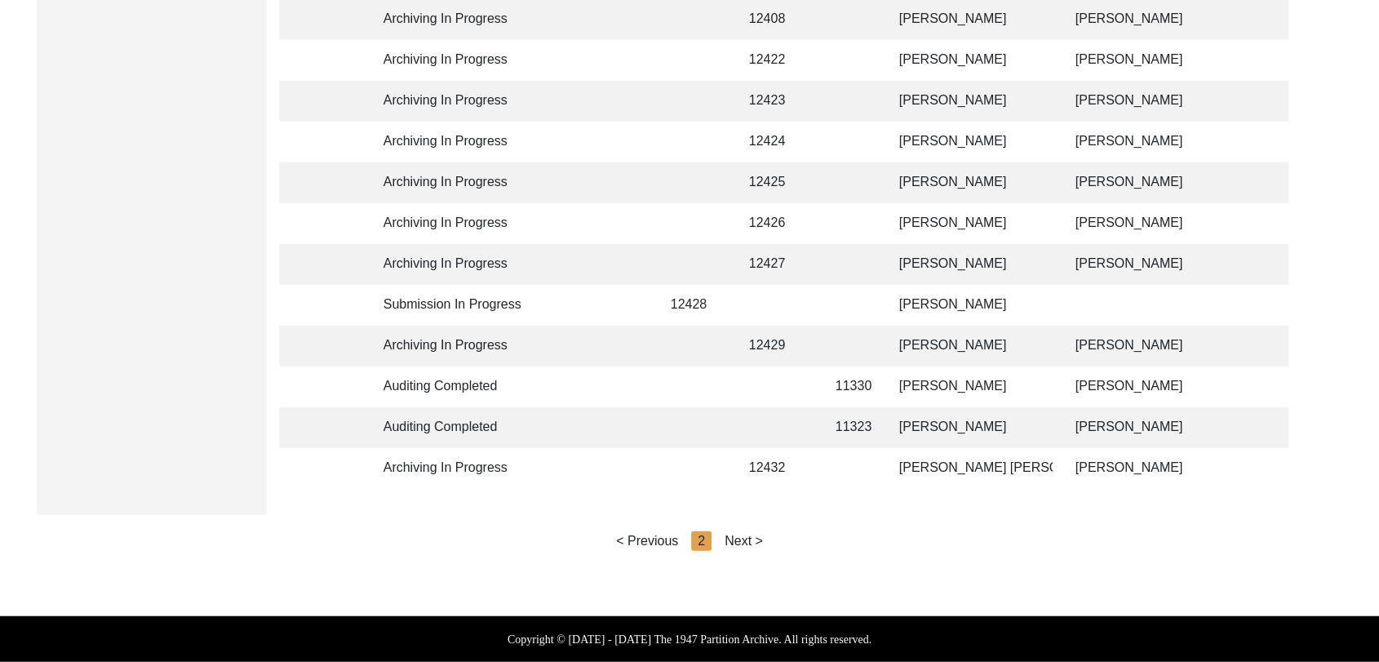
click at [735, 540] on div "Next >" at bounding box center [744, 541] width 38 height 20
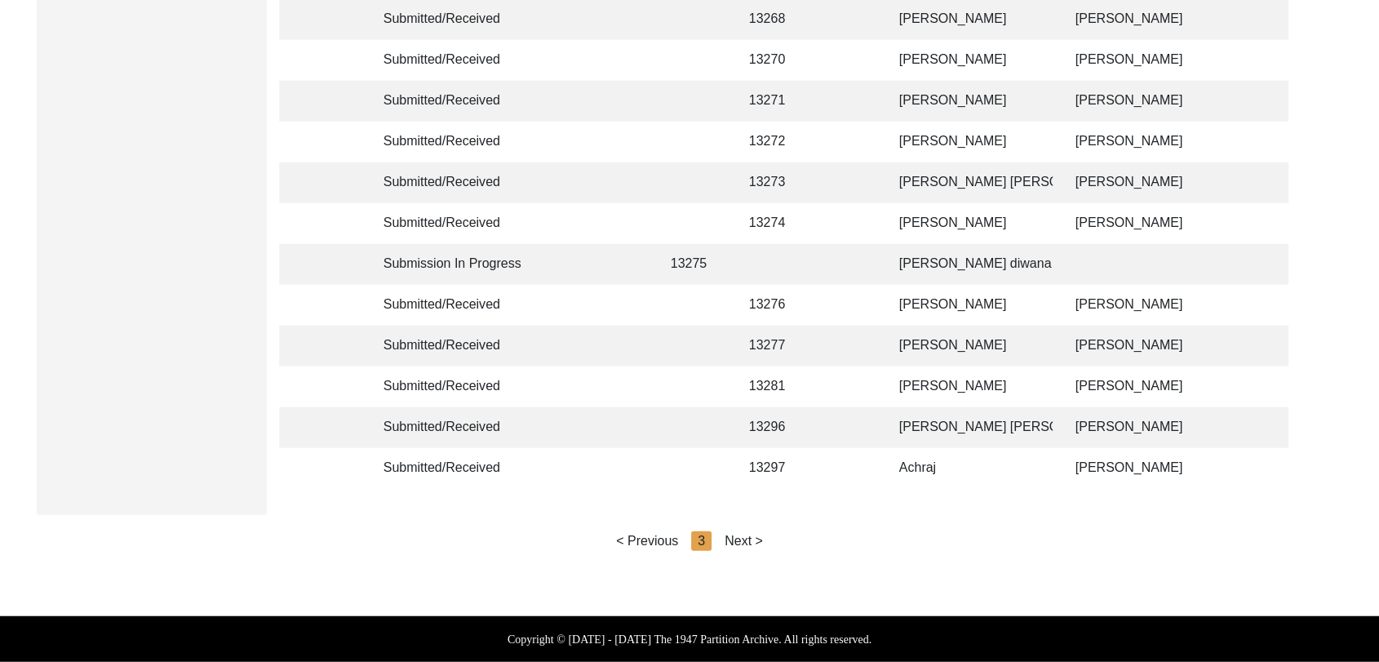
click at [744, 541] on div "Next >" at bounding box center [744, 541] width 38 height 20
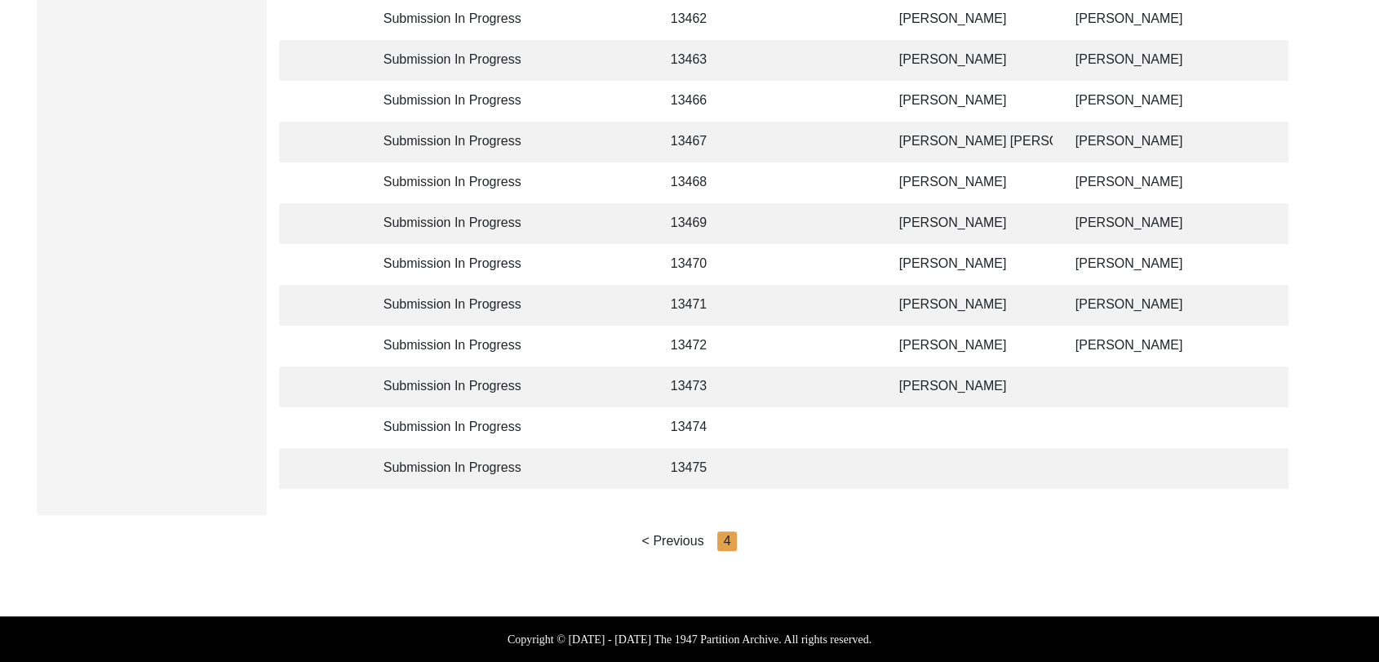
scroll to position [828, 0]
click at [926, 372] on td "[PERSON_NAME]" at bounding box center [971, 386] width 163 height 41
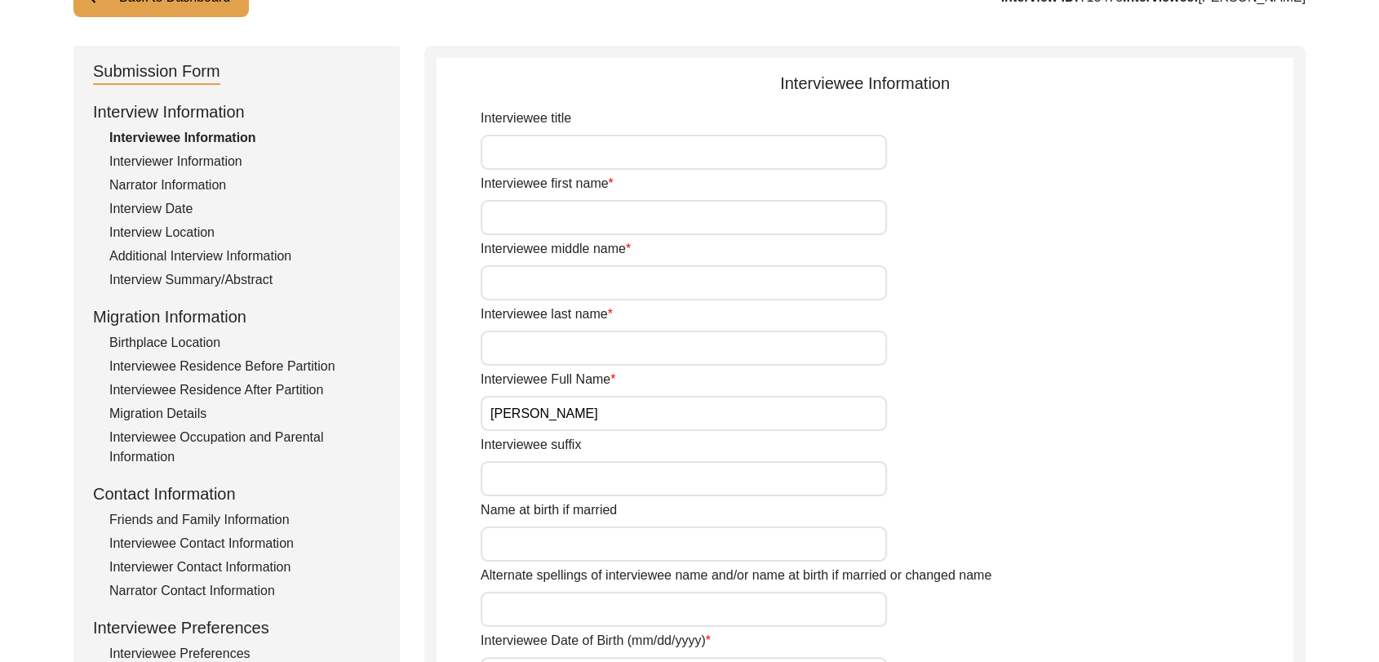
scroll to position [135, 0]
click at [154, 172] on div "Interview Information Interviewee Information Interviewer Information Narrator …" at bounding box center [236, 450] width 287 height 698
click at [154, 168] on div "Interviewer Information" at bounding box center [244, 163] width 271 height 20
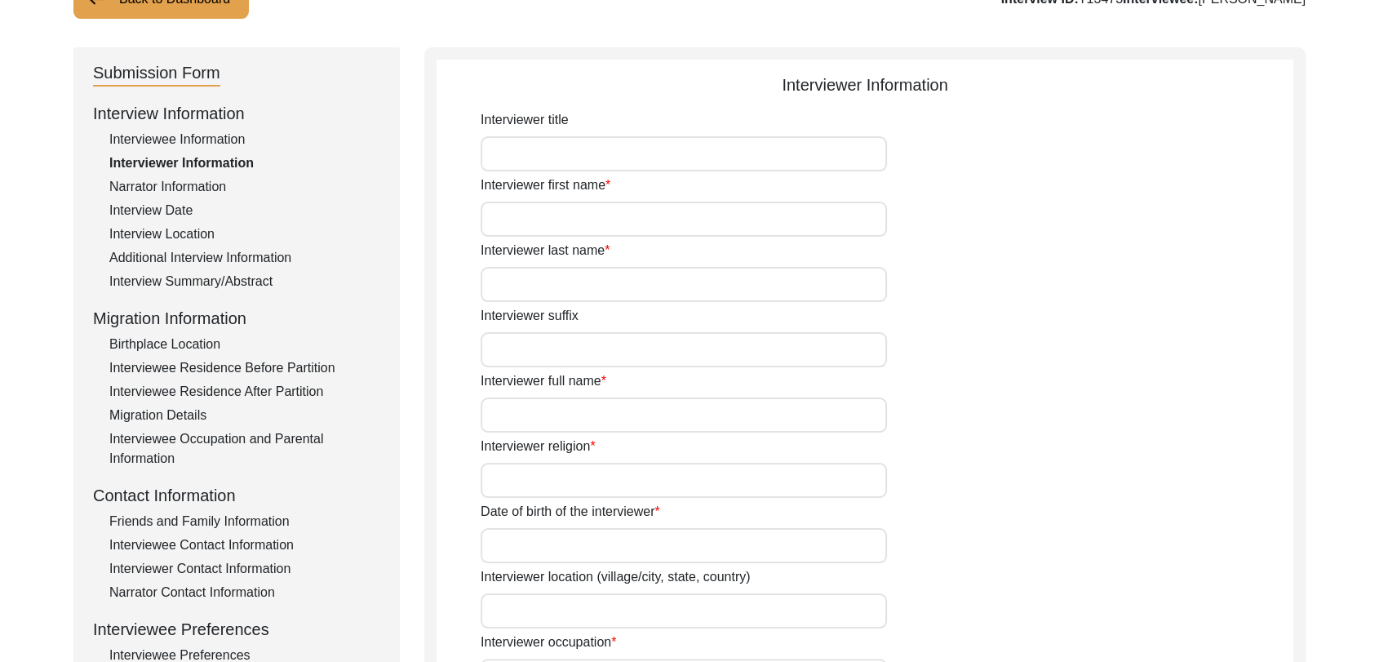
click at [522, 410] on input "Interviewer full name" at bounding box center [684, 414] width 406 height 35
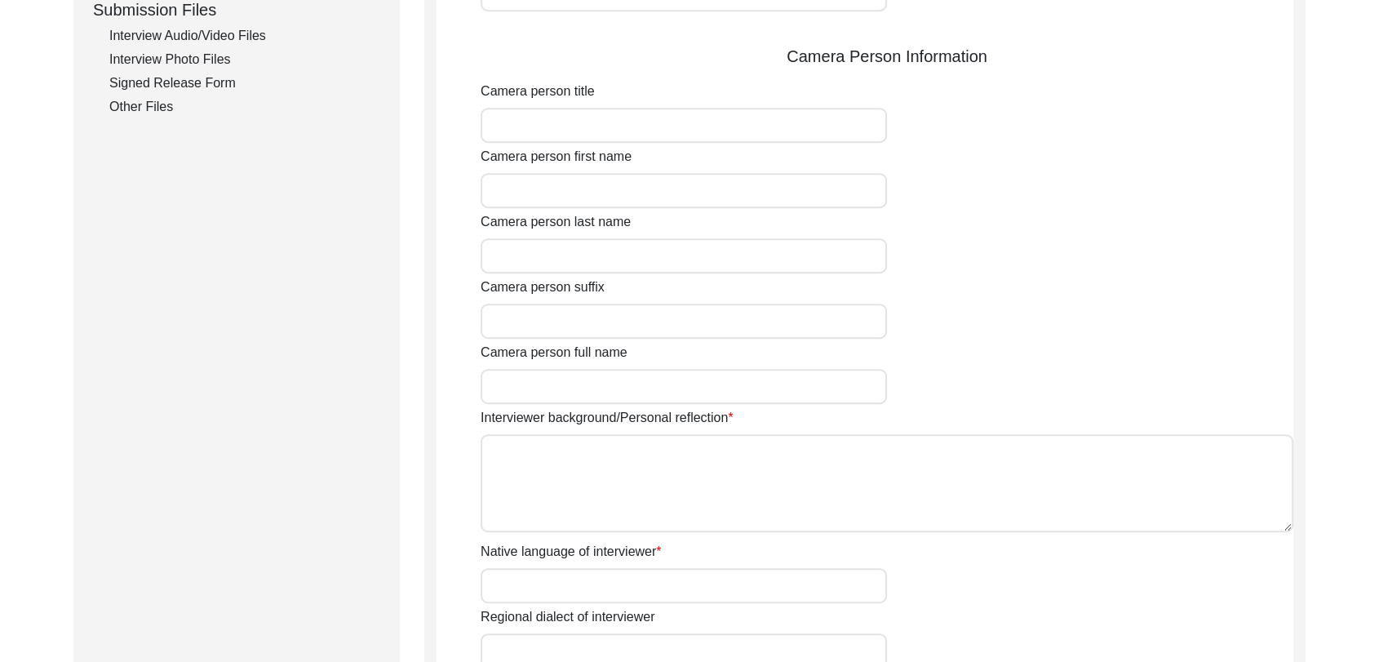
scroll to position [829, 0]
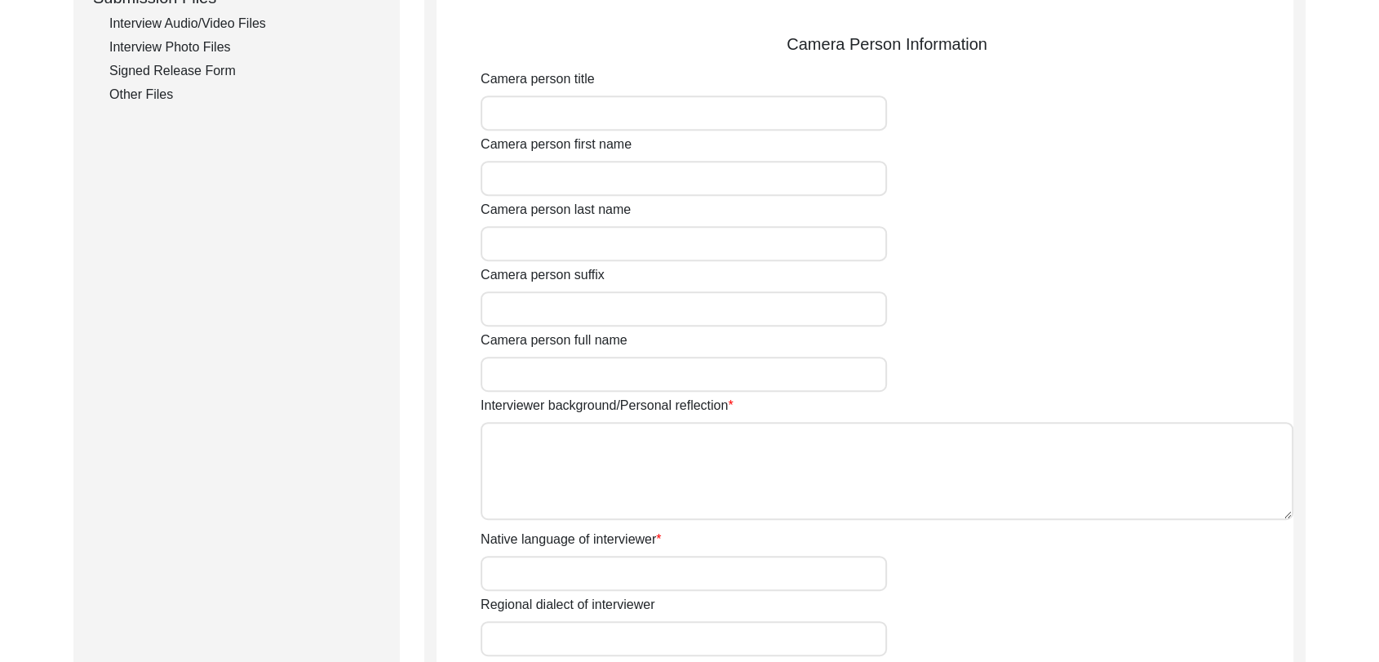
click at [583, 469] on textarea "Interviewer background/Personal reflection" at bounding box center [887, 471] width 813 height 98
paste textarea "[PERSON_NAME] Son of [PERSON_NAME] living in [GEOGRAPHIC_DATA] village of [GEOG…"
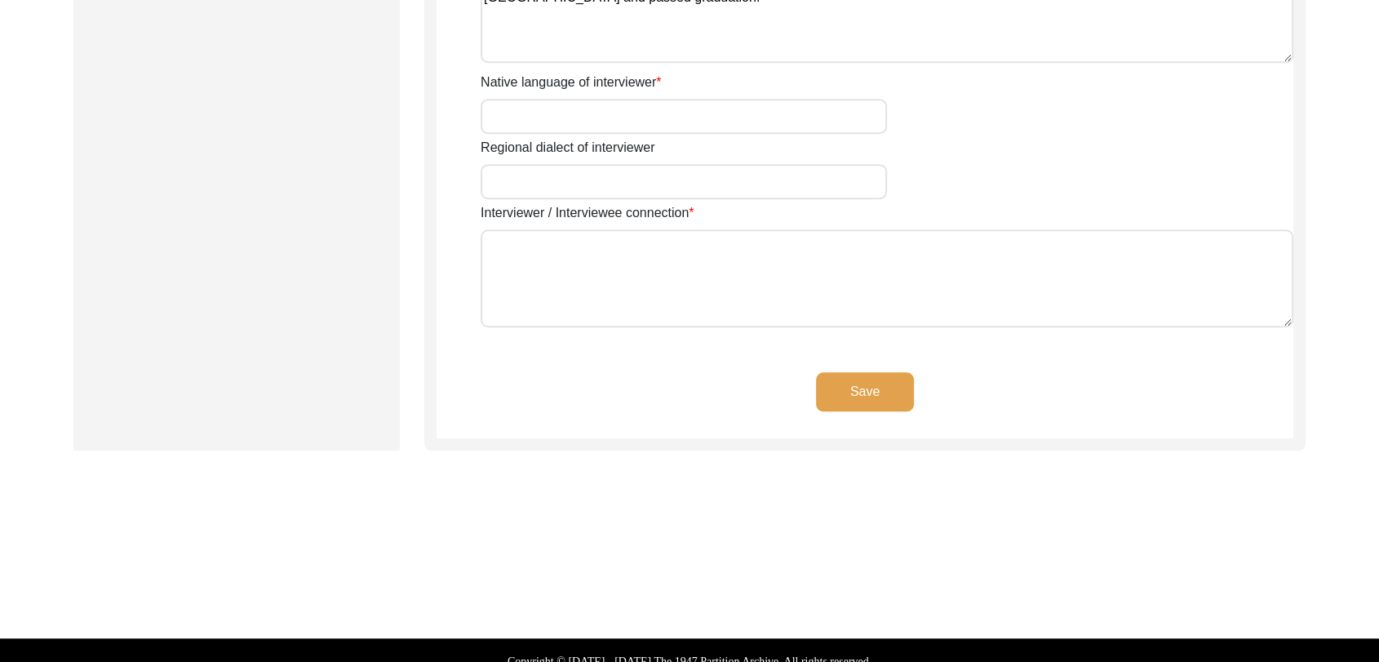
scroll to position [1307, 0]
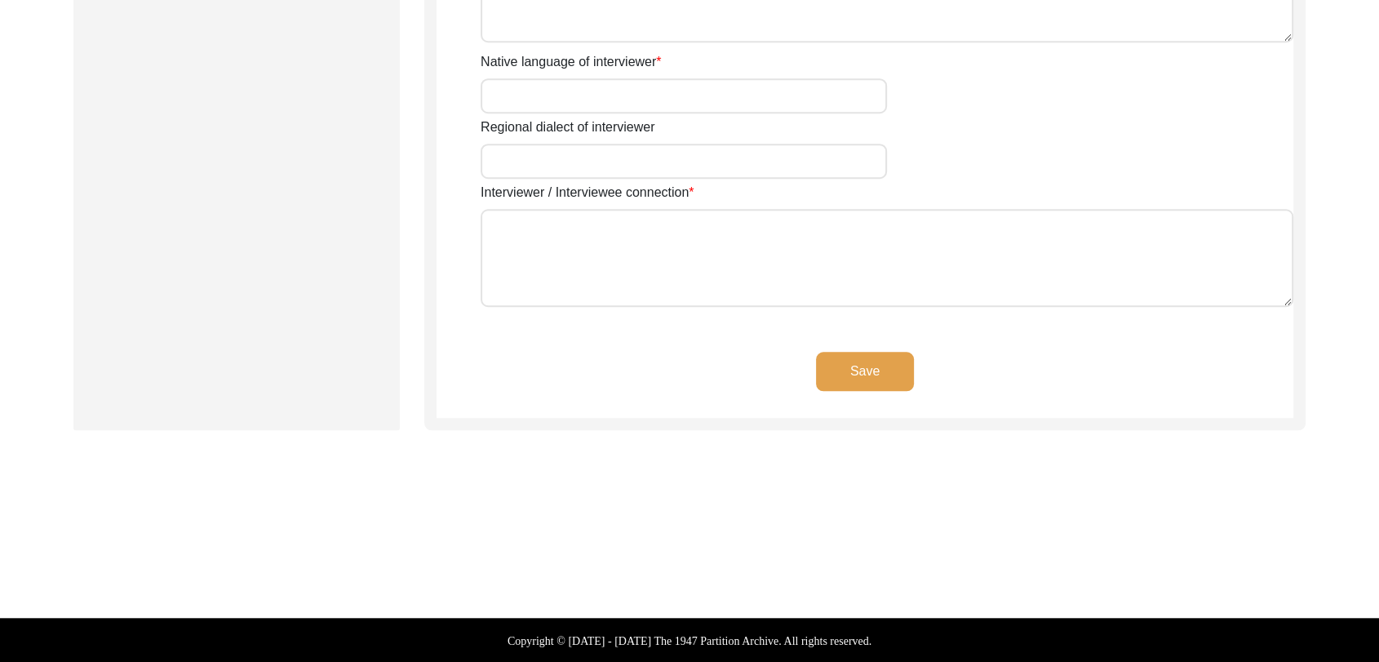
click at [879, 362] on button "Save" at bounding box center [865, 371] width 98 height 39
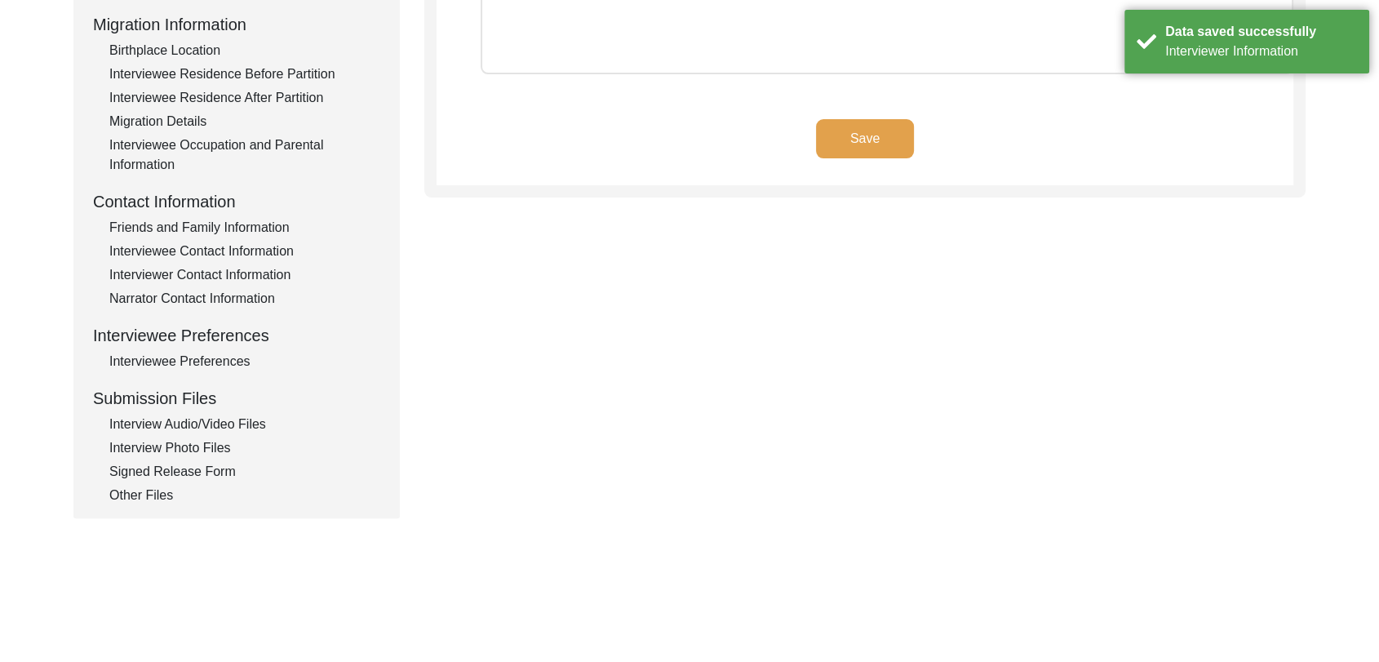
scroll to position [464, 0]
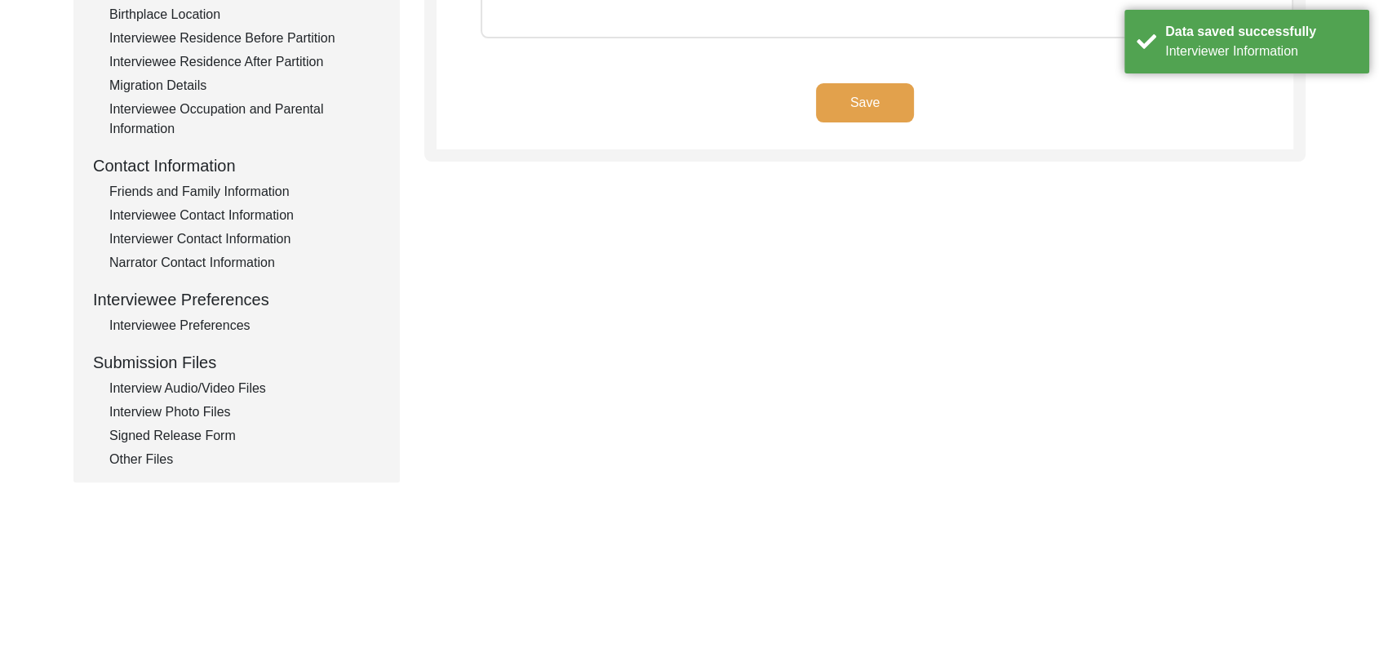
click at [216, 389] on div "Interview Audio/Video Files" at bounding box center [244, 389] width 271 height 20
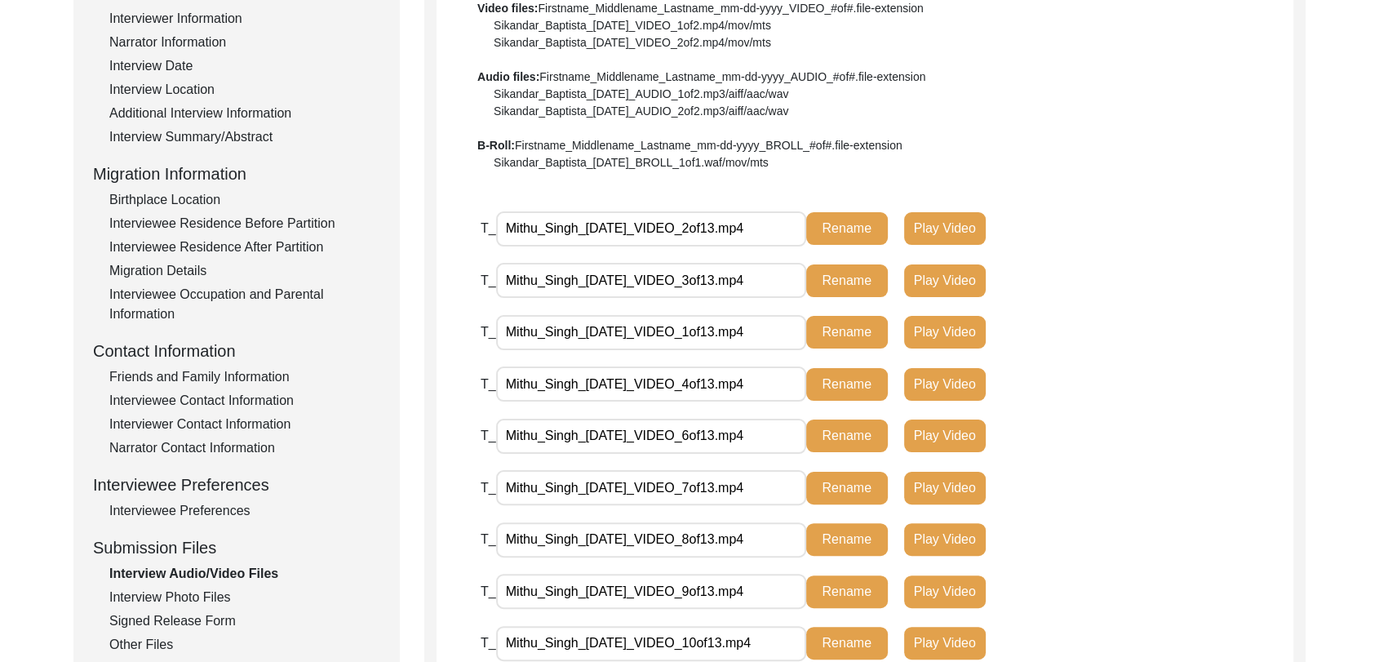
scroll to position [277, 0]
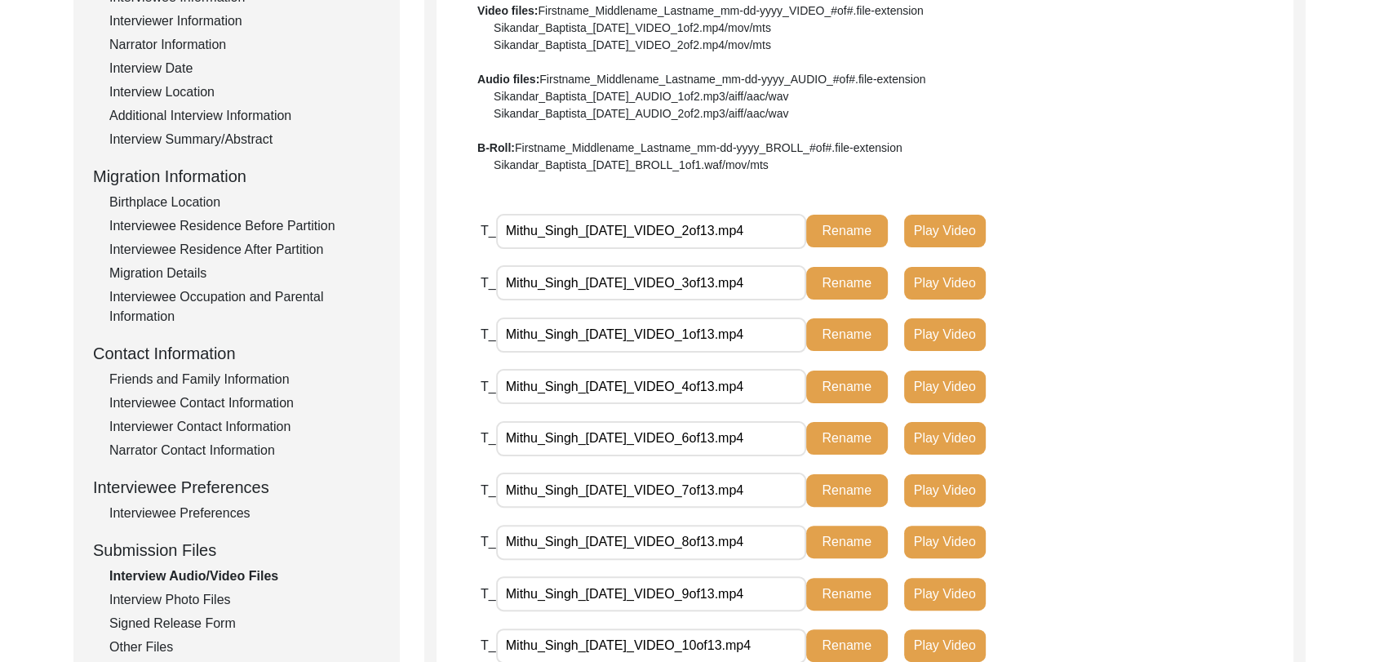
click at [201, 606] on div "Interview Photo Files" at bounding box center [244, 600] width 271 height 20
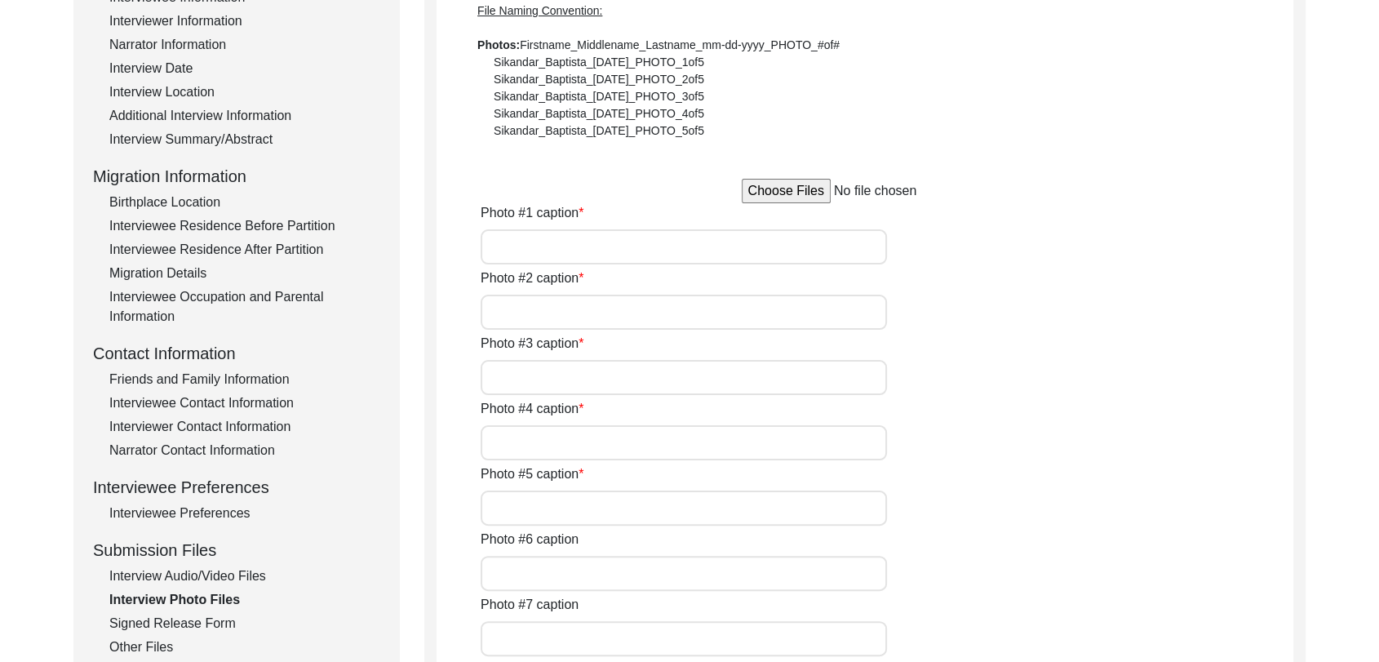
scroll to position [0, 0]
